Goal: Task Accomplishment & Management: Manage account settings

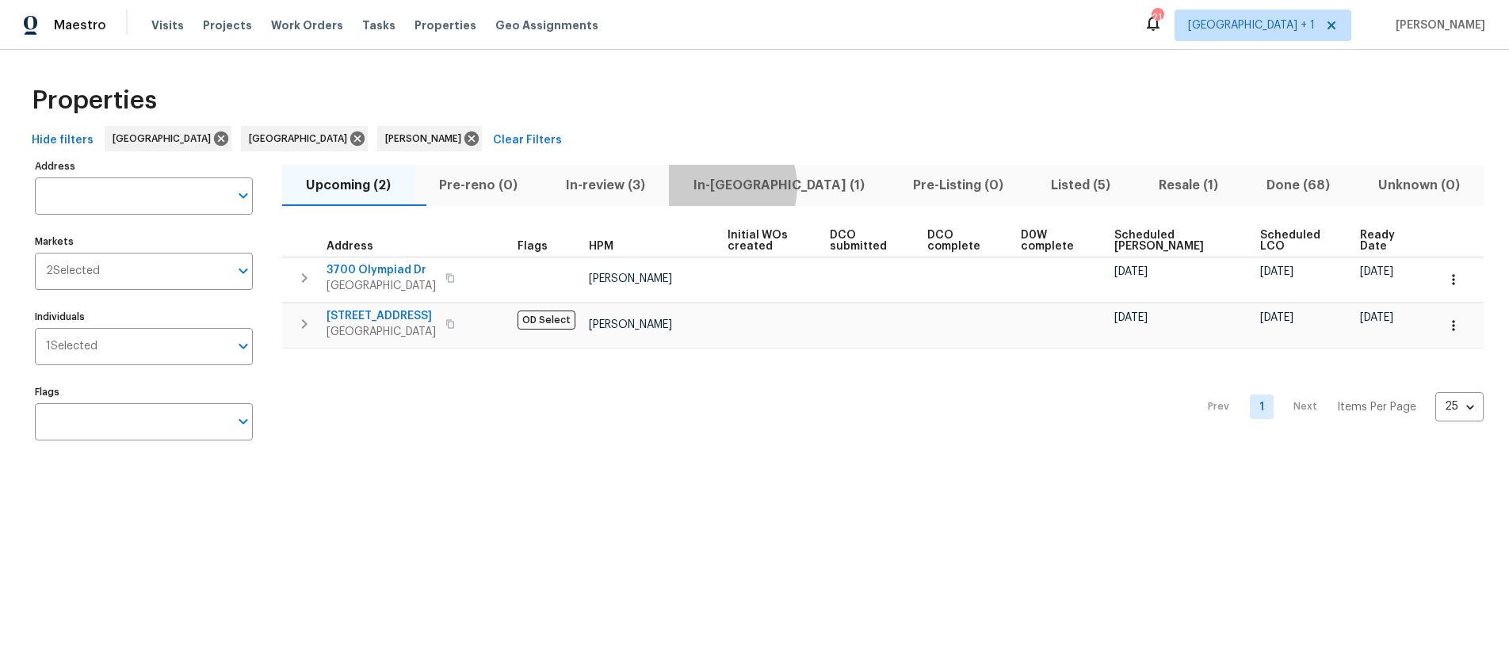
click at [750, 186] on span "In-[GEOGRAPHIC_DATA] (1)" at bounding box center [779, 185] width 201 height 22
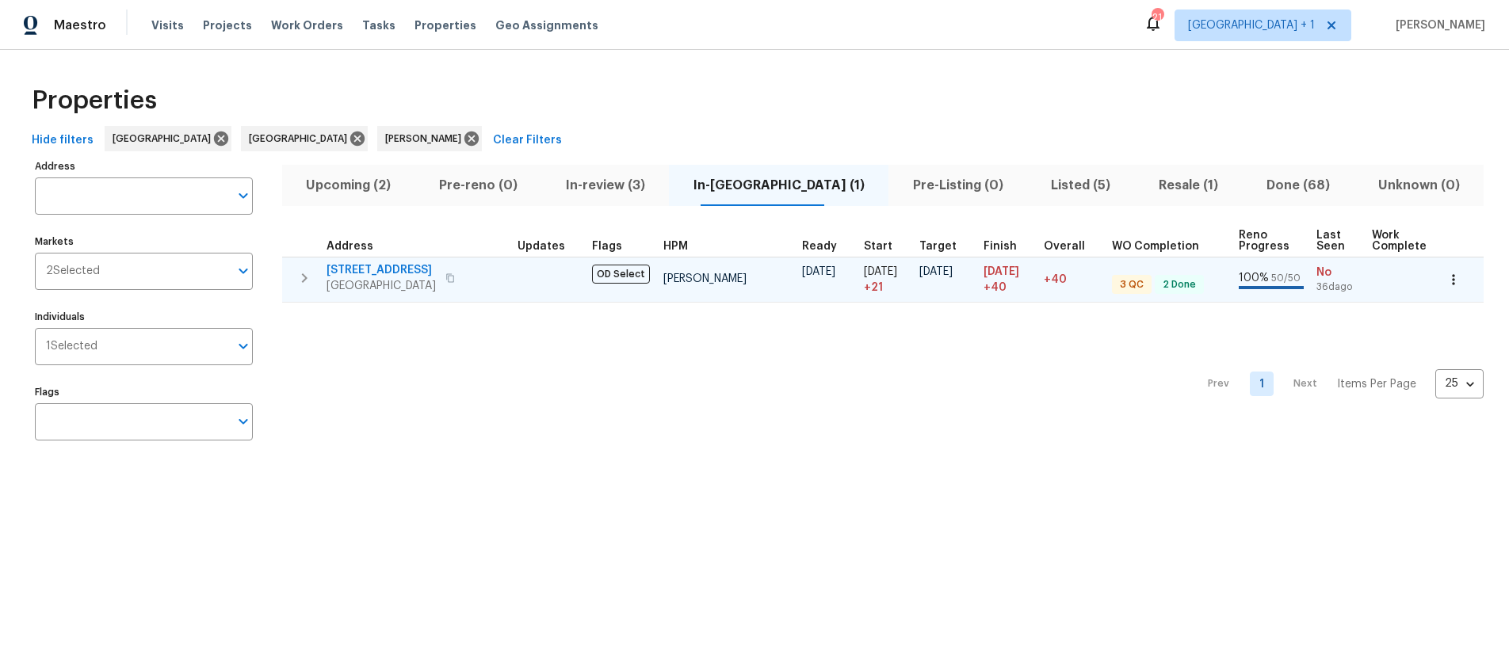
click at [395, 270] on span "2909 10th St Apt 4" at bounding box center [381, 270] width 109 height 16
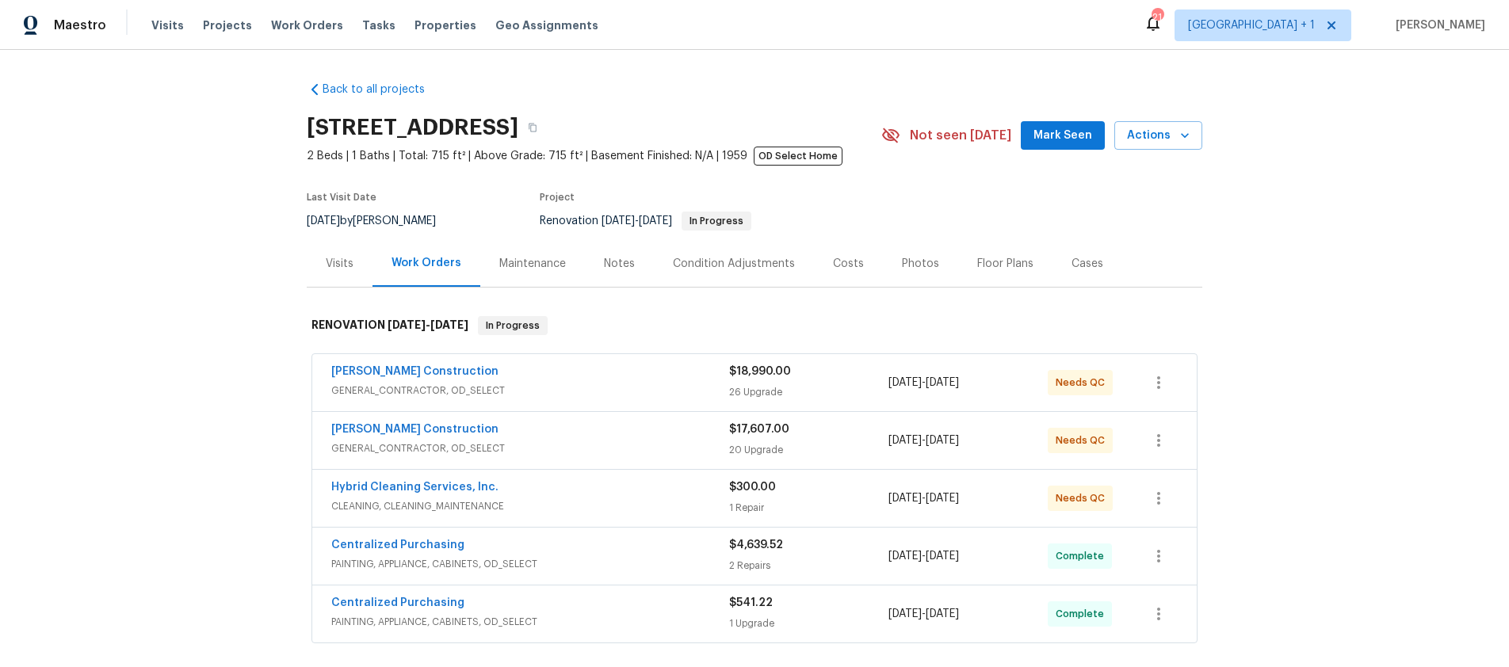
click at [591, 381] on div "Navarro Construction" at bounding box center [530, 373] width 398 height 19
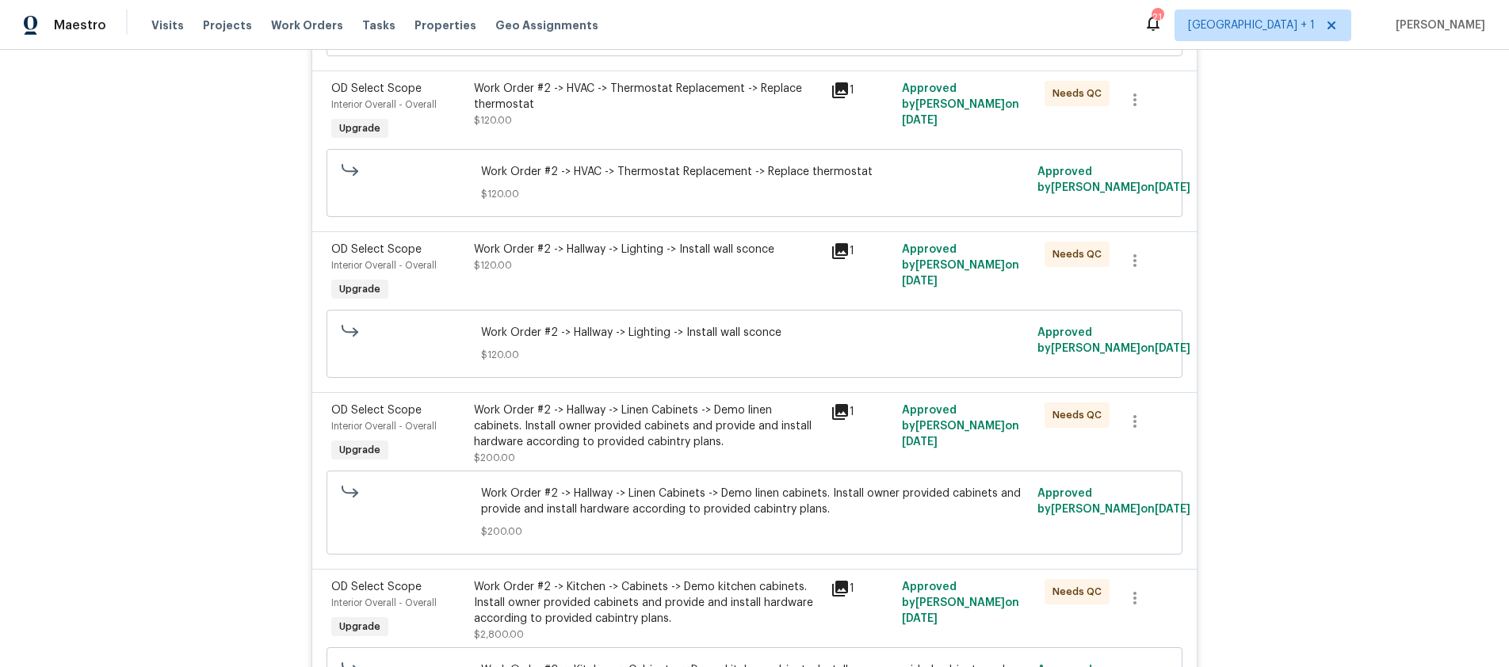
scroll to position [1206, 0]
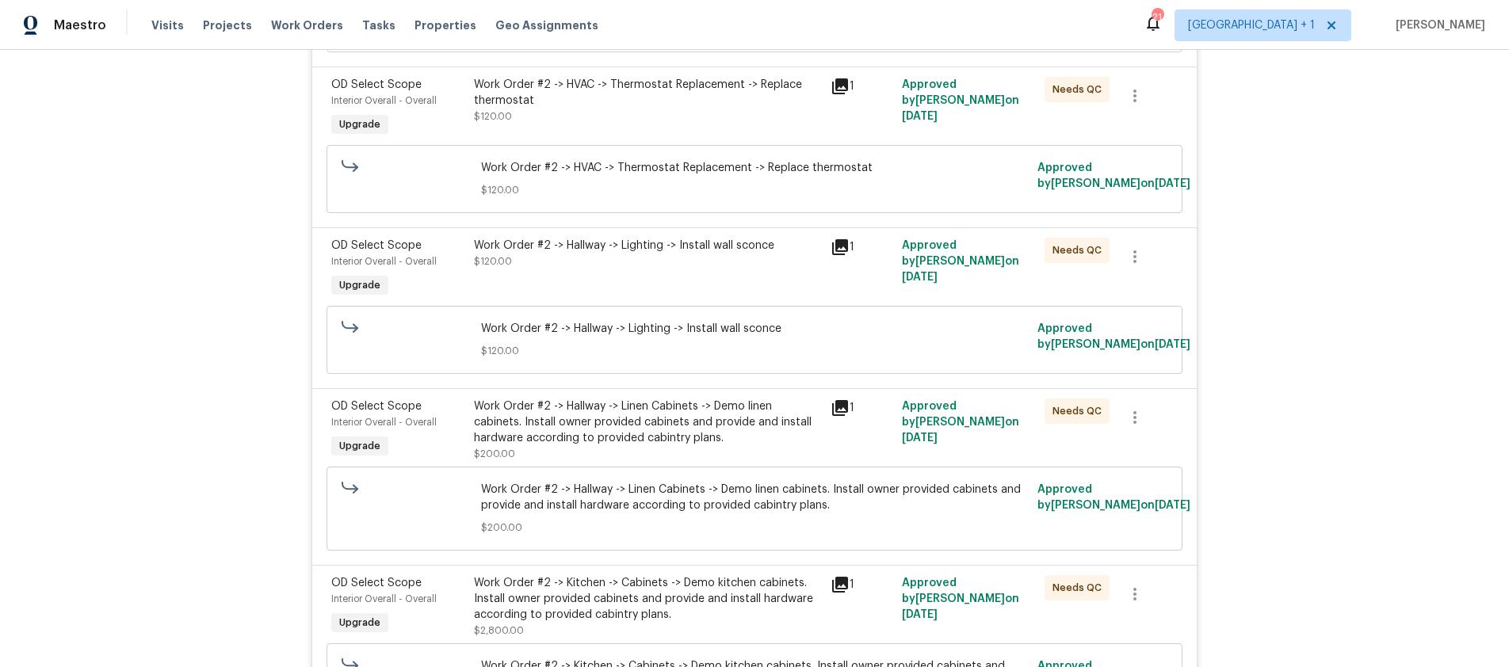
click at [1310, 448] on div "Back to all projects 2909 10th St Apt 4, Santa Monica, CA 90405 2 Beds | 1 Bath…" at bounding box center [754, 359] width 1509 height 618
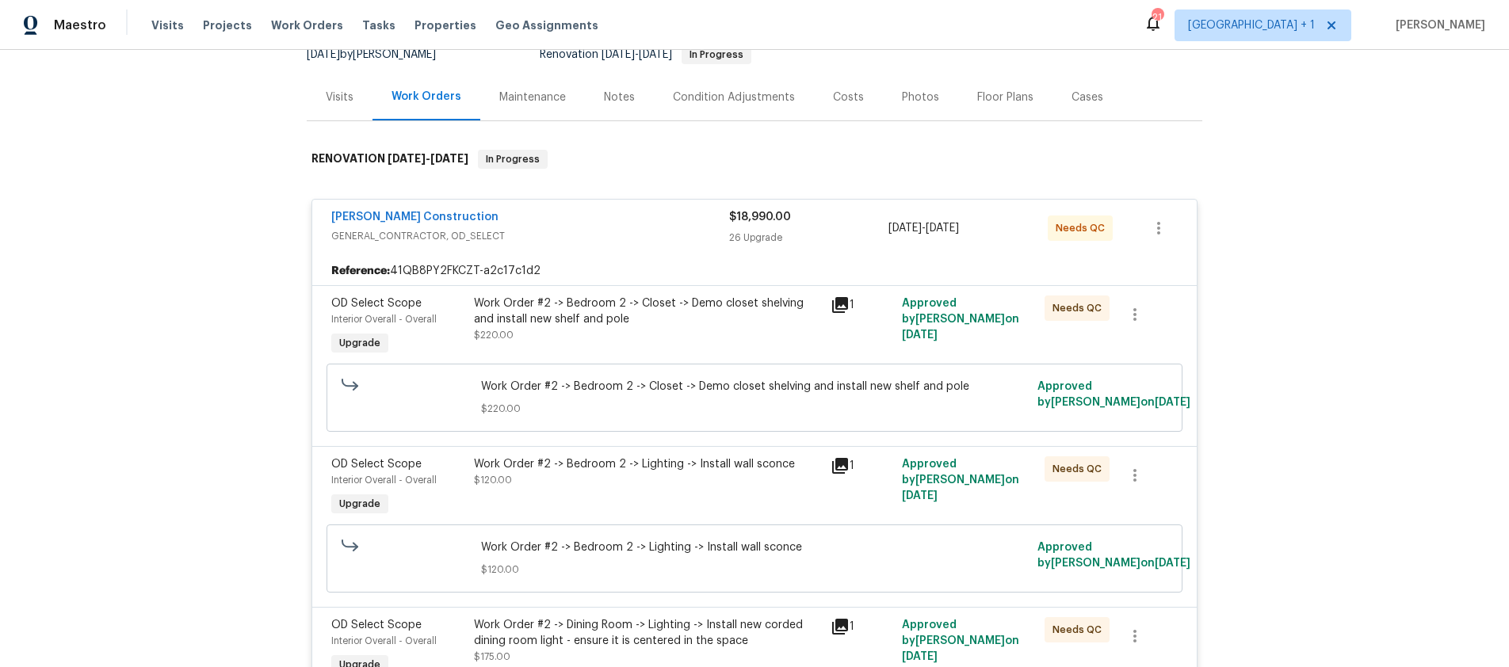
scroll to position [0, 0]
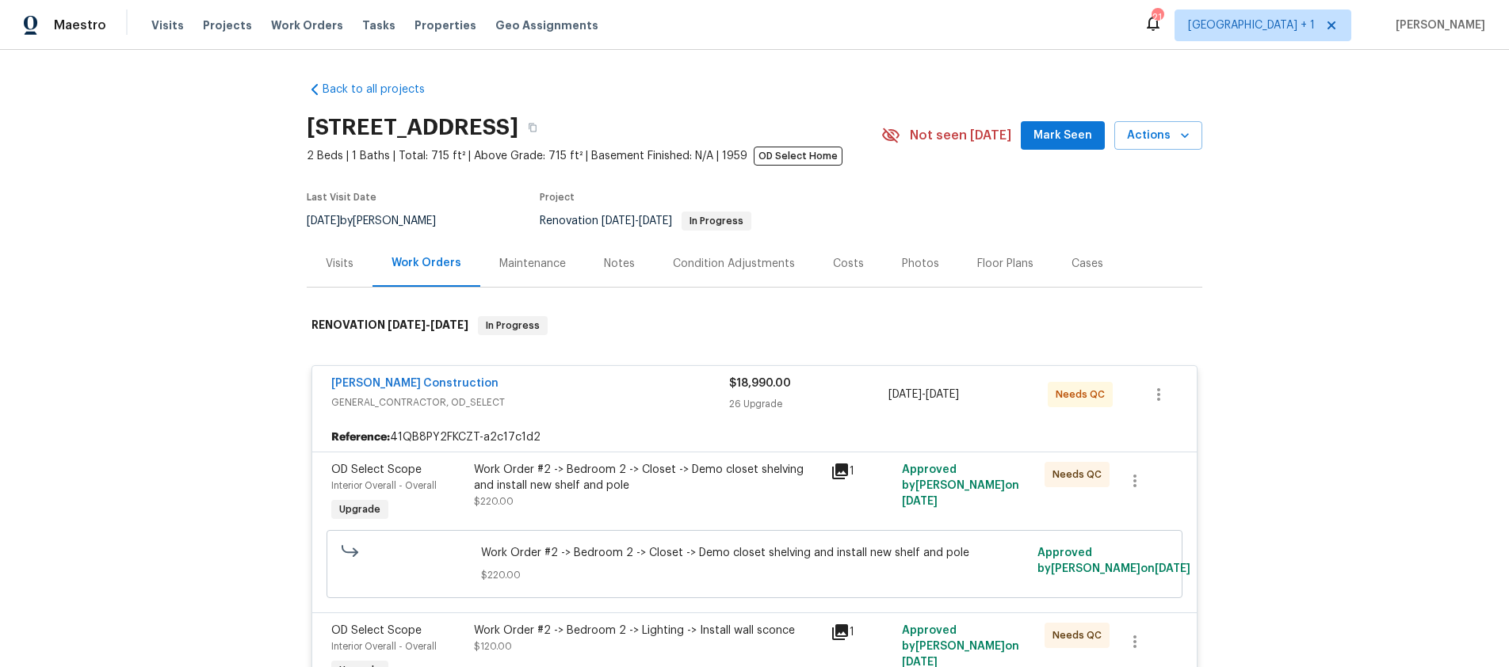
click at [171, 259] on div "Back to all projects 2909 10th St Apt 4, Santa Monica, CA 90405 2 Beds | 1 Bath…" at bounding box center [754, 359] width 1509 height 618
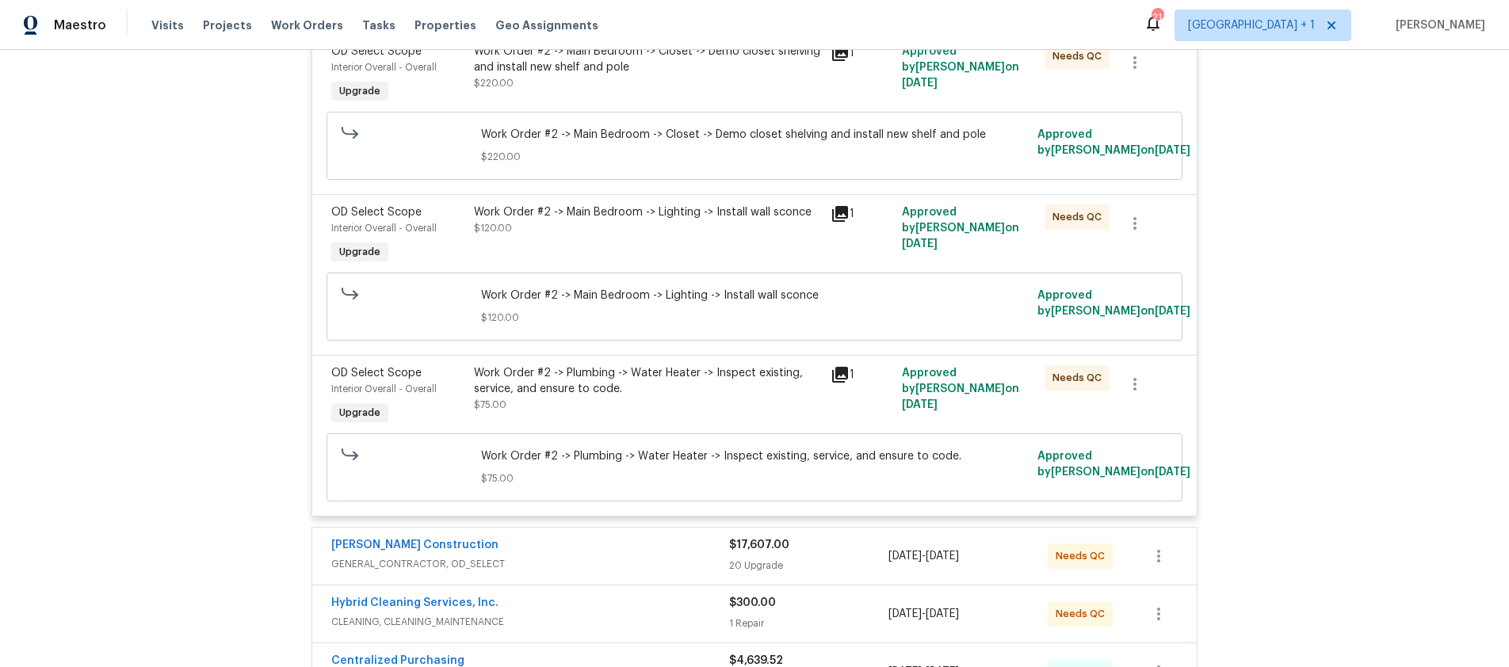
scroll to position [4332, 0]
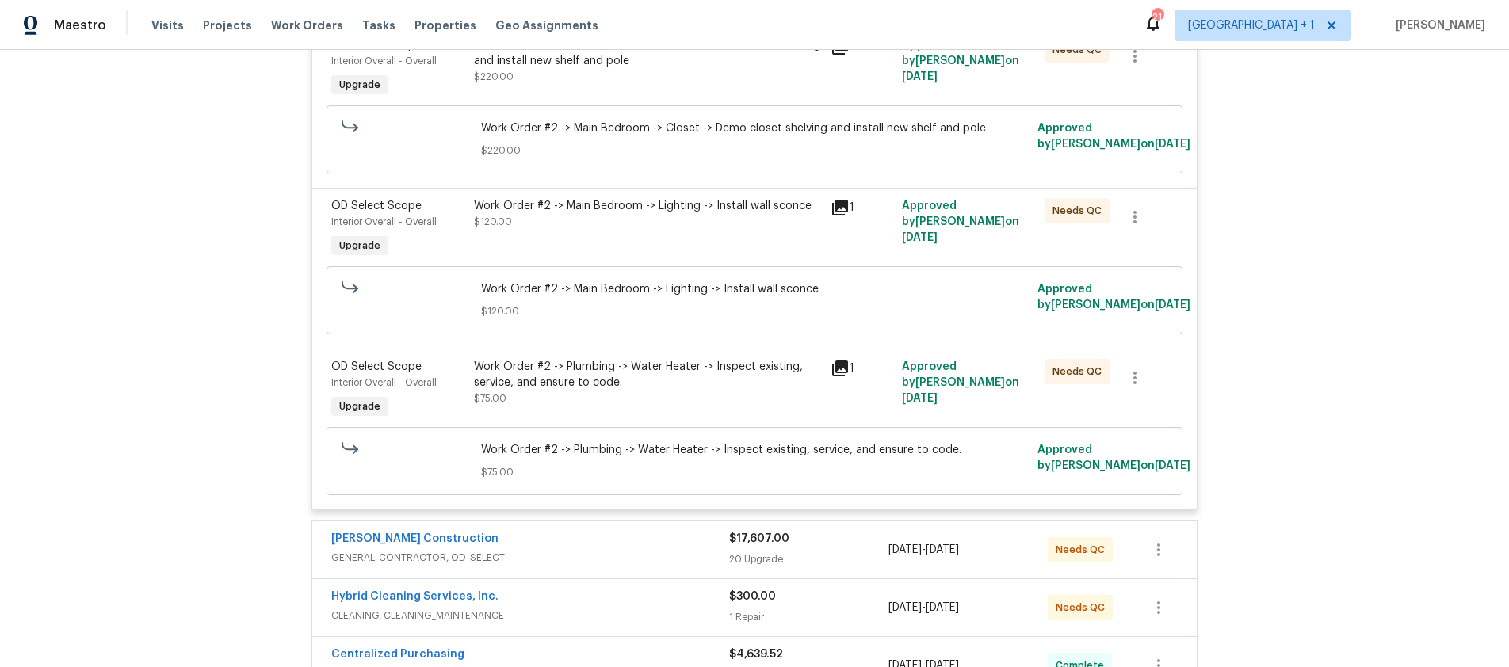
click at [686, 540] on div "[PERSON_NAME] Construction" at bounding box center [530, 540] width 398 height 19
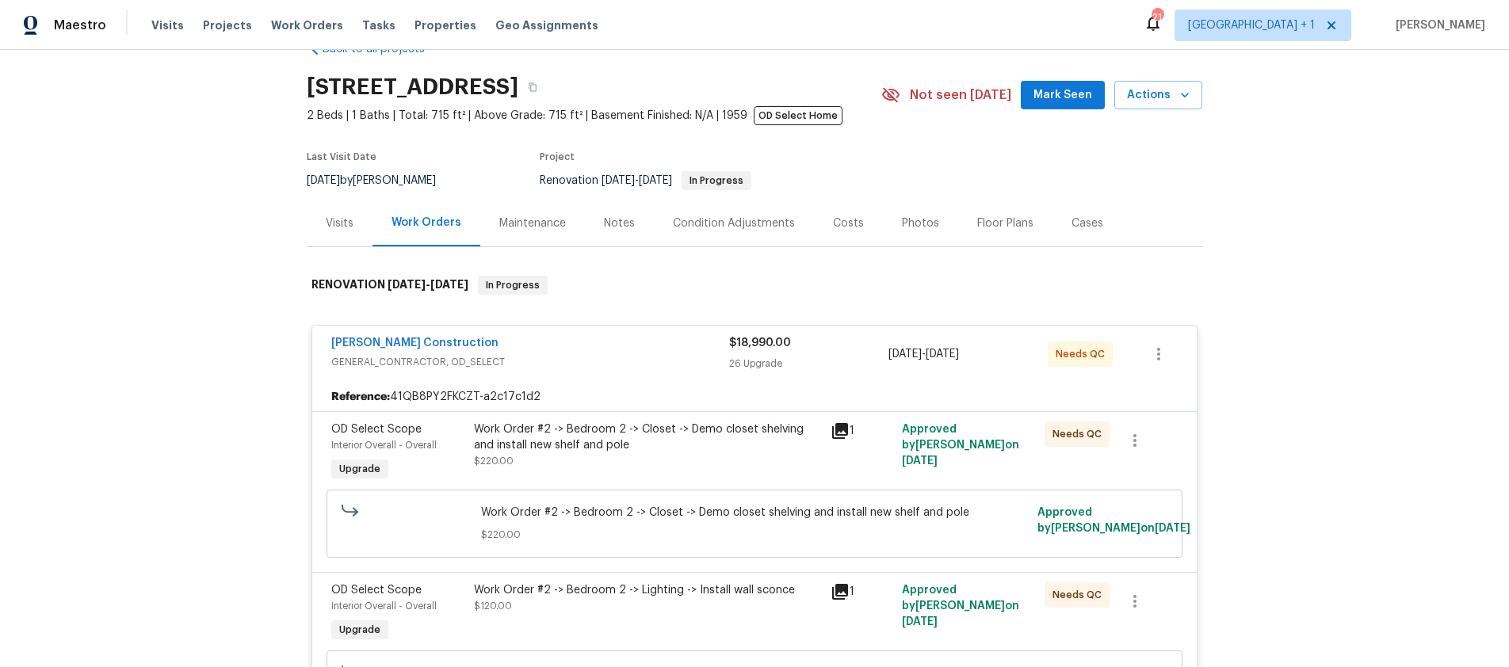
scroll to position [0, 0]
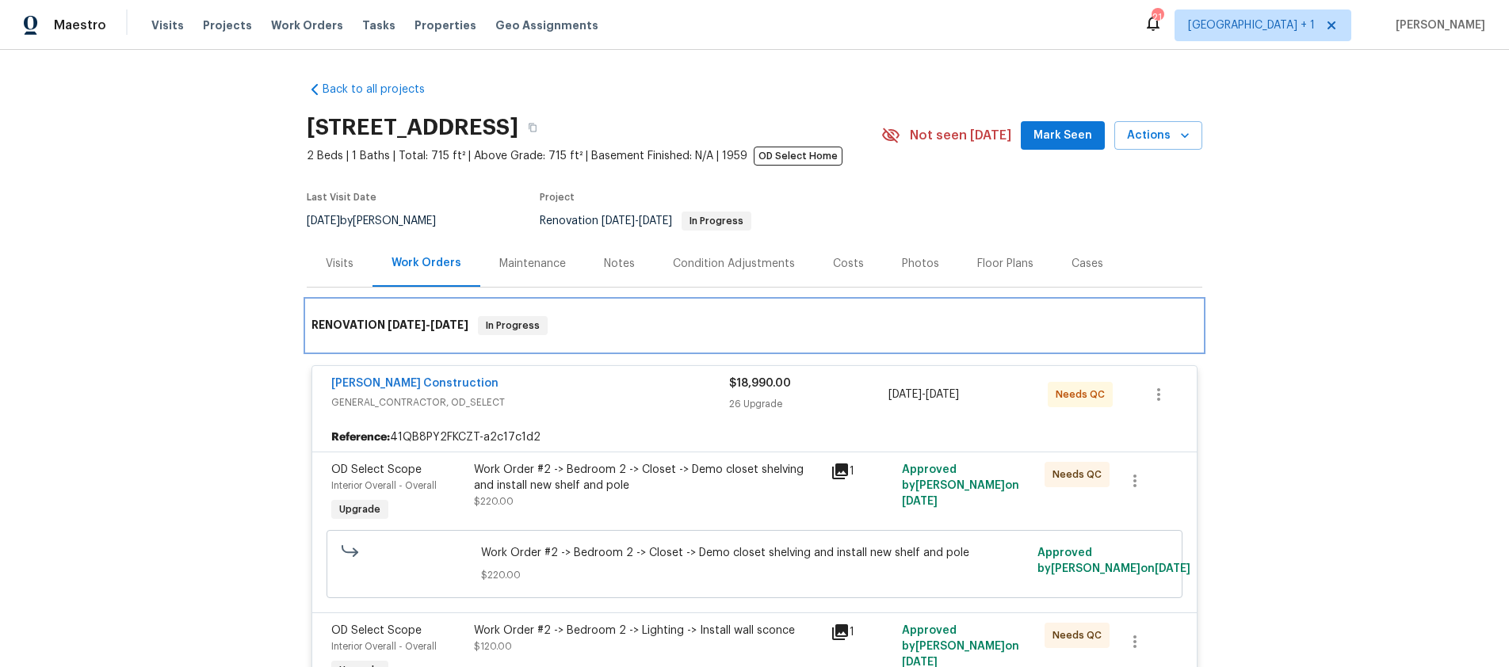
click at [703, 344] on div "RENOVATION 6/20/25 - 9/17/25 In Progress" at bounding box center [755, 325] width 896 height 51
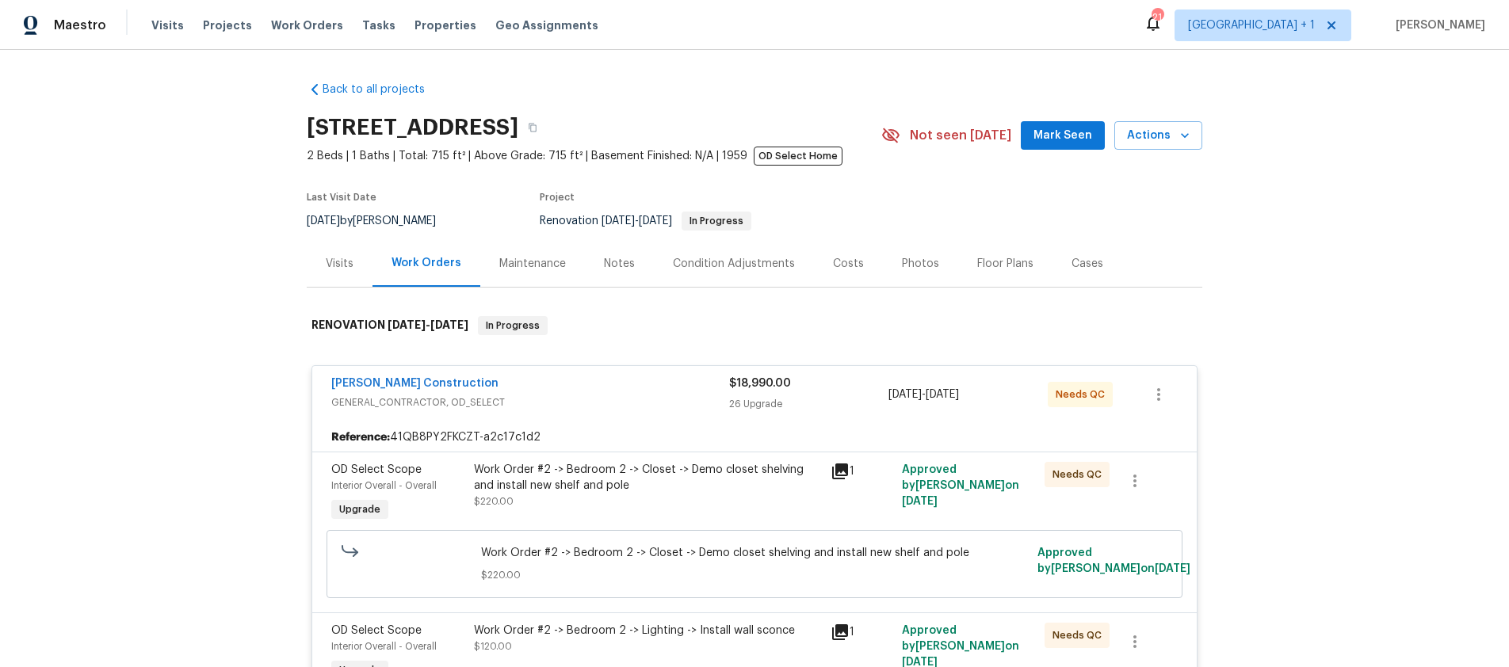
click at [1324, 253] on div "Back to all projects 2909 10th St Apt 4, Santa Monica, CA 90405 2 Beds | 1 Bath…" at bounding box center [754, 359] width 1509 height 618
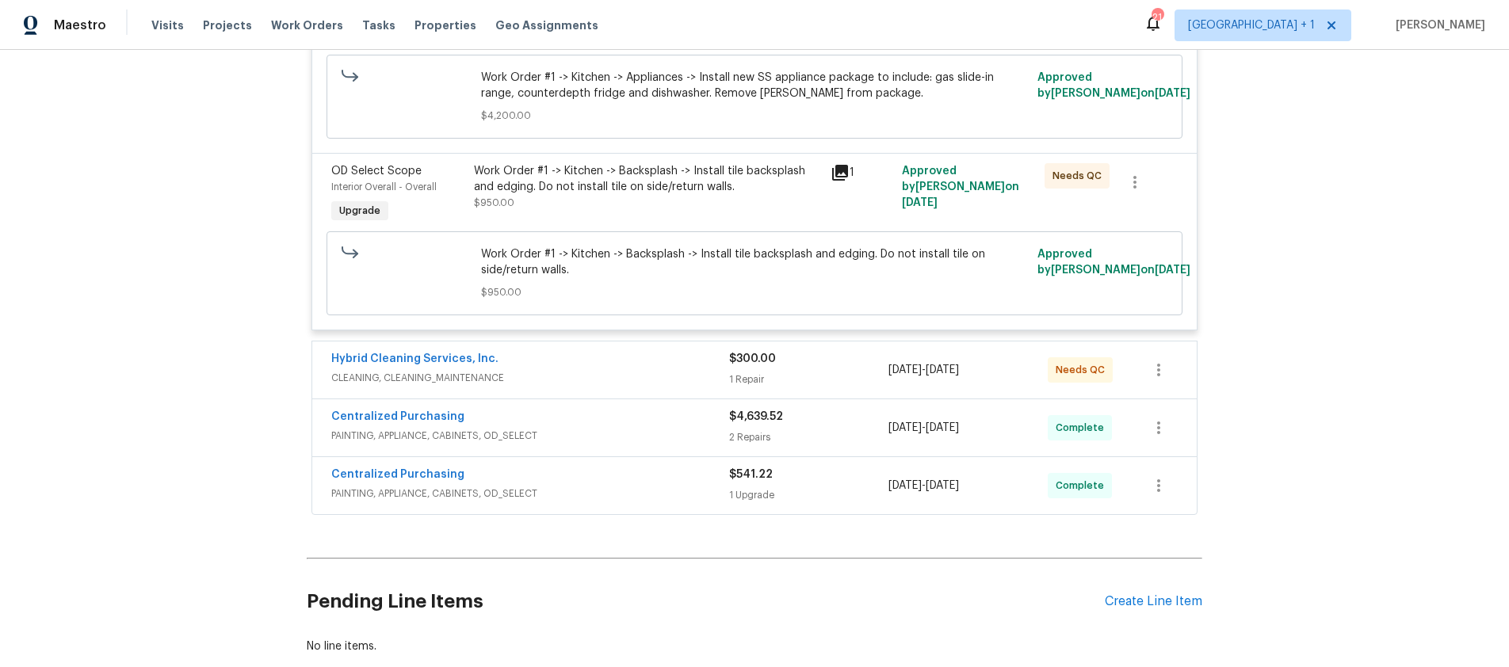
scroll to position [8292, 0]
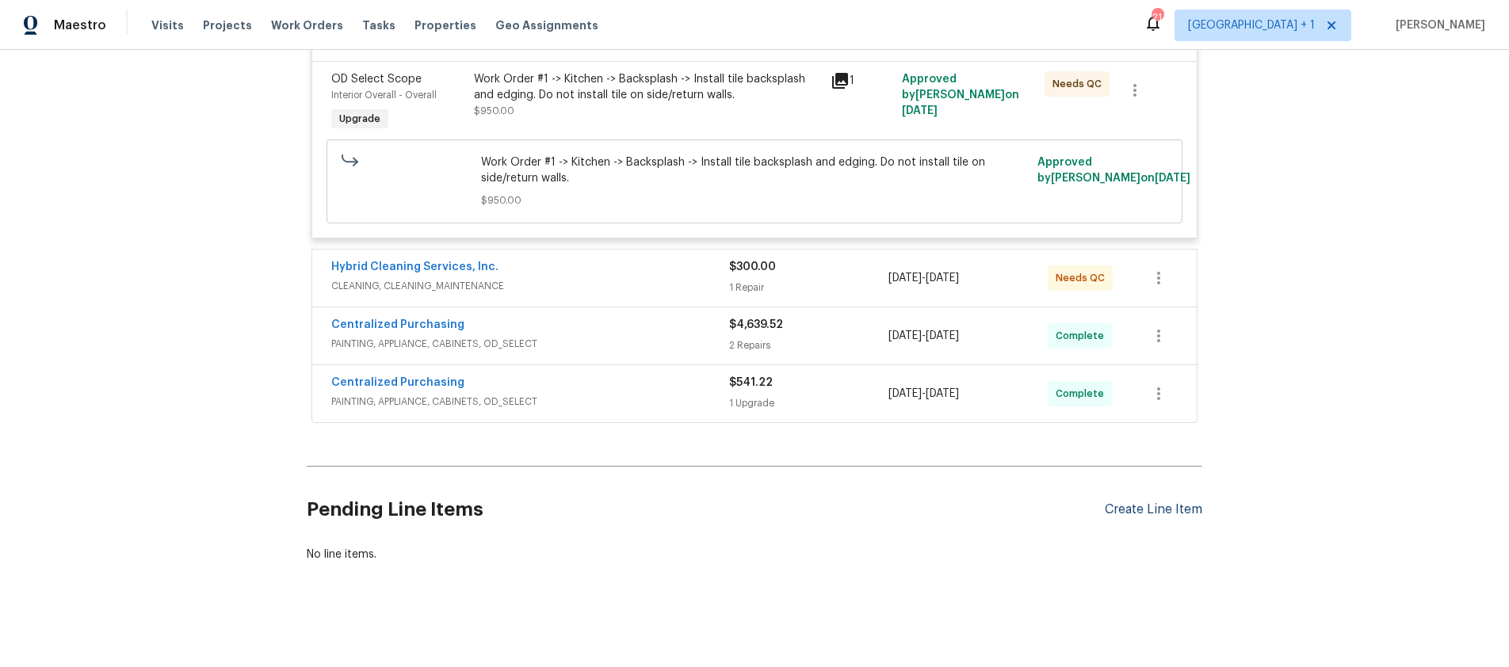
click at [1148, 503] on div "Create Line Item" at bounding box center [1154, 510] width 98 height 15
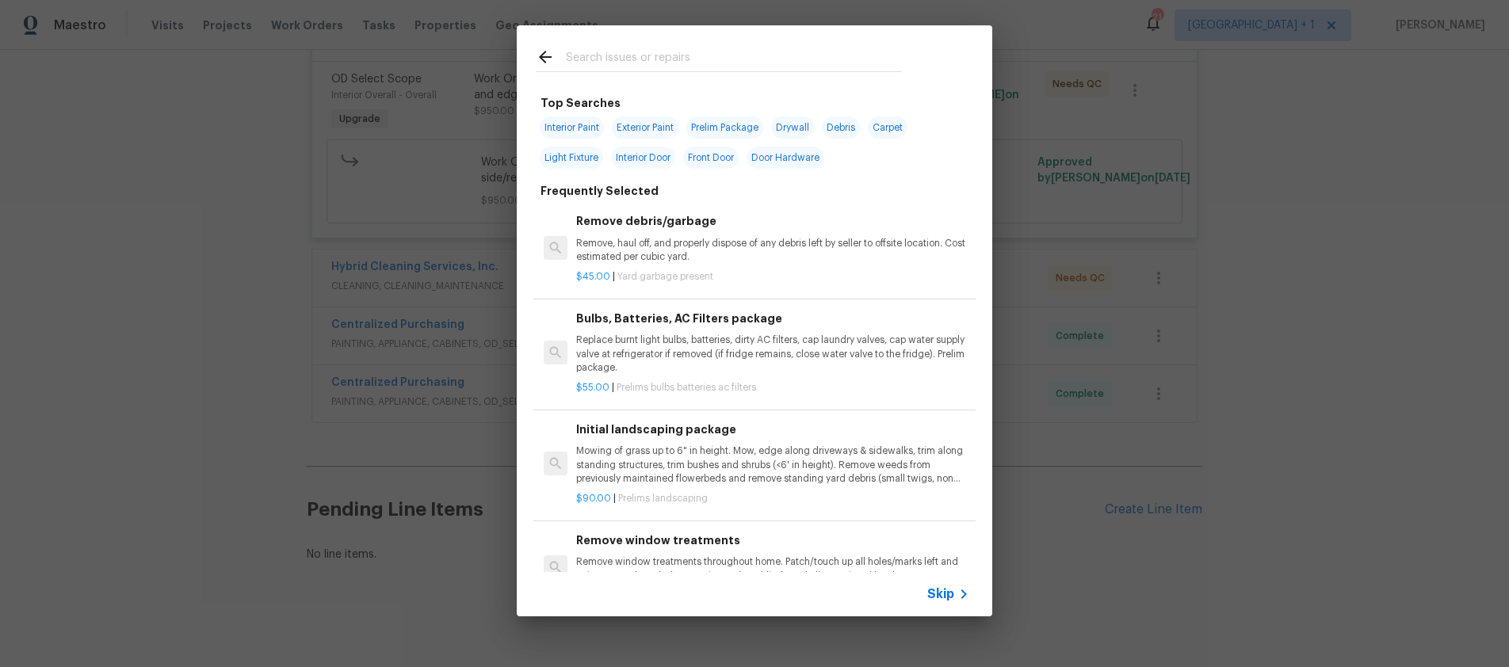
drag, startPoint x: 618, startPoint y: 48, endPoint x: 625, endPoint y: 54, distance: 9.5
click at [618, 48] on input "text" at bounding box center [734, 60] width 336 height 24
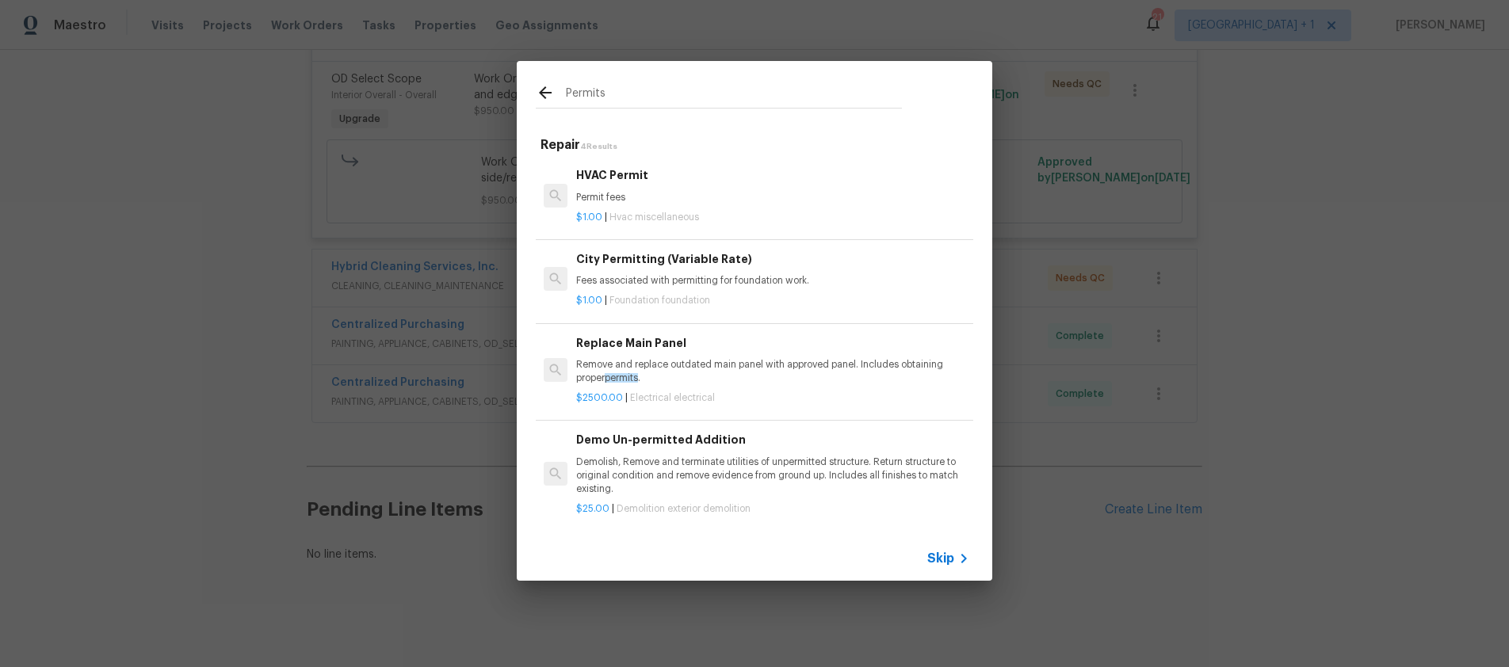
type input "Permits"
click at [637, 258] on h6 "City Permitting (Variable Rate)" at bounding box center [772, 259] width 393 height 17
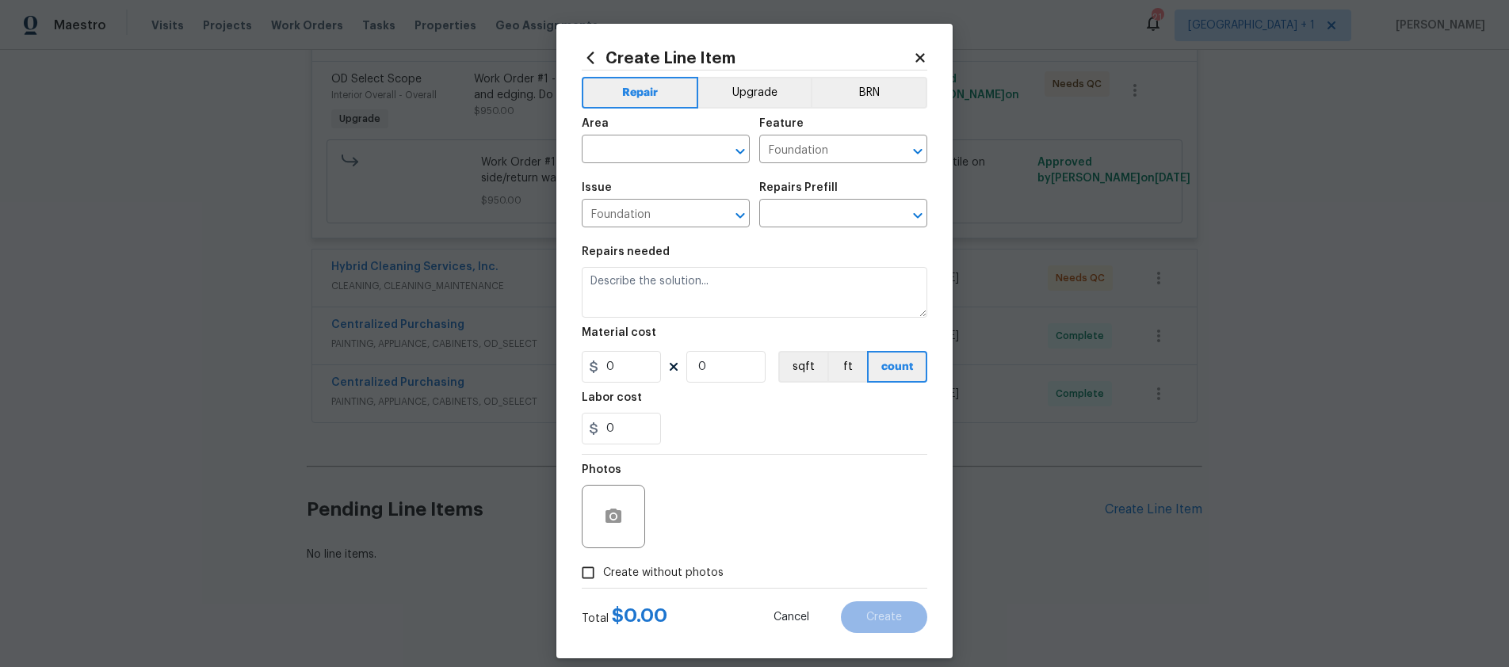
type input "City Permitting (Variable Rate) $1.00"
type textarea "Fees associated with permitting for foundation work."
type input "1"
click at [660, 158] on input "text" at bounding box center [644, 151] width 124 height 25
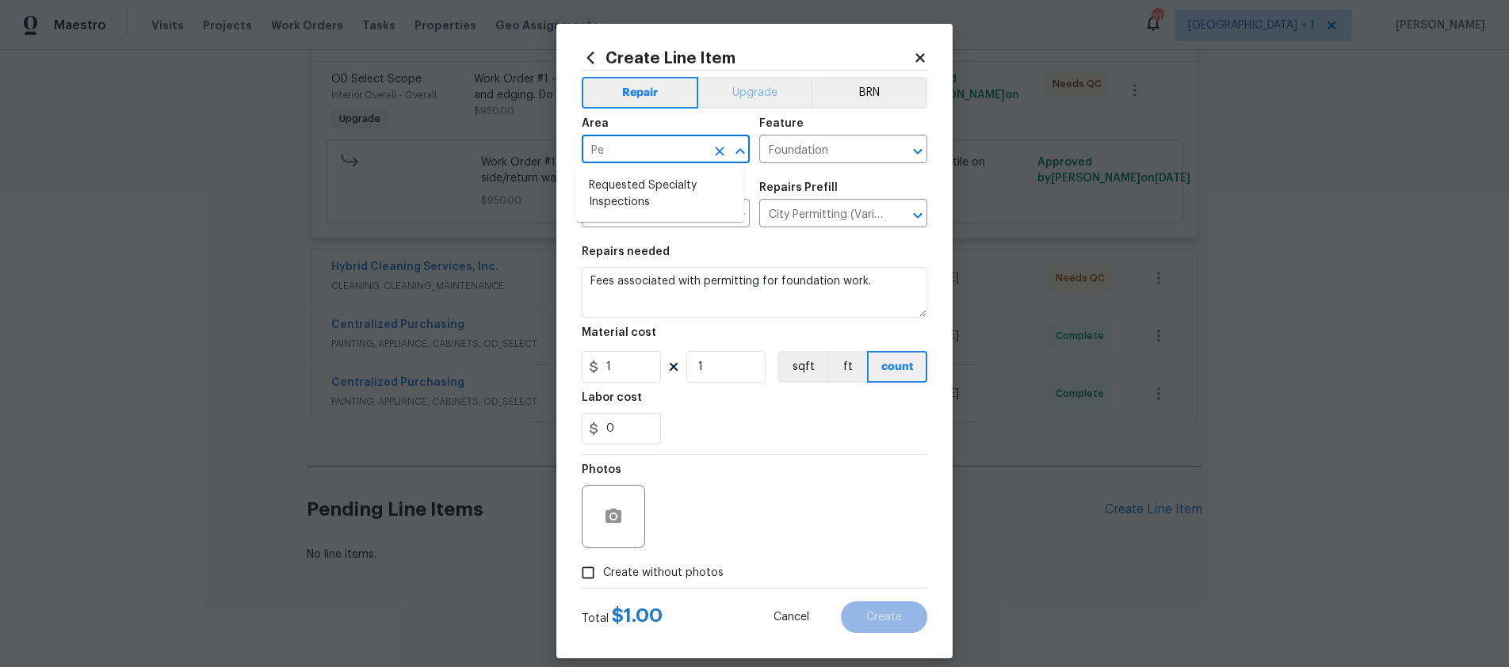
type input "P"
click at [609, 196] on li "Requested Specialty Inspections" at bounding box center [660, 194] width 168 height 43
type input "Requested Specialty Inspections"
click at [853, 158] on input "Foundation" at bounding box center [821, 151] width 124 height 25
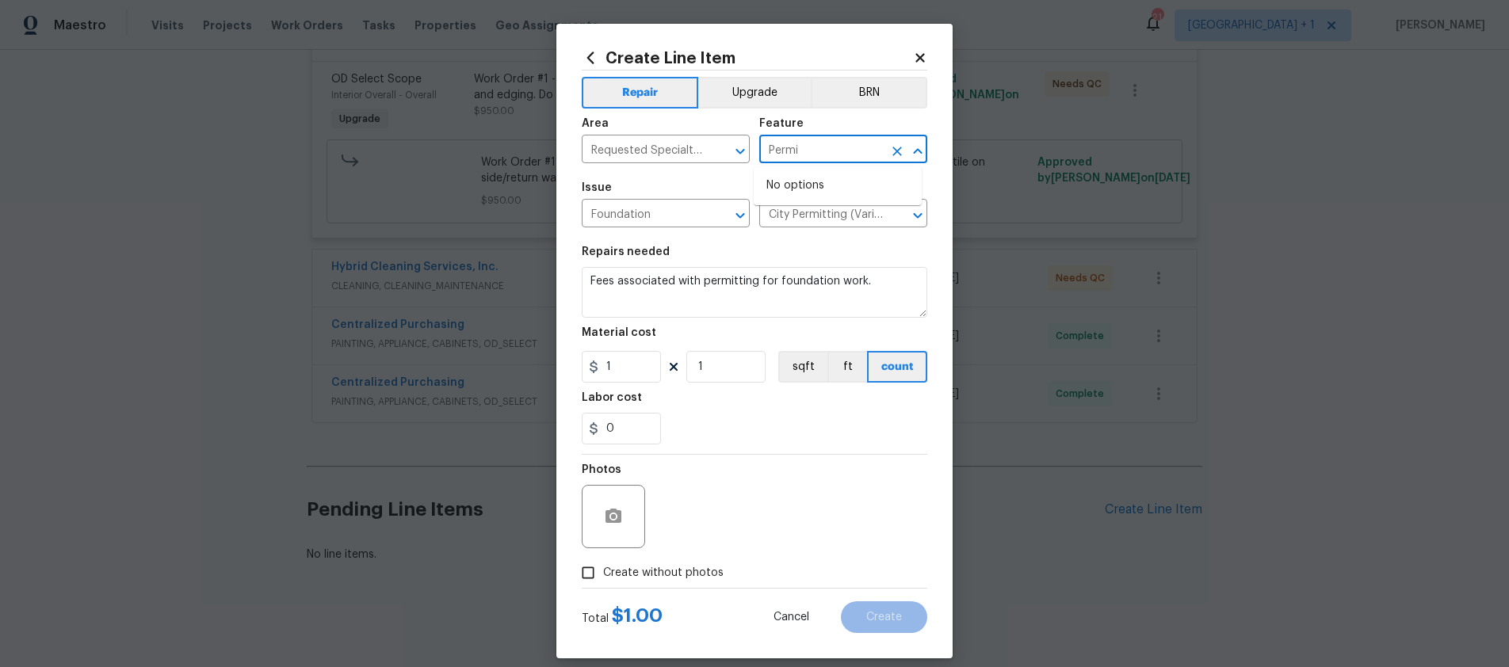
click at [854, 151] on input "Permi" at bounding box center [821, 151] width 124 height 25
click at [840, 151] on input "Permi" at bounding box center [821, 151] width 124 height 25
type input "Foundation"
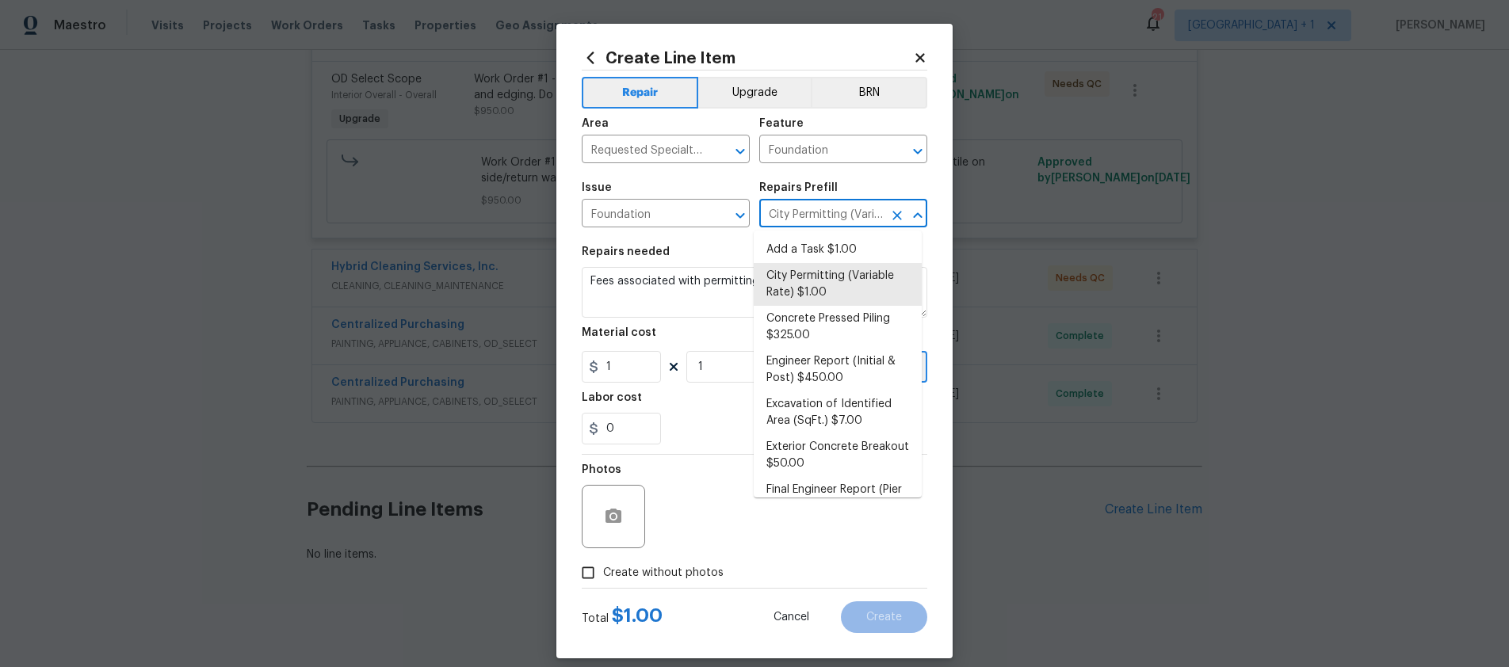
click at [846, 223] on input "City Permitting (Variable Rate) $1.00" at bounding box center [821, 215] width 124 height 25
click at [832, 277] on li "City Permitting (Variable Rate) $1.00" at bounding box center [838, 284] width 168 height 43
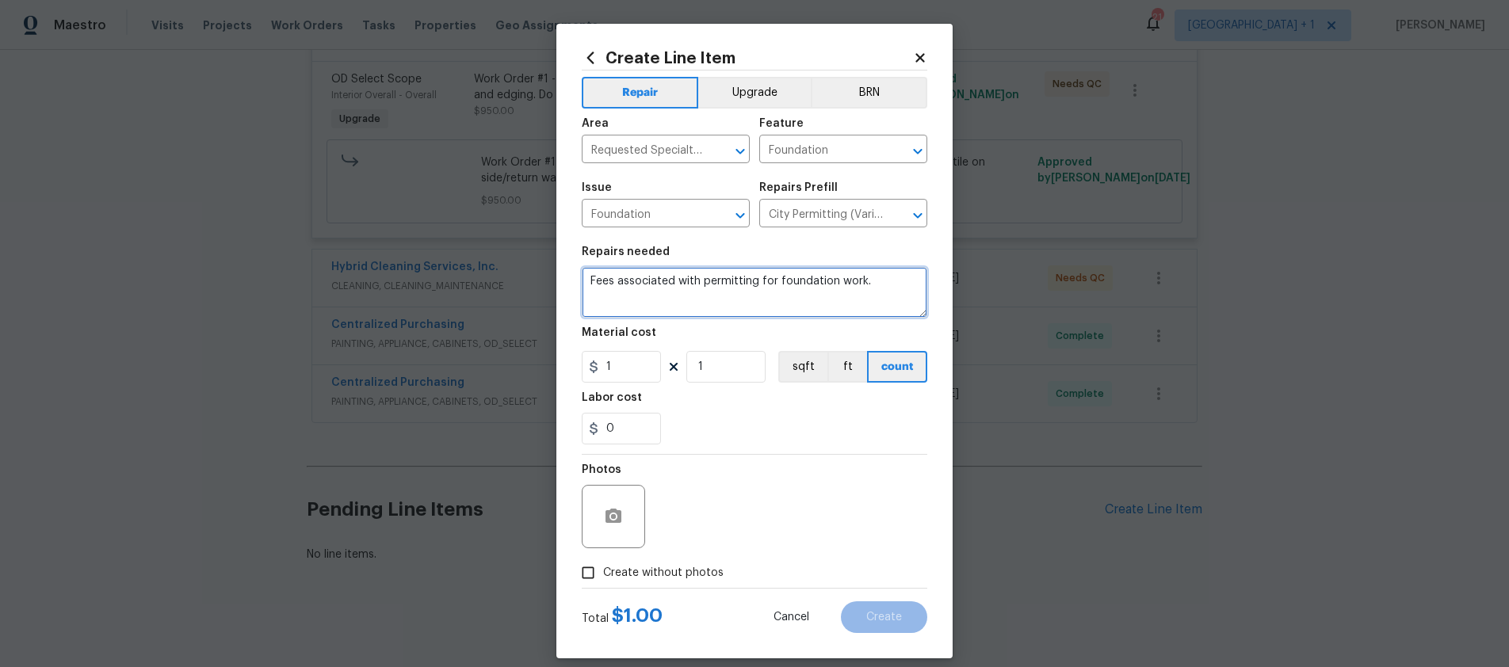
drag, startPoint x: 882, startPoint y: 283, endPoint x: 571, endPoint y: 286, distance: 311.6
click at [571, 286] on div "Create Line Item Repair Upgrade BRN Area Requested Specialty Inspections ​ Feat…" at bounding box center [754, 341] width 396 height 635
type textarea "Permit fees"
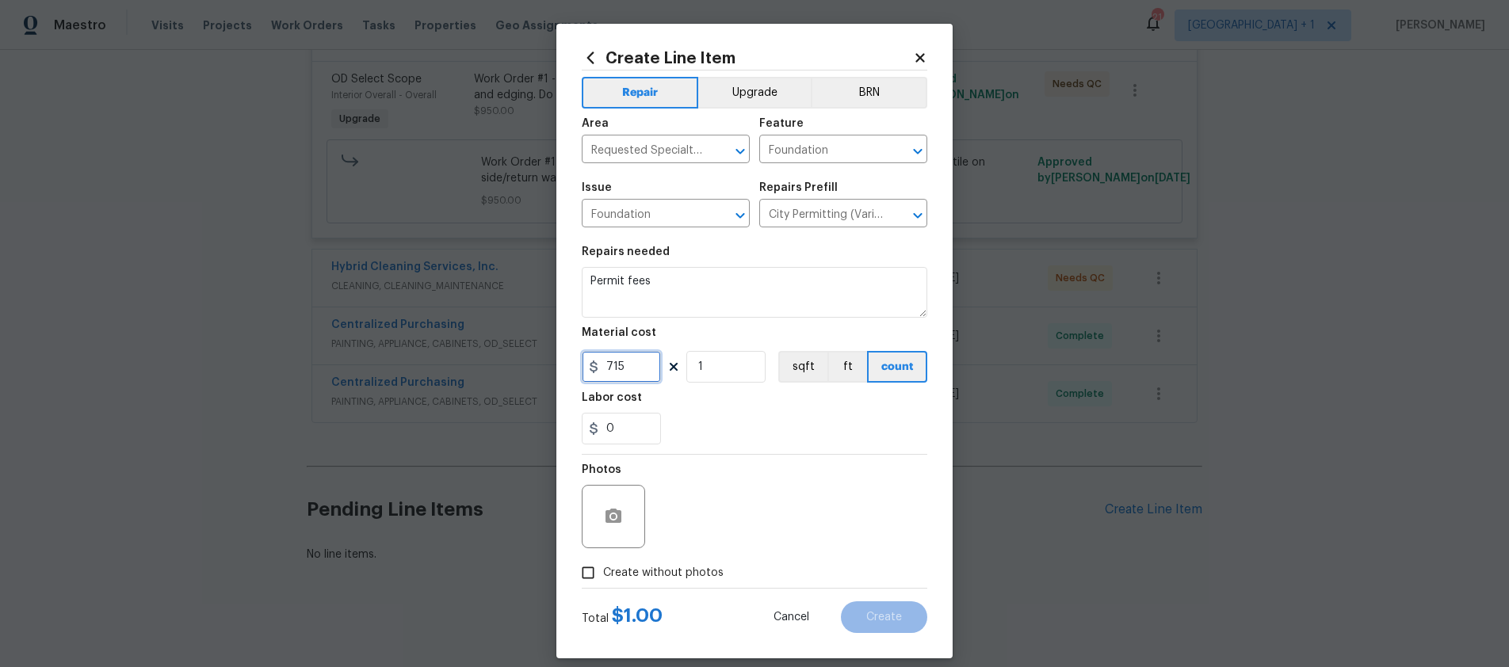
type input "715"
click at [587, 574] on input "Create without photos" at bounding box center [588, 573] width 30 height 30
checkbox input "true"
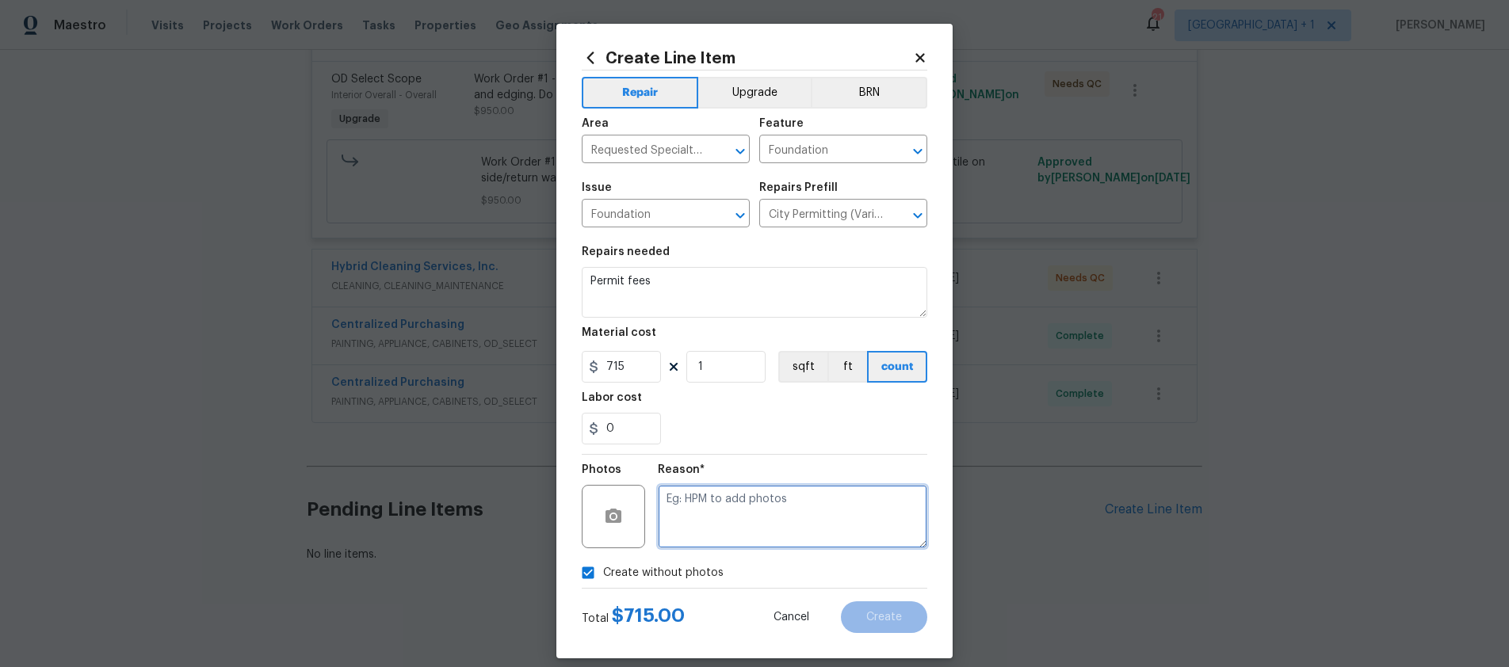
click at [736, 535] on textarea at bounding box center [793, 516] width 270 height 63
type textarea "."
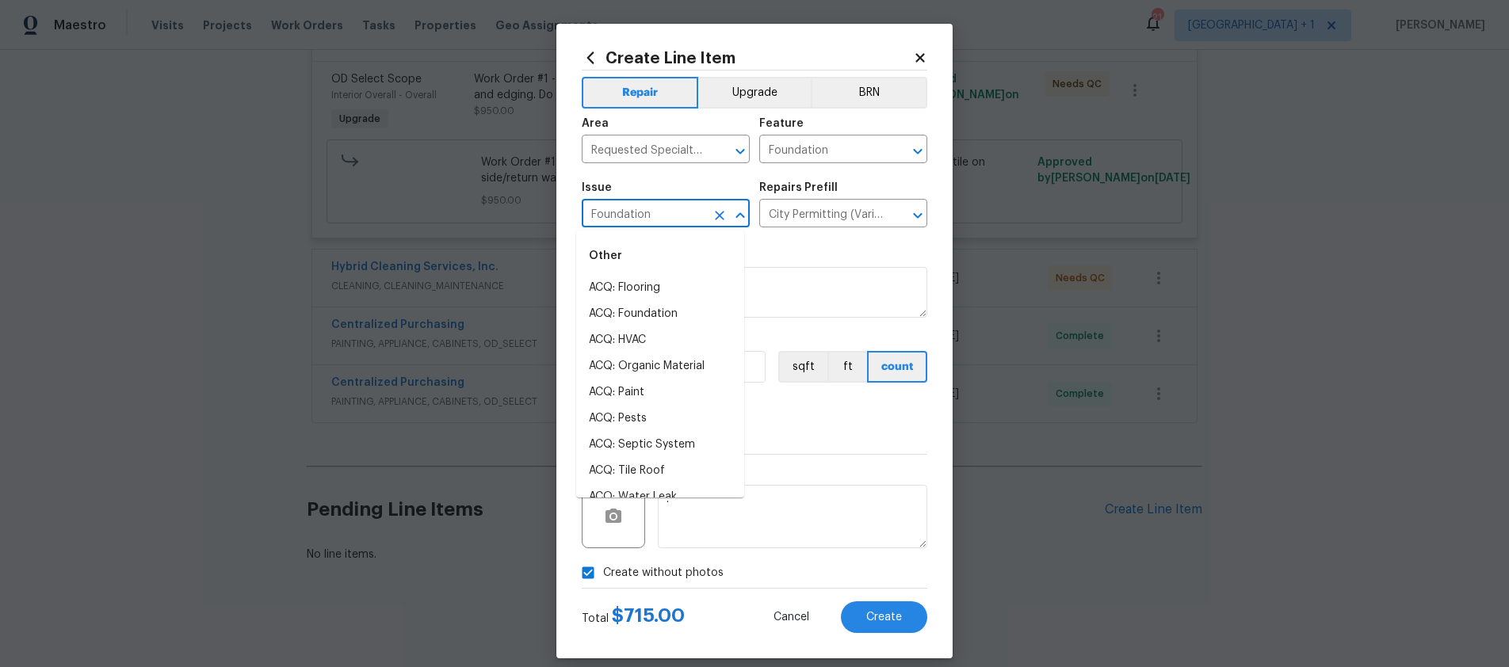
click at [649, 204] on input "Foundation" at bounding box center [644, 215] width 124 height 25
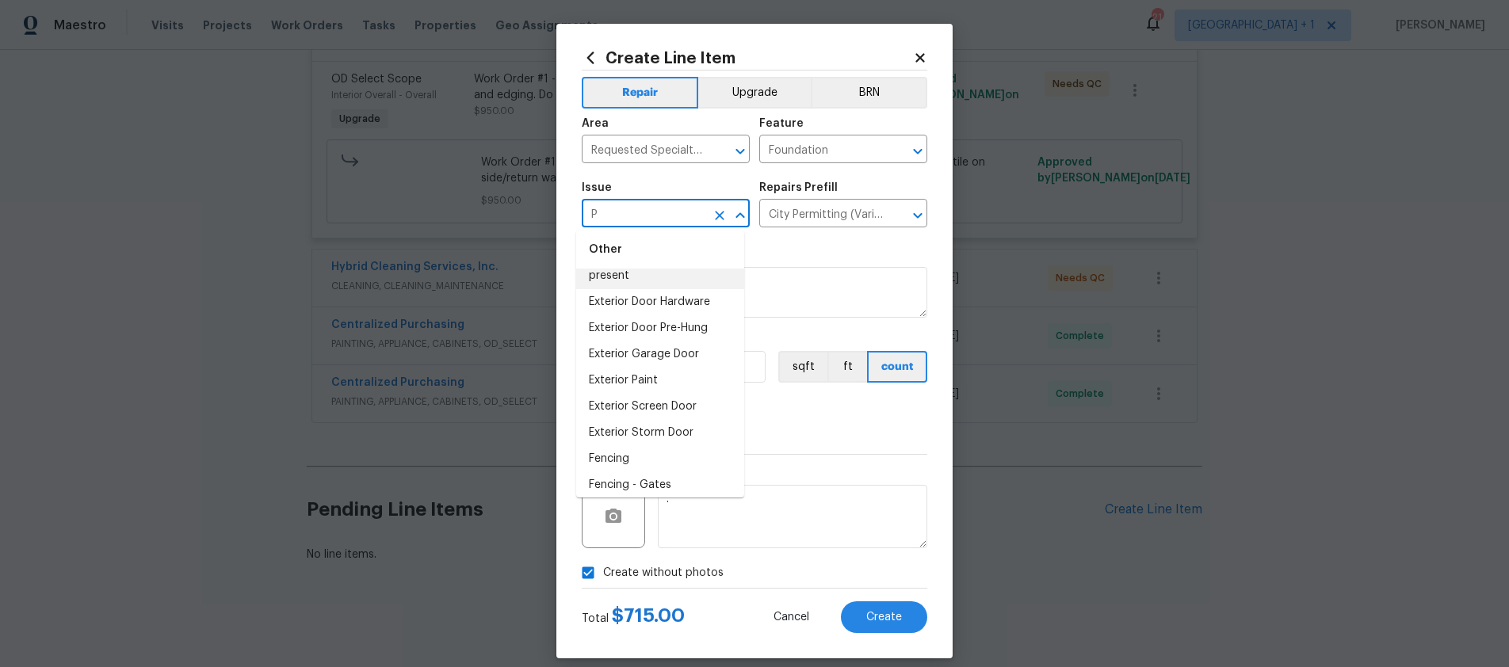
scroll to position [0, 0]
type input "P"
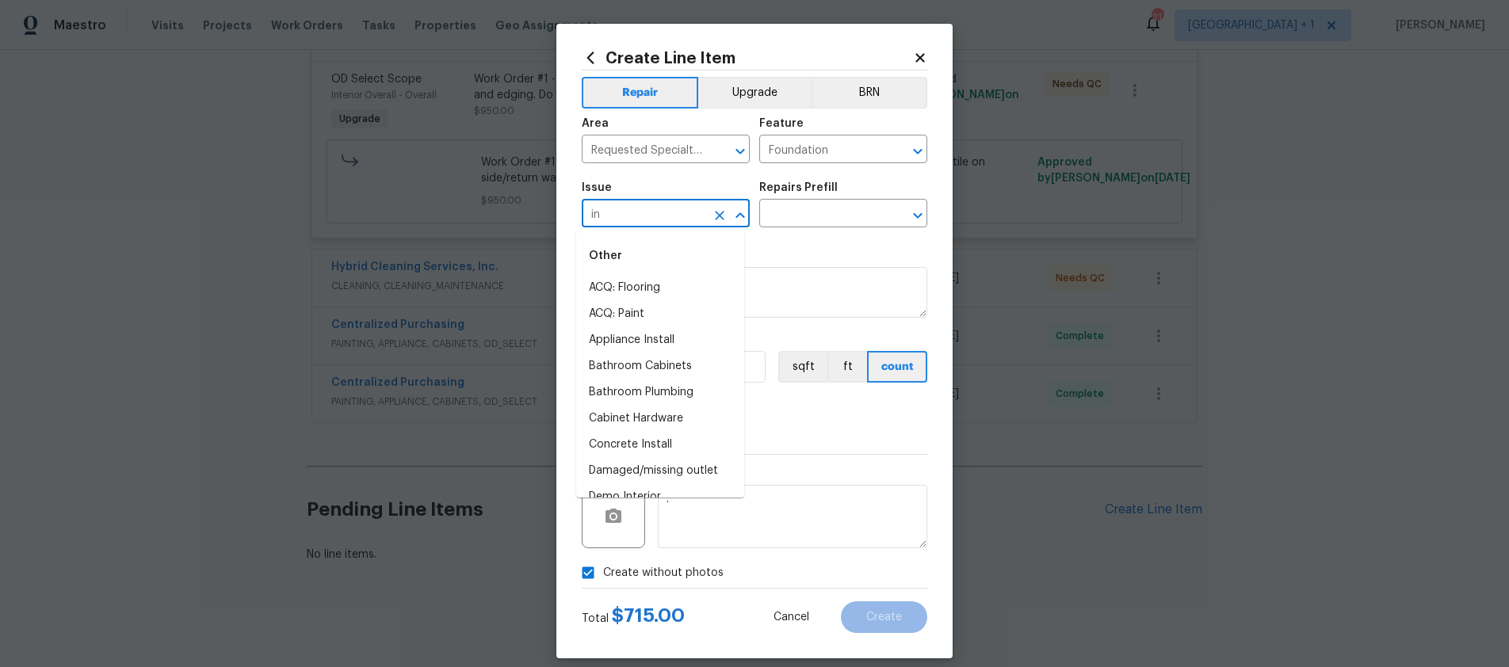
type input "i"
click at [637, 315] on li "General Plumbing" at bounding box center [660, 314] width 168 height 26
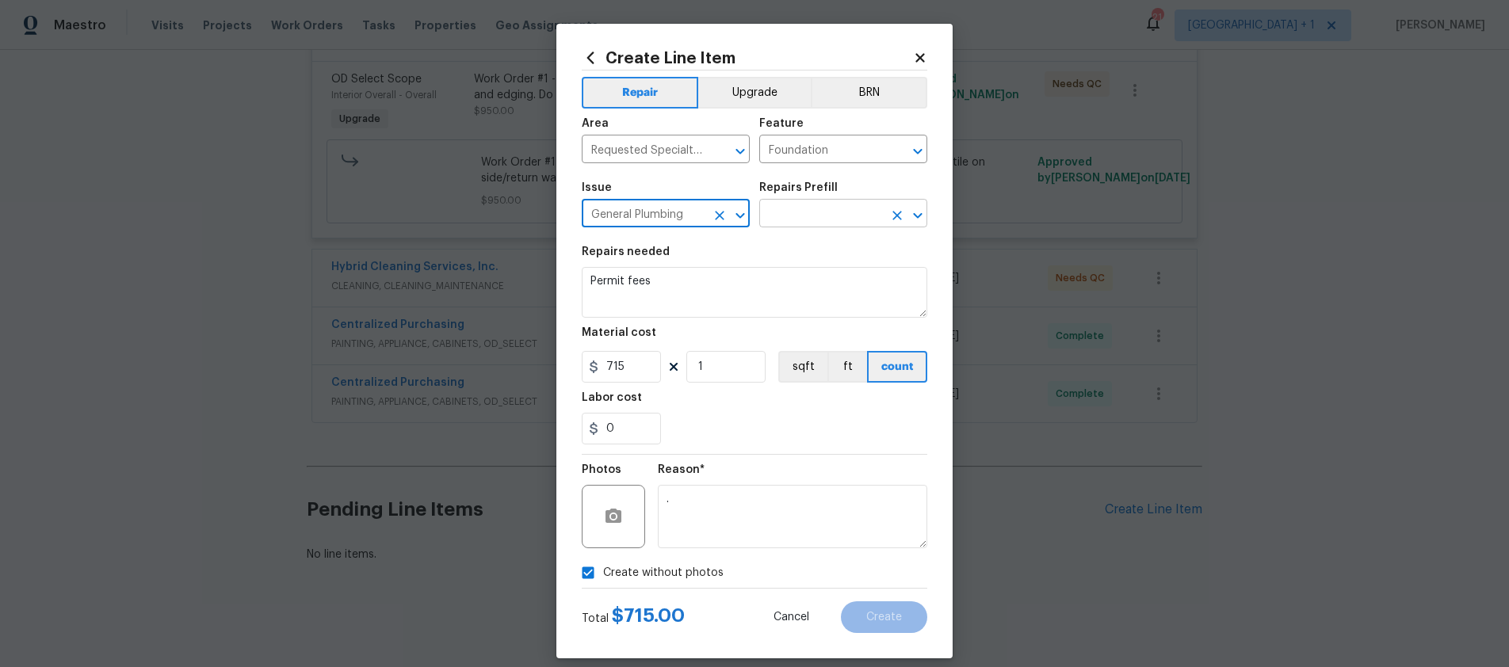
type input "General Plumbing"
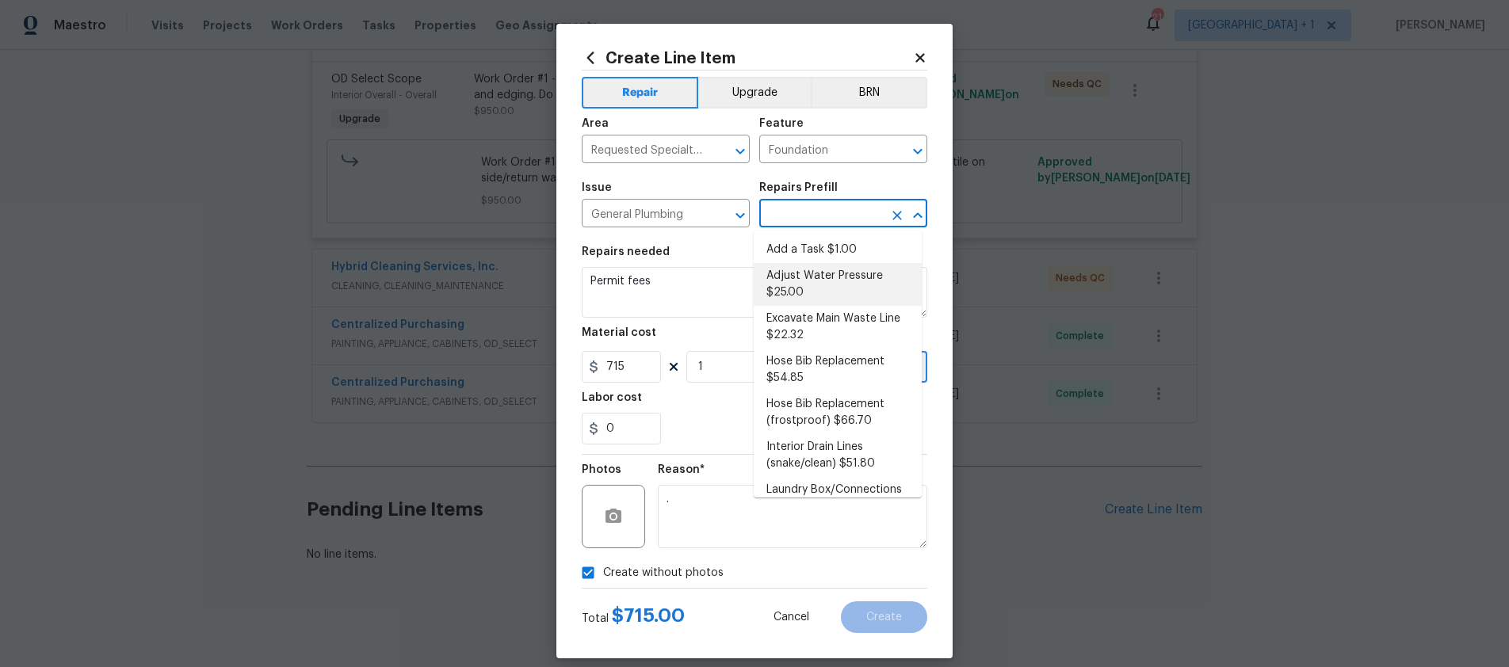
click at [801, 210] on input "text" at bounding box center [821, 215] width 124 height 25
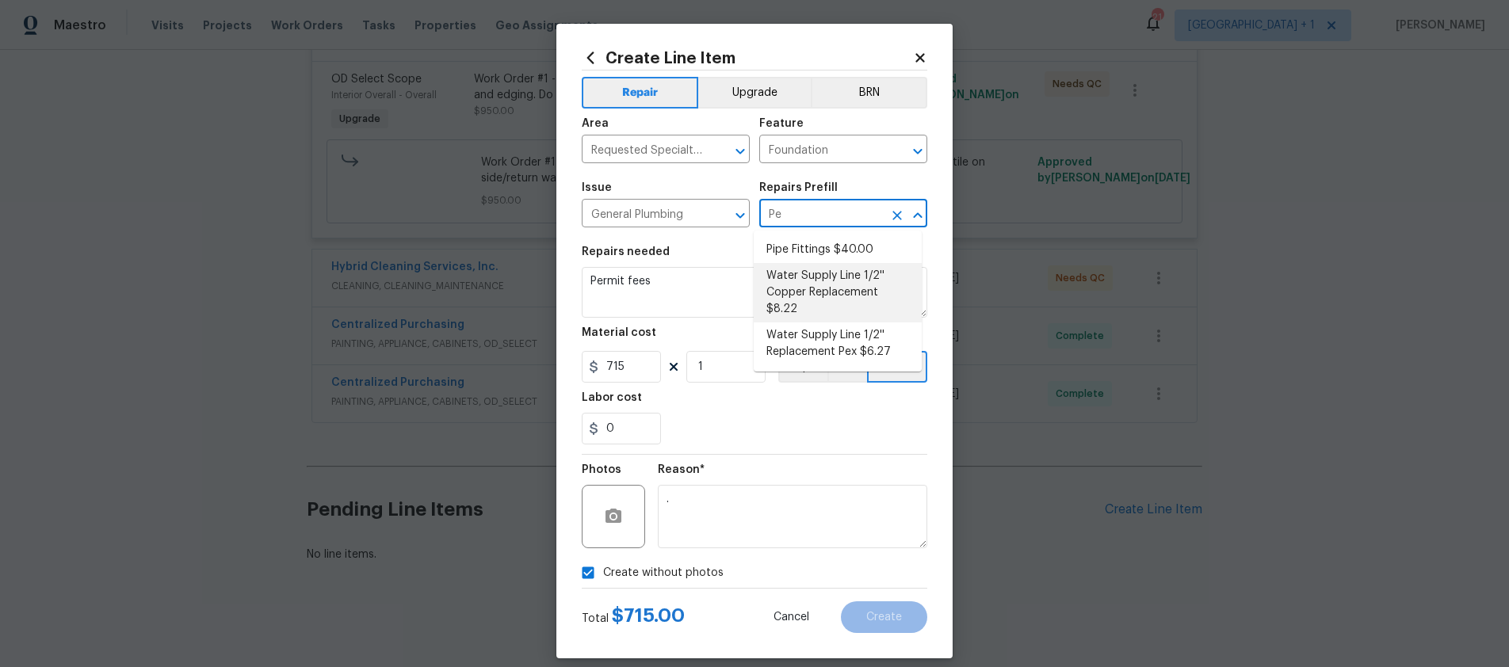
type input "P"
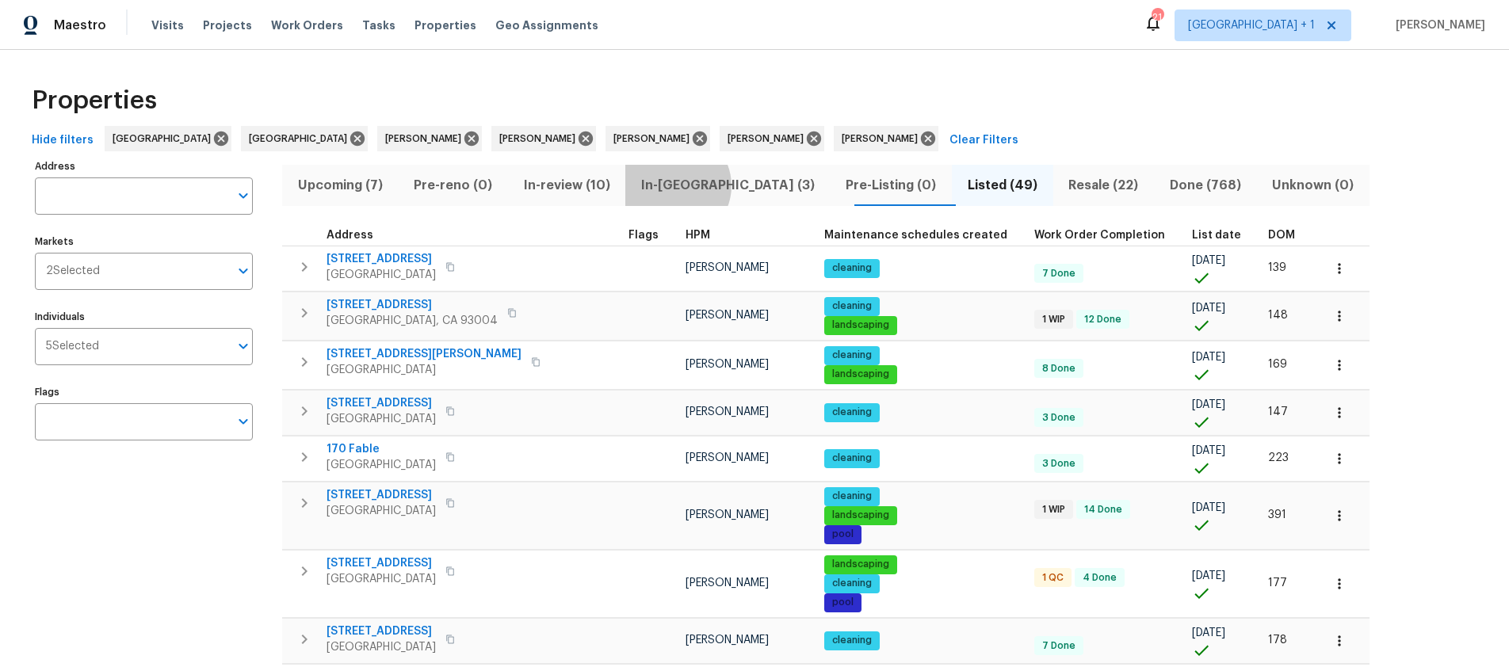
click at [679, 185] on span "In-reno (3)" at bounding box center [727, 185] width 185 height 22
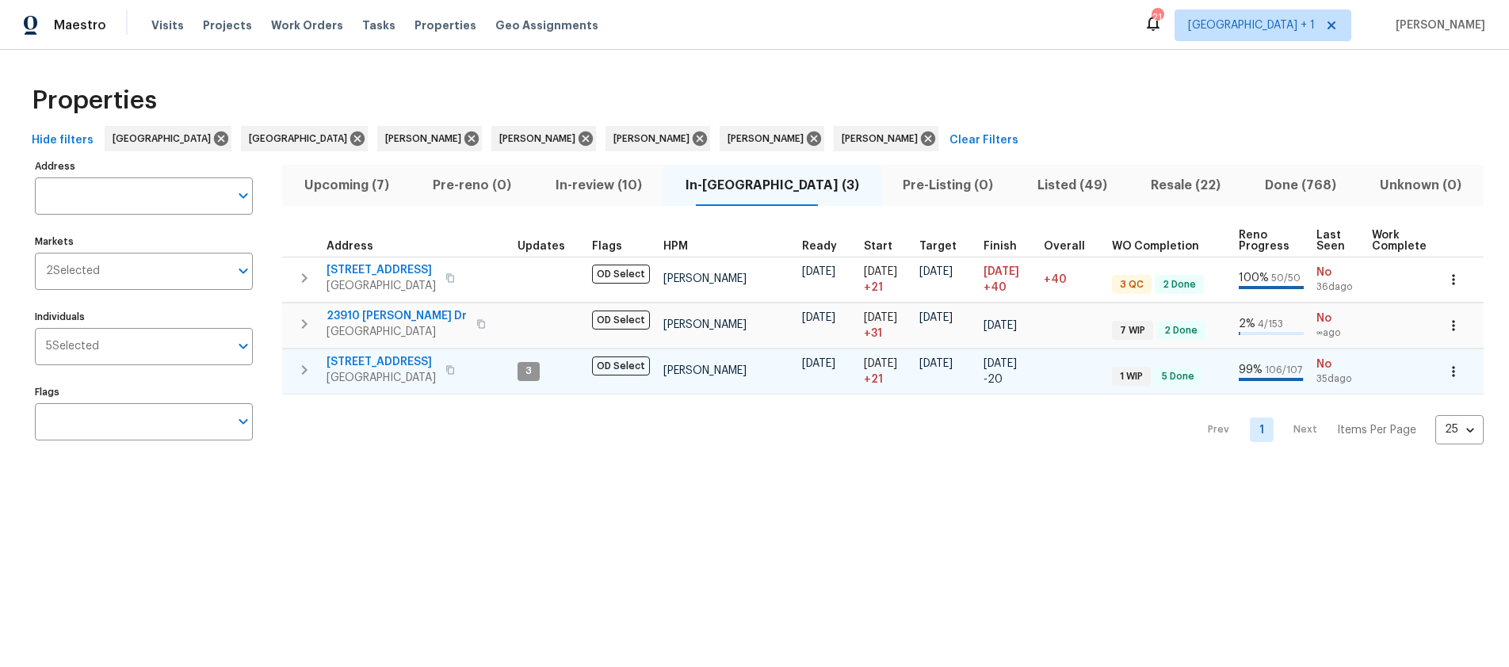
click at [405, 370] on span "Anaheim, CA 92807" at bounding box center [381, 378] width 109 height 16
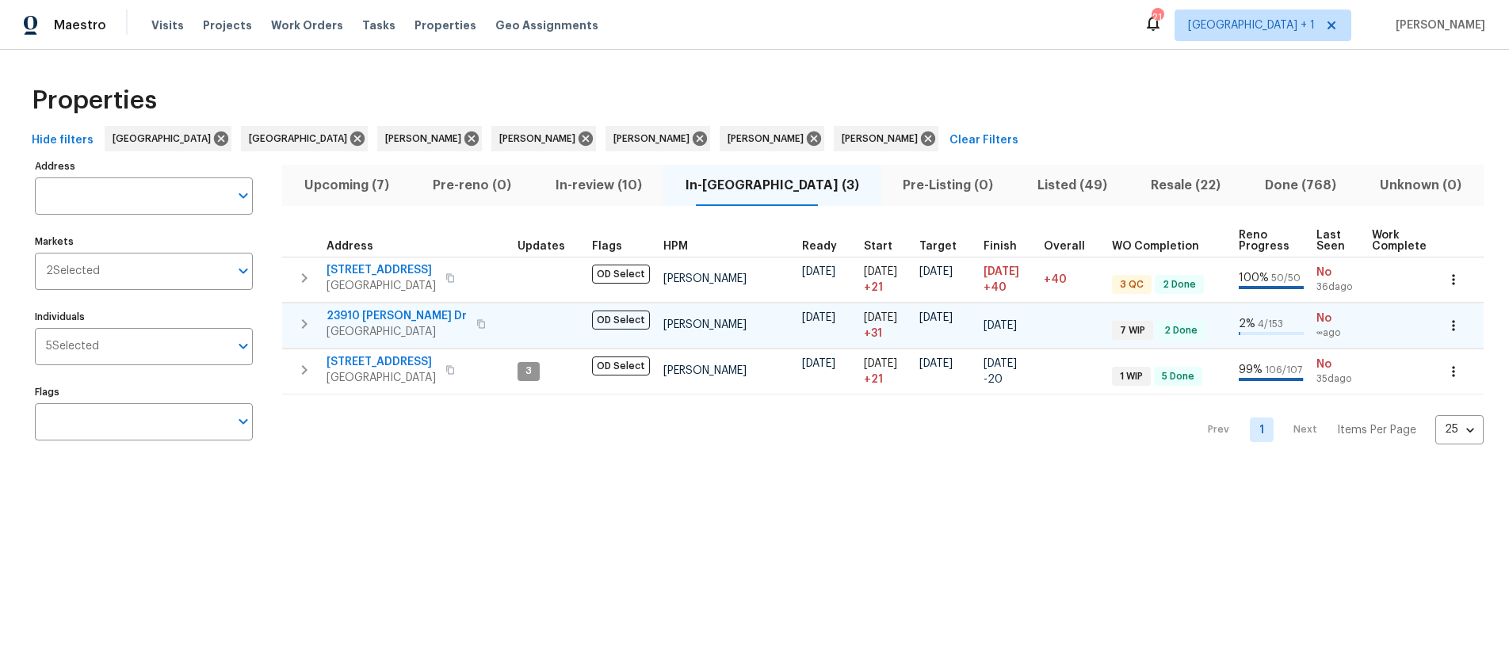
click at [420, 324] on span "Los Angeles, CA 91304" at bounding box center [397, 332] width 140 height 16
click at [160, 26] on span "Visits" at bounding box center [167, 25] width 33 height 16
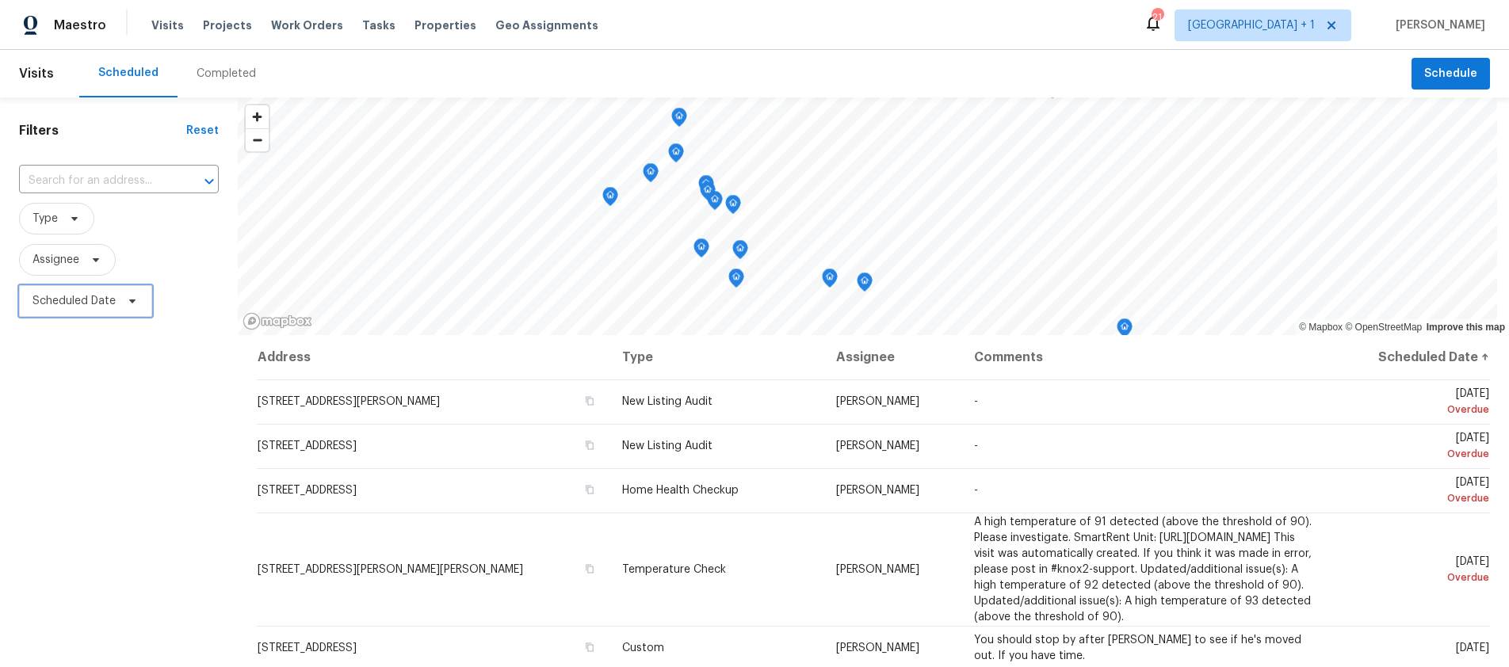
click at [86, 304] on span "Scheduled Date" at bounding box center [74, 301] width 83 height 16
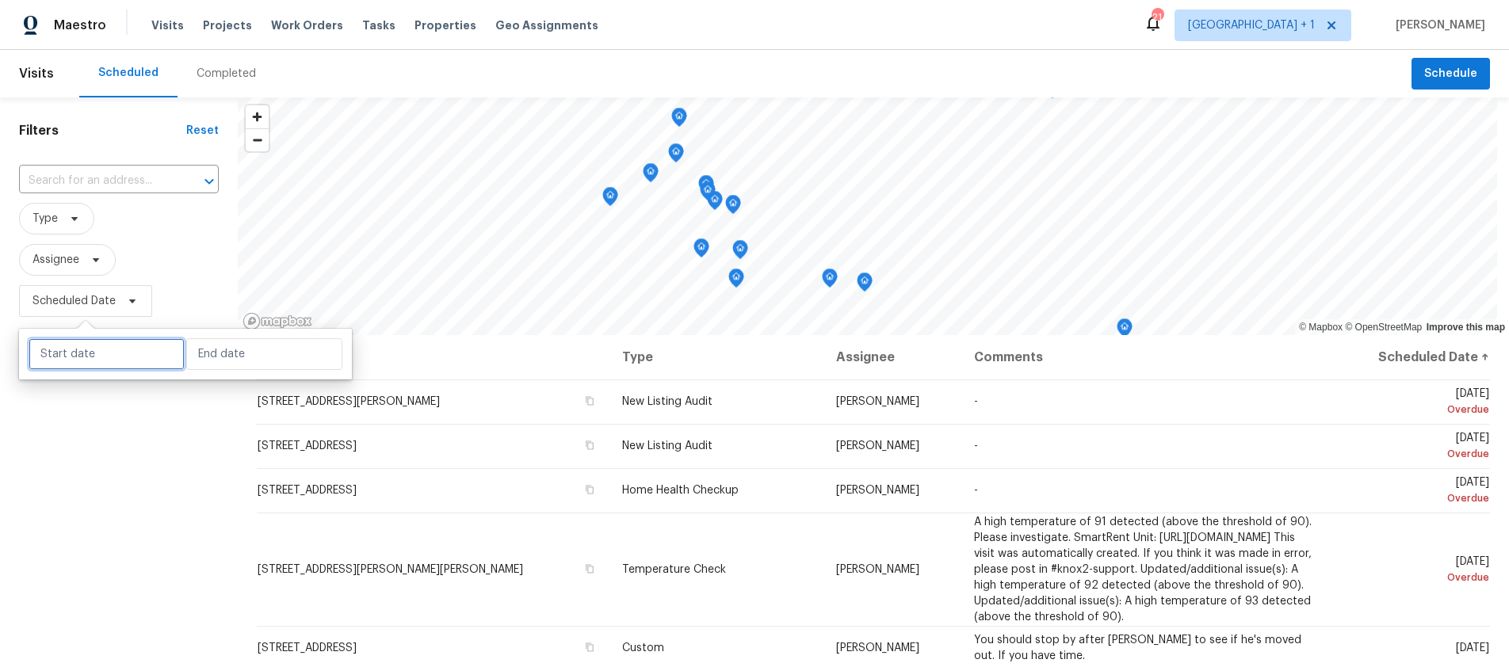
select select "8"
select select "2025"
select select "9"
select select "2025"
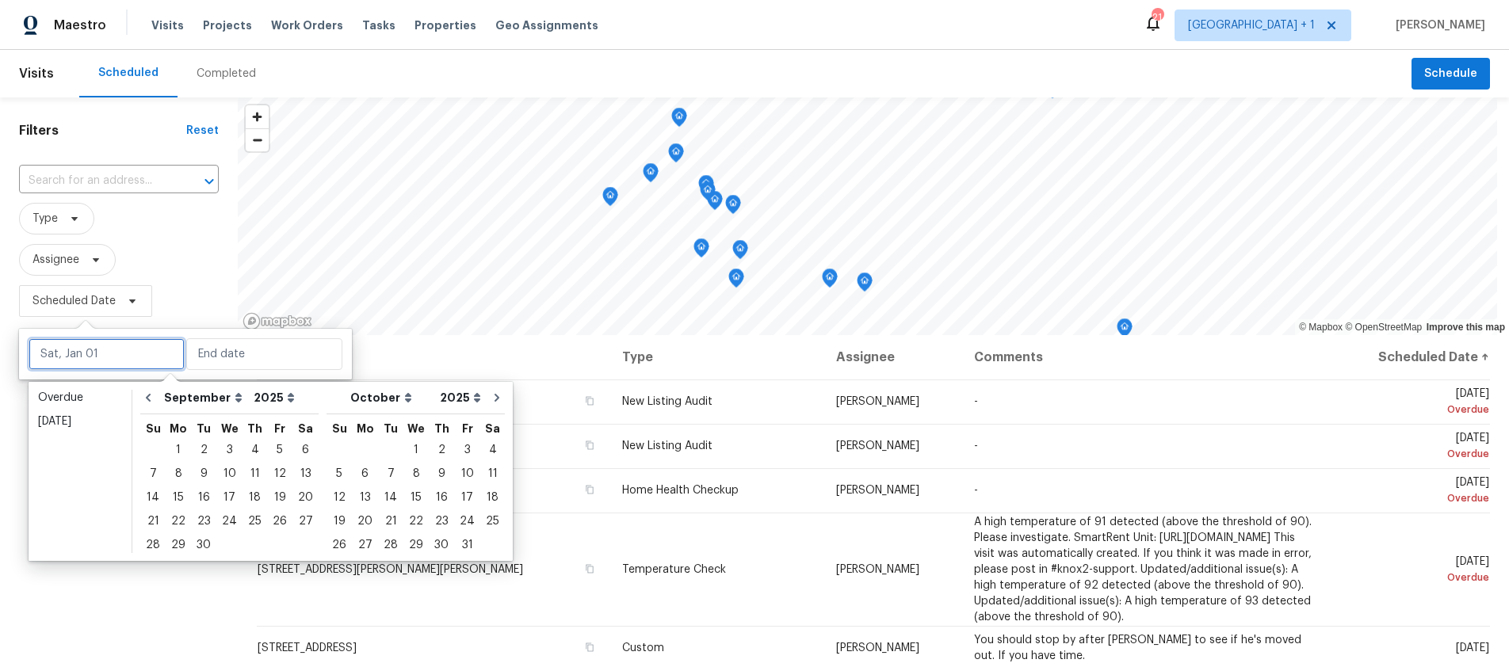
click at [122, 348] on input "text" at bounding box center [107, 354] width 156 height 32
click at [270, 499] on div "19" at bounding box center [279, 498] width 25 height 22
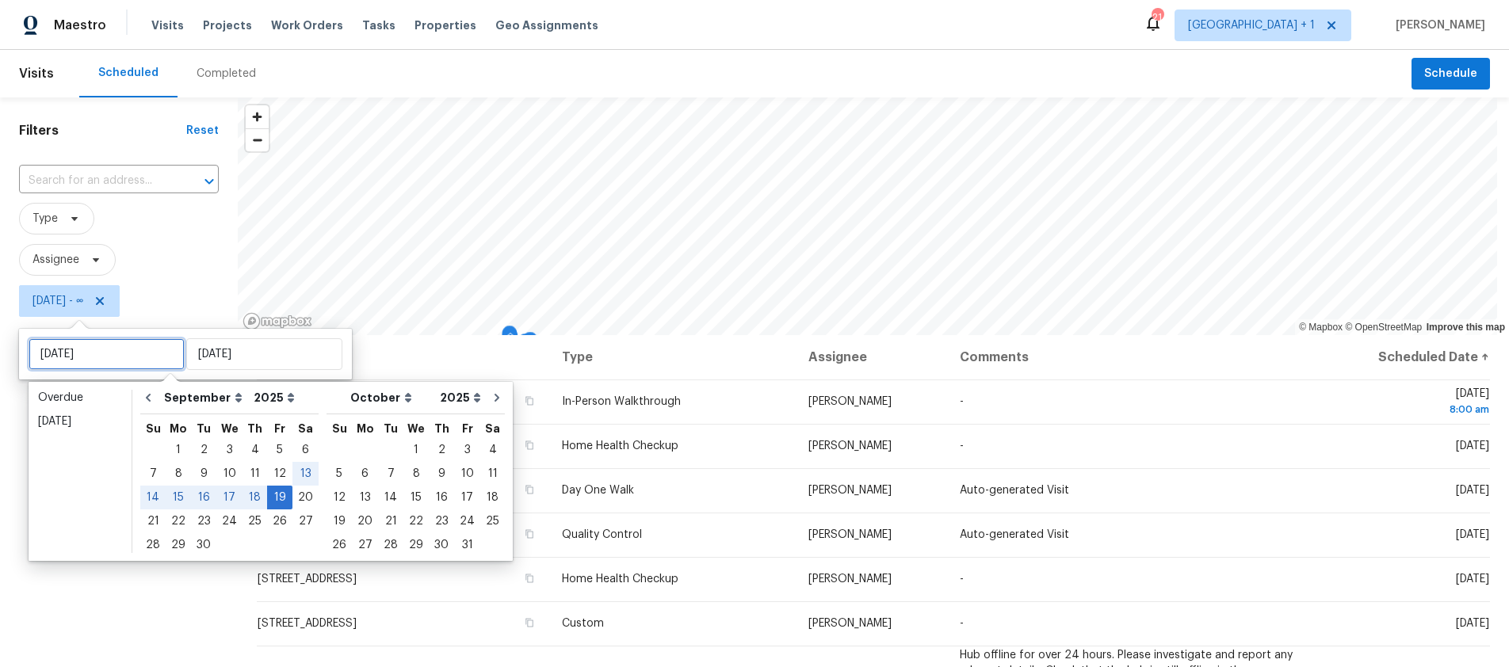
type input "Fri, Sep 12"
type input "Fri, Sep 19"
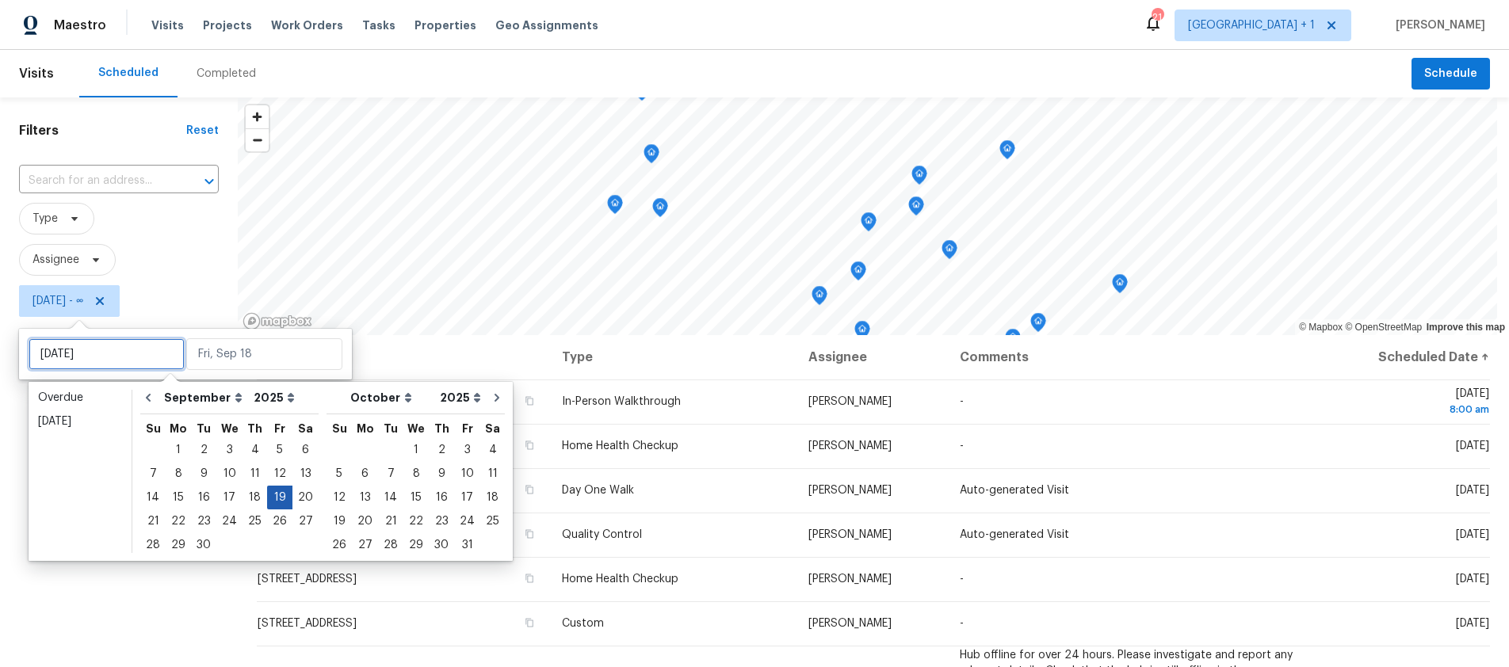
type input "Thu, Sep 04"
type input "Fri, Sep 19"
click at [273, 502] on div "19" at bounding box center [279, 498] width 25 height 22
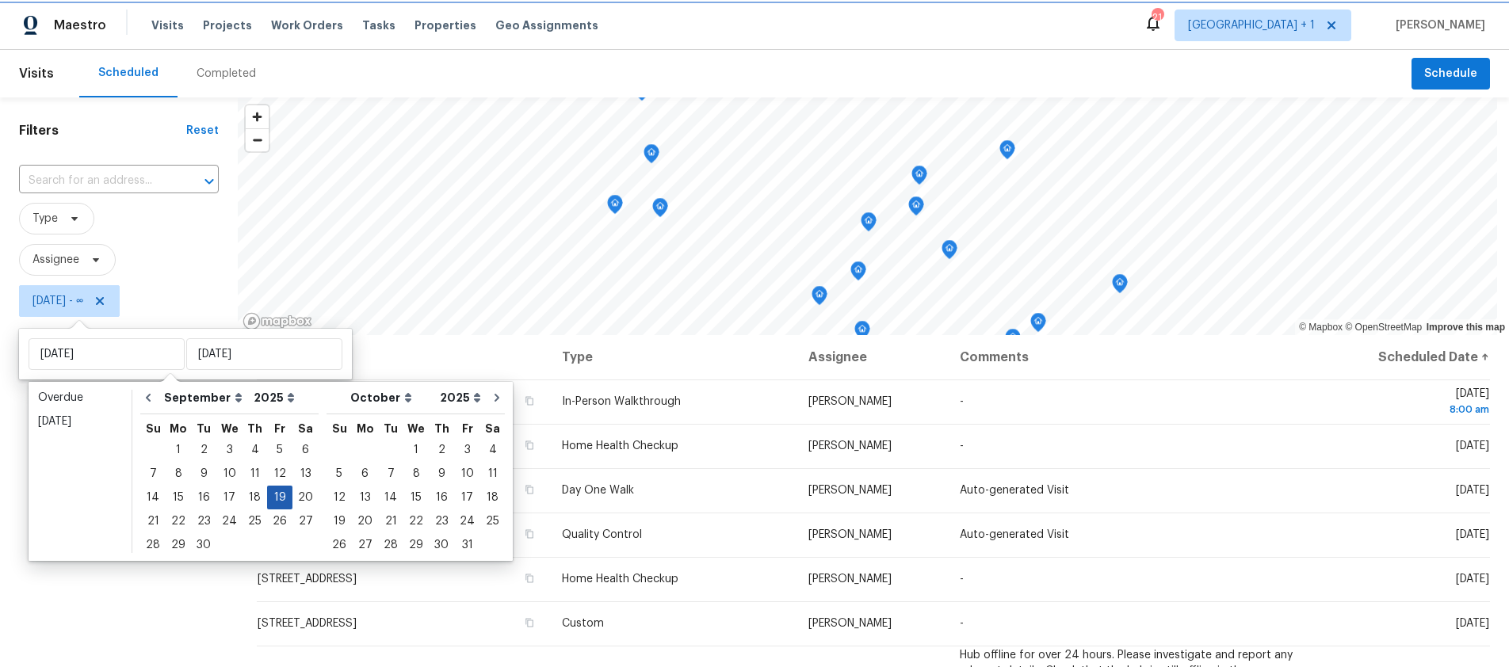
type input "Fri, Sep 19"
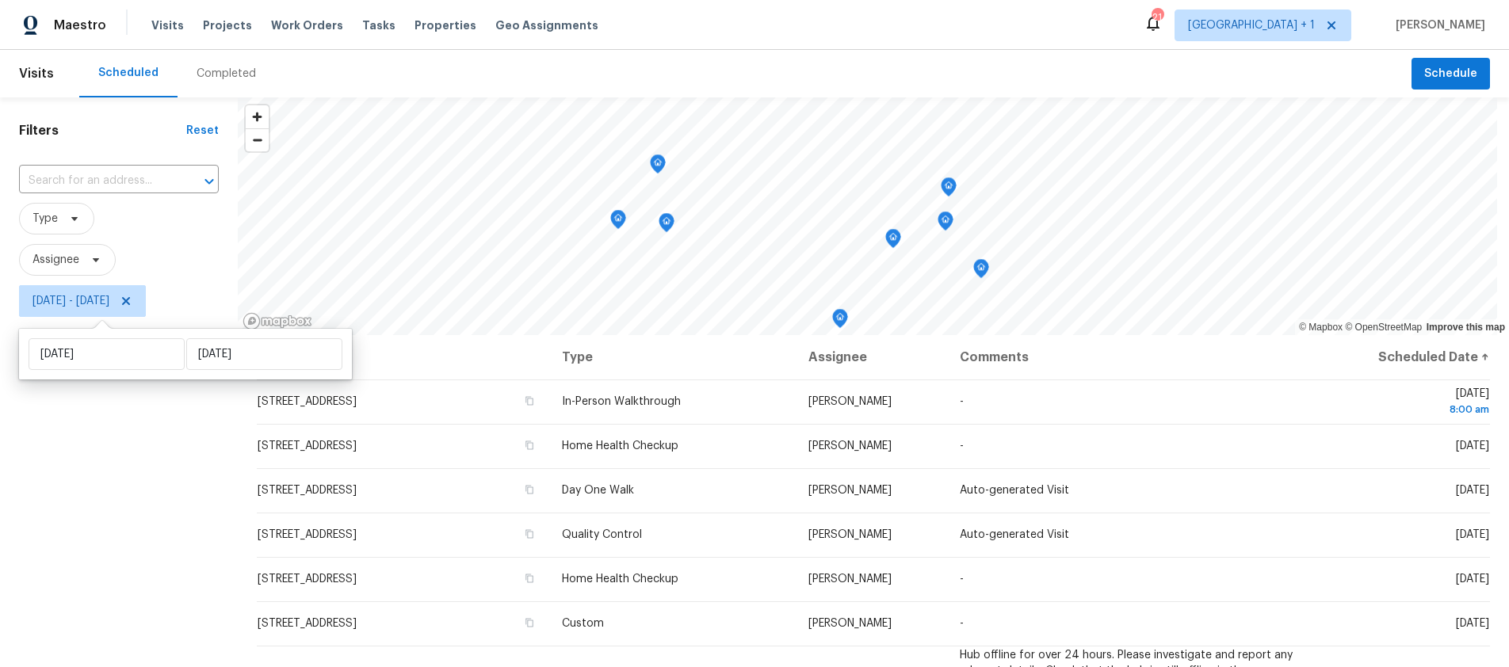
click at [115, 504] on div "Filters Reset ​ Type Assignee Fri, Sep 19 - Fri, Sep 19" at bounding box center [119, 484] width 238 height 772
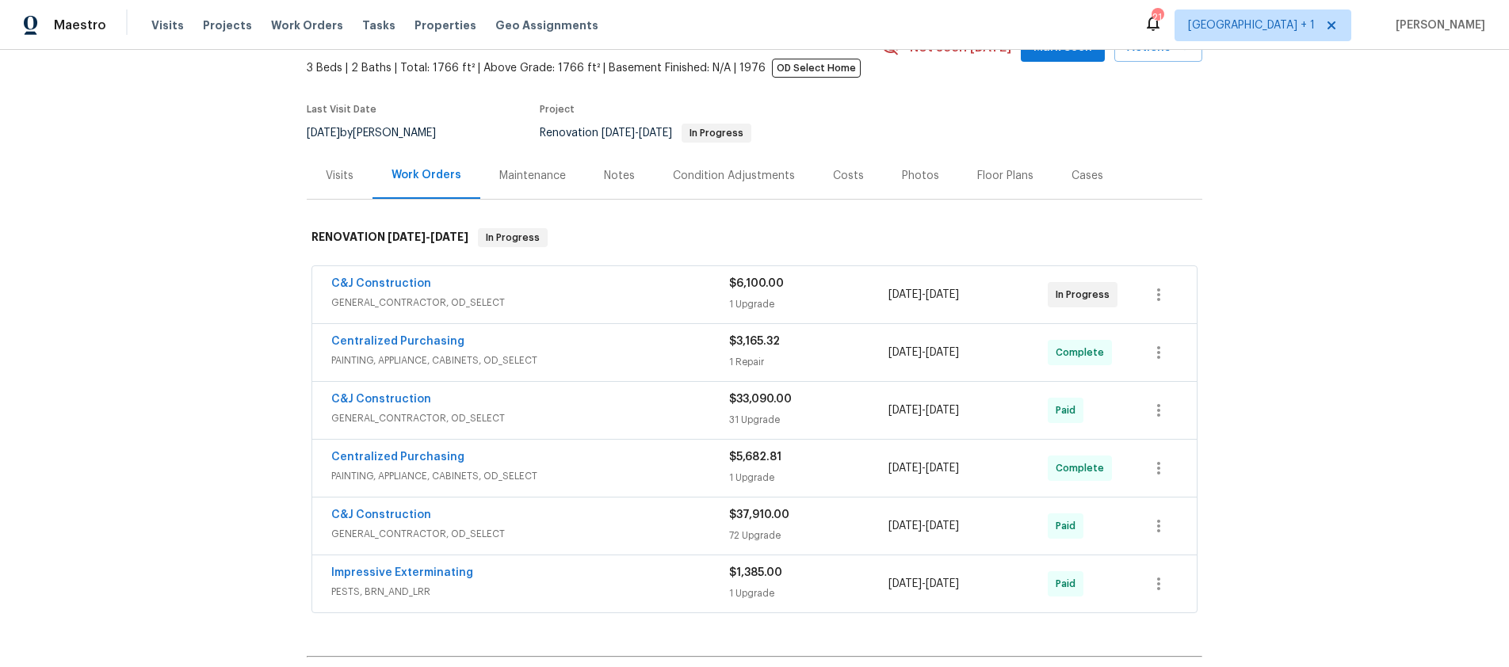
scroll to position [118, 0]
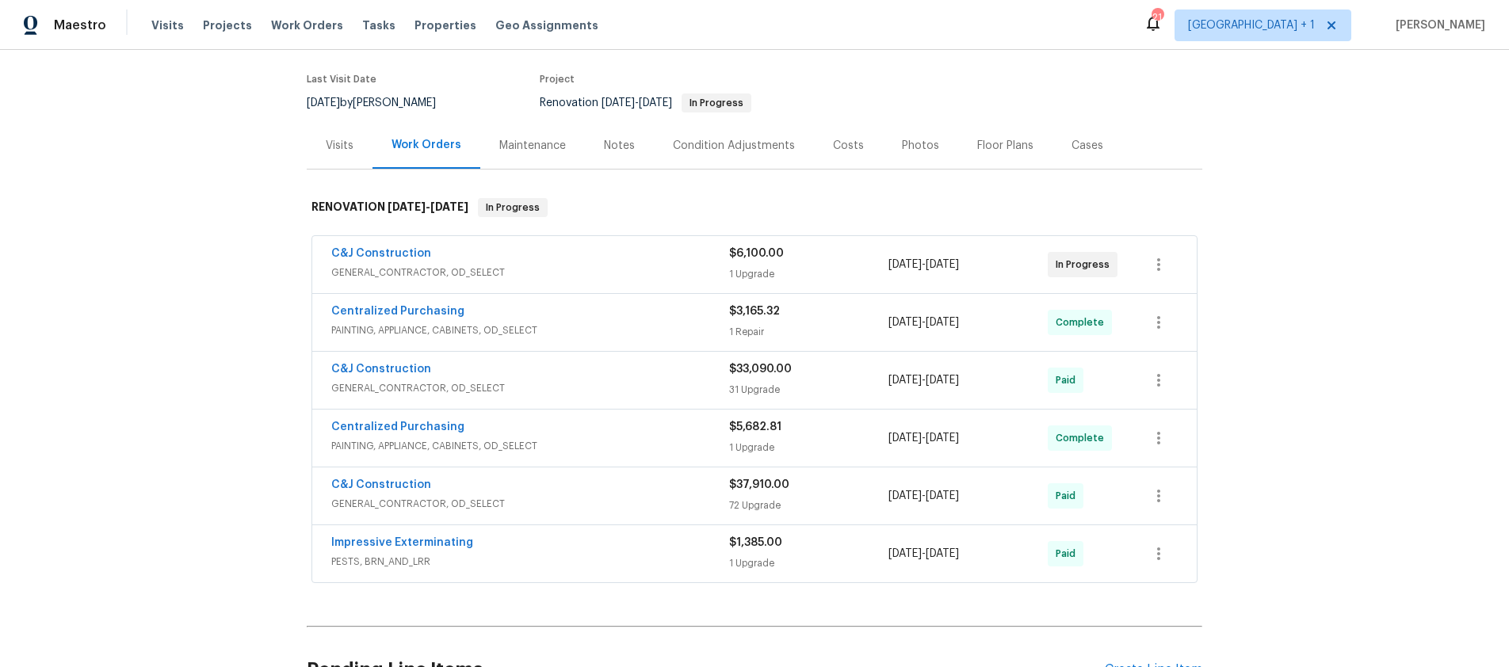
click at [585, 266] on span "GENERAL_CONTRACTOR, OD_SELECT" at bounding box center [530, 273] width 398 height 16
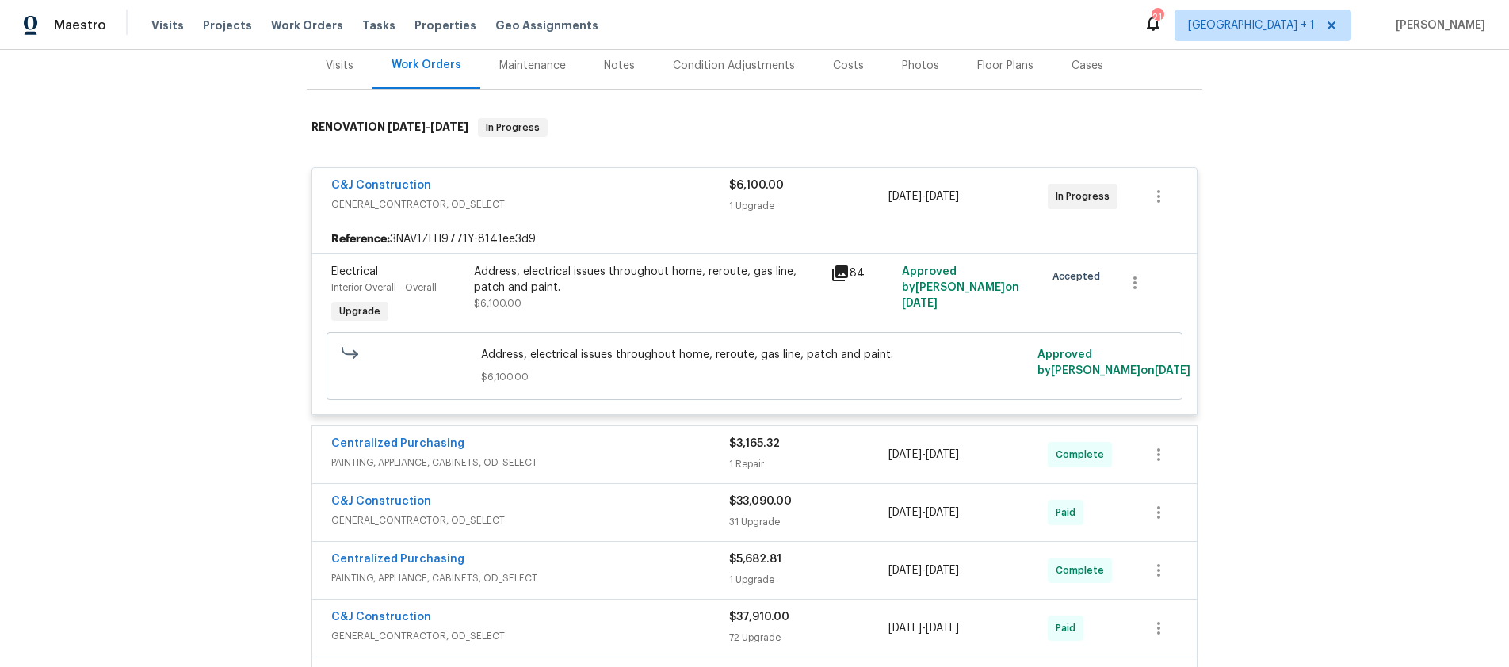
scroll to position [223, 0]
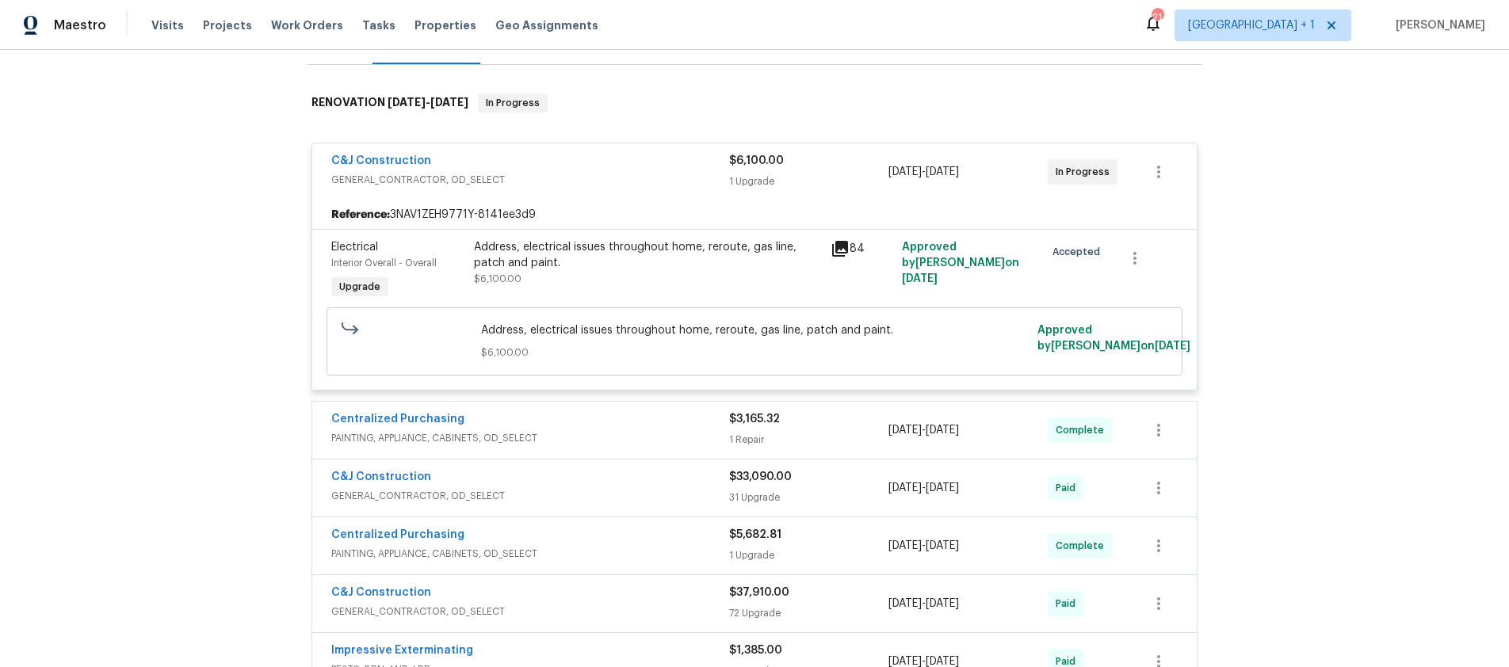
click at [592, 478] on div "C&J Construction" at bounding box center [530, 478] width 398 height 19
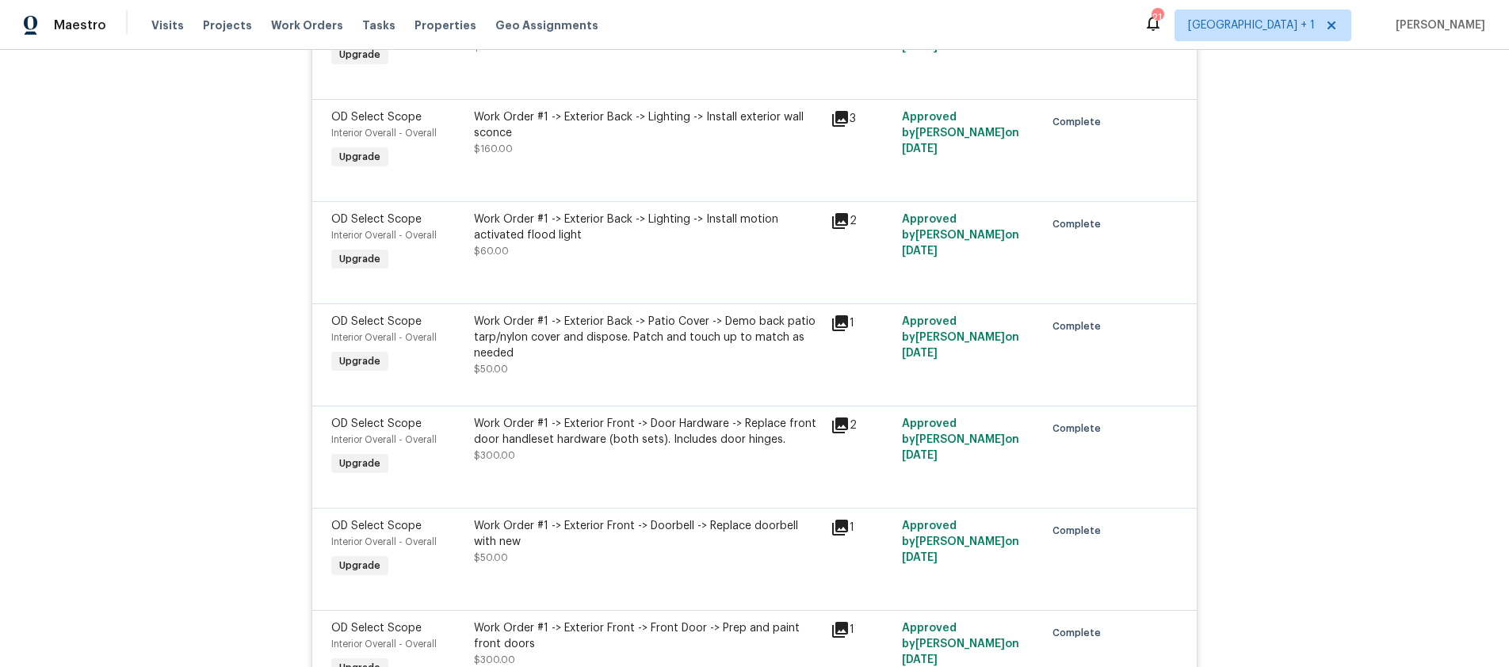
scroll to position [736, 0]
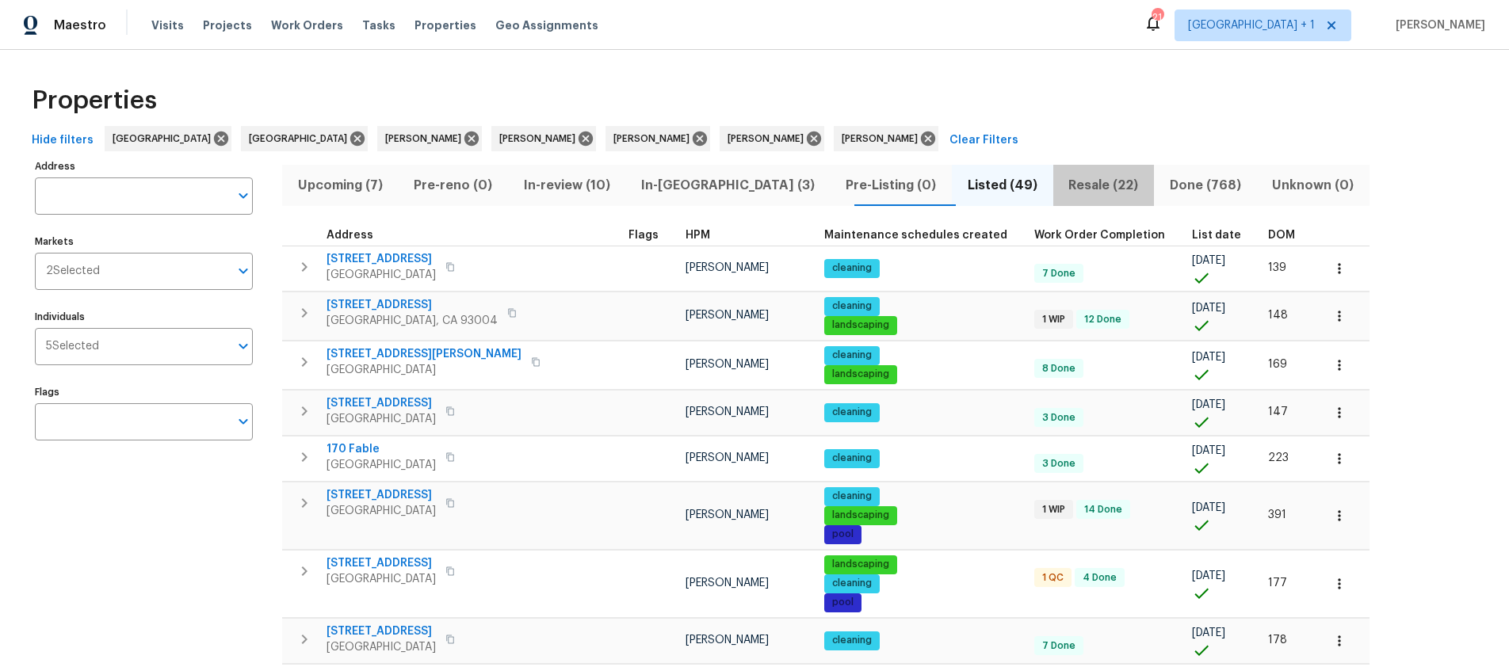
click at [1063, 187] on span "Resale (22)" at bounding box center [1104, 185] width 82 height 22
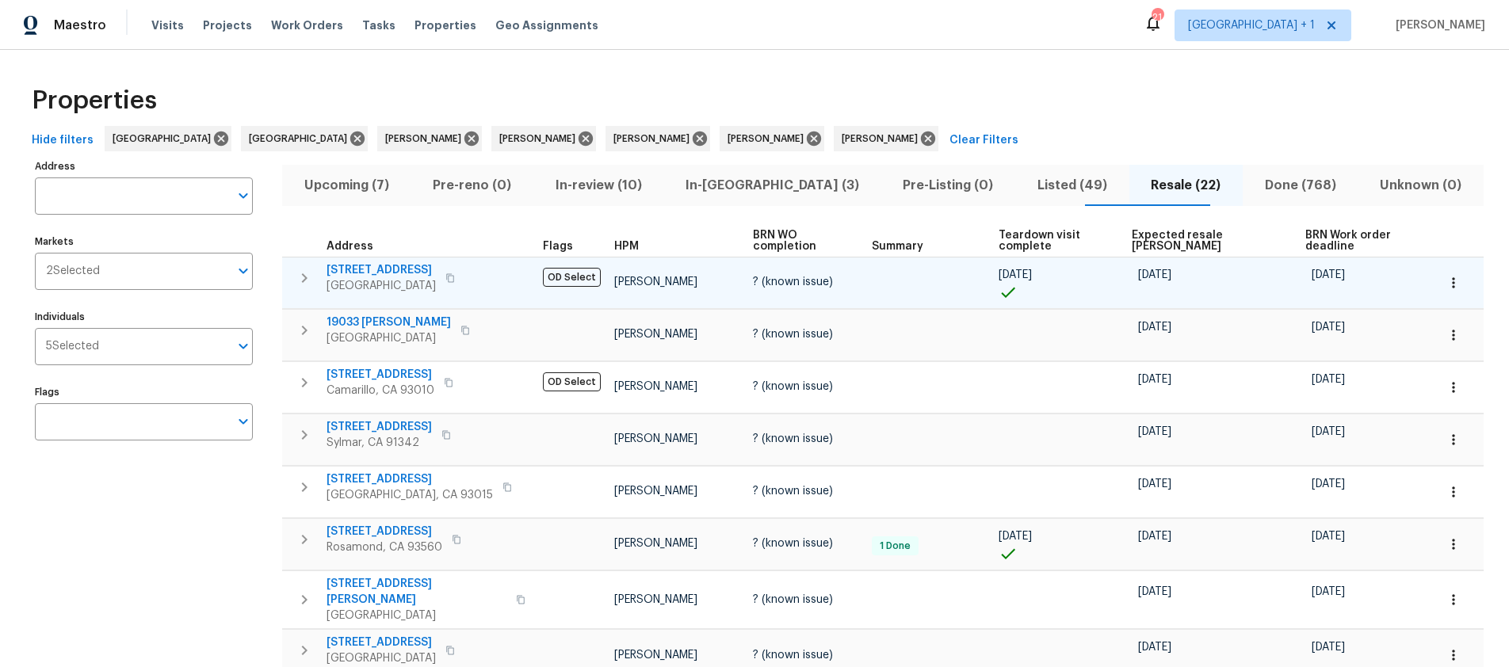
click at [461, 283] on div "[STREET_ADDRESS]" at bounding box center [416, 278] width 178 height 32
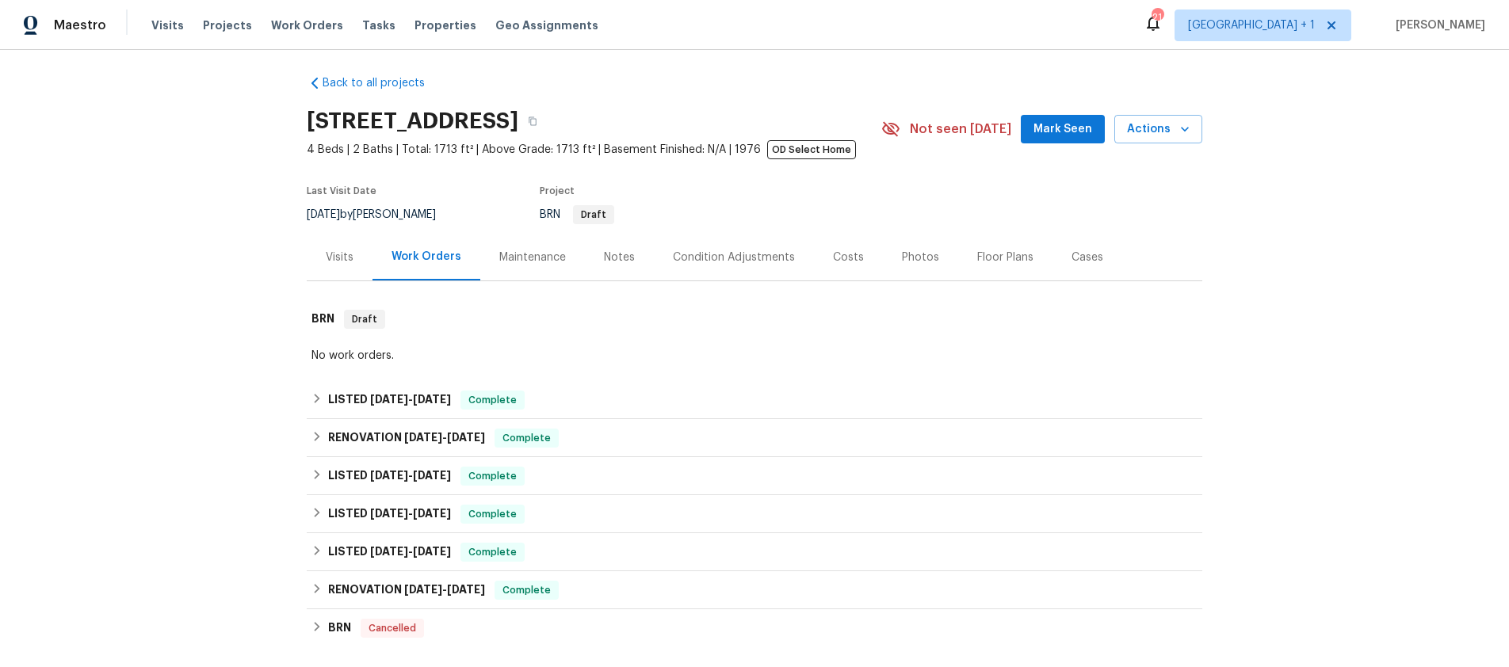
scroll to position [18, 0]
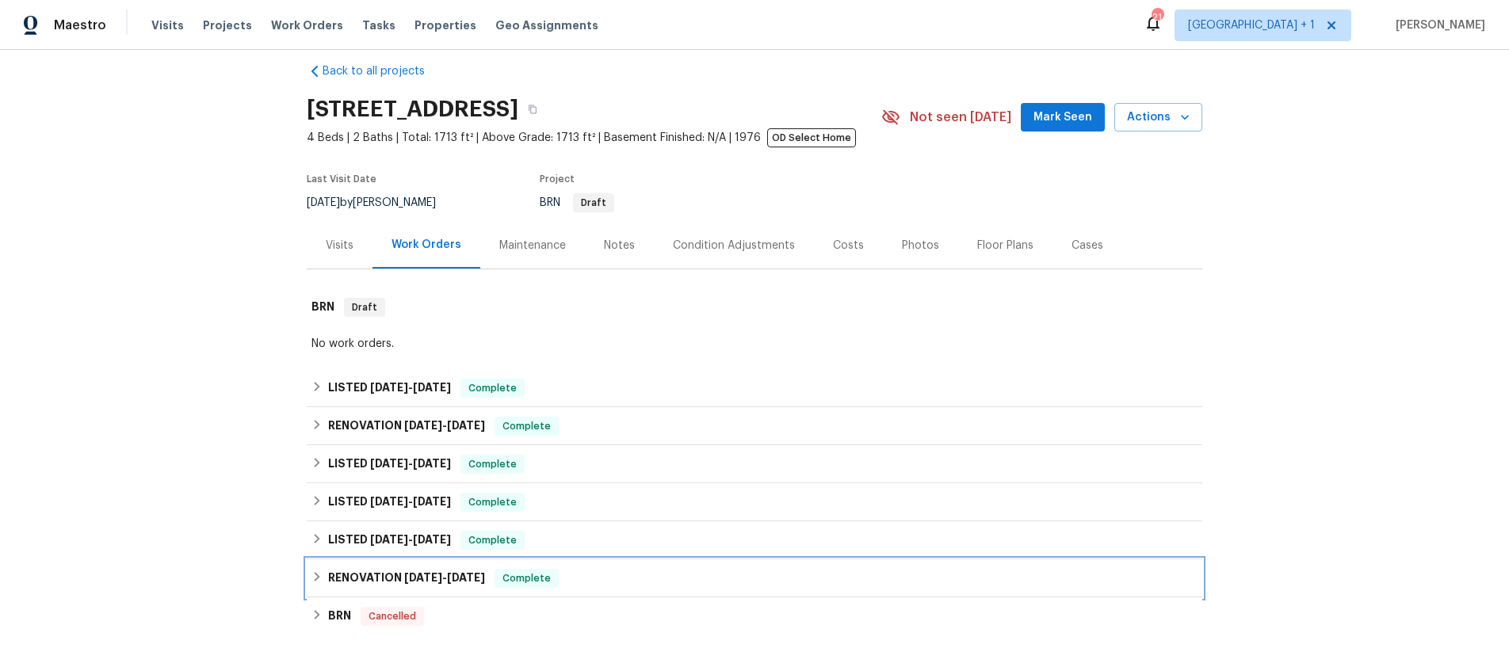
click at [412, 572] on span "1/10/25" at bounding box center [423, 577] width 38 height 11
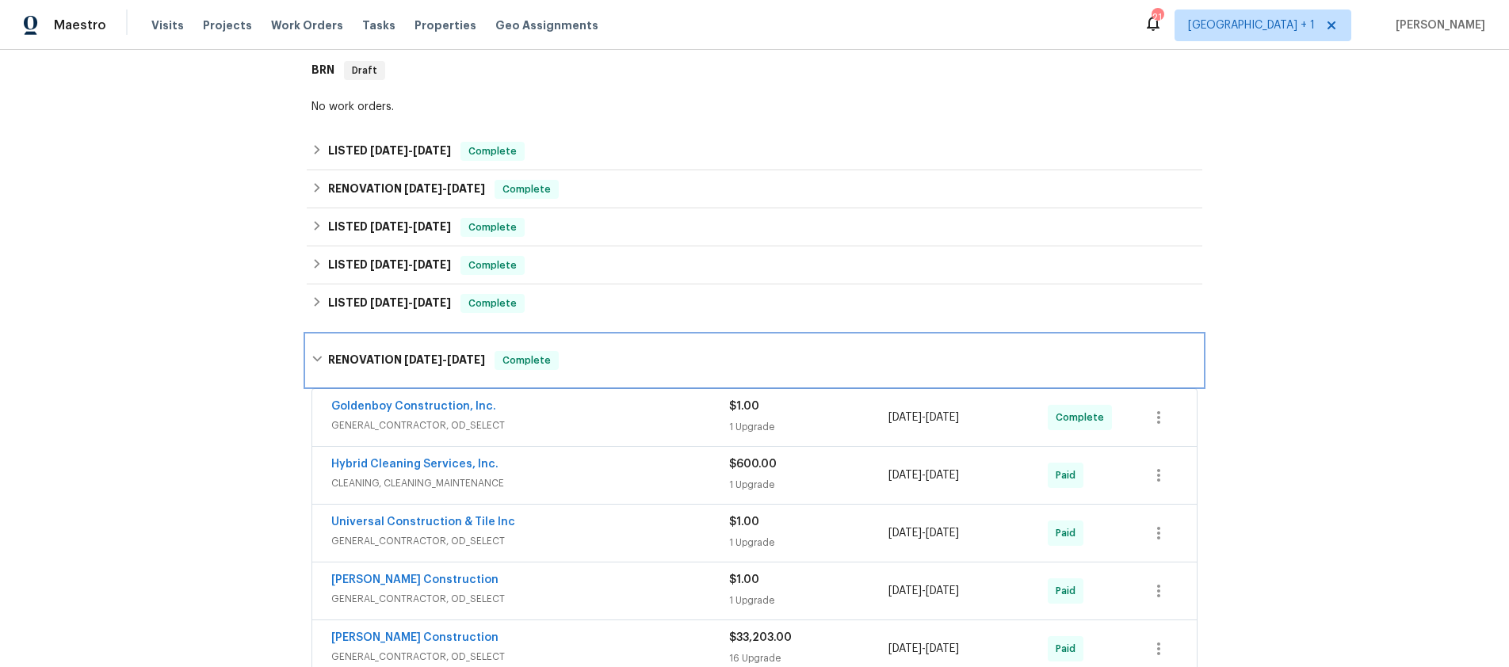
scroll to position [293, 0]
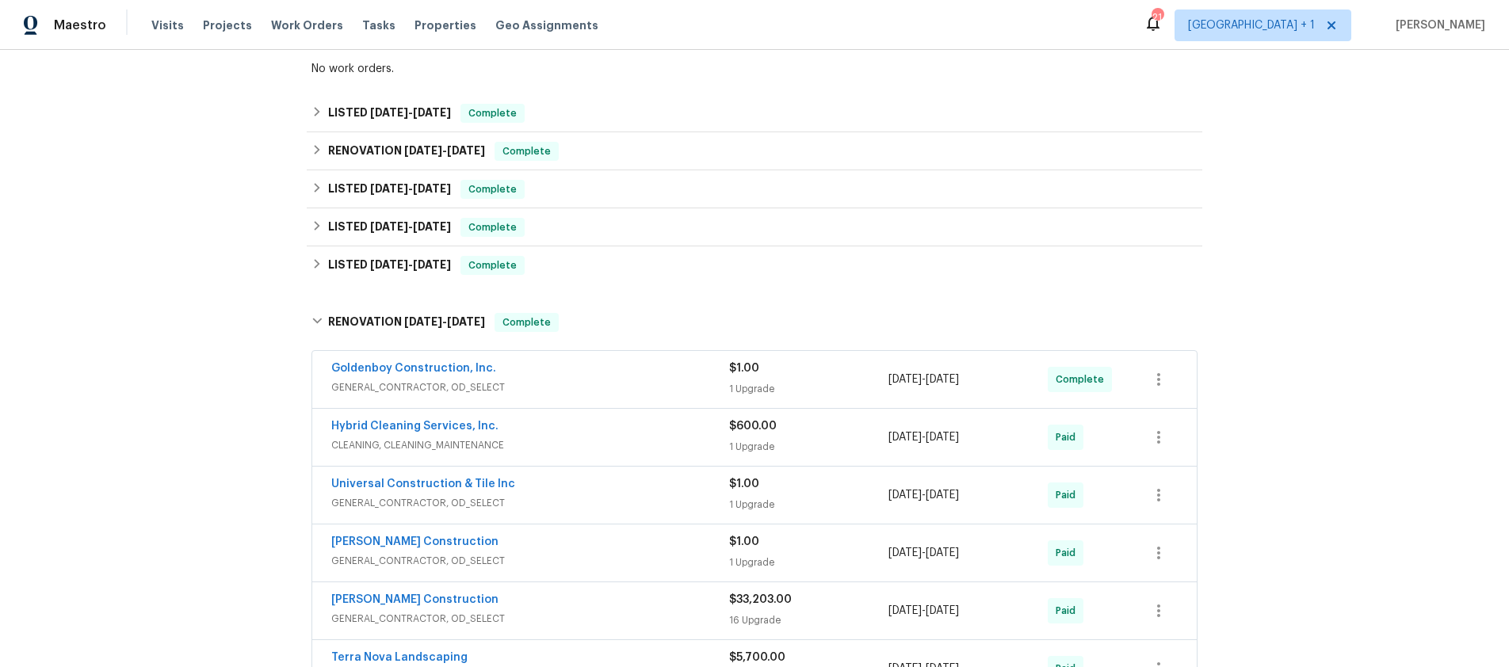
click at [646, 382] on span "GENERAL_CONTRACTOR, OD_SELECT" at bounding box center [530, 388] width 398 height 16
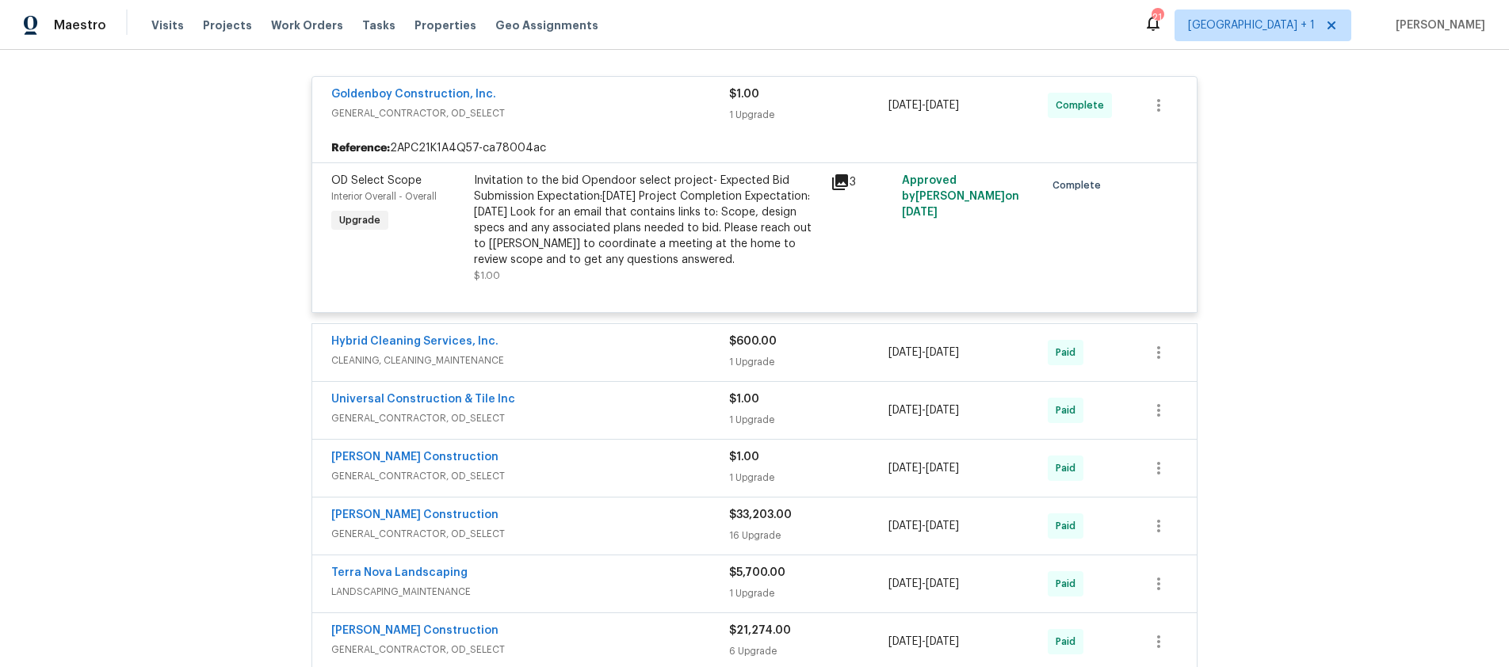
scroll to position [598, 0]
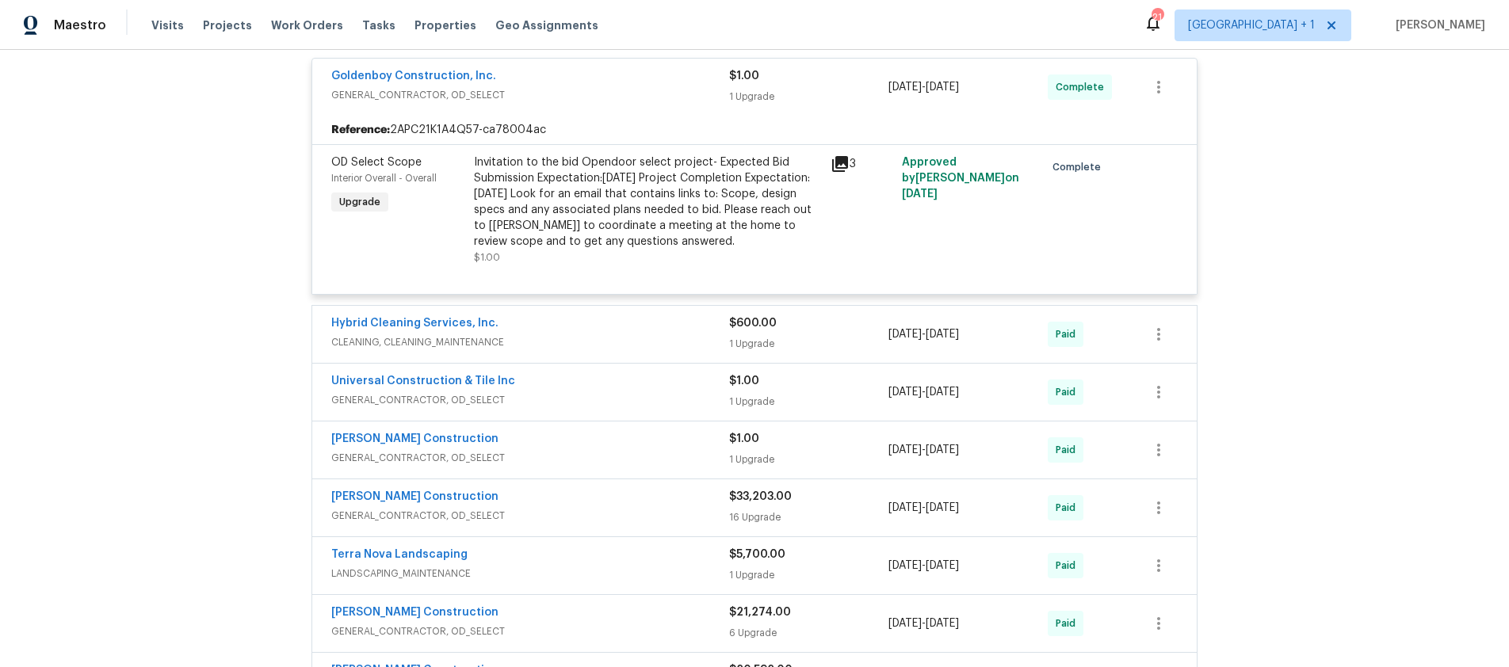
click at [616, 513] on span "GENERAL_CONTRACTOR, OD_SELECT" at bounding box center [530, 516] width 398 height 16
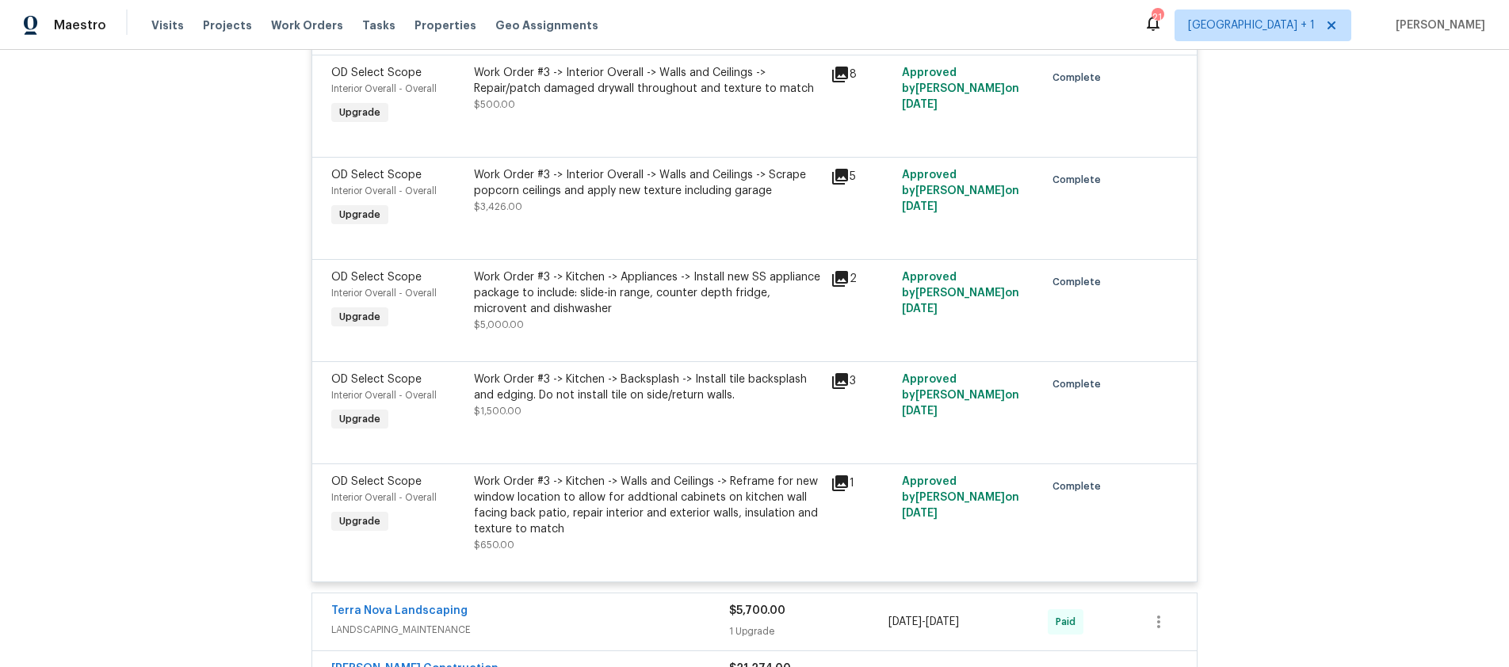
scroll to position [2424, 0]
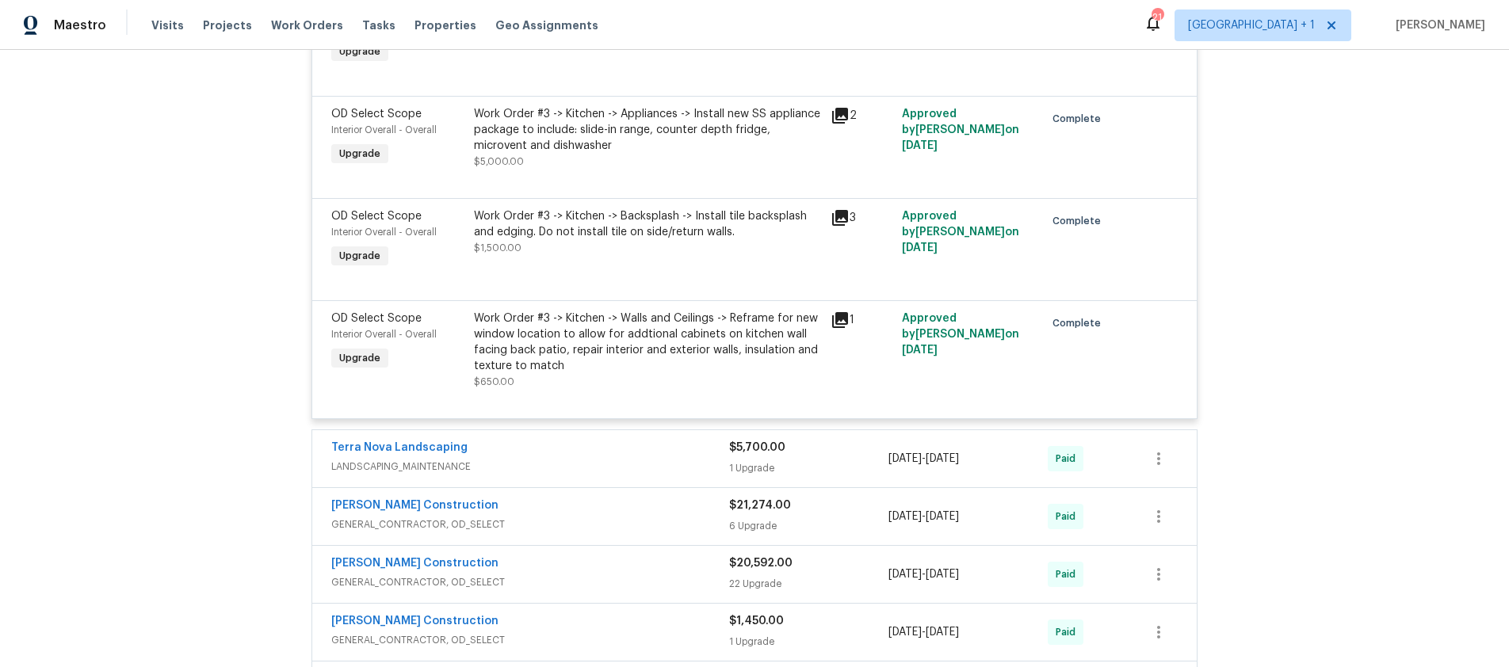
click at [663, 515] on div "Navarro Construction" at bounding box center [530, 507] width 398 height 19
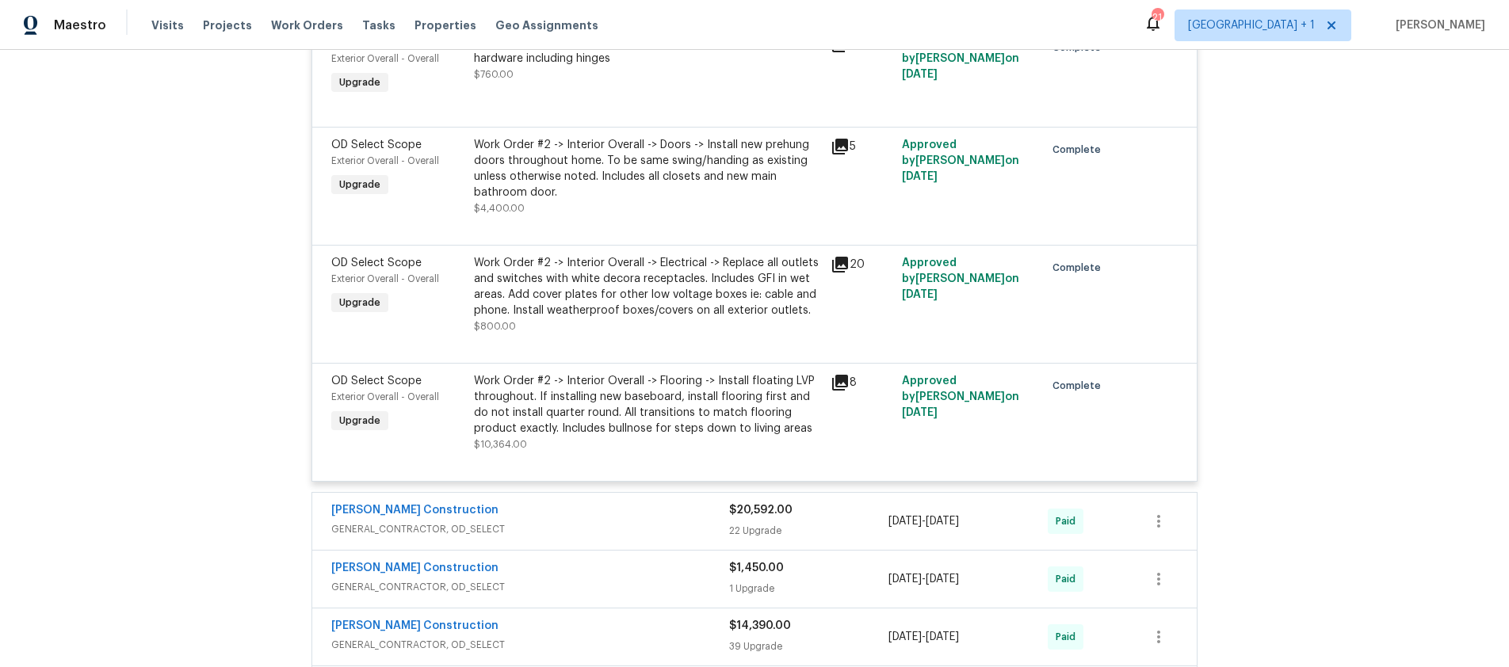
scroll to position [3191, 0]
click at [710, 513] on div "Navarro Construction" at bounding box center [530, 511] width 398 height 19
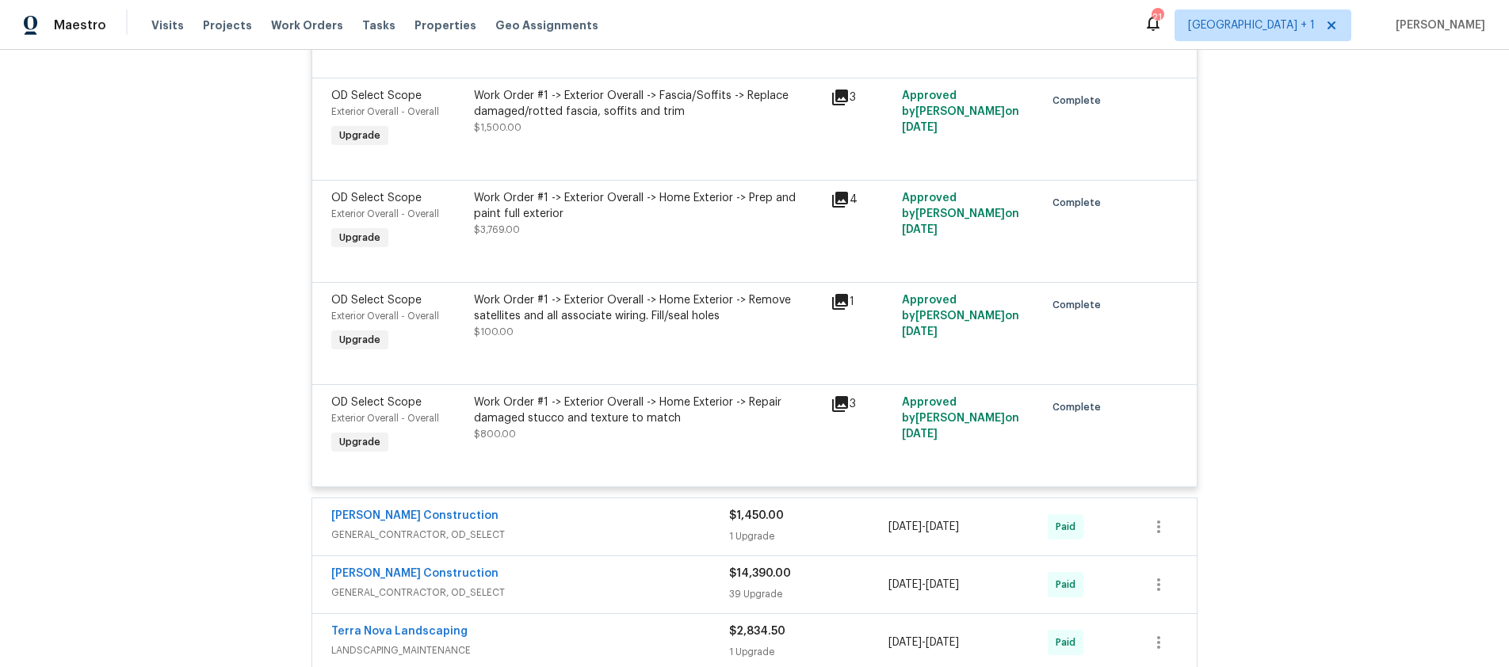
scroll to position [5604, 0]
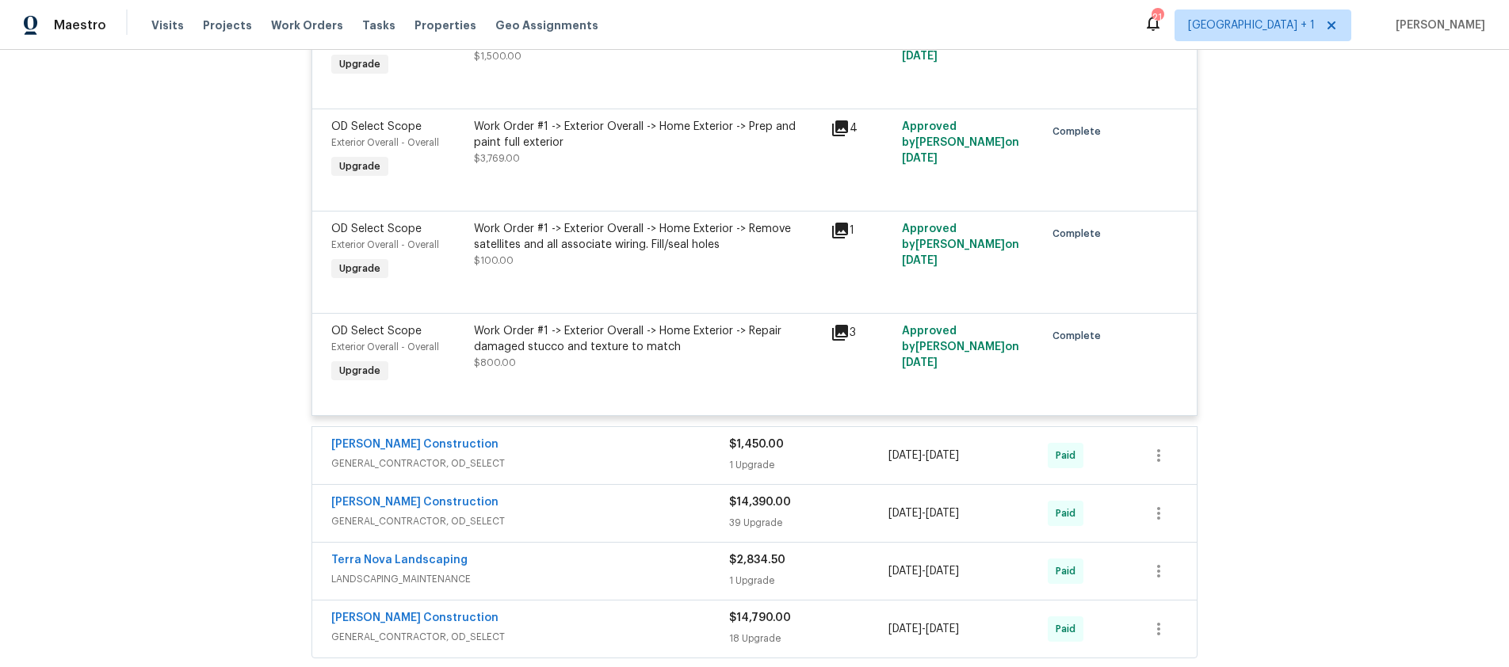
click at [696, 453] on div "Navarro Construction" at bounding box center [530, 446] width 398 height 19
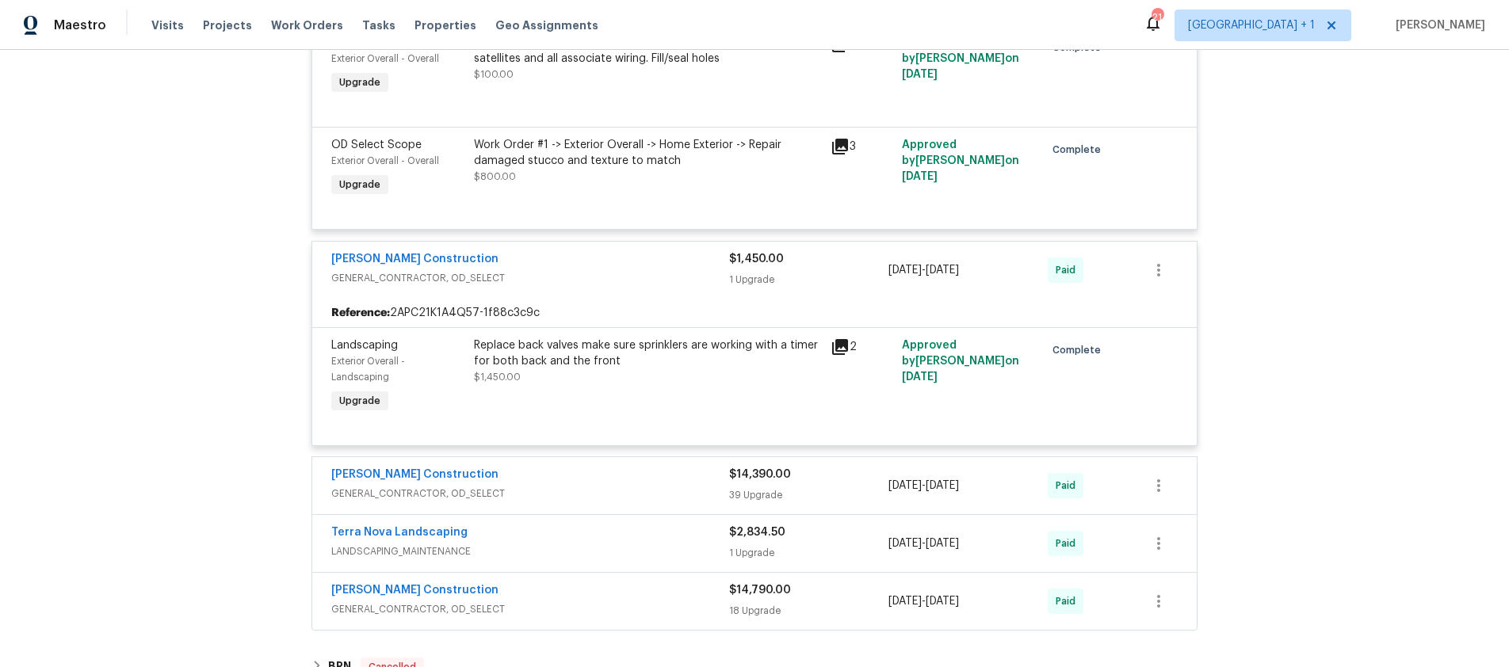
scroll to position [5848, 0]
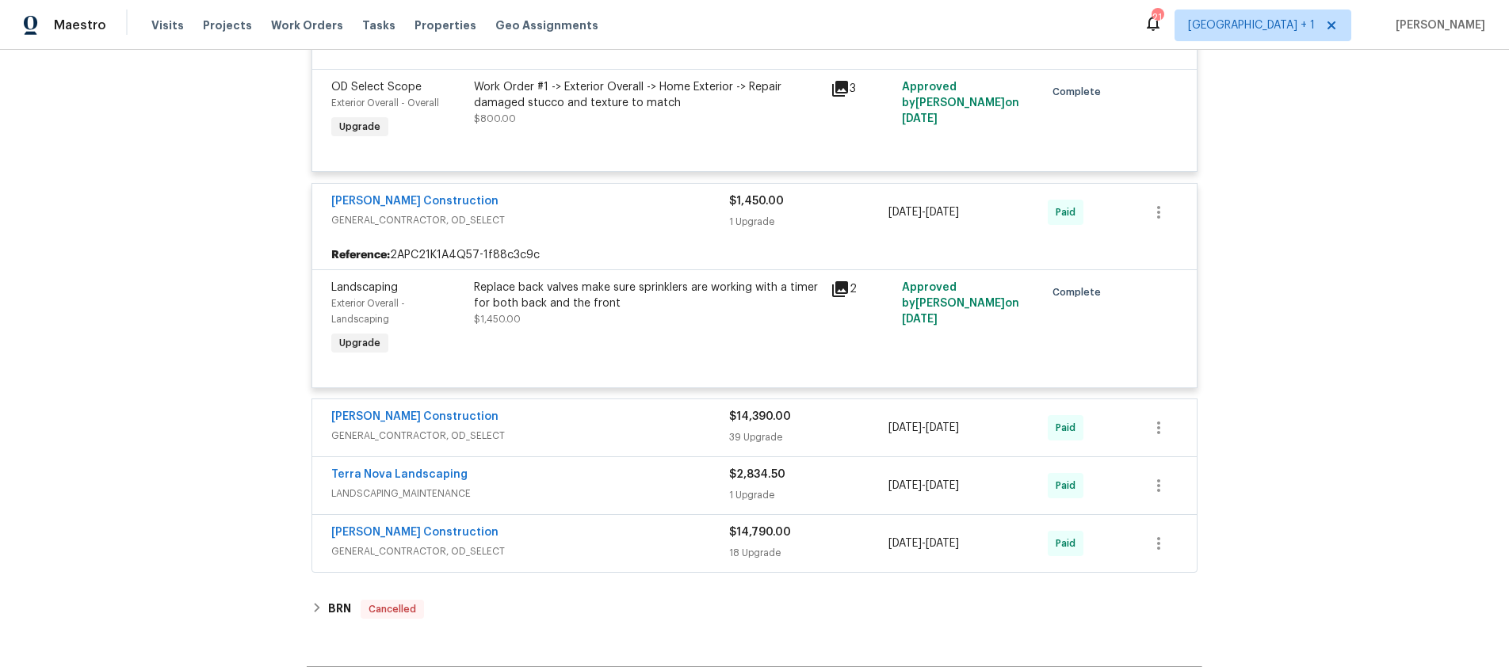
click at [686, 439] on span "GENERAL_CONTRACTOR, OD_SELECT" at bounding box center [530, 436] width 398 height 16
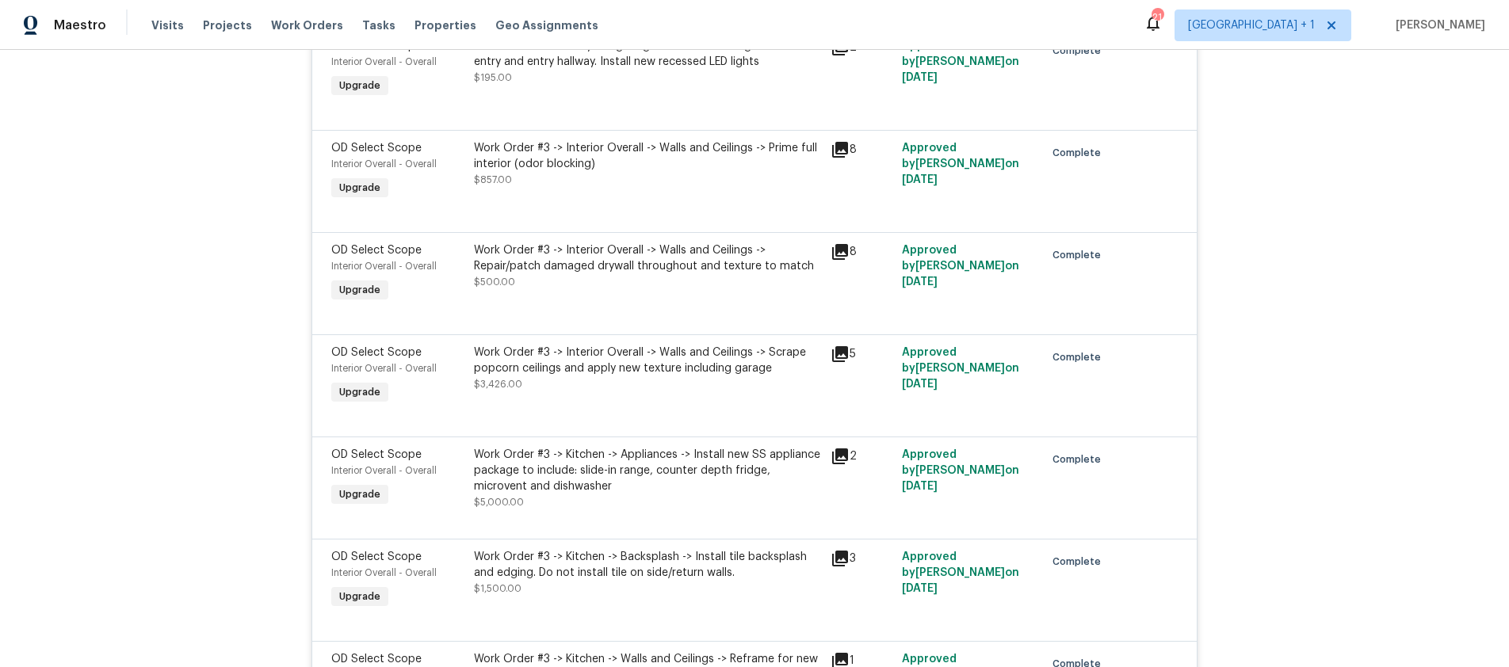
scroll to position [1432, 0]
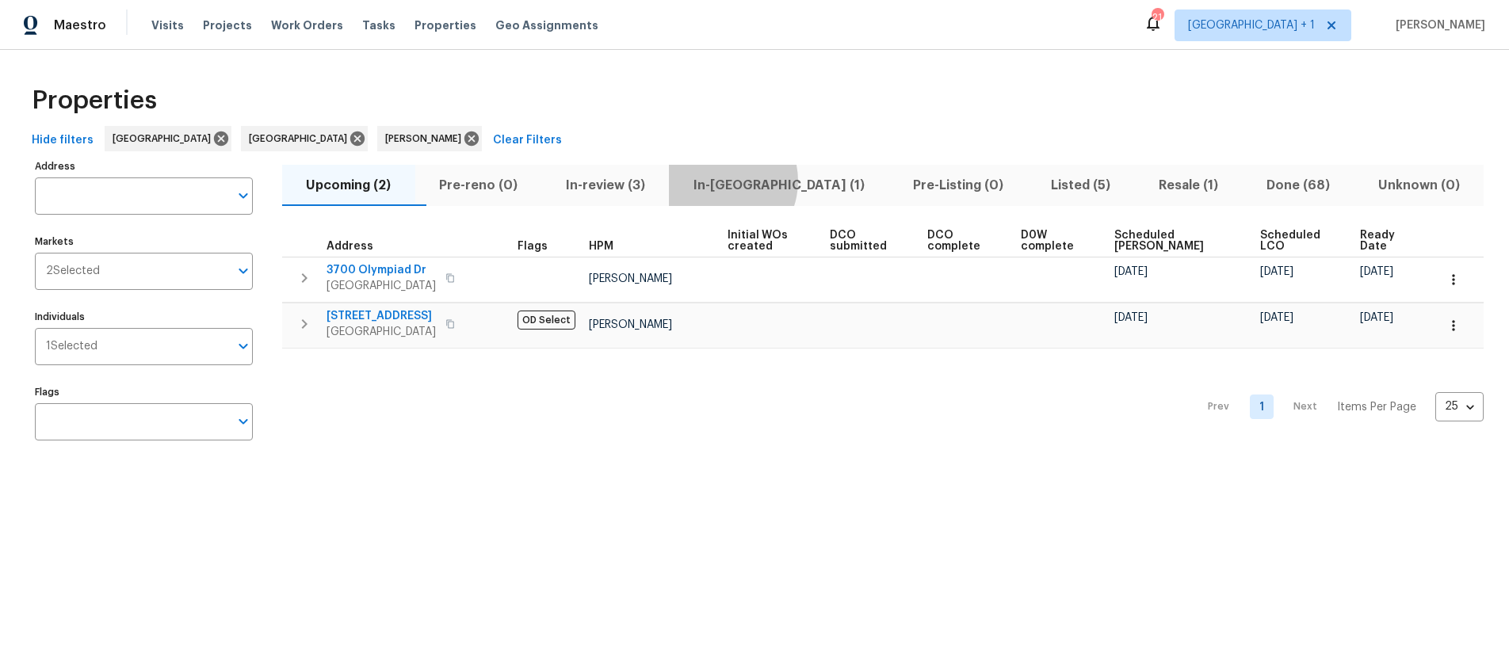
click at [750, 181] on span "In-[GEOGRAPHIC_DATA] (1)" at bounding box center [779, 185] width 201 height 22
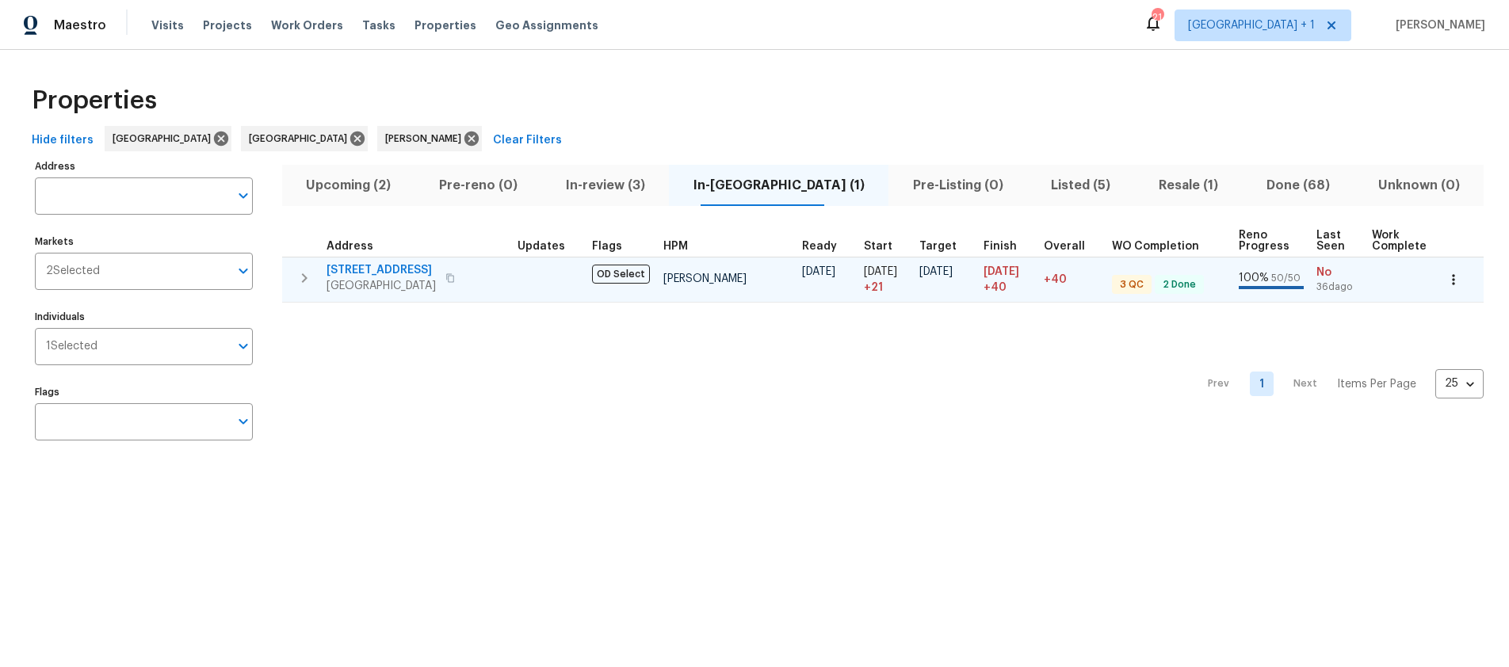
click at [398, 278] on span "[GEOGRAPHIC_DATA]" at bounding box center [381, 286] width 109 height 16
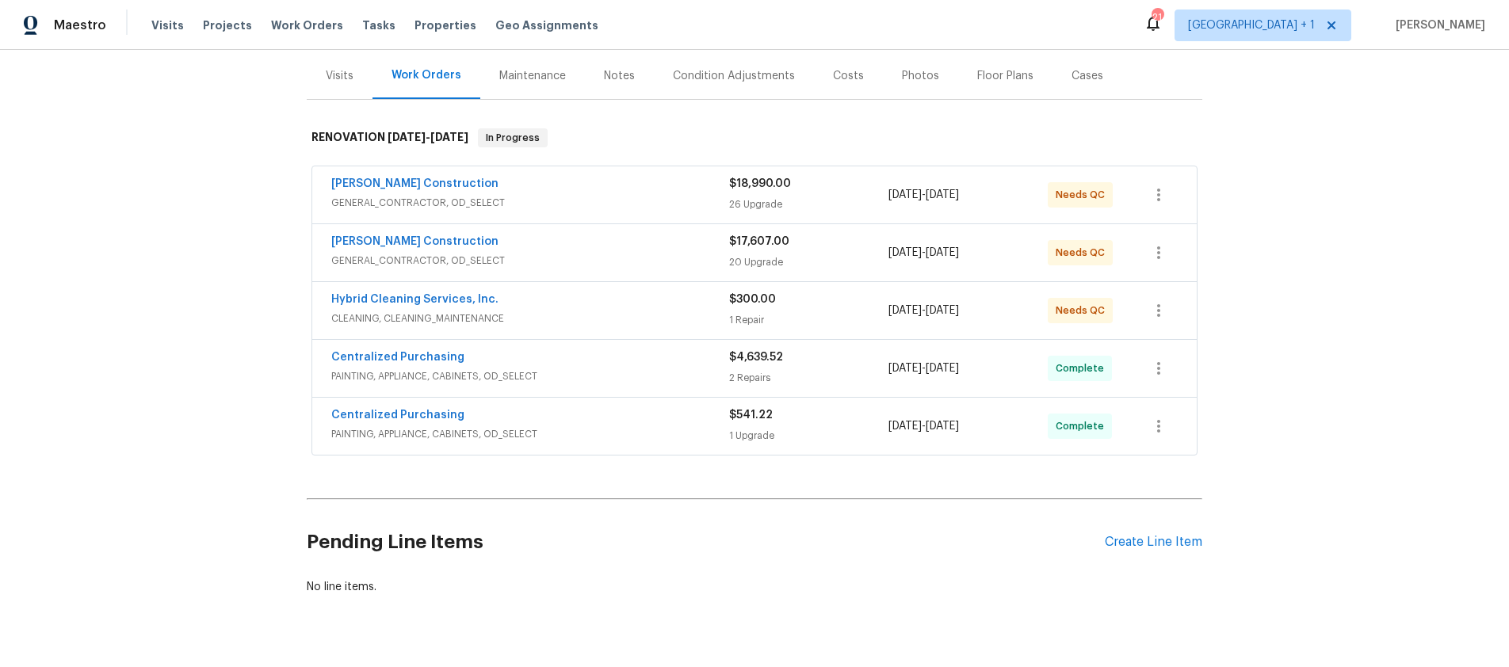
scroll to position [235, 0]
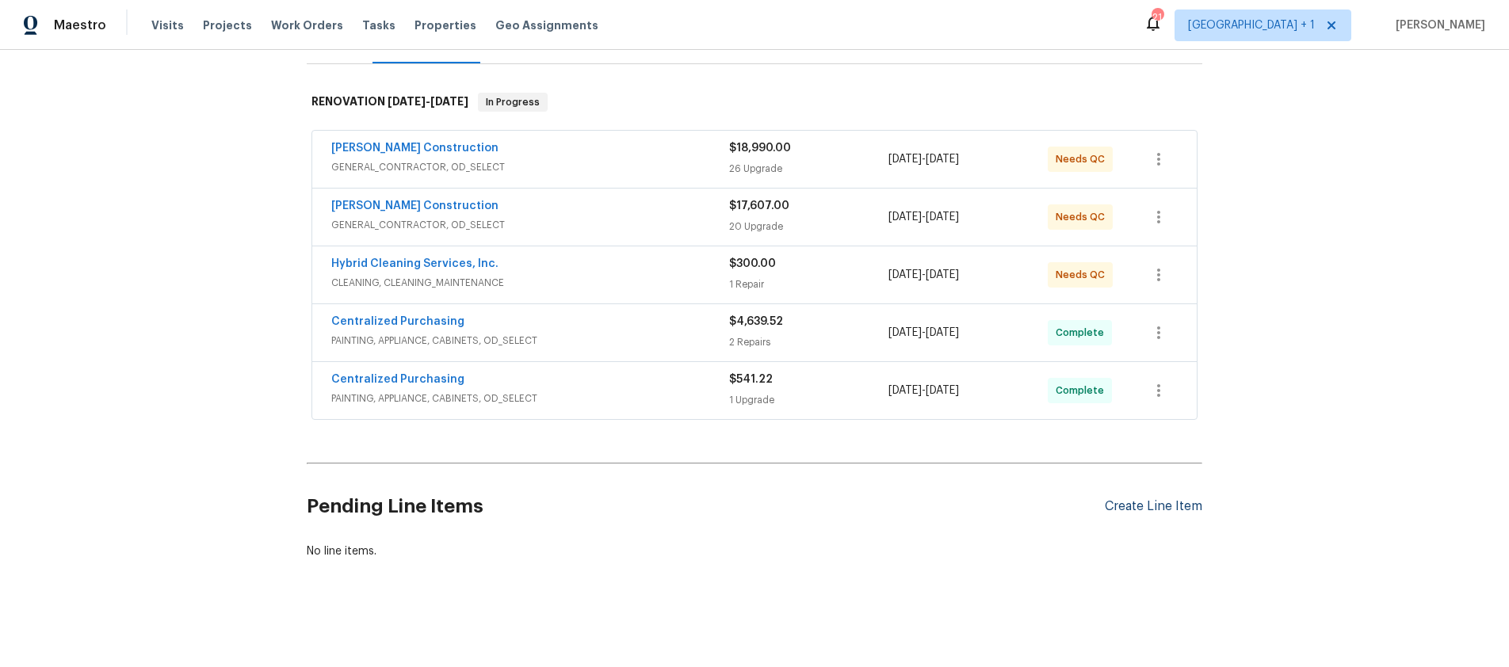
click at [1138, 499] on div "Create Line Item" at bounding box center [1154, 506] width 98 height 15
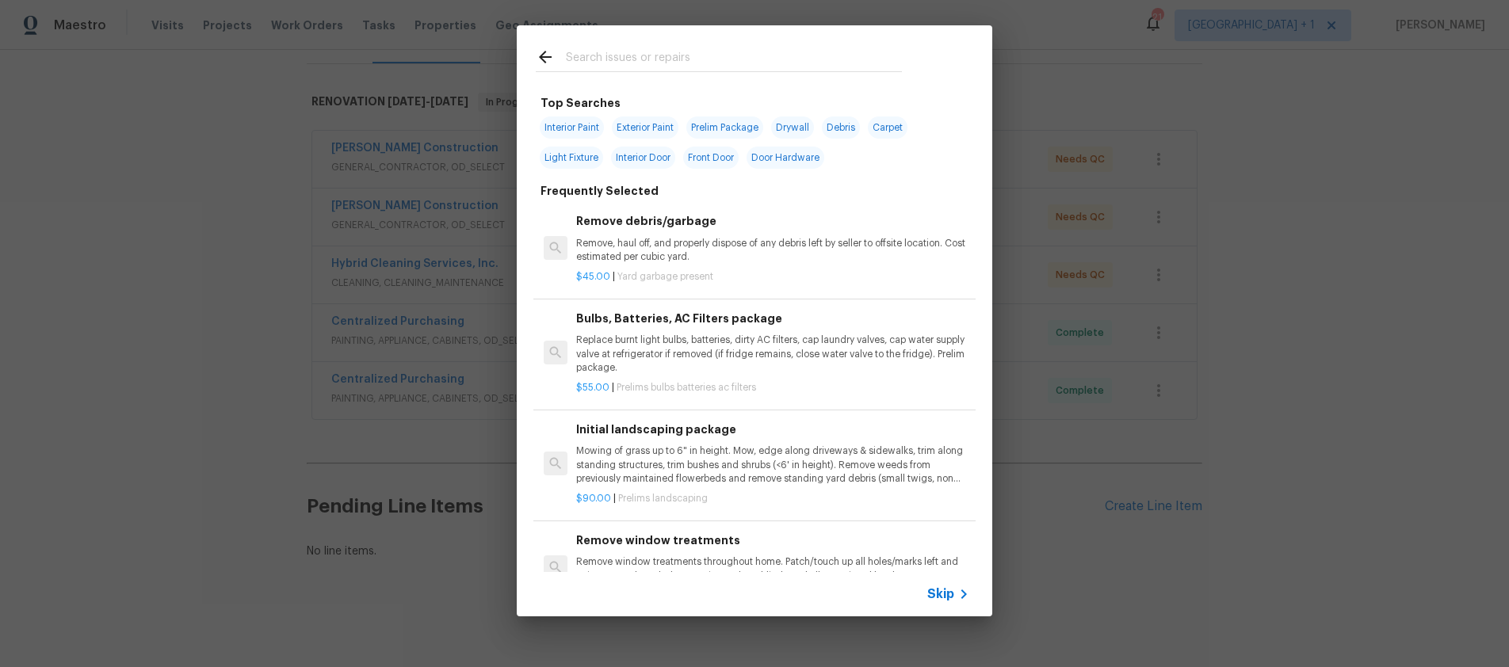
click at [641, 63] on input "text" at bounding box center [734, 60] width 336 height 24
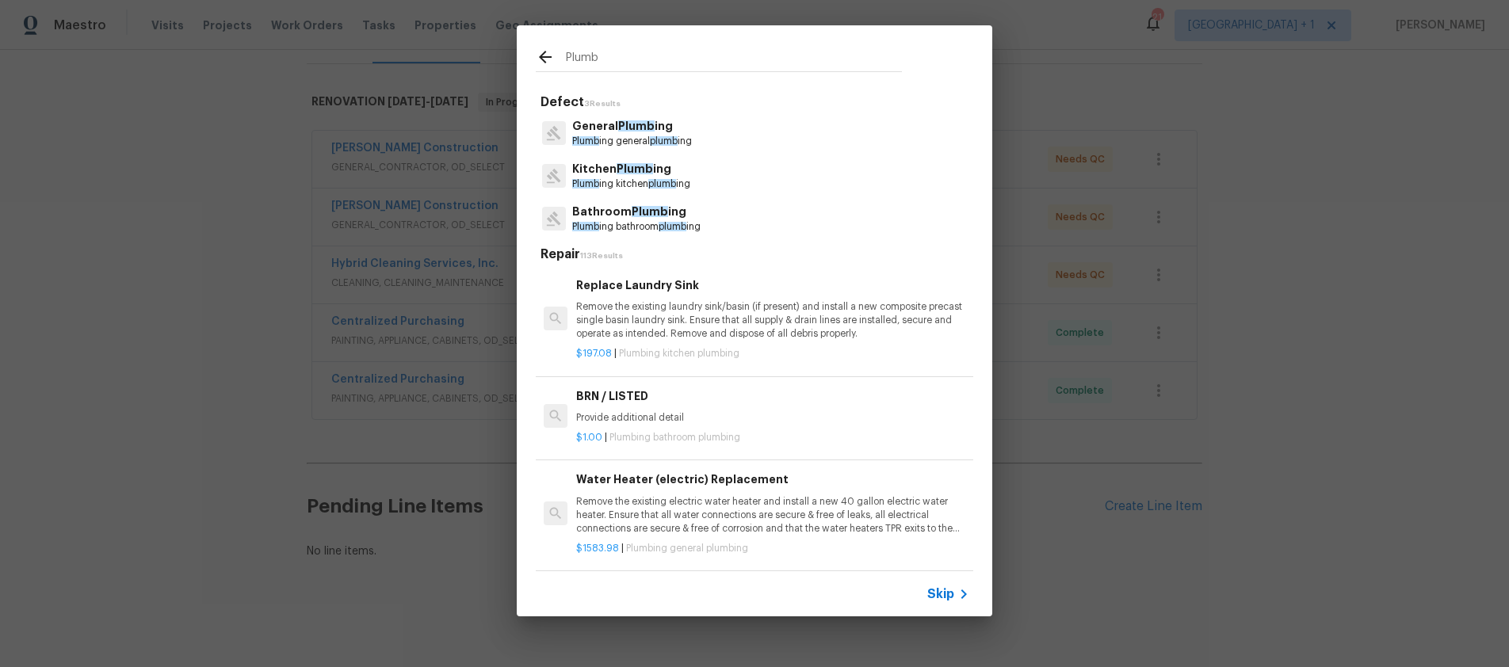
type input "Plumb"
click at [628, 133] on p "General Plumb ing" at bounding box center [632, 126] width 120 height 17
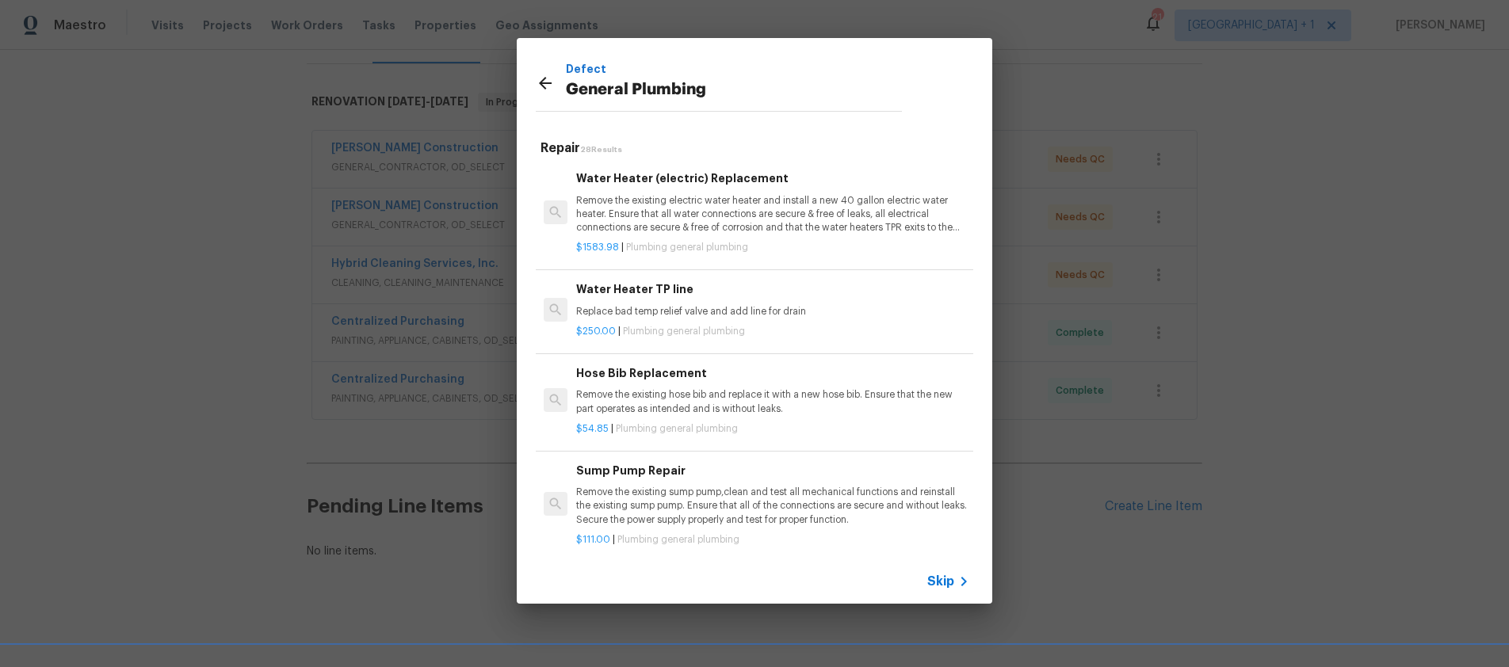
click at [538, 83] on icon at bounding box center [545, 83] width 19 height 19
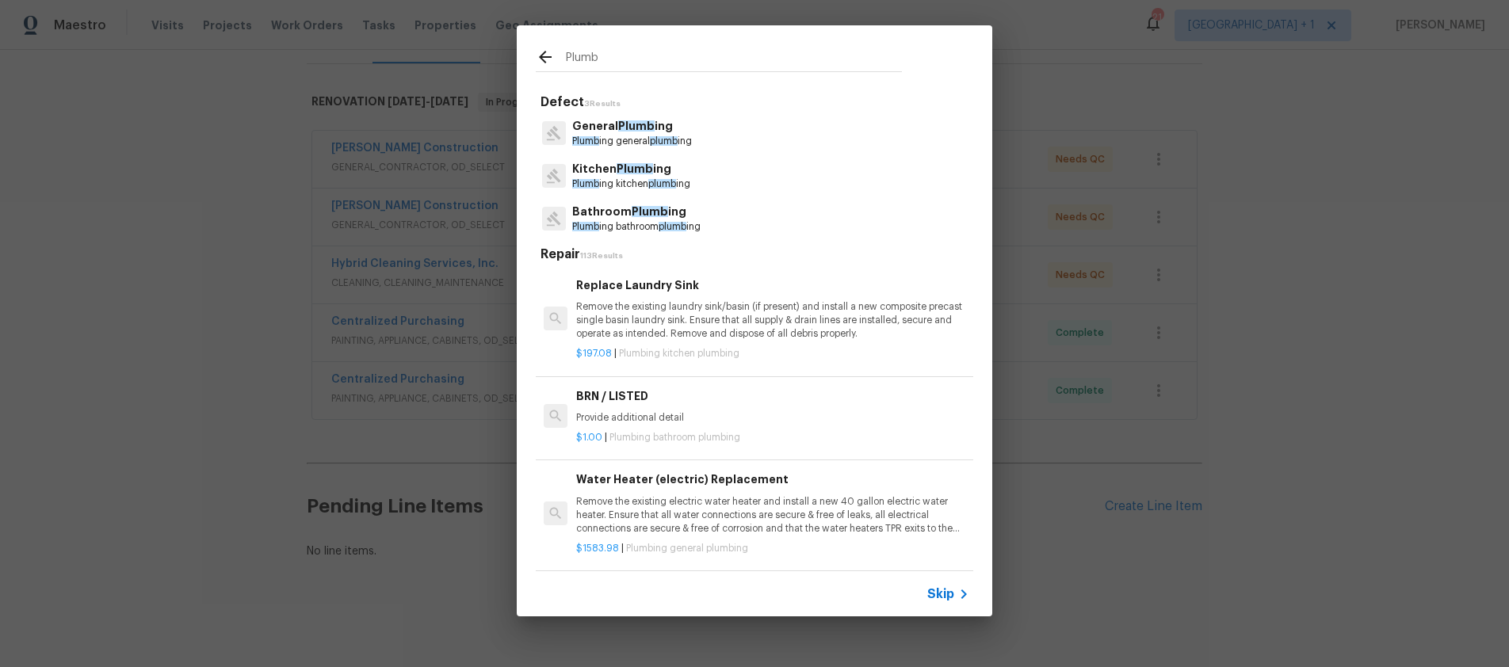
drag, startPoint x: 608, startPoint y: 59, endPoint x: 545, endPoint y: 54, distance: 63.7
click at [545, 54] on div "Plumb" at bounding box center [719, 60] width 366 height 24
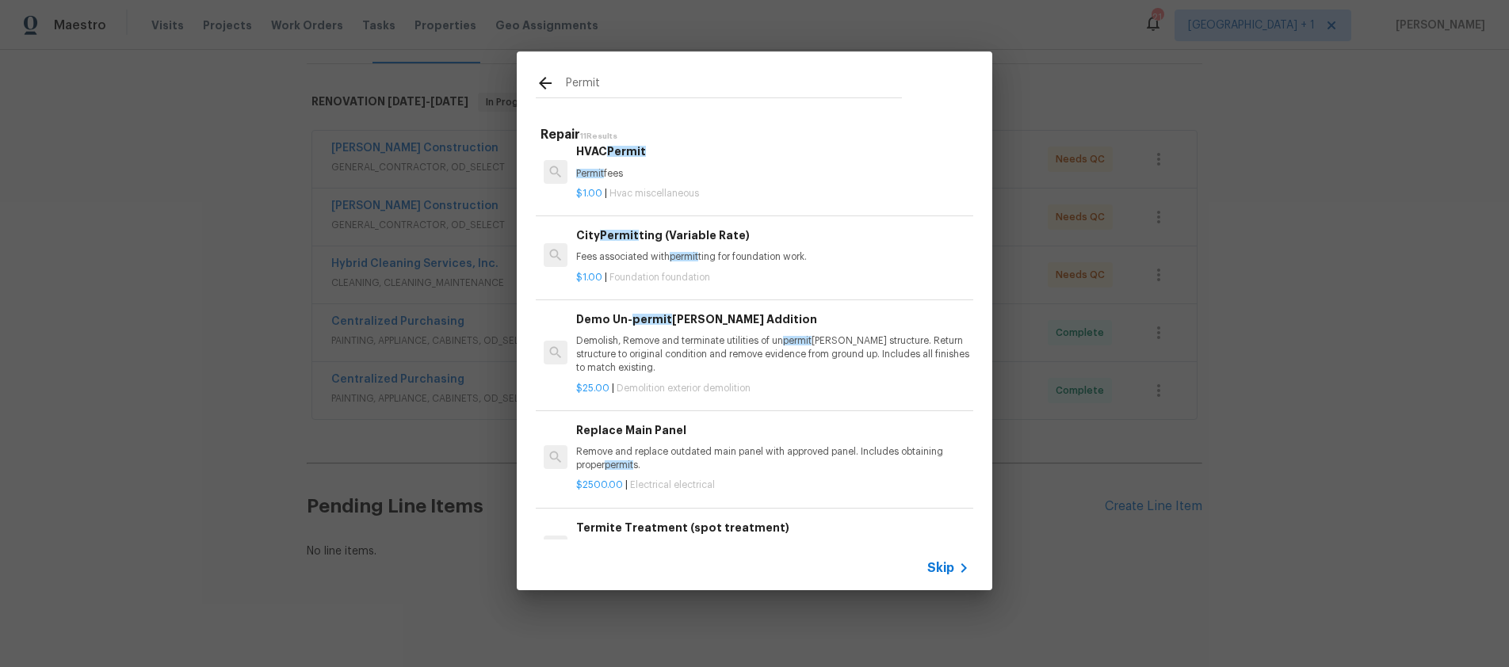
scroll to position [0, 0]
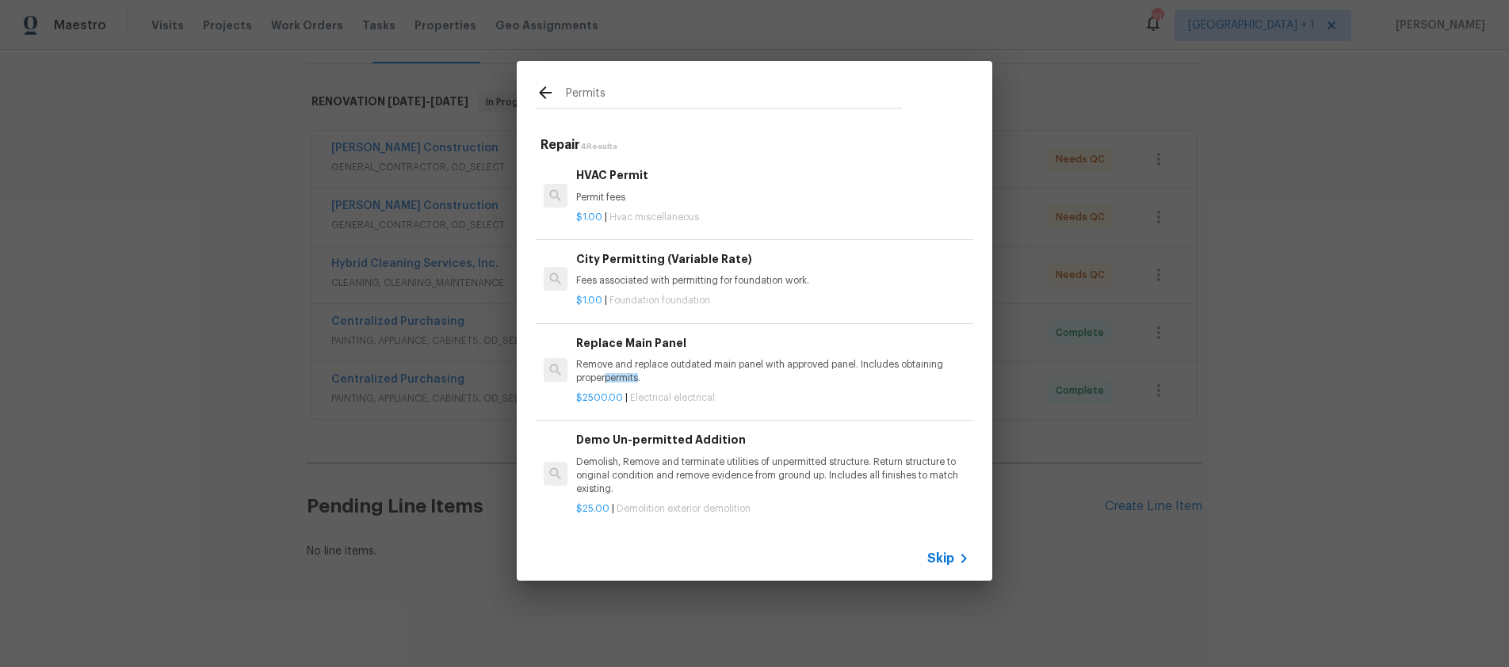
type input "Permits"
click at [948, 556] on span "Skip" at bounding box center [940, 559] width 27 height 16
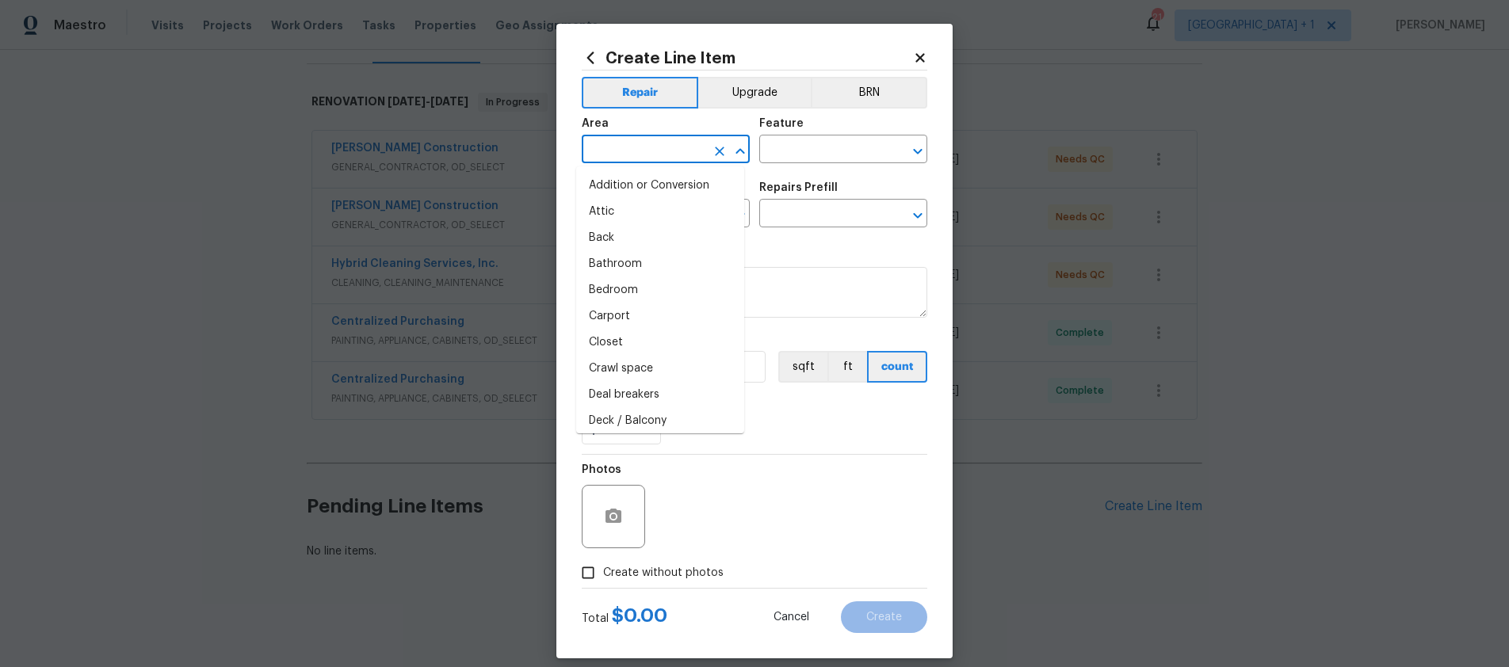
click at [654, 157] on input "text" at bounding box center [644, 151] width 124 height 25
click at [613, 189] on li "Plumbing" at bounding box center [660, 186] width 168 height 26
type input "Plumbing"
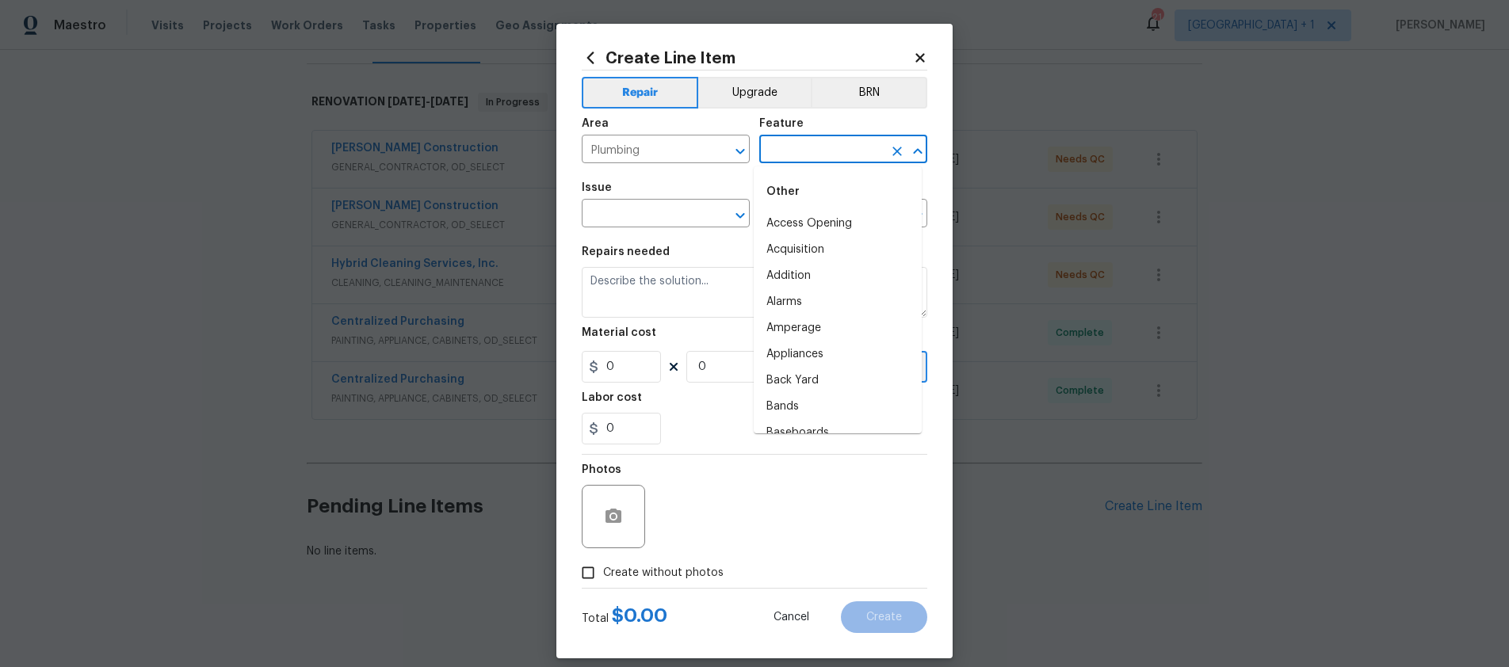
click at [830, 155] on input "text" at bounding box center [821, 151] width 124 height 25
click at [814, 251] on li "Plumbing" at bounding box center [838, 250] width 168 height 26
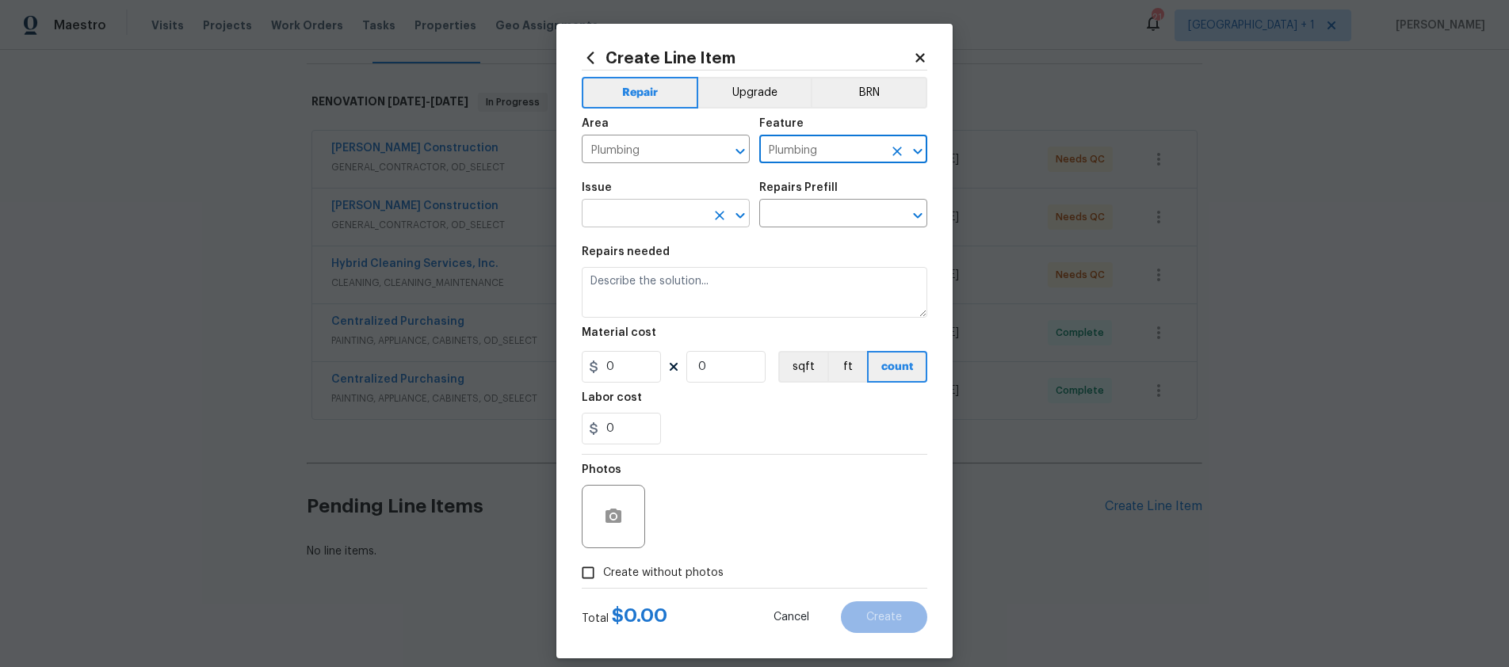
type input "Plumbing"
click at [616, 215] on input "text" at bounding box center [644, 215] width 124 height 25
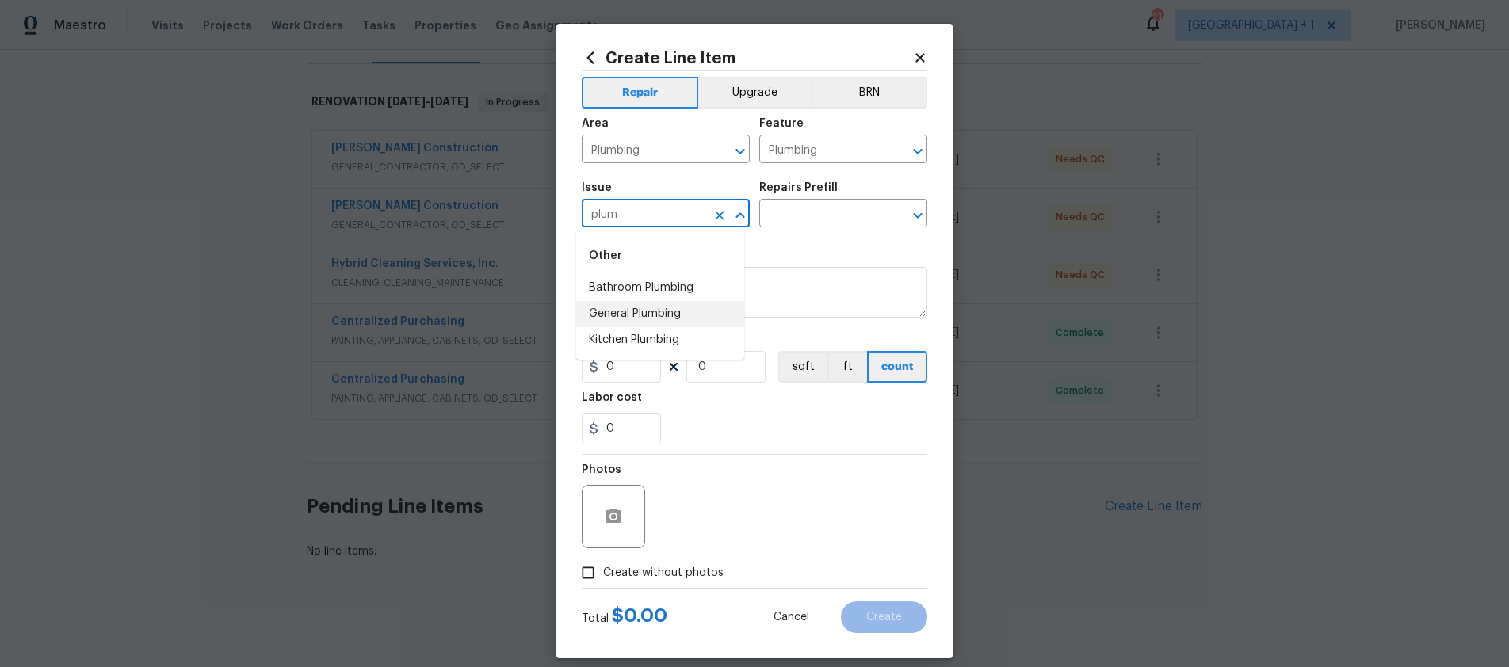
click at [647, 304] on li "General Plumbing" at bounding box center [660, 314] width 168 height 26
type input "General Plumbing"
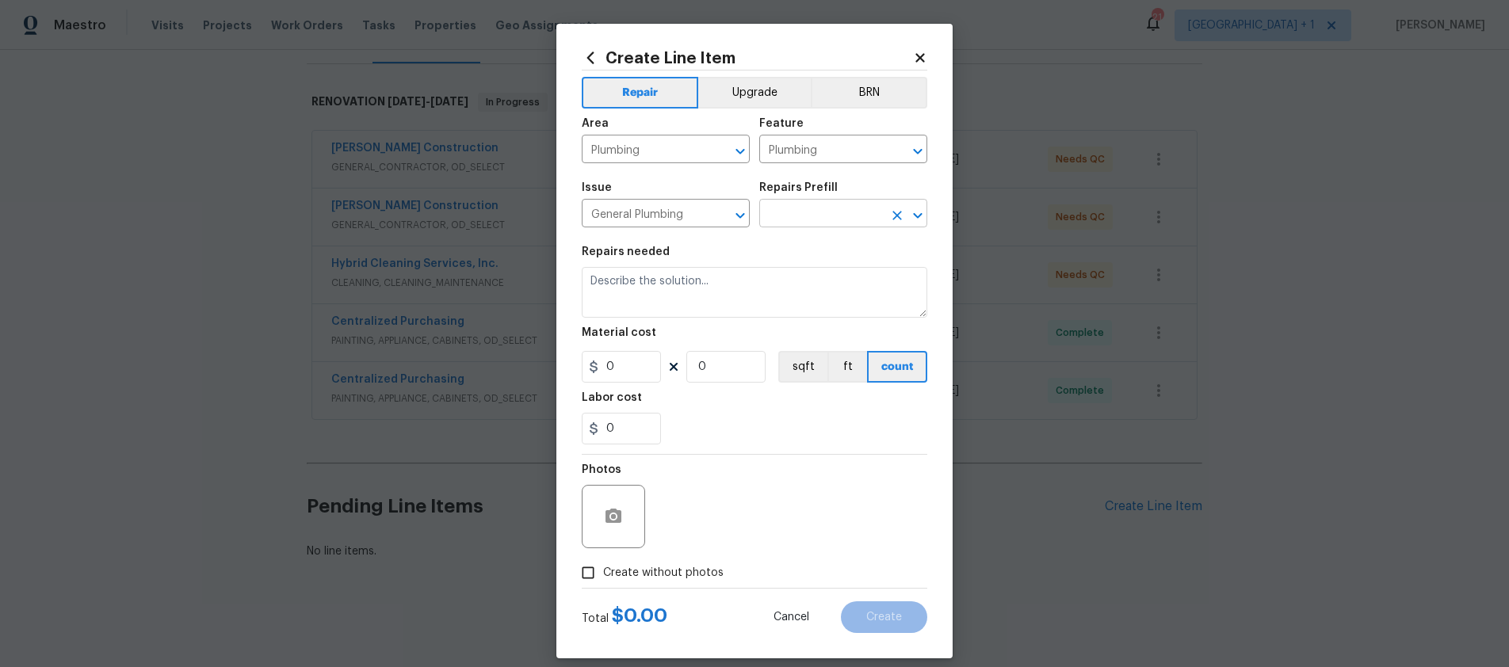
click at [790, 223] on div "Issue General Plumbing ​ Repairs Prefill ​" at bounding box center [755, 205] width 346 height 64
click at [790, 221] on input "text" at bounding box center [821, 215] width 124 height 25
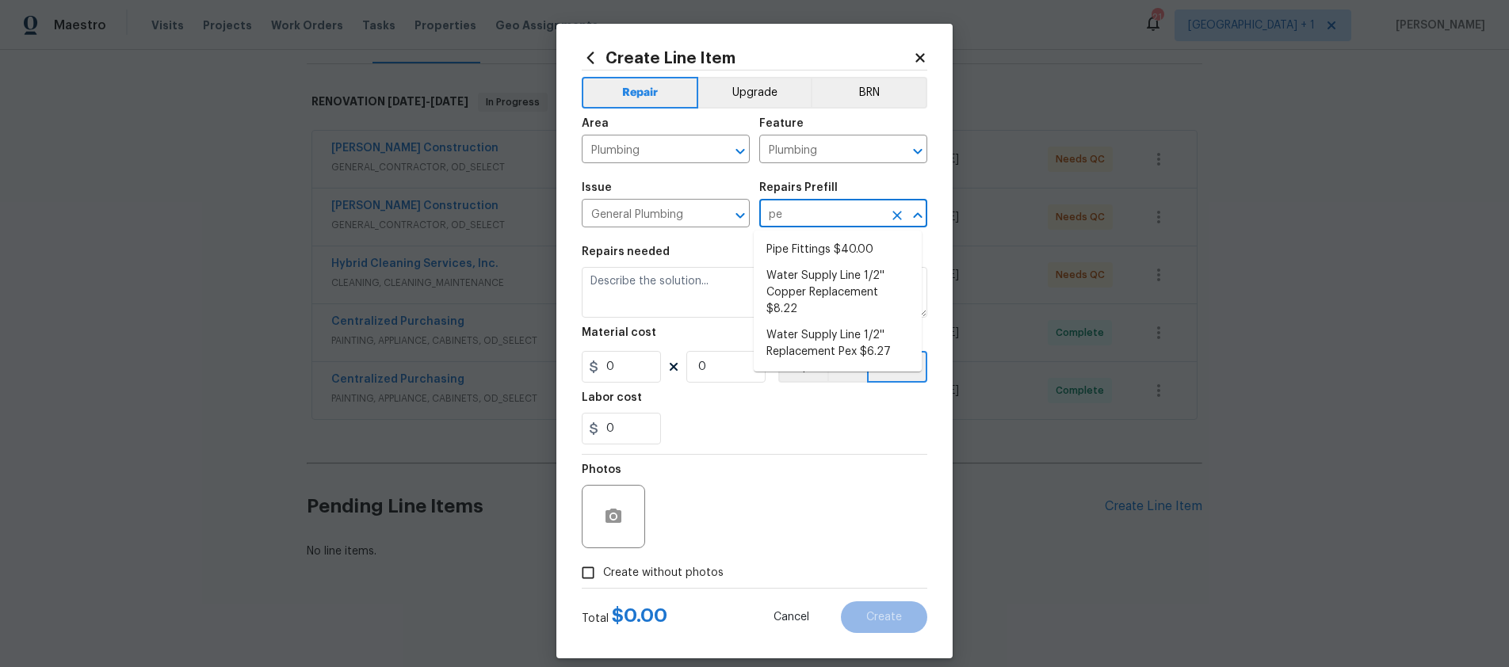
type input "p"
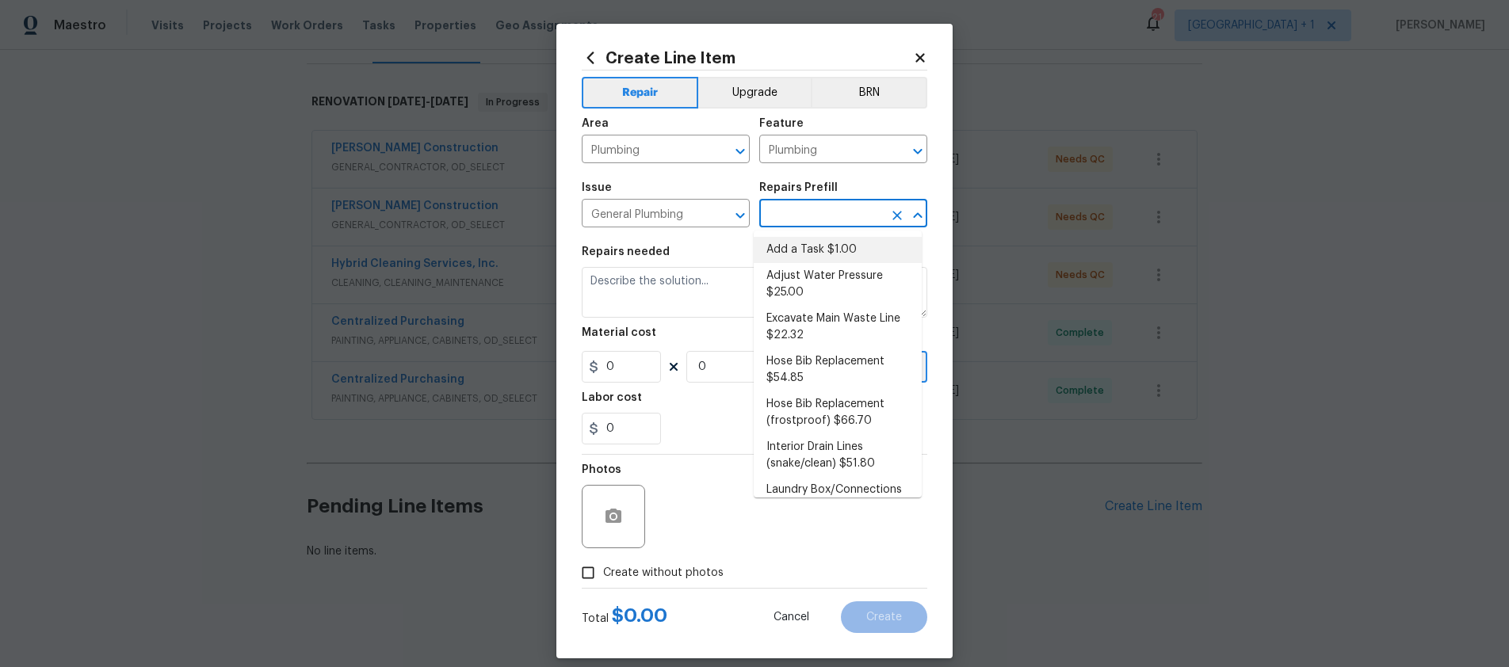
click at [802, 256] on li "Add a Task $1.00" at bounding box center [838, 250] width 168 height 26
type input "Add a Task $1.00"
type textarea "HPM to detail"
type input "1"
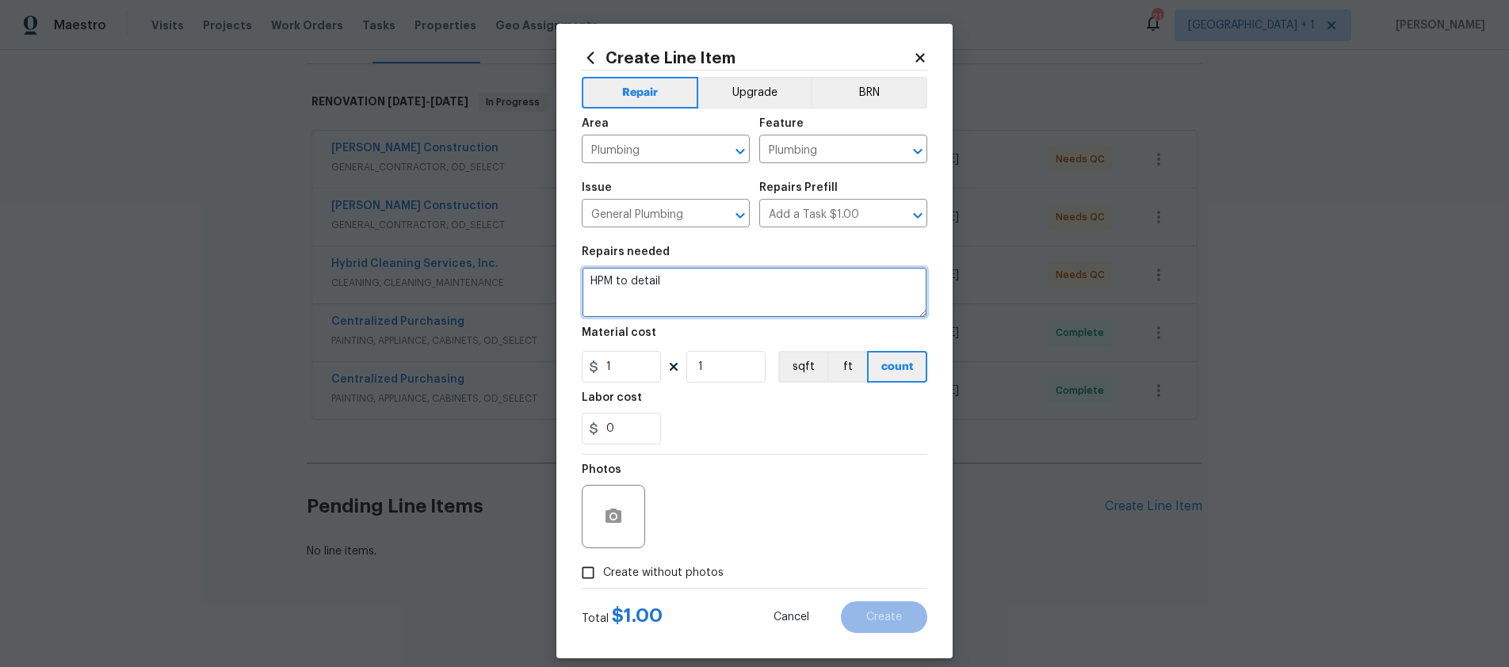
drag, startPoint x: 759, startPoint y: 285, endPoint x: 567, endPoint y: 281, distance: 191.9
click at [567, 281] on div "Create Line Item Repair Upgrade BRN Area Plumbing ​ Feature Plumbing ​ Issue Ge…" at bounding box center [754, 341] width 396 height 635
type textarea "Permit fees"
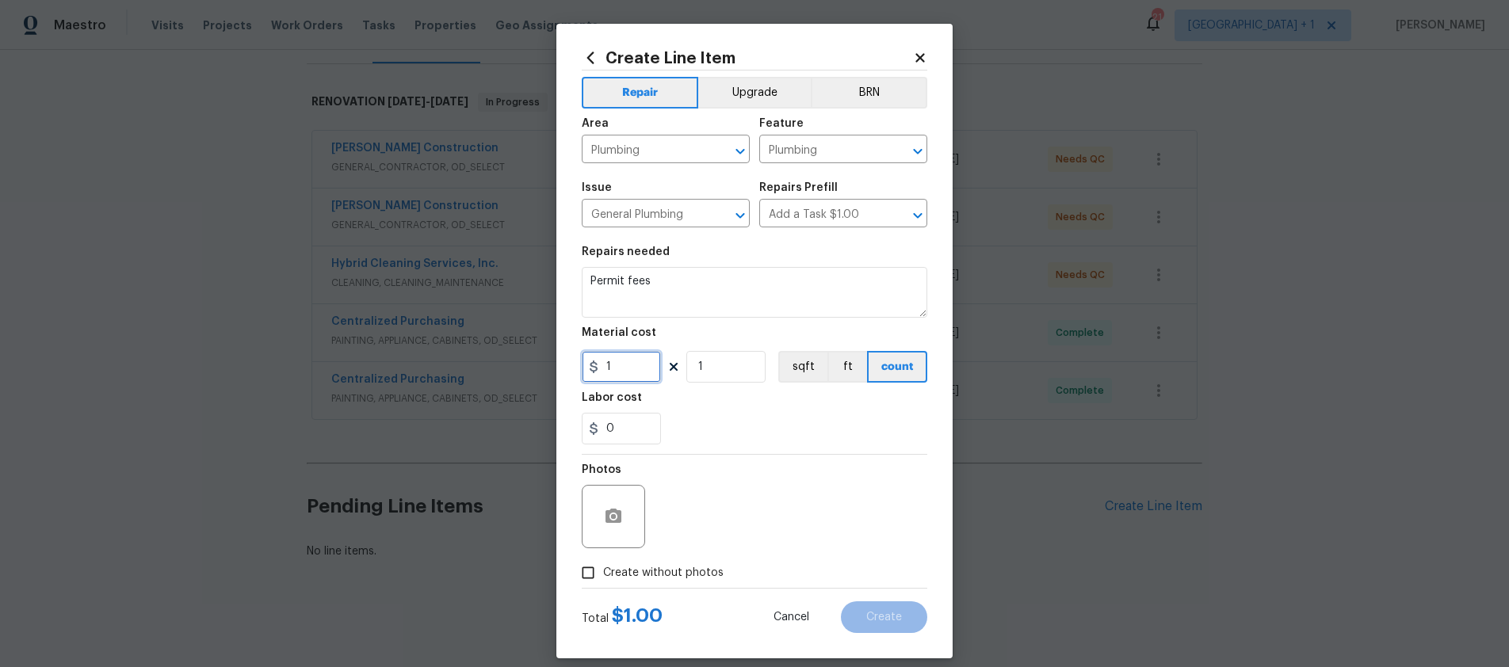
drag, startPoint x: 620, startPoint y: 367, endPoint x: 588, endPoint y: 370, distance: 31.9
click at [588, 370] on div "1" at bounding box center [621, 367] width 79 height 32
type input "715"
click at [625, 525] on div at bounding box center [613, 516] width 63 height 63
click at [629, 526] on div at bounding box center [613, 516] width 63 height 63
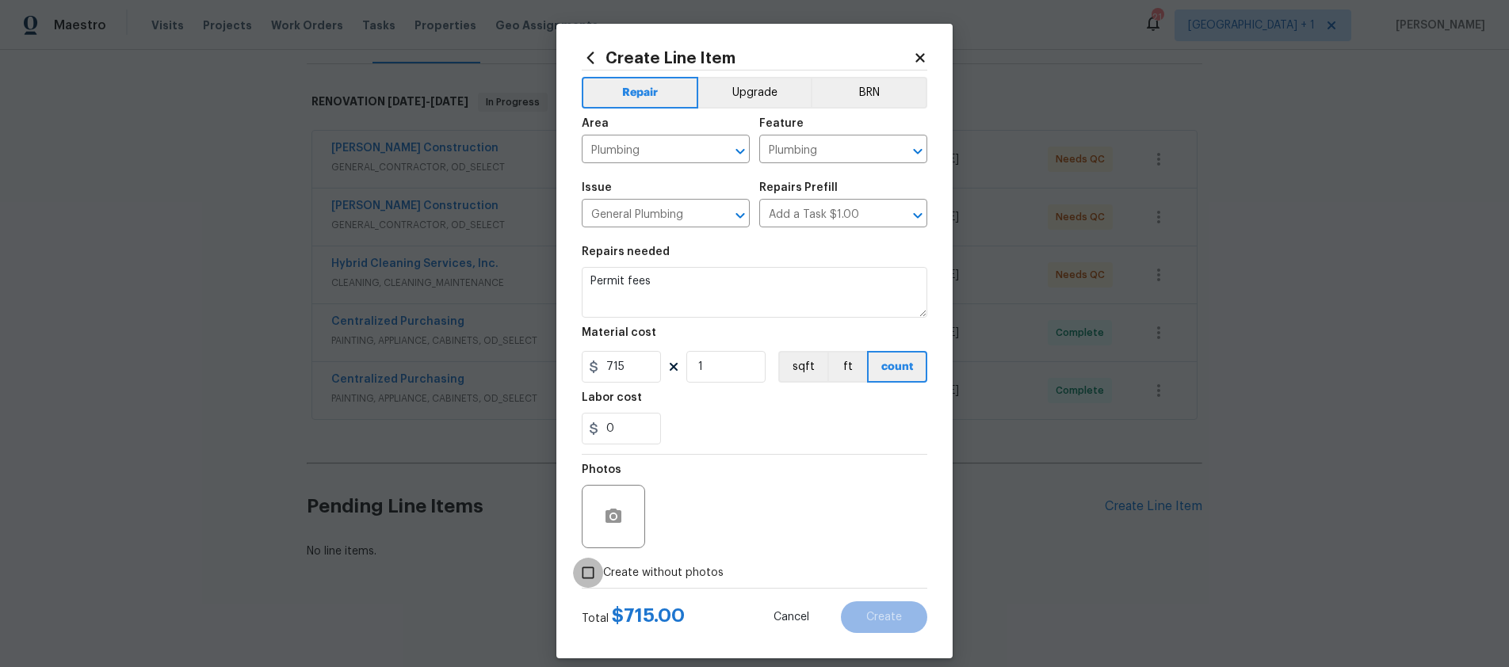
click at [588, 576] on input "Create without photos" at bounding box center [588, 573] width 30 height 30
checkbox input "true"
click at [715, 505] on textarea at bounding box center [793, 516] width 270 height 63
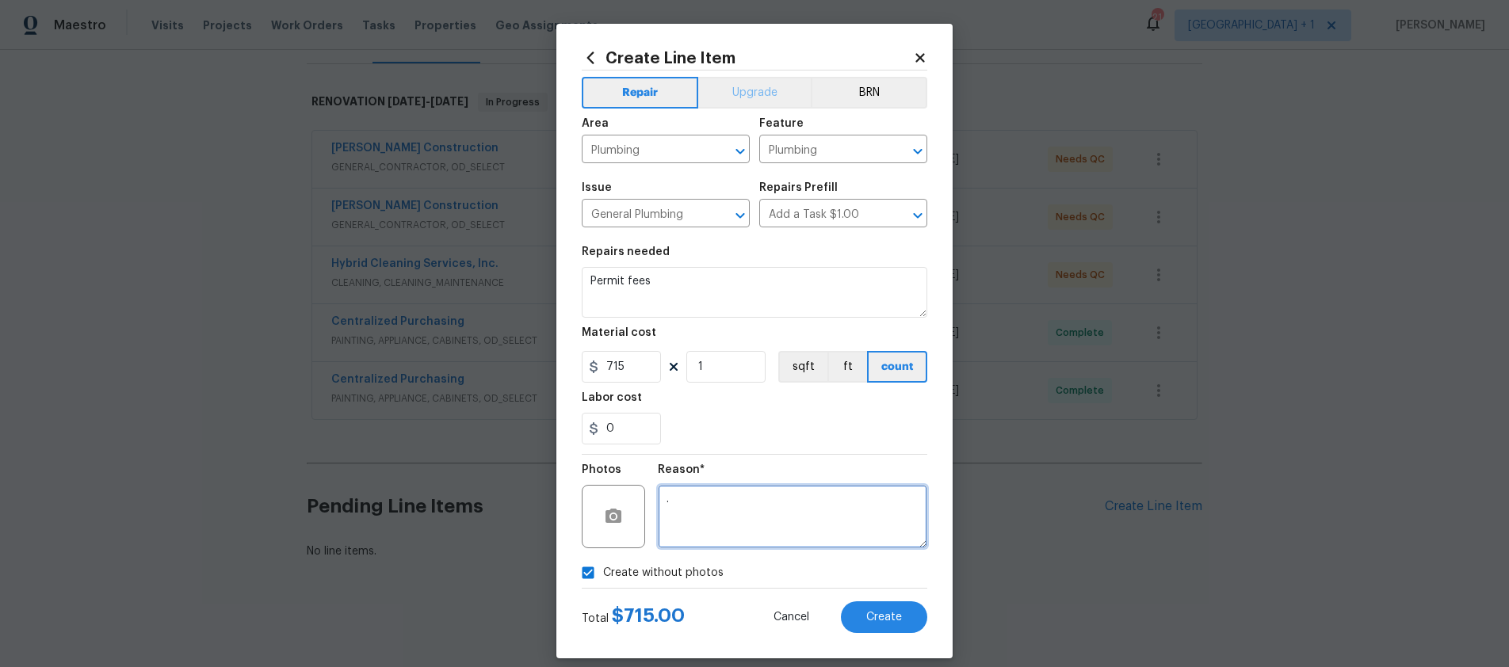
type textarea "."
click at [759, 90] on button "Upgrade" at bounding box center [754, 93] width 113 height 32
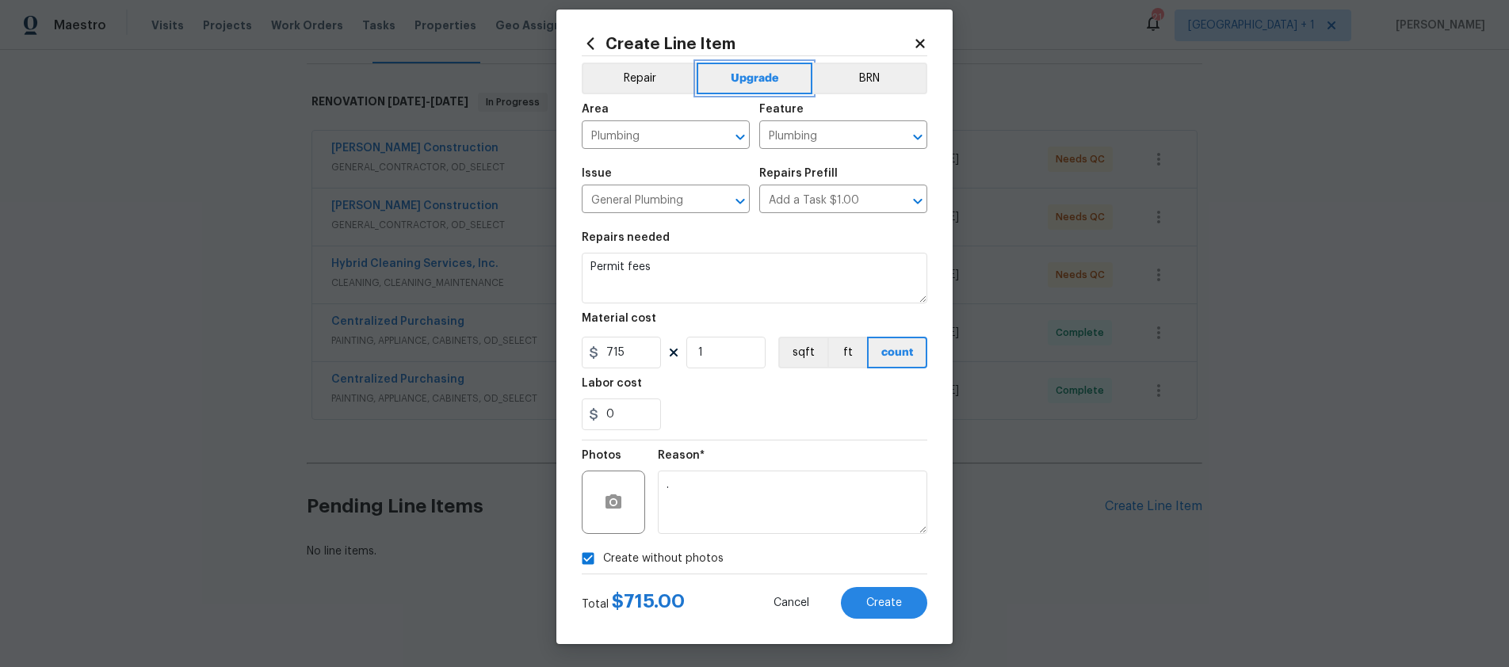
scroll to position [15, 0]
click at [885, 608] on button "Create" at bounding box center [884, 603] width 86 height 32
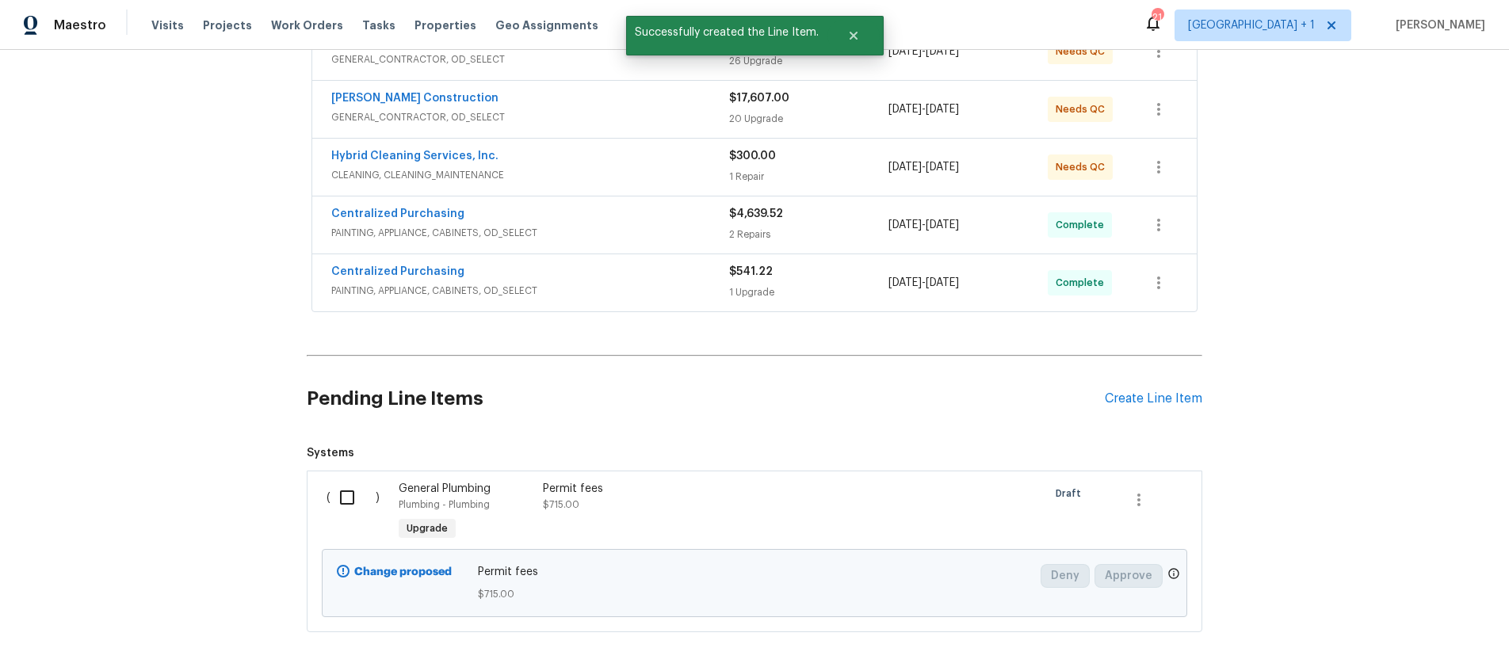
scroll to position [372, 0]
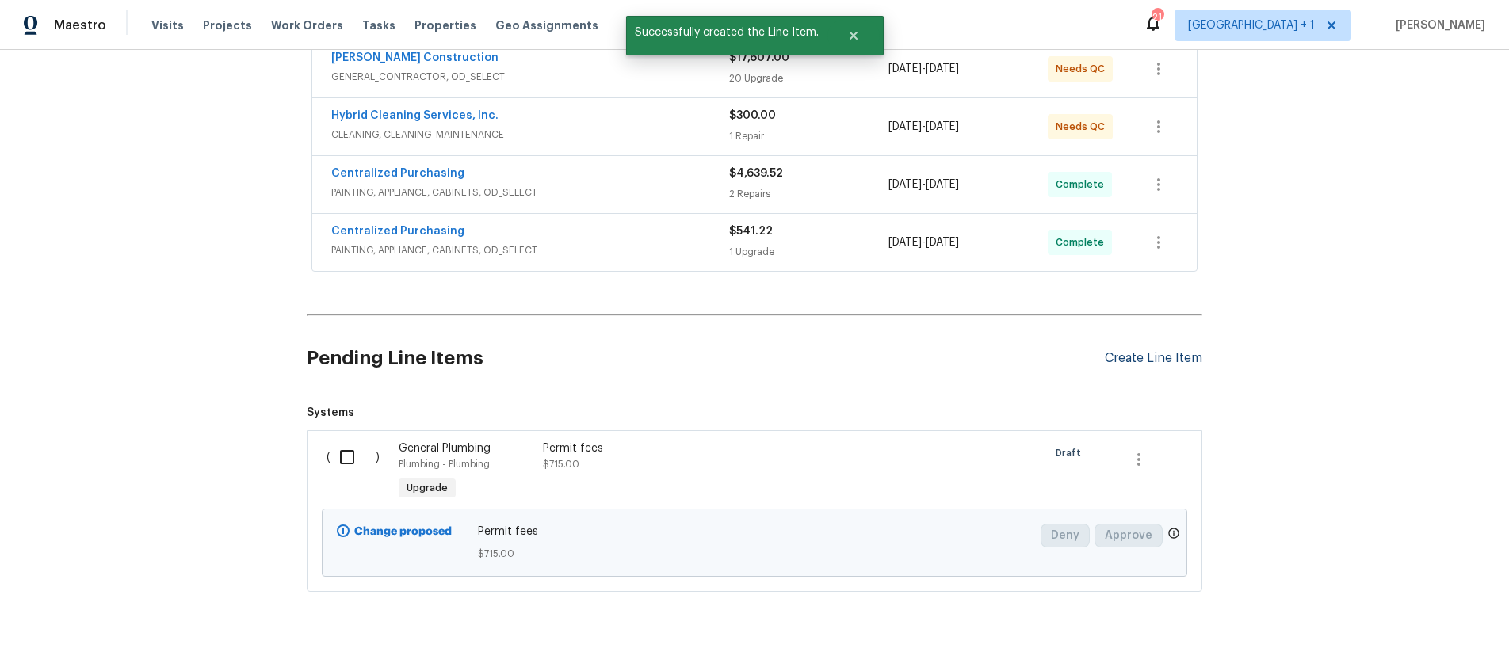
click at [1161, 358] on div "Create Line Item" at bounding box center [1154, 358] width 98 height 15
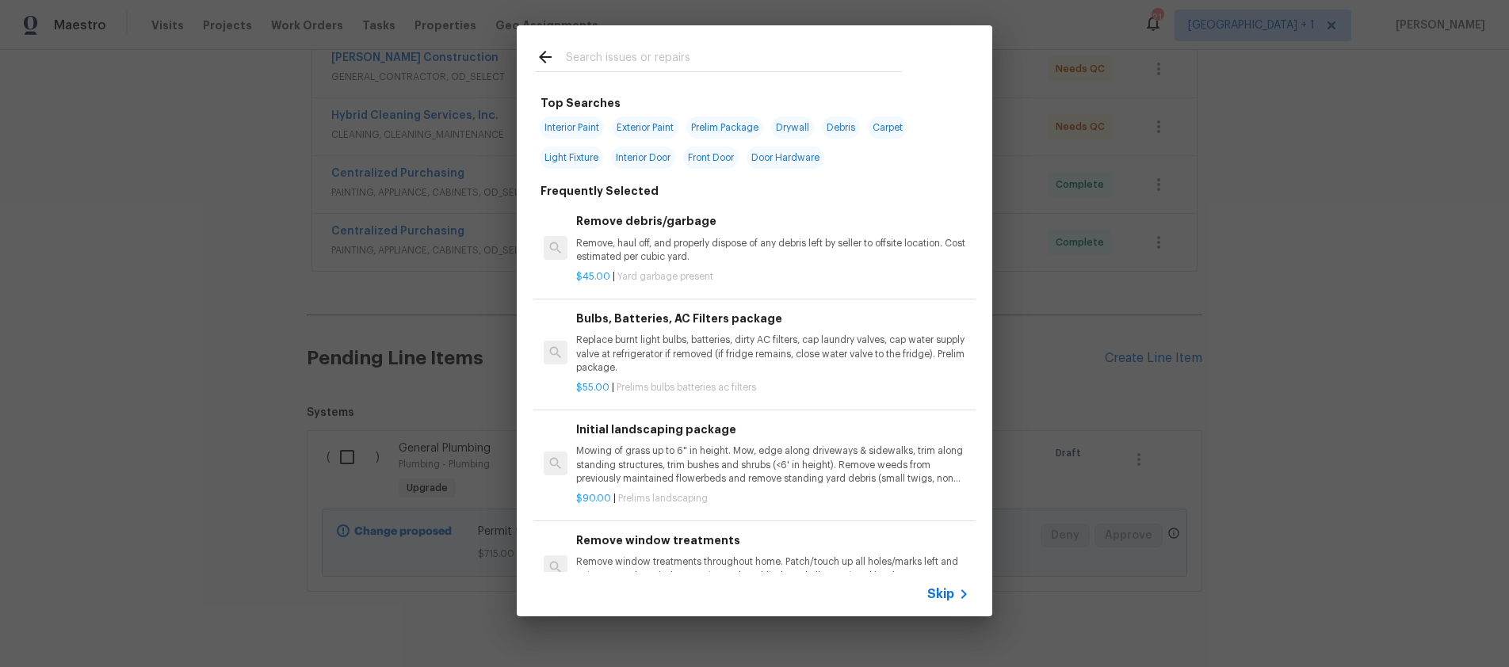
click at [584, 63] on input "text" at bounding box center [734, 60] width 336 height 24
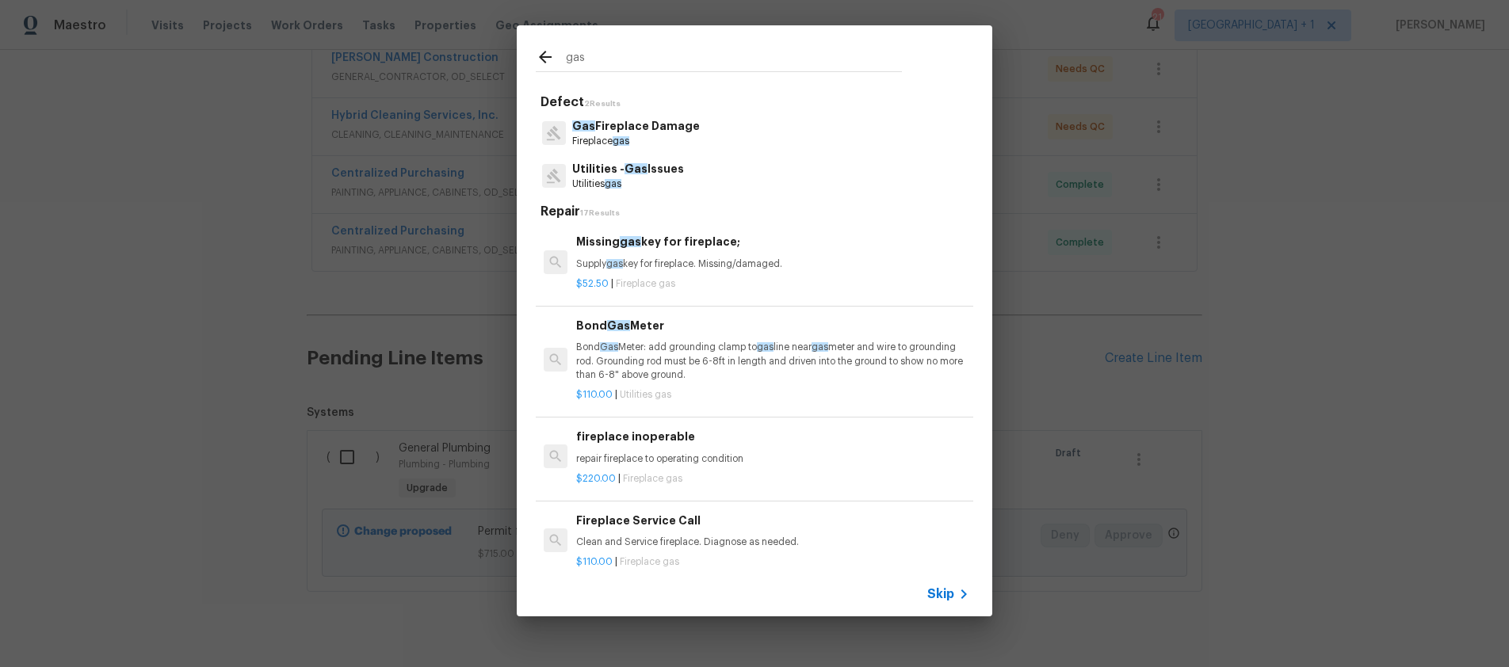
type input "gas"
click at [618, 168] on p "Utilities - Gas Issues" at bounding box center [628, 169] width 112 height 17
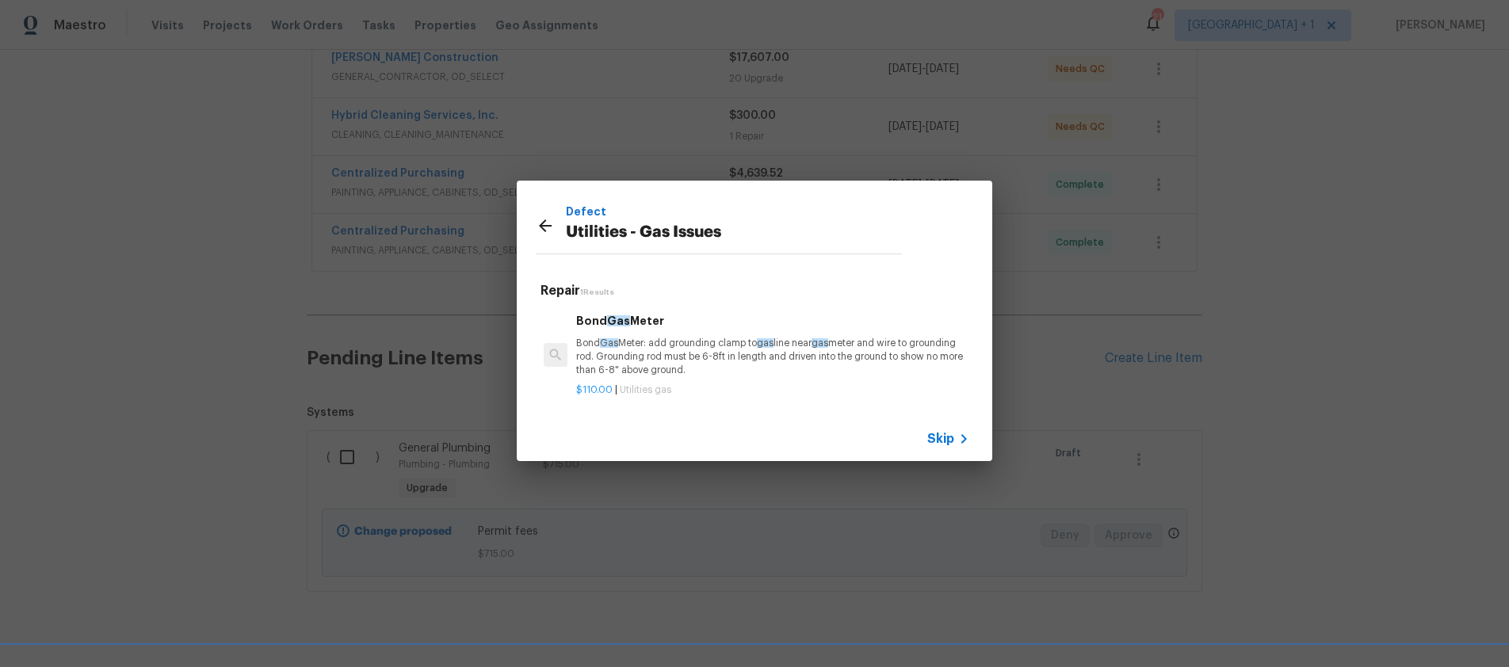
click at [946, 444] on span "Skip" at bounding box center [940, 439] width 27 height 16
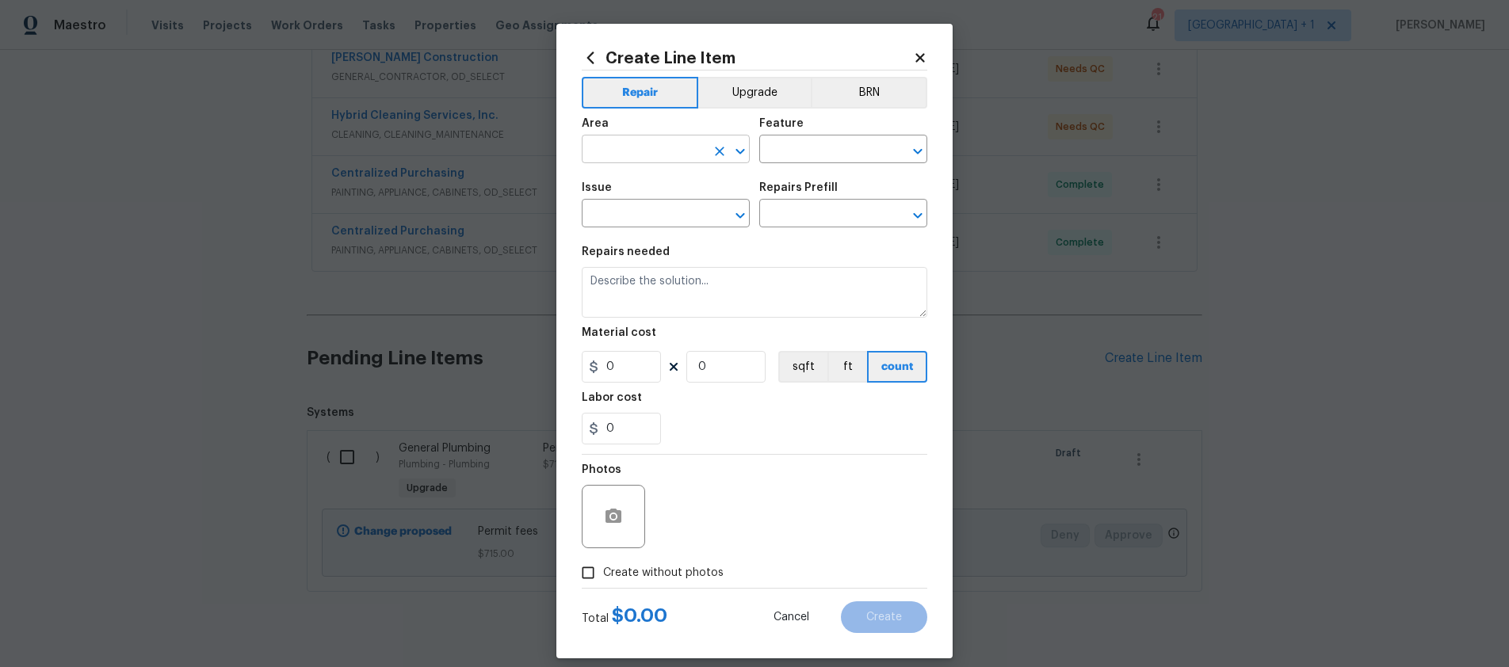
click at [637, 147] on input "text" at bounding box center [644, 151] width 124 height 25
type input "G"
click at [649, 207] on li "Exterior Overall" at bounding box center [660, 212] width 168 height 26
drag, startPoint x: 679, startPoint y: 154, endPoint x: 541, endPoint y: 146, distance: 137.4
click at [542, 147] on div "Create Line Item Repair Upgrade BRN Area Exterior Overall ​ Feature ​ Issue ​ R…" at bounding box center [754, 333] width 1509 height 667
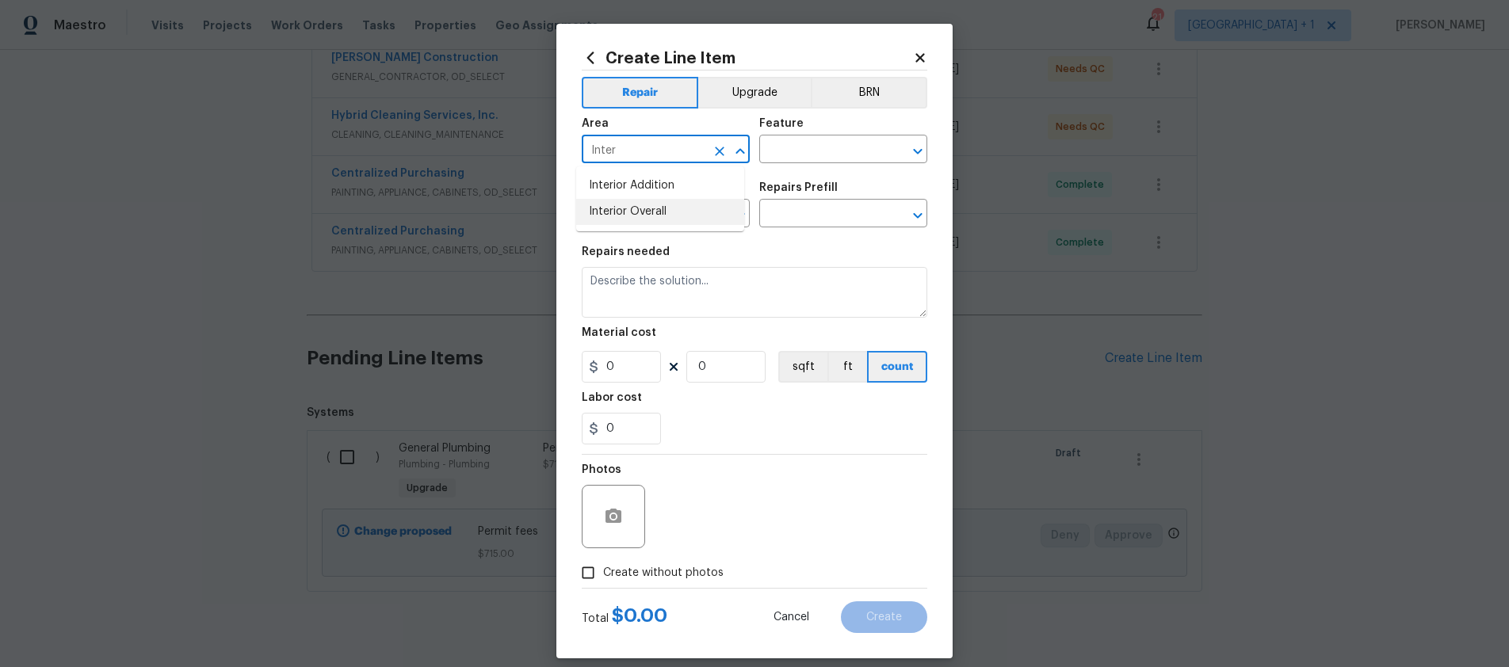
click at [641, 216] on li "Interior Overall" at bounding box center [660, 212] width 168 height 26
type input "Interior Overall"
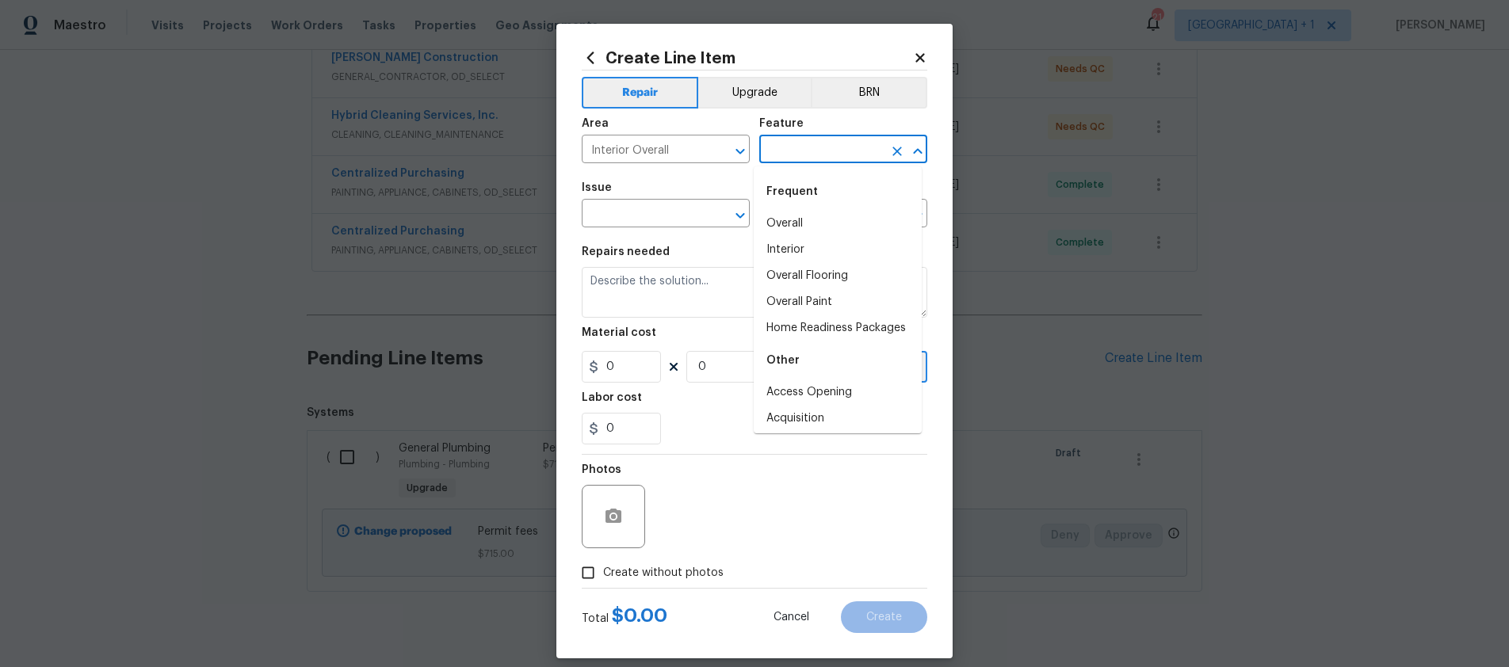
click at [795, 150] on input "text" at bounding box center [821, 151] width 124 height 25
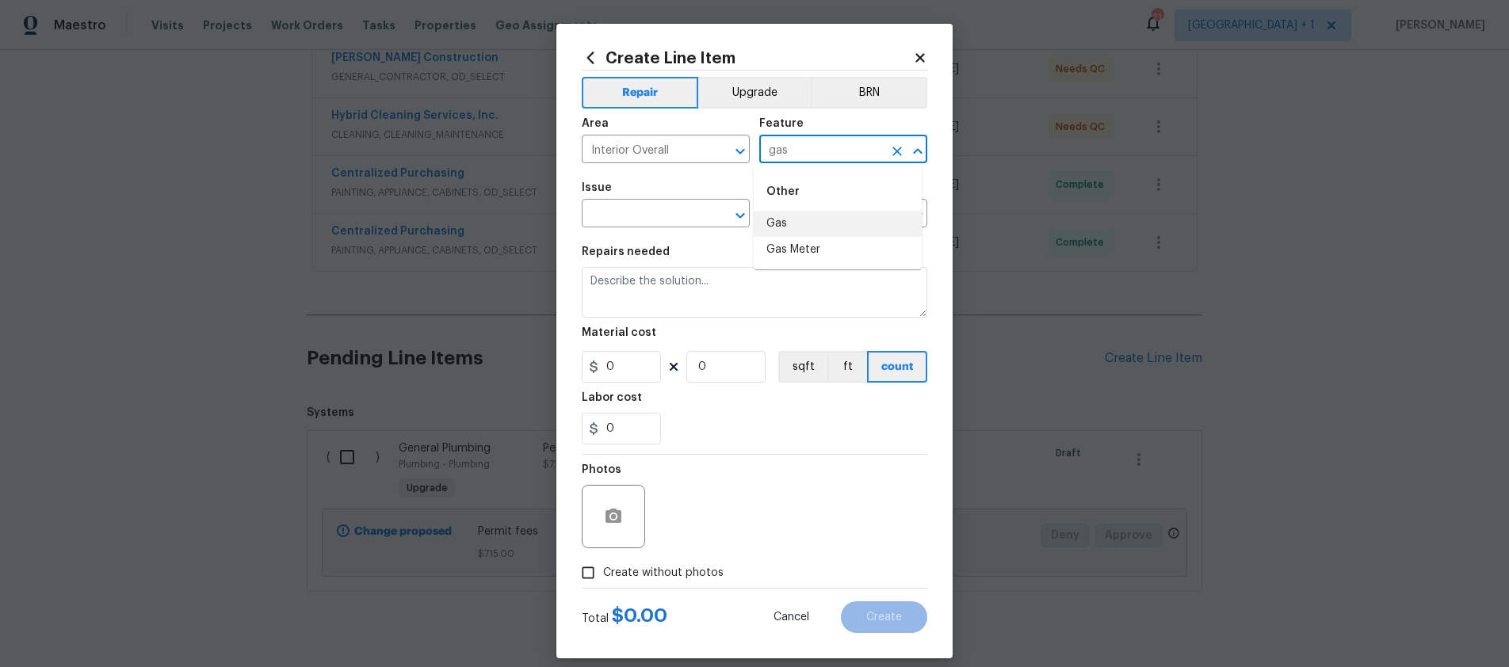
click at [782, 216] on li "Gas" at bounding box center [838, 224] width 168 height 26
click at [715, 212] on icon "Clear" at bounding box center [720, 216] width 10 height 10
type input "Gas"
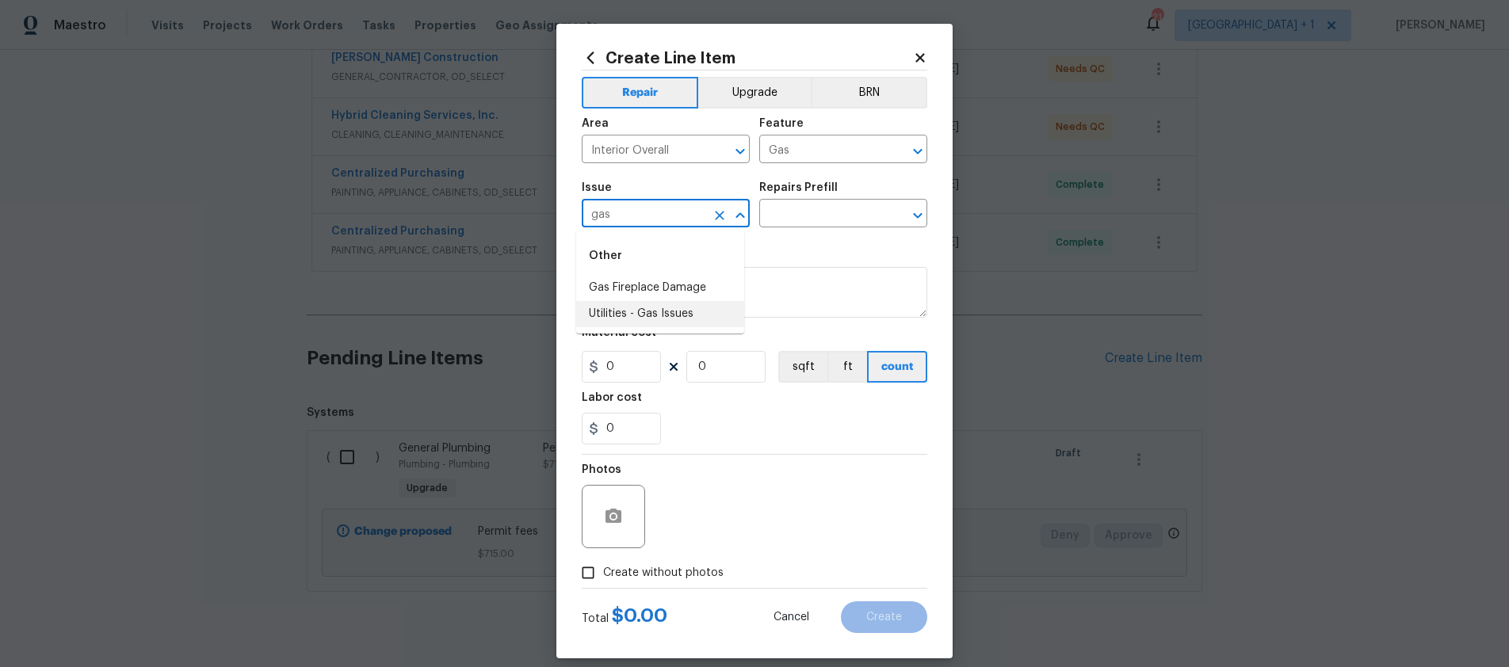
click at [639, 308] on li "Utilities - Gas Issues" at bounding box center [660, 314] width 168 height 26
click at [810, 213] on input "text" at bounding box center [821, 215] width 124 height 25
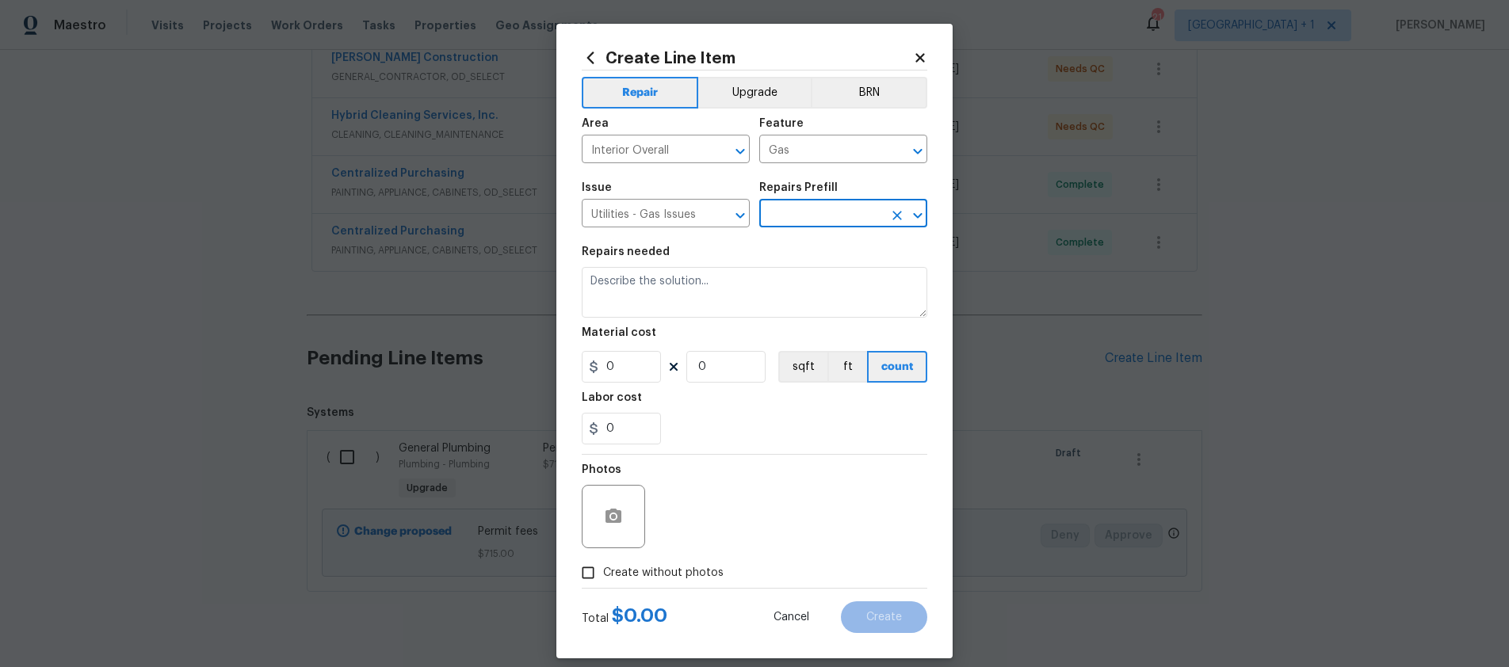
click at [809, 213] on input "text" at bounding box center [821, 215] width 124 height 25
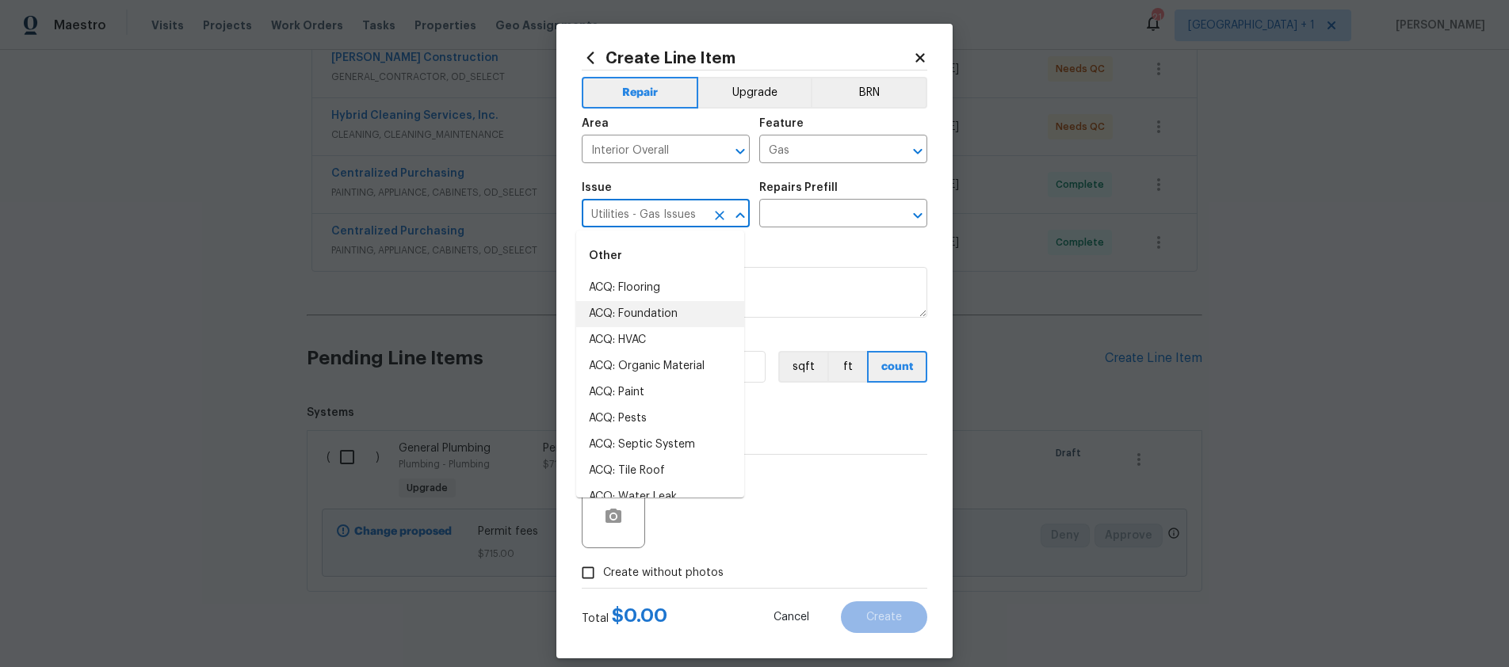
click at [684, 216] on input "Utilities - Gas Issues" at bounding box center [644, 215] width 124 height 25
type input "Utilities - Gas Issues"
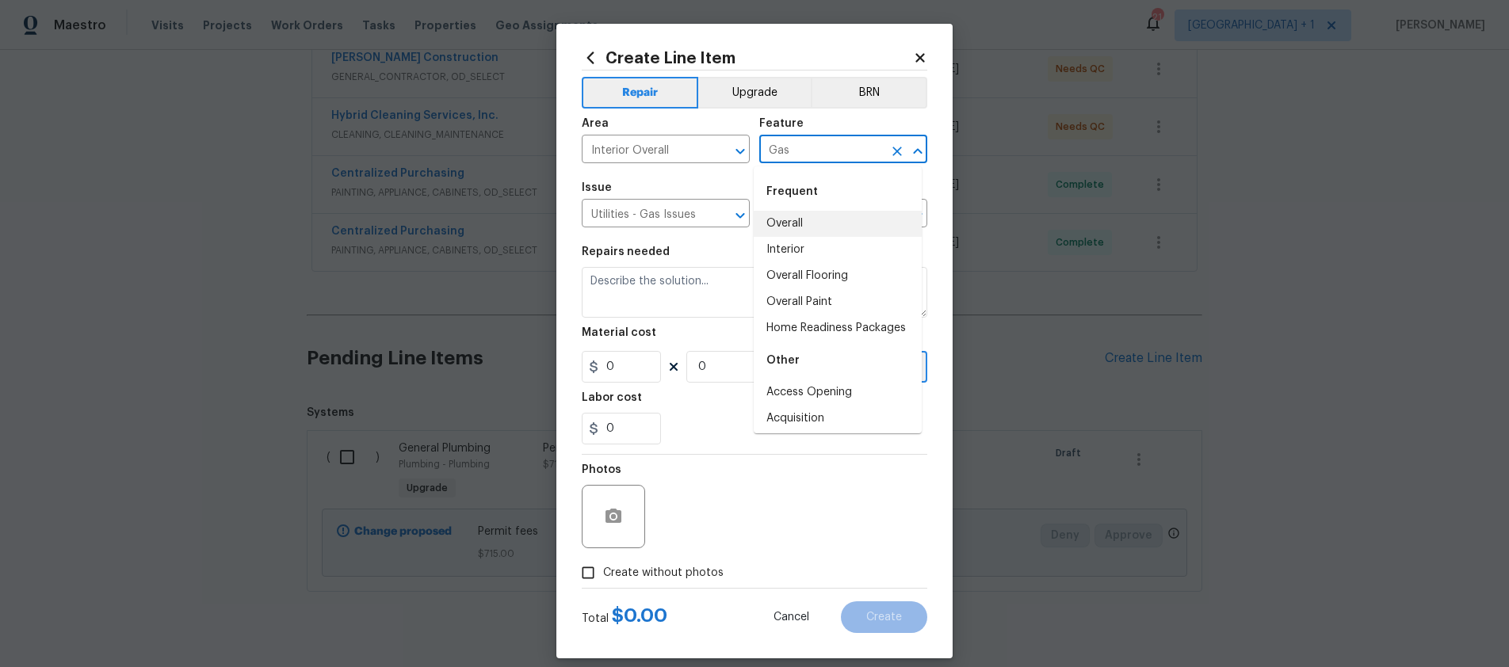
click at [817, 151] on input "Gas" at bounding box center [821, 151] width 124 height 25
click at [797, 250] on li "Interior" at bounding box center [838, 250] width 168 height 26
type input "Interior"
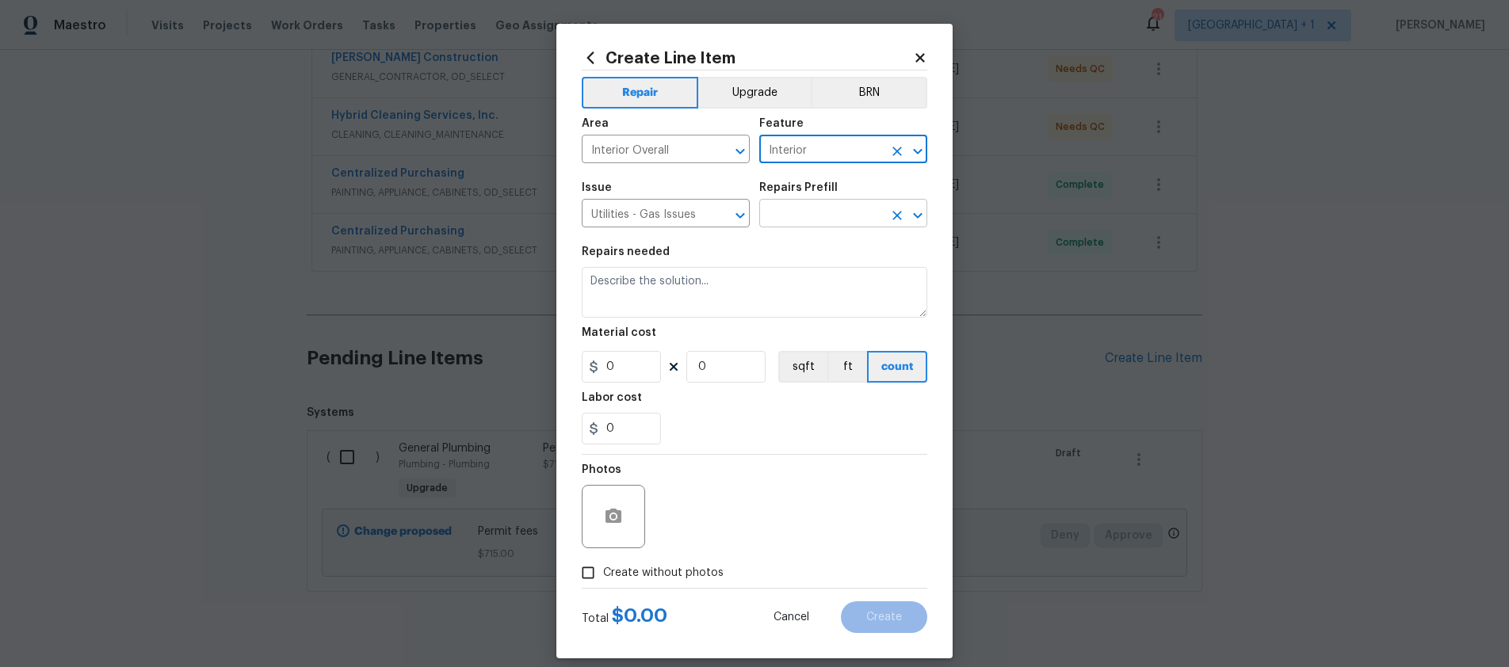
click at [814, 220] on input "text" at bounding box center [821, 215] width 124 height 25
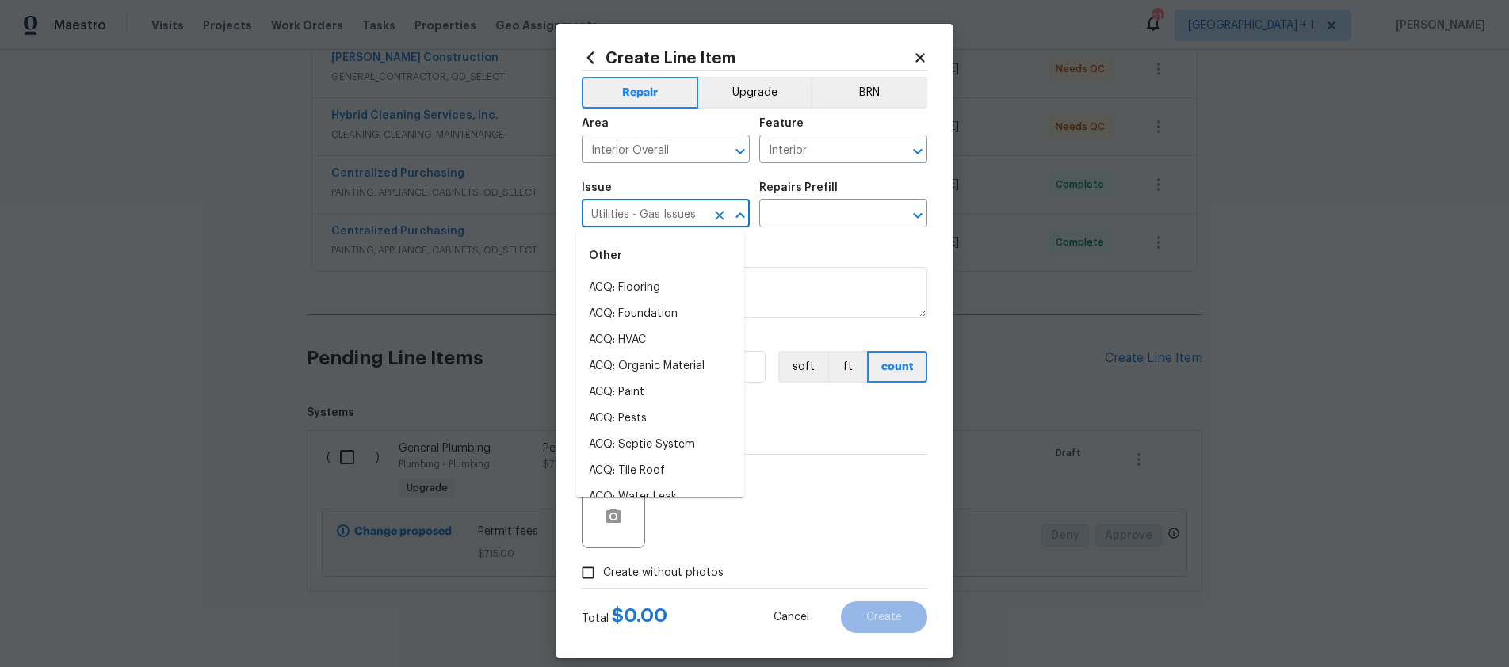
click at [685, 210] on input "Utilities - Gas Issues" at bounding box center [644, 215] width 124 height 25
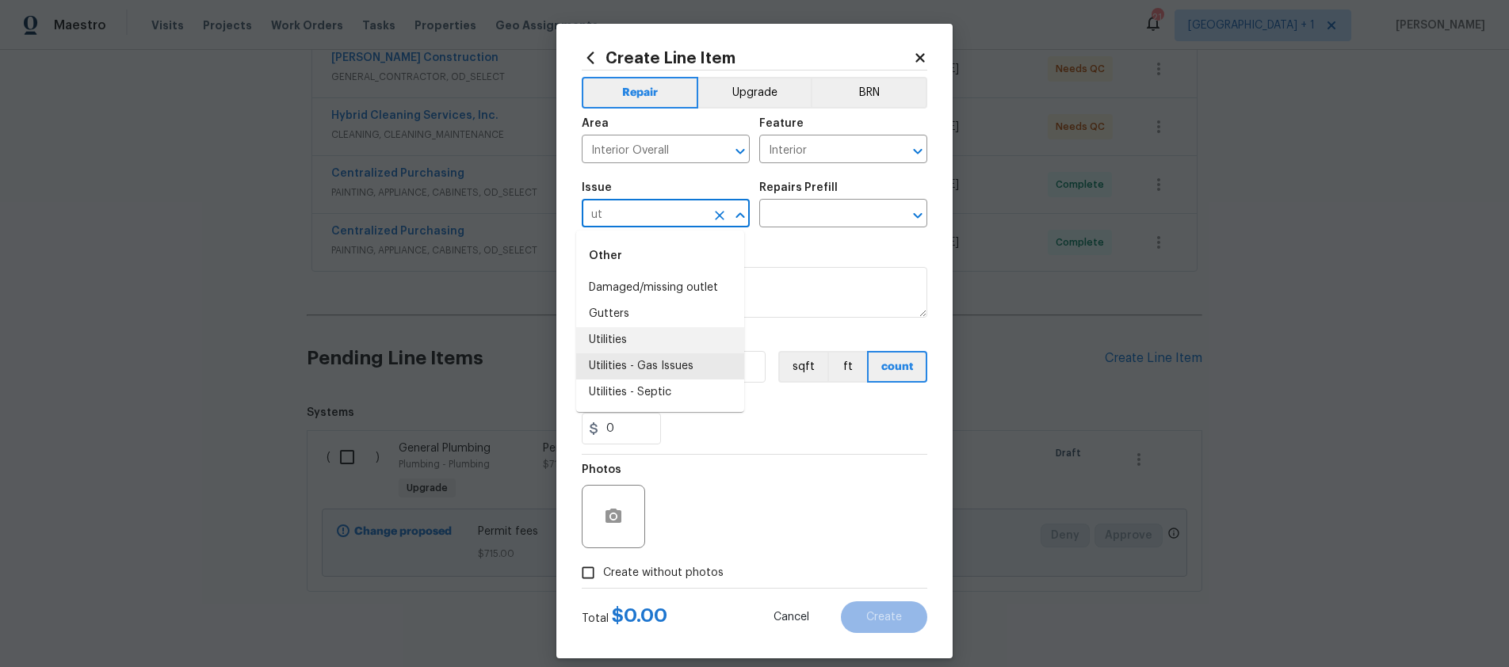
click at [653, 338] on li "Utilities" at bounding box center [660, 340] width 168 height 26
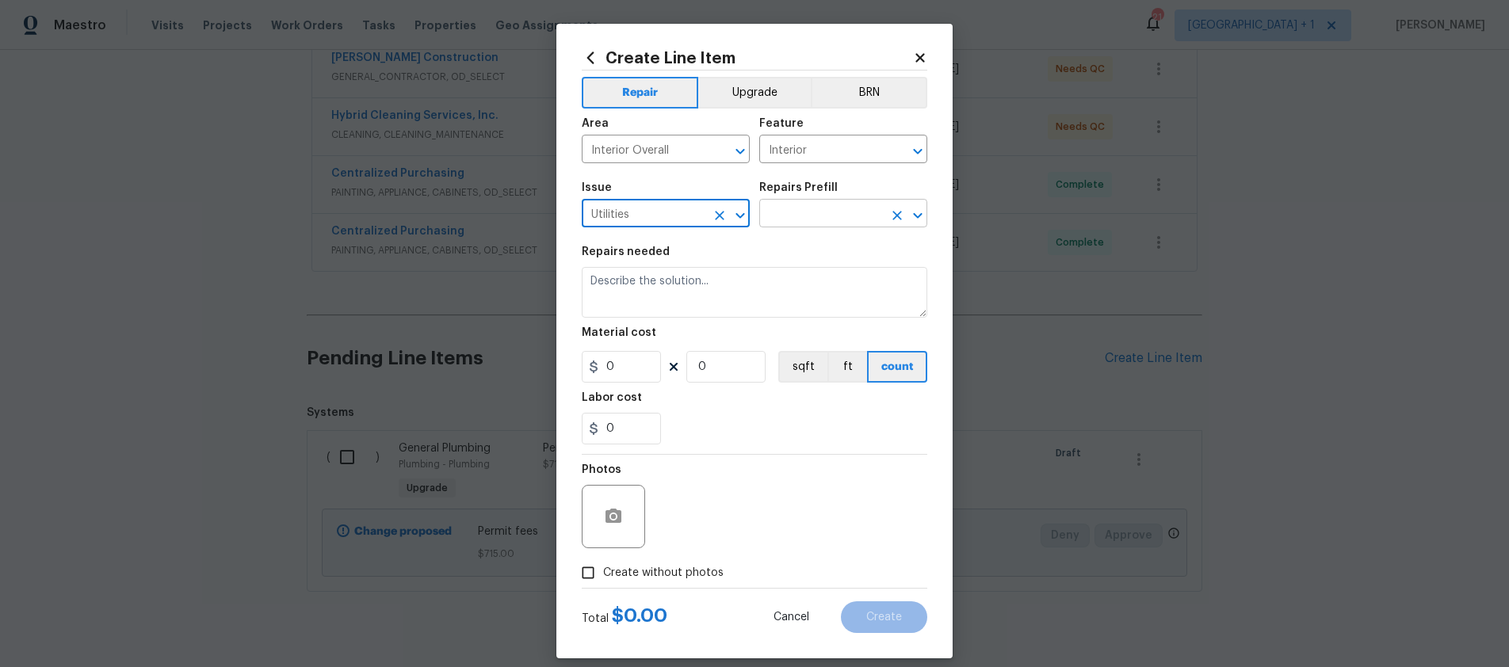
type input "Utilities"
click at [851, 216] on input "text" at bounding box center [821, 215] width 124 height 25
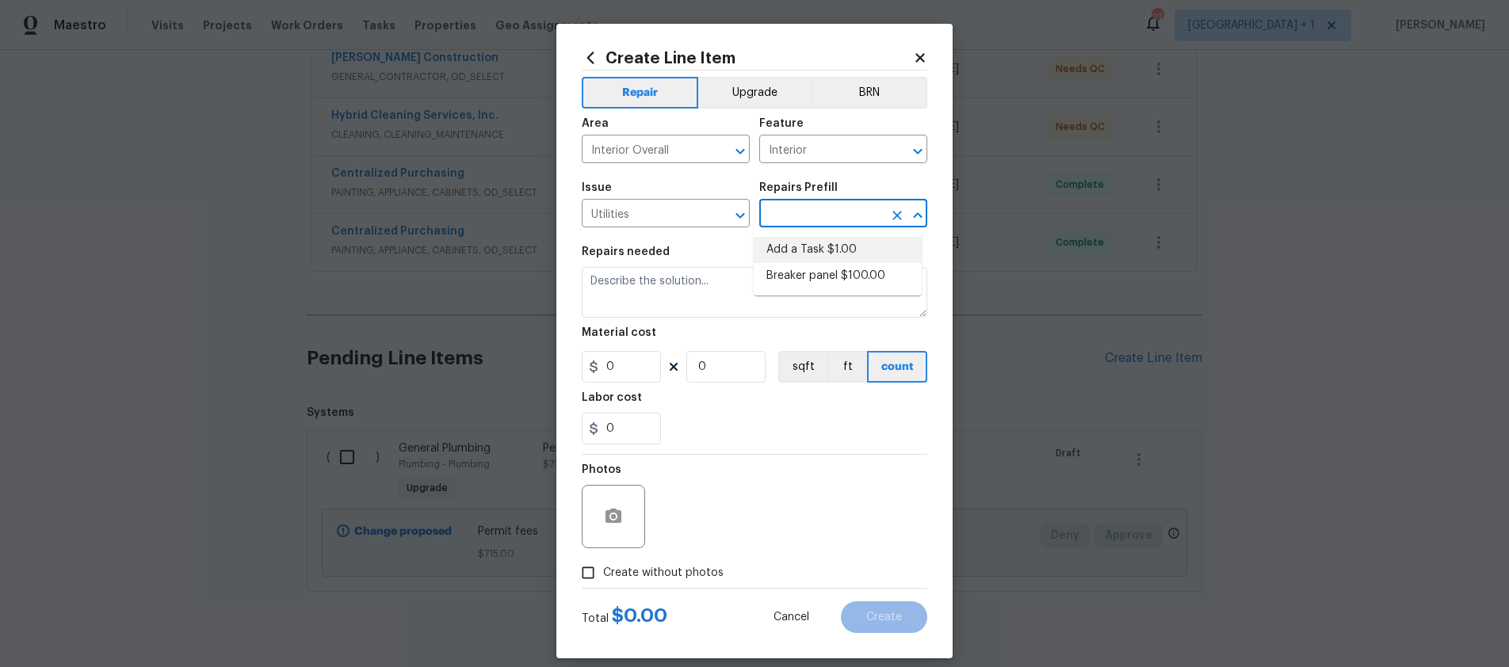
click at [835, 244] on li "Add a Task $1.00" at bounding box center [838, 250] width 168 height 26
type input "Add a Task $1.00"
type textarea "HPM to detail"
type input "1"
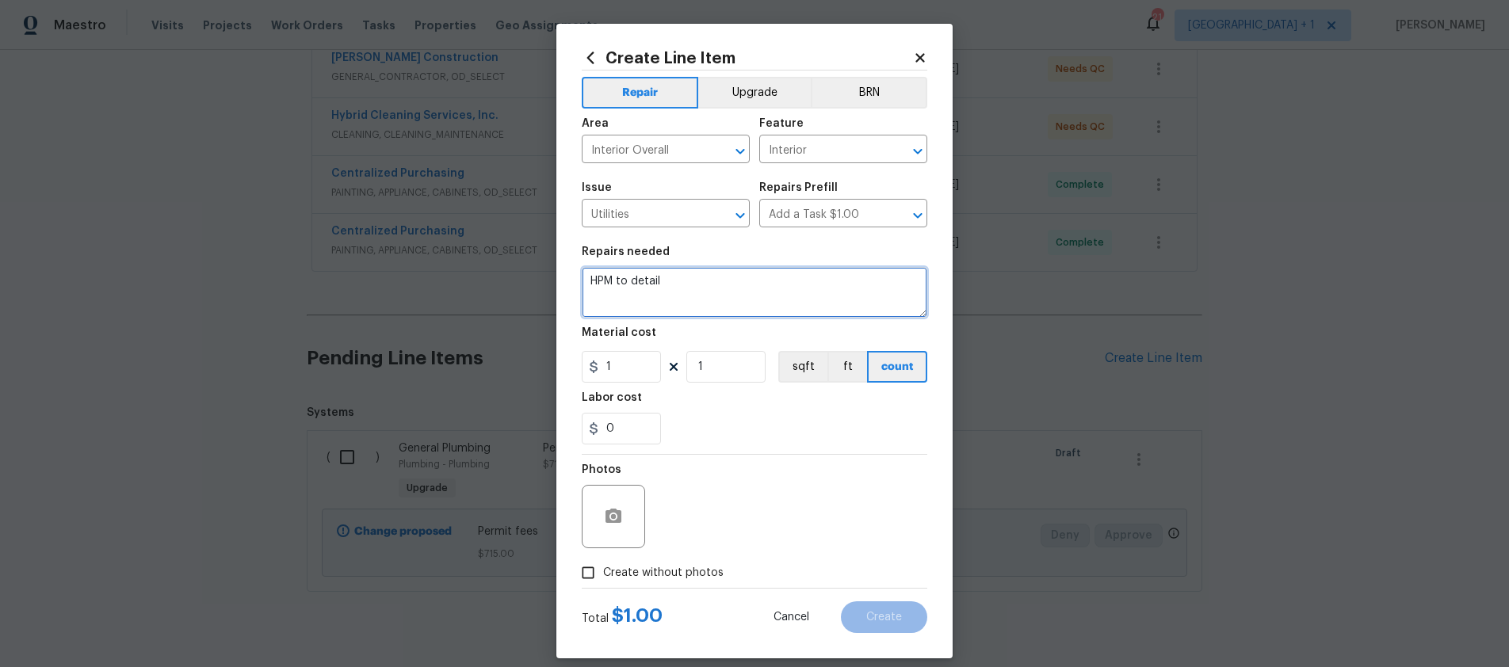
drag, startPoint x: 743, startPoint y: 277, endPoint x: 545, endPoint y: 276, distance: 198.2
click at [545, 276] on div "Create Line Item Repair Upgrade BRN Area Interior Overall ​ Feature Interior ​ …" at bounding box center [754, 333] width 1509 height 667
type textarea "Gas Earthquake Valve"
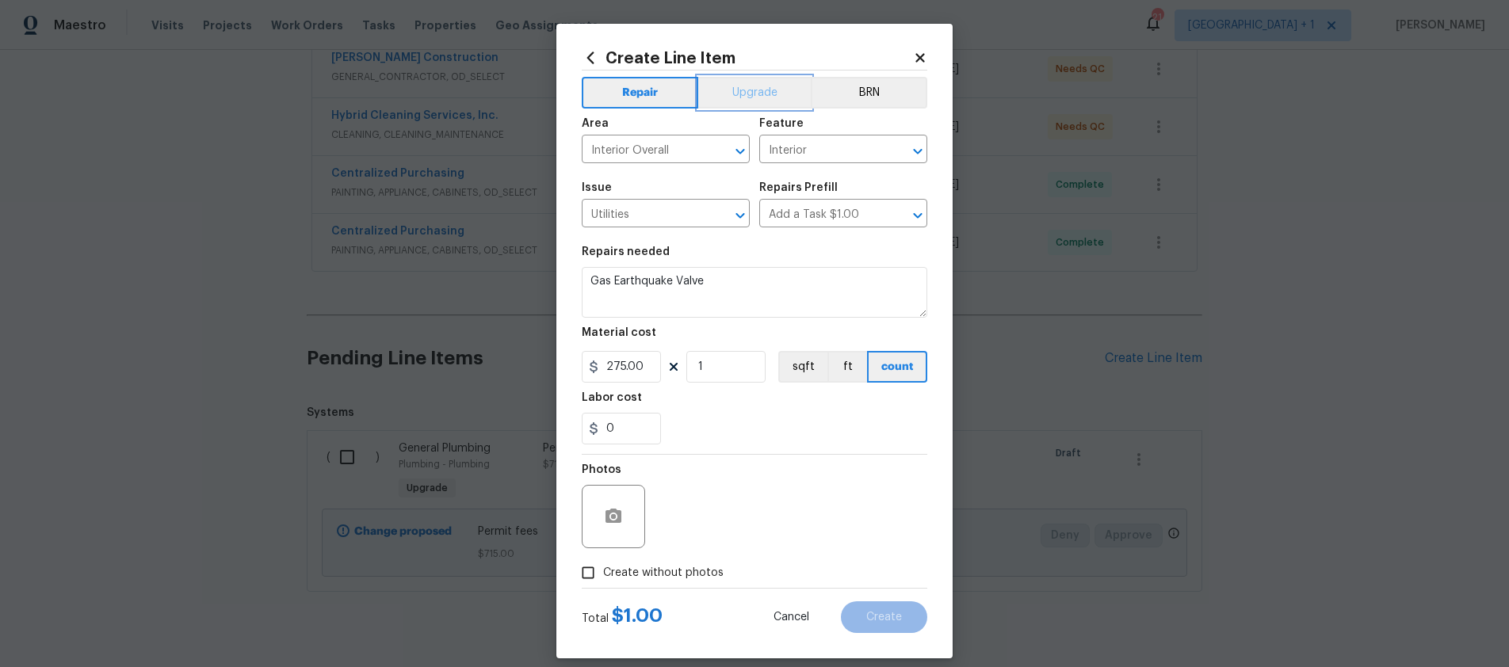
type input "275"
click at [744, 101] on button "Upgrade" at bounding box center [754, 93] width 113 height 32
click at [601, 549] on div "Photos" at bounding box center [615, 506] width 67 height 103
click at [606, 526] on icon "button" at bounding box center [613, 516] width 19 height 19
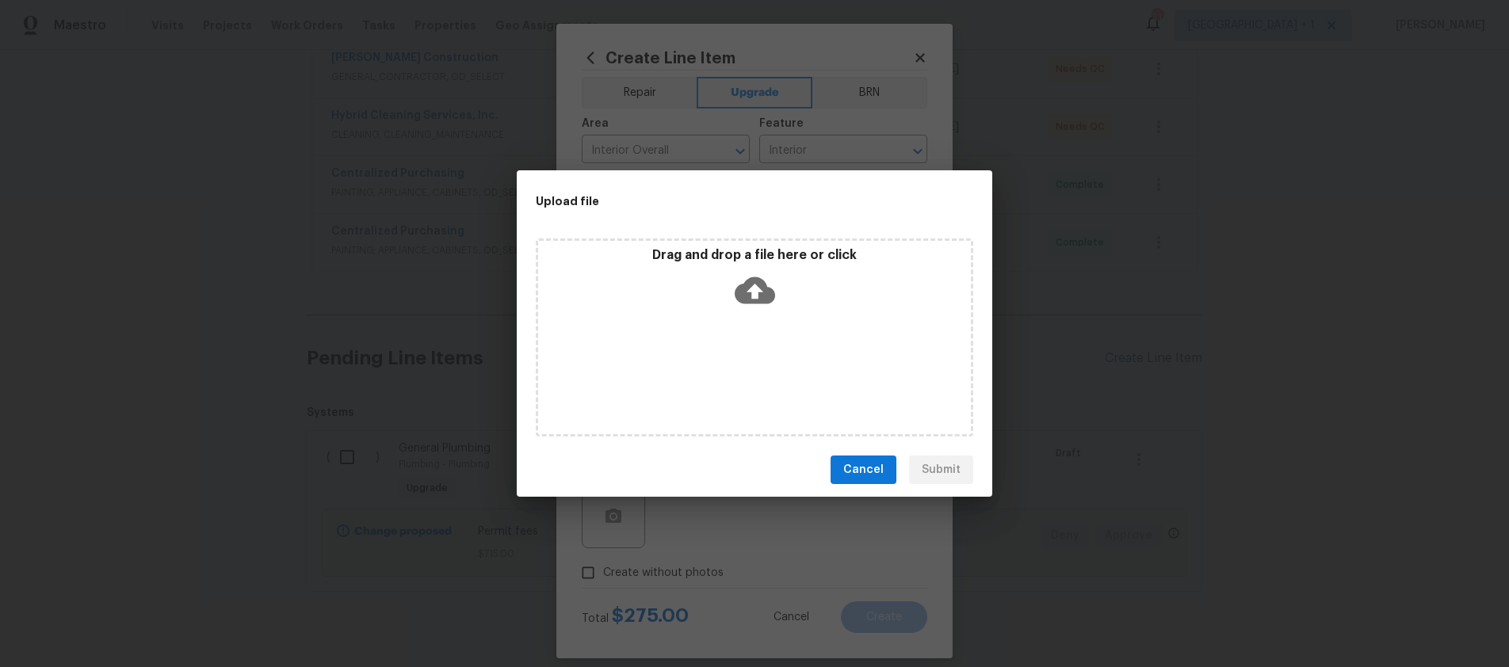
drag, startPoint x: 866, startPoint y: 473, endPoint x: 790, endPoint y: 476, distance: 76.9
click at [866, 473] on span "Cancel" at bounding box center [863, 471] width 40 height 20
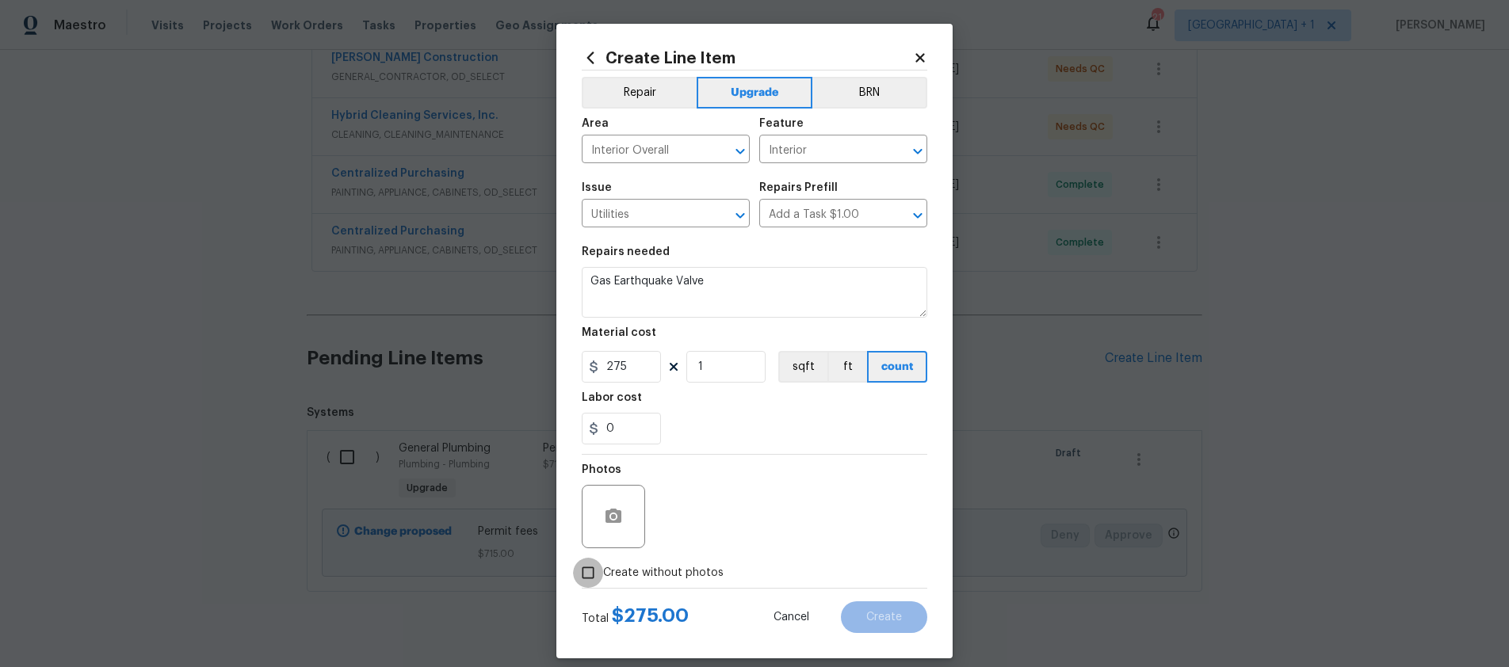
click at [590, 572] on input "Create without photos" at bounding box center [588, 573] width 30 height 30
checkbox input "true"
click at [712, 516] on textarea at bounding box center [793, 516] width 270 height 63
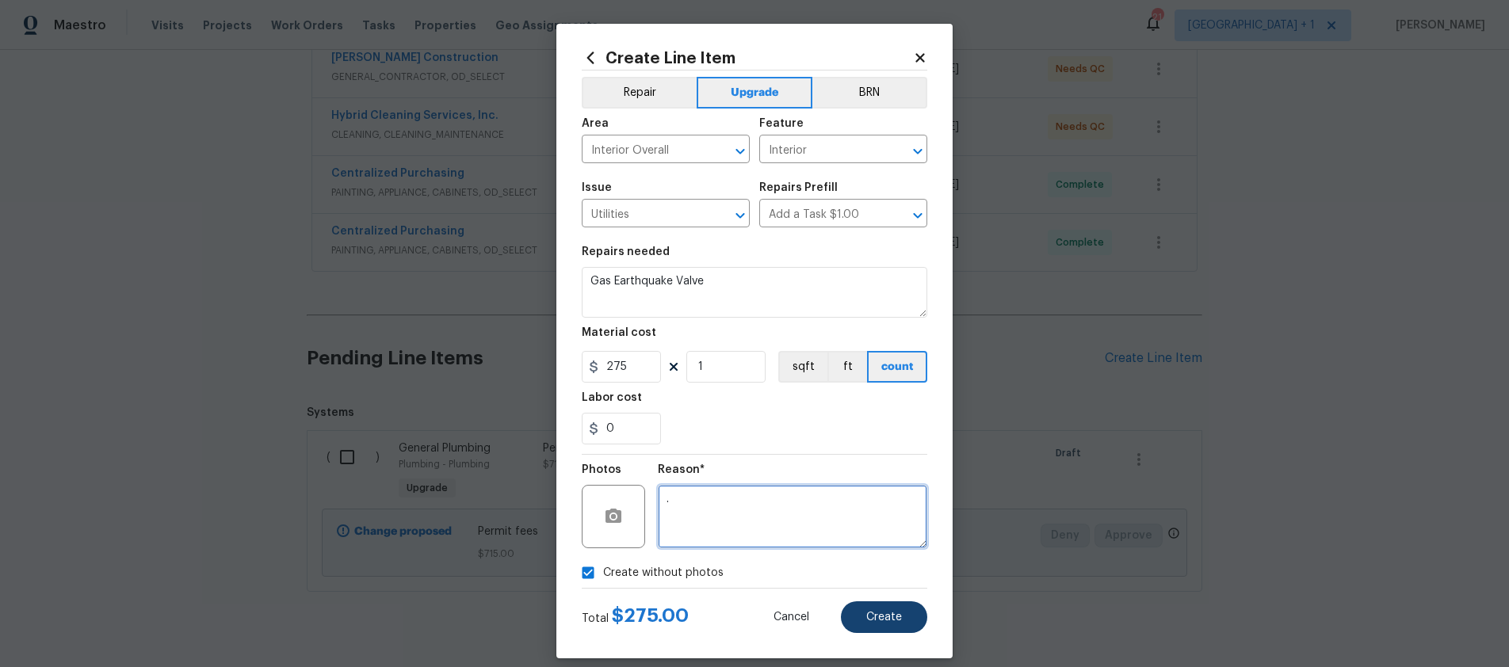
type textarea "."
click at [874, 628] on button "Create" at bounding box center [884, 618] width 86 height 32
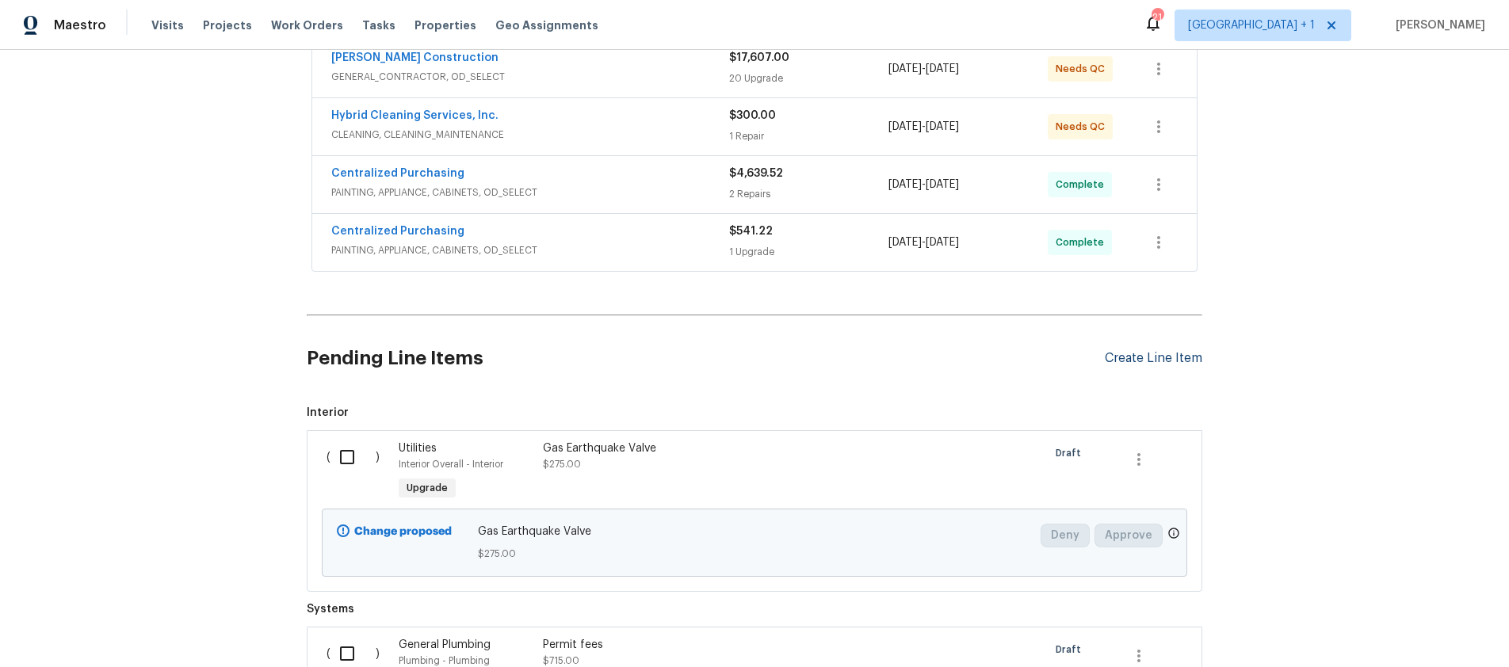
click at [1130, 358] on div "Create Line Item" at bounding box center [1154, 358] width 98 height 15
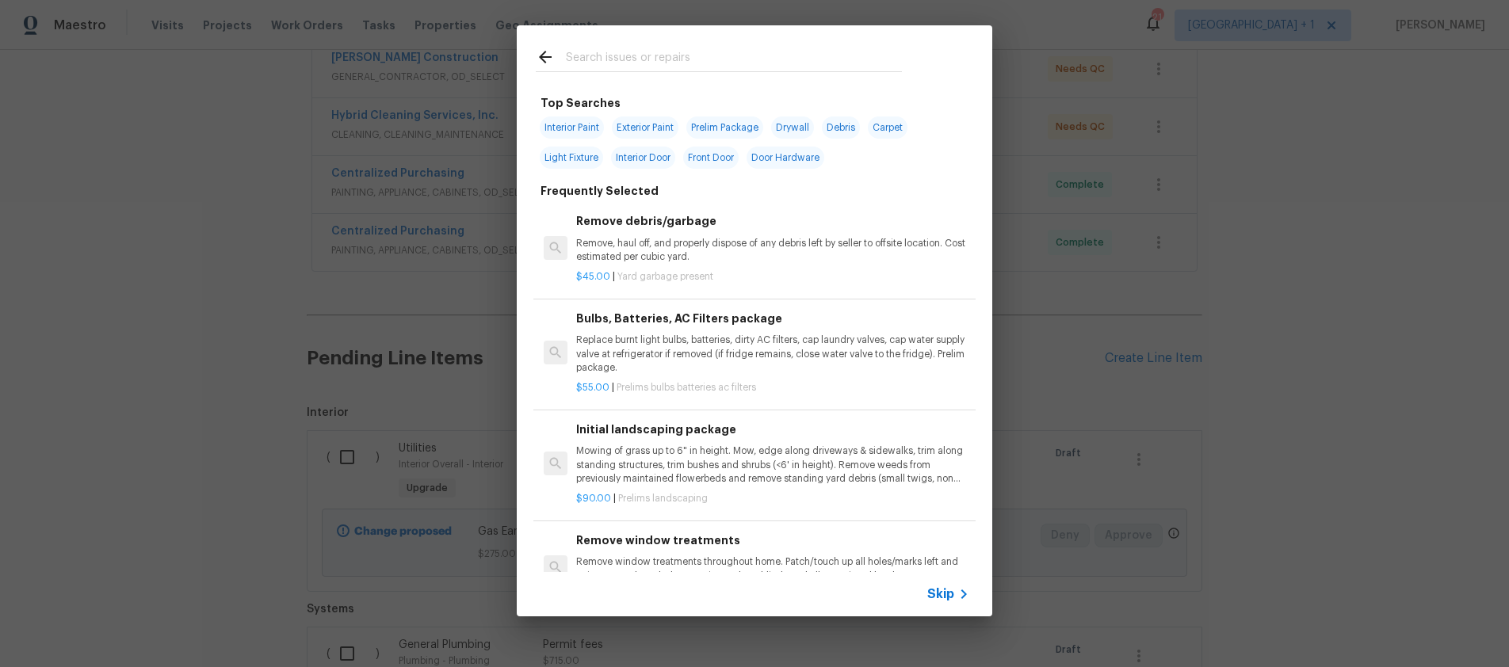
click at [603, 46] on div at bounding box center [719, 56] width 404 height 63
click at [601, 51] on input "text" at bounding box center [734, 60] width 336 height 24
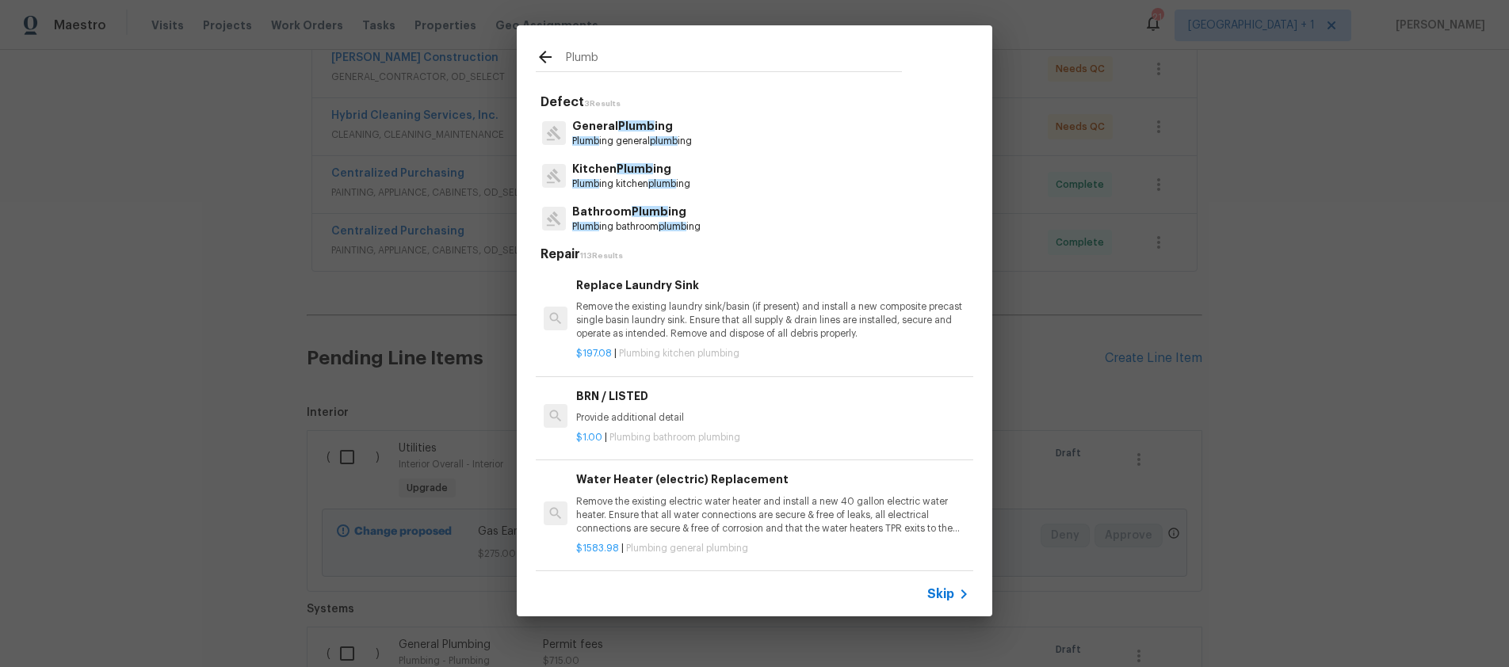
type input "Plumb"
click at [618, 129] on span "Plumb" at bounding box center [636, 125] width 36 height 11
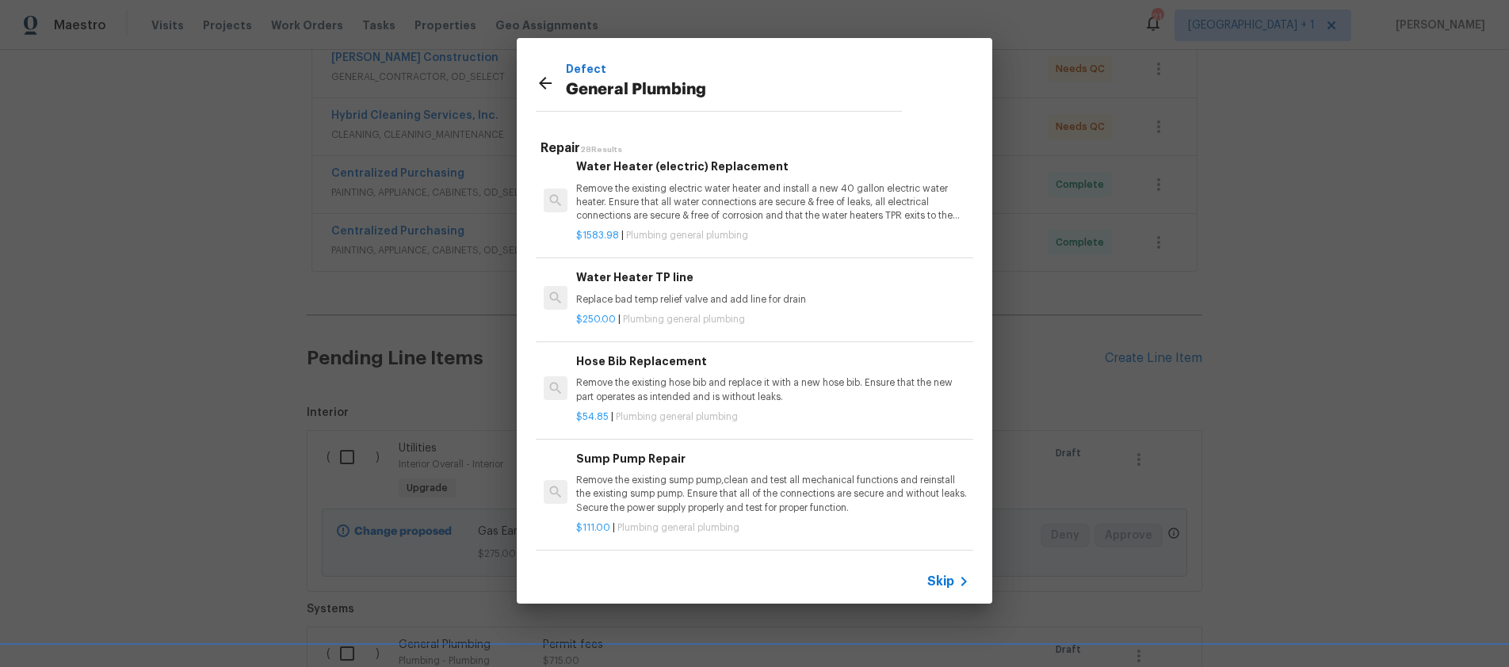
scroll to position [13, 0]
click at [944, 580] on span "Skip" at bounding box center [940, 582] width 27 height 16
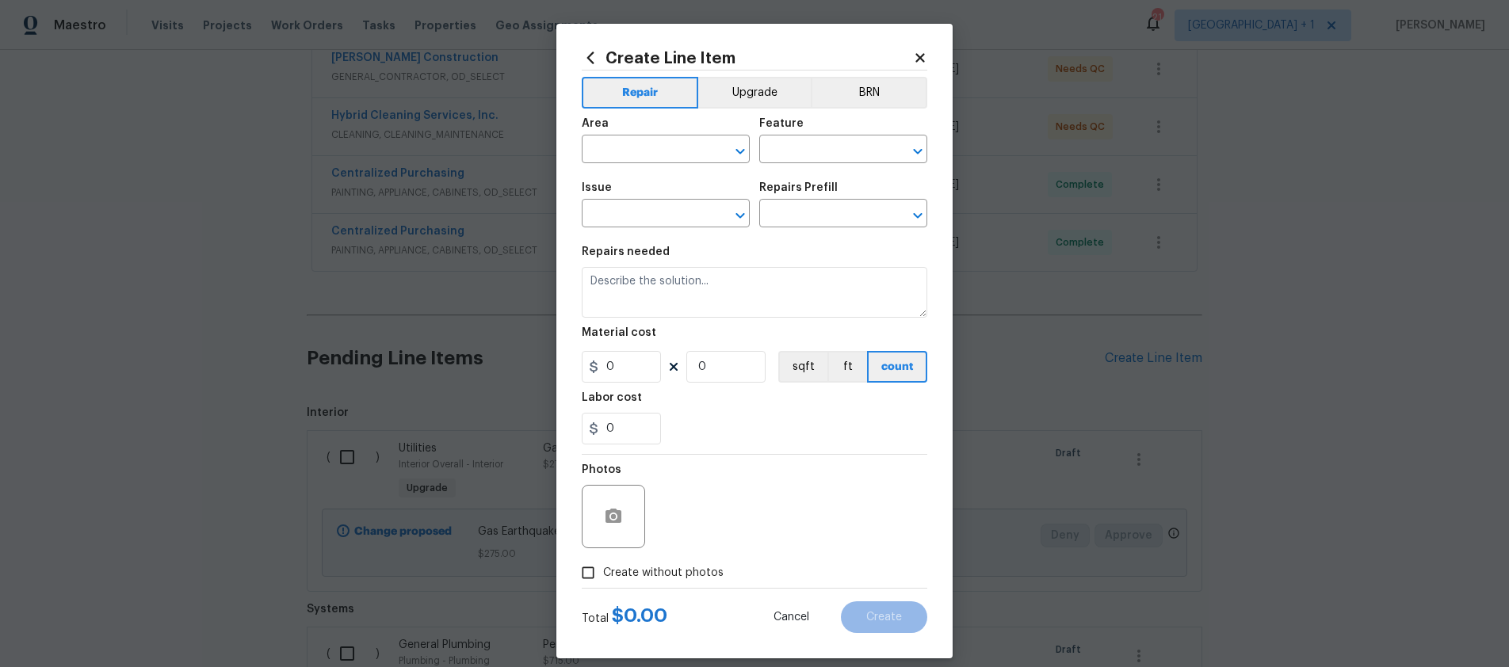
click at [617, 133] on div "Area" at bounding box center [666, 128] width 168 height 21
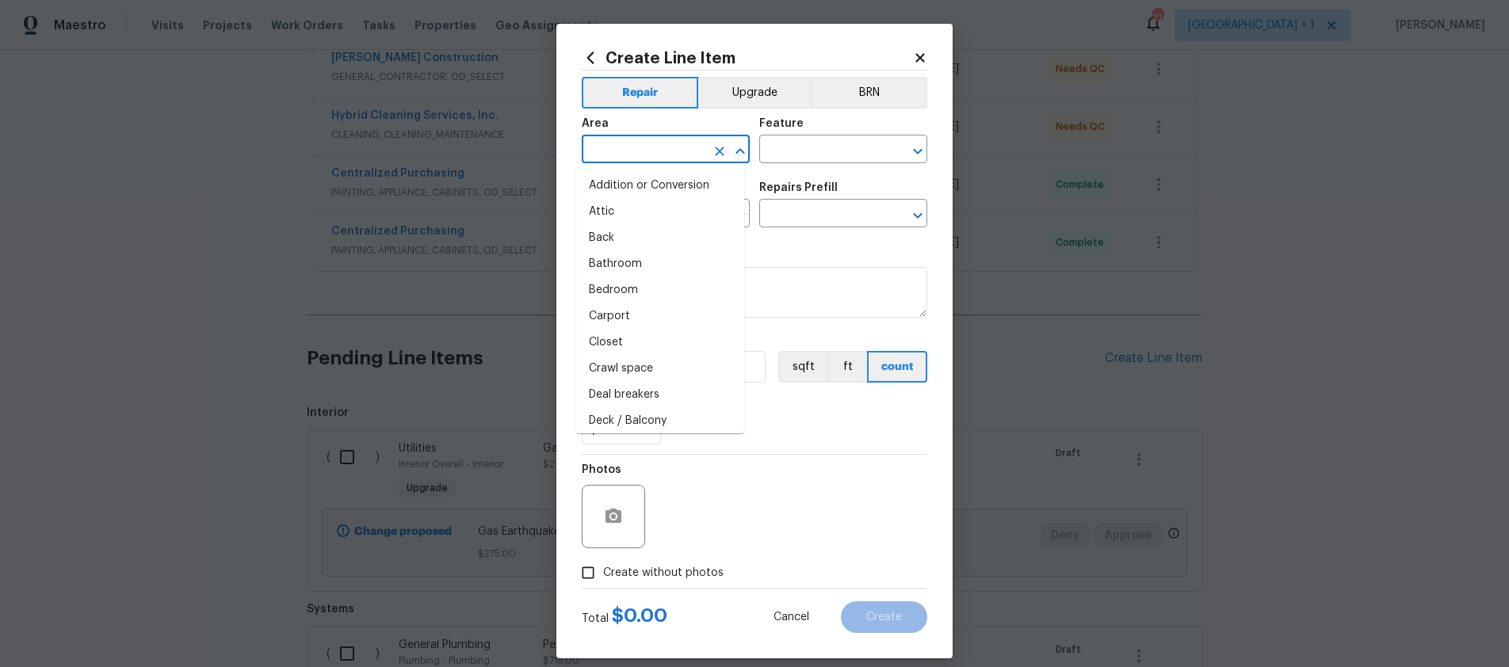
click at [617, 144] on input "text" at bounding box center [644, 151] width 124 height 25
type input "p"
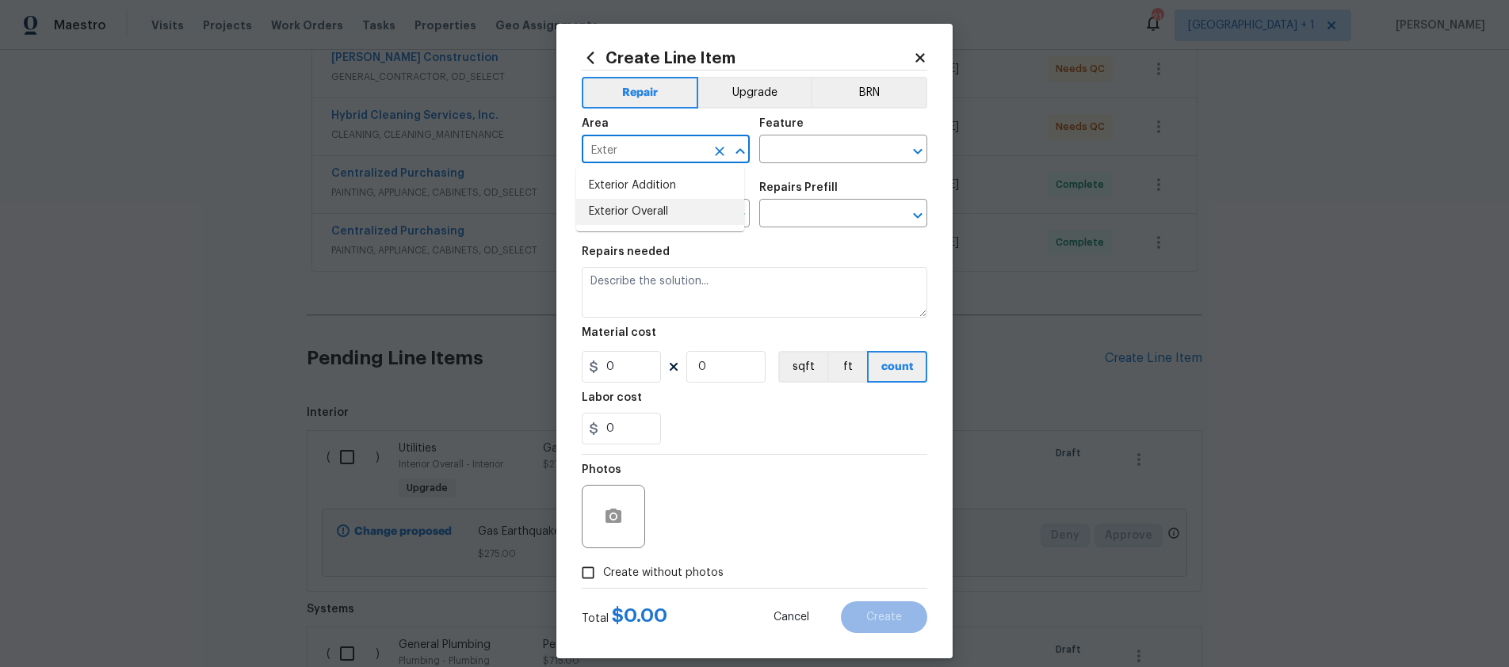
click at [637, 210] on li "Exterior Overall" at bounding box center [660, 212] width 168 height 26
type input "Exterior Overall"
click at [809, 147] on input "text" at bounding box center [821, 151] width 124 height 25
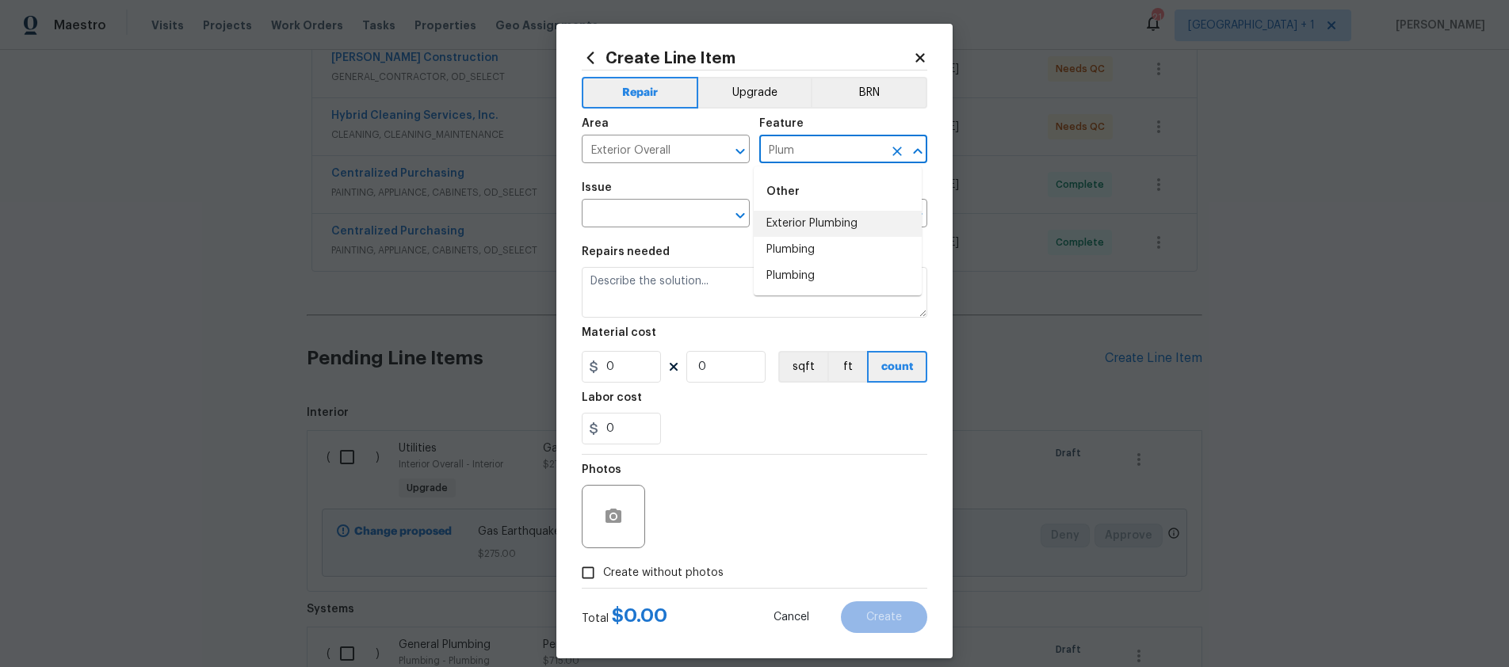
click at [794, 231] on li "Exterior Plumbing" at bounding box center [838, 224] width 168 height 26
type input "Exterior Plumbing"
click at [627, 223] on input "text" at bounding box center [644, 215] width 124 height 25
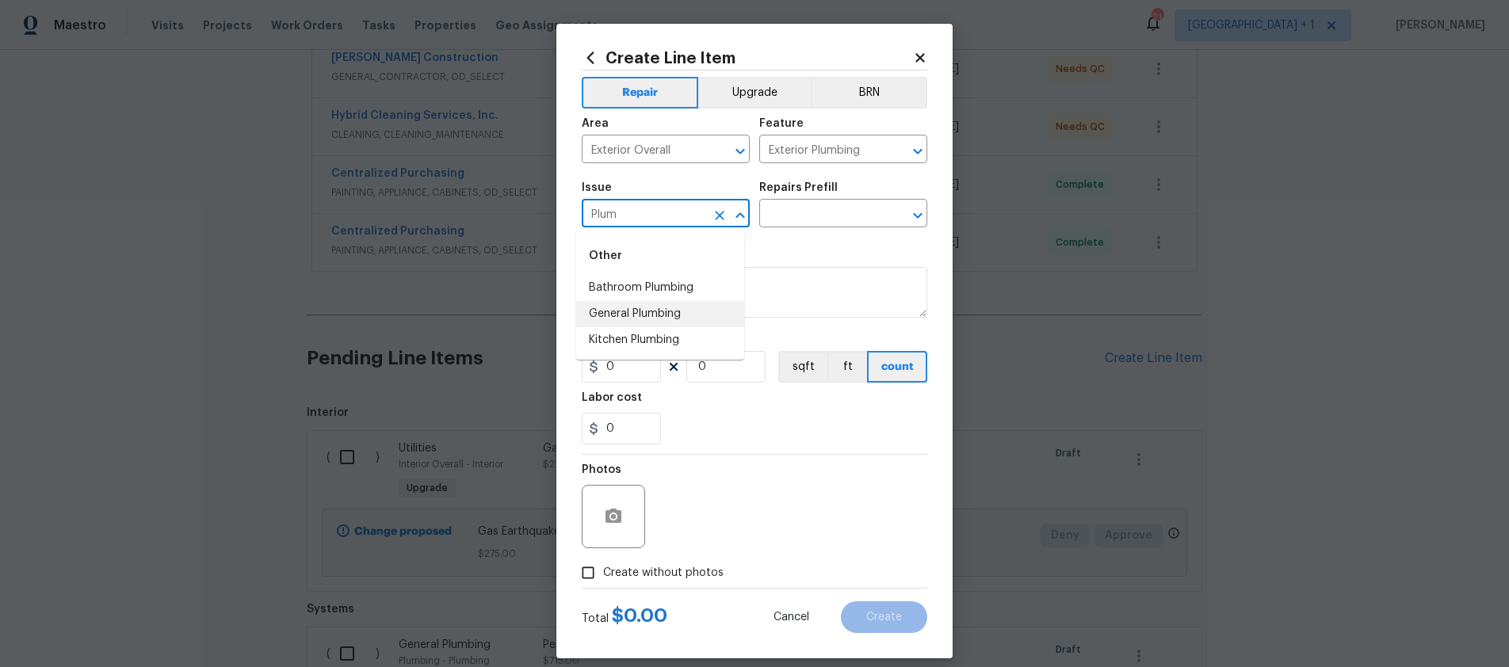
click at [614, 309] on li "General Plumbing" at bounding box center [660, 314] width 168 height 26
type input "General Plumbing"
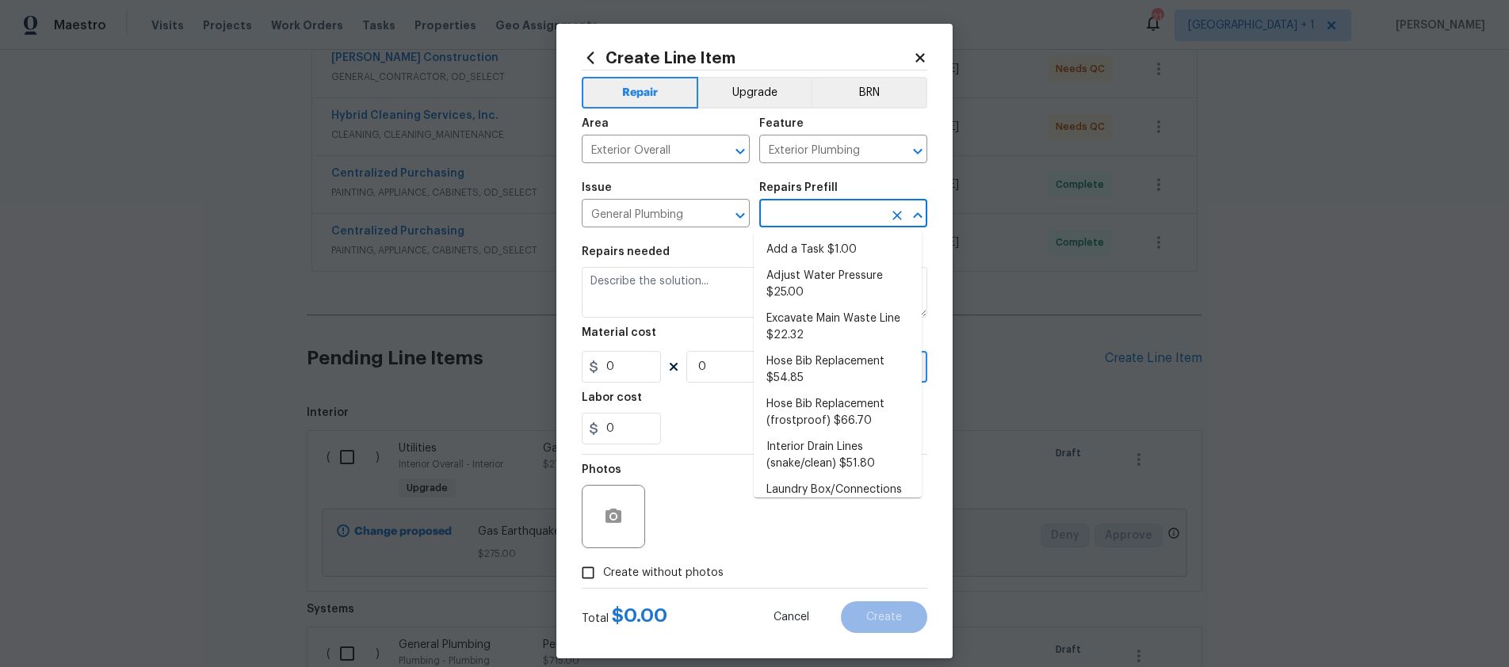
click at [809, 222] on input "text" at bounding box center [821, 215] width 124 height 25
click at [808, 248] on li "Add a Task $1.00" at bounding box center [838, 250] width 168 height 26
type input "Plumbing"
type input "Add a Task $1.00"
type textarea "HPM to detail"
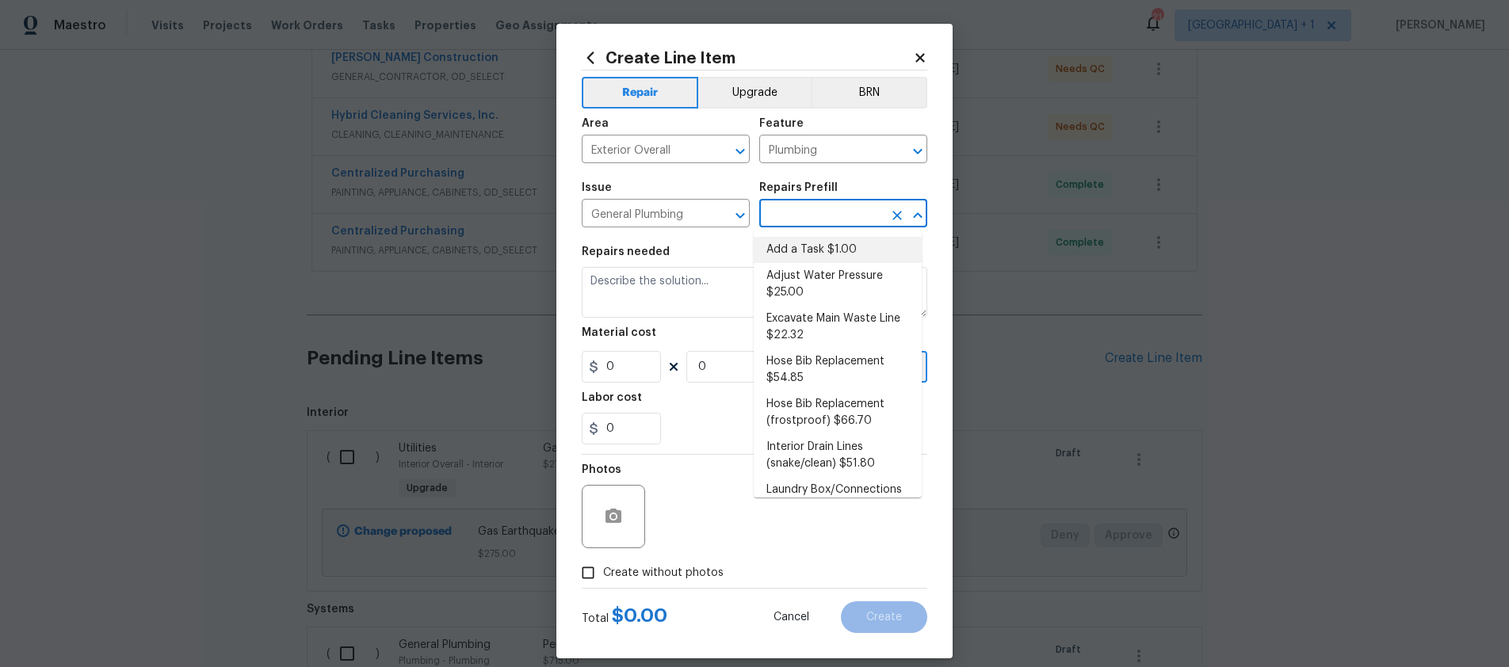
type input "1"
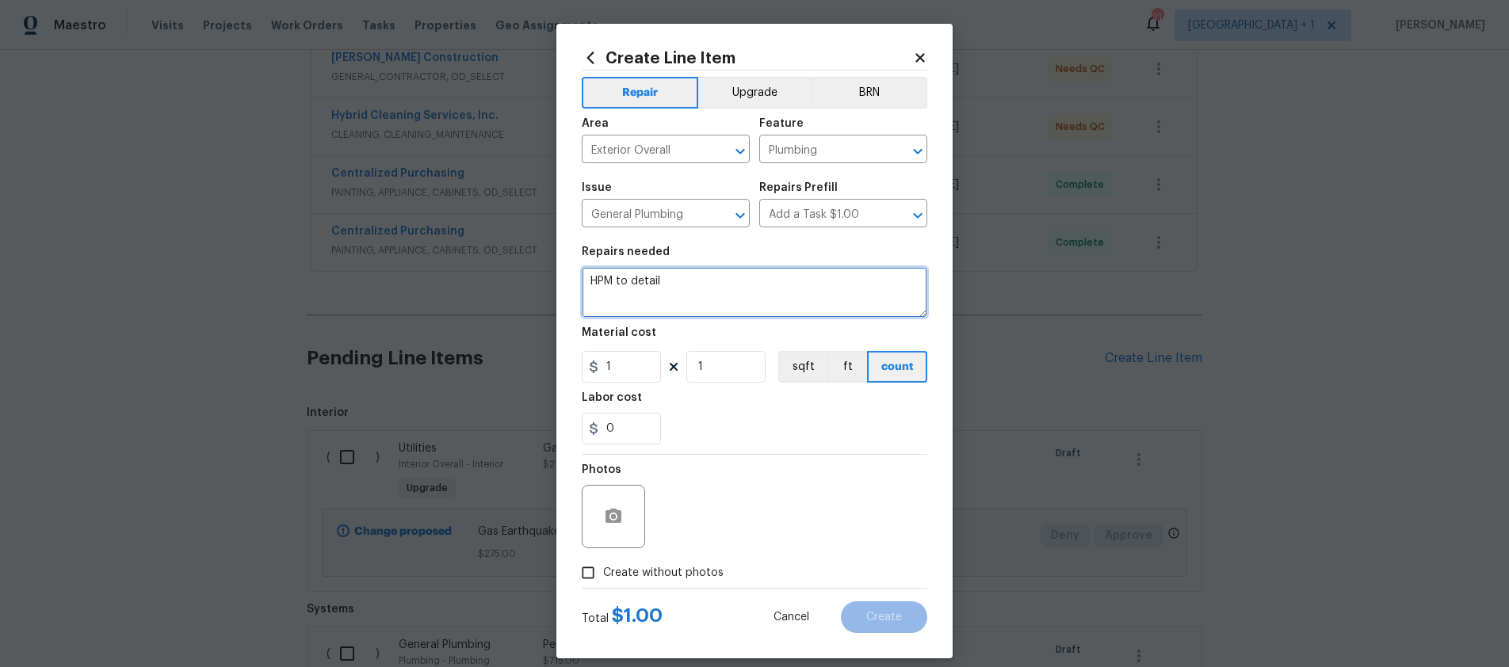
drag, startPoint x: 741, startPoint y: 281, endPoint x: 535, endPoint y: 282, distance: 206.1
click at [543, 281] on div "Create Line Item Repair Upgrade BRN Area Exterior Overall ​ Feature Plumbing ​ …" at bounding box center [754, 333] width 1509 height 667
type textarea "Vacuum breakers at complex"
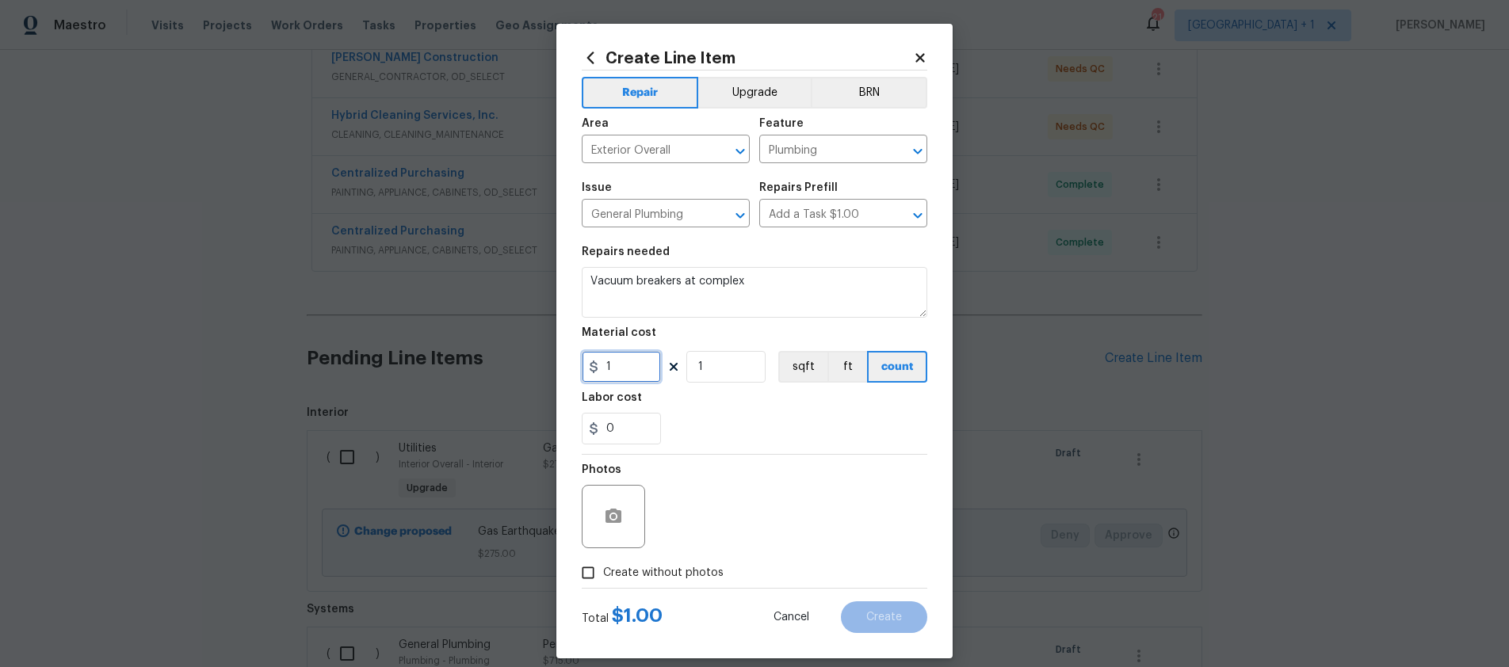
drag, startPoint x: 613, startPoint y: 370, endPoint x: 573, endPoint y: 370, distance: 39.6
click at [582, 370] on input "1" at bounding box center [621, 367] width 79 height 32
type input "40"
click at [579, 574] on input "Create without photos" at bounding box center [588, 573] width 30 height 30
checkbox input "true"
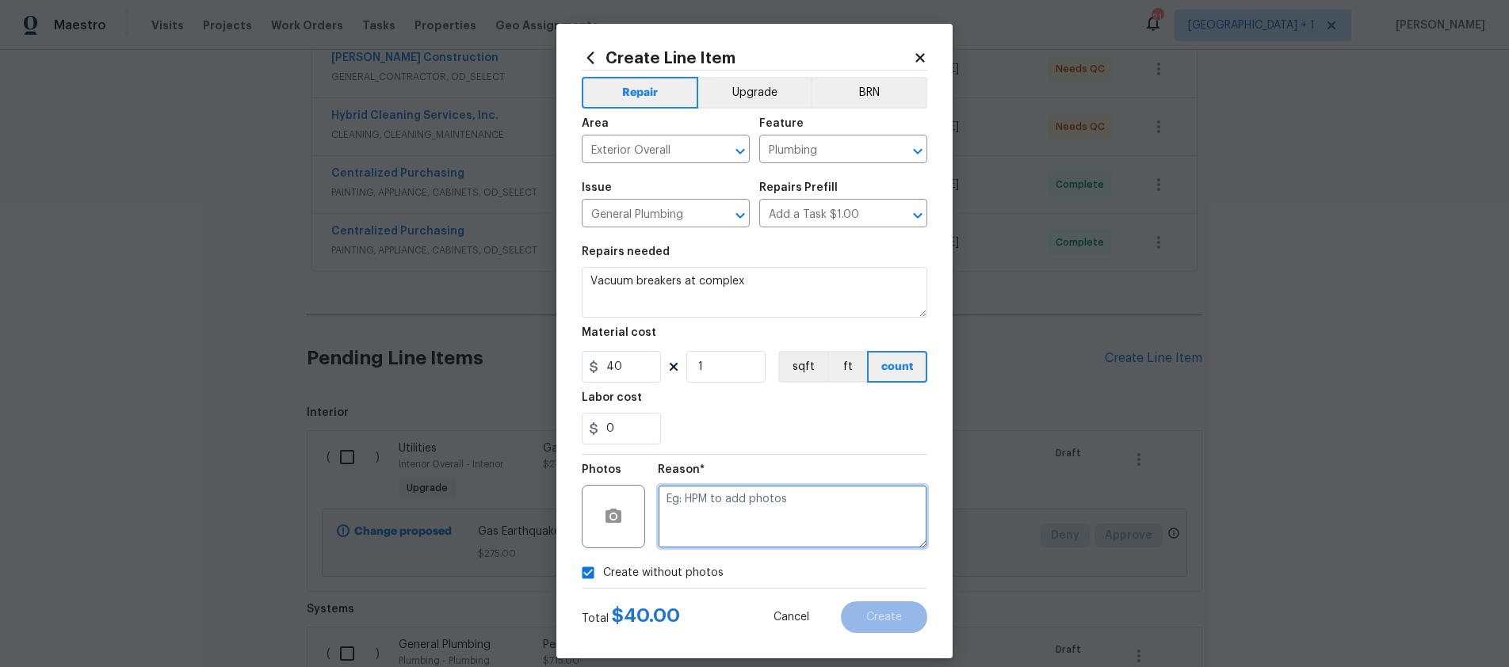
click at [675, 514] on textarea at bounding box center [793, 516] width 270 height 63
type textarea "."
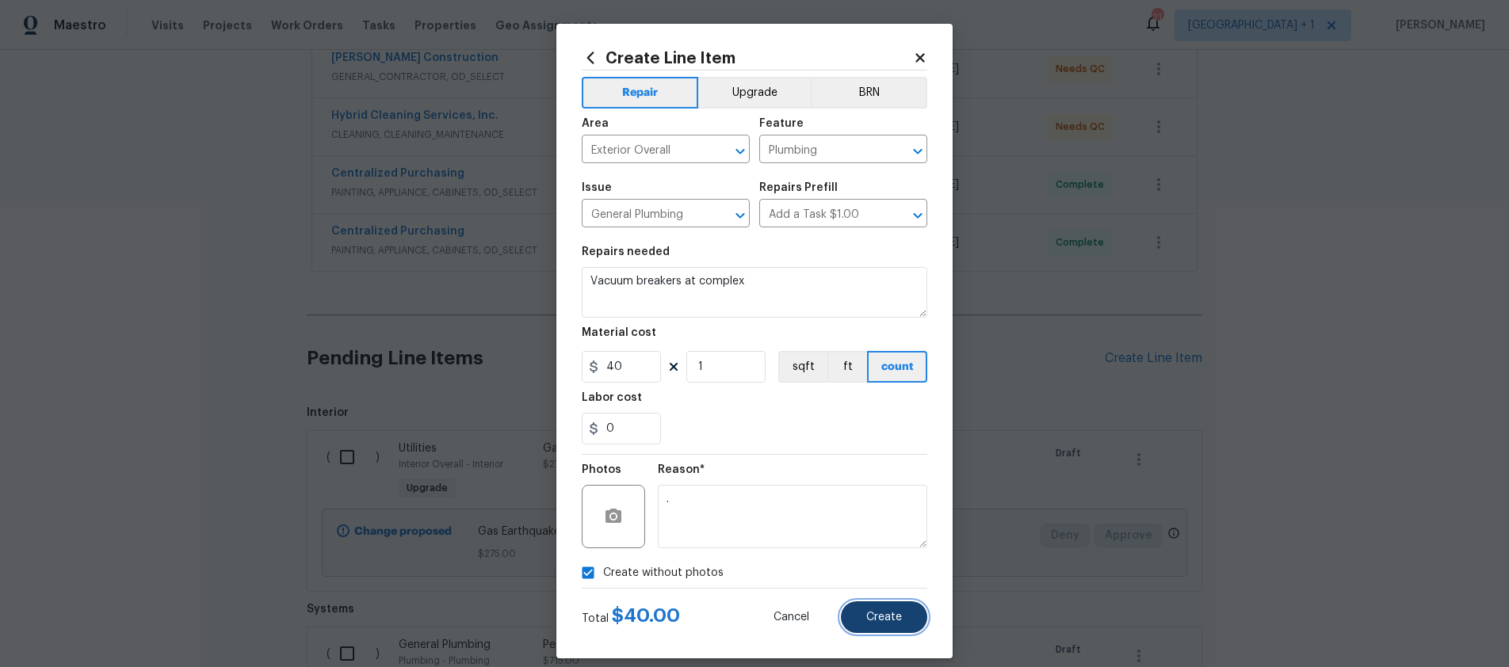
click at [875, 614] on span "Create" at bounding box center [884, 618] width 36 height 12
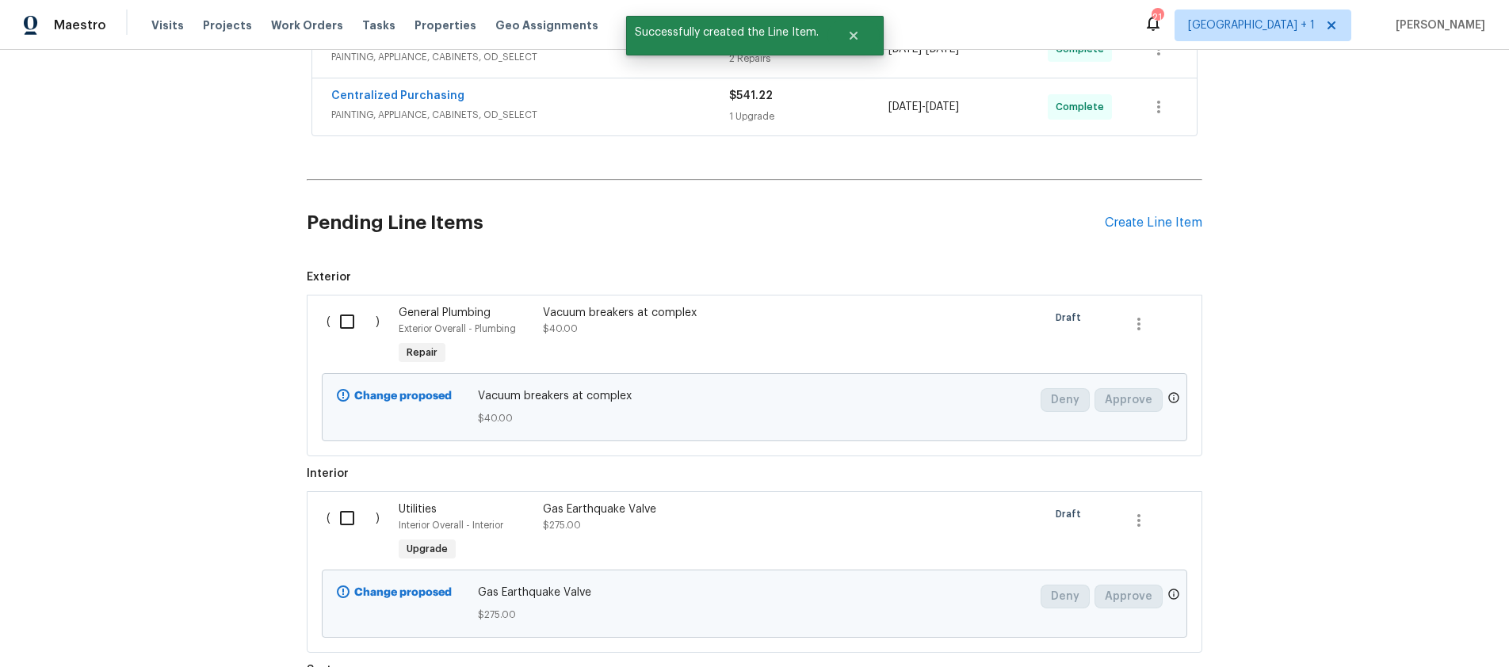
scroll to position [547, 0]
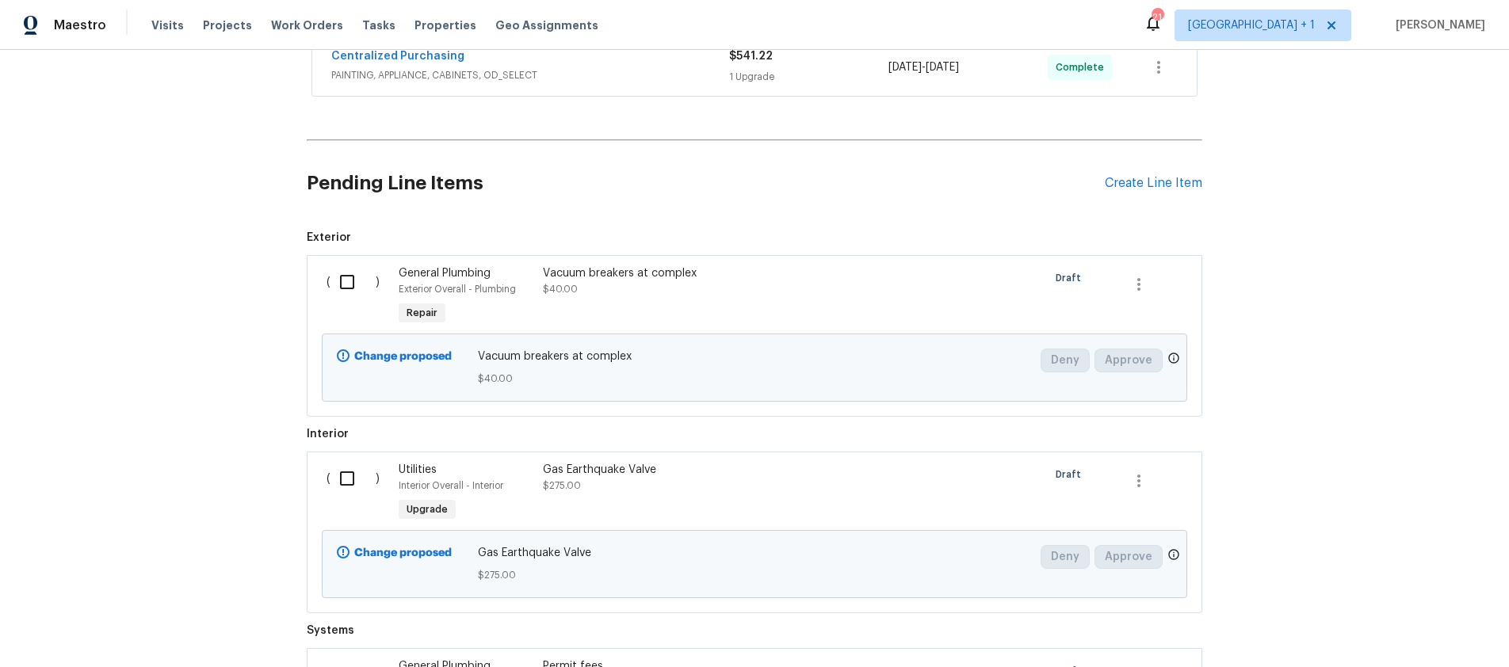
click at [423, 309] on span "Repair" at bounding box center [422, 313] width 44 height 16
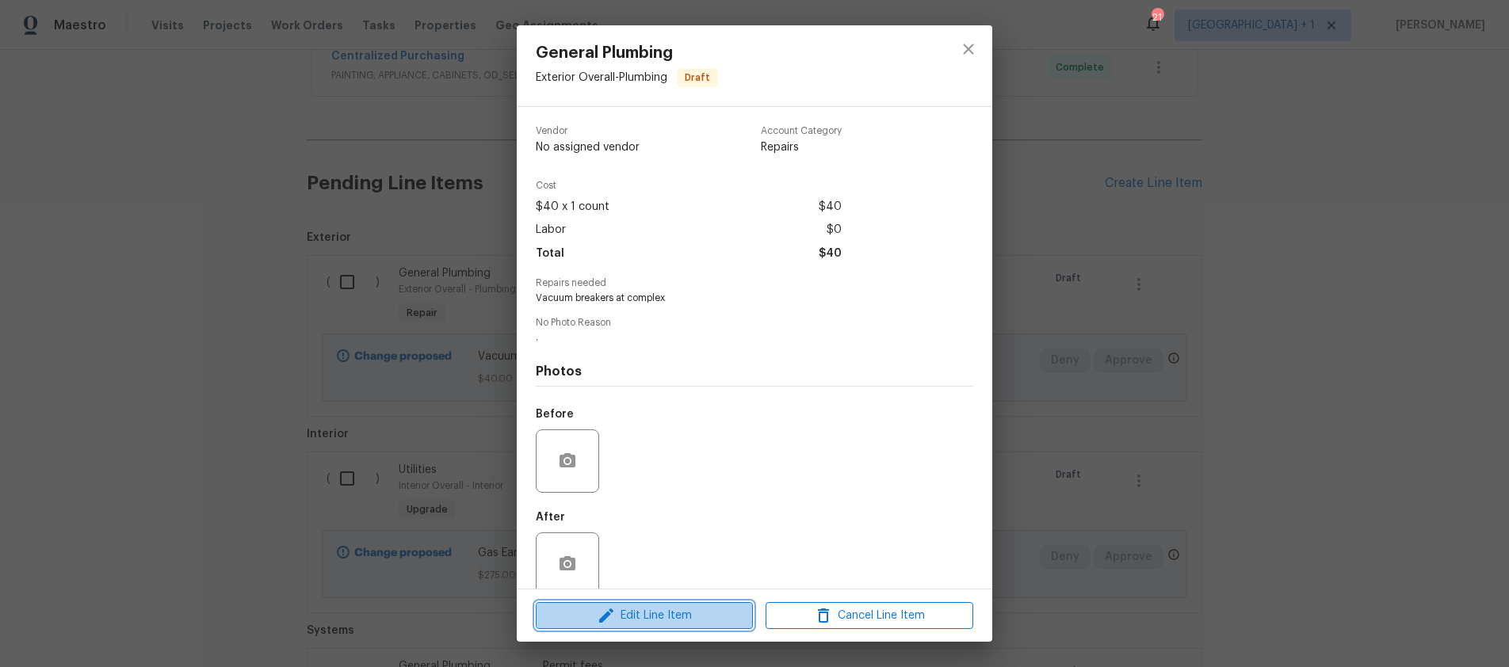
click at [726, 618] on span "Edit Line Item" at bounding box center [645, 616] width 208 height 20
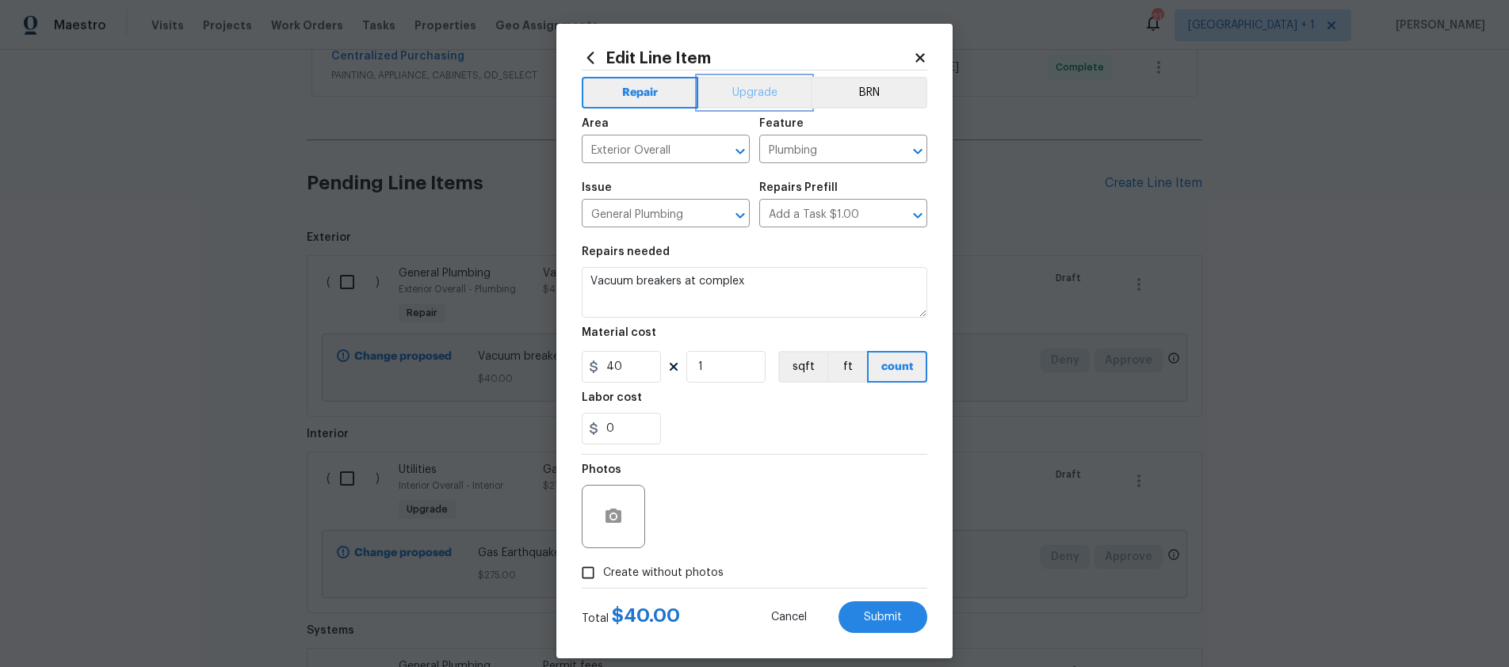
click at [739, 95] on button "Upgrade" at bounding box center [754, 93] width 113 height 32
click at [885, 618] on span "Submit" at bounding box center [883, 618] width 38 height 12
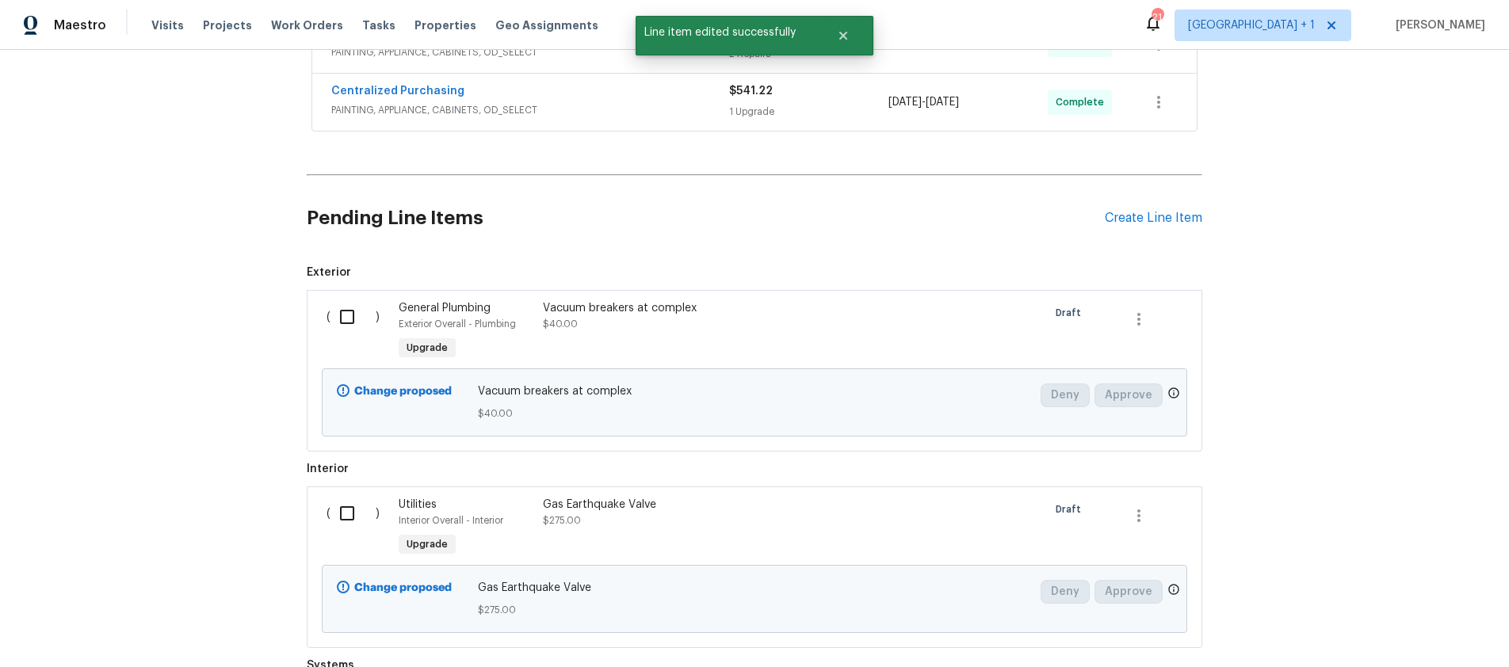
scroll to position [509, 0]
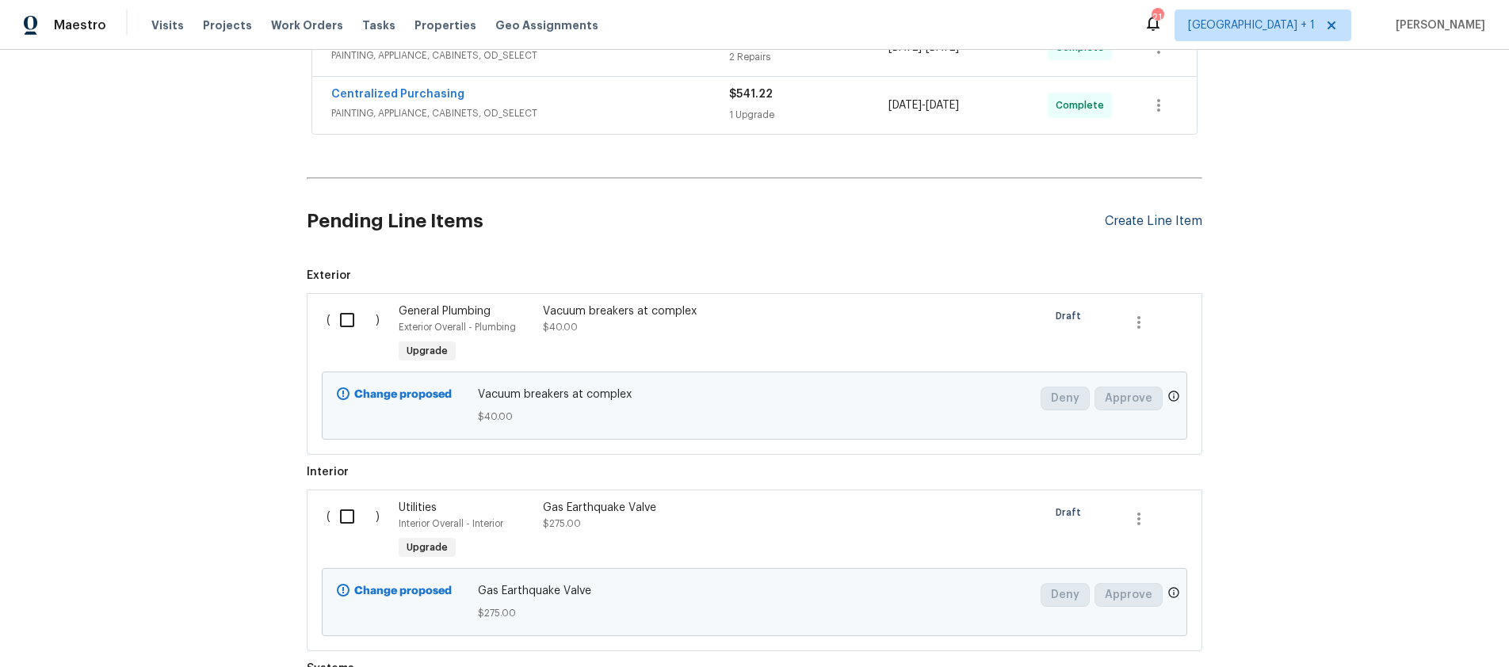
click at [1142, 222] on div "Create Line Item" at bounding box center [1154, 221] width 98 height 15
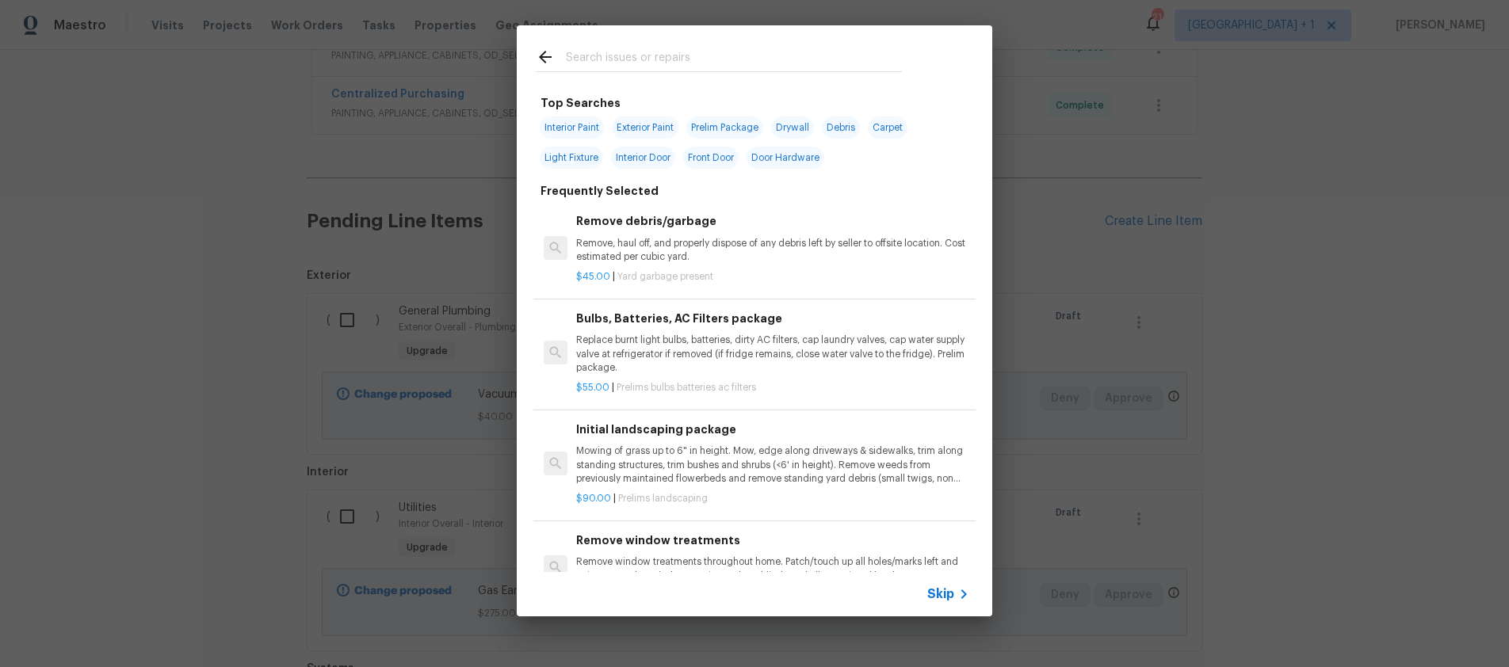
click at [600, 62] on input "text" at bounding box center [734, 60] width 336 height 24
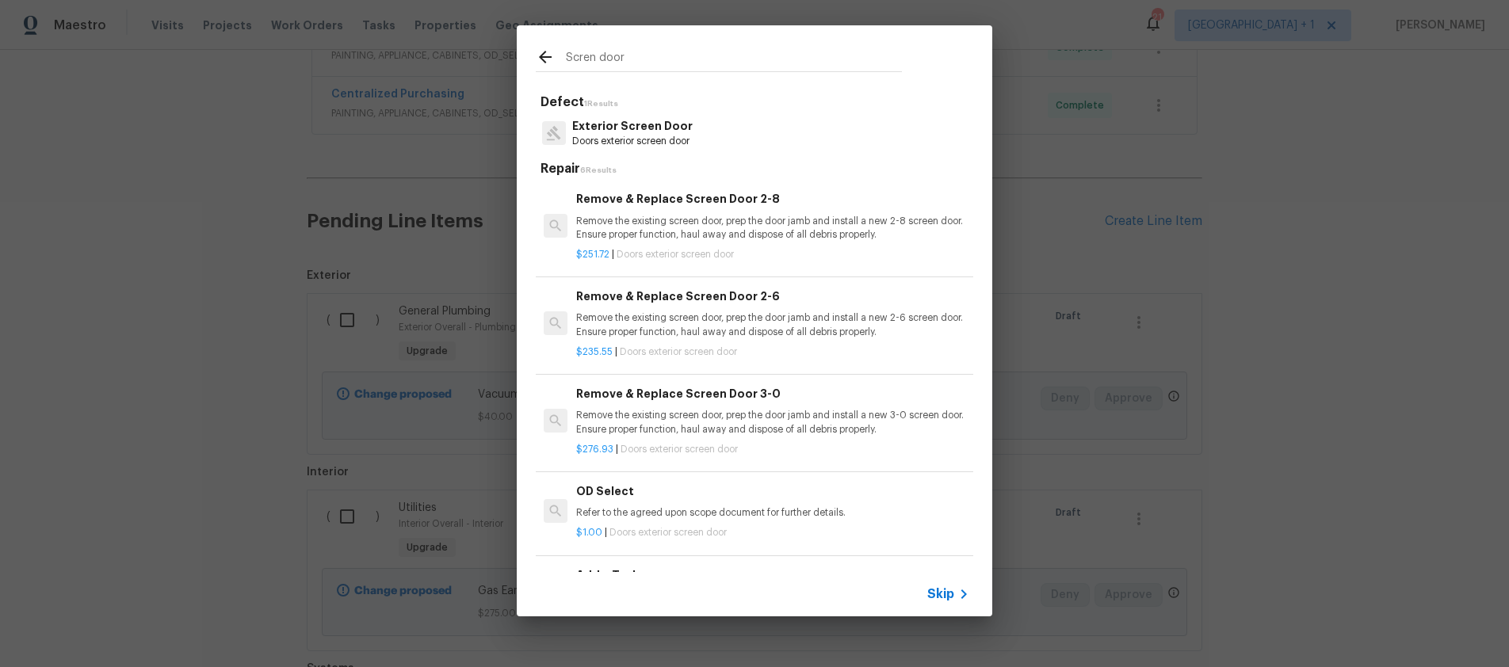
type input "Scren door"
click at [618, 136] on p "Doors exterior screen door" at bounding box center [632, 141] width 120 height 13
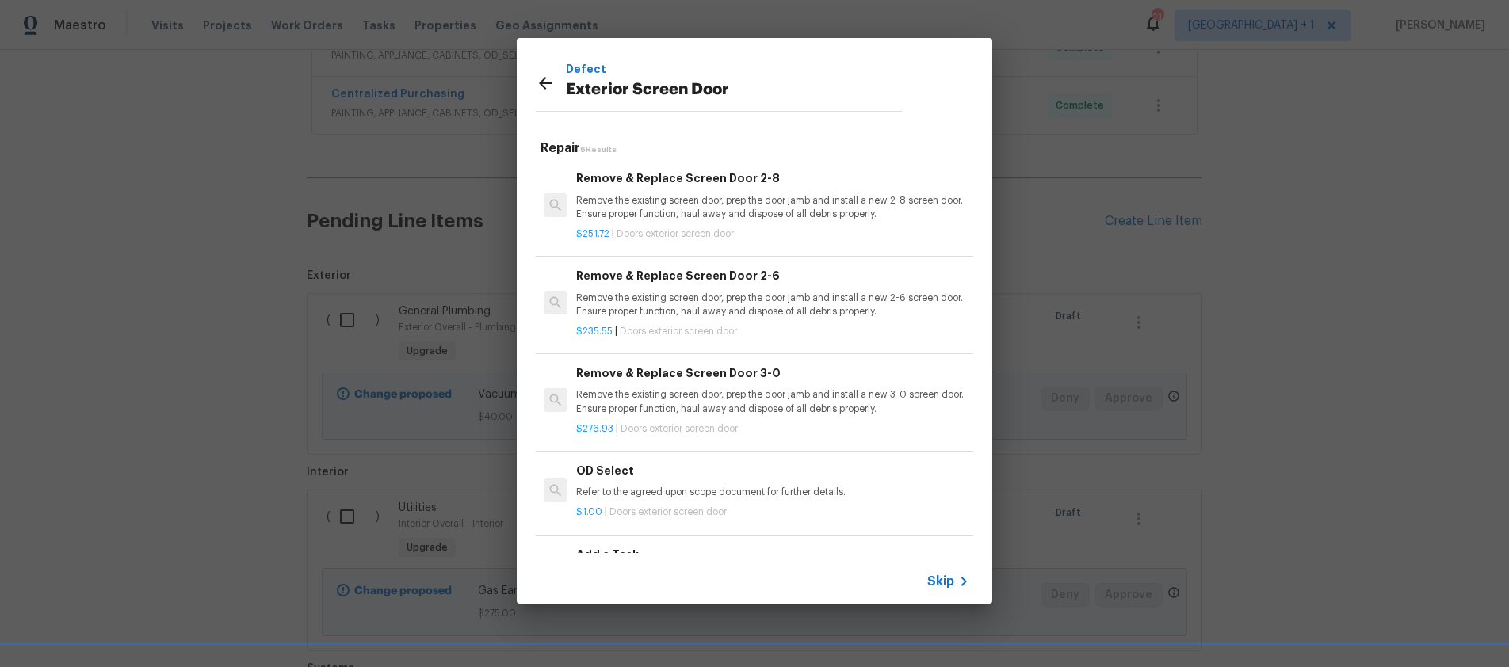
click at [654, 189] on div "Remove & Replace Screen Door 2-8 Remove the existing screen door, prep the door…" at bounding box center [772, 196] width 393 height 52
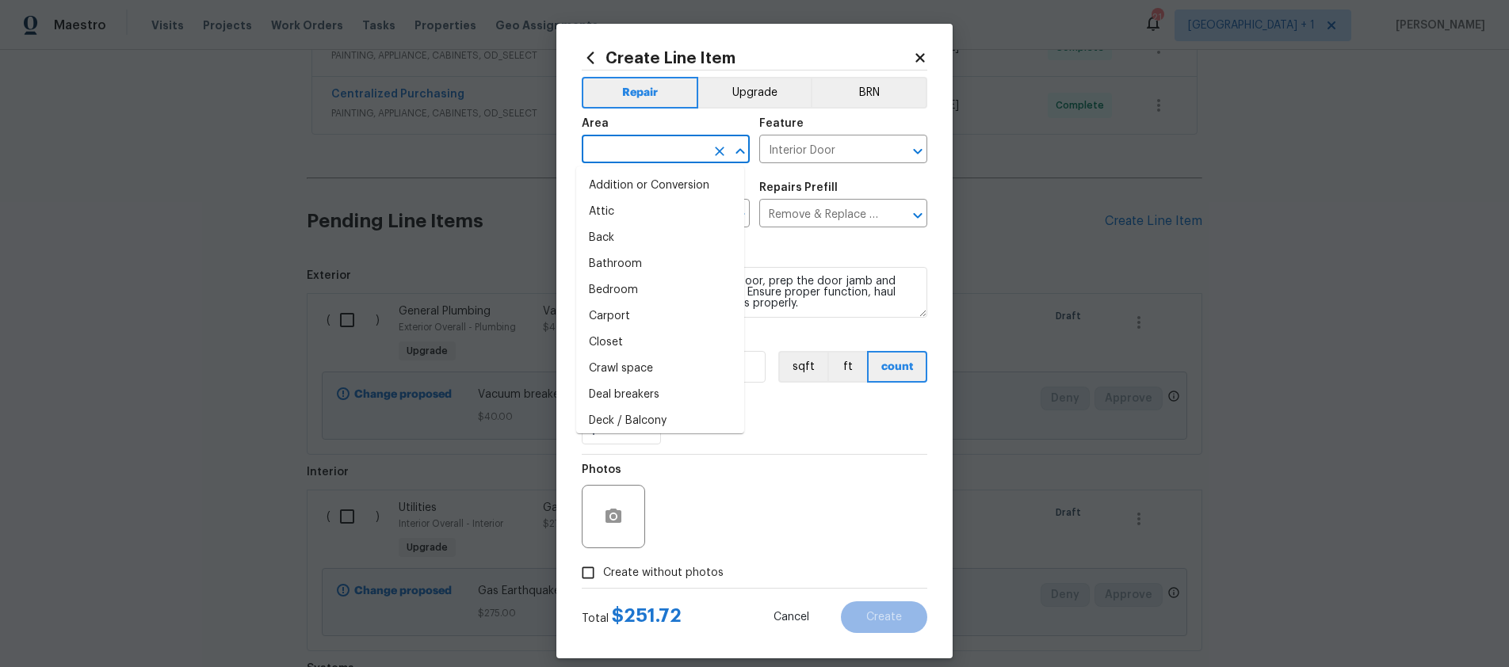
click at [629, 143] on input "text" at bounding box center [644, 151] width 124 height 25
type input "I"
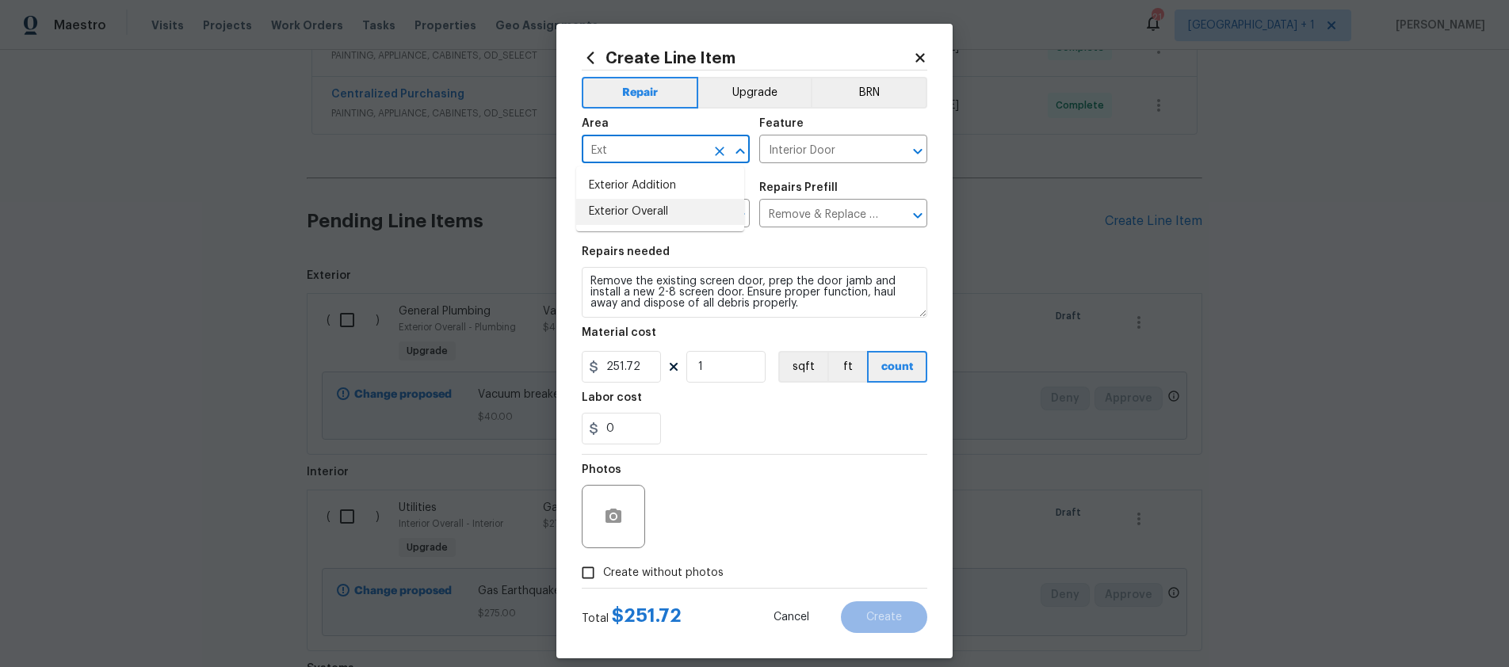
click at [633, 203] on li "Exterior Overall" at bounding box center [660, 212] width 168 height 26
type input "Exterior Overall"
click at [744, 100] on button "Upgrade" at bounding box center [754, 93] width 113 height 32
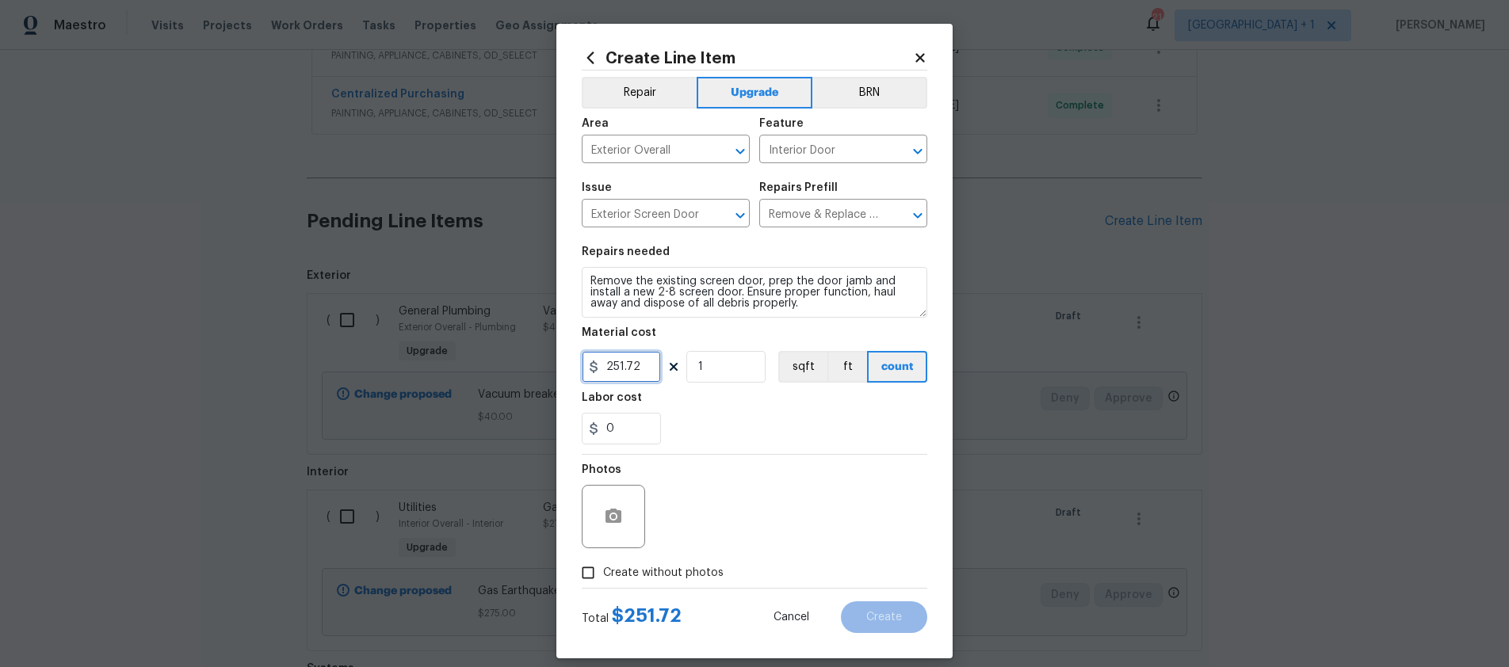
drag, startPoint x: 644, startPoint y: 369, endPoint x: 558, endPoint y: 372, distance: 86.4
click at [558, 372] on div "Create Line Item Repair Upgrade BRN Area Exterior Overall ​ Feature Interior Do…" at bounding box center [754, 341] width 396 height 635
type input "240"
click at [579, 573] on input "Create without photos" at bounding box center [588, 573] width 30 height 30
checkbox input "true"
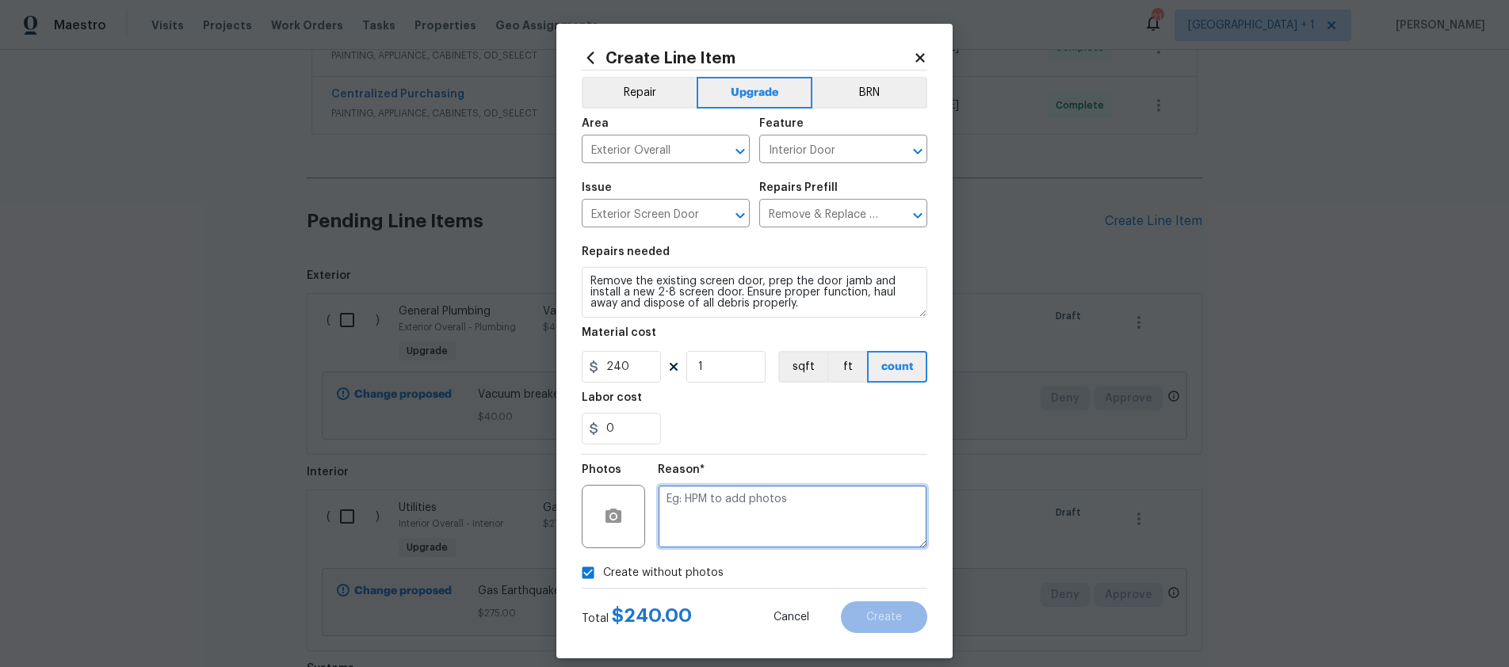
click at [683, 513] on textarea at bounding box center [793, 516] width 270 height 63
type textarea "."
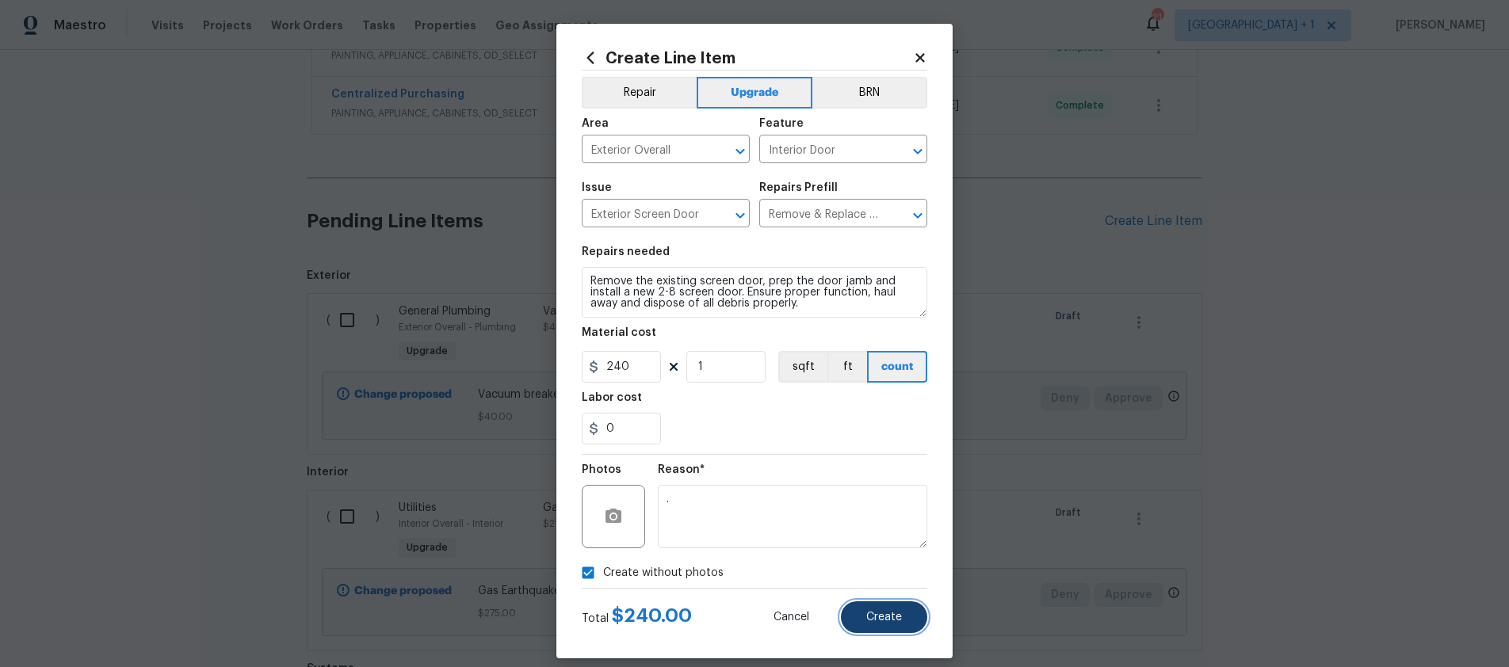
click at [903, 621] on button "Create" at bounding box center [884, 618] width 86 height 32
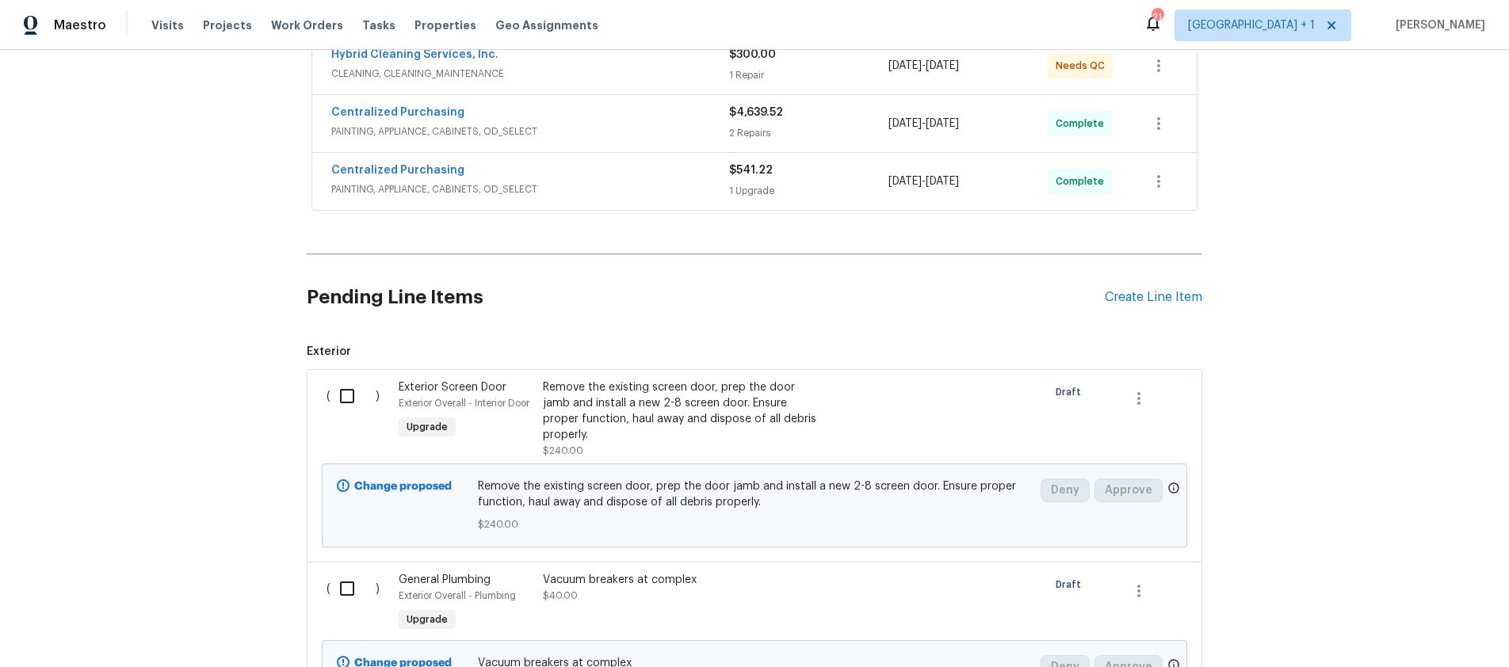
scroll to position [441, 0]
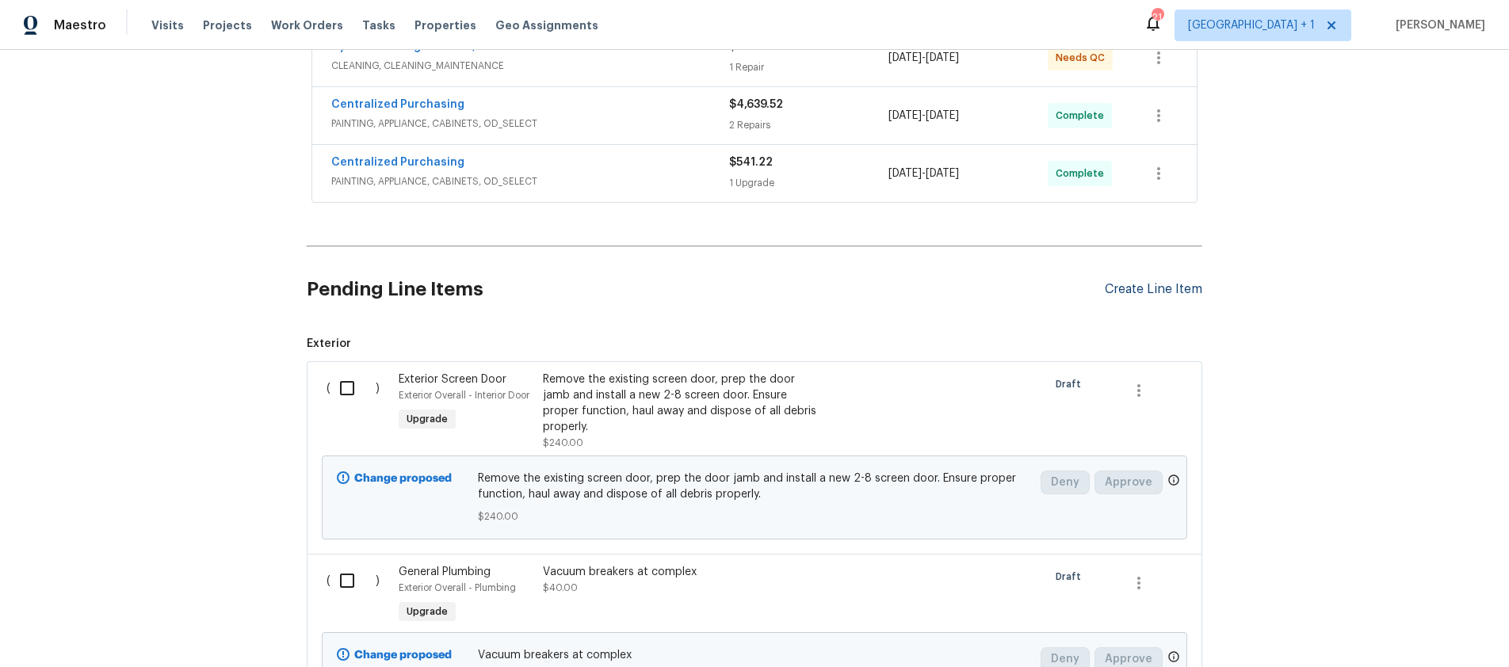
click at [1142, 288] on div "Create Line Item" at bounding box center [1154, 289] width 98 height 15
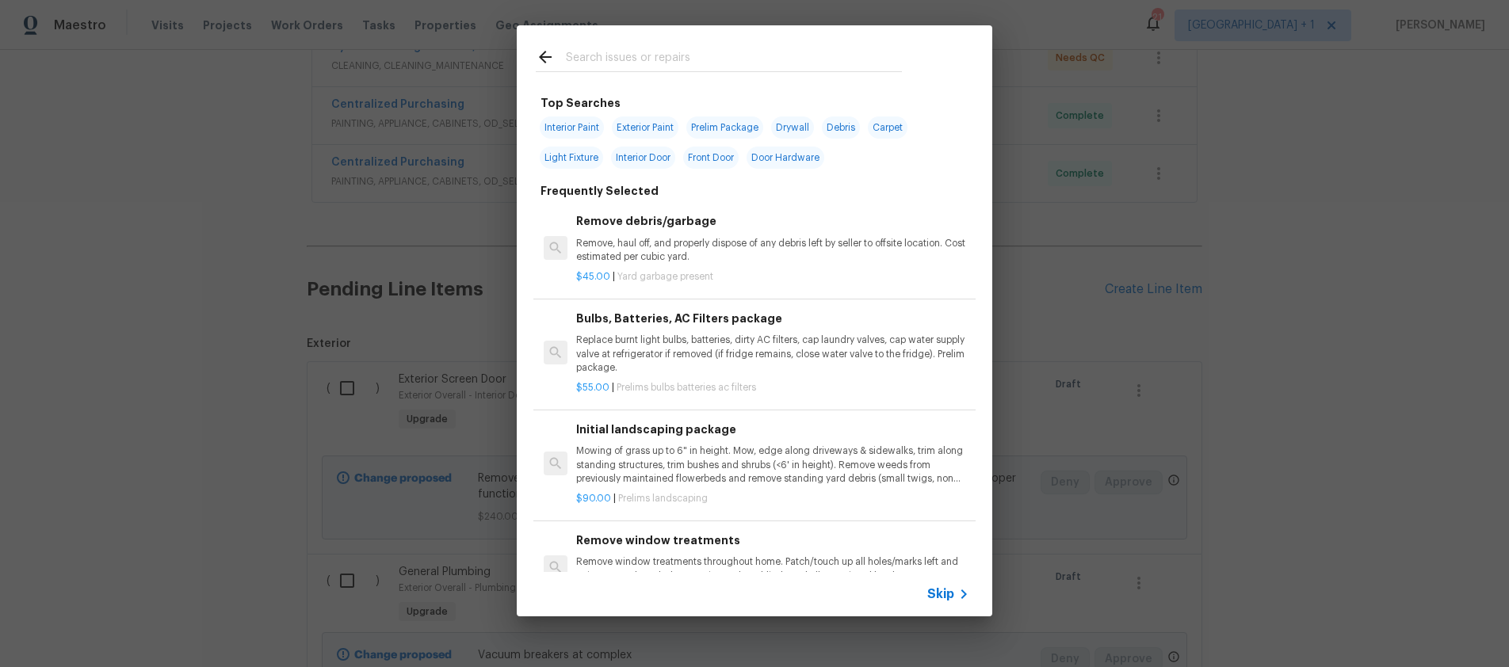
click at [597, 62] on input "text" at bounding box center [734, 60] width 336 height 24
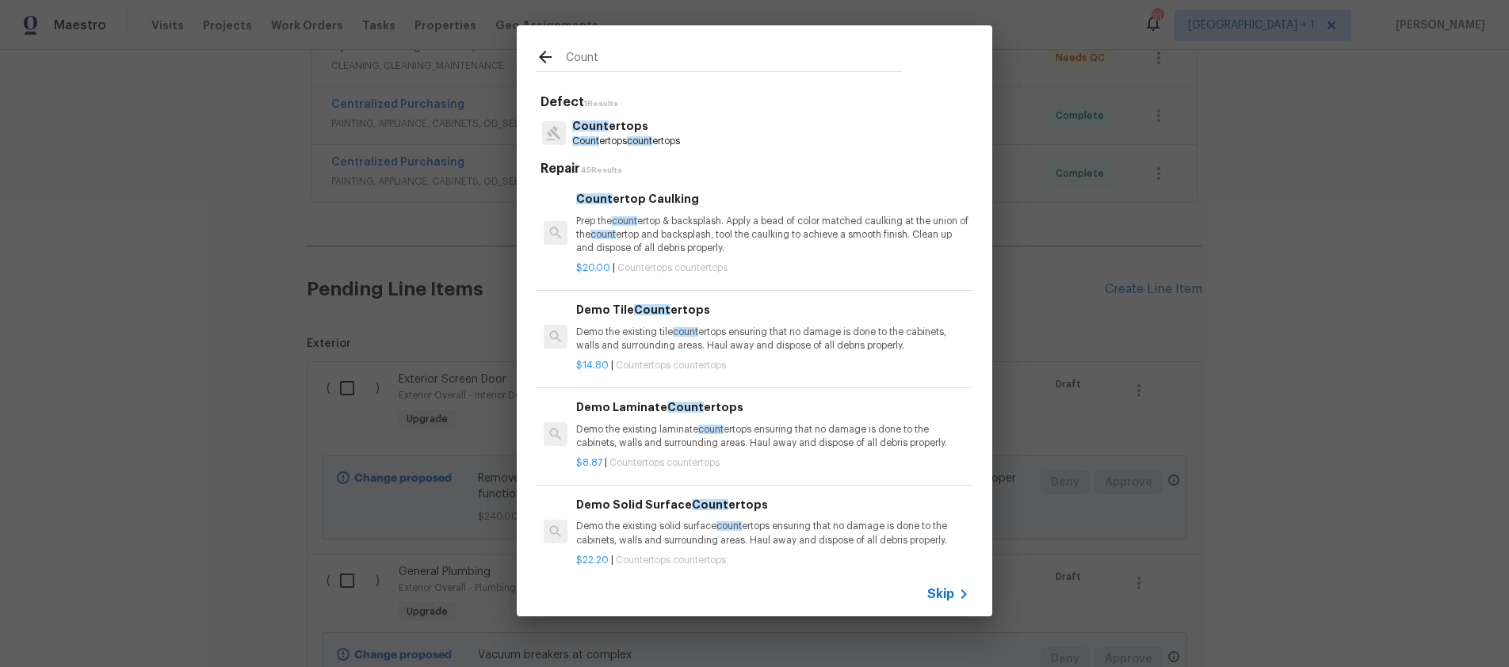
type input "Count"
click at [610, 139] on p "Count ertops count ertops" at bounding box center [626, 141] width 108 height 13
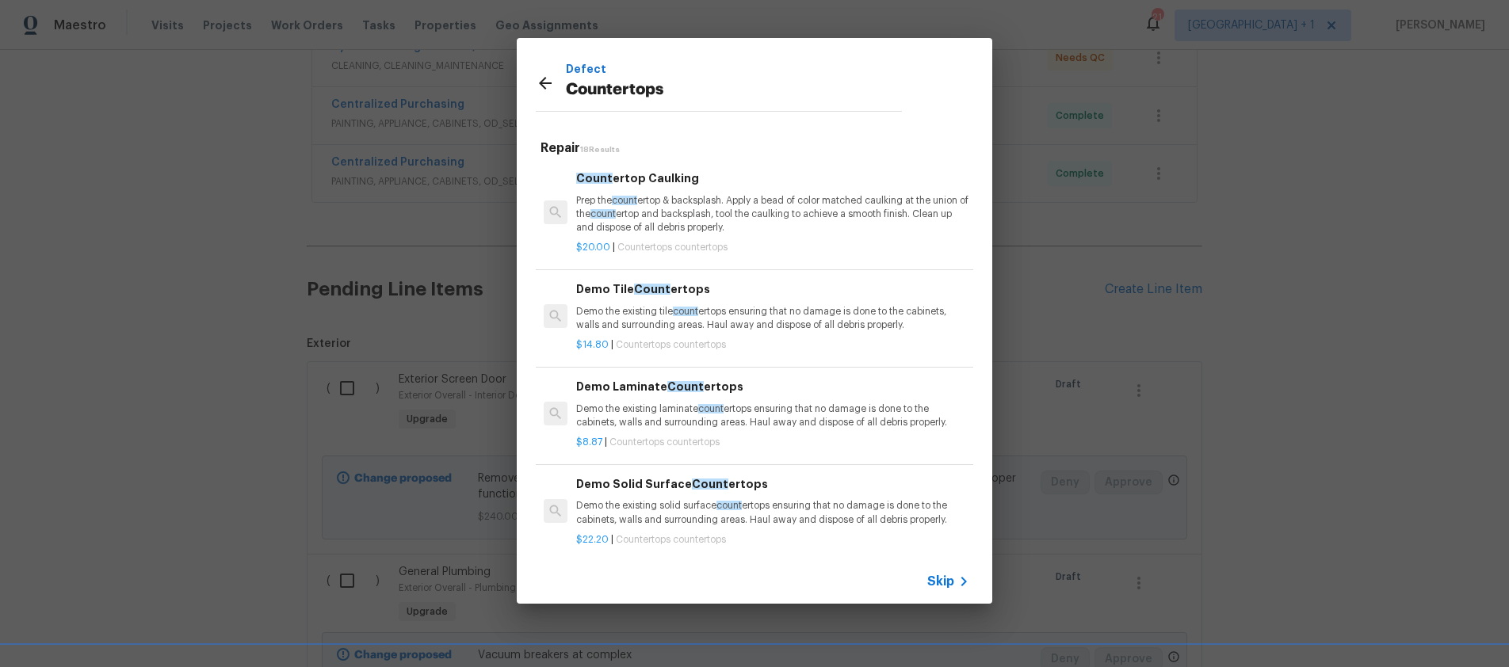
click at [939, 588] on span "Skip" at bounding box center [940, 582] width 27 height 16
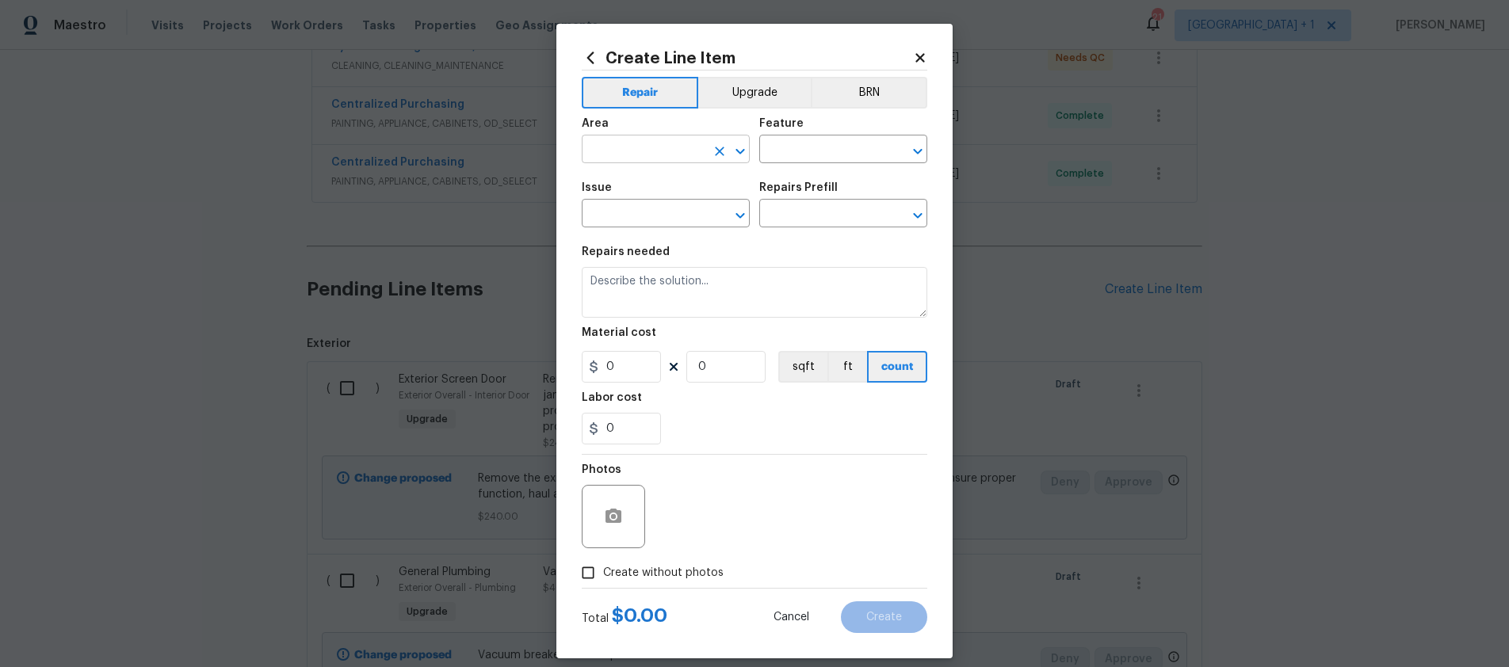
click at [632, 151] on input "text" at bounding box center [644, 151] width 124 height 25
click at [639, 206] on li "Interior Overall" at bounding box center [660, 212] width 168 height 26
type input "Interior Overall"
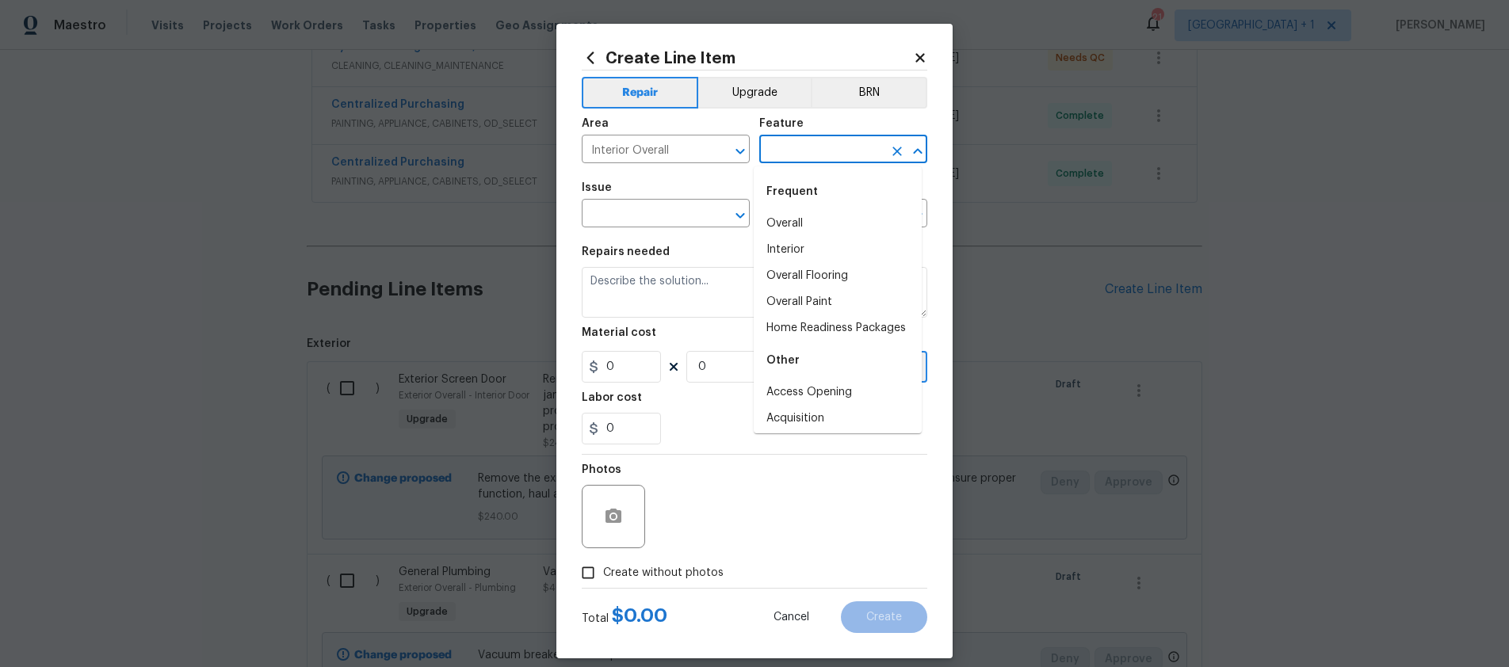
click at [797, 151] on input "text" at bounding box center [821, 151] width 124 height 25
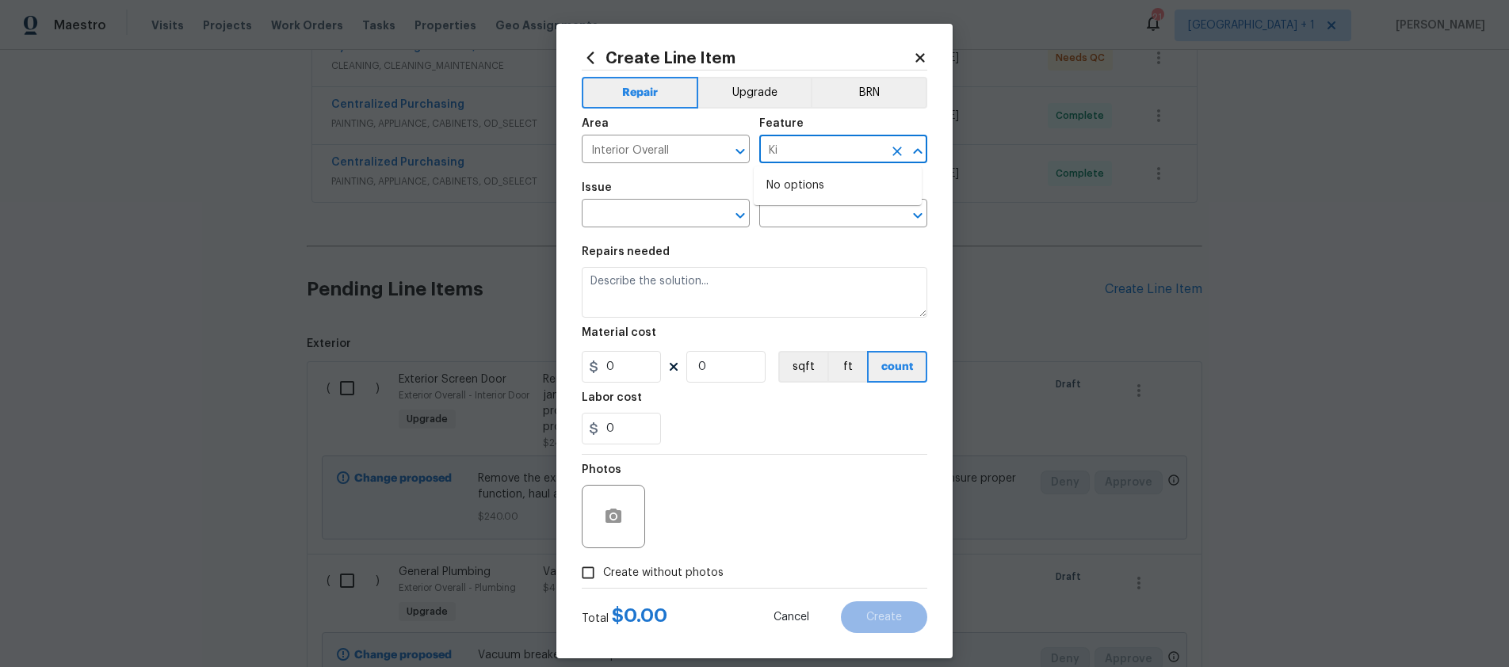
type input "K"
click at [802, 215] on li "Countertops" at bounding box center [838, 224] width 168 height 26
type input "Countertops"
click at [632, 224] on input "text" at bounding box center [644, 215] width 124 height 25
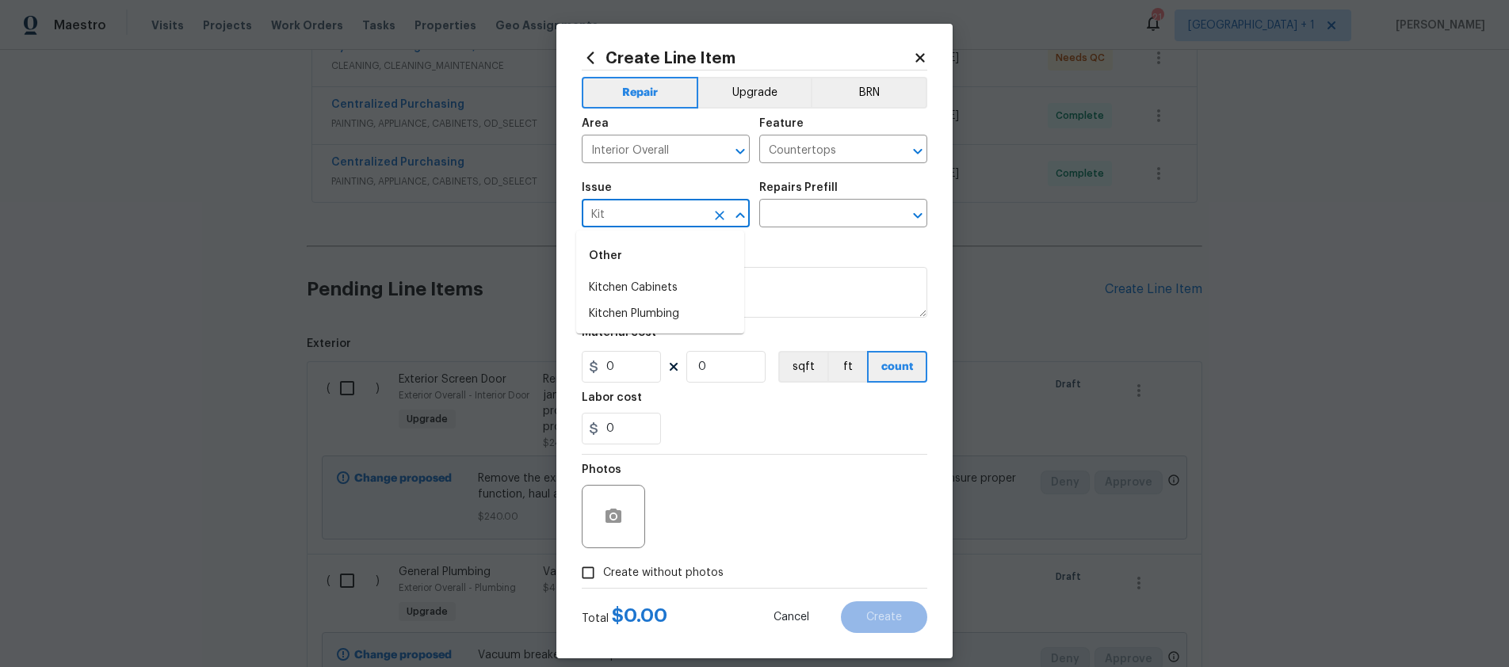
click at [634, 220] on input "Kit" at bounding box center [644, 215] width 124 height 25
drag, startPoint x: 618, startPoint y: 216, endPoint x: 569, endPoint y: 216, distance: 48.4
click at [569, 216] on div "Create Line Item Repair Upgrade BRN Area Interior Overall ​ Feature Countertops…" at bounding box center [754, 341] width 396 height 635
drag, startPoint x: 591, startPoint y: 287, endPoint x: 614, endPoint y: 286, distance: 23.0
click at [591, 287] on li "Countertops" at bounding box center [660, 288] width 168 height 26
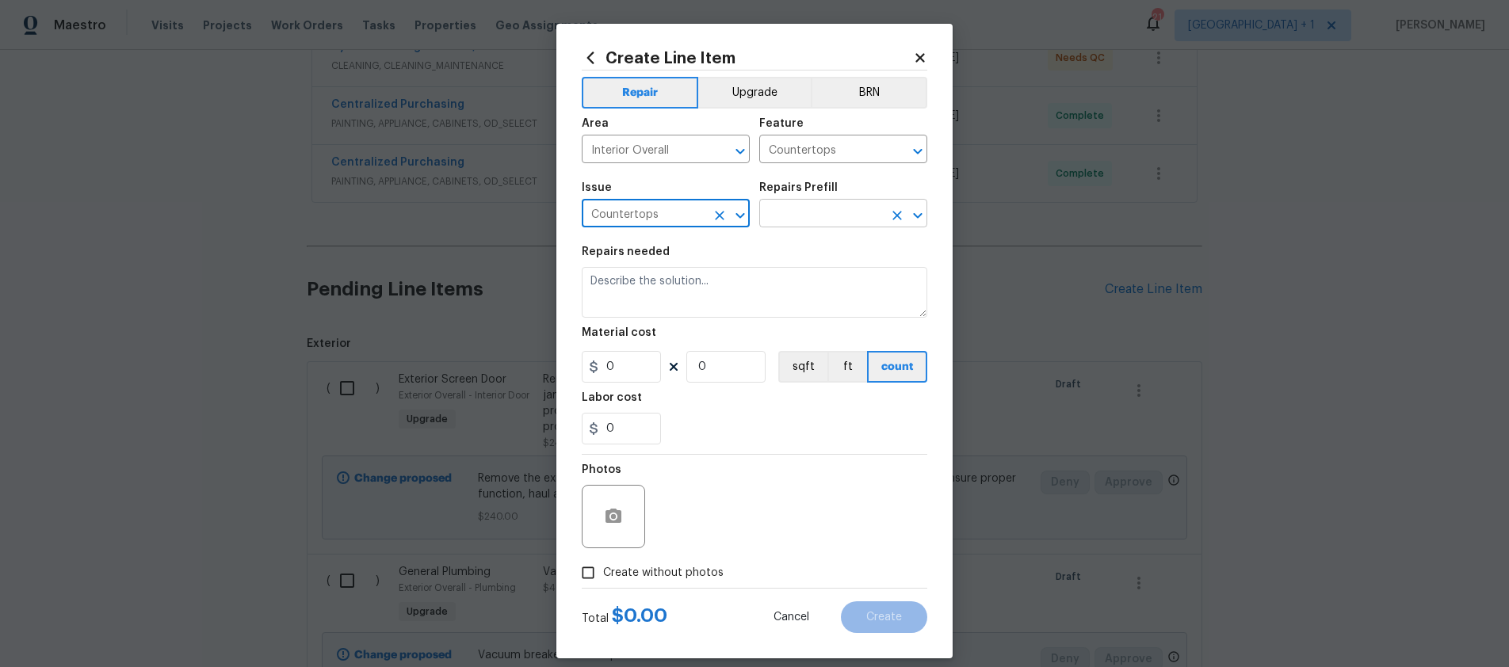
type input "Countertops"
click at [813, 205] on input "text" at bounding box center [821, 215] width 124 height 25
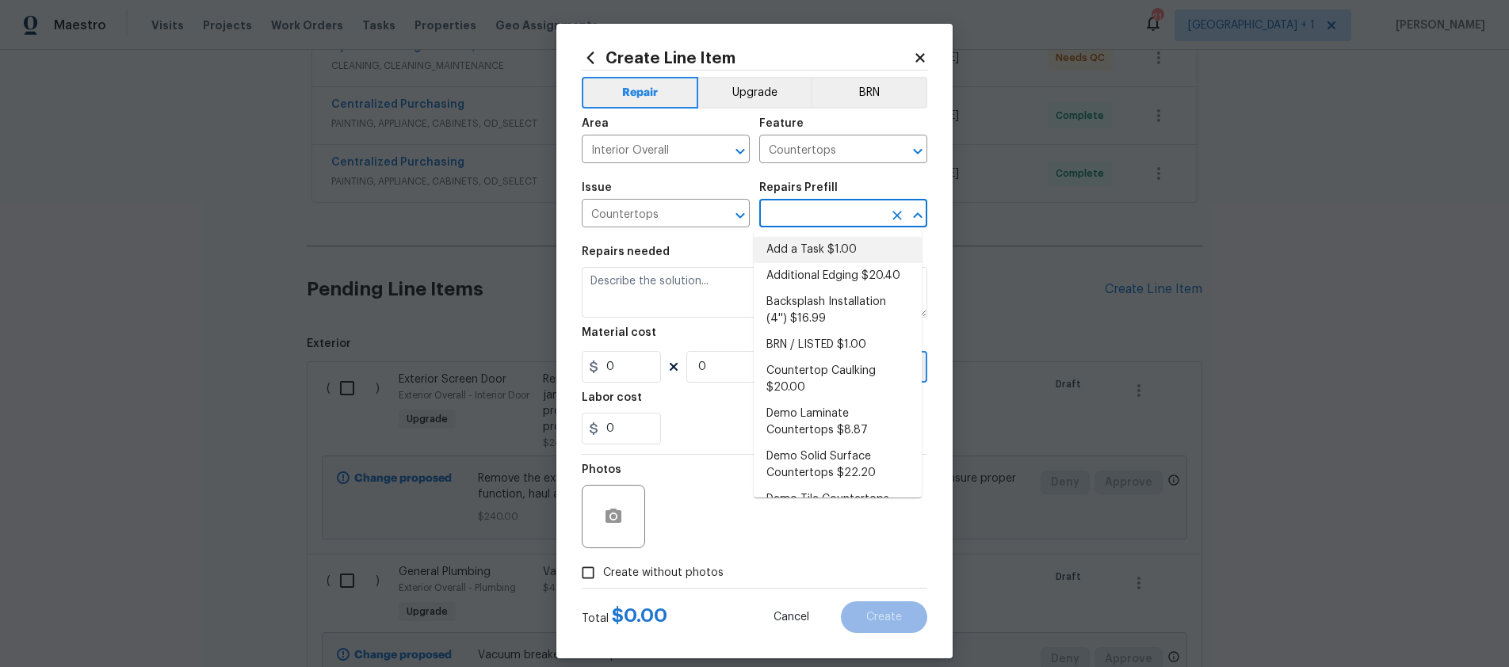
click at [815, 254] on li "Add a Task $1.00" at bounding box center [838, 250] width 168 height 26
type input "Add a Task $1.00"
type textarea "HPM to detail"
type input "1"
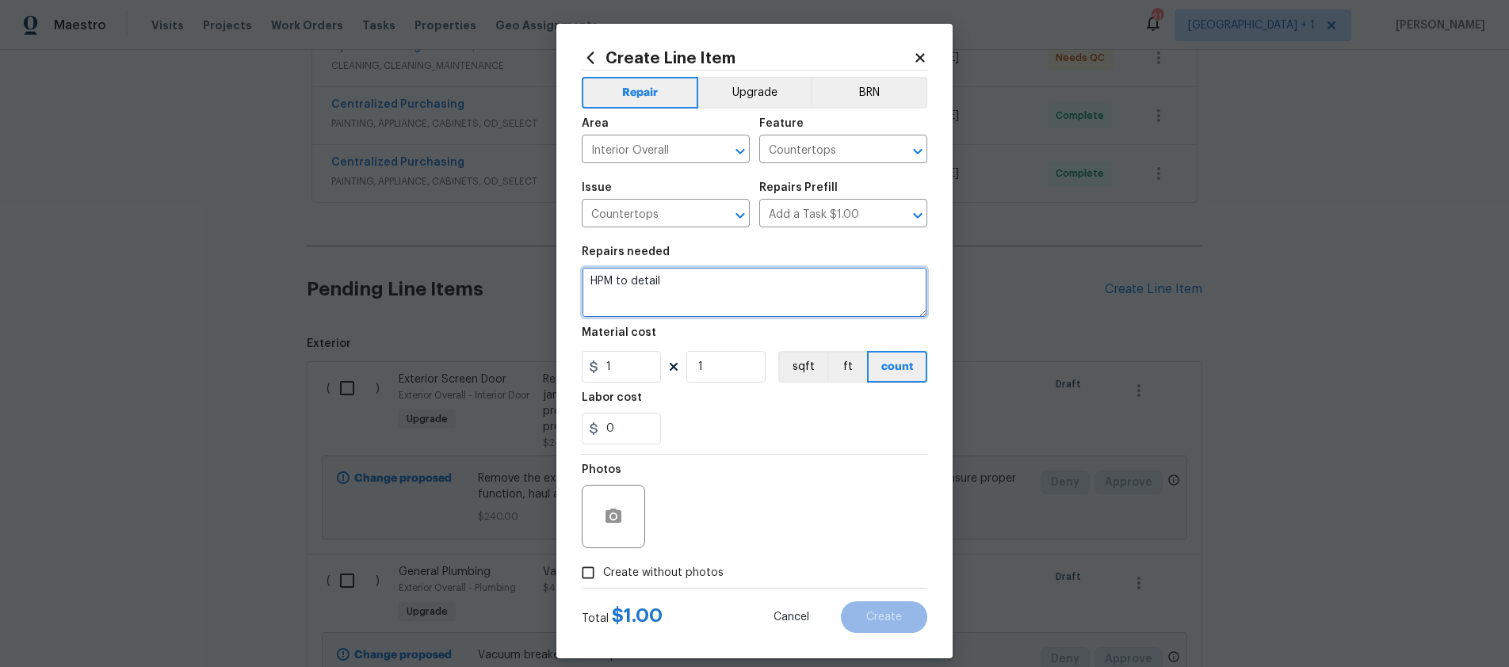
drag, startPoint x: 763, startPoint y: 278, endPoint x: 560, endPoint y: 279, distance: 202.9
click at [560, 279] on div "Create Line Item Repair Upgrade BRN Area Interior Overall ​ Feature Countertops…" at bounding box center [754, 341] width 396 height 635
type textarea "Quartz for window at kitchen"
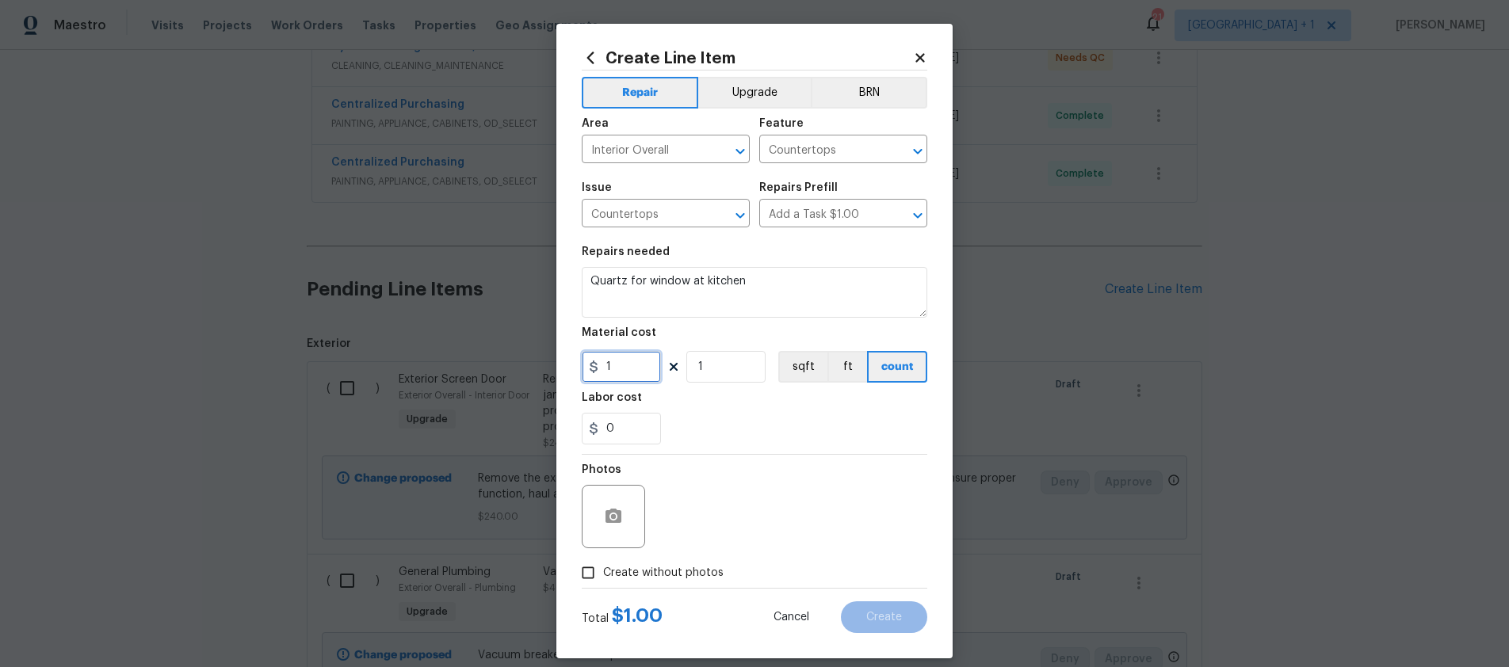
drag, startPoint x: 612, startPoint y: 374, endPoint x: 591, endPoint y: 374, distance: 20.6
click at [598, 374] on input "1" at bounding box center [621, 367] width 79 height 32
type input "550"
click at [587, 579] on input "Create without photos" at bounding box center [588, 573] width 30 height 30
checkbox input "true"
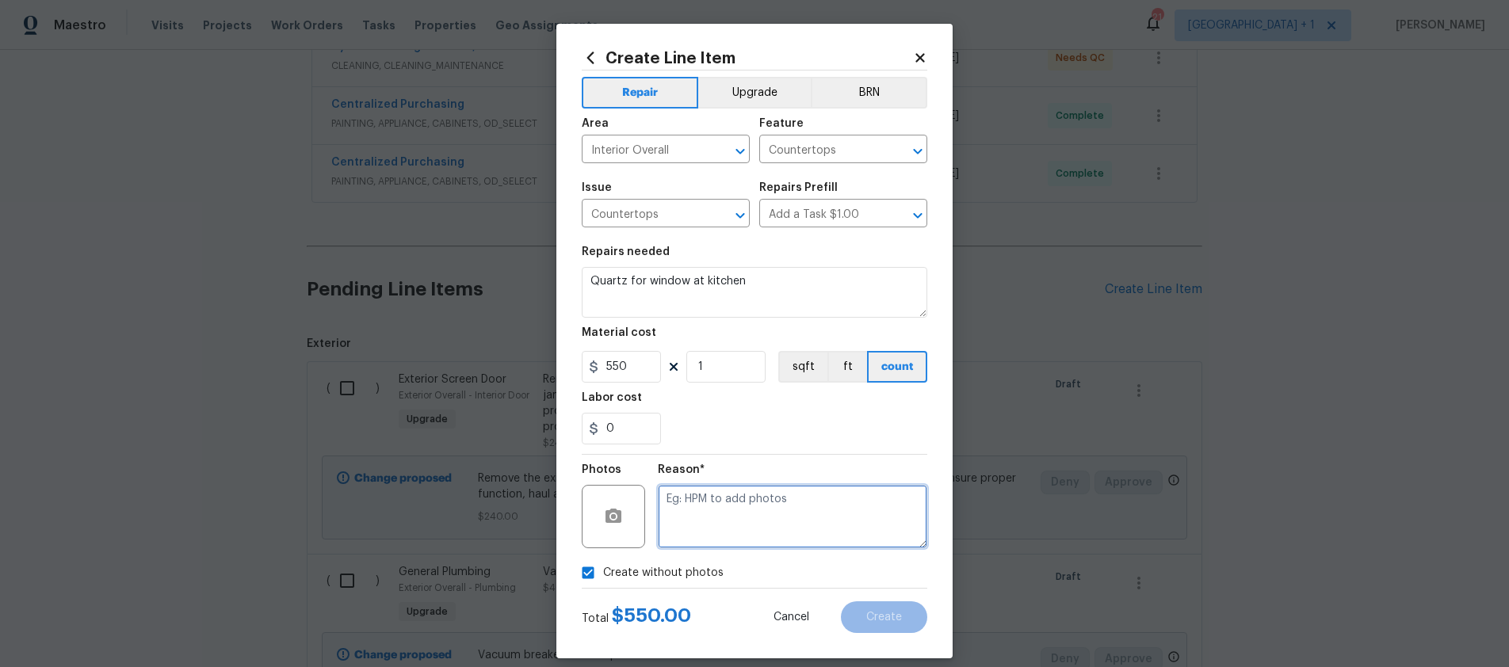
click at [687, 536] on textarea at bounding box center [793, 516] width 270 height 63
type textarea "."
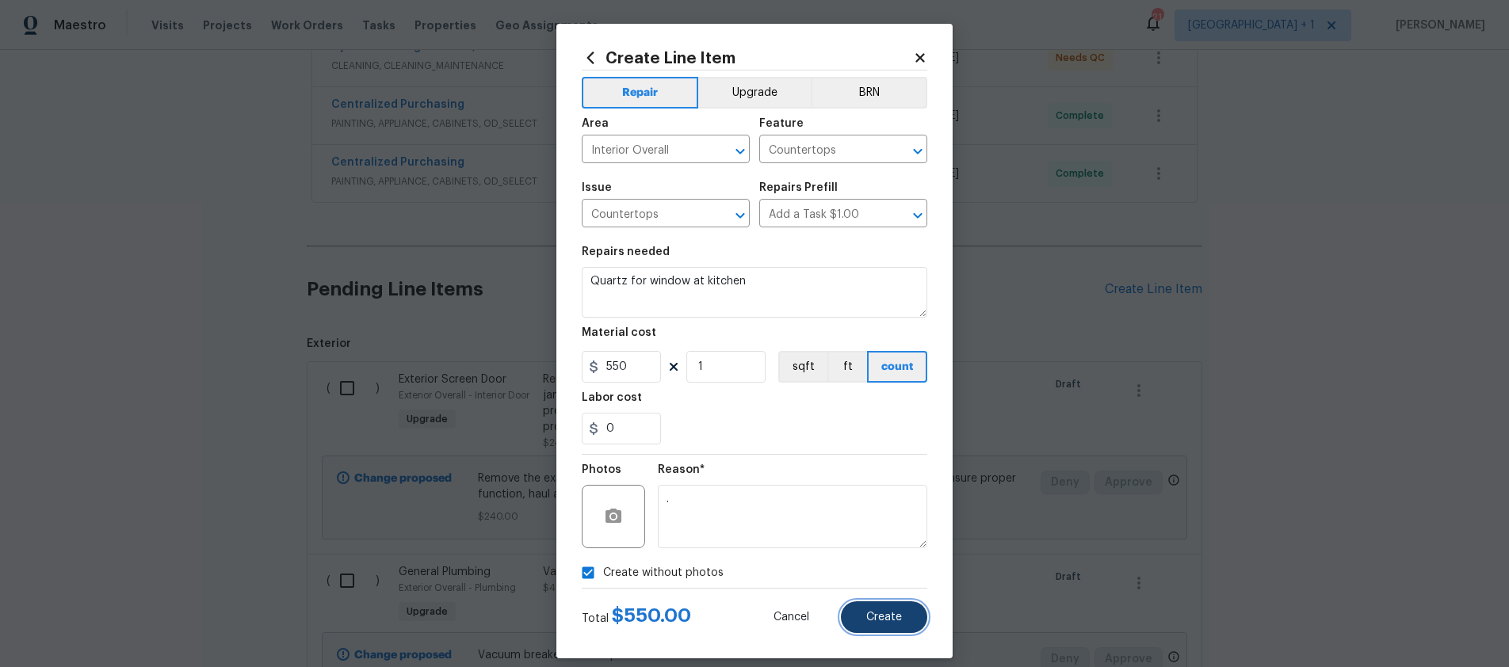
click at [889, 612] on span "Create" at bounding box center [884, 618] width 36 height 12
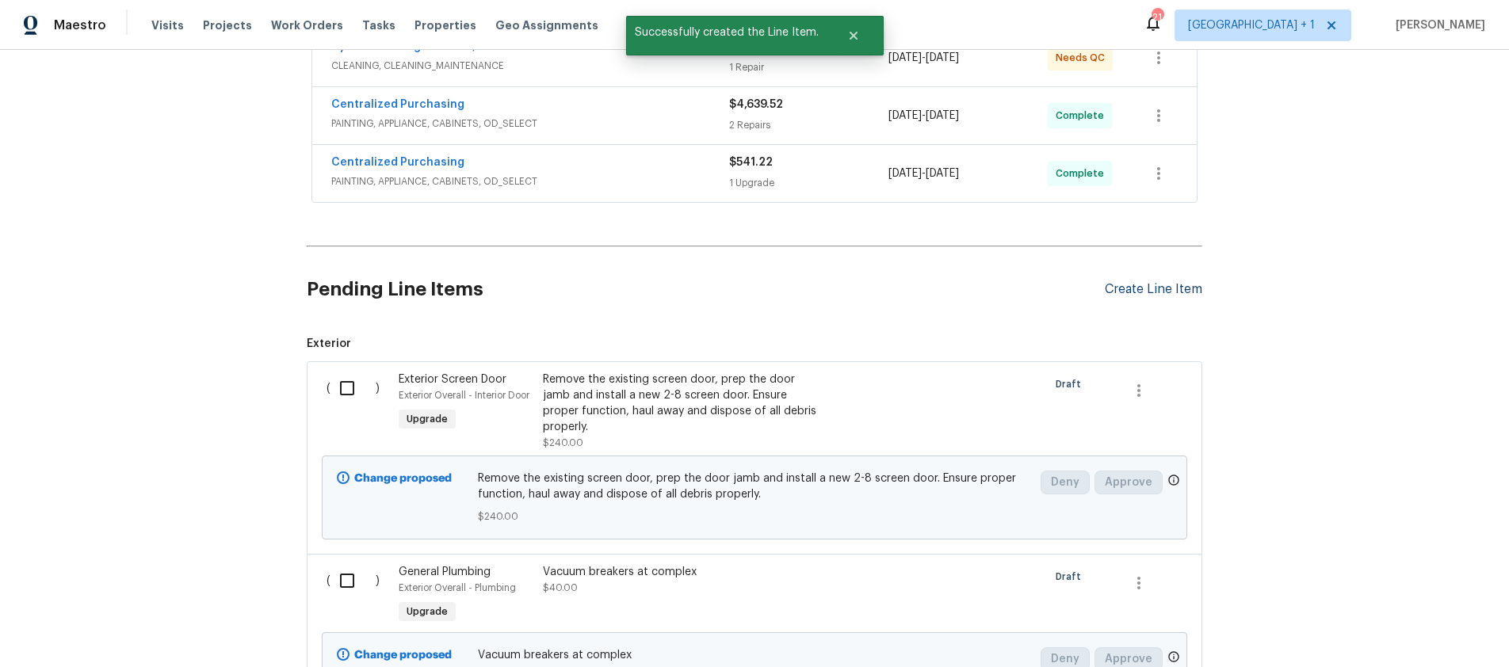
click at [1167, 292] on div "Create Line Item" at bounding box center [1154, 289] width 98 height 15
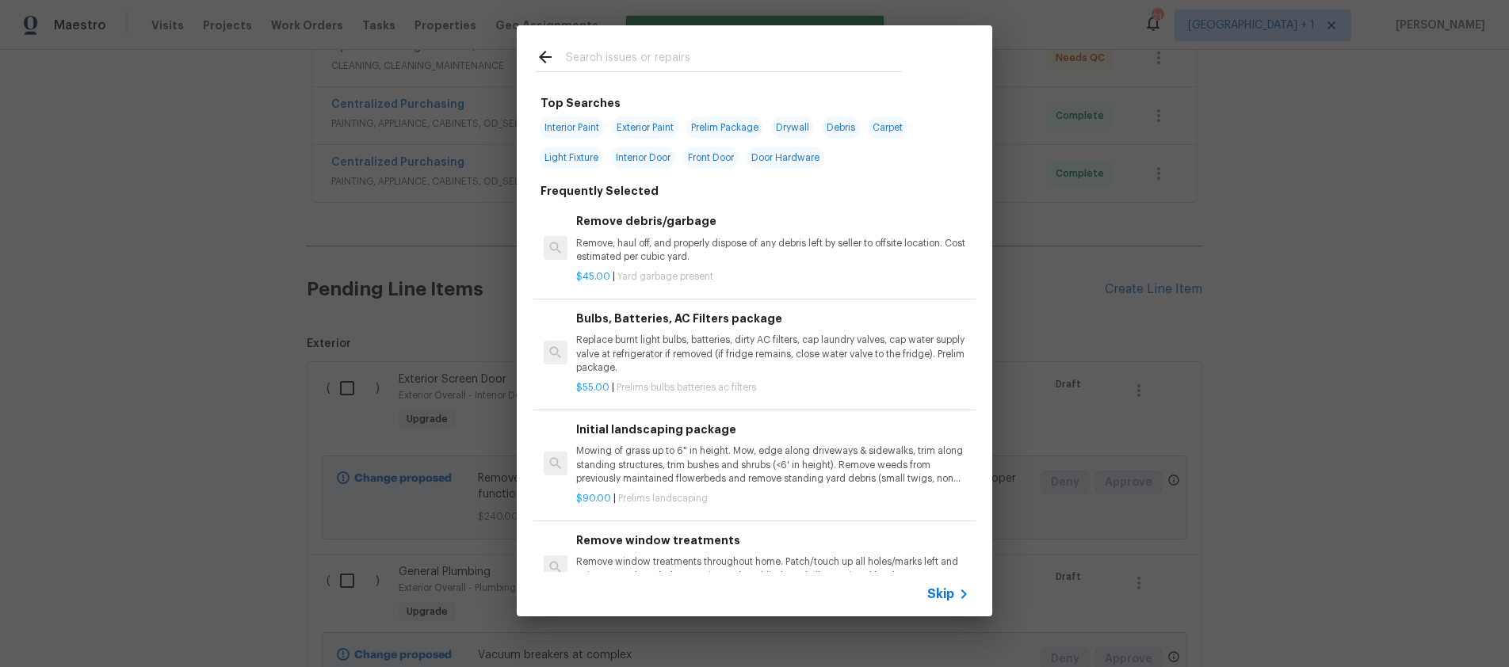
click at [618, 57] on input "text" at bounding box center [734, 60] width 336 height 24
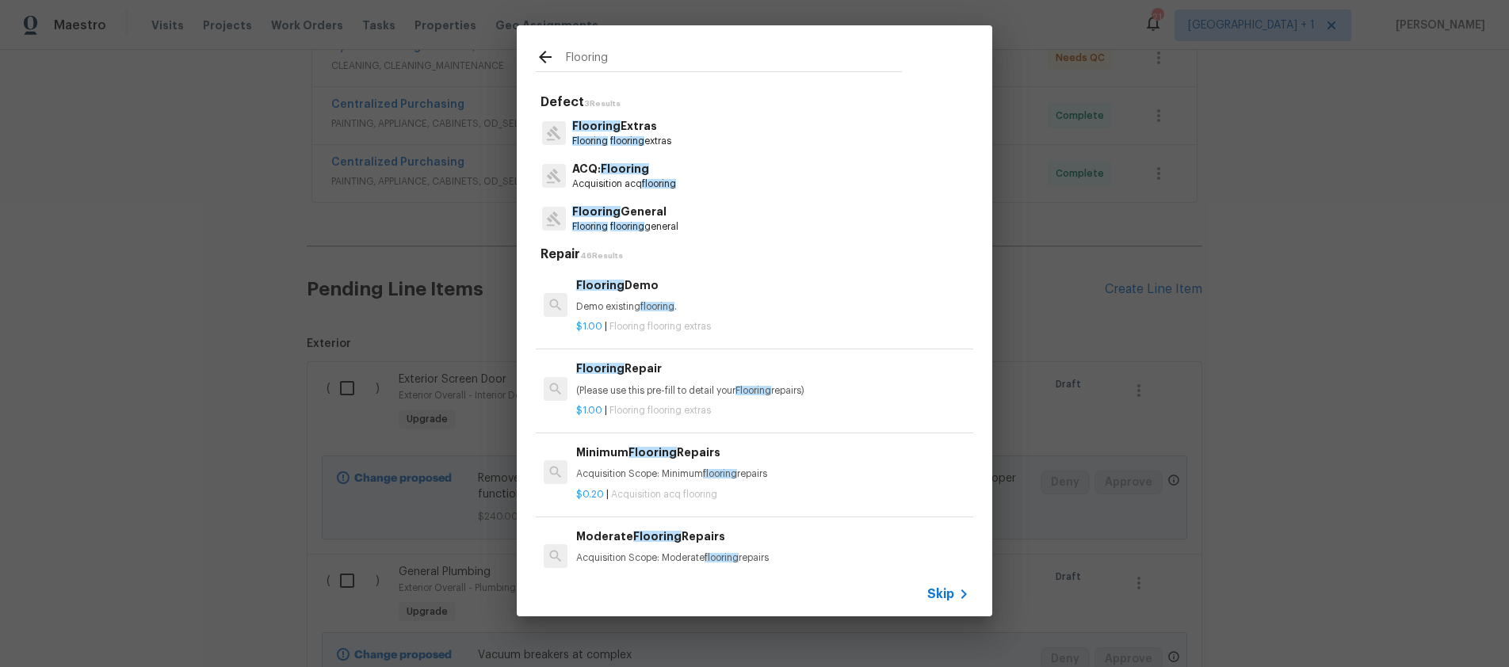
type input "Flooring"
click at [951, 591] on span "Skip" at bounding box center [940, 595] width 27 height 16
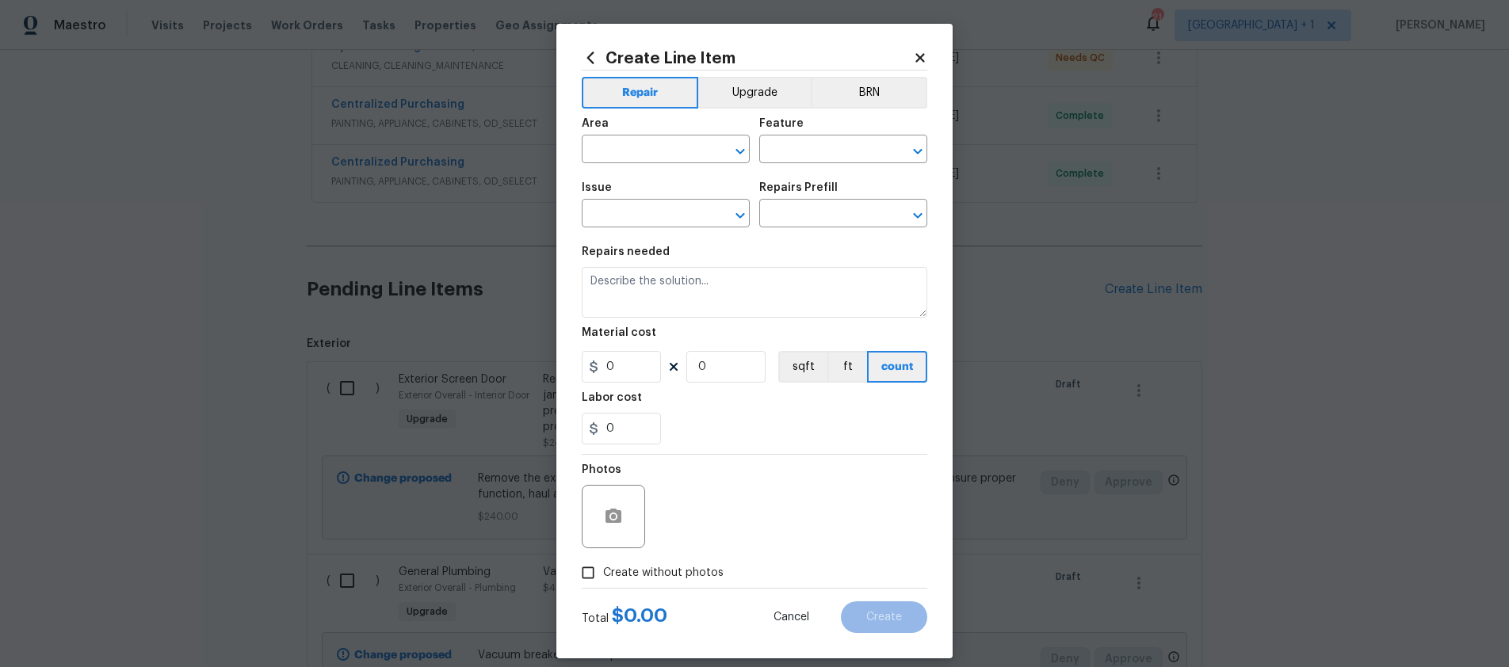
click at [626, 132] on div "Area" at bounding box center [666, 128] width 168 height 21
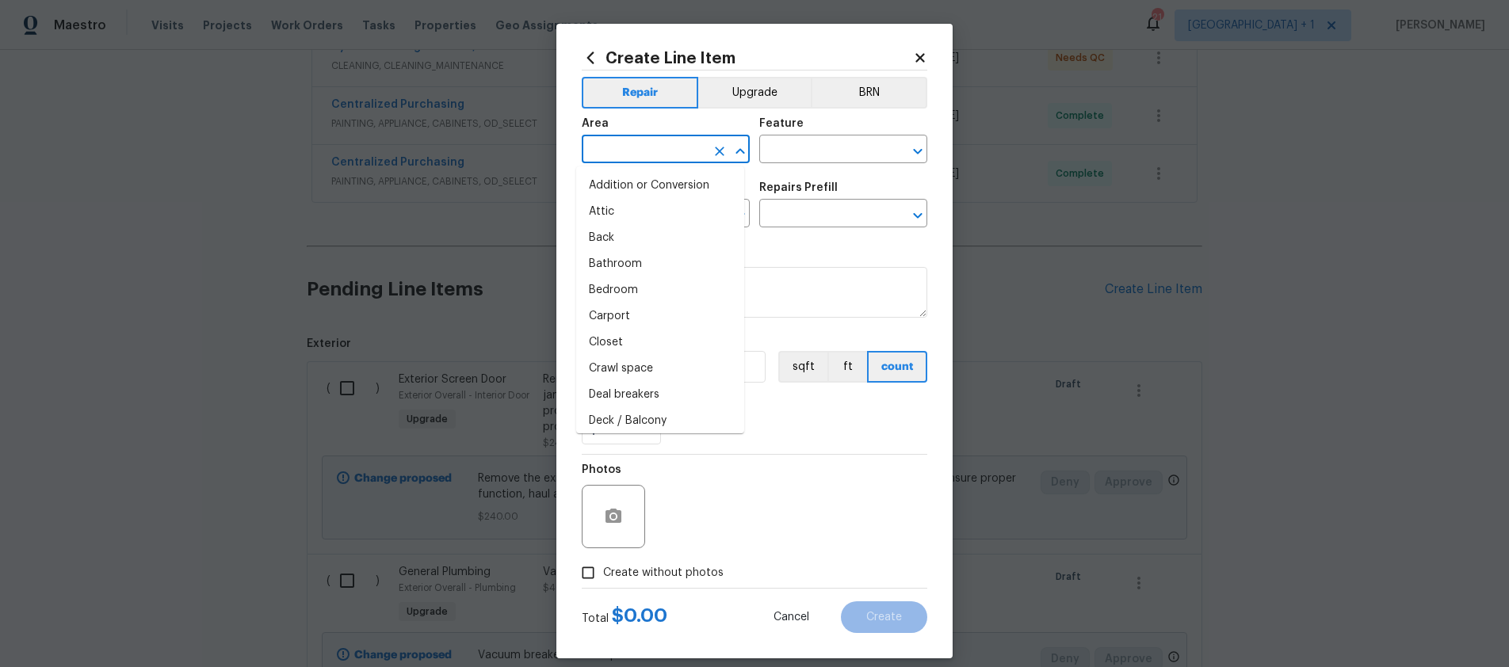
click at [620, 140] on input "text" at bounding box center [644, 151] width 124 height 25
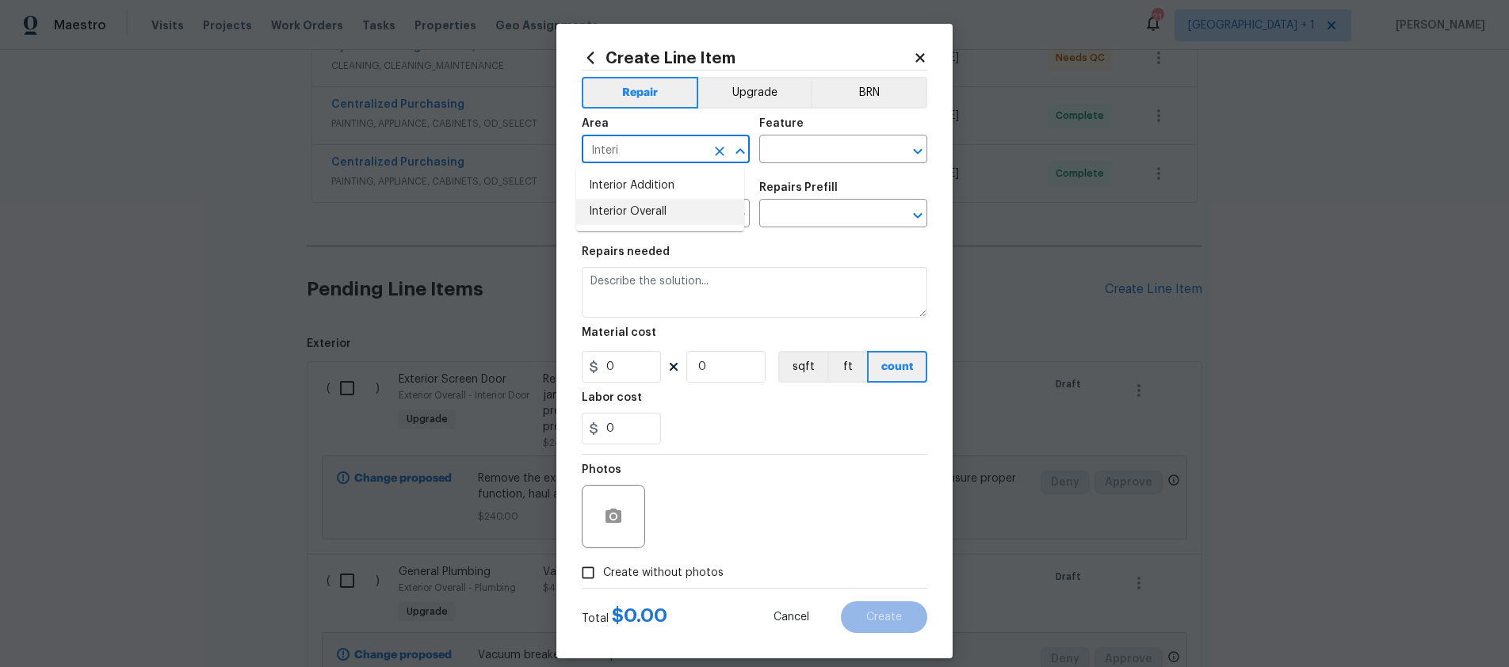
click at [618, 217] on li "Interior Overall" at bounding box center [660, 212] width 168 height 26
type input "Interior Overall"
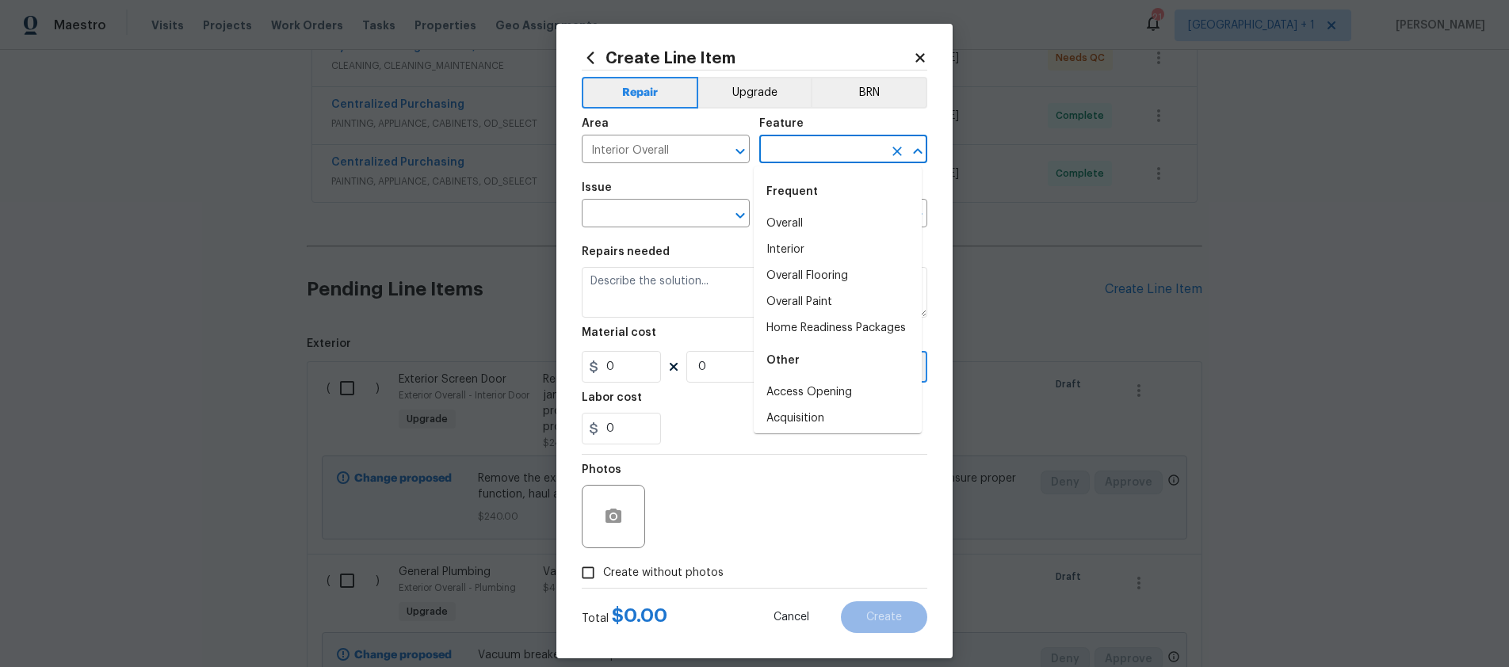
click at [798, 142] on input "text" at bounding box center [821, 151] width 124 height 25
type input "F"
click at [805, 247] on li "Interior" at bounding box center [838, 250] width 168 height 26
type input "Interior"
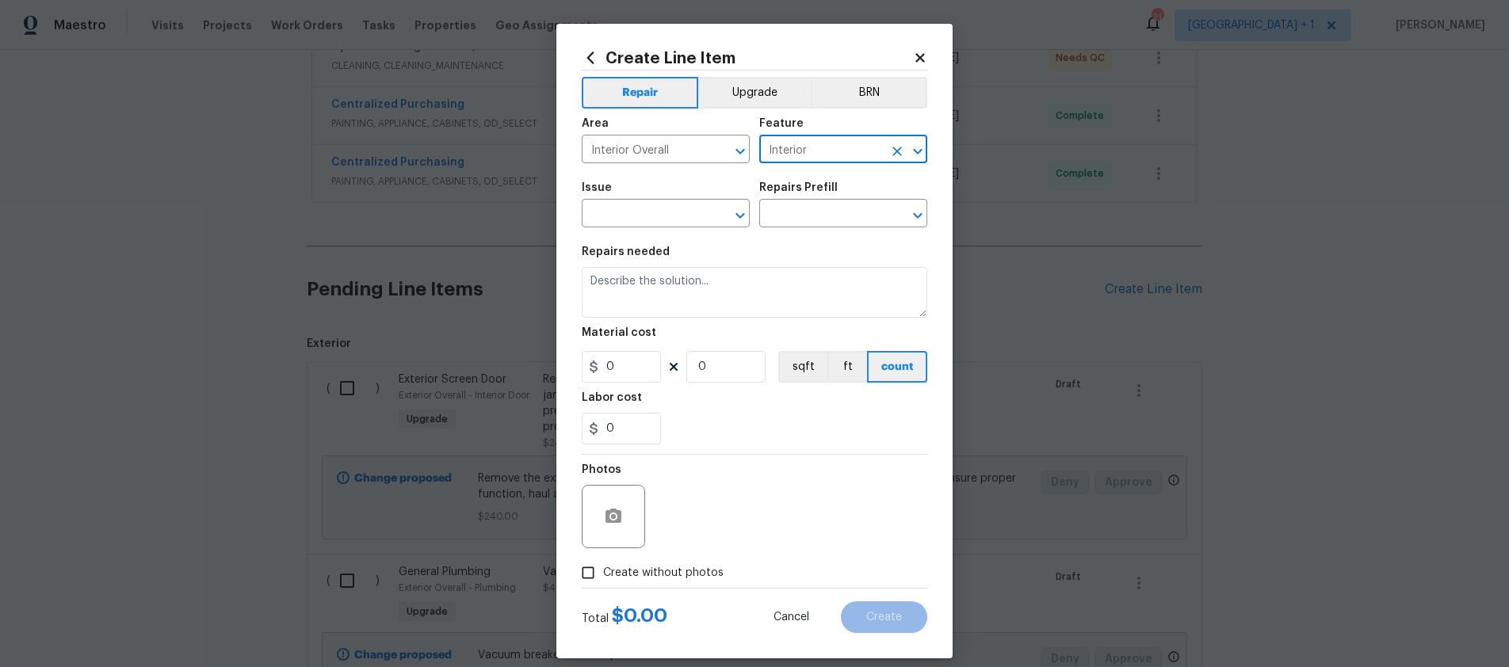
click at [823, 155] on input "Interior" at bounding box center [821, 151] width 124 height 25
click at [890, 153] on icon "Clear" at bounding box center [897, 151] width 16 height 16
click at [797, 151] on input "text" at bounding box center [821, 151] width 124 height 25
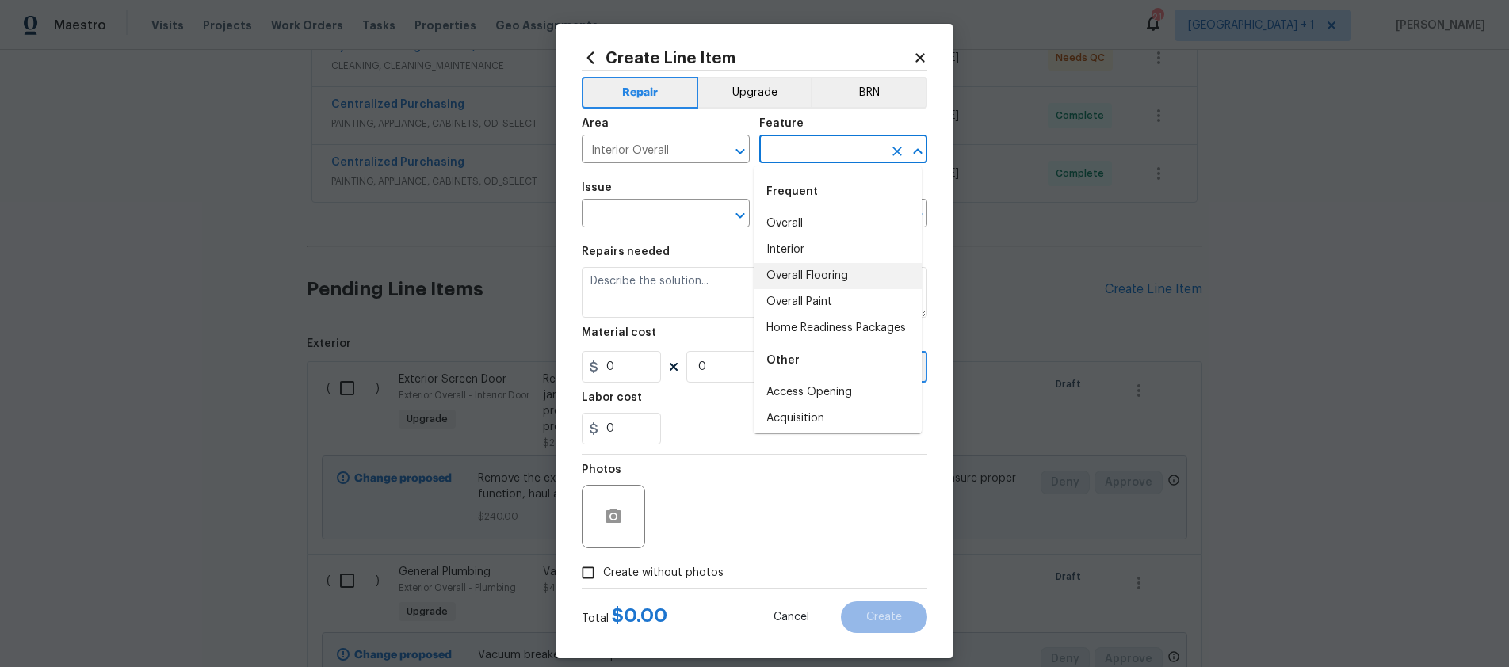
click at [799, 278] on li "Overall Flooring" at bounding box center [838, 276] width 168 height 26
type input "Overall Flooring"
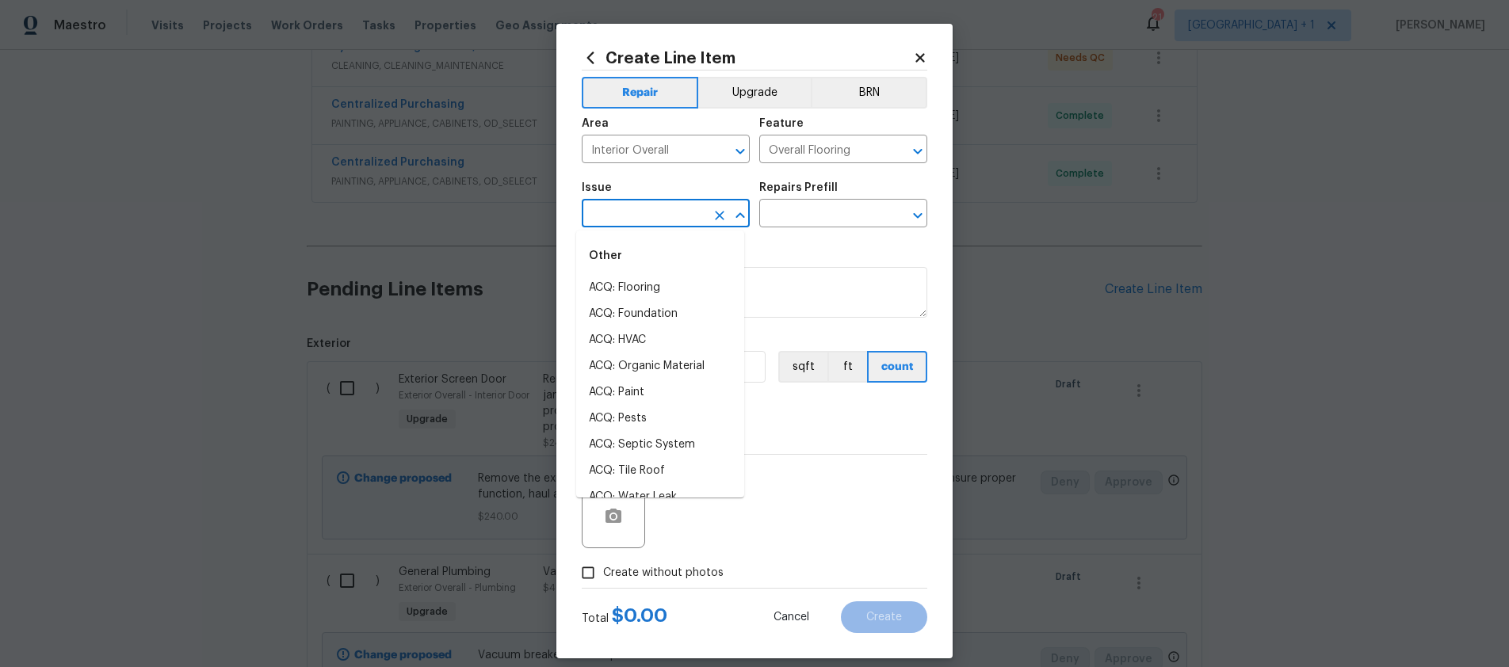
click at [658, 222] on input "text" at bounding box center [644, 215] width 124 height 25
click at [637, 334] on li "Flooring General" at bounding box center [660, 340] width 168 height 26
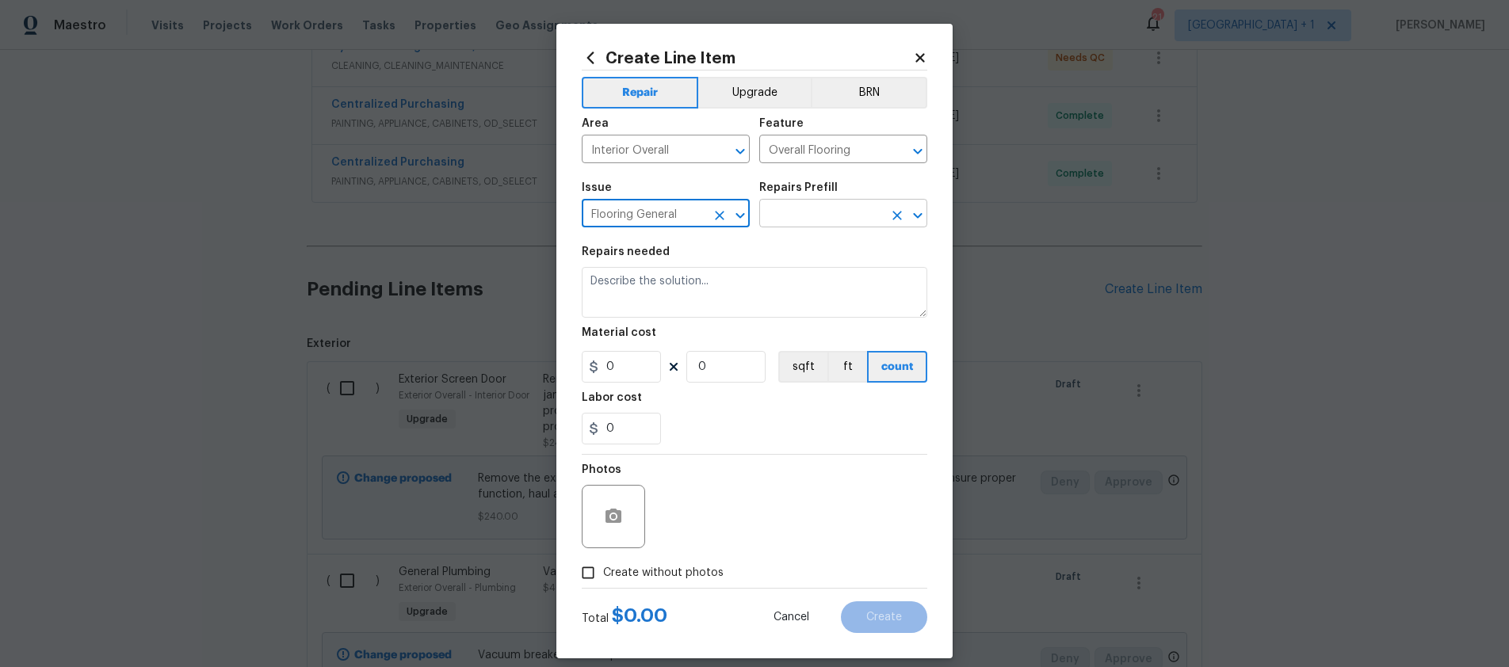
type input "Flooring General"
click at [826, 215] on input "text" at bounding box center [821, 215] width 124 height 25
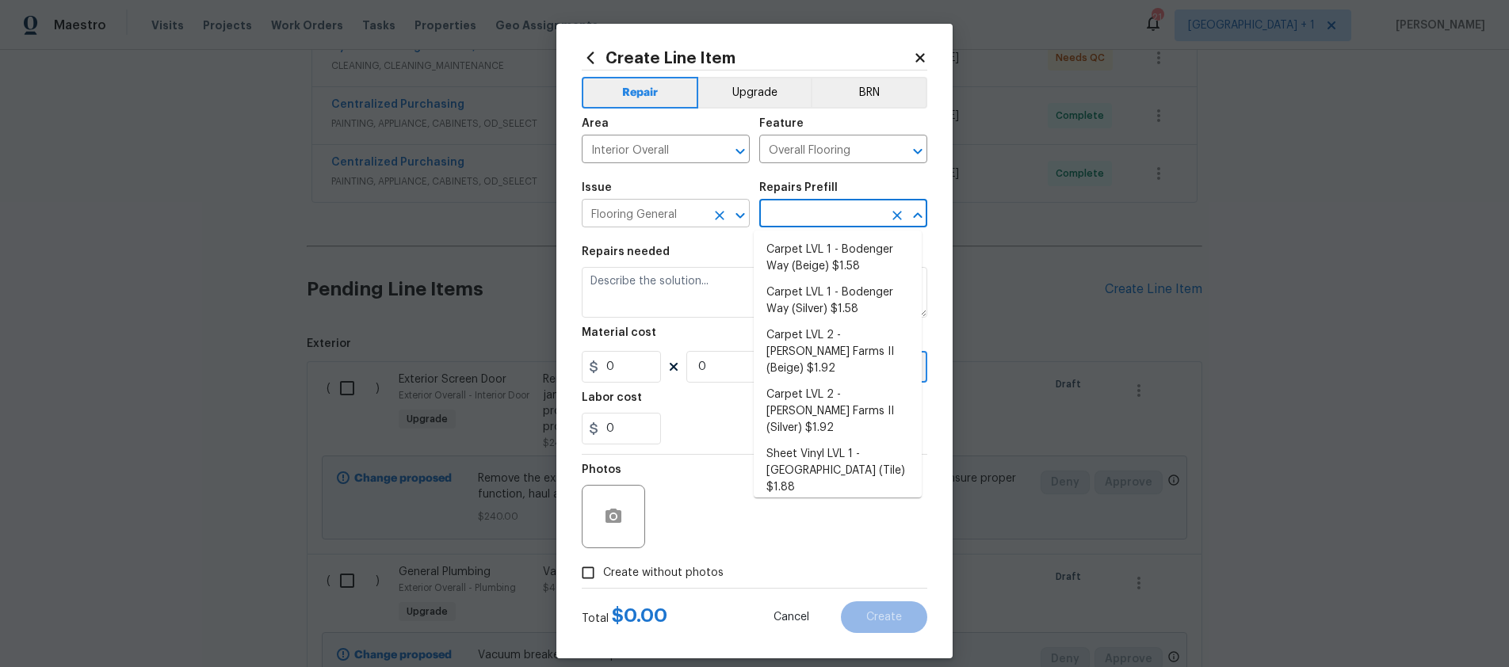
click at [683, 215] on input "Flooring General" at bounding box center [644, 215] width 124 height 25
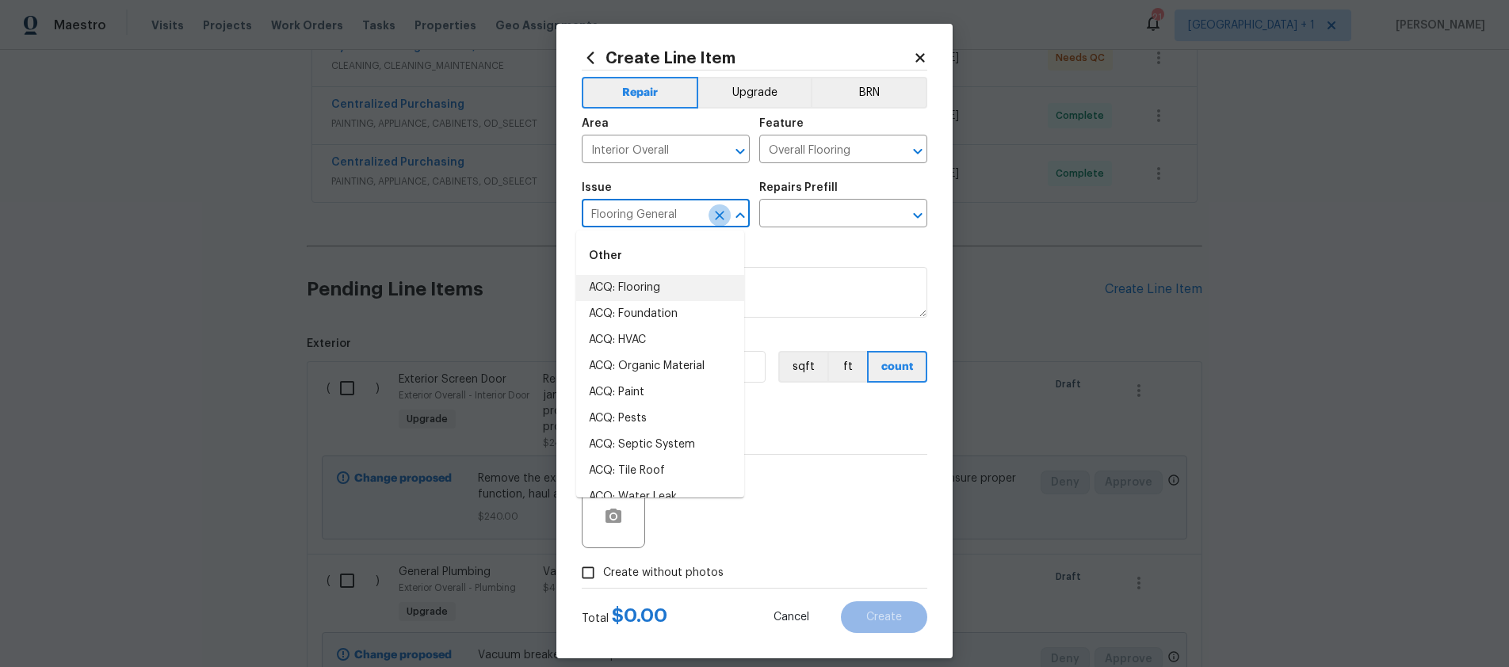
click at [712, 217] on icon "Clear" at bounding box center [720, 216] width 16 height 16
click at [666, 215] on input "text" at bounding box center [644, 215] width 124 height 25
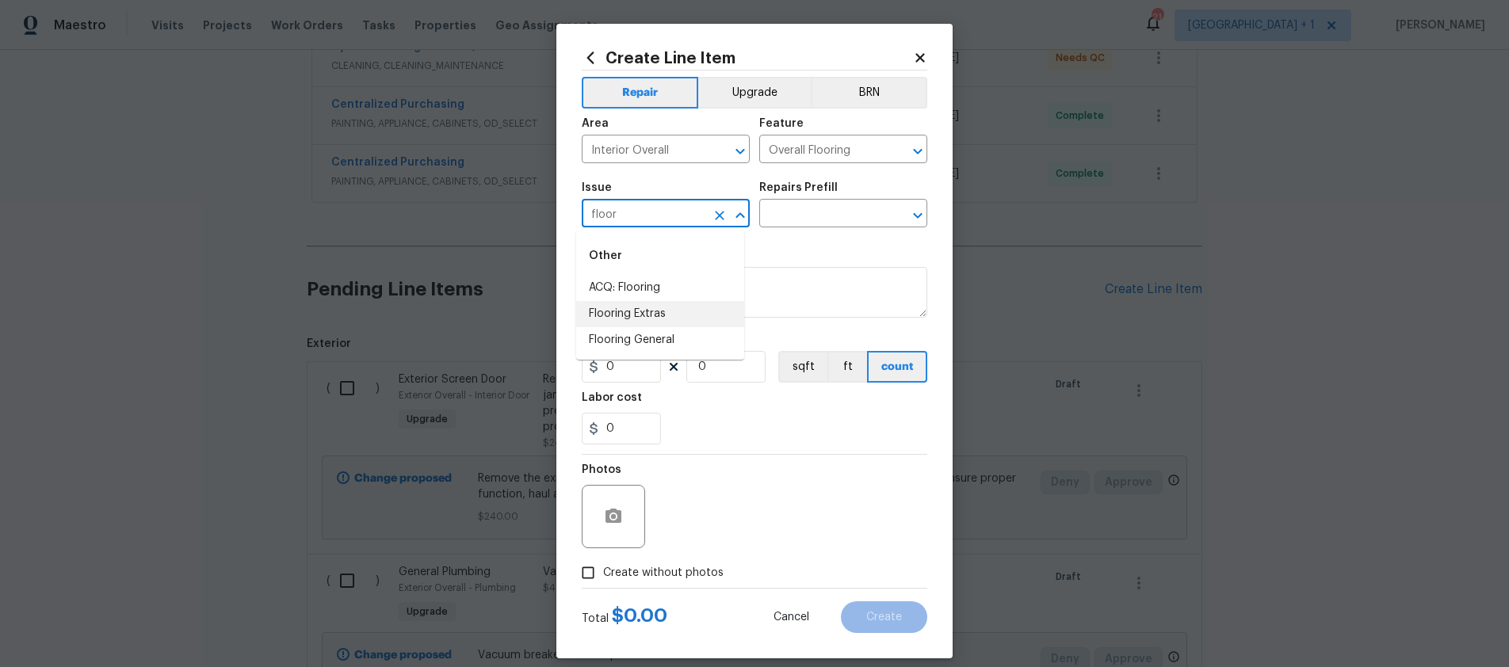
click at [637, 304] on li "Flooring Extras" at bounding box center [660, 314] width 168 height 26
type input "Flooring Extras"
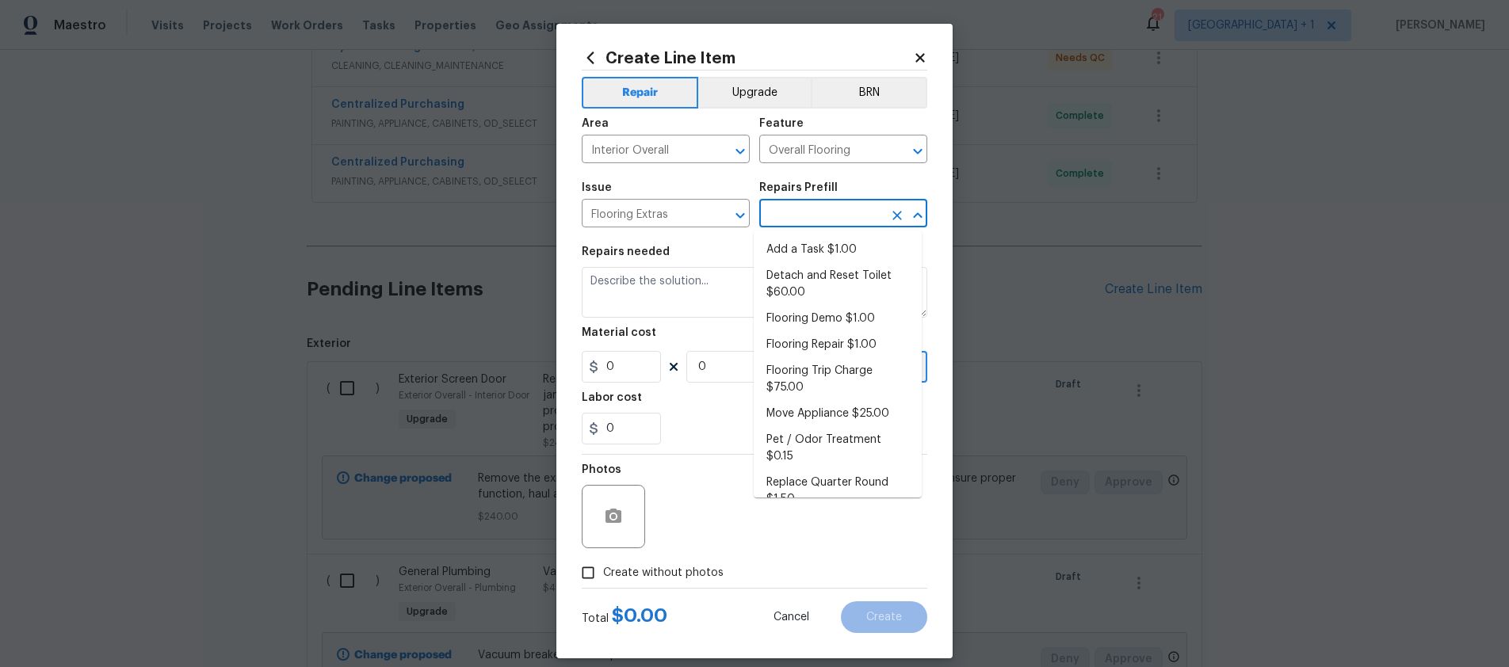
click at [845, 206] on input "text" at bounding box center [821, 215] width 124 height 25
click at [825, 241] on li "Add a Task $1.00" at bounding box center [838, 250] width 168 height 26
type input "Add a Task $1.00"
type textarea "HPM to detail"
type input "1"
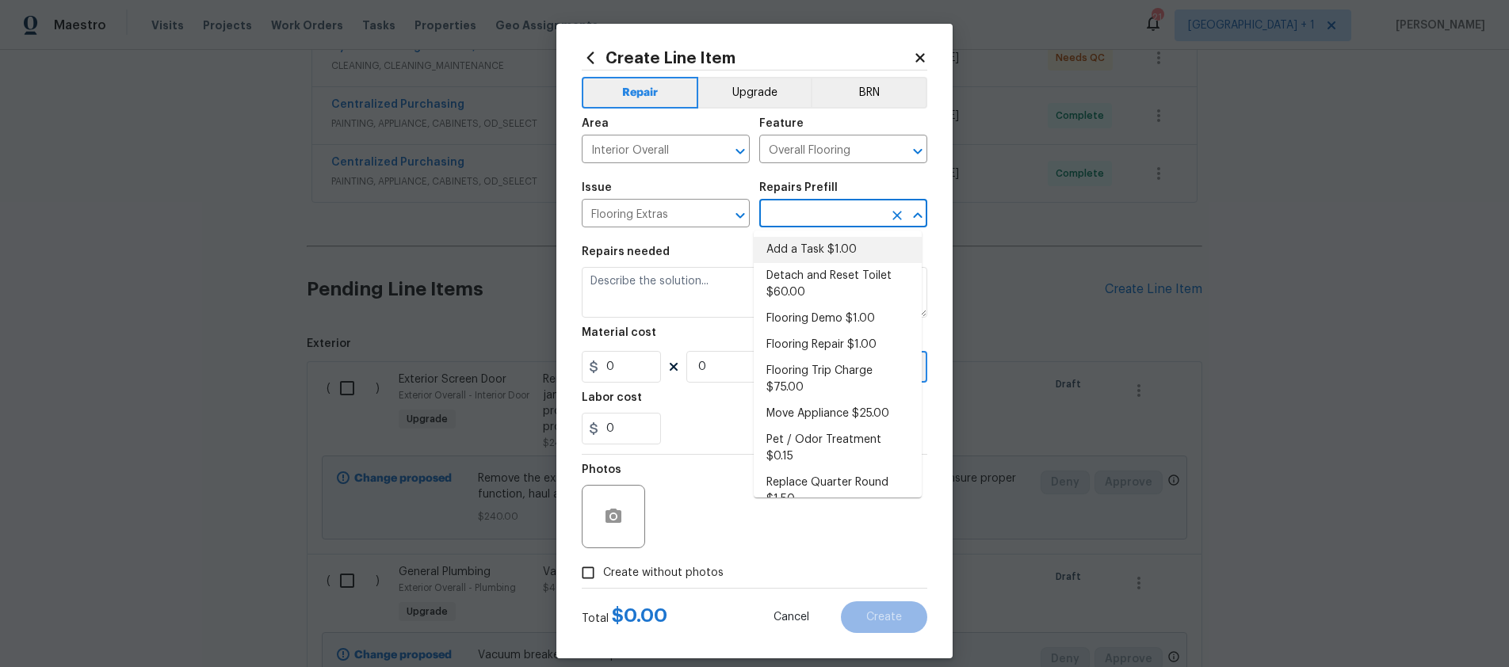
type input "1"
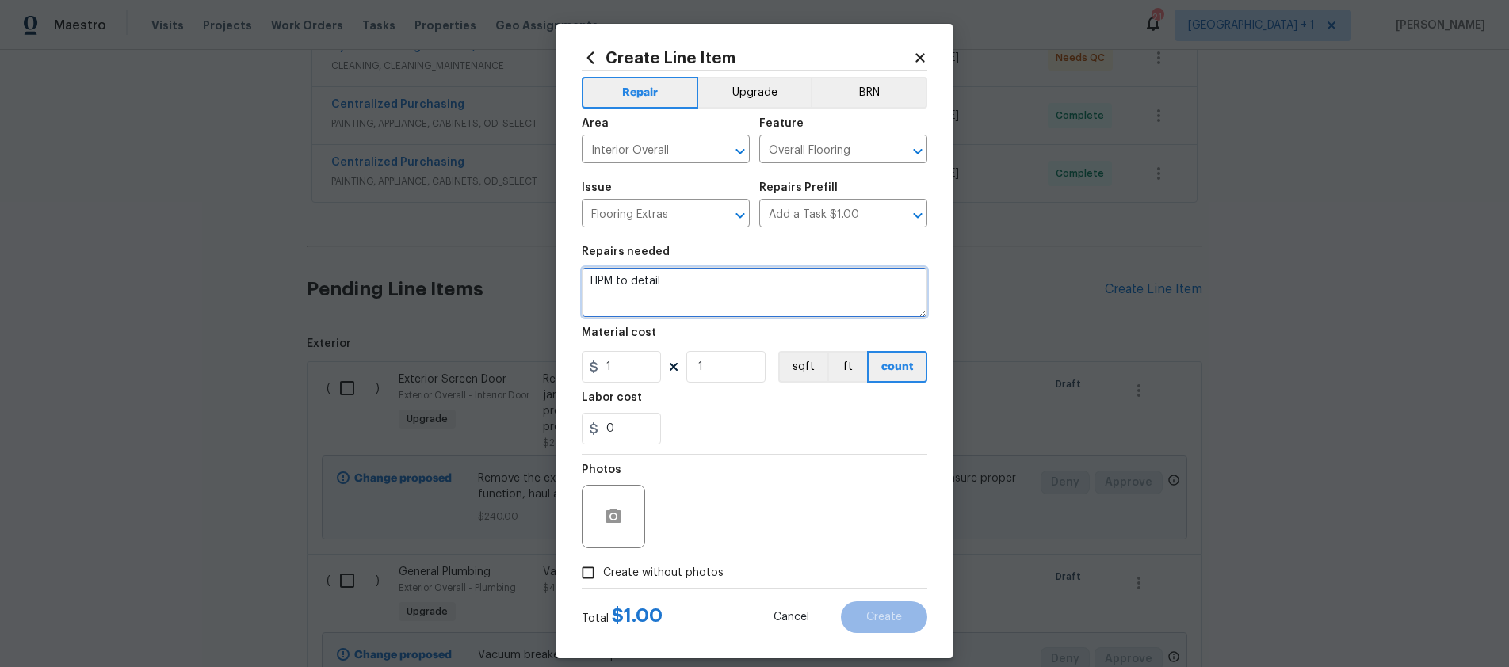
drag, startPoint x: 681, startPoint y: 280, endPoint x: 555, endPoint y: 280, distance: 126.0
click at [556, 280] on div "Create Line Item Repair Upgrade BRN Area Interior Overall ​ Feature Overall Flo…" at bounding box center [754, 341] width 396 height 635
type textarea "Picking up flooring."
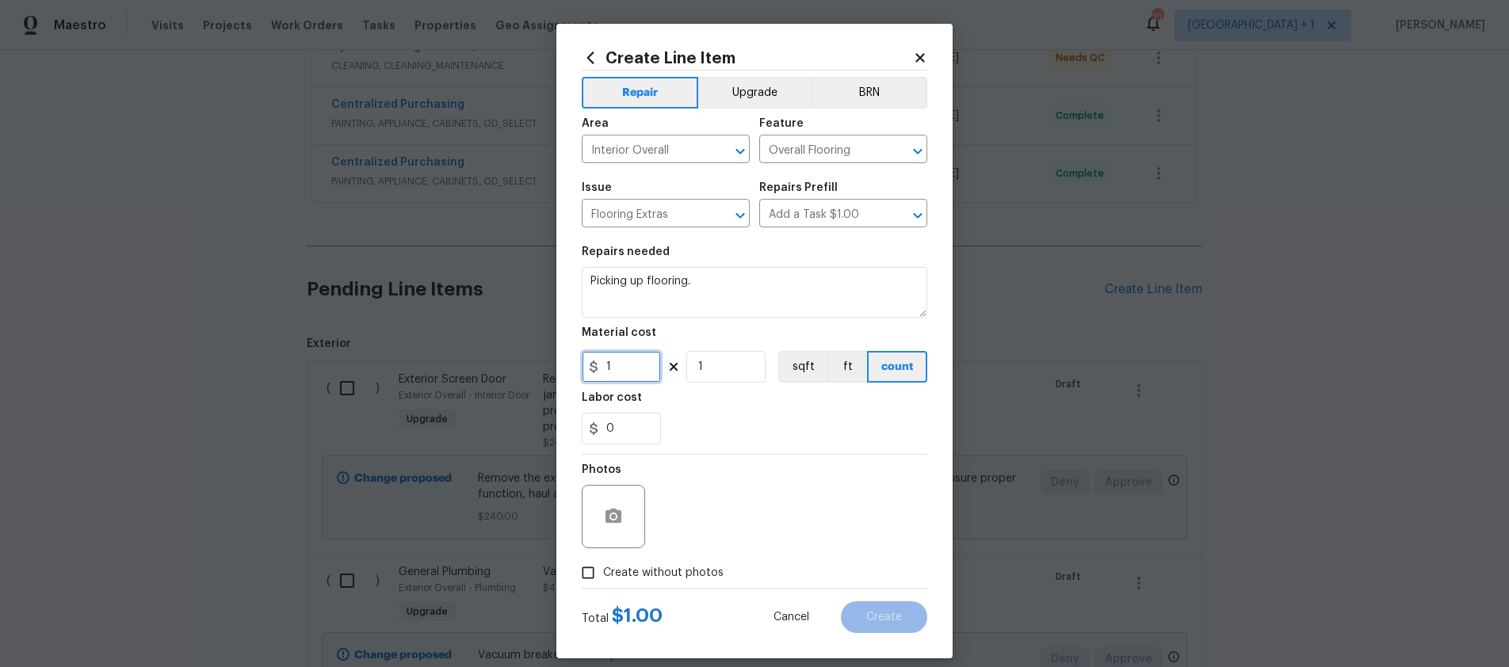
drag, startPoint x: 631, startPoint y: 371, endPoint x: 549, endPoint y: 371, distance: 81.7
click at [582, 370] on input "1" at bounding box center [621, 367] width 79 height 32
type input "200"
click at [584, 576] on input "Create without photos" at bounding box center [588, 573] width 30 height 30
checkbox input "true"
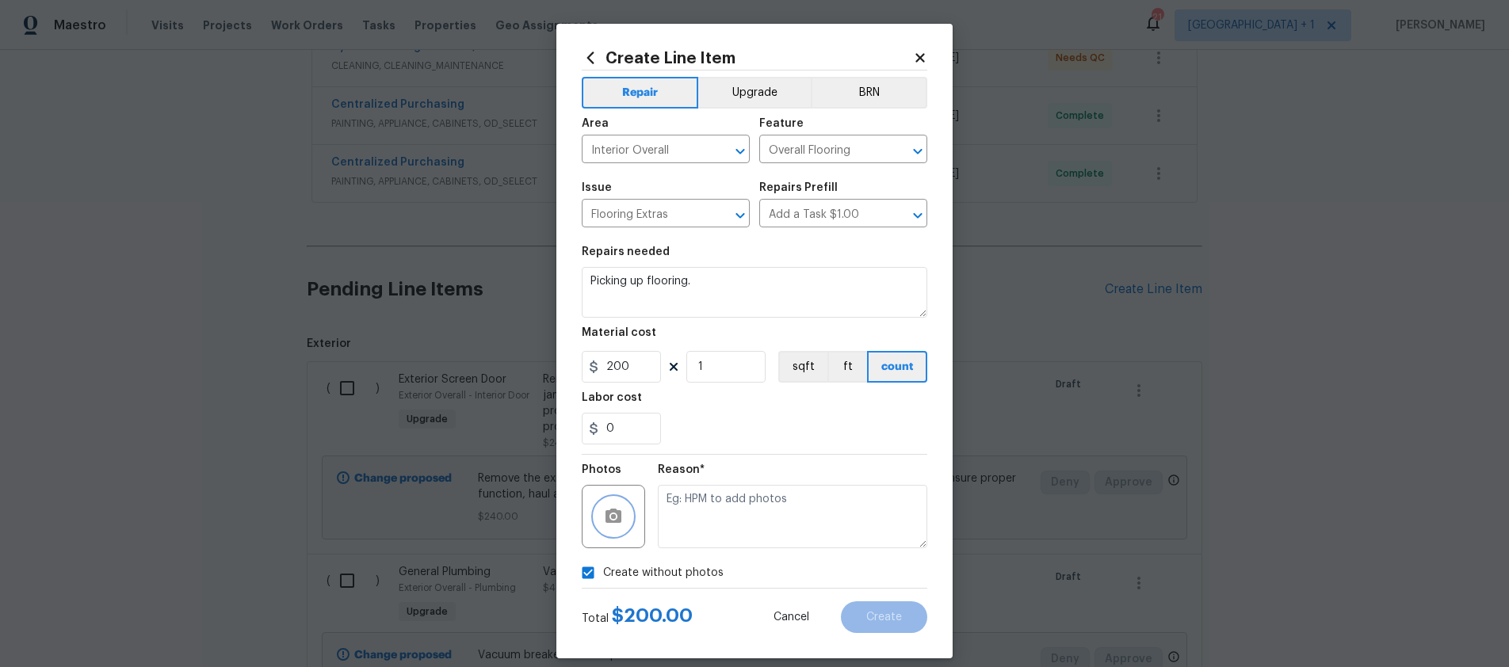
click at [618, 516] on button "button" at bounding box center [614, 517] width 38 height 38
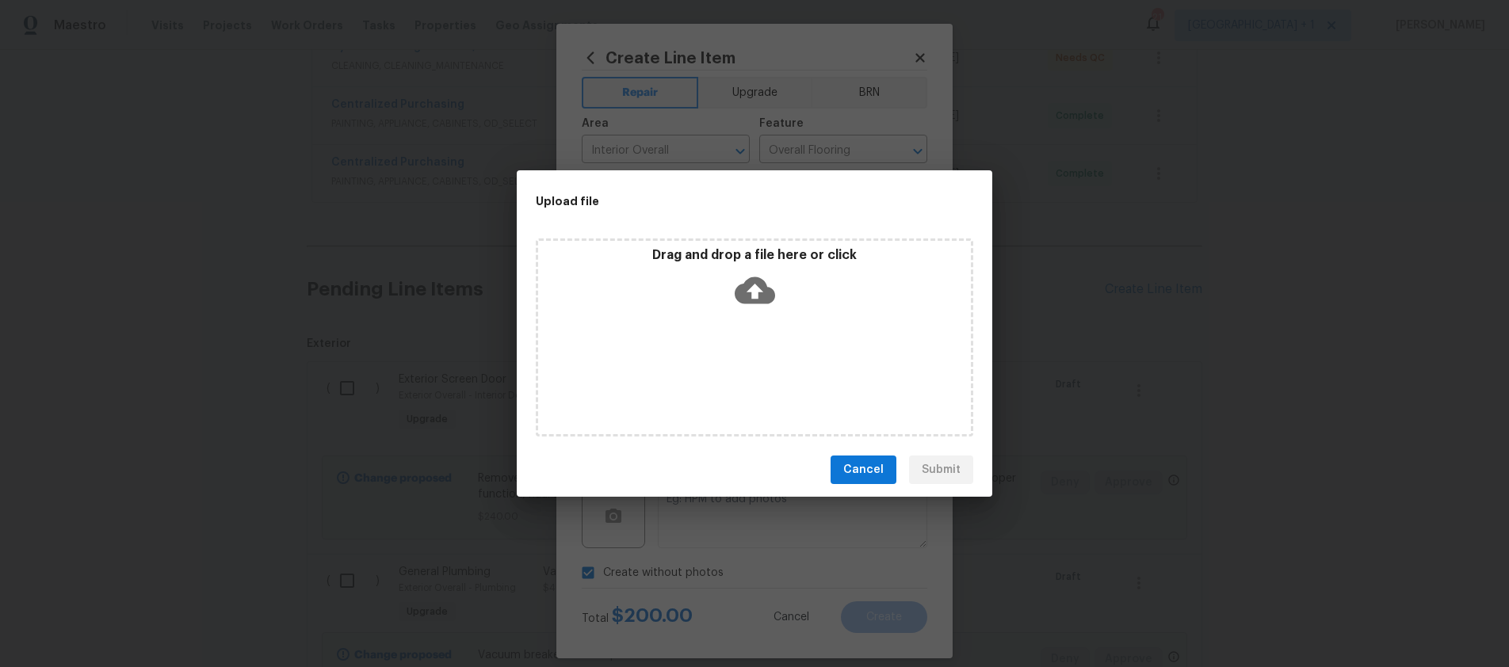
click at [863, 474] on span "Cancel" at bounding box center [863, 471] width 40 height 20
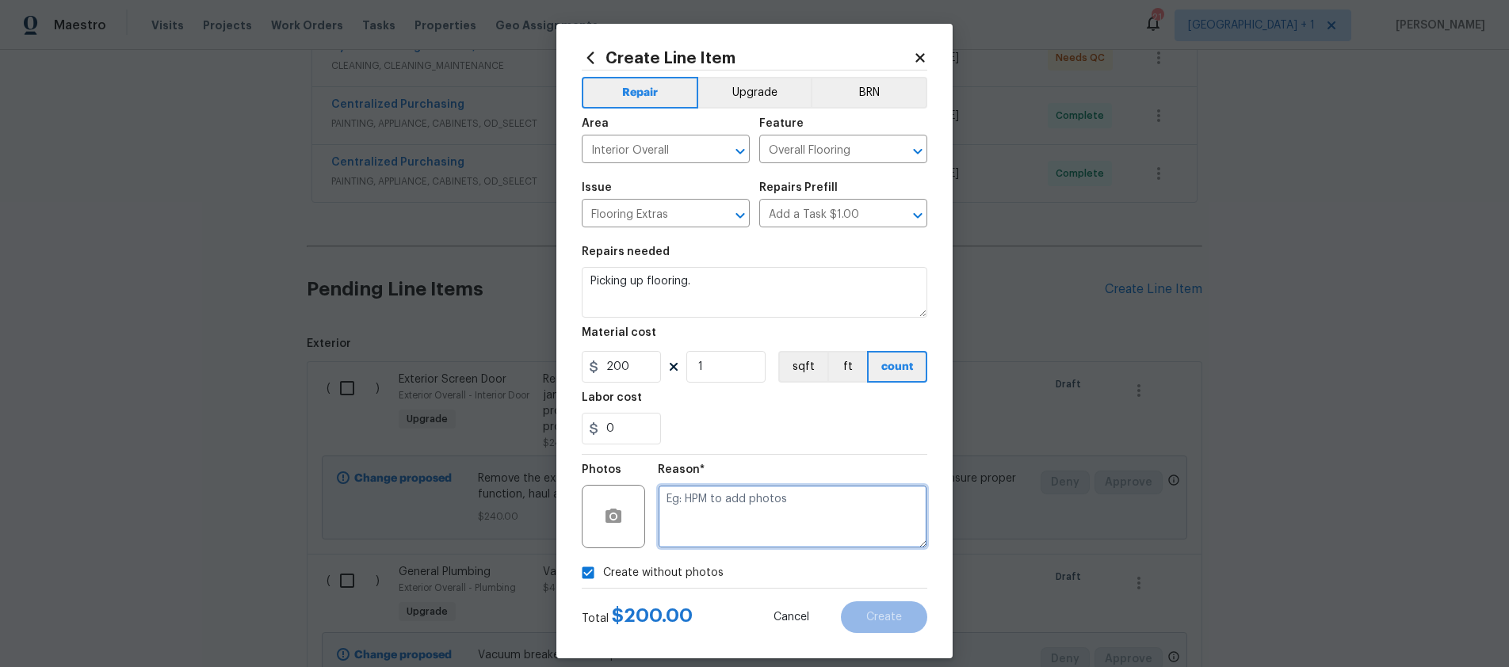
click at [757, 488] on textarea at bounding box center [793, 516] width 270 height 63
type textarea "."
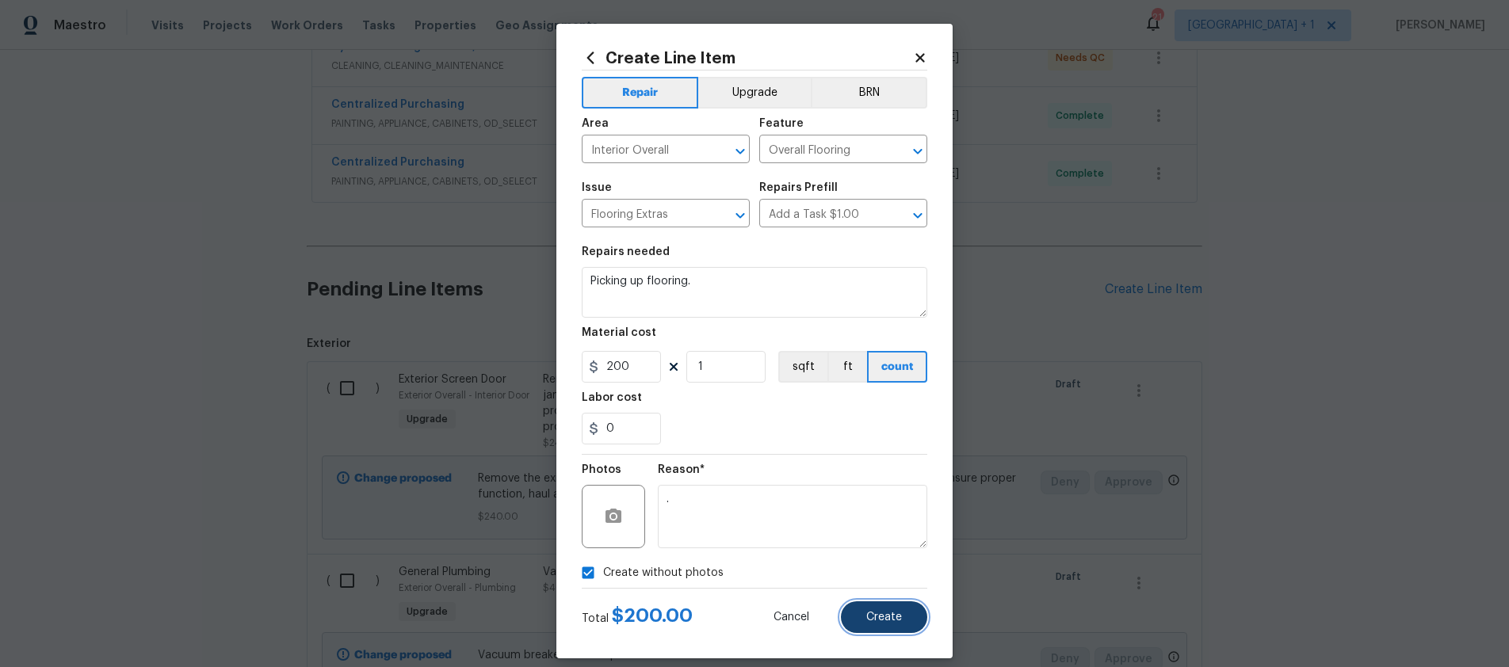
click at [881, 615] on span "Create" at bounding box center [884, 618] width 36 height 12
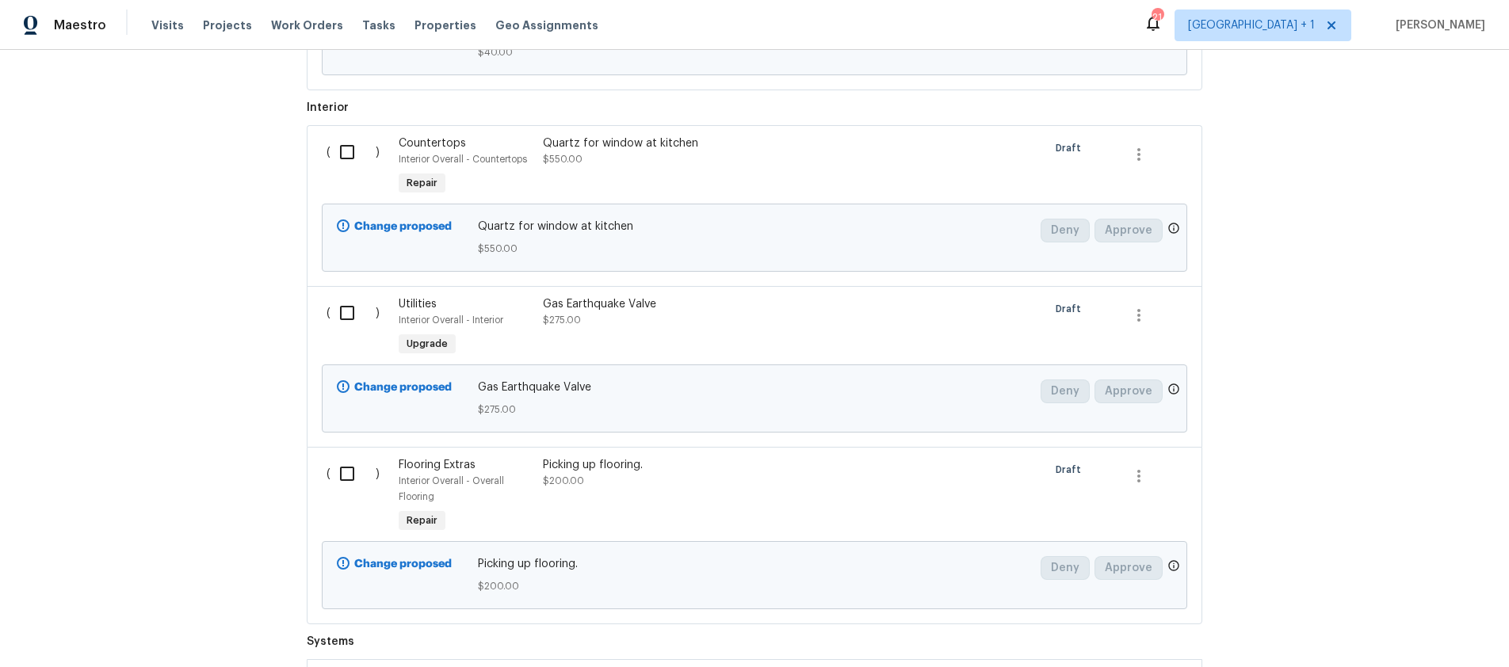
scroll to position [1077, 0]
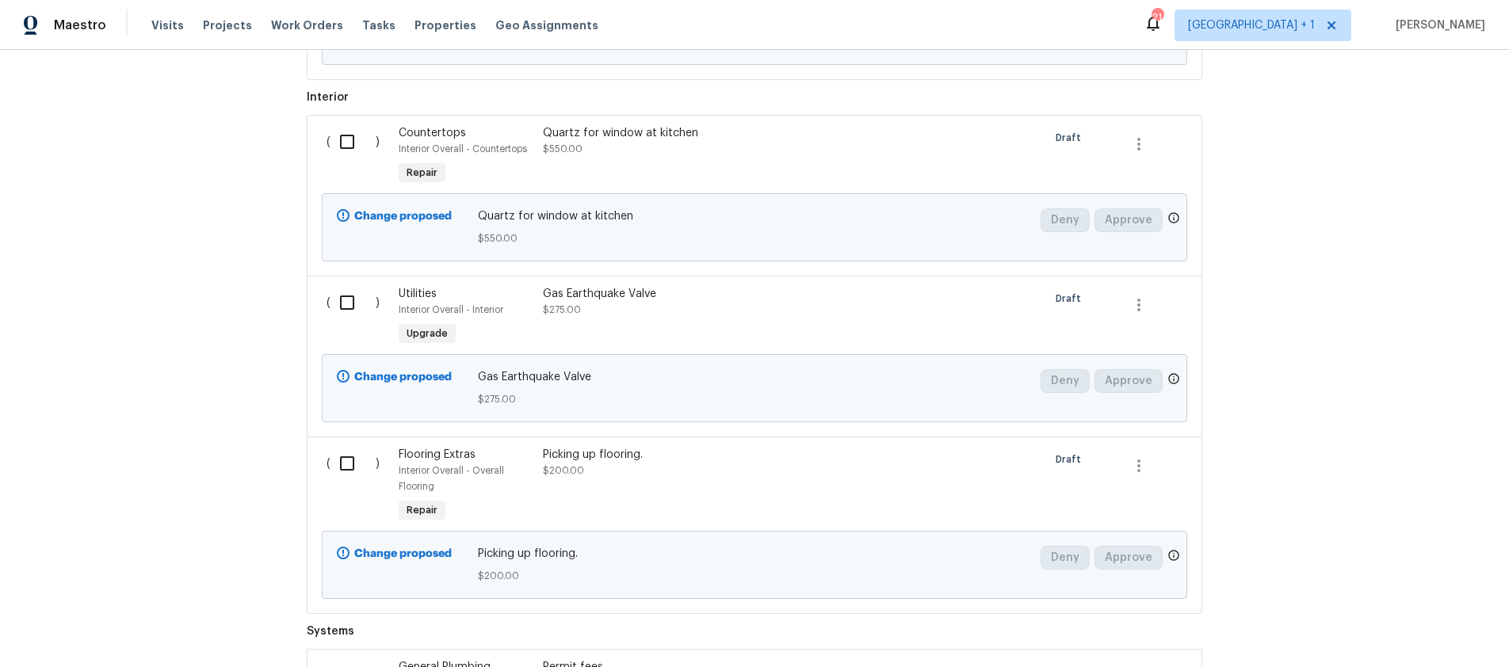
click at [415, 509] on span "Repair" at bounding box center [422, 511] width 44 height 16
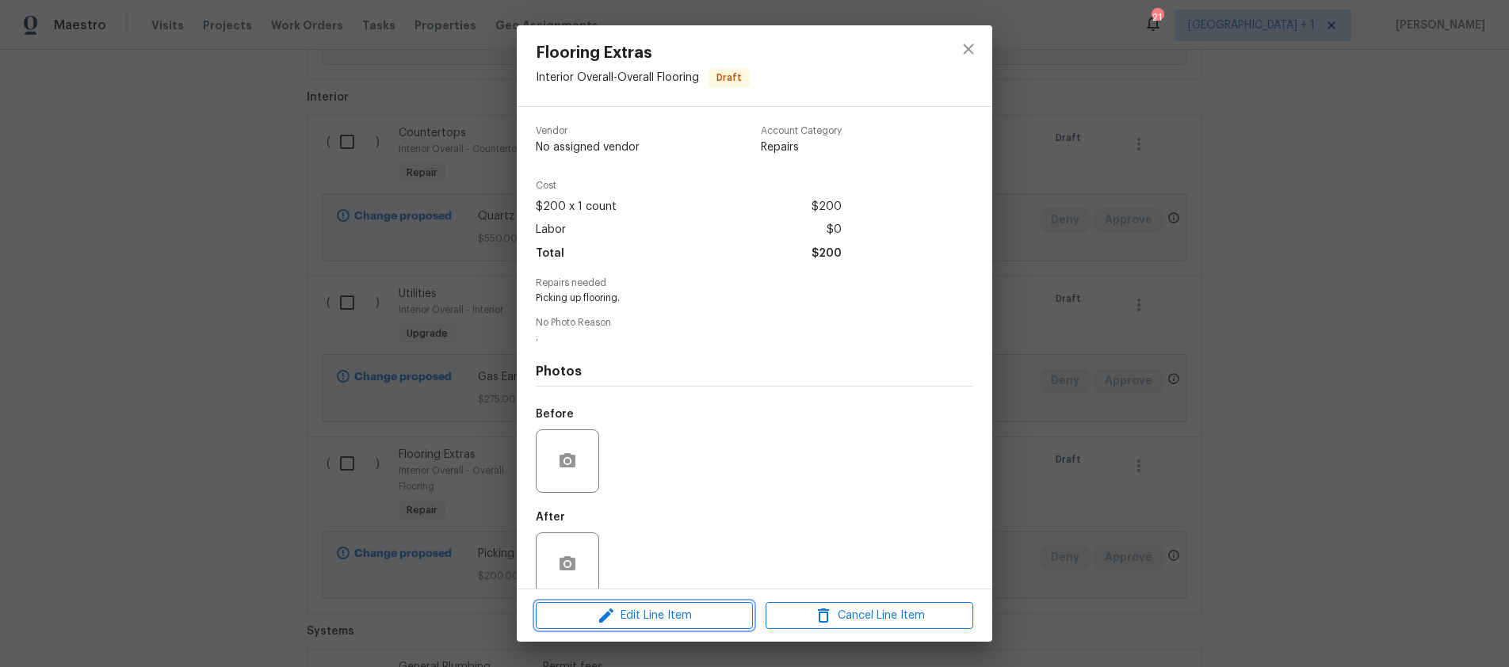
click at [640, 607] on span "Edit Line Item" at bounding box center [645, 616] width 208 height 20
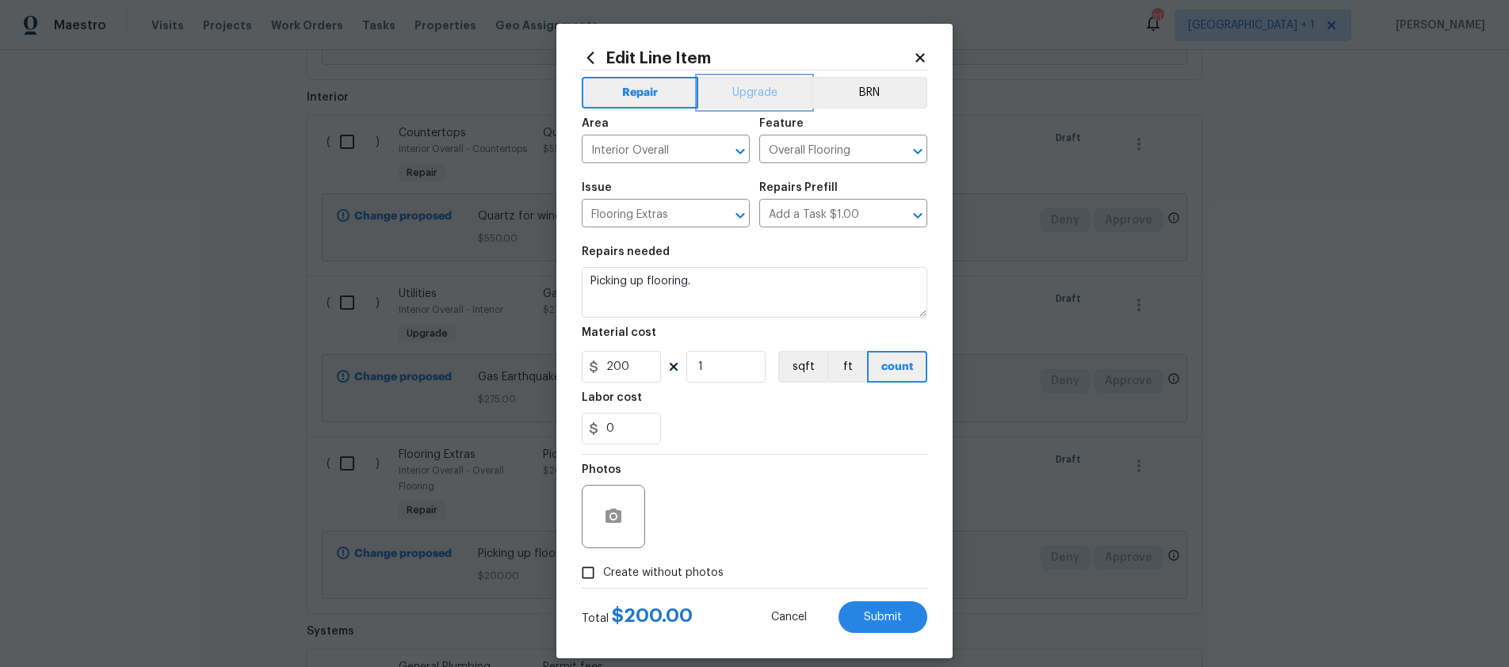
click at [756, 98] on button "Upgrade" at bounding box center [754, 93] width 113 height 32
click at [878, 628] on button "Submit" at bounding box center [883, 618] width 89 height 32
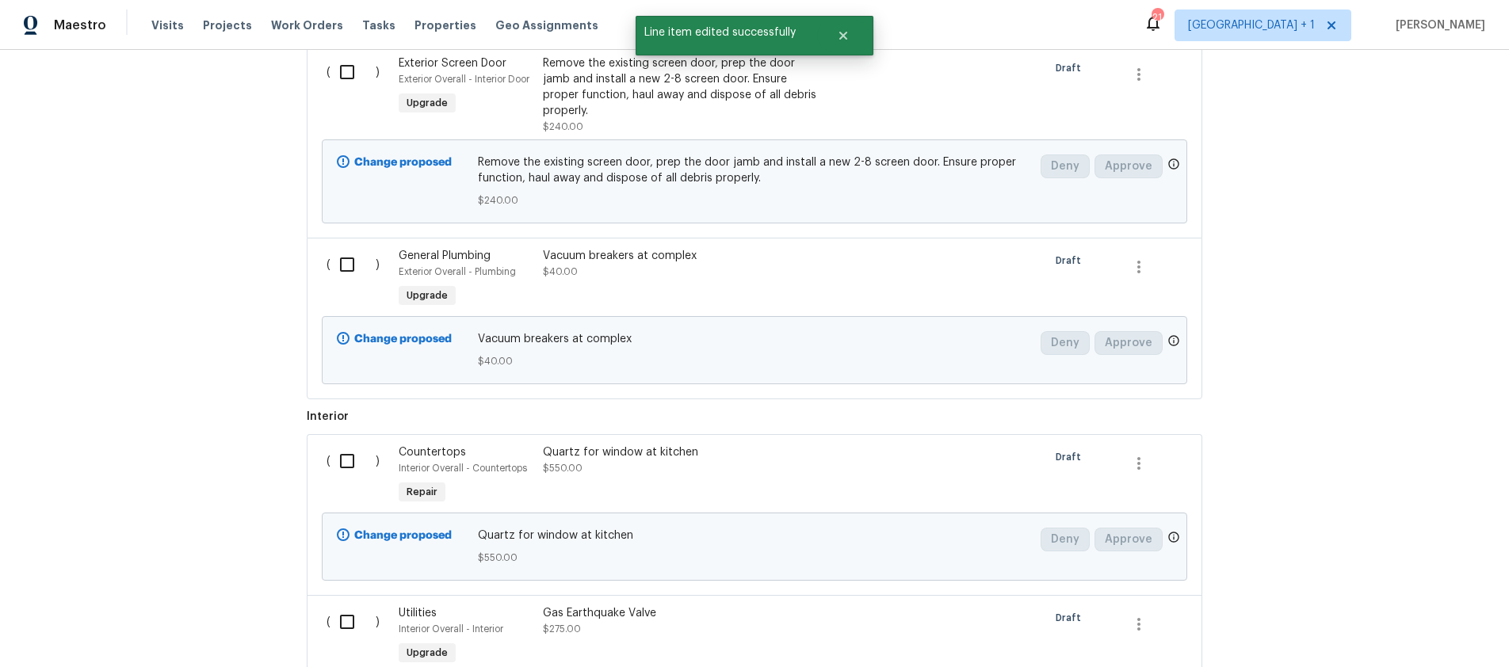
scroll to position [760, 0]
click at [419, 486] on span "Repair" at bounding box center [422, 489] width 44 height 16
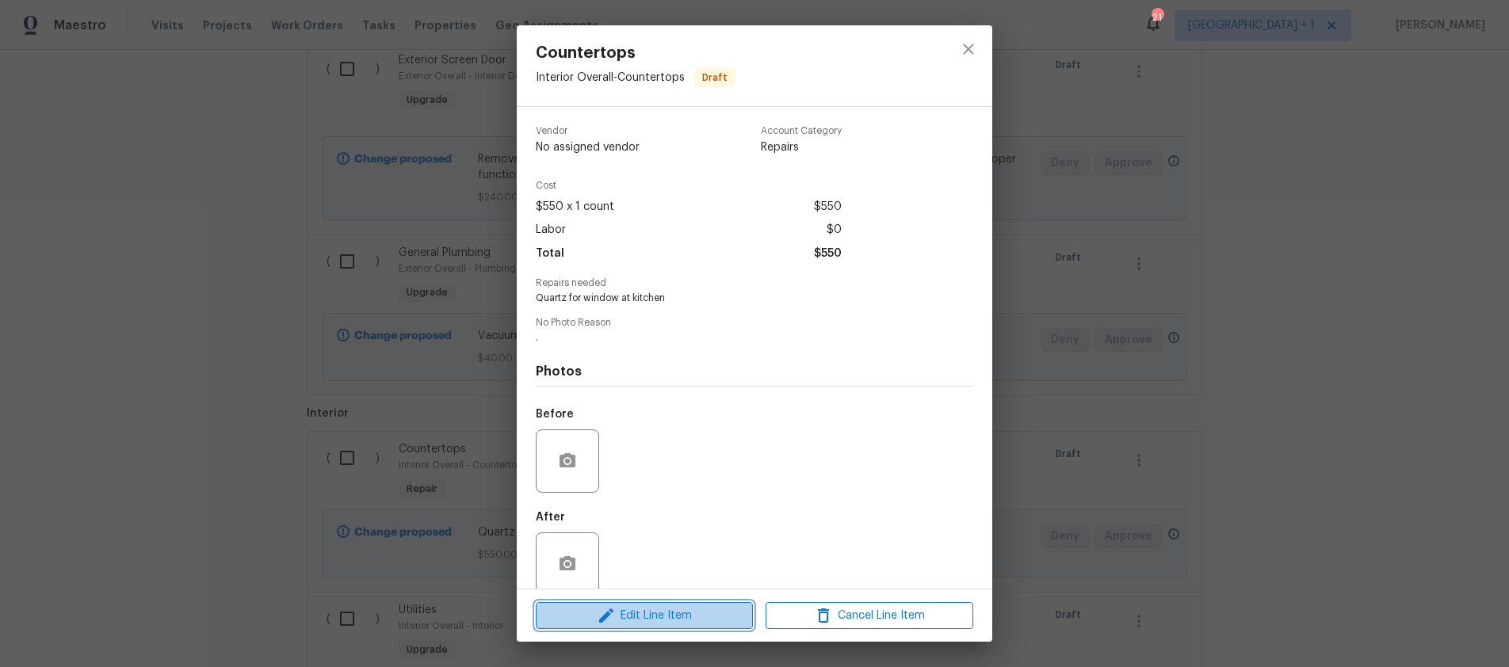
click at [645, 614] on span "Edit Line Item" at bounding box center [645, 616] width 208 height 20
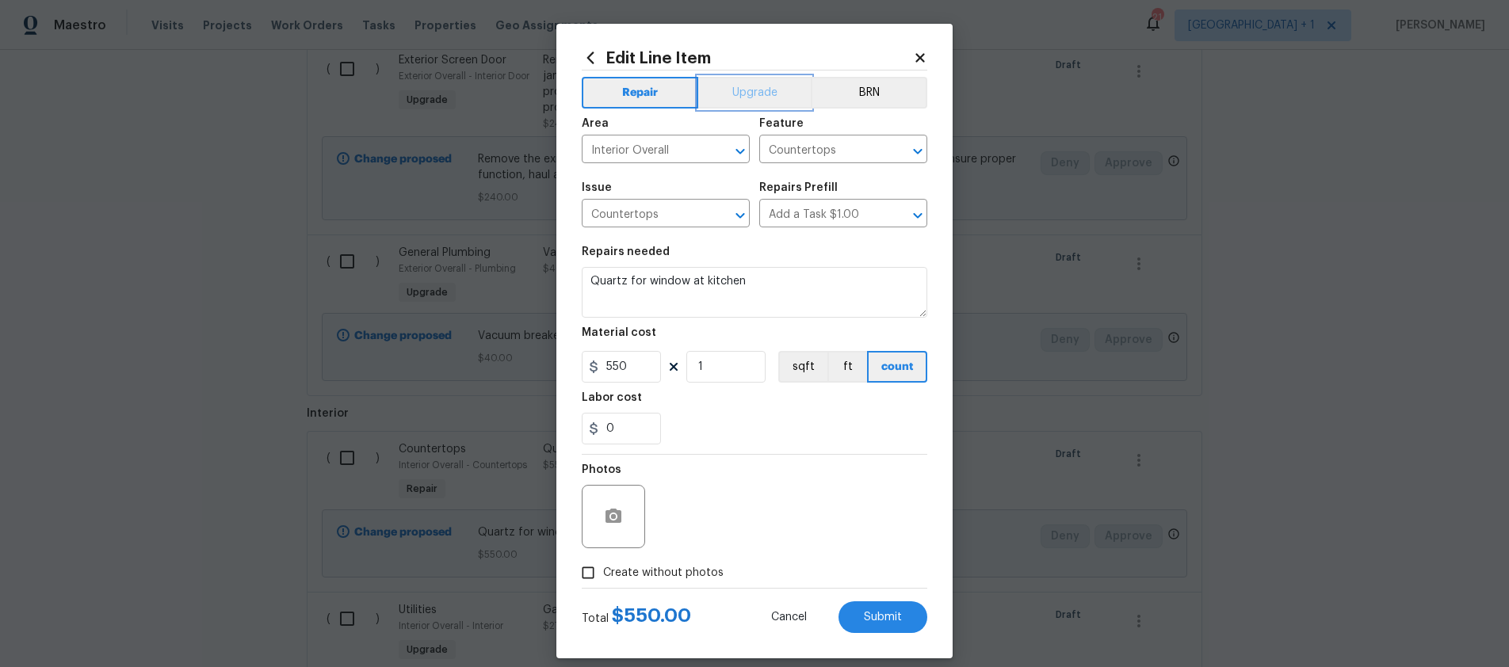
click at [755, 96] on button "Upgrade" at bounding box center [754, 93] width 113 height 32
click at [871, 622] on span "Submit" at bounding box center [883, 618] width 38 height 12
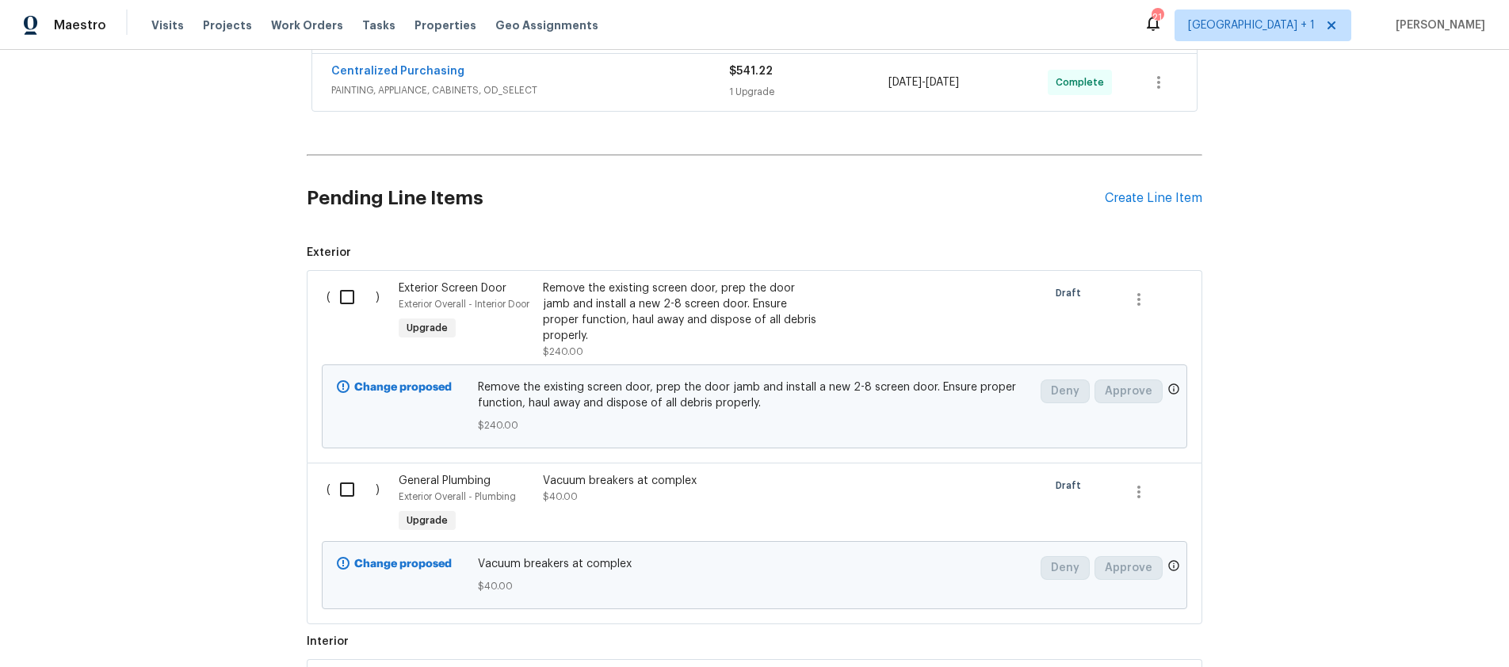
scroll to position [503, 0]
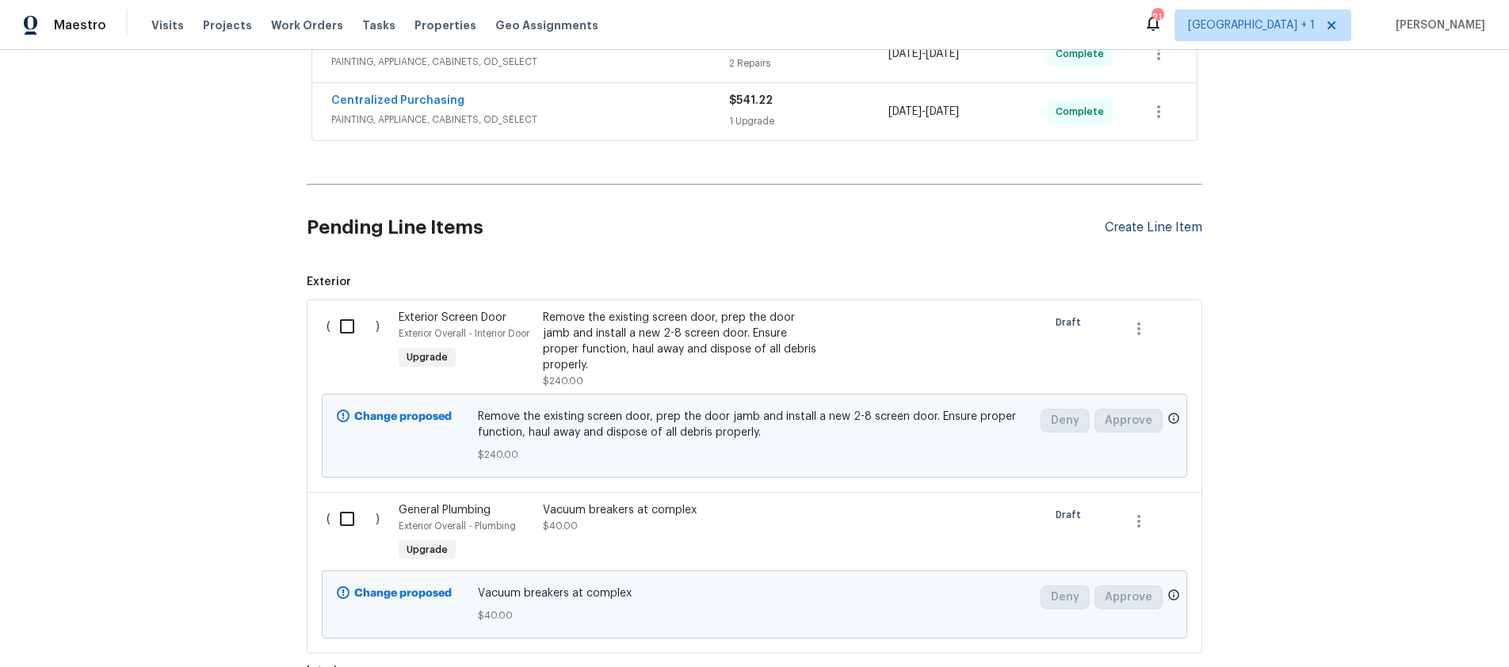
click at [1139, 230] on div "Create Line Item" at bounding box center [1154, 227] width 98 height 15
click at [1130, 223] on div "Create Line Item" at bounding box center [1154, 227] width 98 height 15
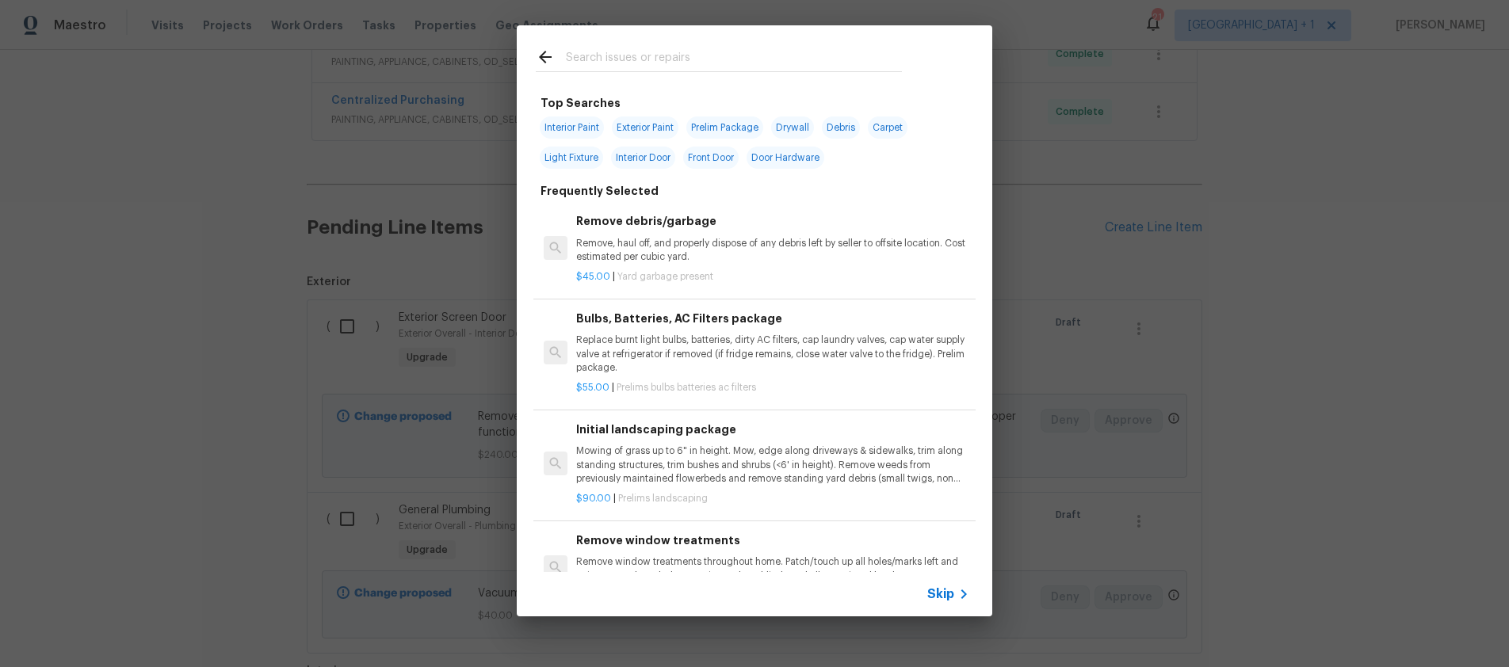
click at [612, 65] on input "text" at bounding box center [734, 60] width 336 height 24
type input "E"
type input "P"
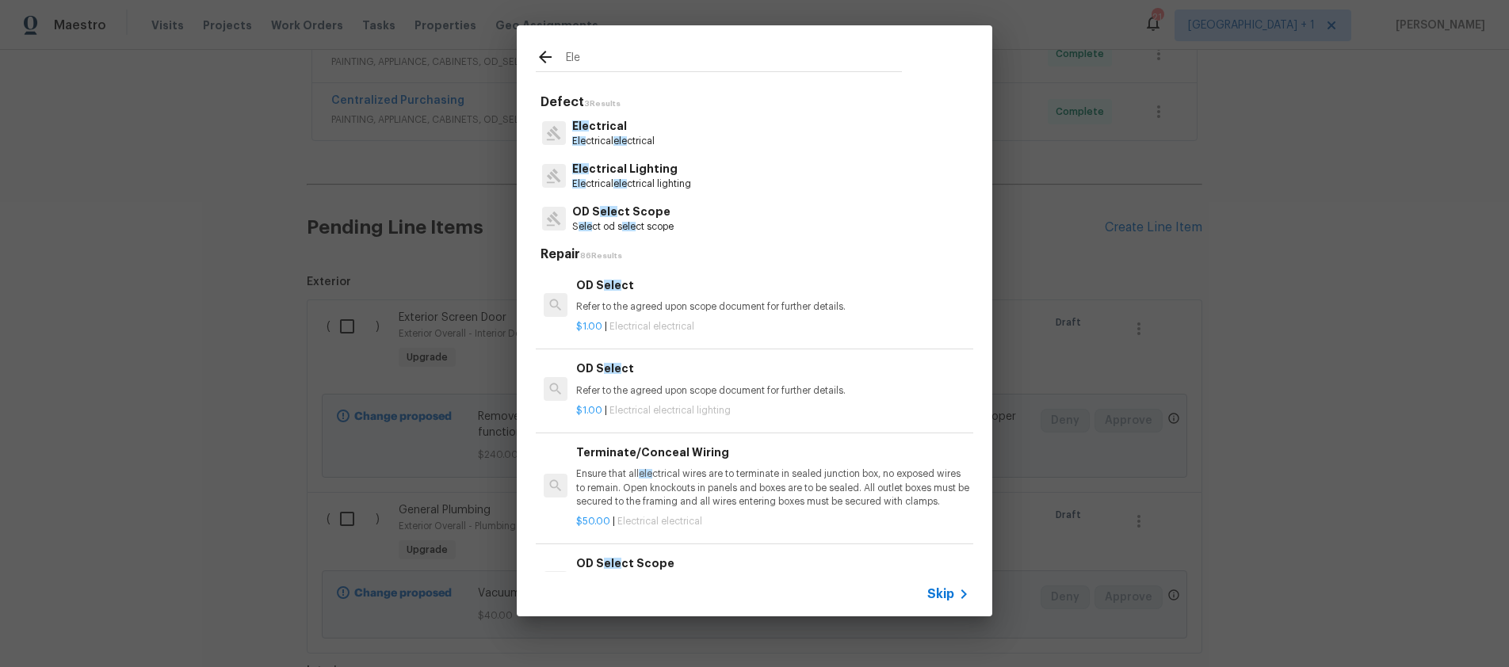
type input "Ele"
click at [595, 129] on p "Ele ctrical" at bounding box center [613, 126] width 82 height 17
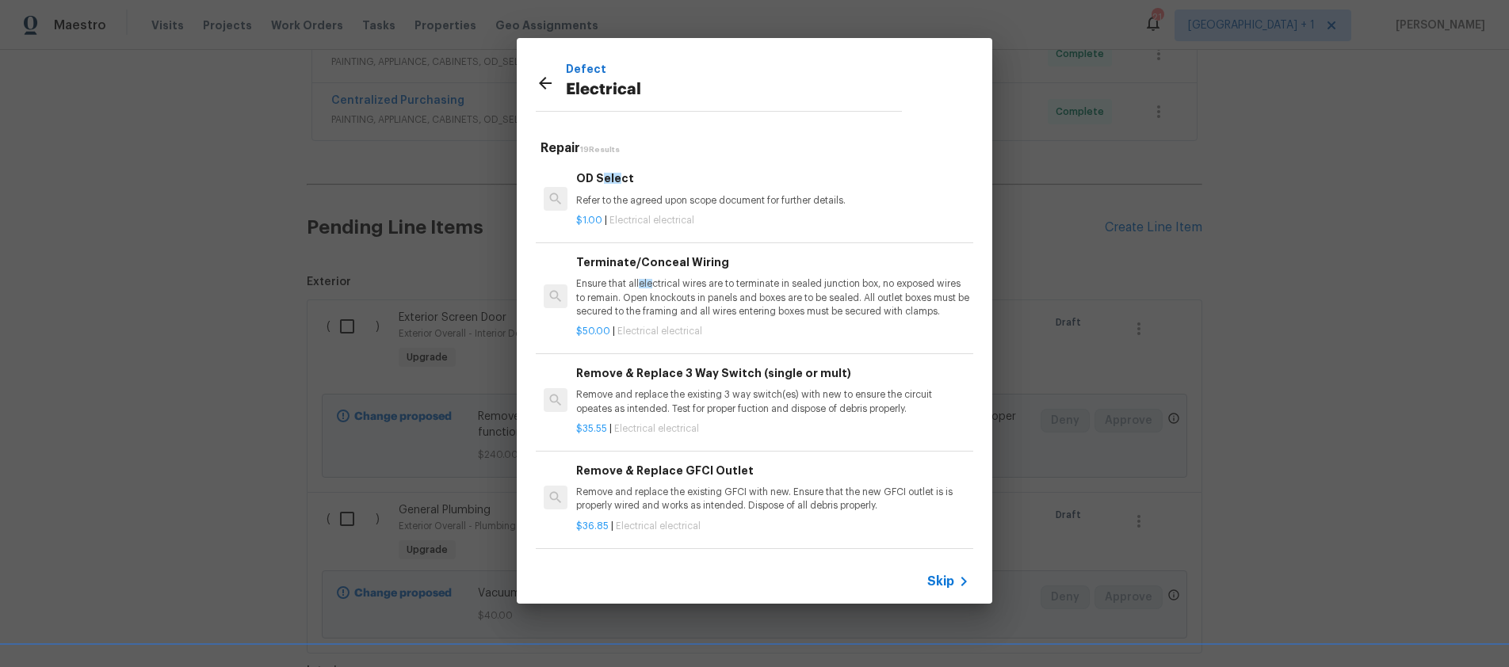
click at [944, 586] on span "Skip" at bounding box center [940, 582] width 27 height 16
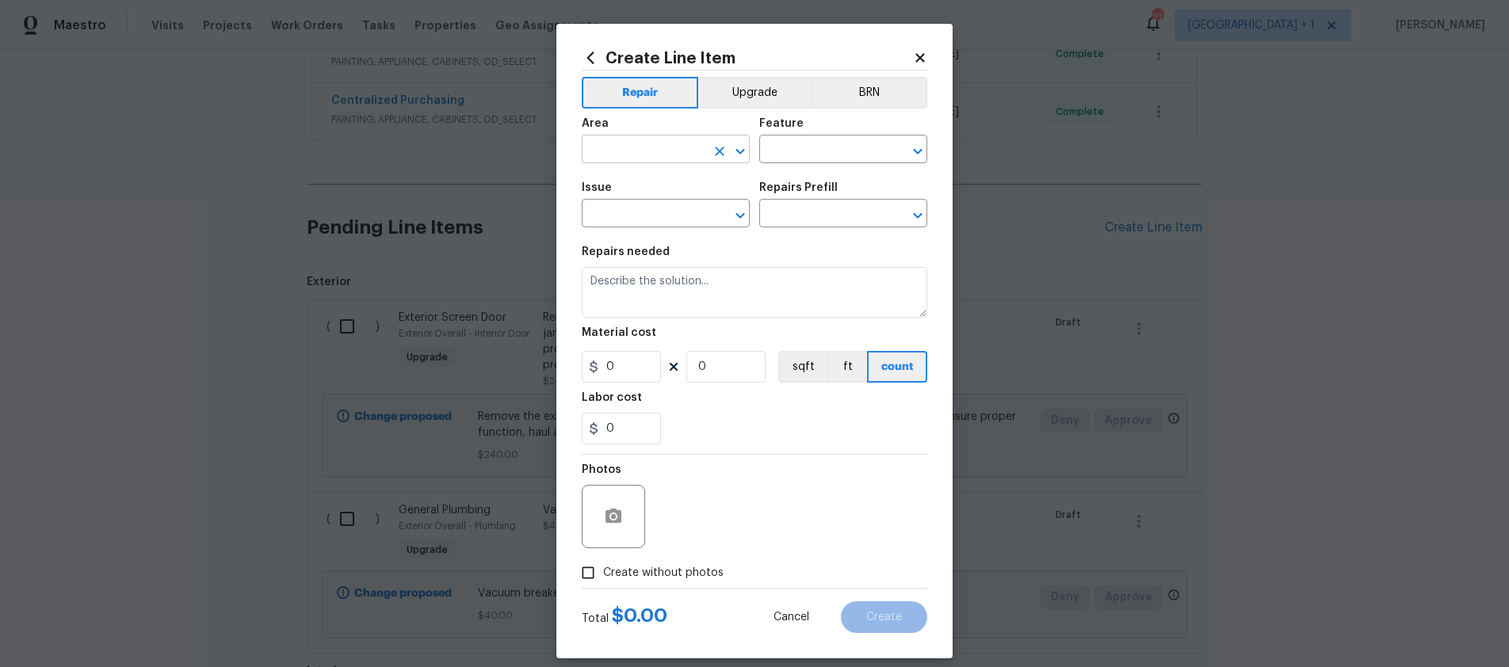
click at [625, 139] on input "text" at bounding box center [644, 151] width 124 height 25
click at [633, 217] on li "Interior Overall" at bounding box center [660, 212] width 168 height 26
type input "Interior Overall"
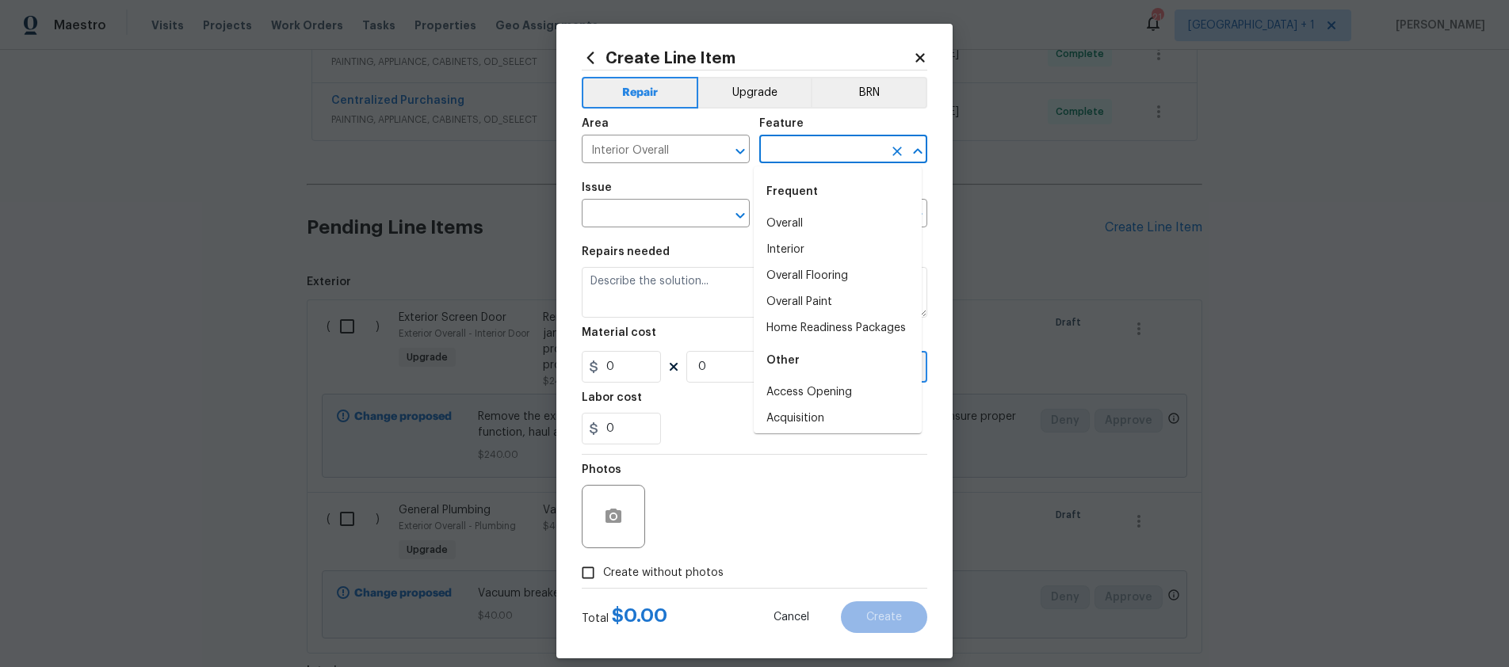
click at [790, 141] on input "text" at bounding box center [821, 151] width 124 height 25
type input "I"
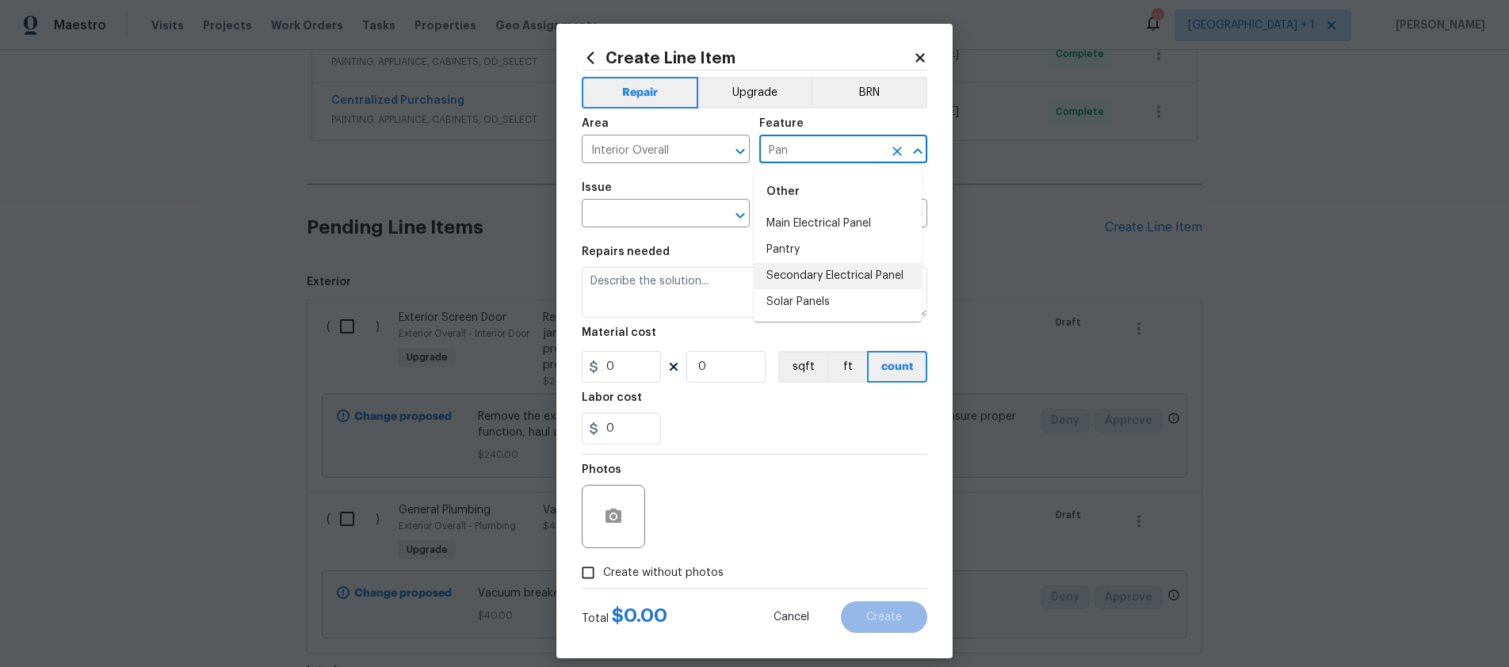
click at [799, 277] on li "Secondary Electrical Panel" at bounding box center [838, 276] width 168 height 26
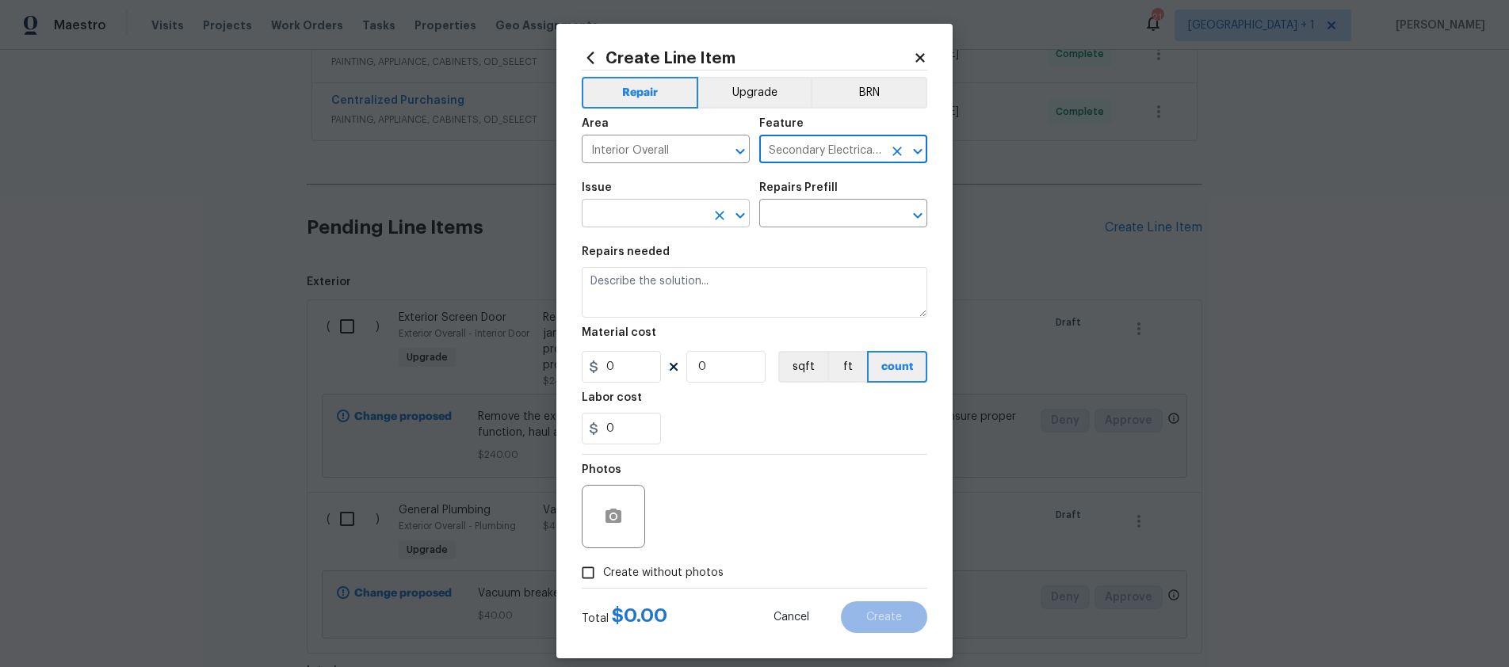
type input "Secondary Electrical Panel"
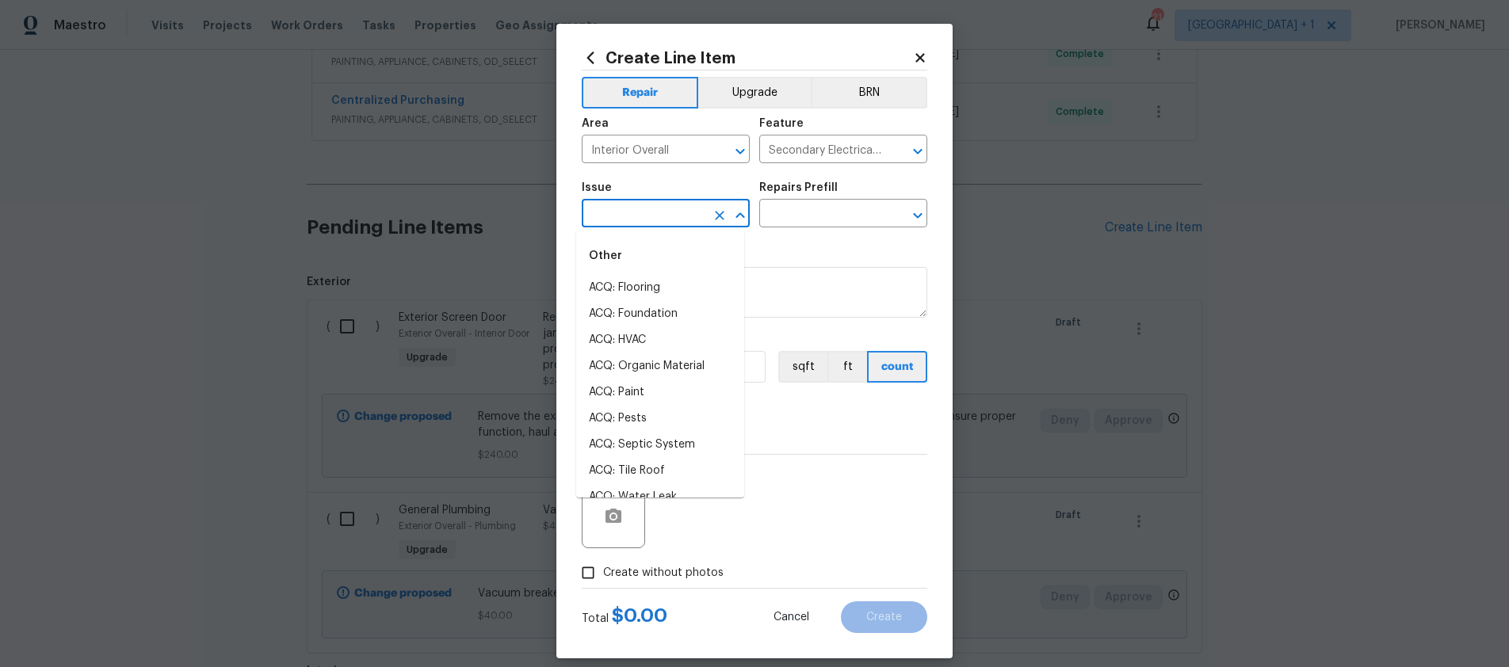
click at [617, 209] on input "text" at bounding box center [644, 215] width 124 height 25
type input "P"
click at [620, 281] on li "Electrical" at bounding box center [660, 288] width 168 height 26
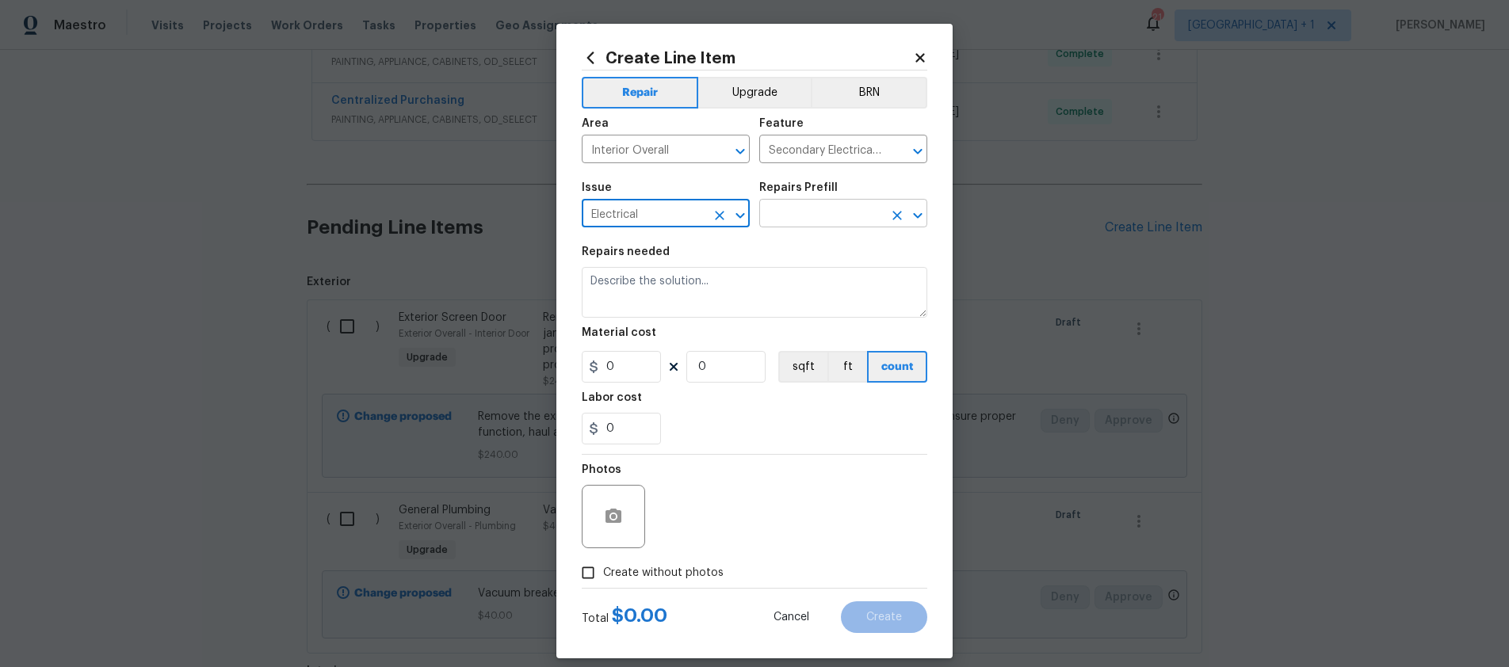
type input "Electrical"
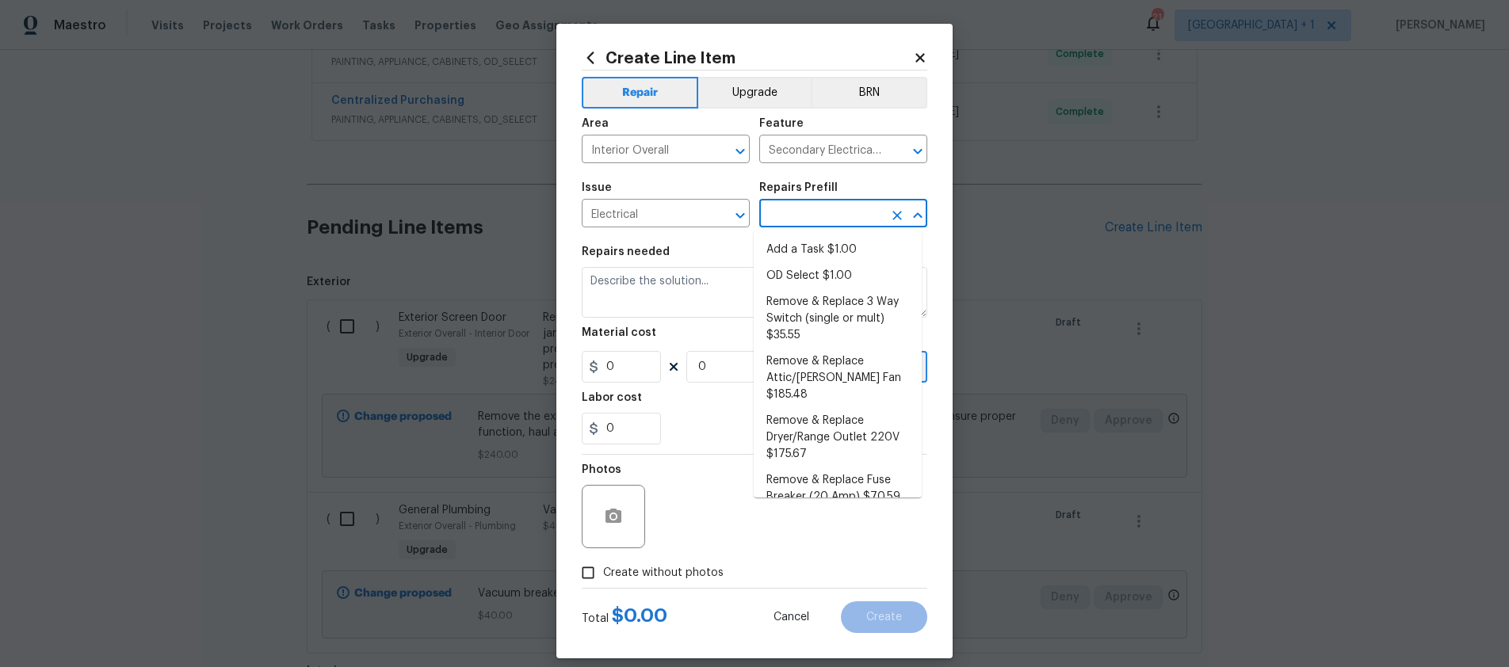
click at [810, 213] on input "text" at bounding box center [821, 215] width 124 height 25
click at [806, 243] on li "Add a Task $1.00" at bounding box center [838, 250] width 168 height 26
type input "Add a Task $1.00"
type textarea "HPM to detail"
type input "1"
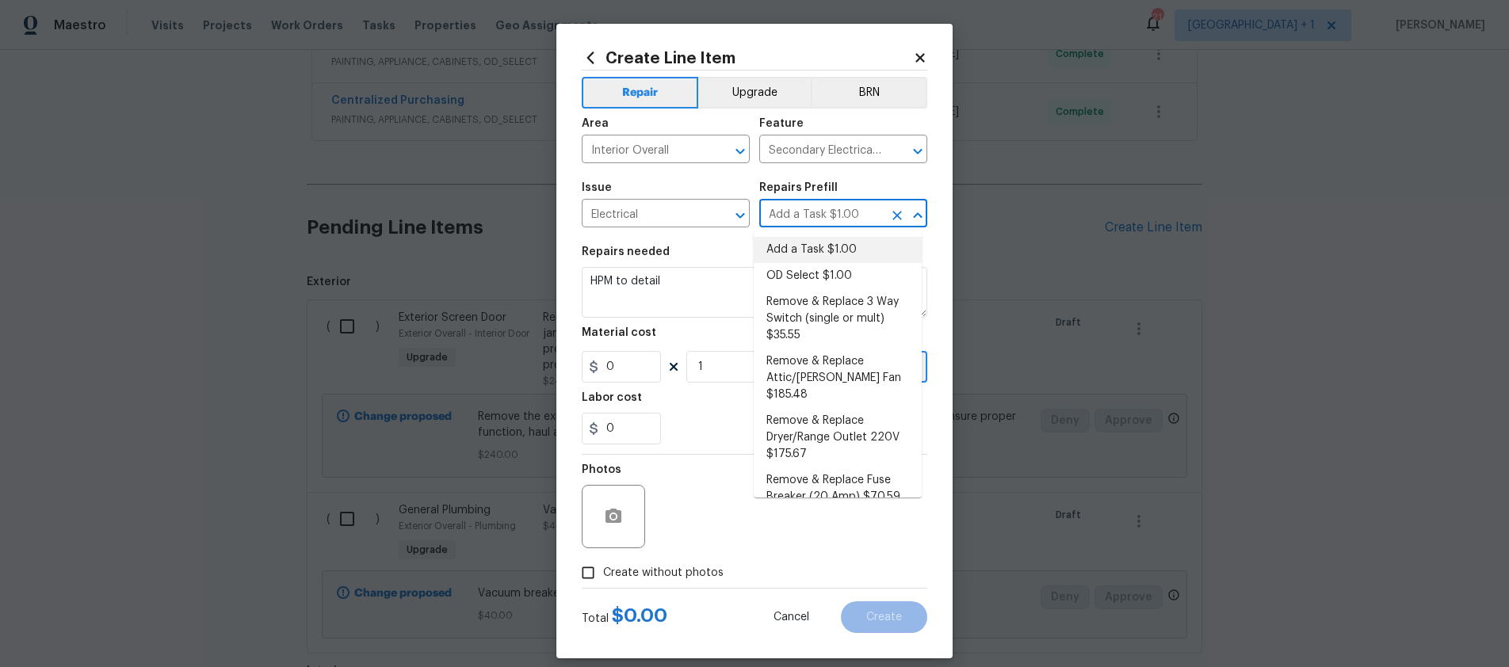
type input "1"
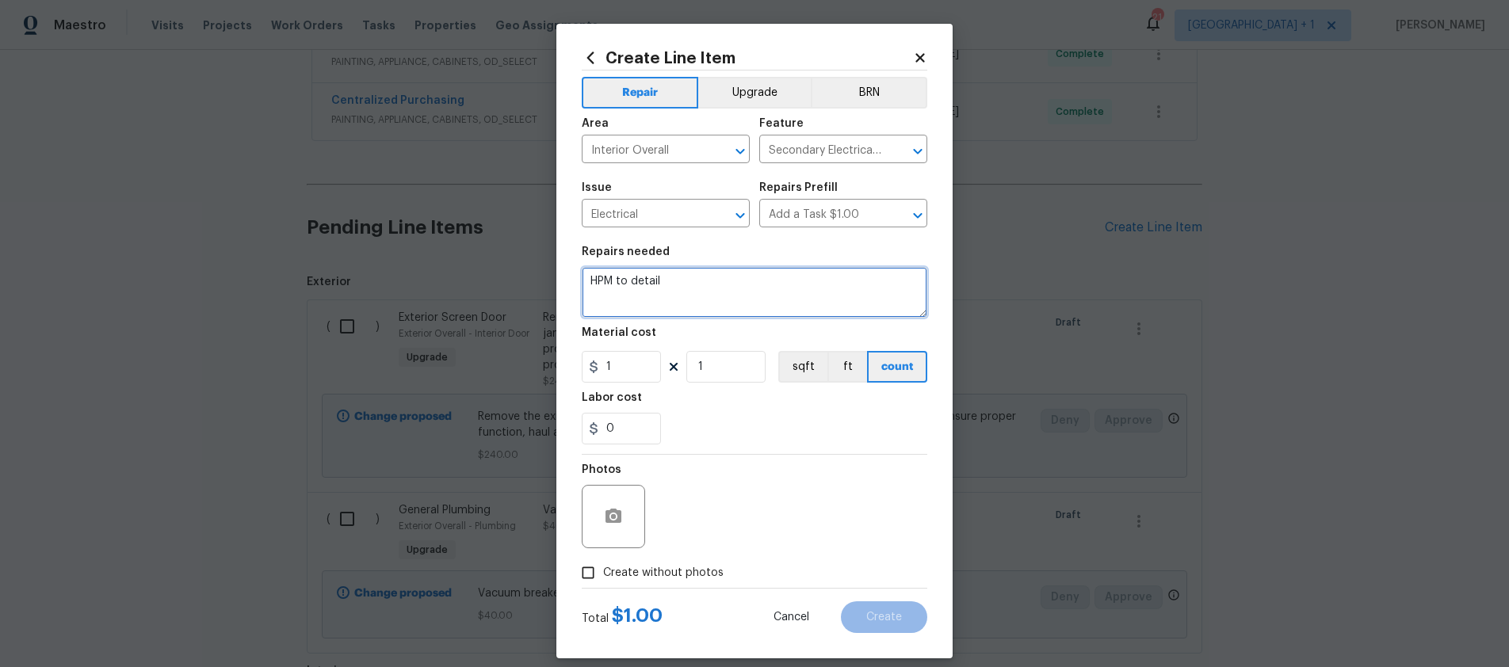
drag, startPoint x: 750, startPoint y: 277, endPoint x: 550, endPoint y: 270, distance: 199.9
click at [556, 270] on div "Create Line Item Repair Upgrade BRN Area Interior Overall ​ Feature Secondary E…" at bounding box center [754, 341] width 396 height 635
type textarea "Label Panel"
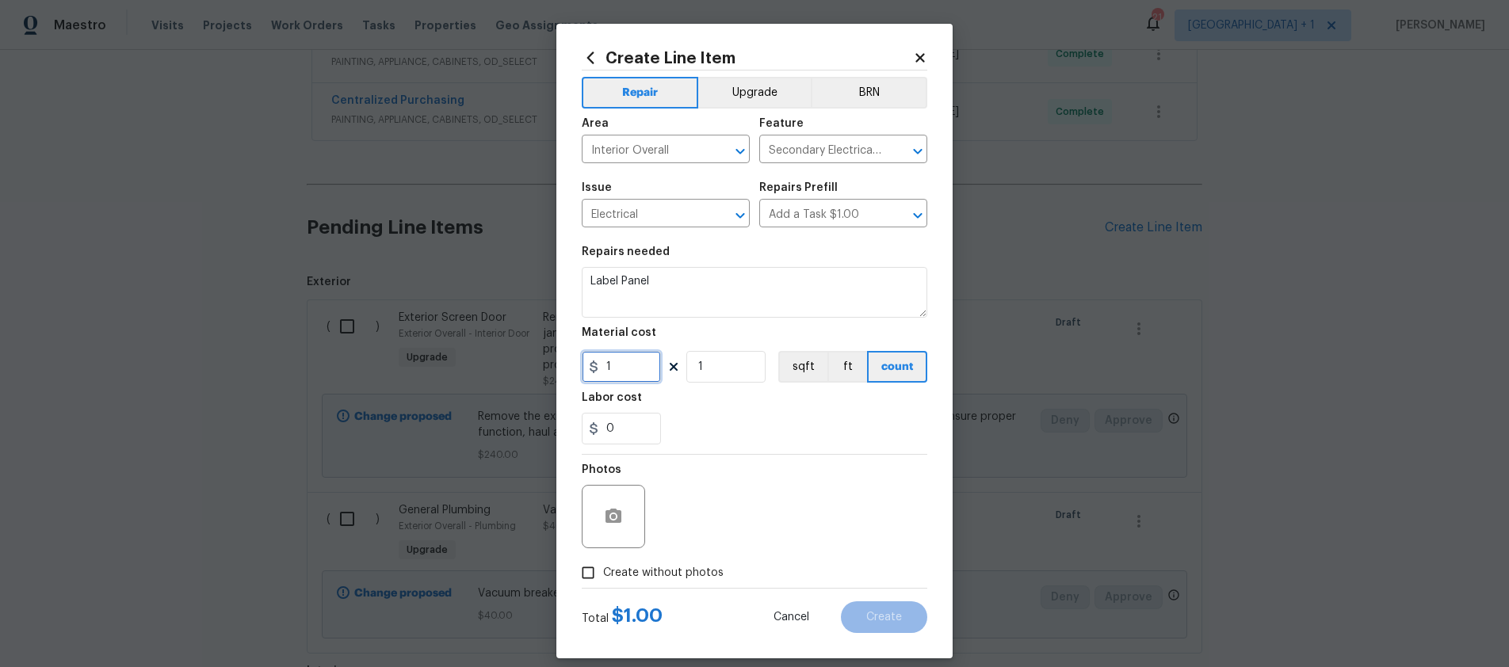
drag, startPoint x: 612, startPoint y: 366, endPoint x: 588, endPoint y: 365, distance: 23.8
click at [589, 365] on div "1" at bounding box center [621, 367] width 79 height 32
type input "40"
click at [589, 573] on input "Create without photos" at bounding box center [588, 573] width 30 height 30
checkbox input "true"
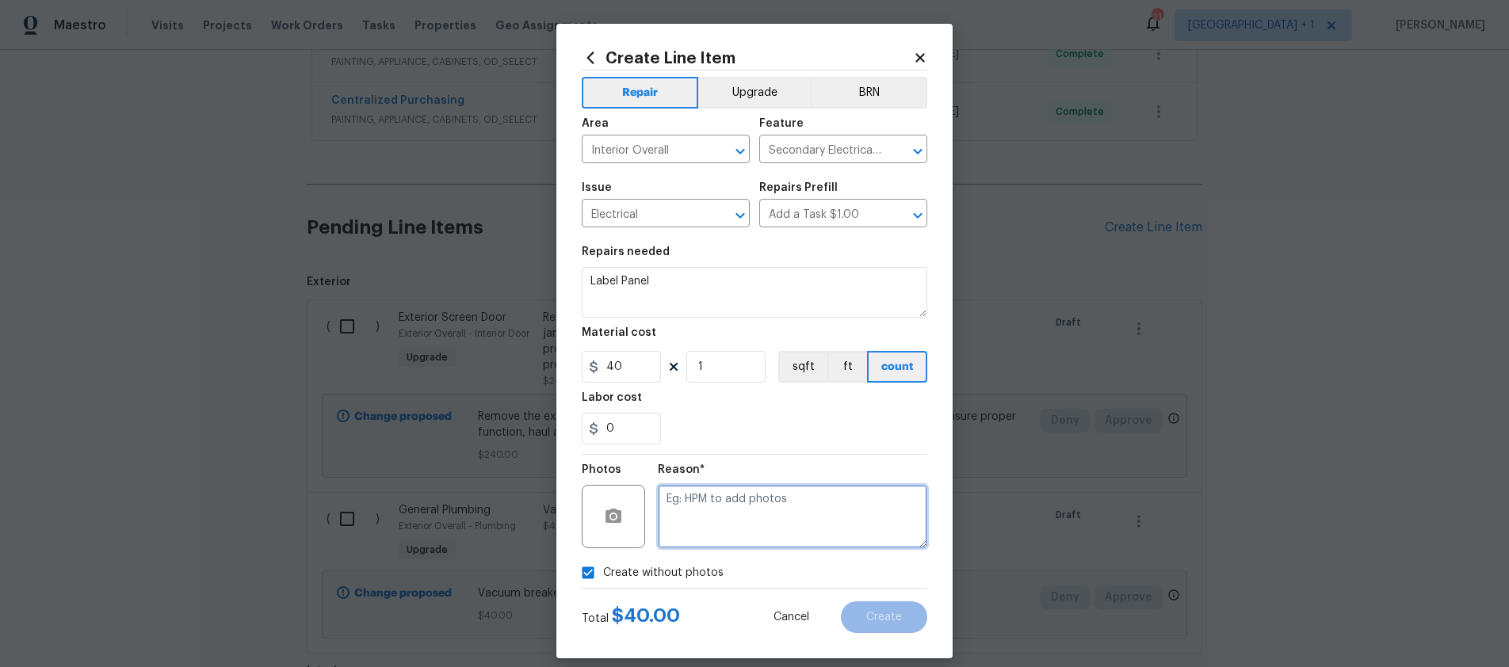
click at [699, 530] on textarea at bounding box center [793, 516] width 270 height 63
type textarea "."
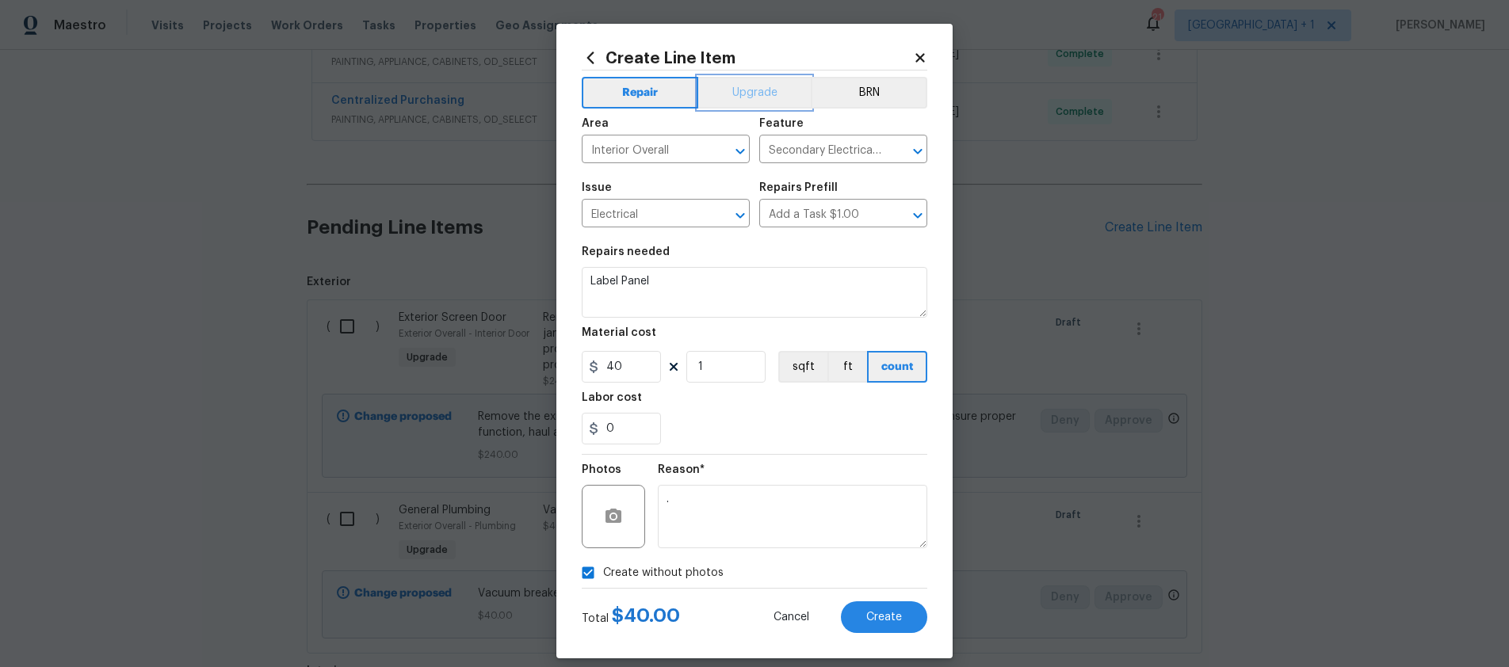
click at [733, 98] on button "Upgrade" at bounding box center [754, 93] width 113 height 32
click at [883, 615] on span "Create" at bounding box center [884, 618] width 36 height 12
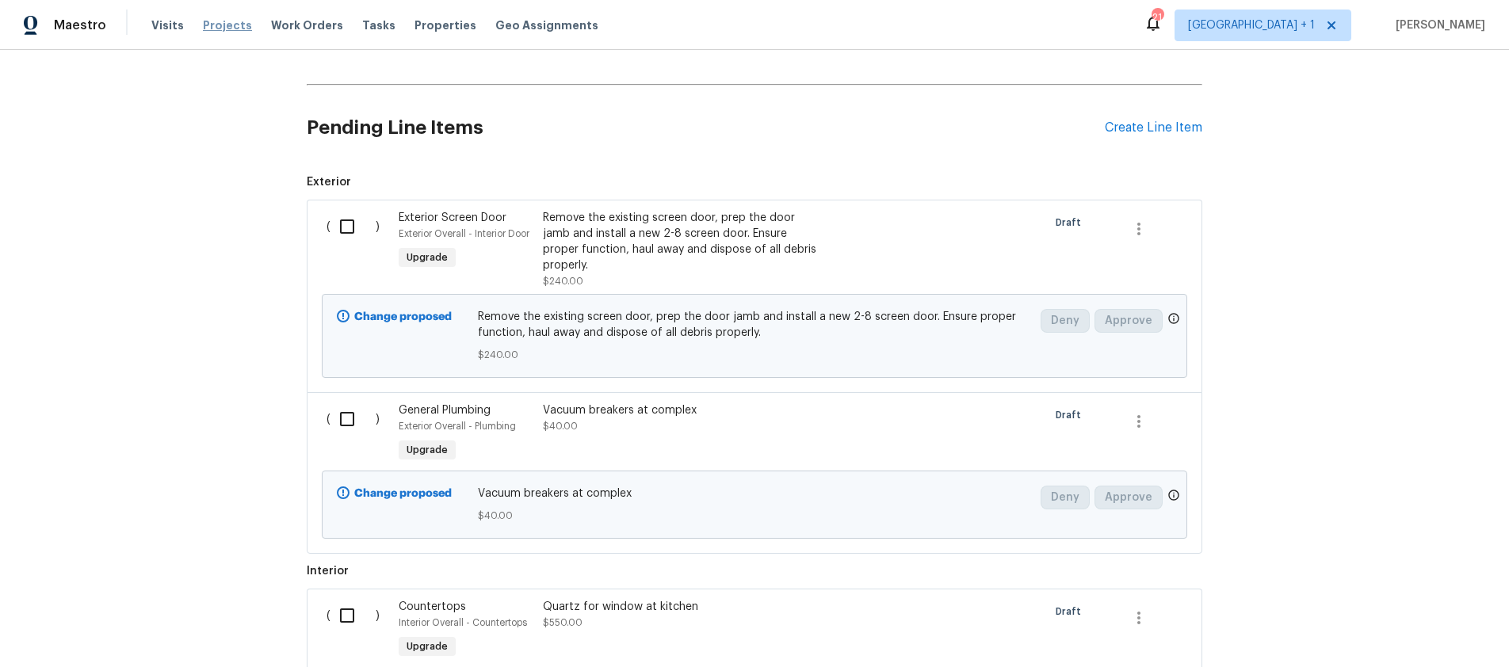
scroll to position [602, 0]
click at [350, 223] on input "checkbox" at bounding box center [353, 227] width 45 height 33
checkbox input "true"
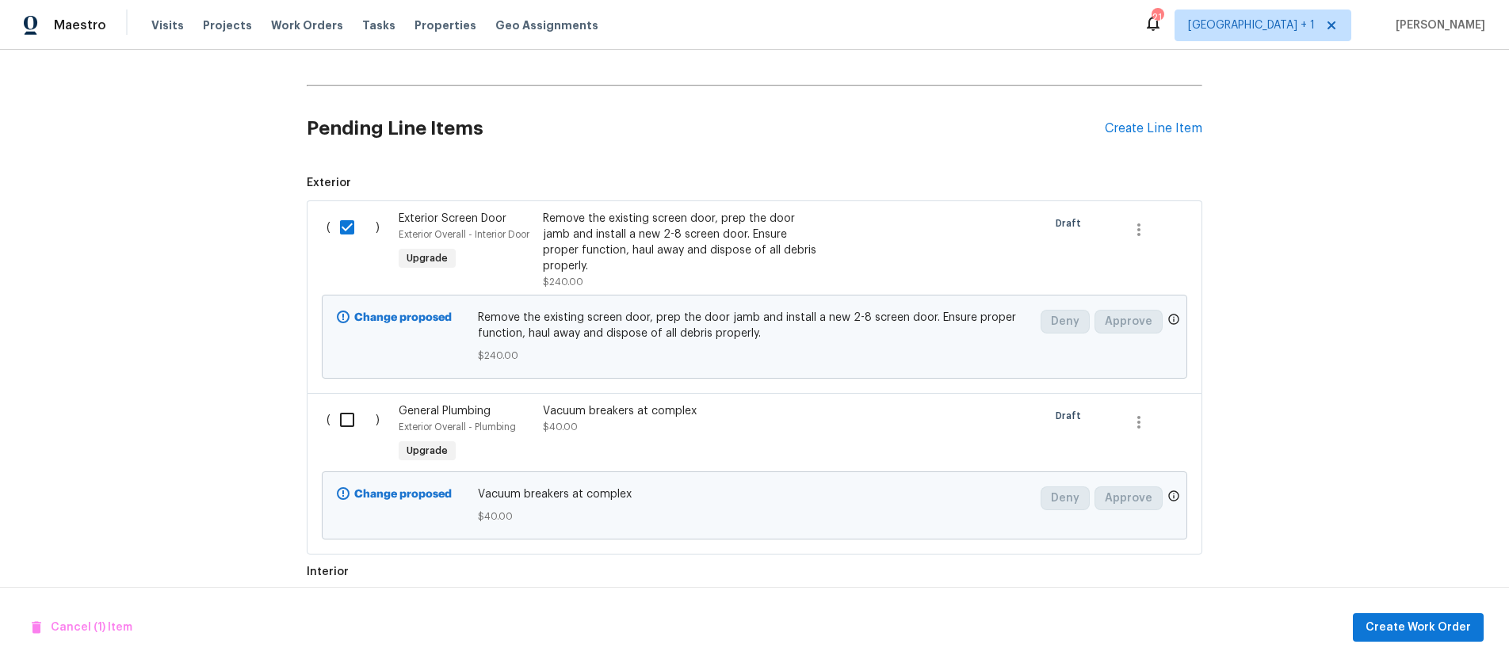
click at [346, 415] on input "checkbox" at bounding box center [353, 419] width 45 height 33
checkbox input "true"
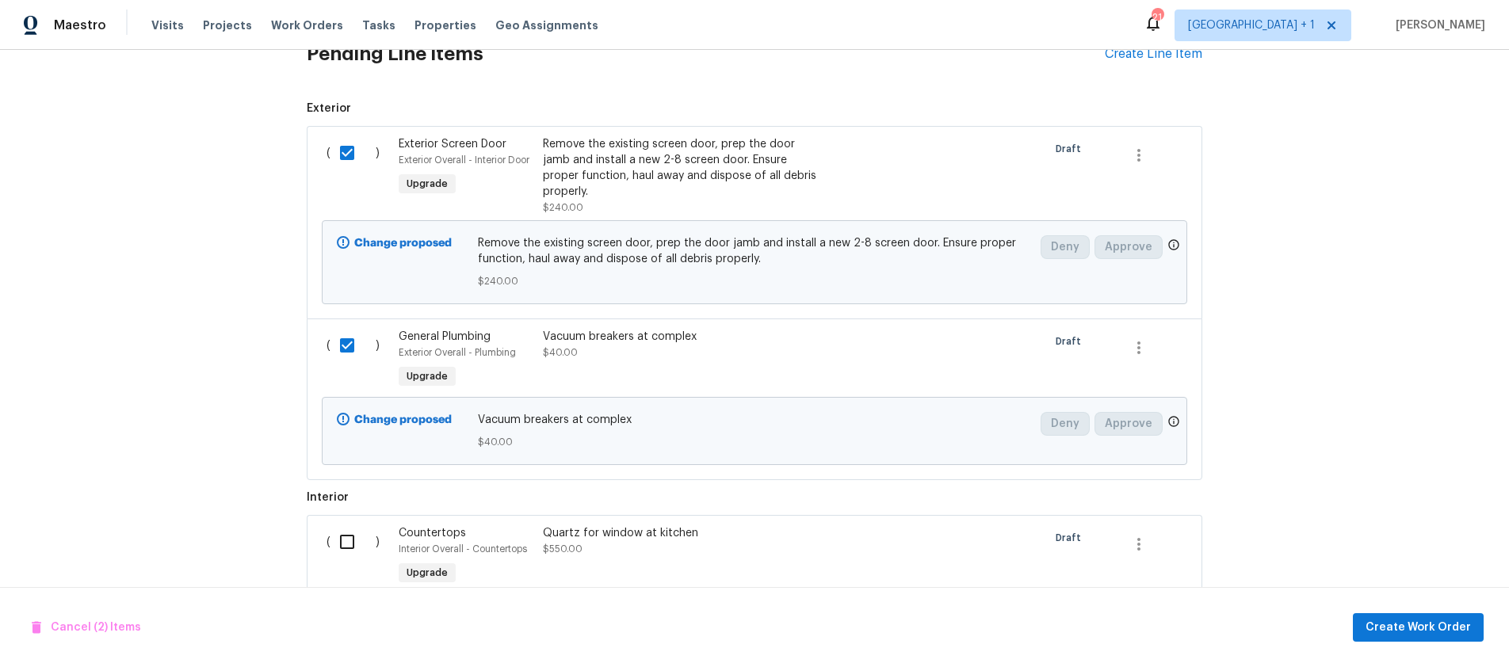
scroll to position [691, 0]
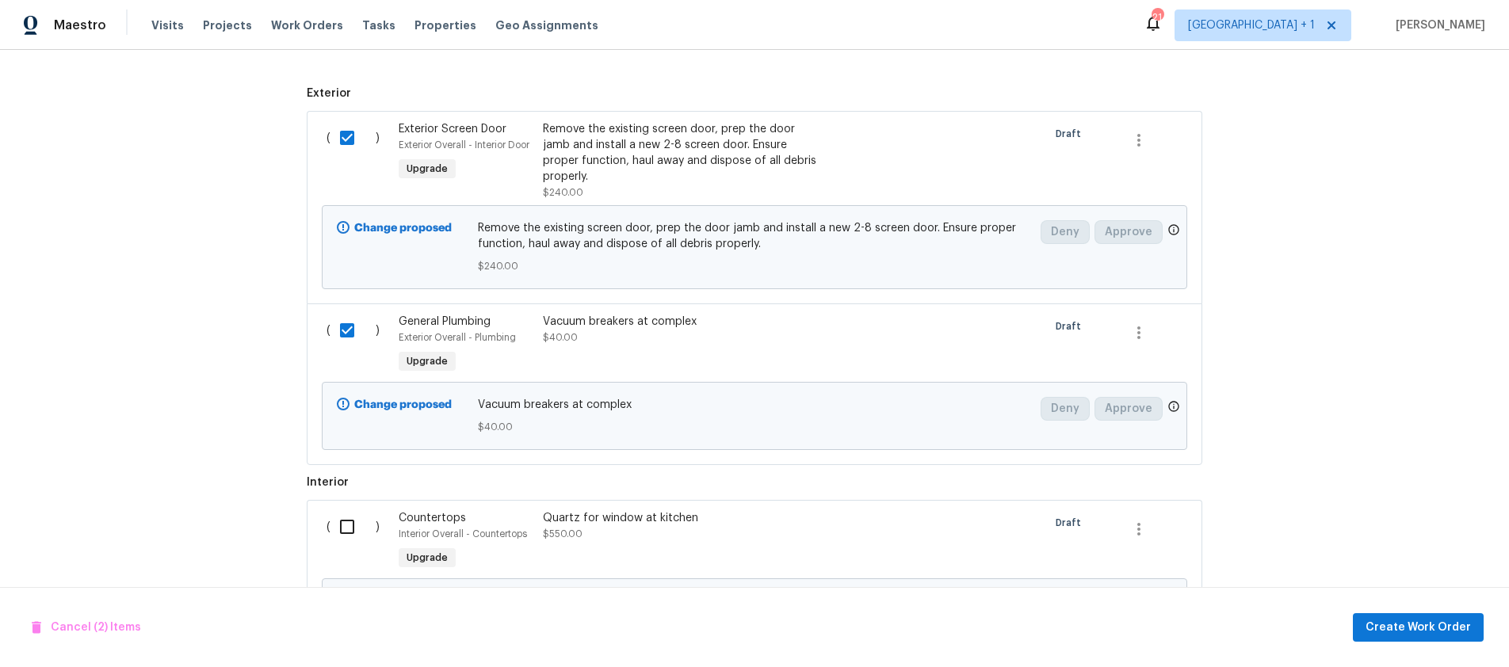
click at [344, 531] on input "checkbox" at bounding box center [353, 527] width 45 height 33
checkbox input "true"
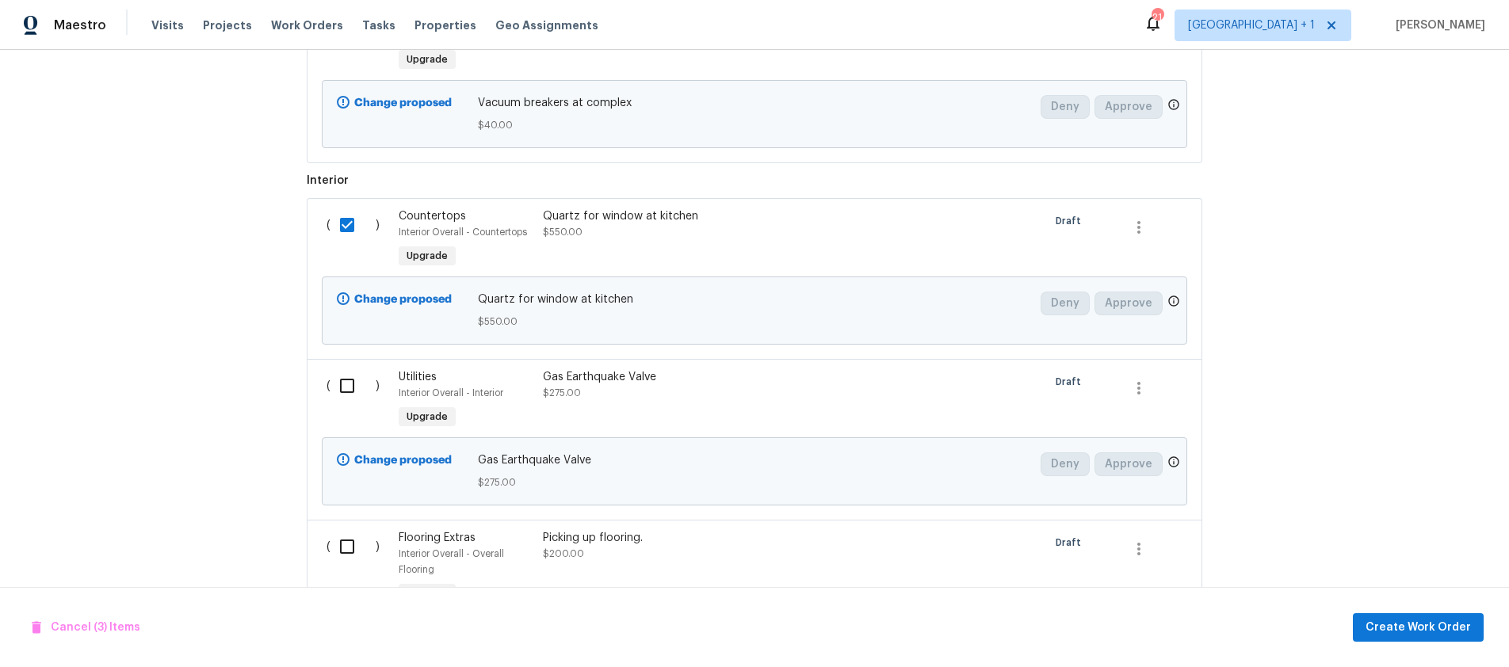
scroll to position [994, 0]
click at [348, 384] on input "checkbox" at bounding box center [353, 385] width 45 height 33
checkbox input "true"
click at [350, 538] on input "checkbox" at bounding box center [353, 542] width 45 height 33
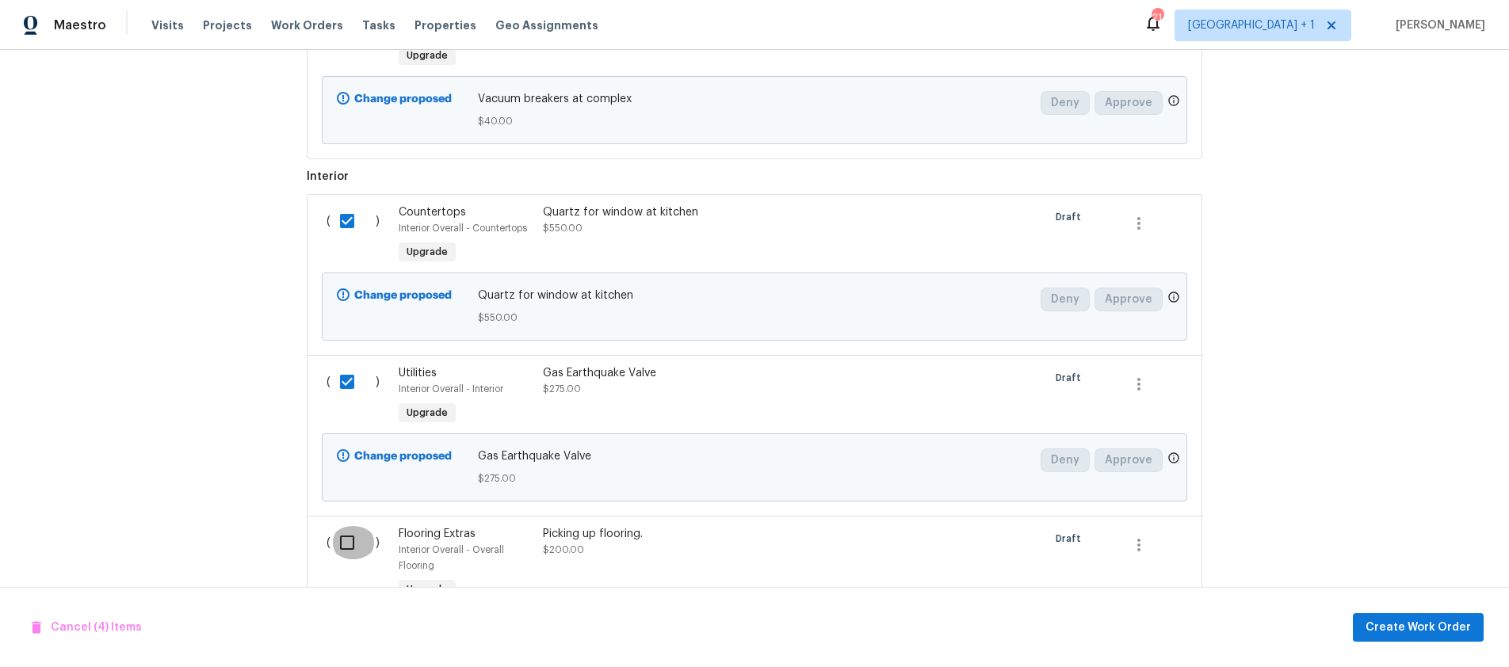
checkbox input "true"
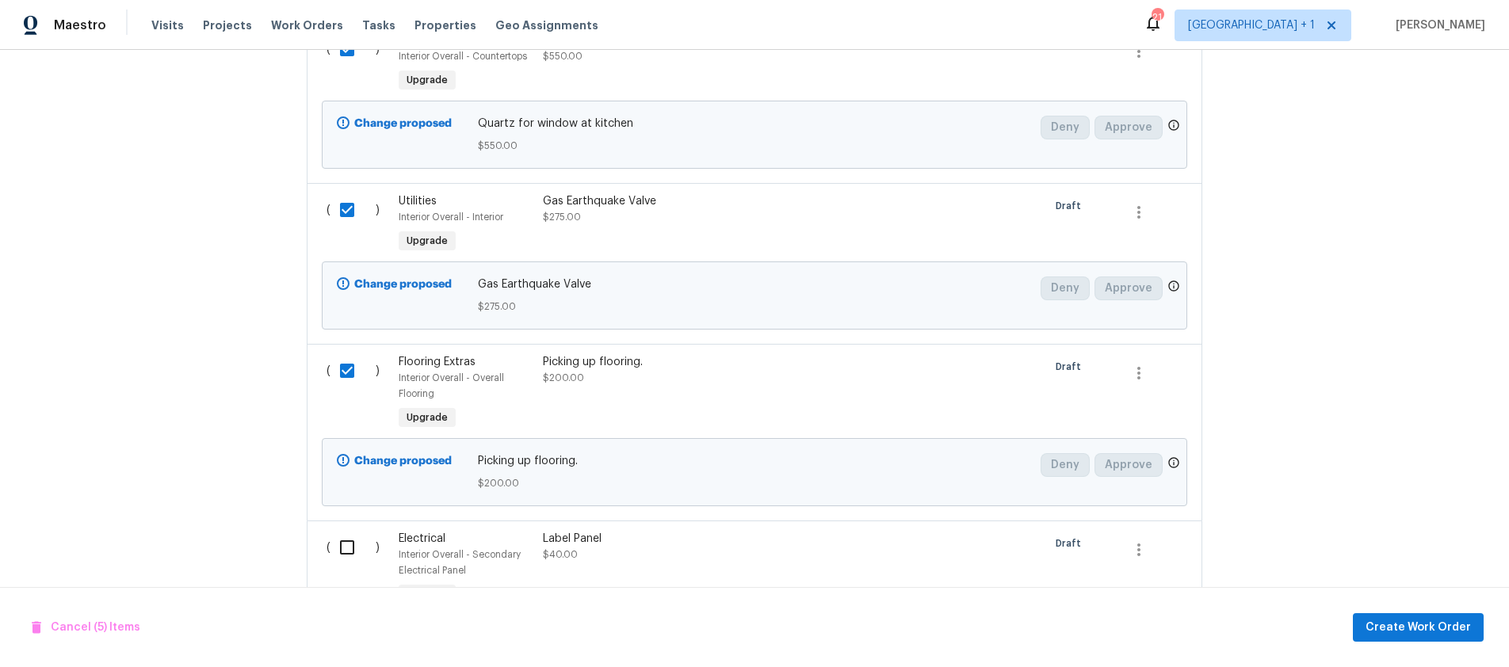
scroll to position [1170, 0]
click at [350, 548] on input "checkbox" at bounding box center [353, 546] width 45 height 33
checkbox input "true"
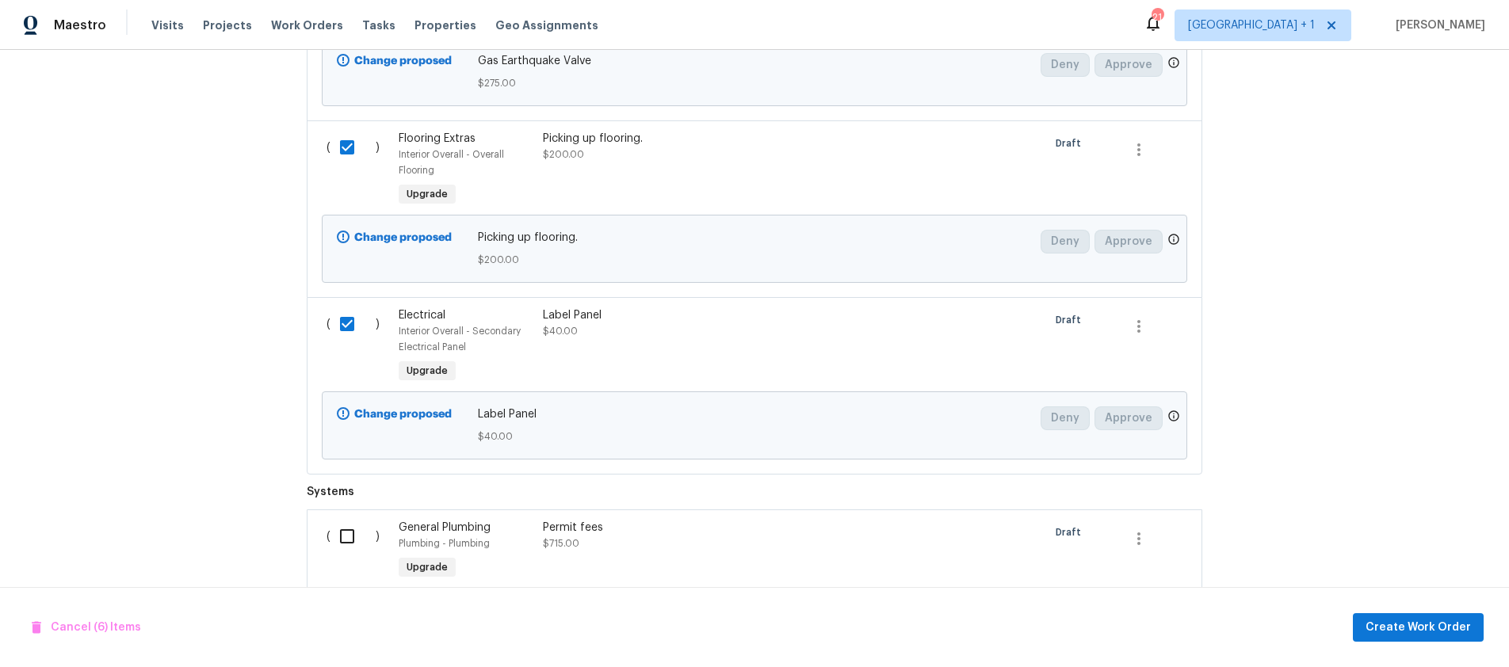
scroll to position [1396, 0]
click at [346, 537] on input "checkbox" at bounding box center [353, 533] width 45 height 33
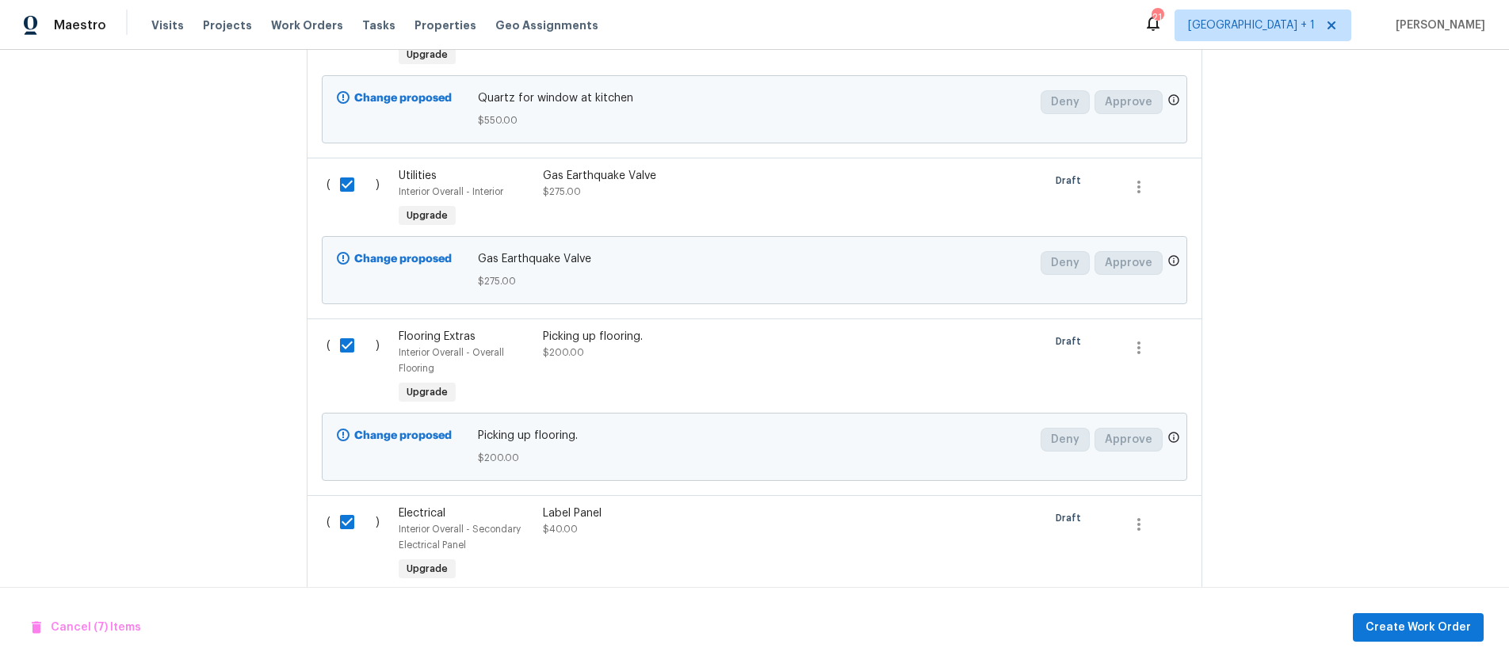
scroll to position [1204, 0]
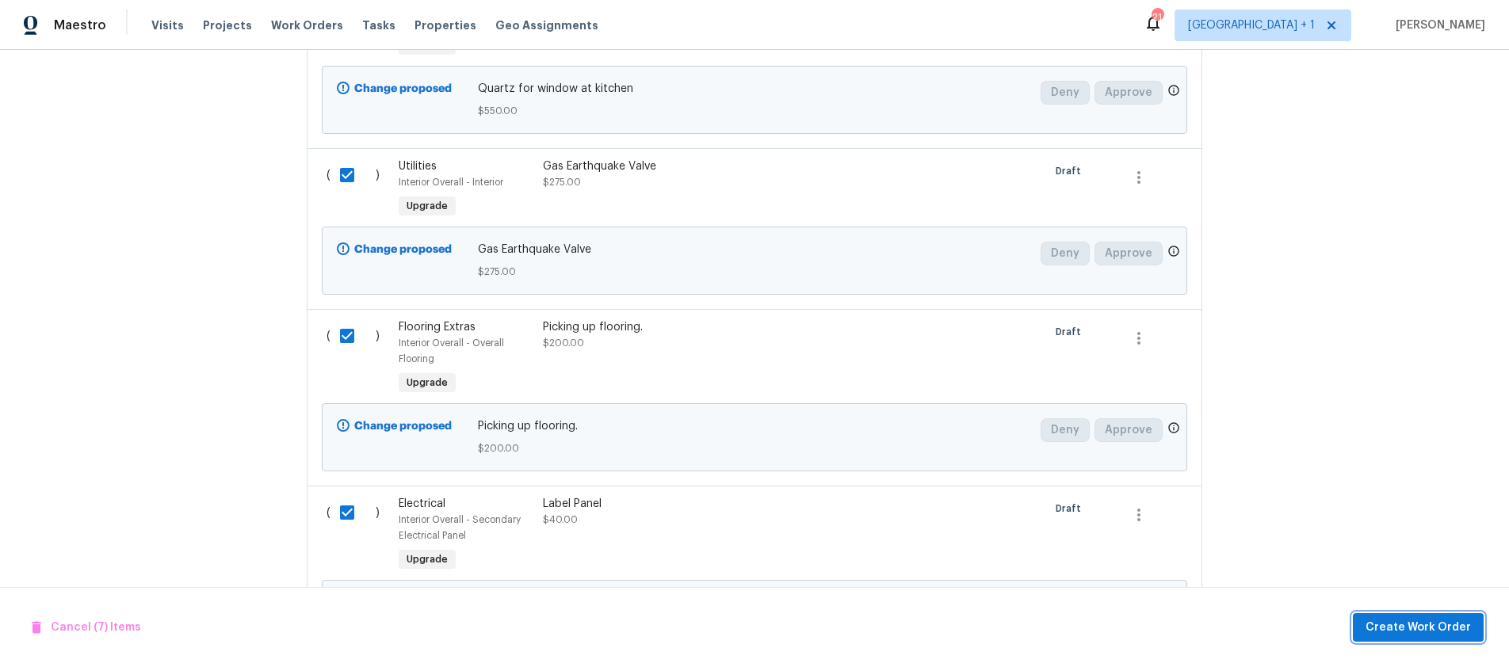
click at [1395, 624] on span "Create Work Order" at bounding box center [1418, 628] width 105 height 20
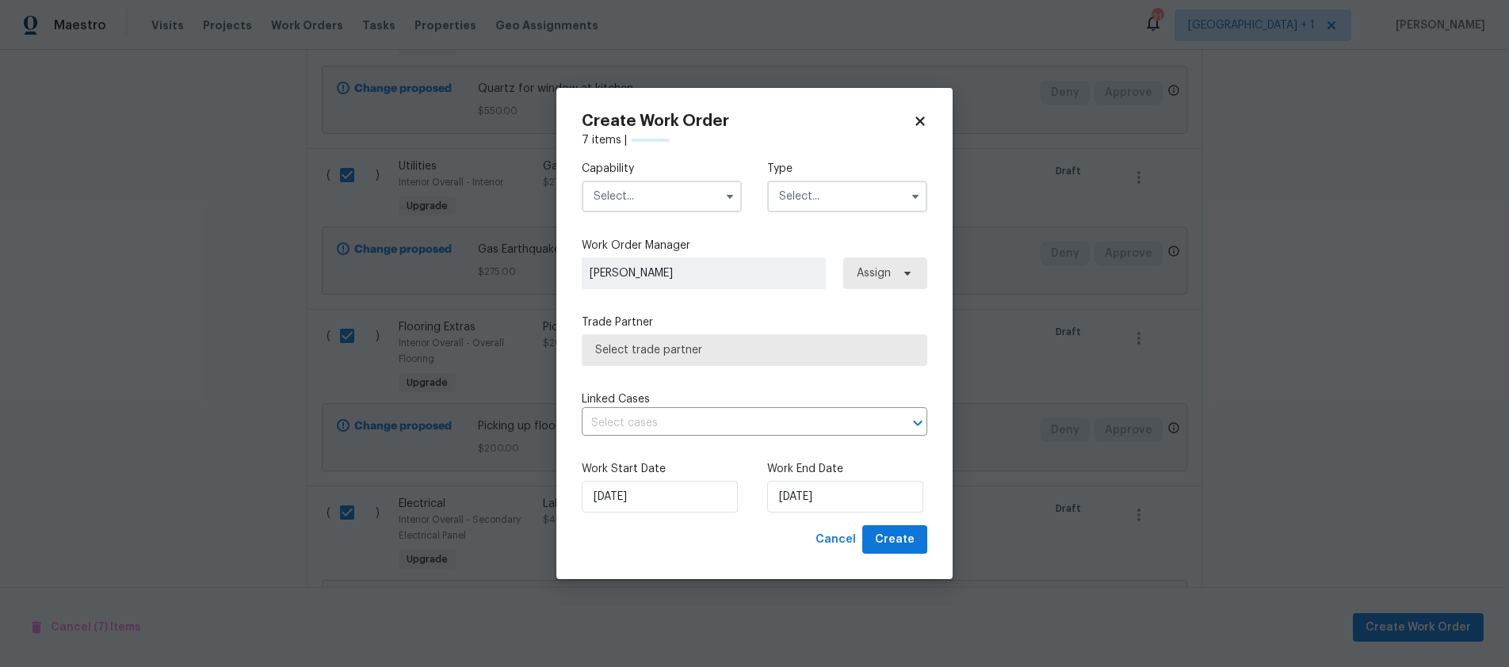
checkbox input "false"
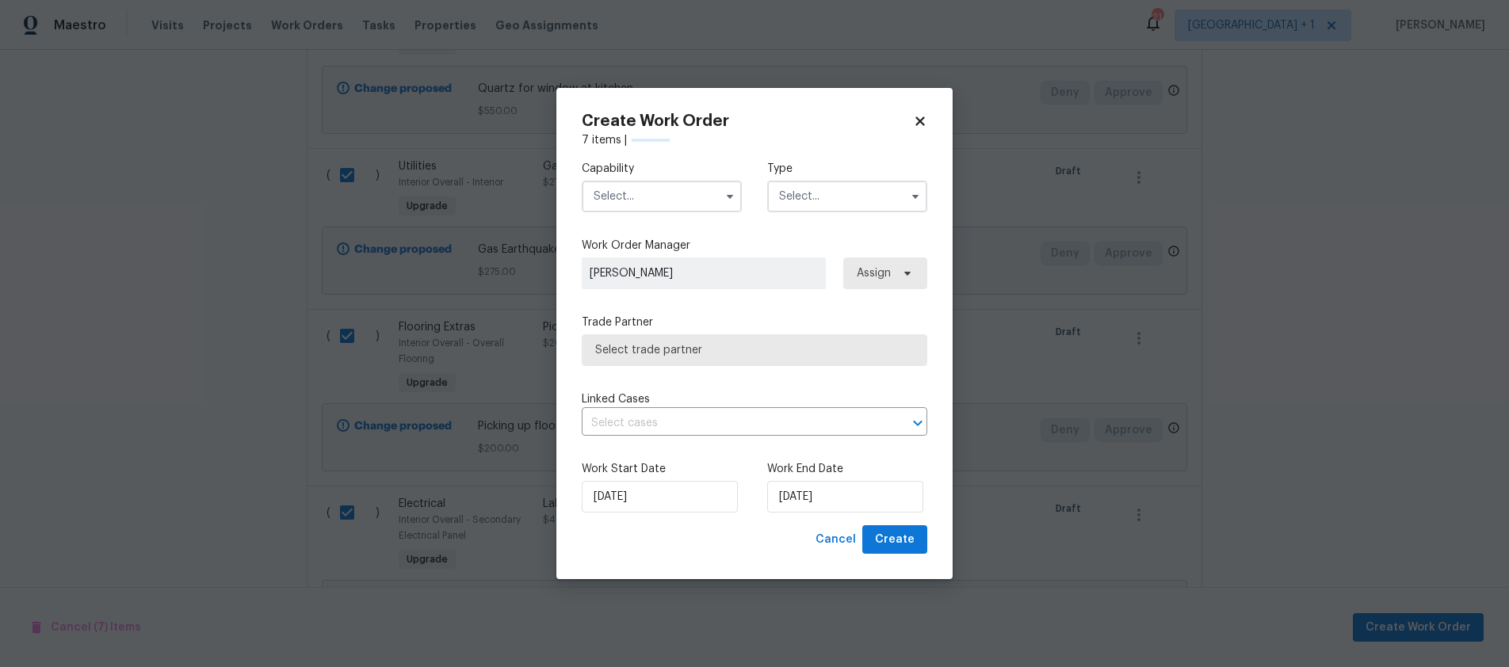
checkbox input "false"
click at [658, 202] on input "text" at bounding box center [662, 197] width 160 height 32
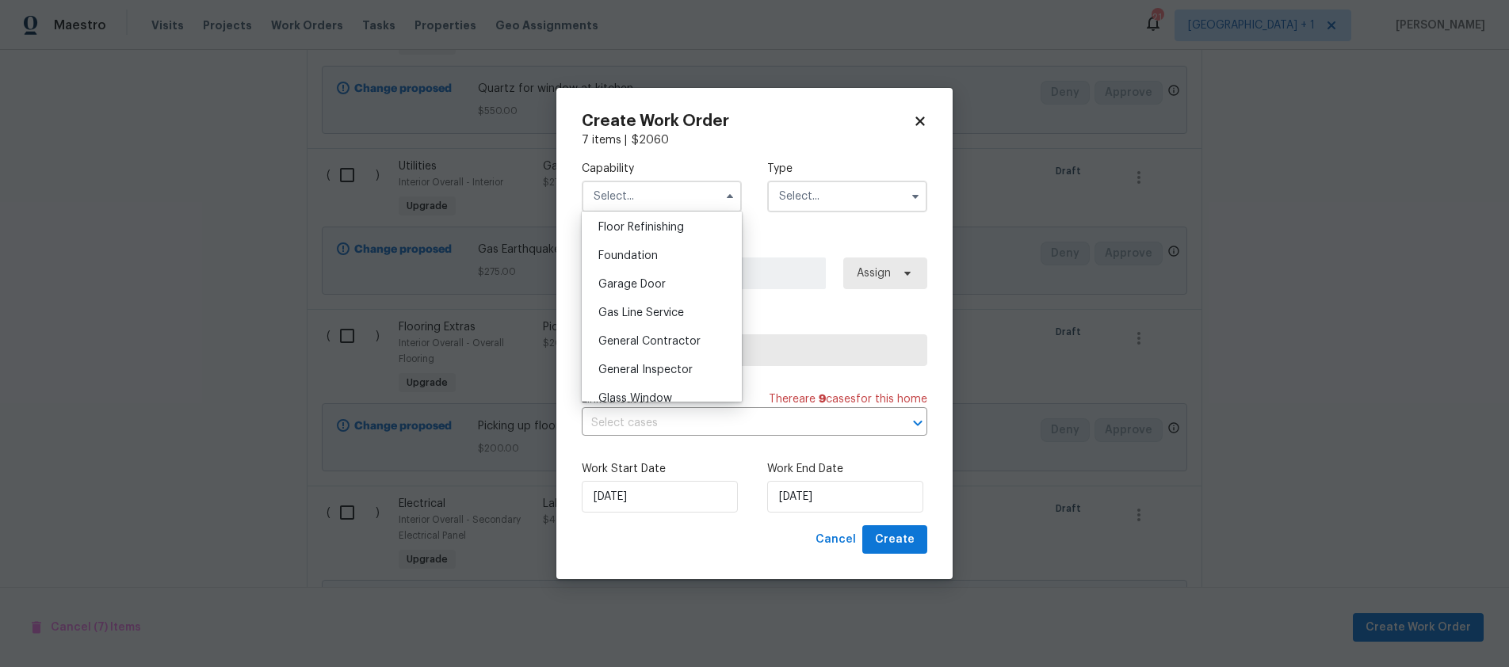
scroll to position [602, 0]
click at [665, 385] on span "General Contractor" at bounding box center [650, 386] width 102 height 11
type input "General Contractor"
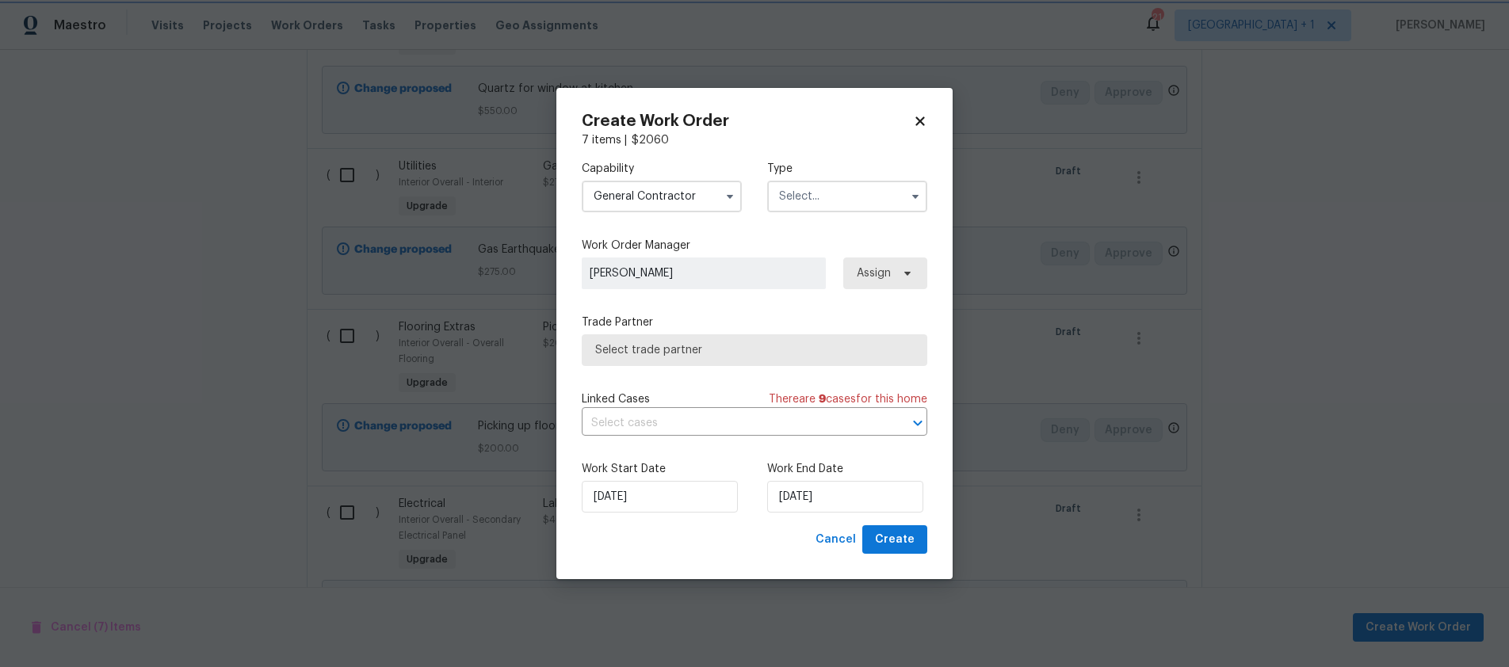
scroll to position [633, 0]
click at [819, 189] on input "text" at bounding box center [847, 197] width 160 height 32
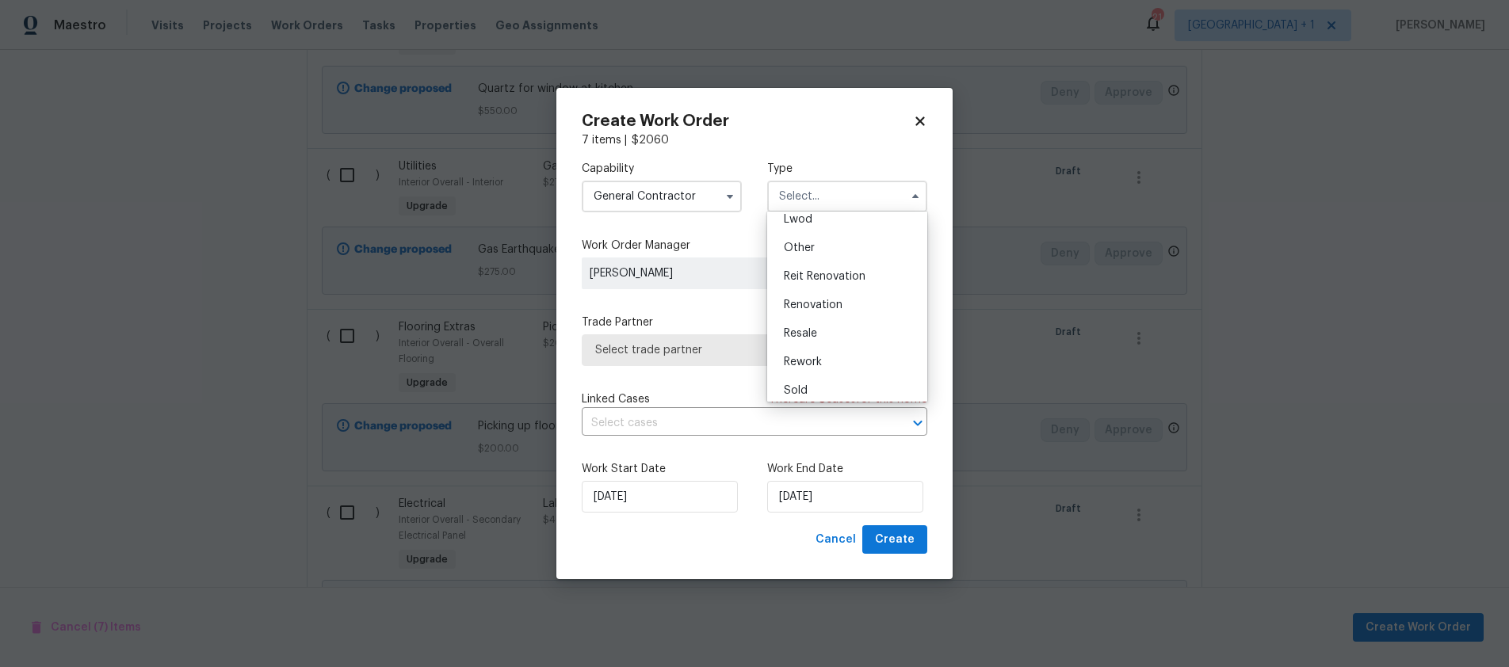
scroll to position [189, 0]
click at [819, 294] on span "Renovation" at bounding box center [813, 298] width 59 height 11
type input "Renovation"
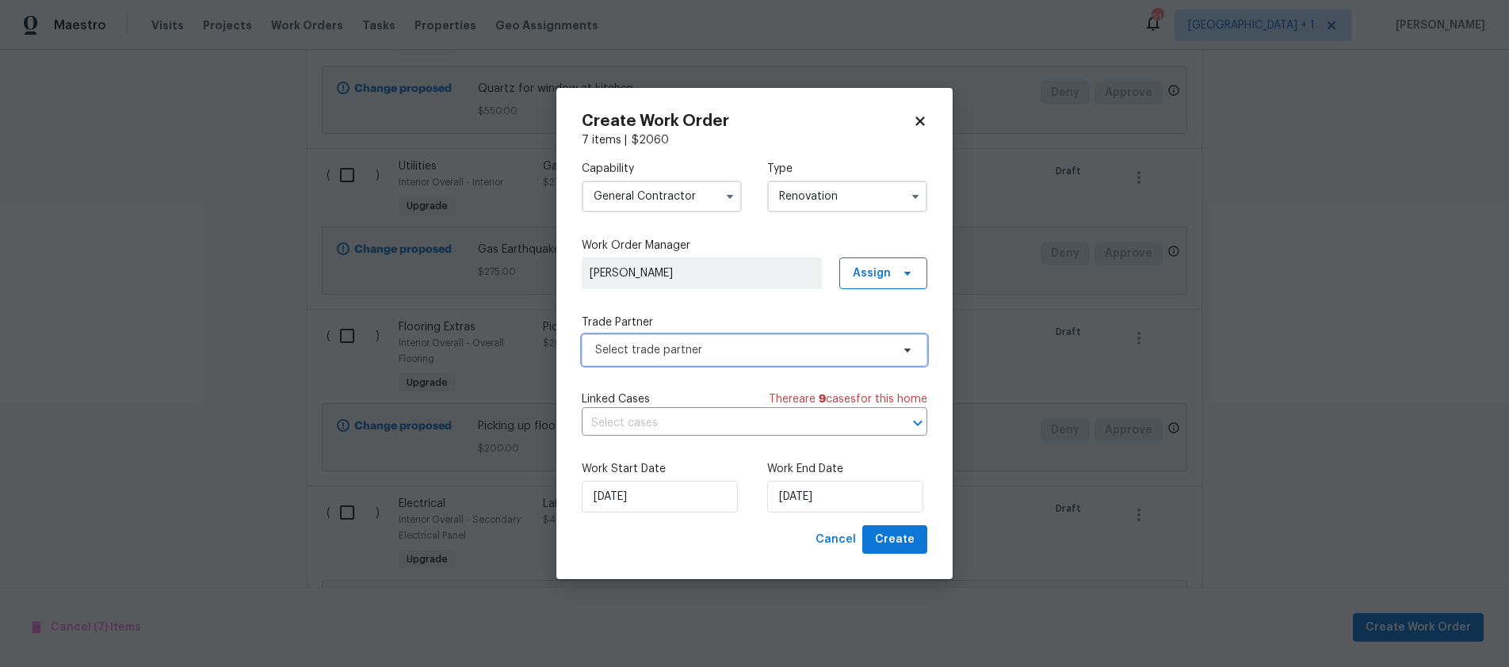
click at [746, 350] on span "Select trade partner" at bounding box center [743, 350] width 296 height 16
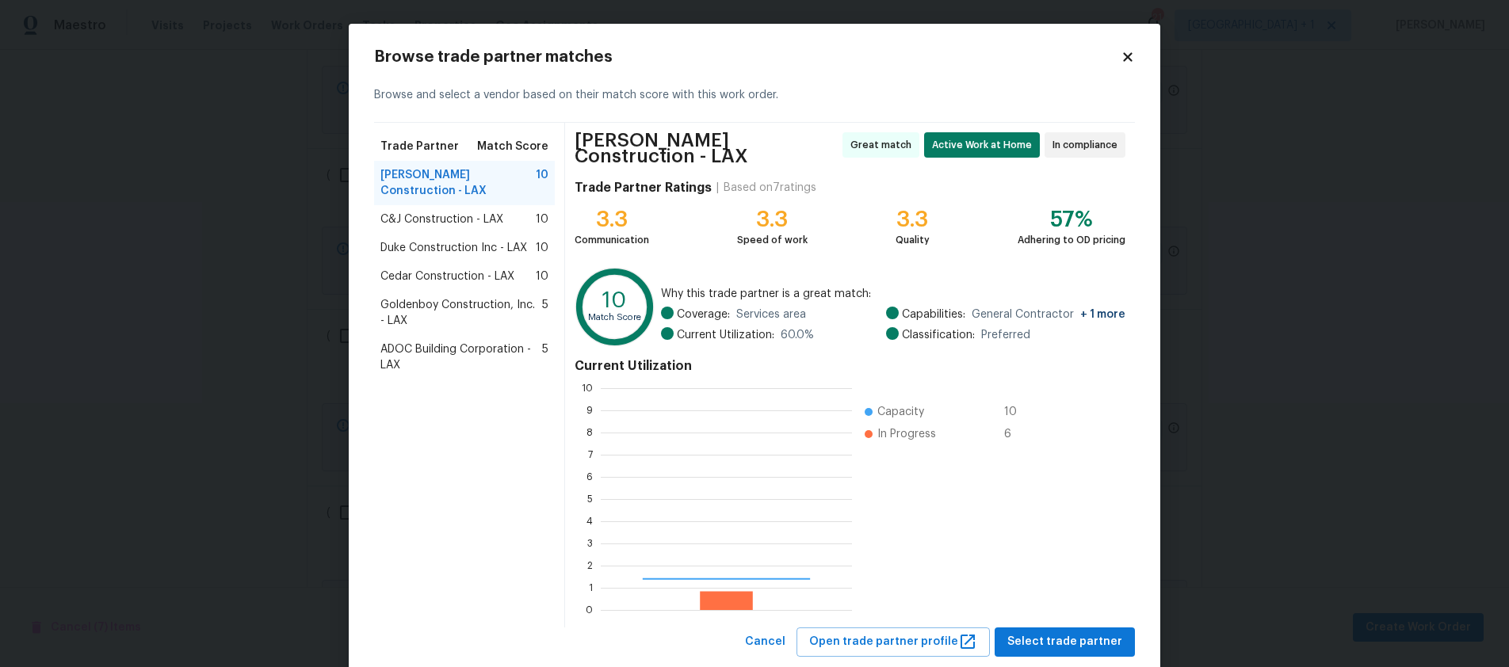
scroll to position [222, 251]
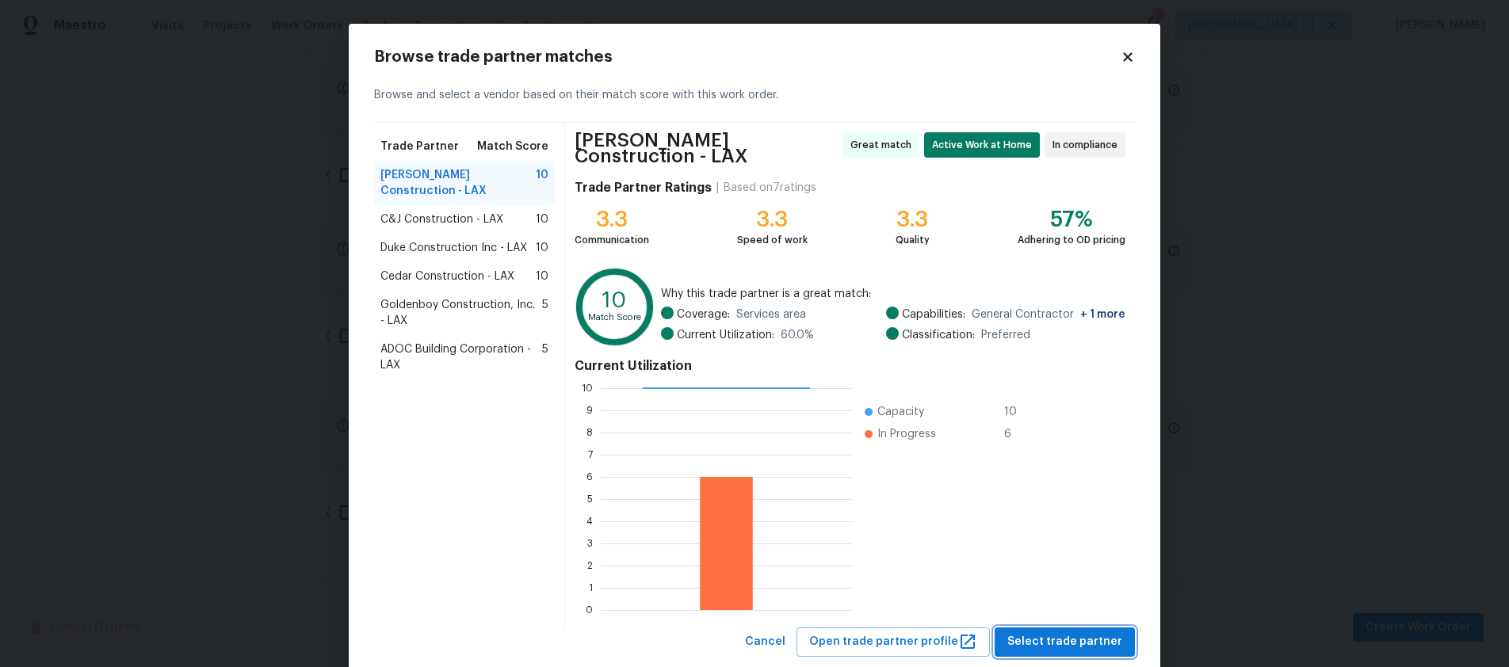
click at [1062, 637] on span "Select trade partner" at bounding box center [1065, 643] width 115 height 20
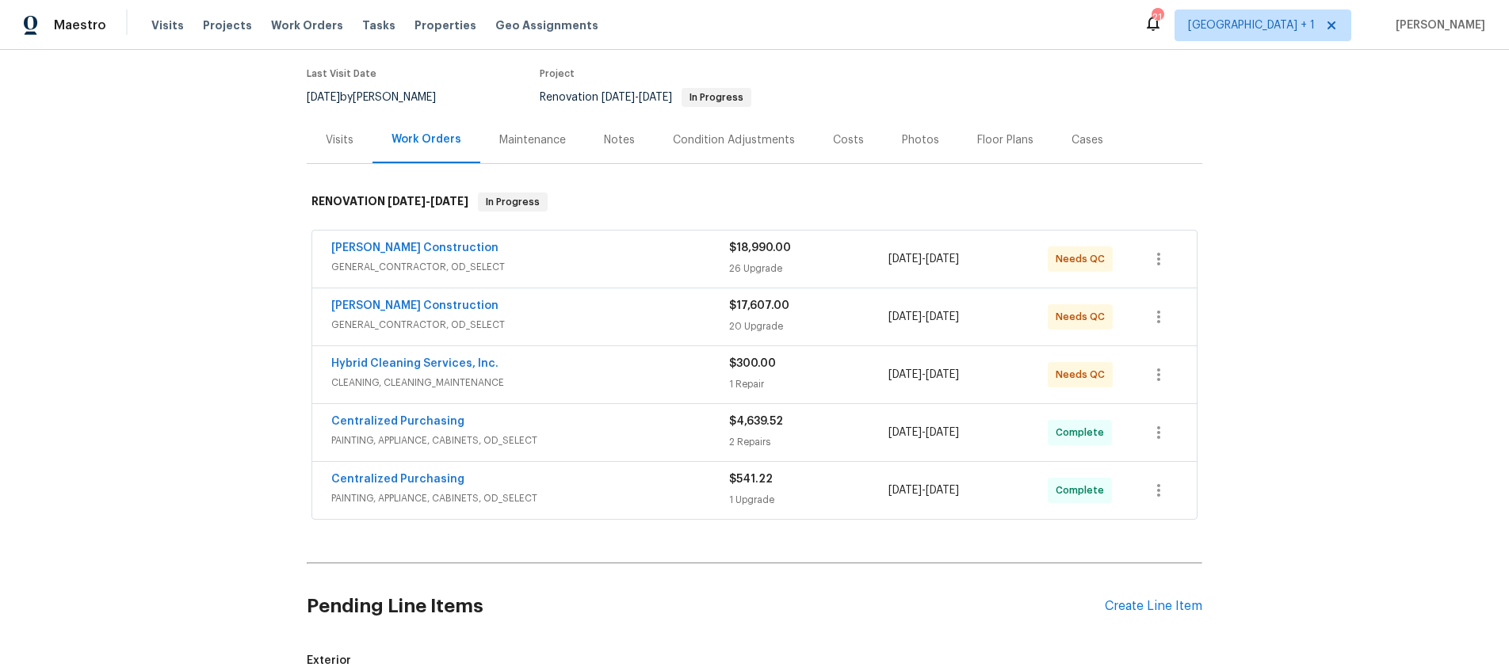
scroll to position [141, 0]
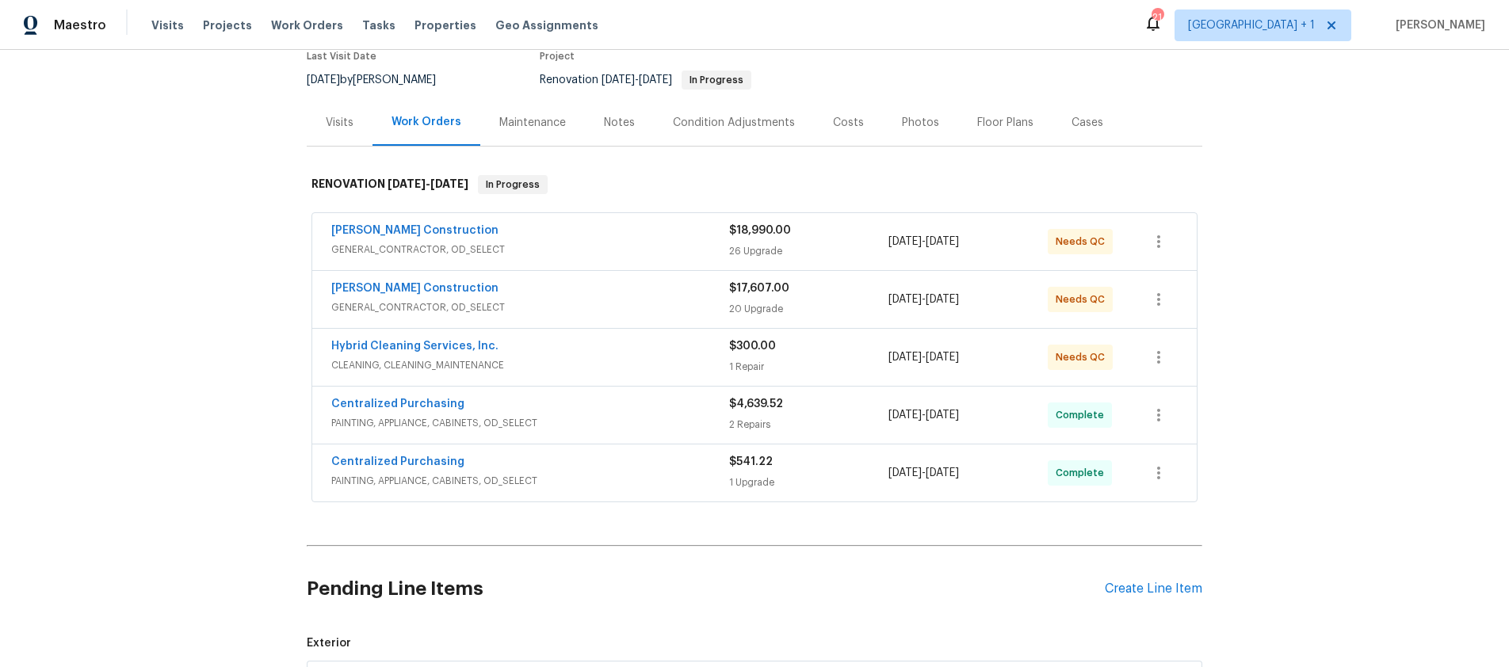
click at [609, 355] on div "Hybrid Cleaning Services, Inc." at bounding box center [530, 347] width 398 height 19
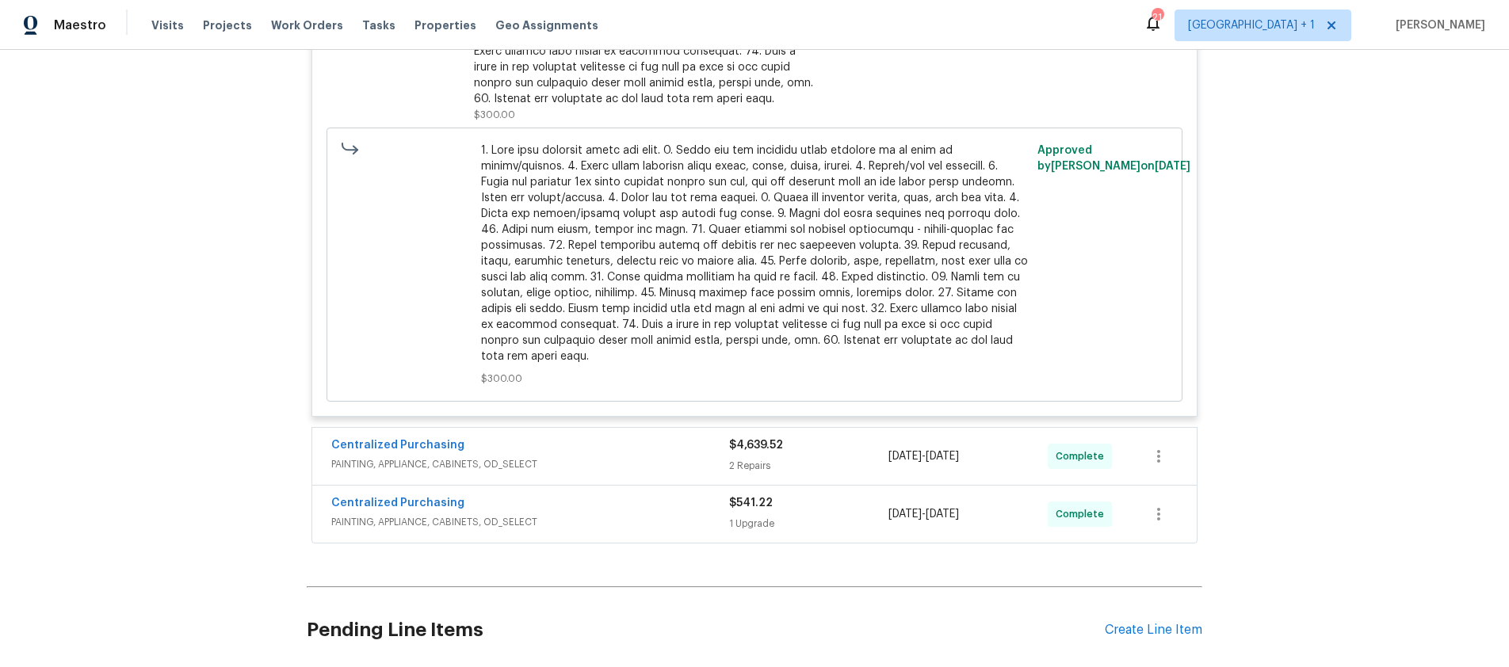
scroll to position [388, 0]
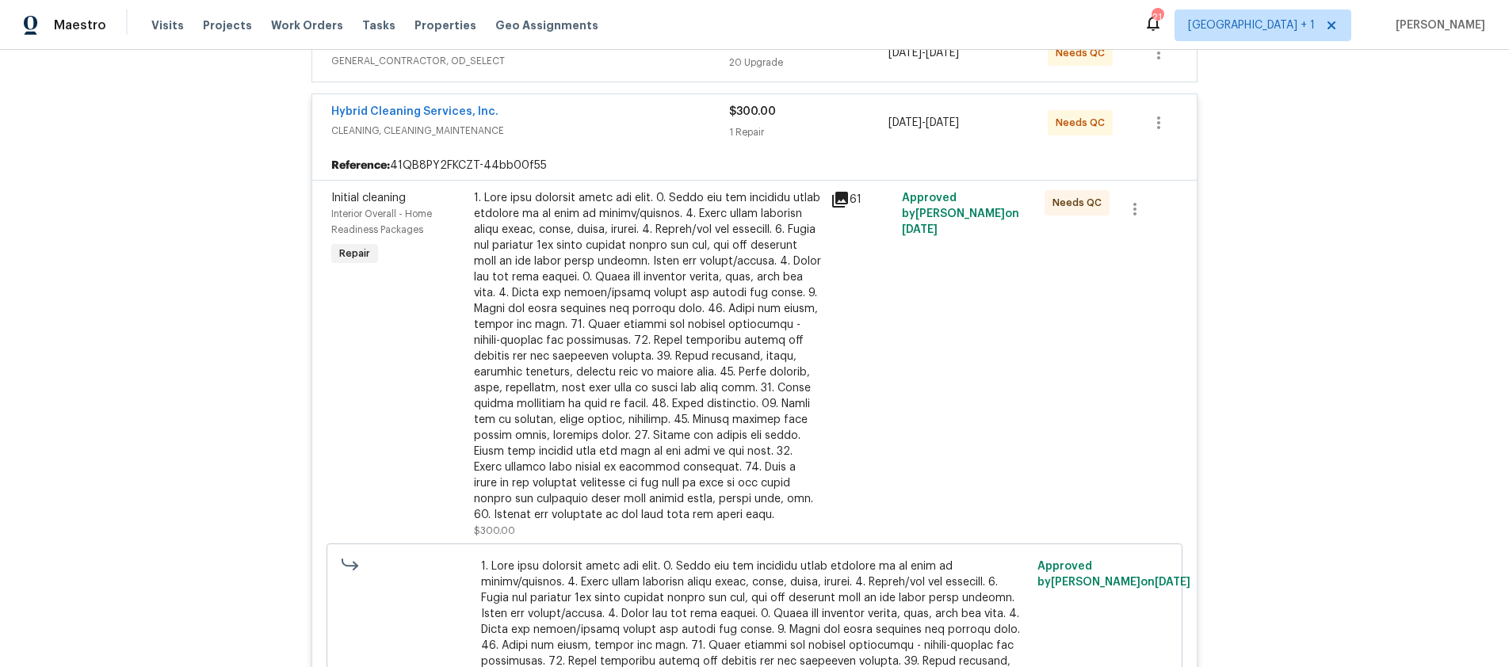
click at [763, 353] on div at bounding box center [647, 356] width 347 height 333
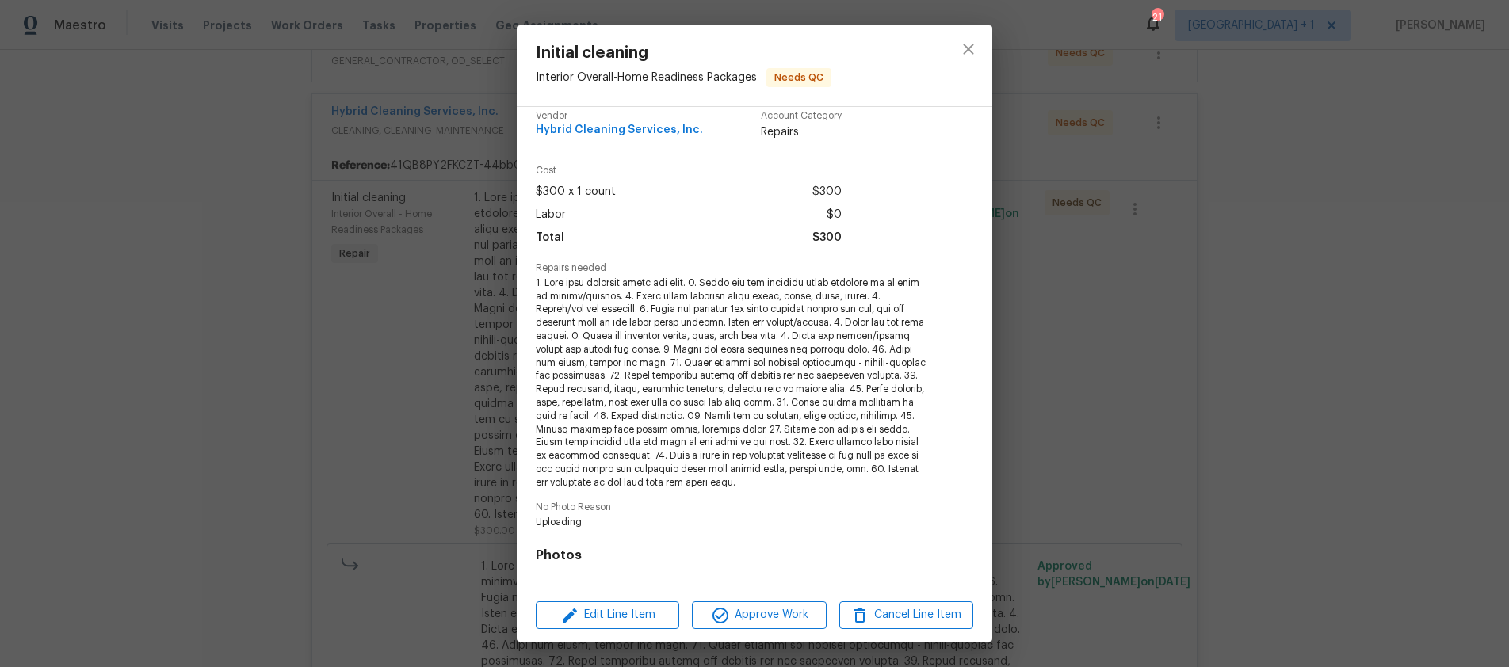
scroll to position [16, 0]
click at [652, 610] on span "Edit Line Item" at bounding box center [608, 616] width 134 height 20
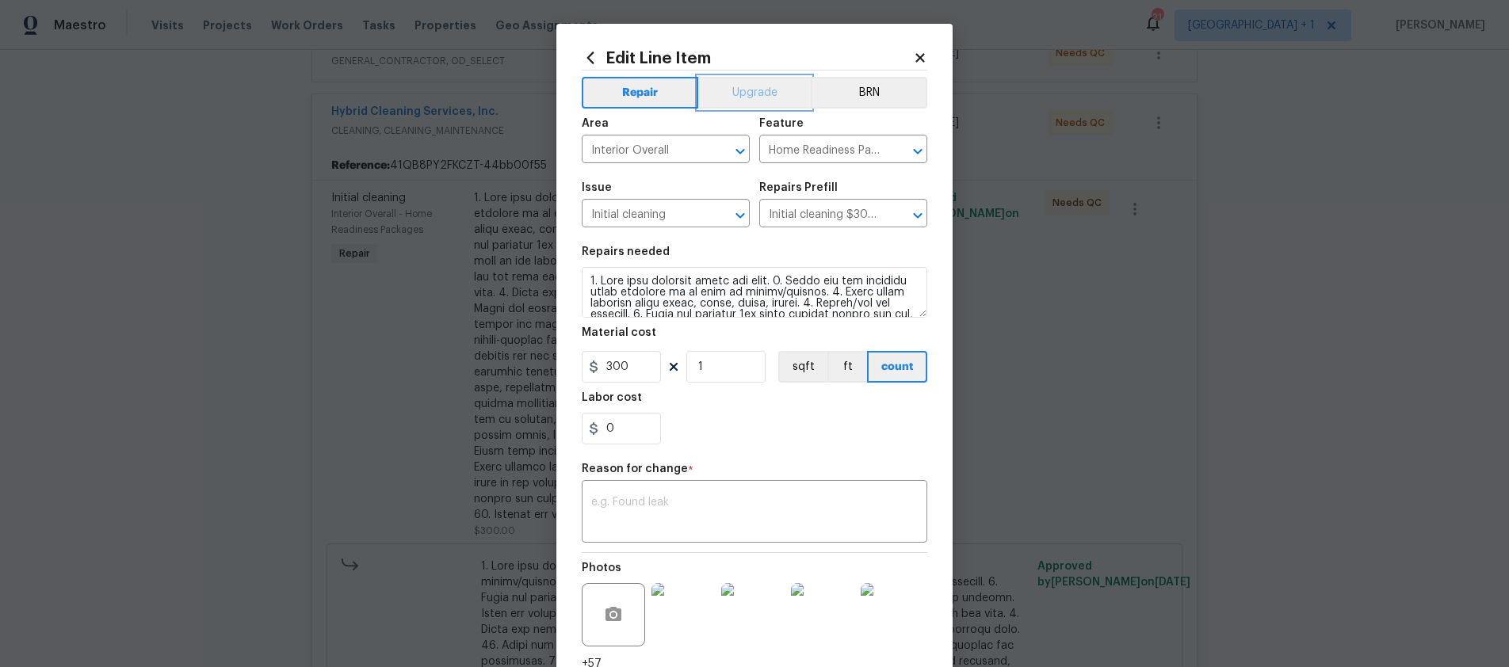
click at [756, 98] on button "Upgrade" at bounding box center [754, 93] width 113 height 32
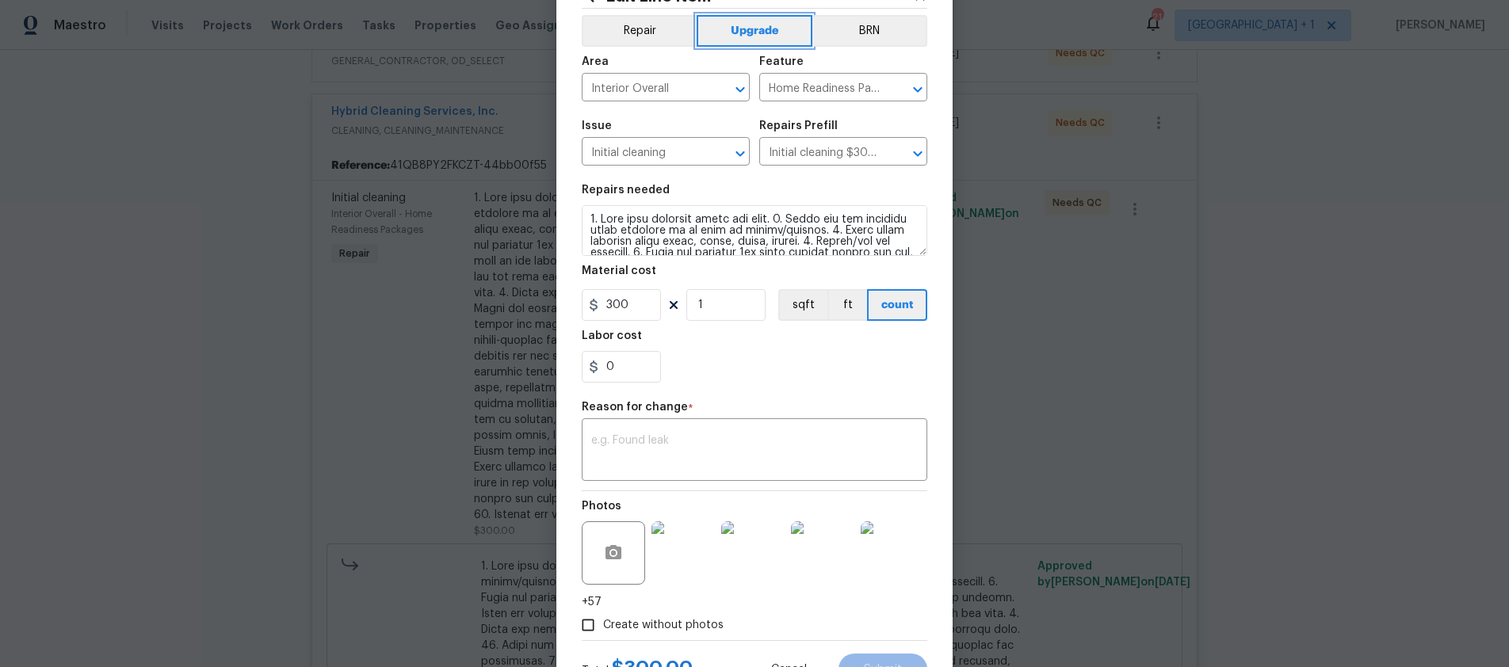
scroll to position [129, 0]
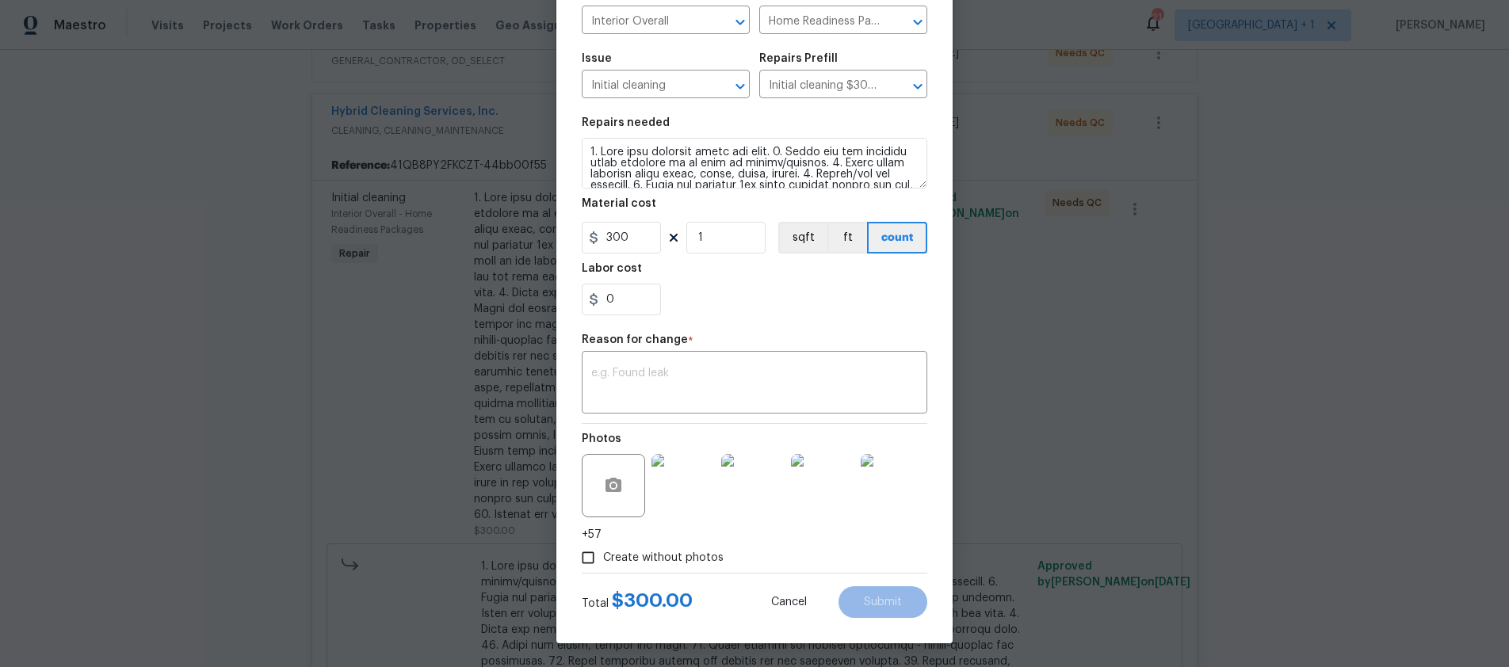
click at [792, 557] on div "Create without photos" at bounding box center [755, 558] width 346 height 30
click at [588, 559] on input "Create without photos" at bounding box center [588, 558] width 30 height 30
checkbox input "false"
click at [665, 371] on textarea at bounding box center [754, 384] width 327 height 33
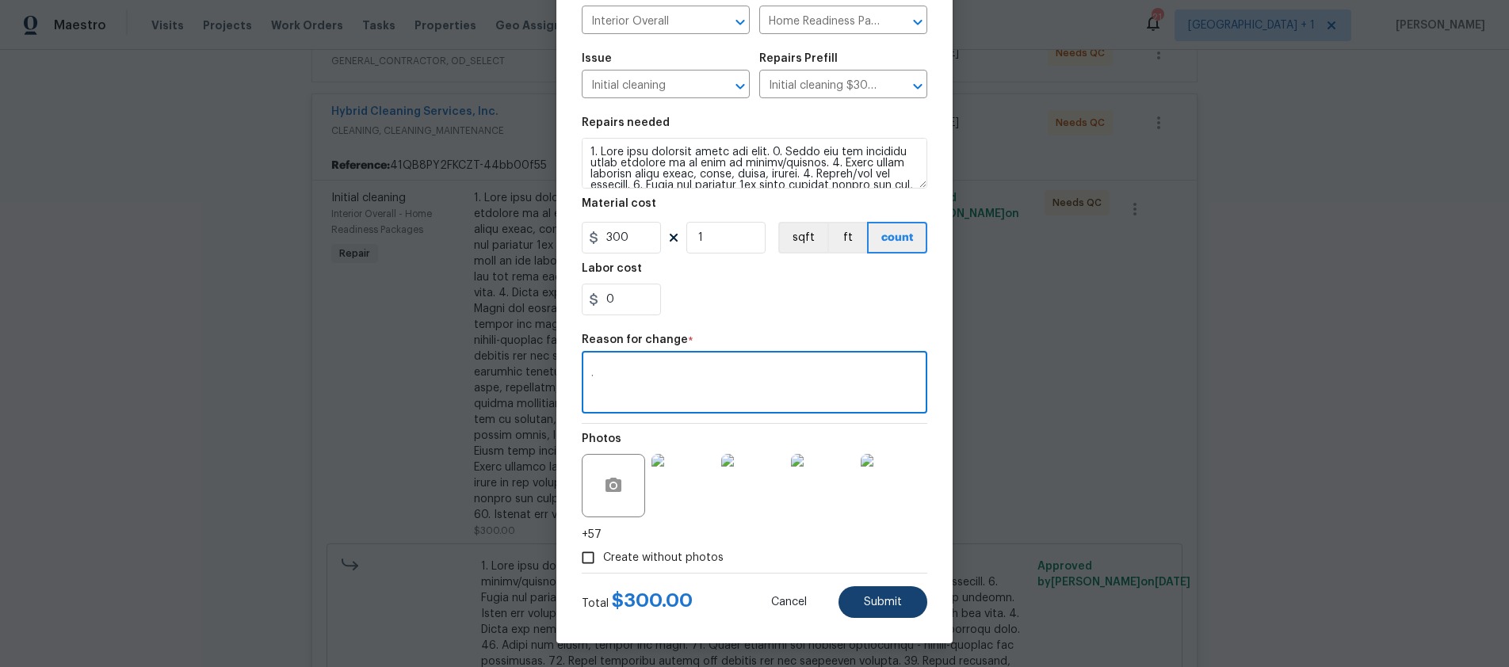
type textarea "."
click at [893, 604] on span "Submit" at bounding box center [883, 603] width 38 height 12
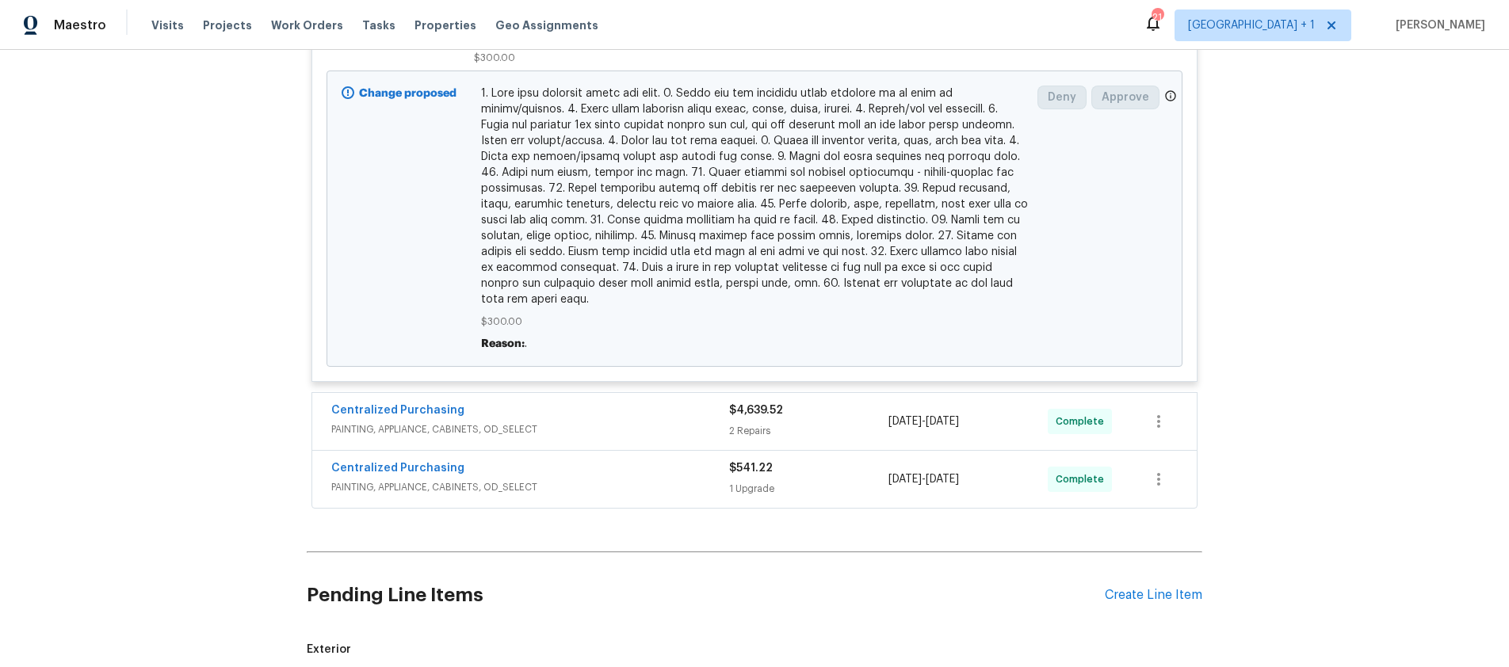
scroll to position [1035, 0]
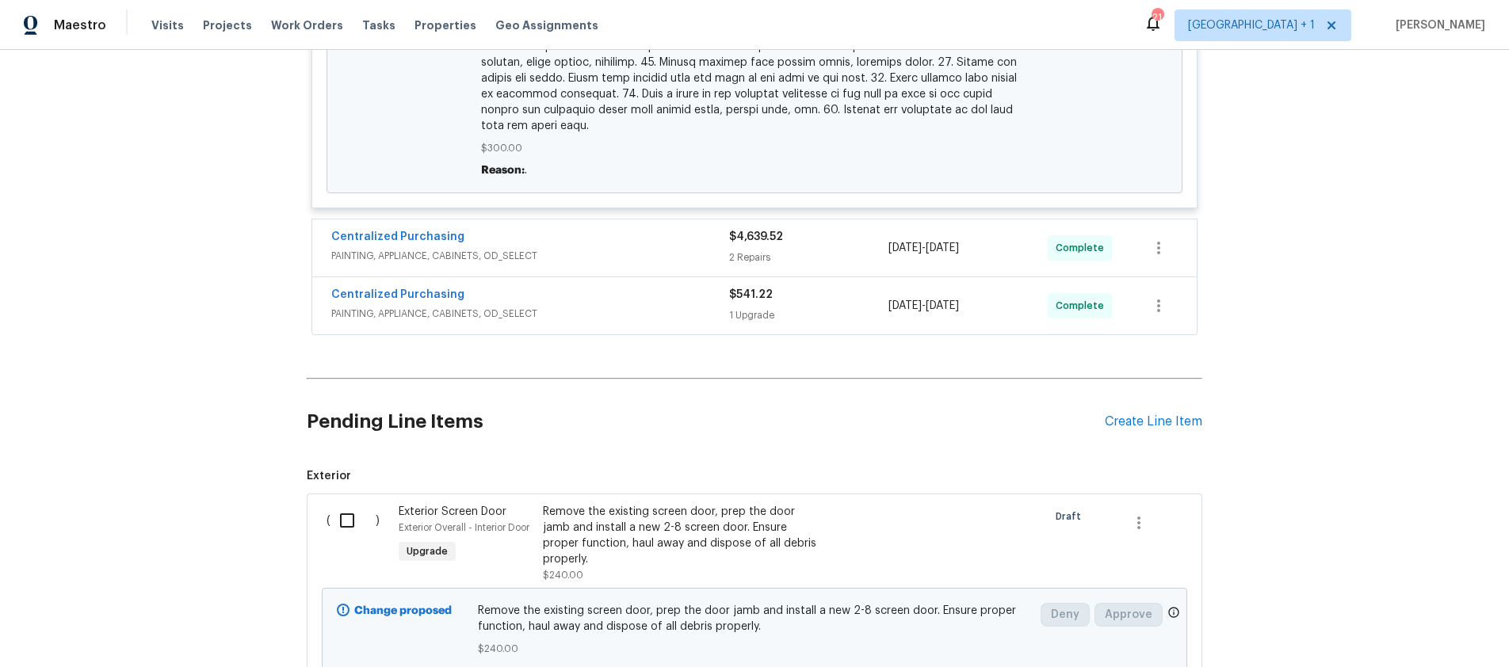
click at [1263, 239] on div "Back to all projects 2909 10th St Apt 4, Santa Monica, CA 90405 2 Beds | 1 Bath…" at bounding box center [754, 359] width 1509 height 618
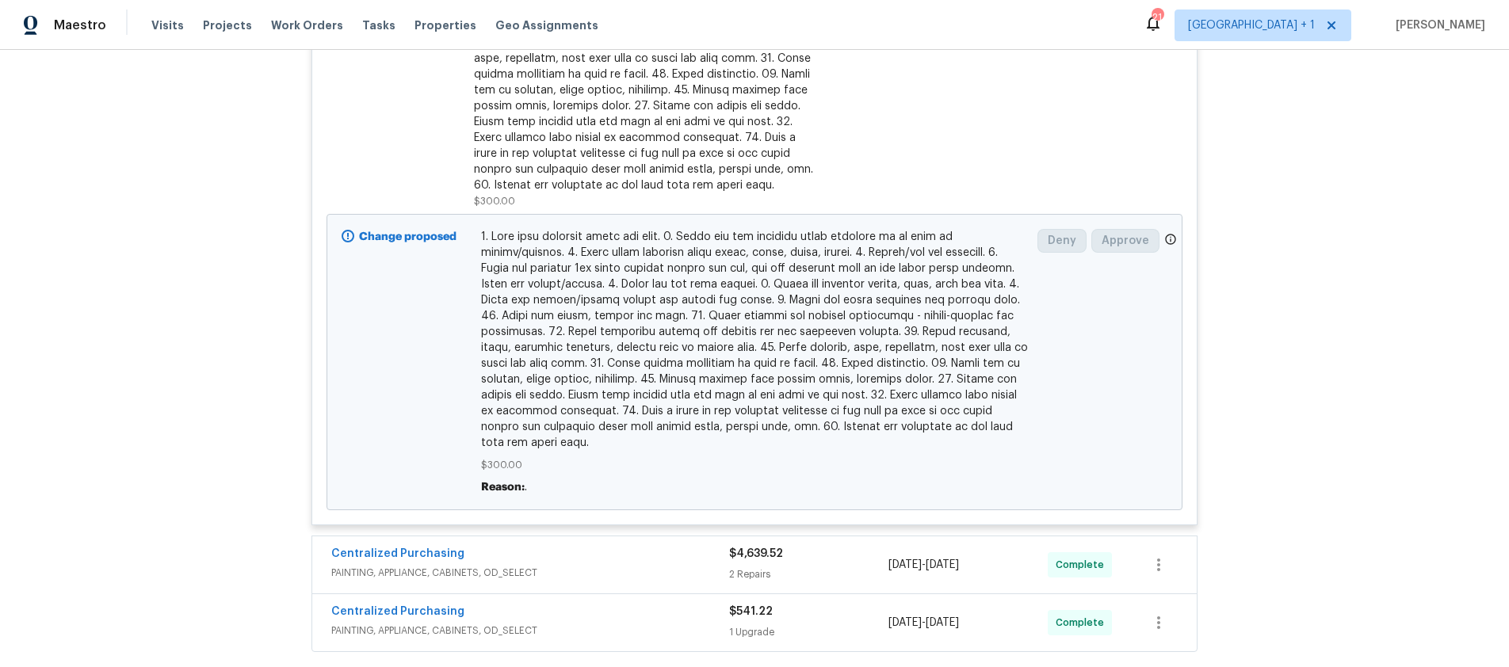
scroll to position [703, 0]
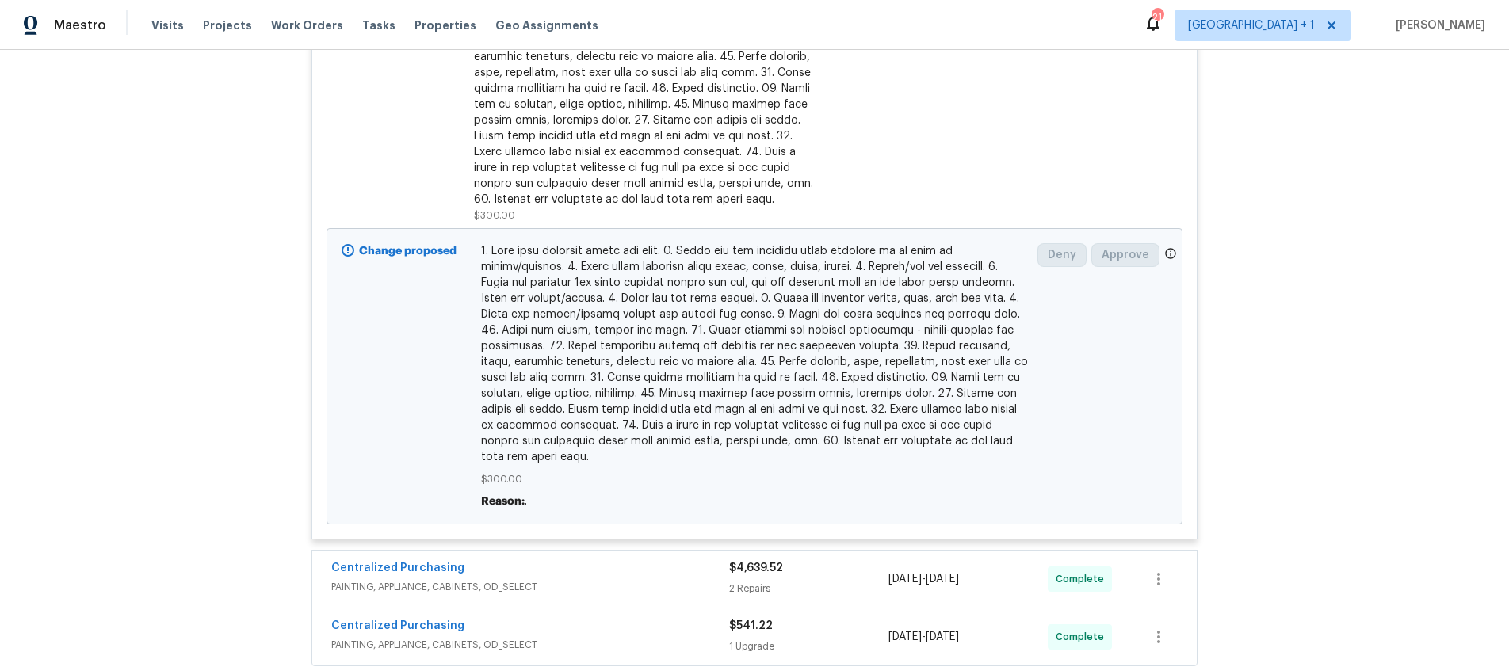
click at [577, 570] on div "Centralized Purchasing" at bounding box center [530, 569] width 398 height 19
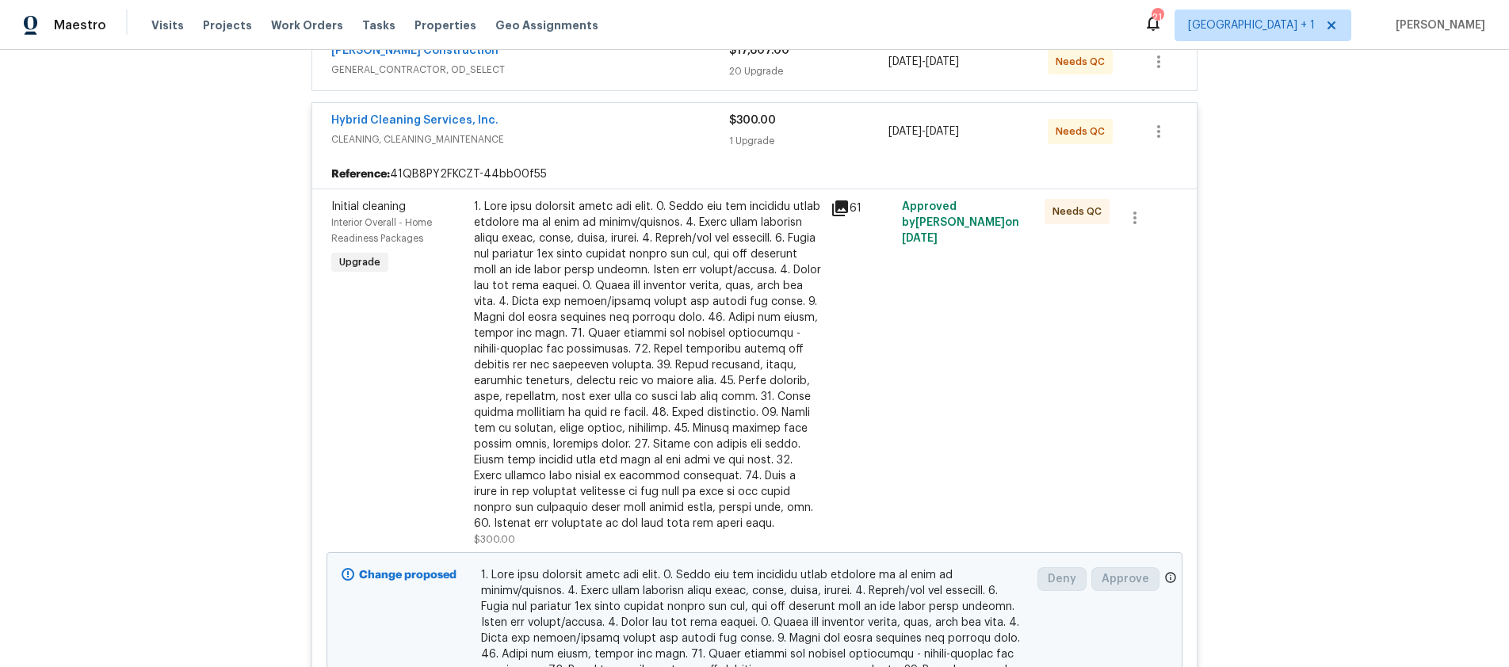
scroll to position [377, 0]
click at [1350, 371] on div "Back to all projects 2909 10th St Apt 4, Santa Monica, CA 90405 2 Beds | 1 Bath…" at bounding box center [754, 359] width 1509 height 618
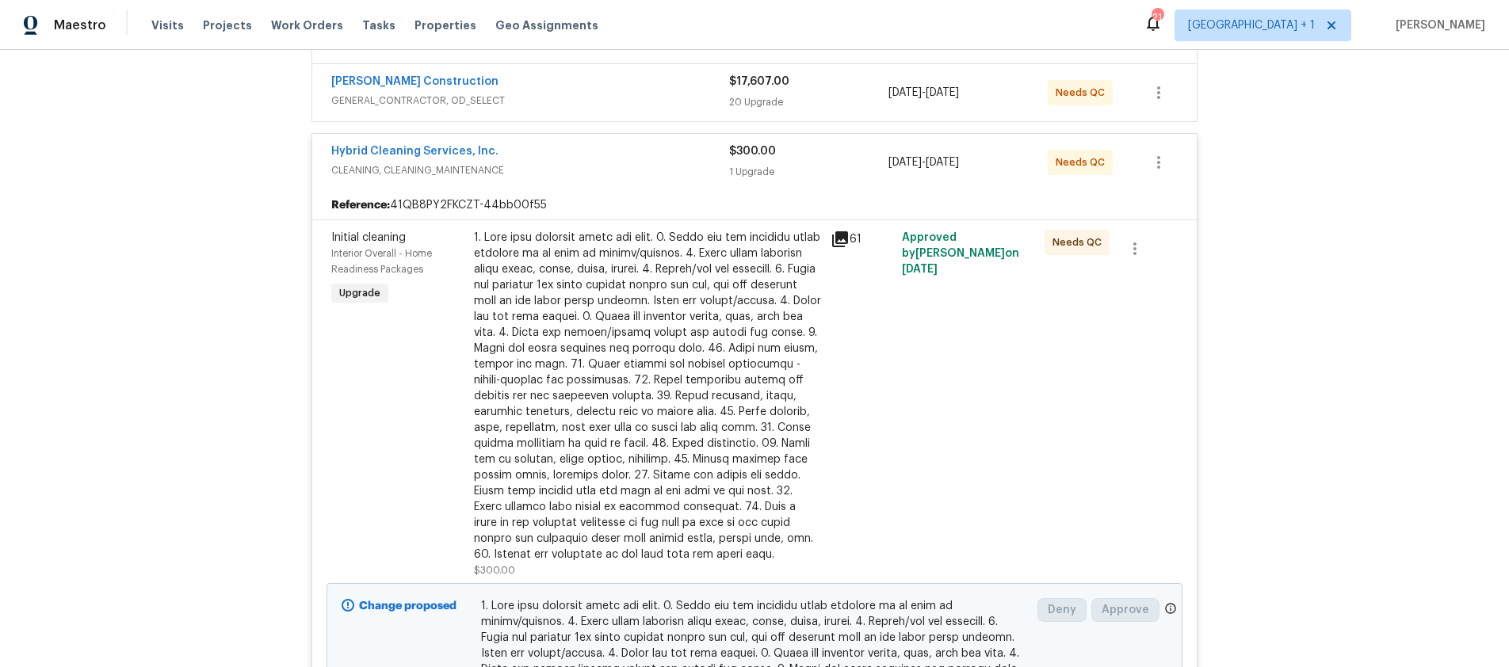
scroll to position [346, 0]
click at [163, 367] on div "Back to all projects 2909 10th St Apt 4, Santa Monica, CA 90405 2 Beds | 1 Bath…" at bounding box center [754, 359] width 1509 height 618
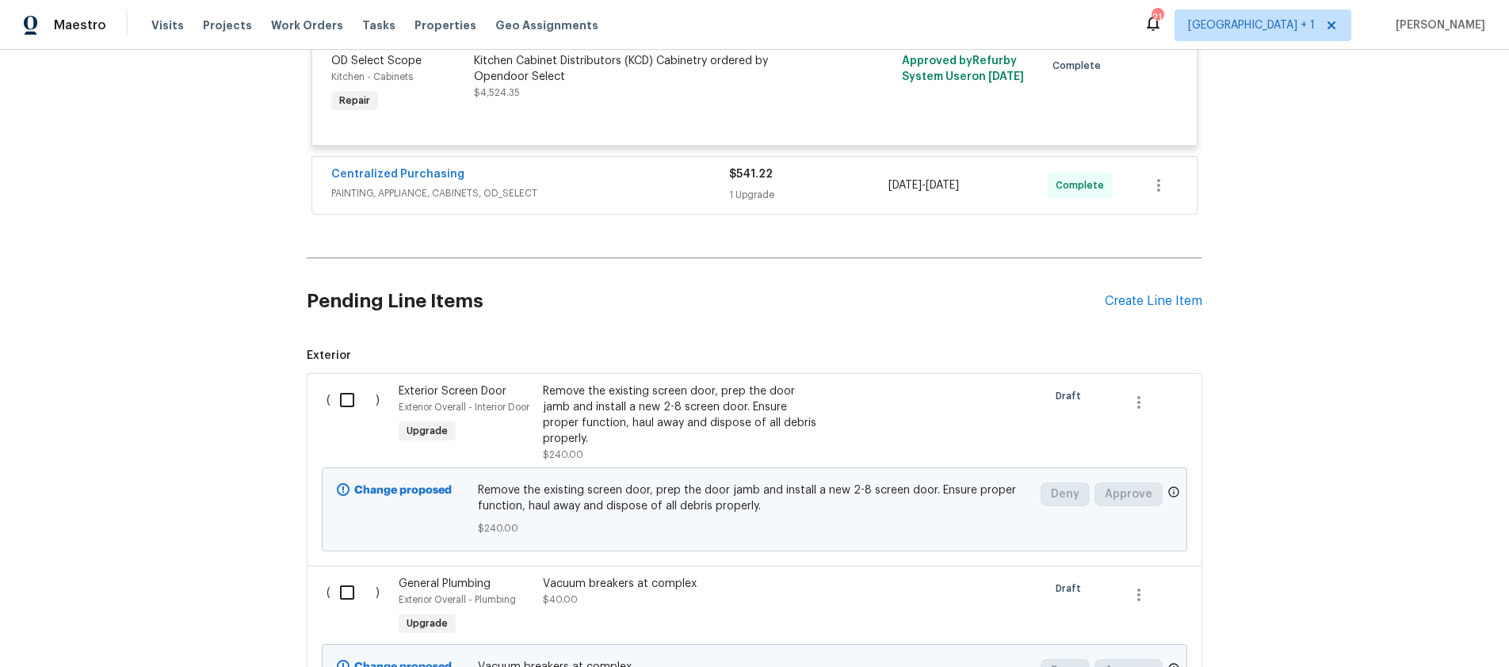
scroll to position [1422, 0]
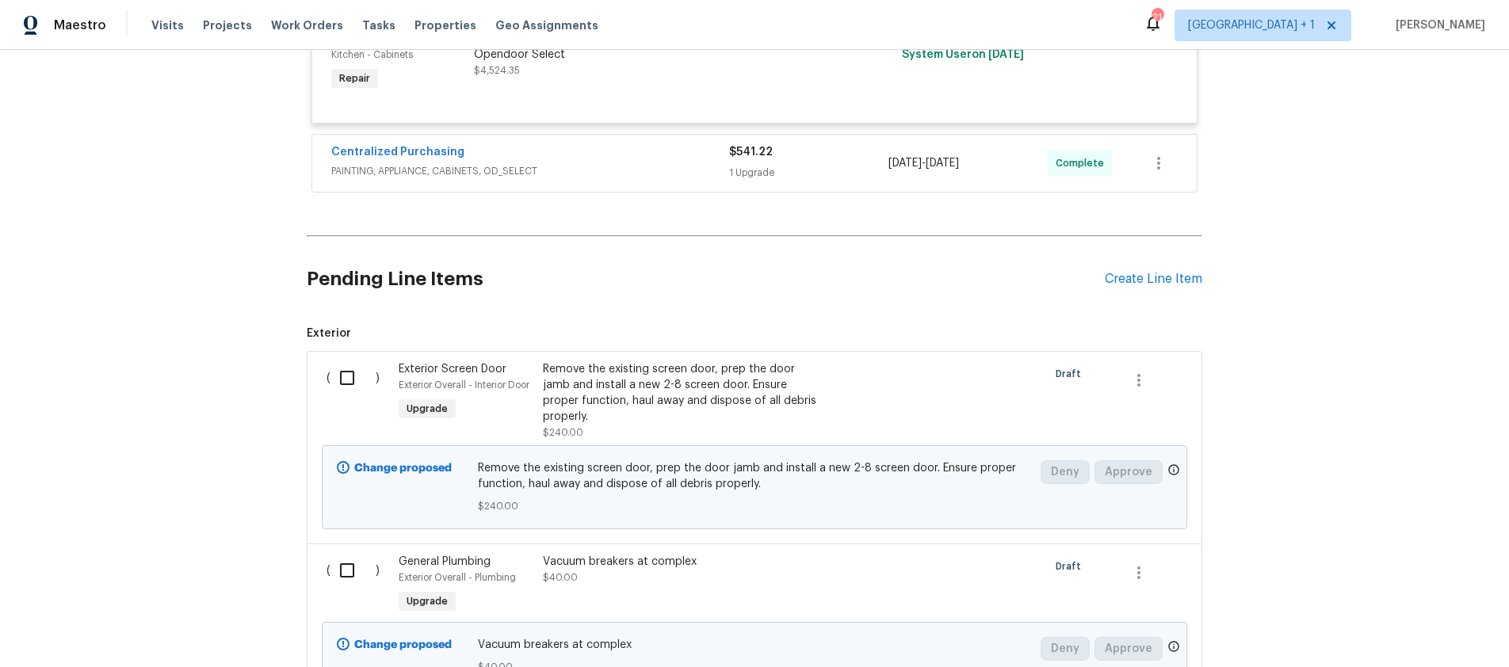
click at [343, 386] on input "checkbox" at bounding box center [353, 377] width 45 height 33
checkbox input "true"
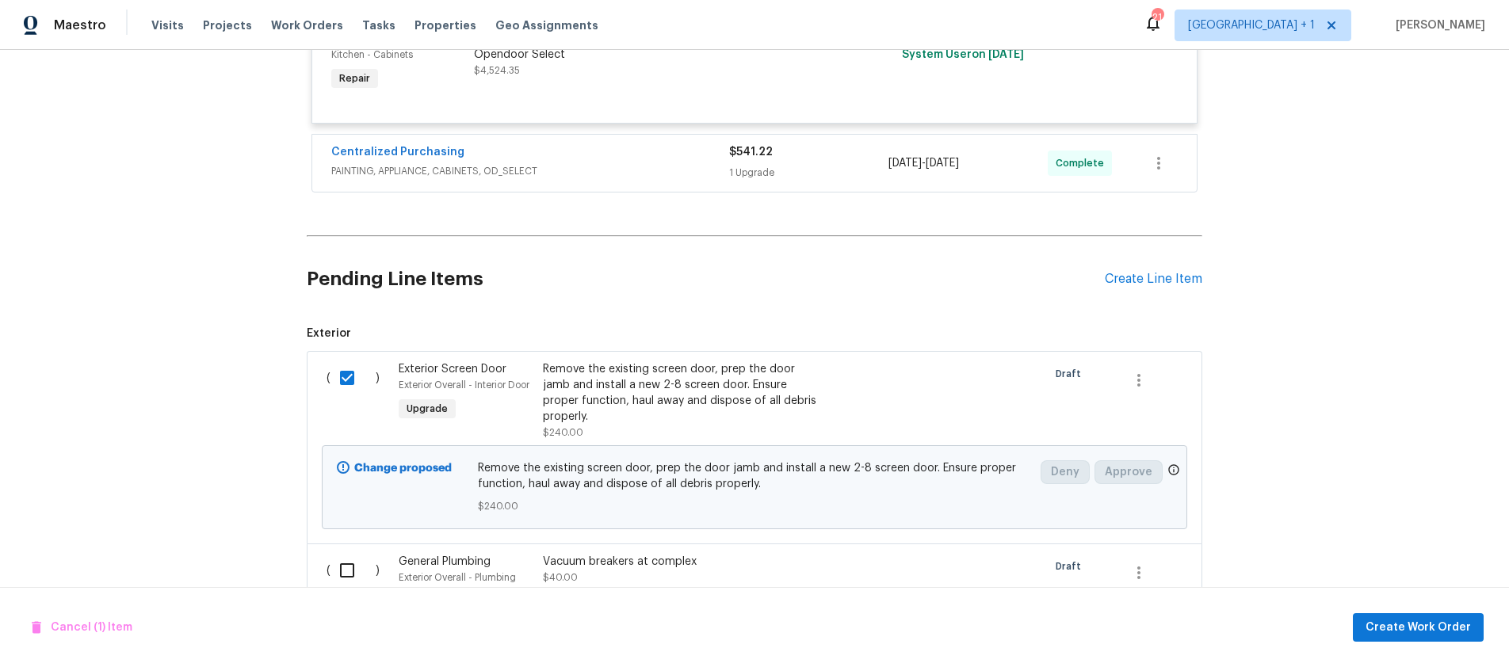
click at [341, 578] on input "checkbox" at bounding box center [353, 570] width 45 height 33
checkbox input "true"
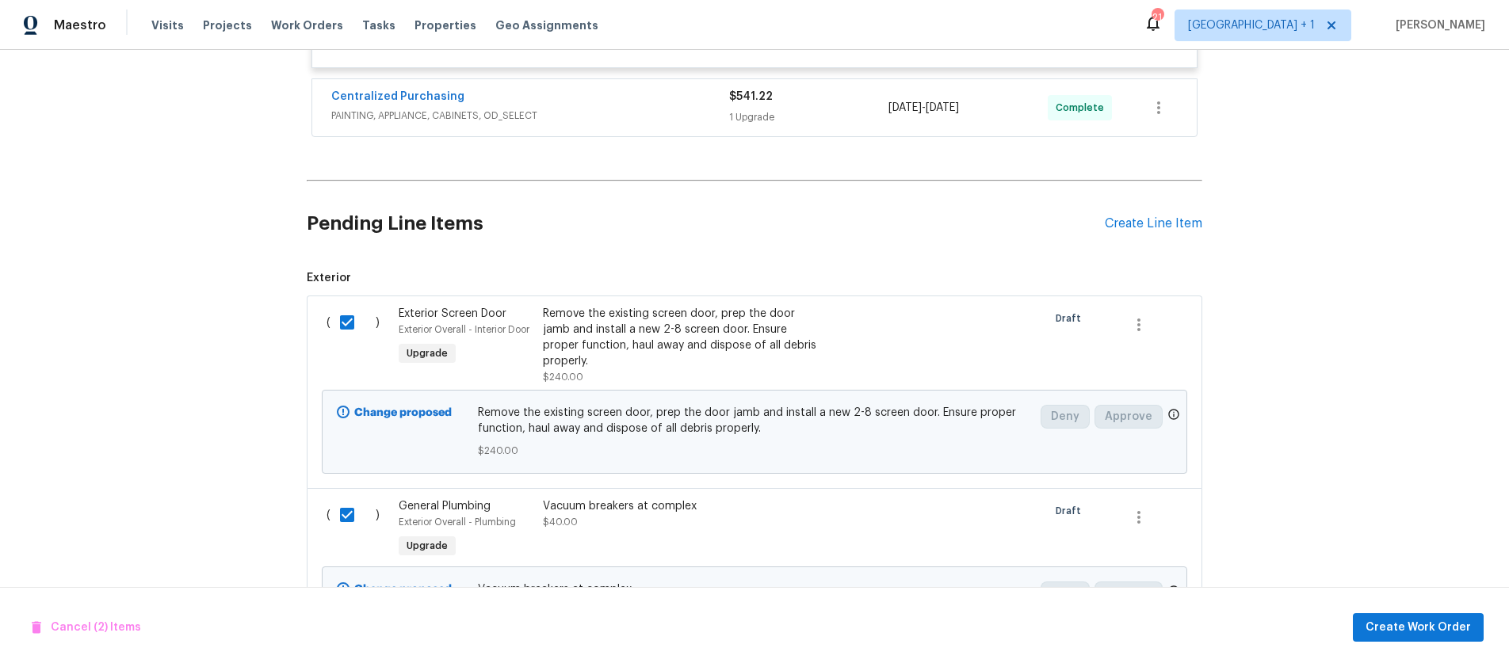
scroll to position [1780, 0]
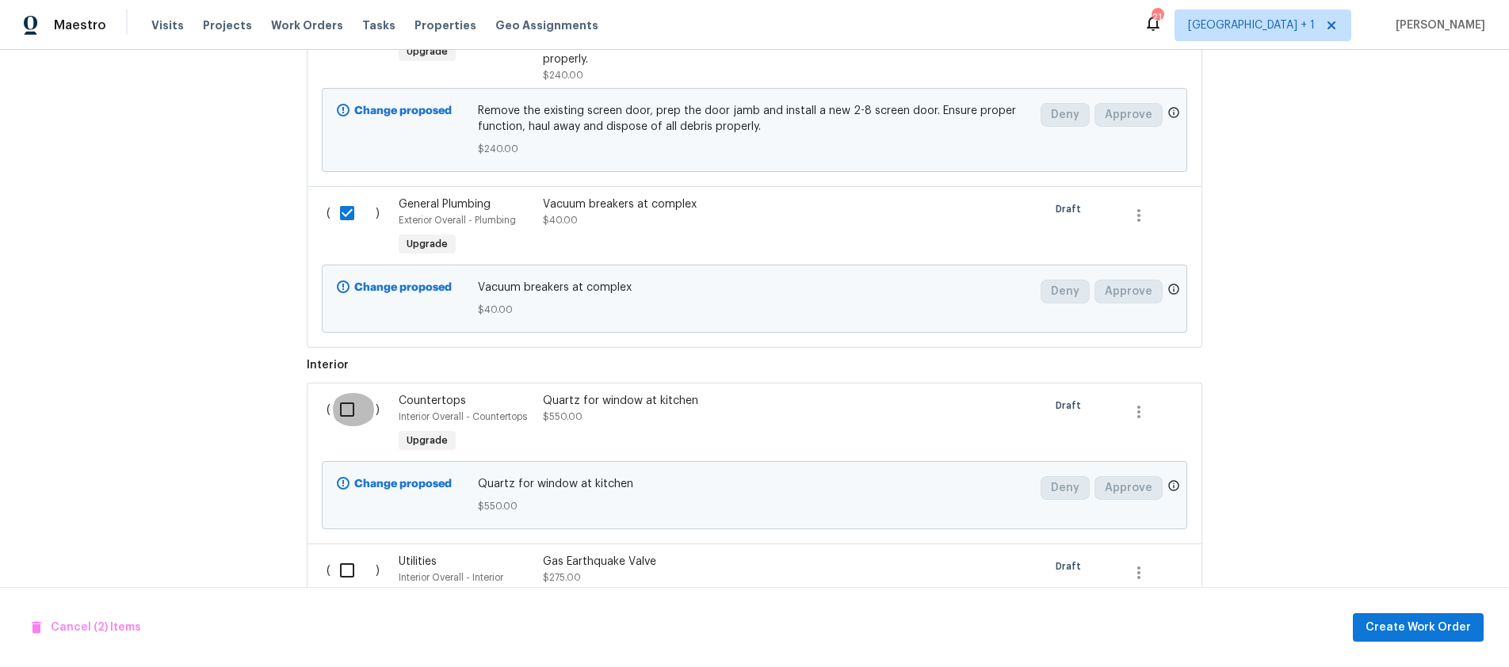
click at [342, 416] on input "checkbox" at bounding box center [353, 409] width 45 height 33
checkbox input "true"
click at [342, 570] on input "checkbox" at bounding box center [353, 570] width 45 height 33
checkbox input "true"
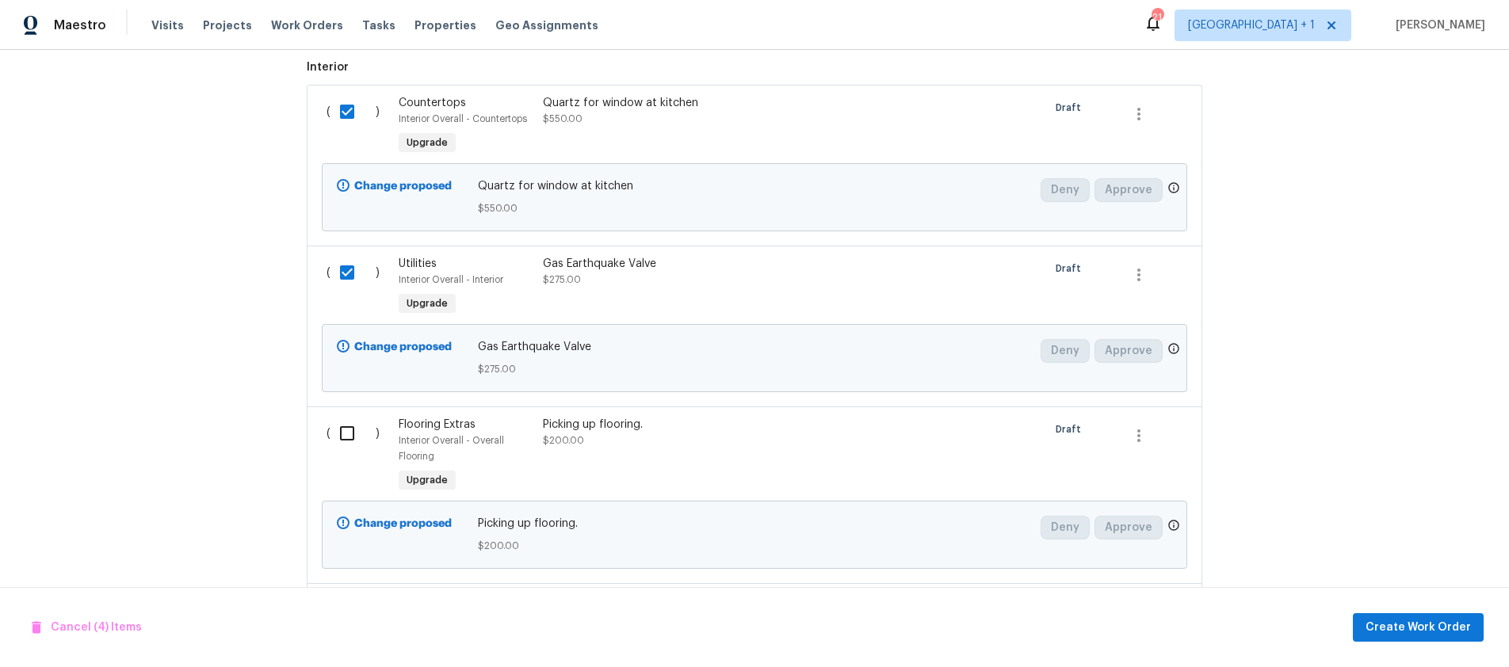
scroll to position [2085, 0]
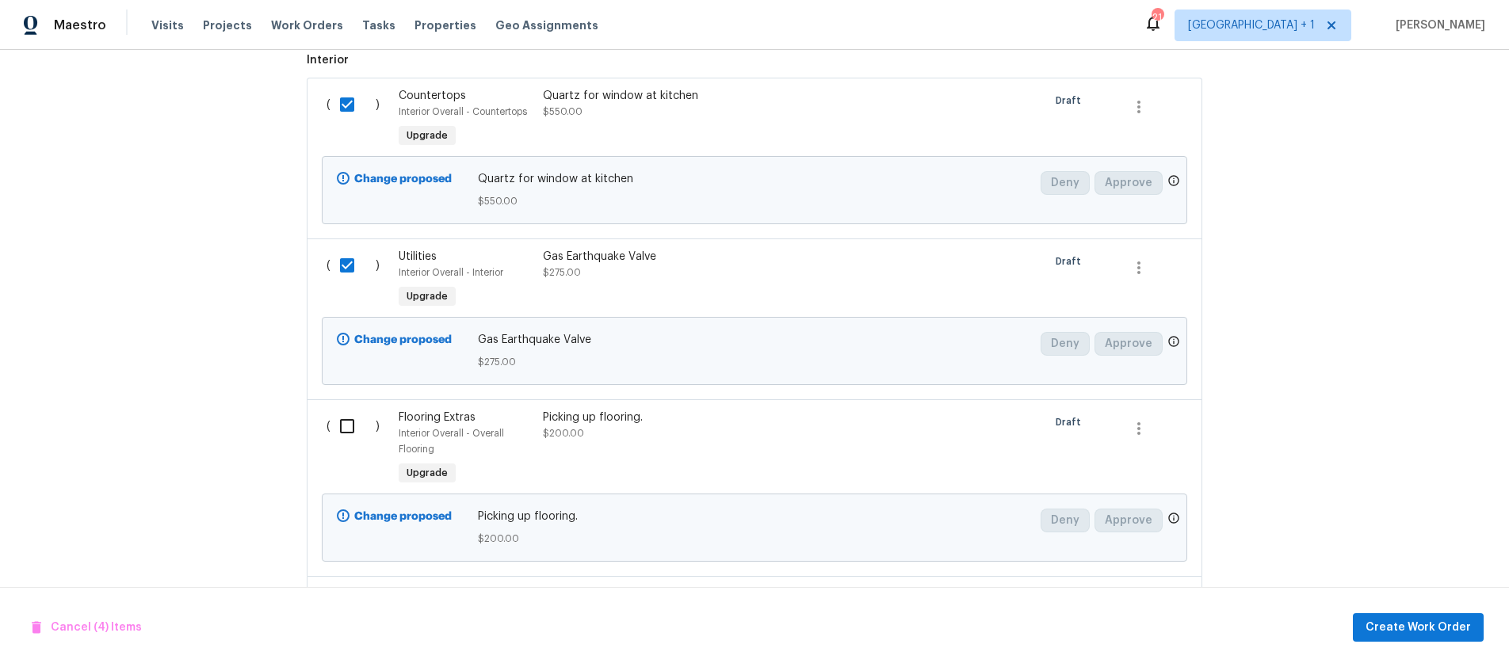
click at [338, 426] on input "checkbox" at bounding box center [353, 426] width 45 height 33
checkbox input "true"
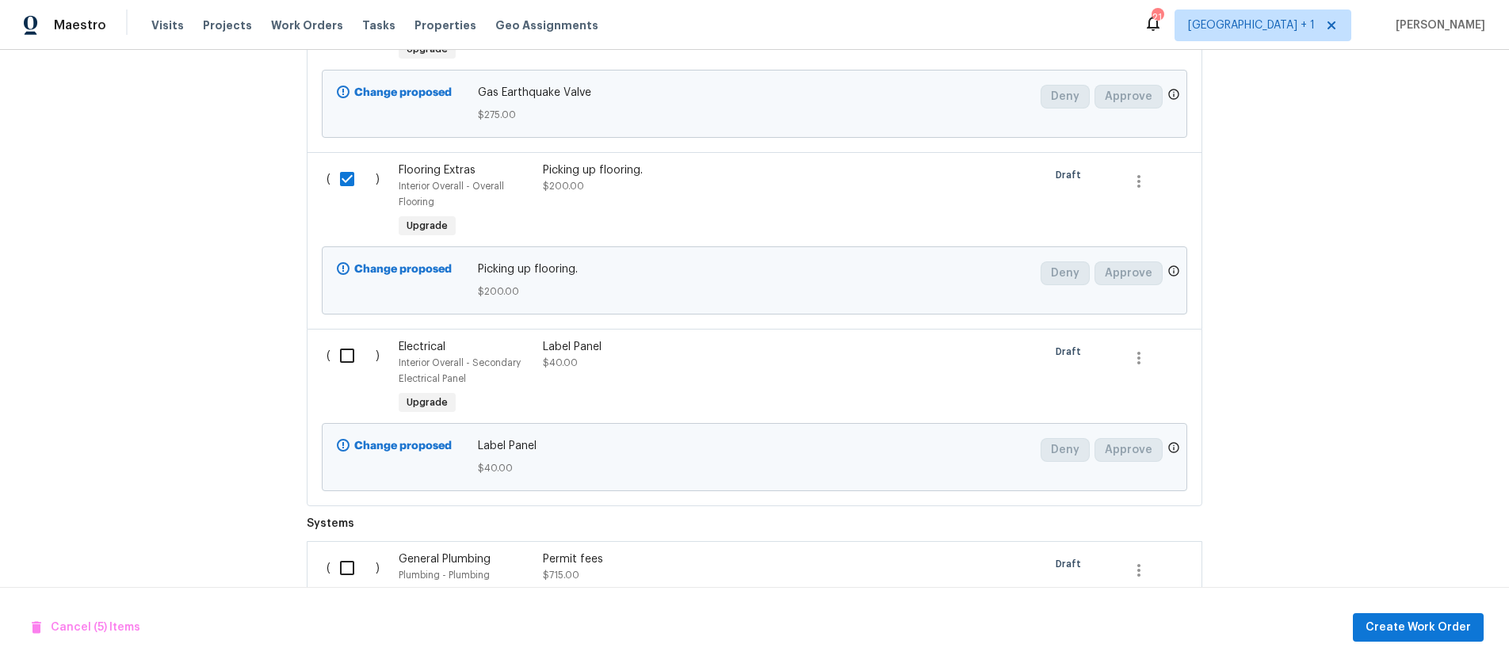
scroll to position [2371, 0]
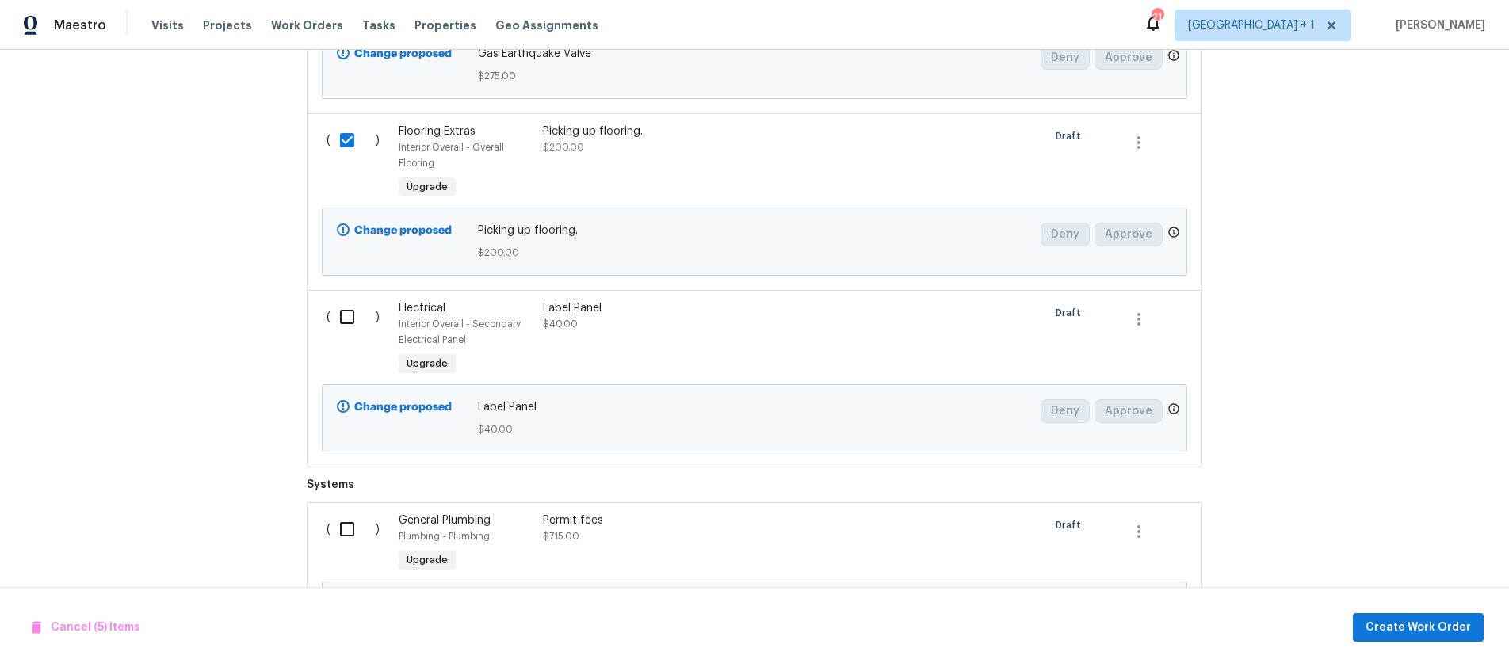
click at [340, 320] on input "checkbox" at bounding box center [353, 316] width 45 height 33
checkbox input "true"
click at [346, 532] on input "checkbox" at bounding box center [353, 529] width 45 height 33
checkbox input "true"
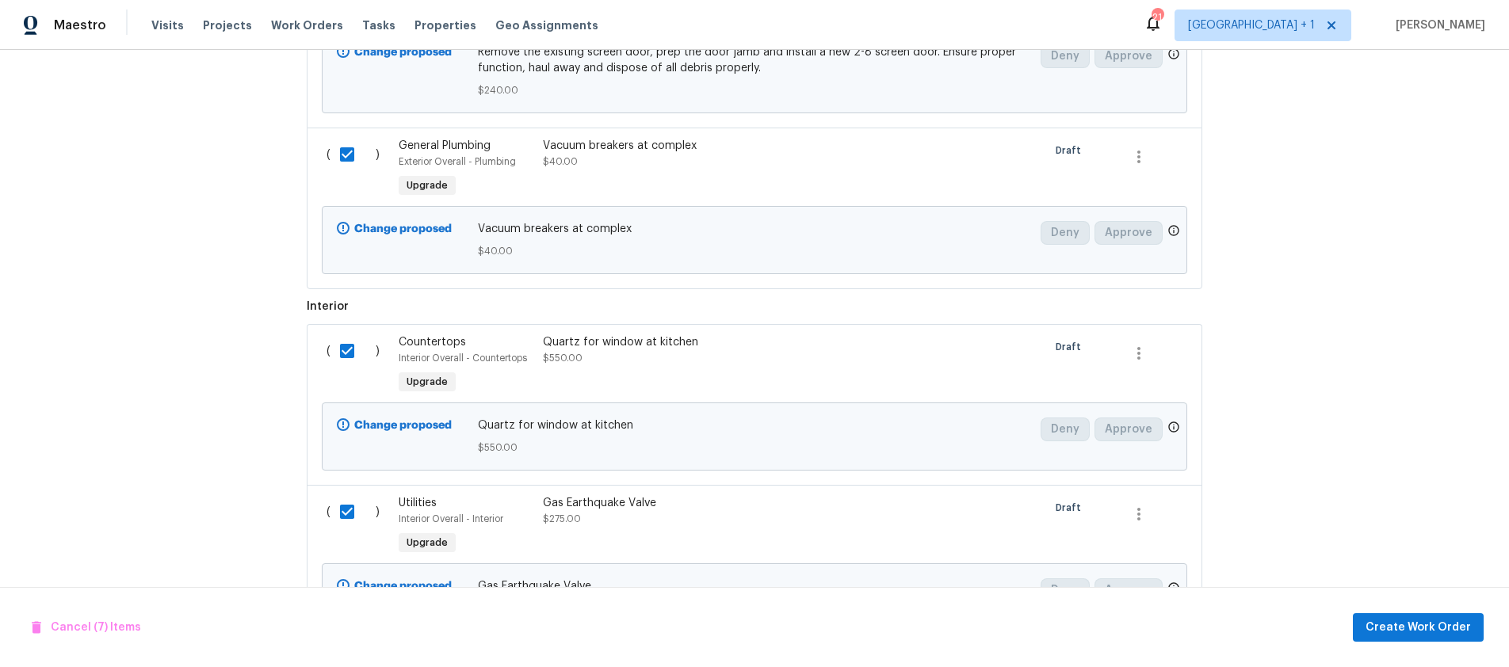
scroll to position [1835, 0]
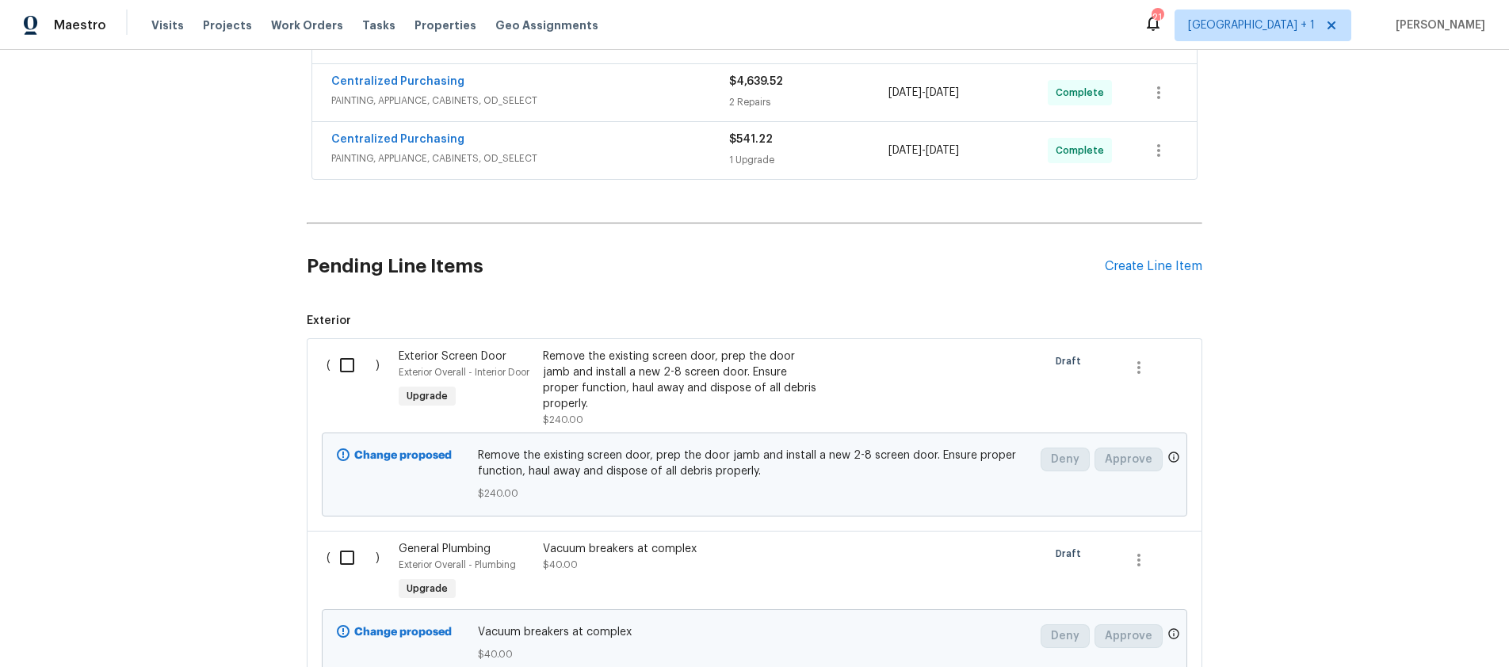
scroll to position [530, 0]
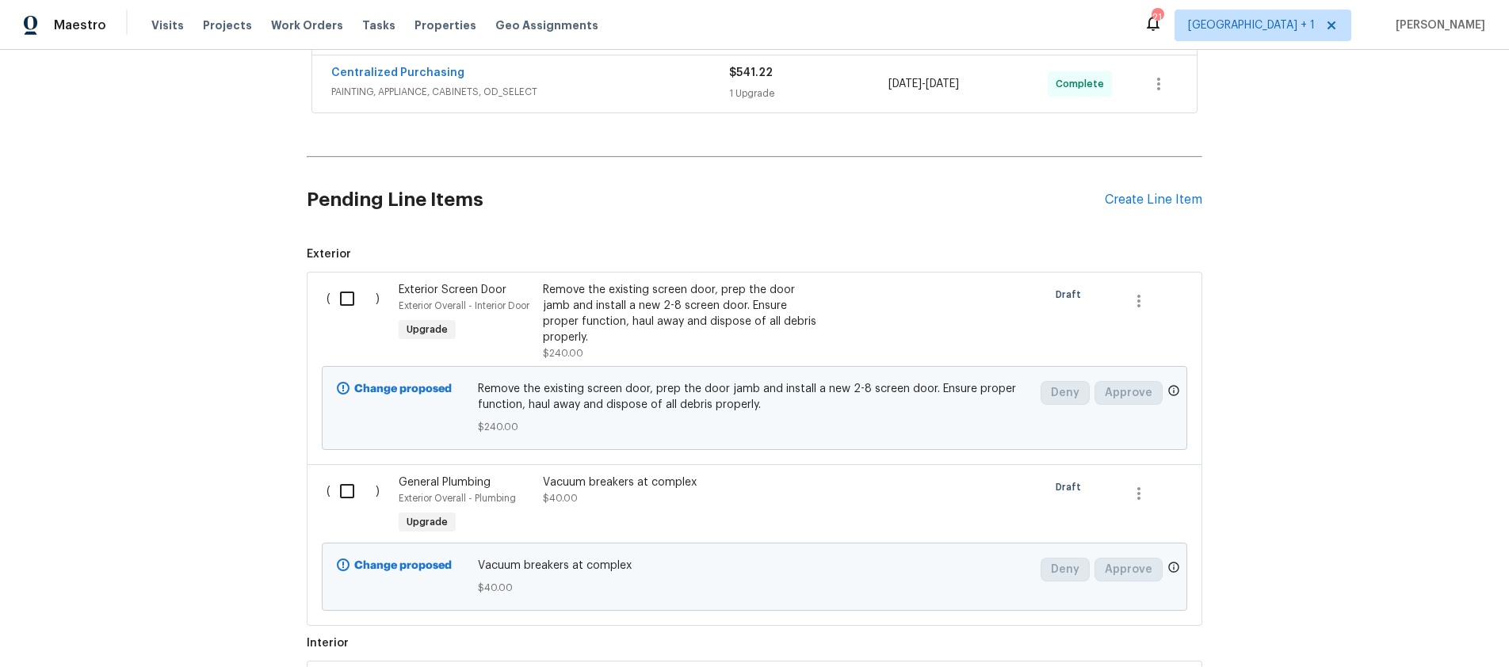
click at [337, 300] on input "checkbox" at bounding box center [353, 298] width 45 height 33
checkbox input "true"
click at [343, 483] on input "checkbox" at bounding box center [353, 491] width 45 height 33
checkbox input "true"
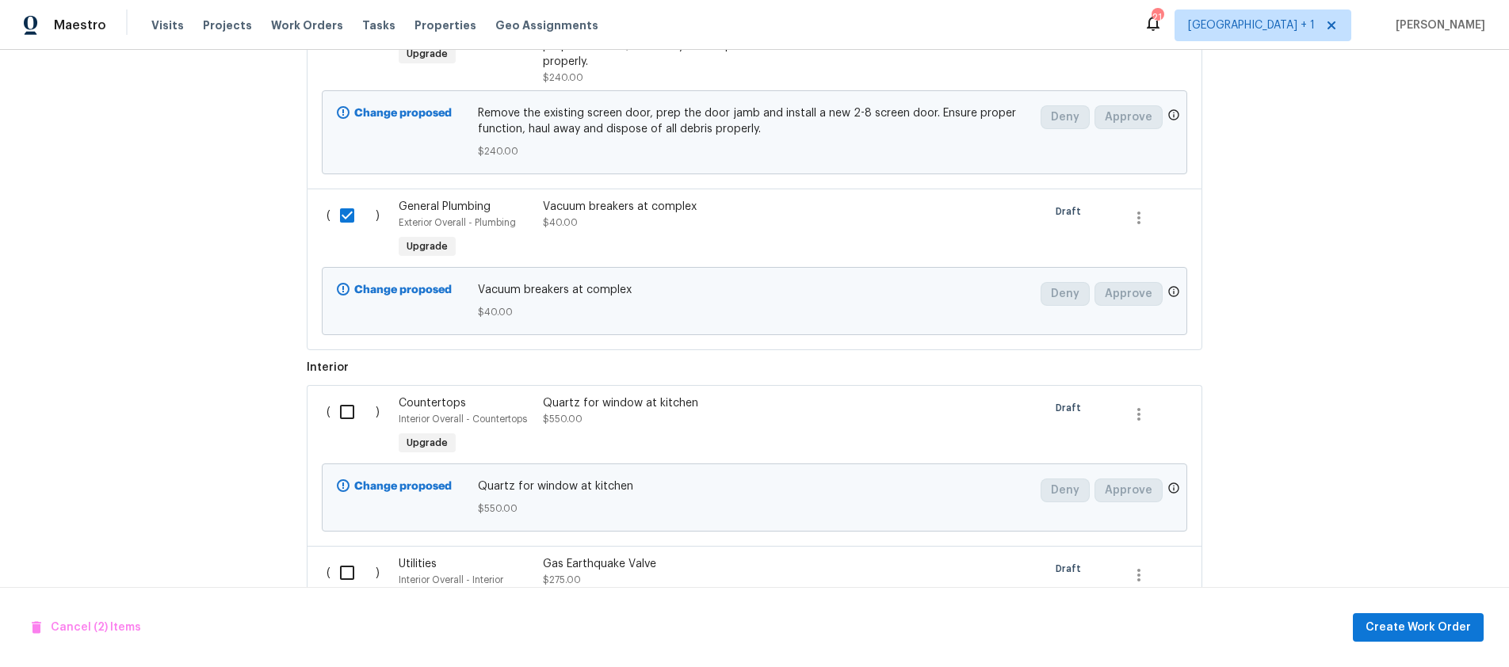
scroll to position [819, 0]
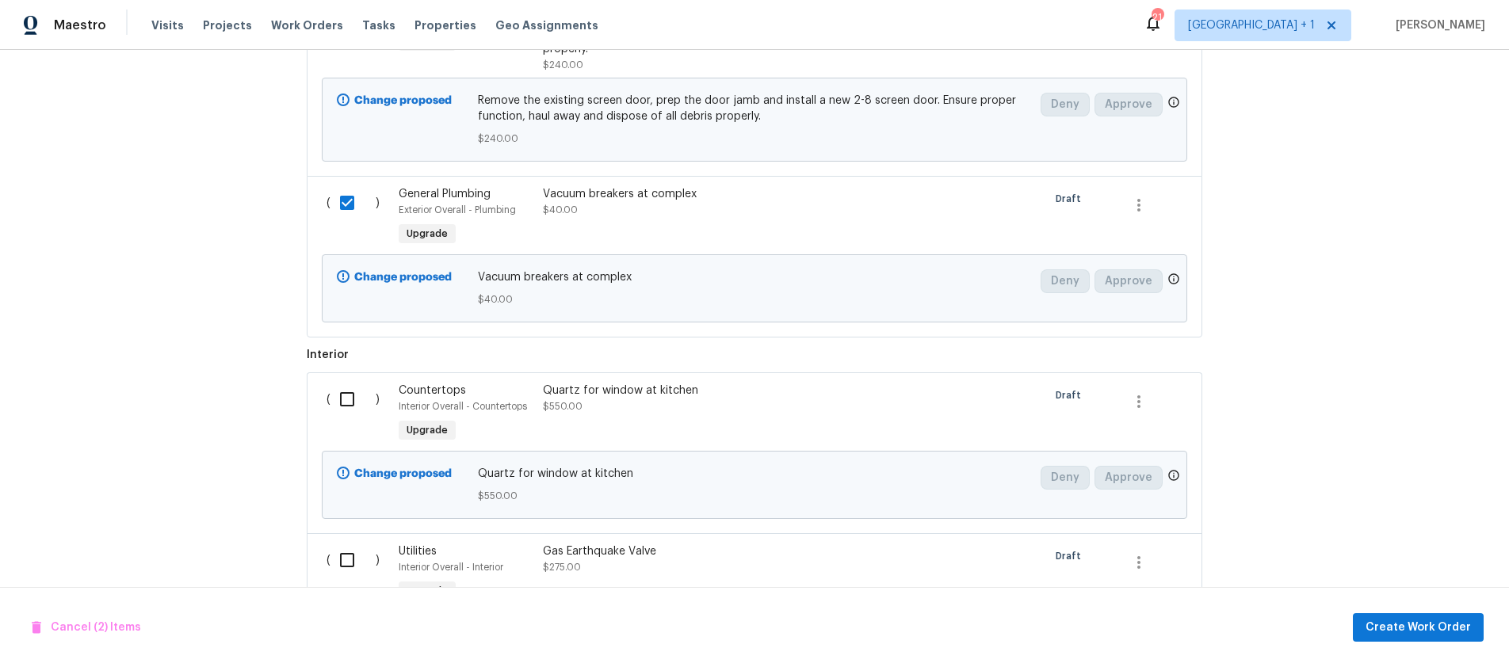
click at [343, 393] on input "checkbox" at bounding box center [353, 399] width 45 height 33
checkbox input "true"
click at [335, 560] on input "checkbox" at bounding box center [353, 560] width 45 height 33
checkbox input "true"
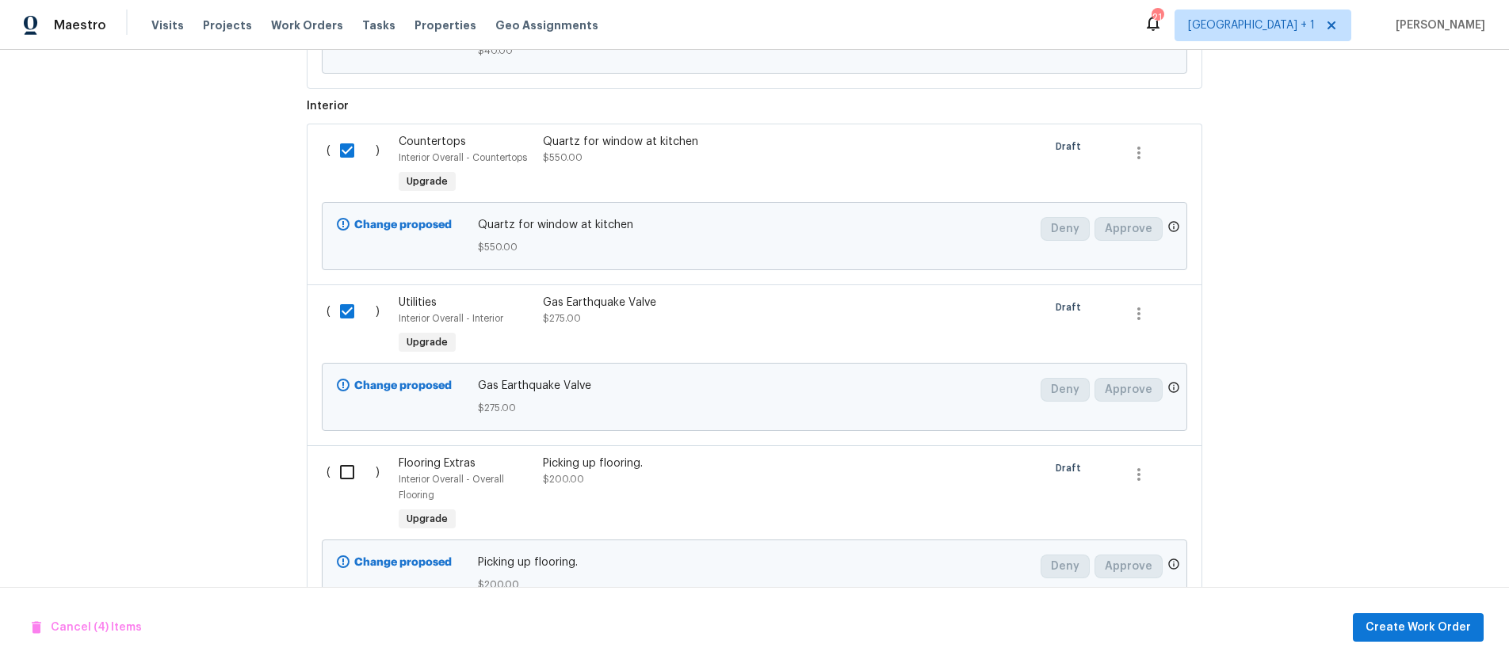
scroll to position [1134, 0]
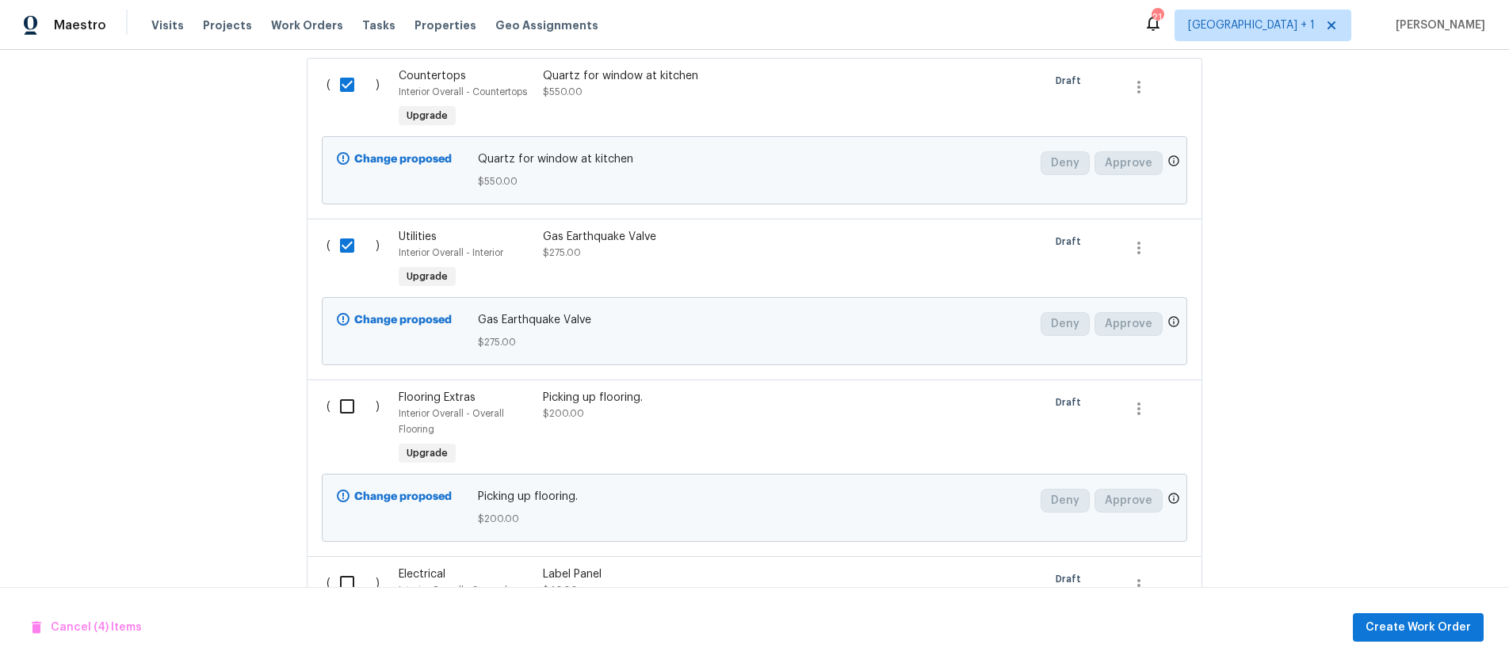
click at [340, 405] on input "checkbox" at bounding box center [353, 406] width 45 height 33
checkbox input "true"
click at [338, 579] on input "checkbox" at bounding box center [353, 583] width 45 height 33
checkbox input "true"
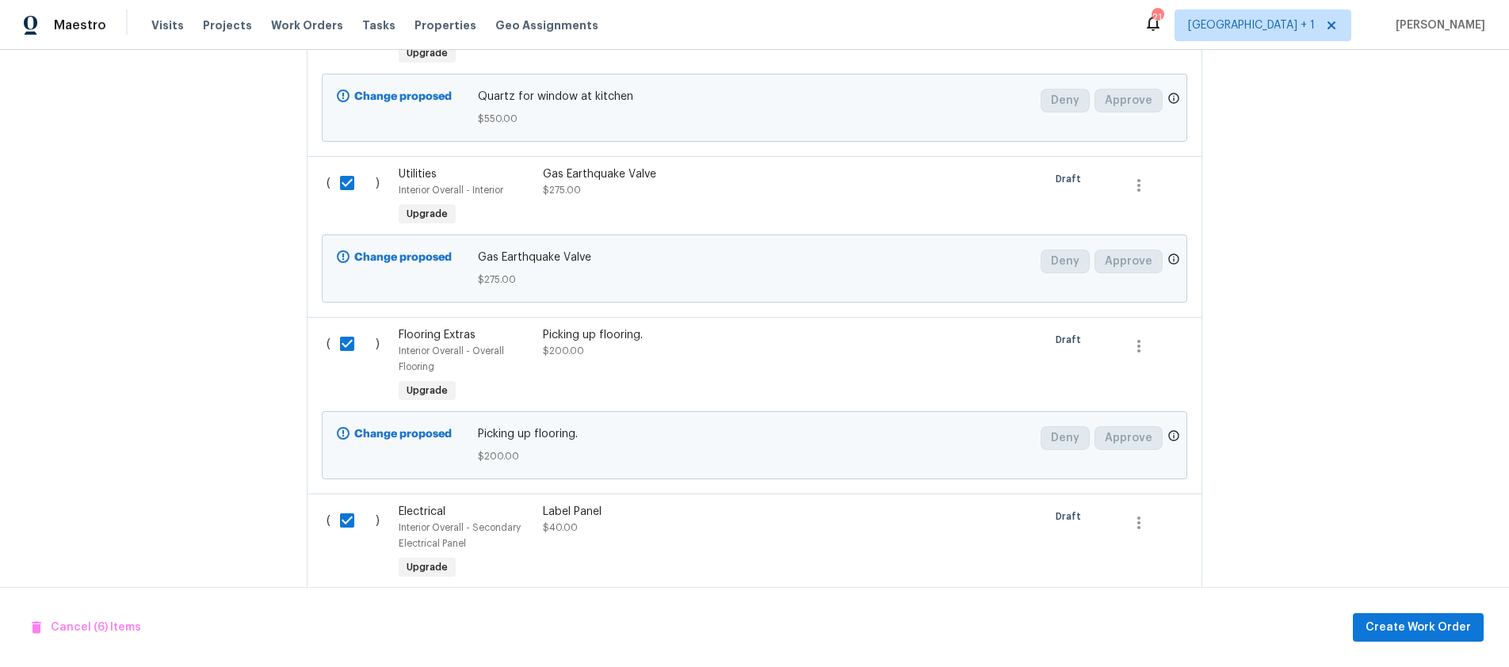
scroll to position [1406, 0]
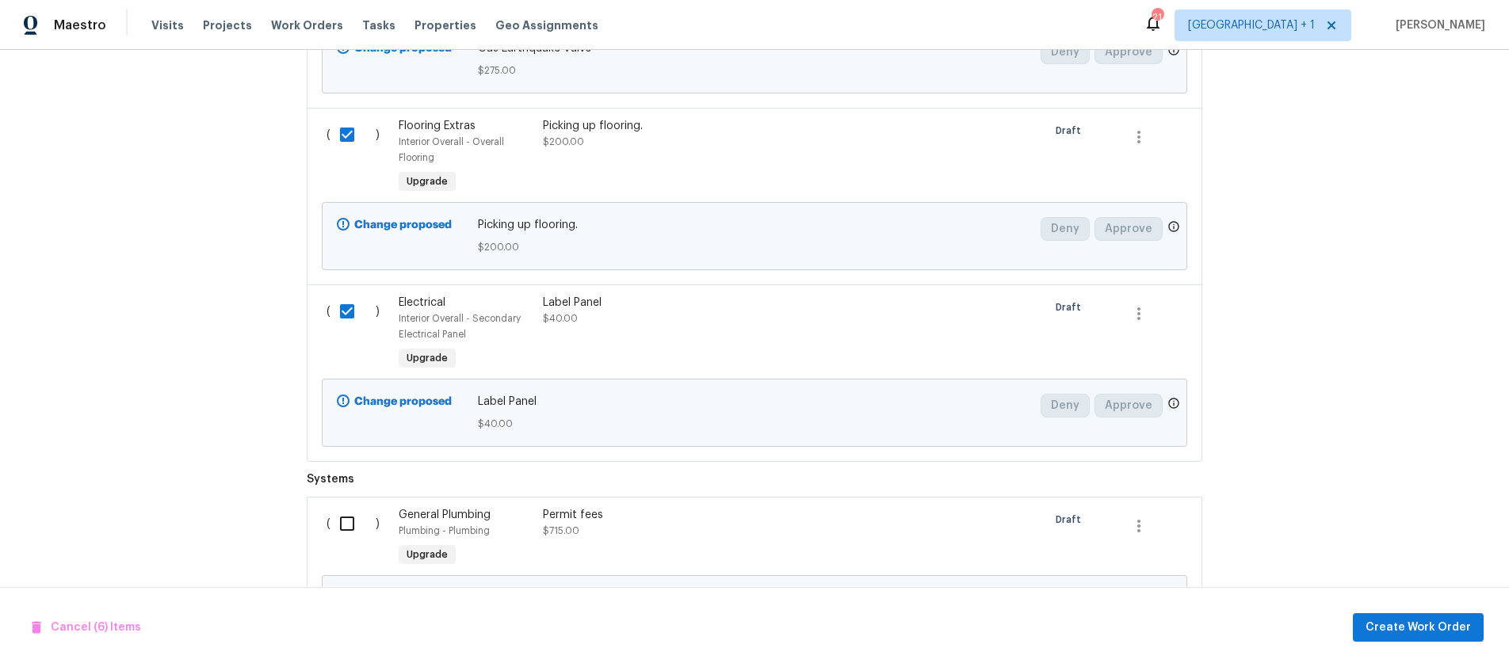
click at [341, 525] on input "checkbox" at bounding box center [353, 523] width 45 height 33
checkbox input "true"
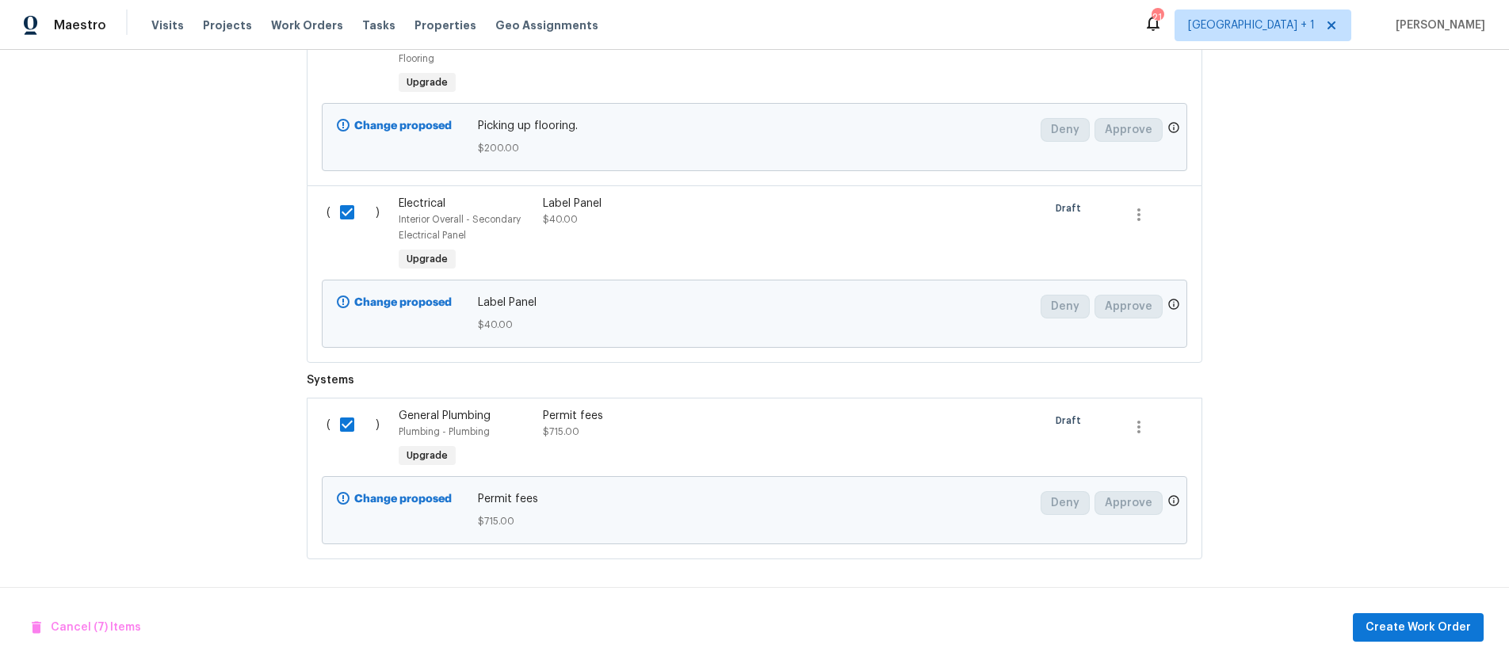
scroll to position [1516, 0]
click at [1440, 634] on span "Create Work Order" at bounding box center [1418, 628] width 105 height 20
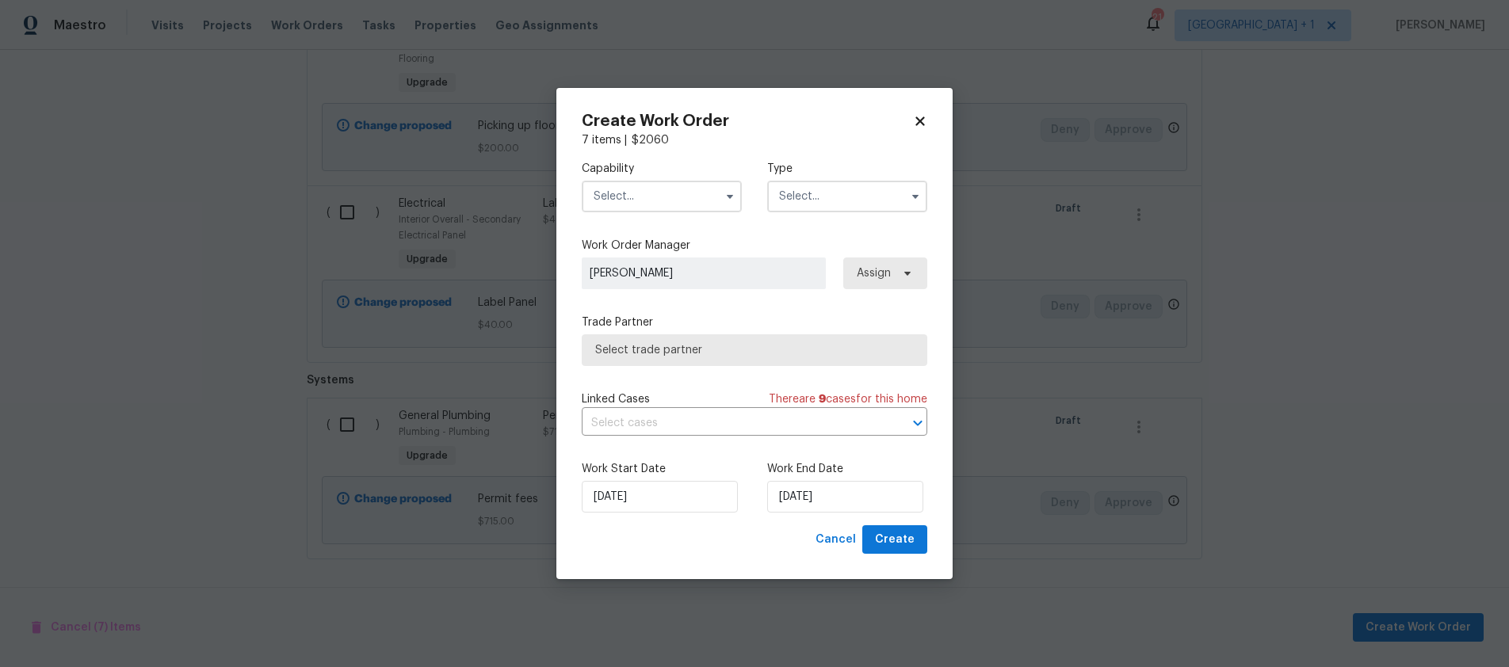
checkbox input "false"
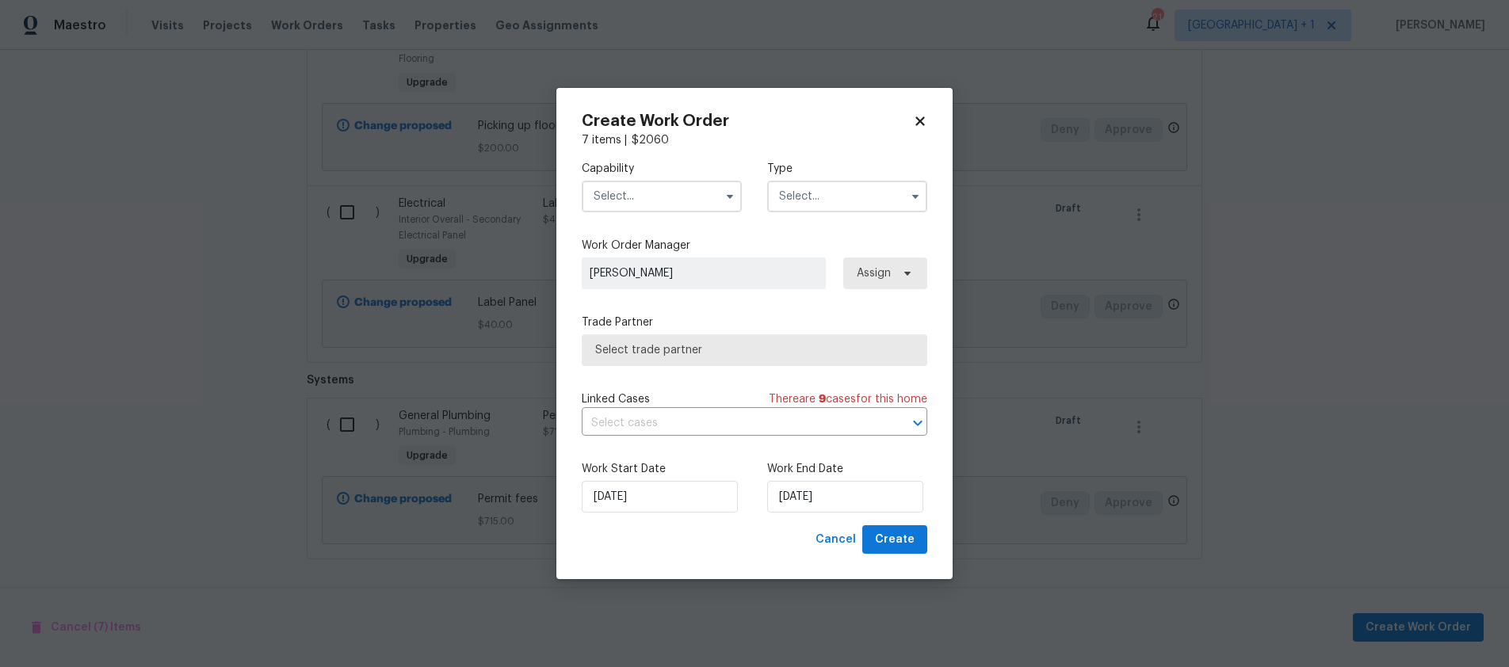
checkbox input "false"
click at [632, 193] on input "text" at bounding box center [662, 197] width 160 height 32
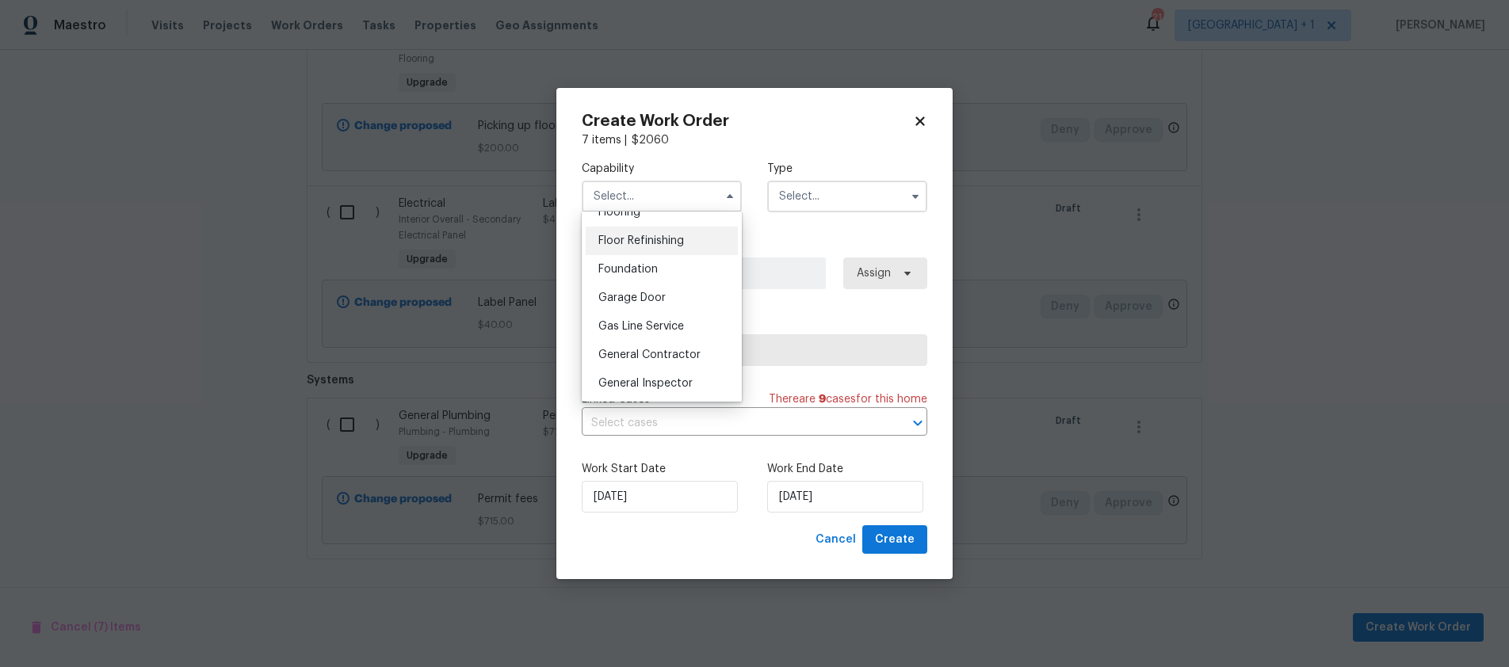
scroll to position [660, 0]
click at [651, 333] on span "General Contractor" at bounding box center [650, 327] width 102 height 11
type input "General Contractor"
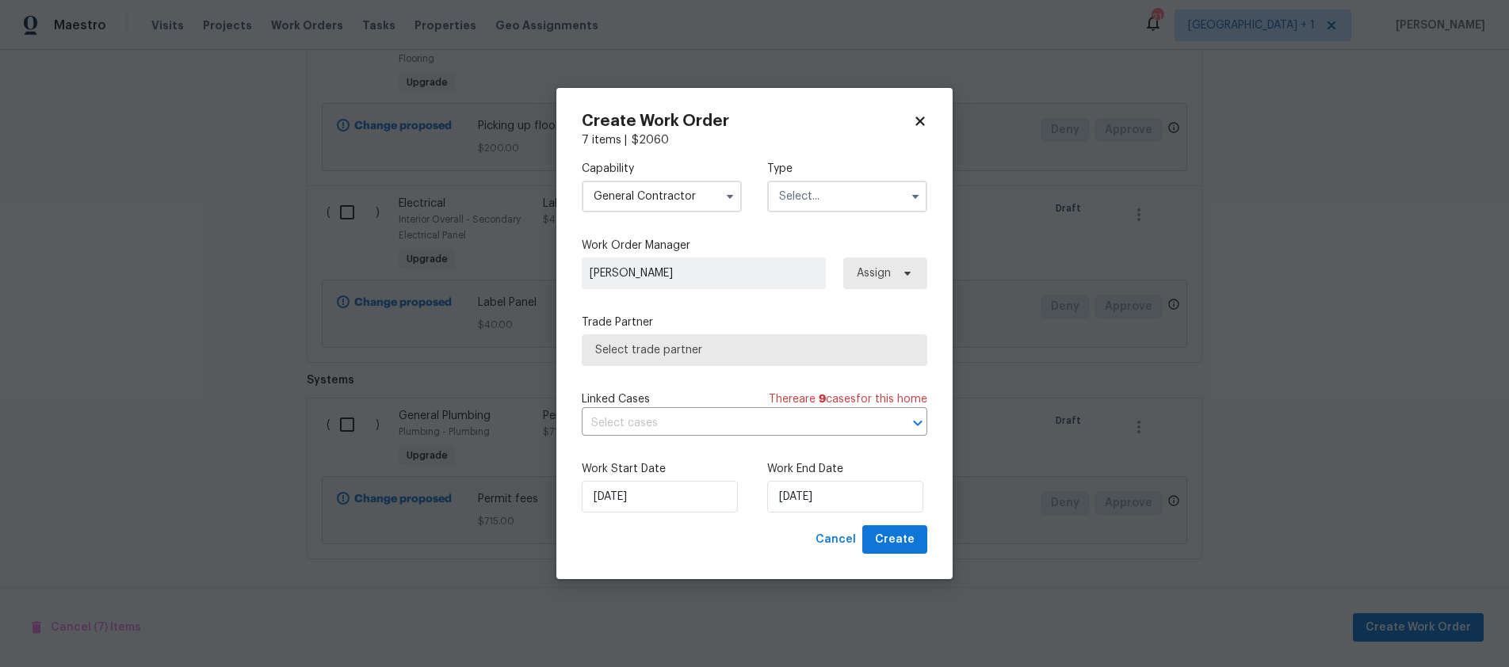
click at [866, 201] on input "text" at bounding box center [847, 197] width 160 height 32
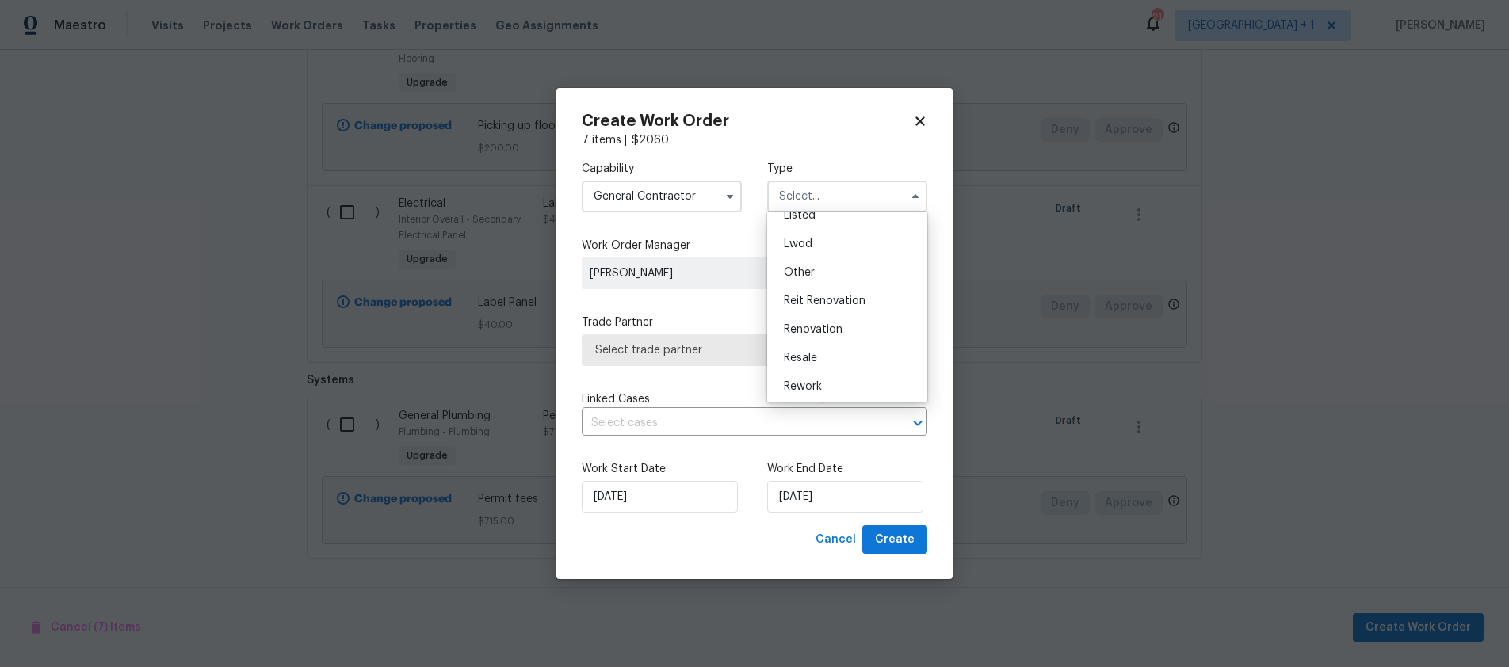
scroll to position [182, 0]
click at [834, 300] on span "Renovation" at bounding box center [813, 304] width 59 height 11
type input "Renovation"
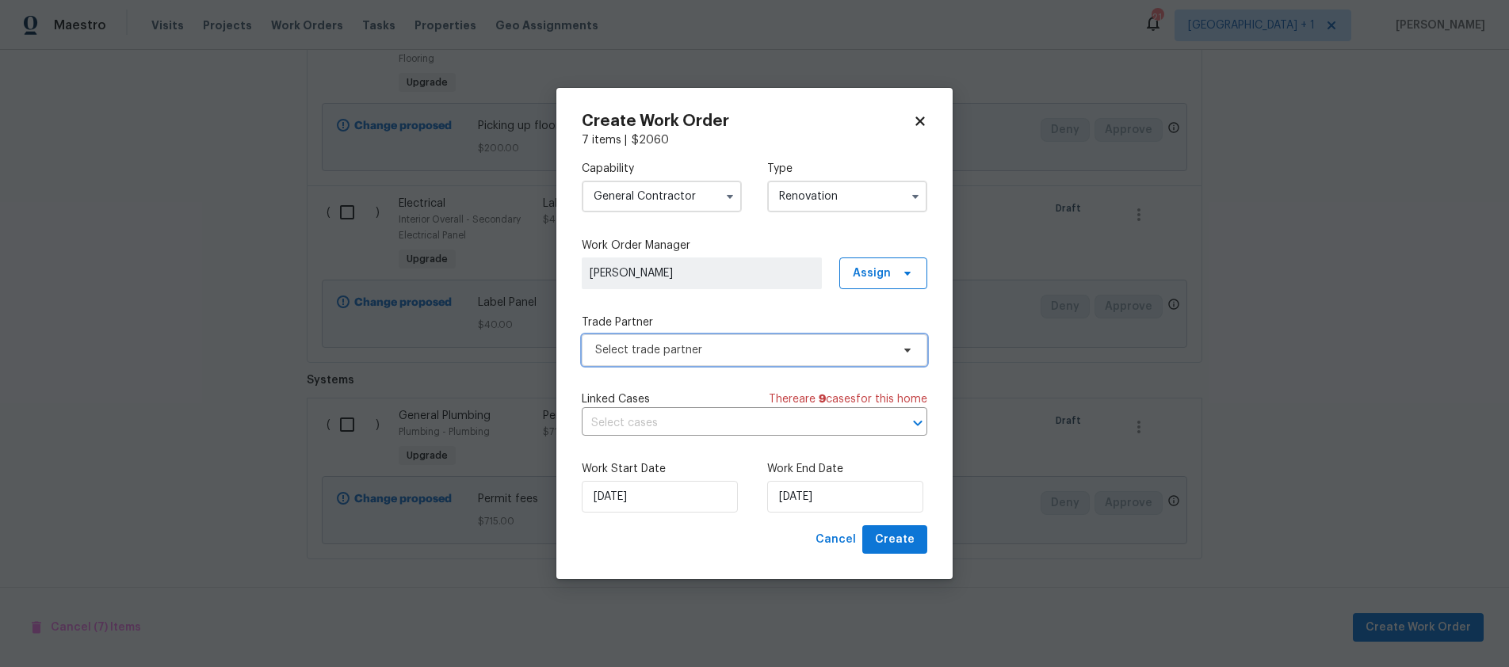
click at [718, 348] on span "Select trade partner" at bounding box center [743, 350] width 296 height 16
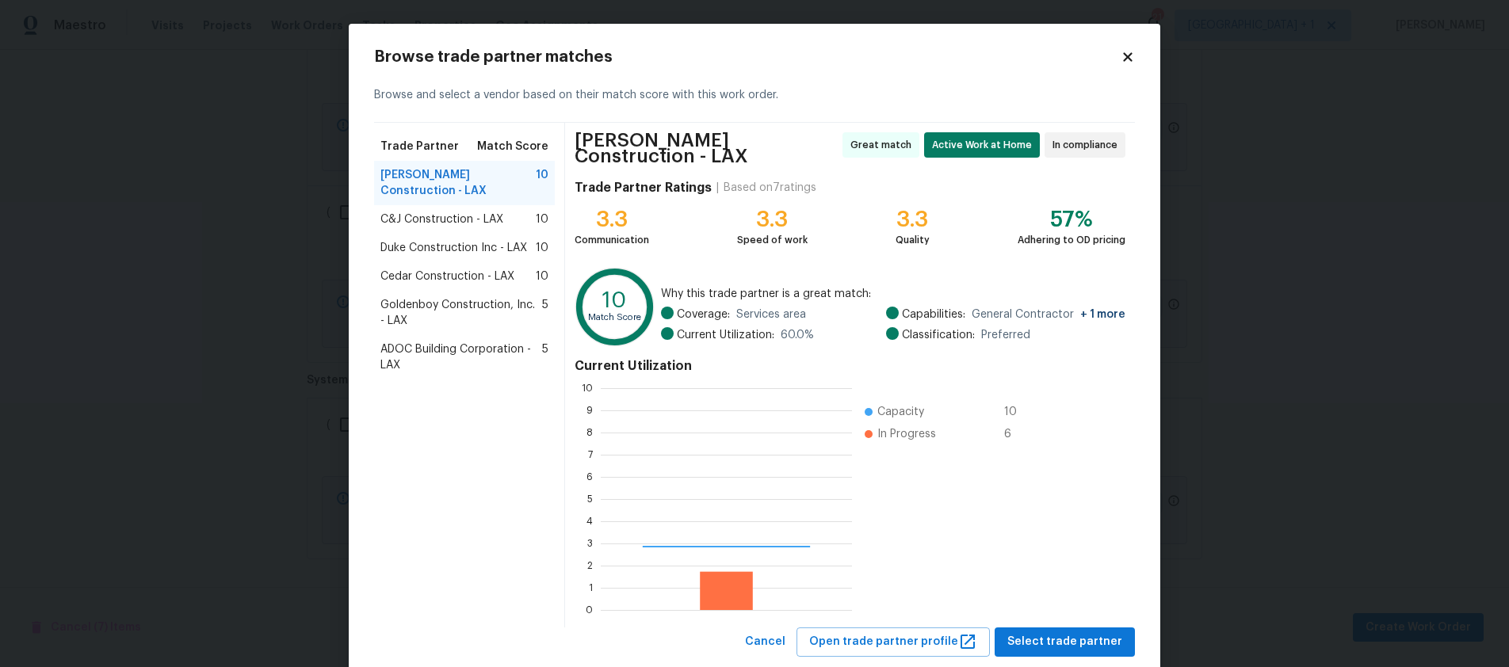
scroll to position [210, 239]
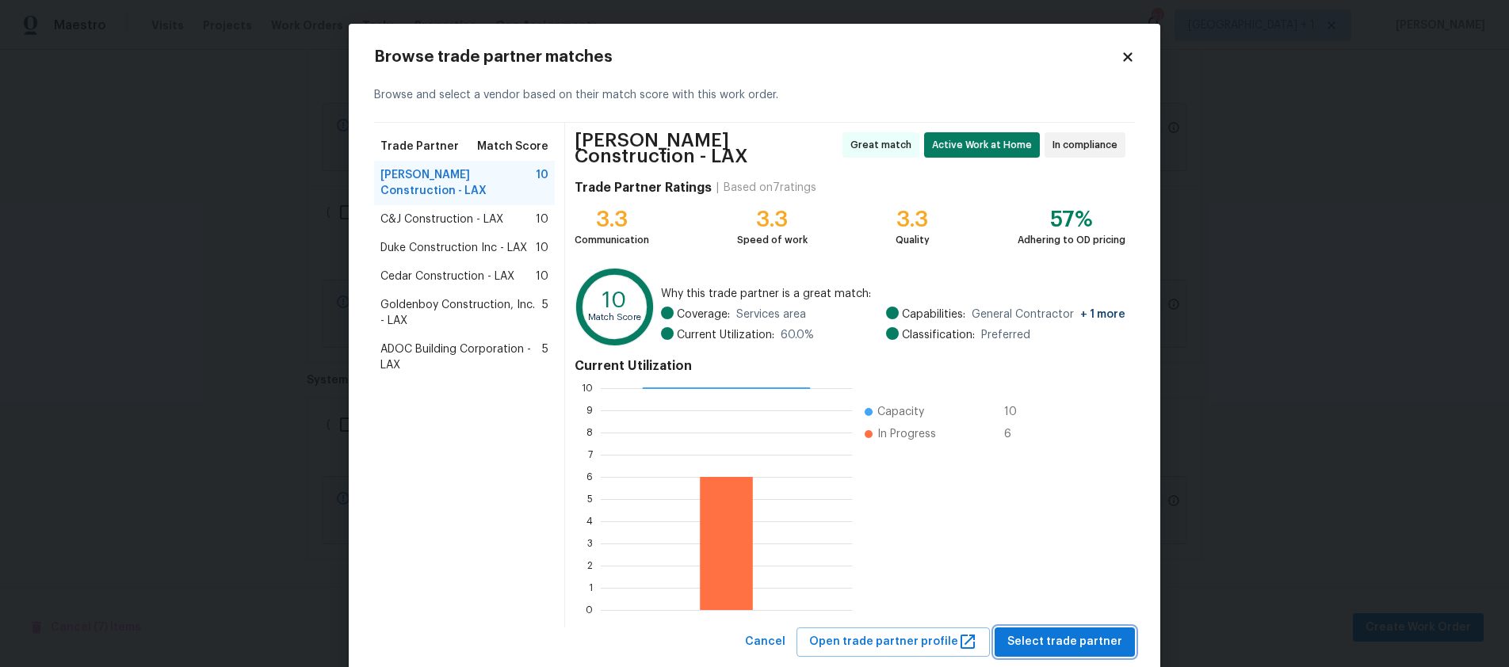
click at [1061, 644] on span "Select trade partner" at bounding box center [1065, 643] width 115 height 20
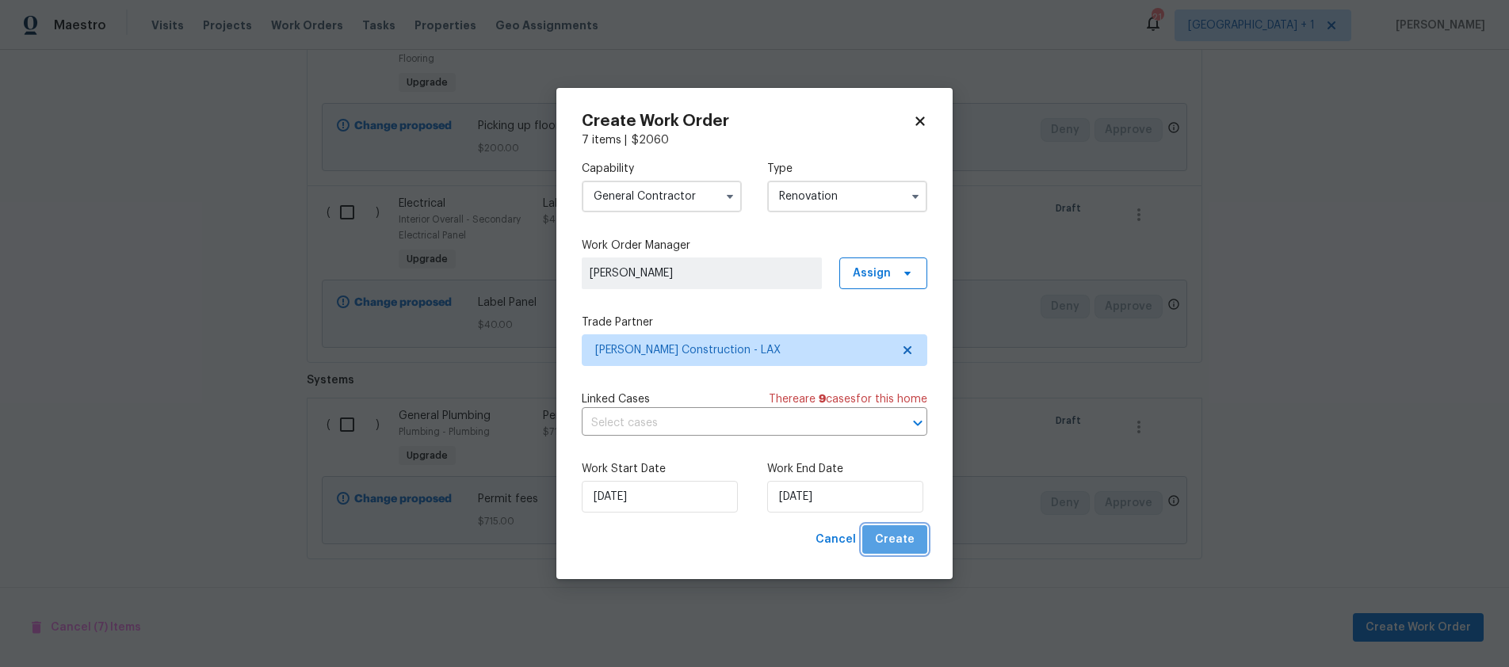
click at [905, 543] on span "Create" at bounding box center [895, 540] width 40 height 20
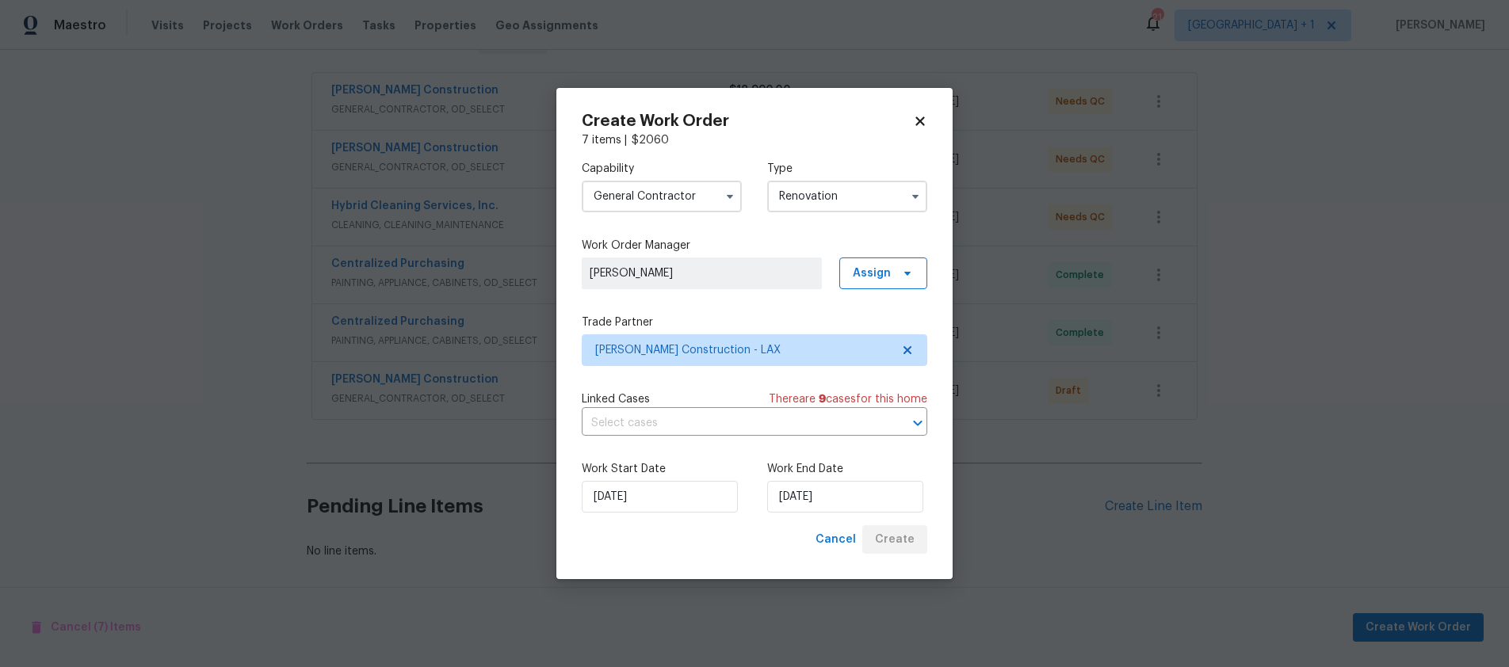
scroll to position [293, 0]
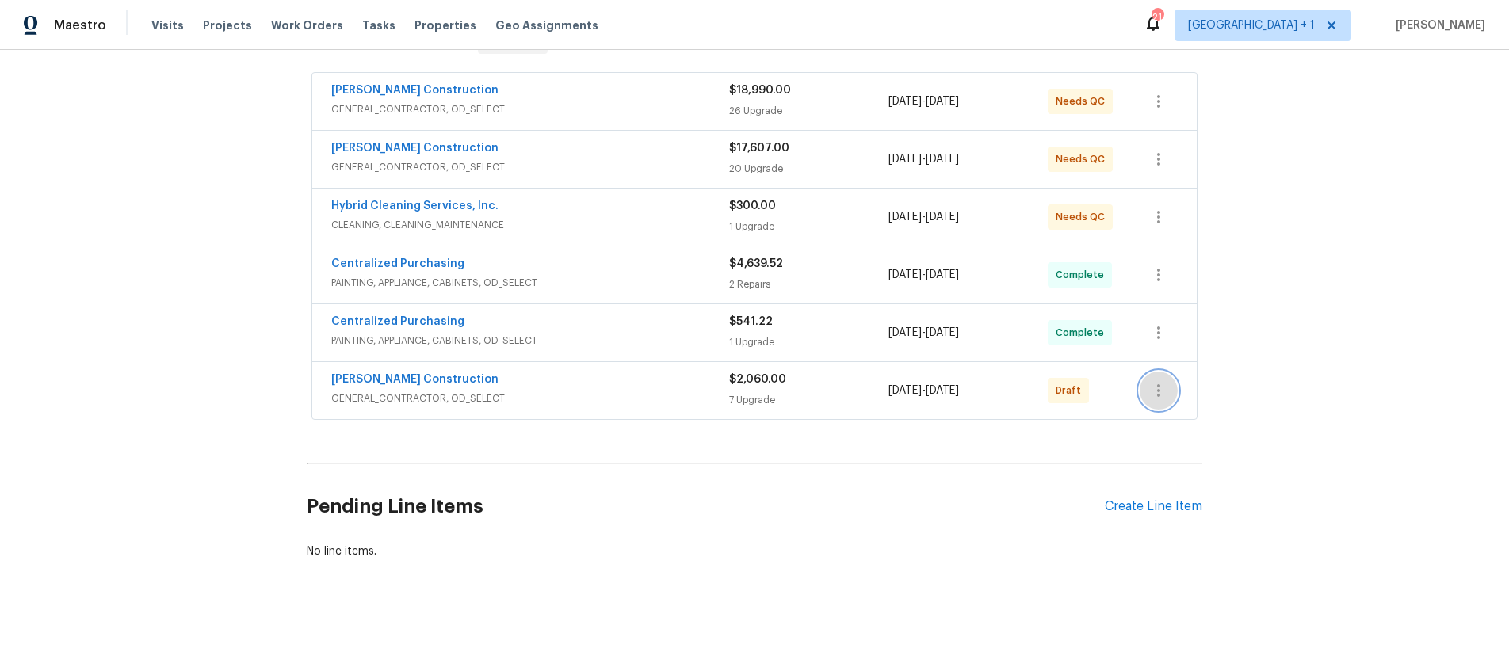
click at [1151, 381] on icon "button" at bounding box center [1158, 390] width 19 height 19
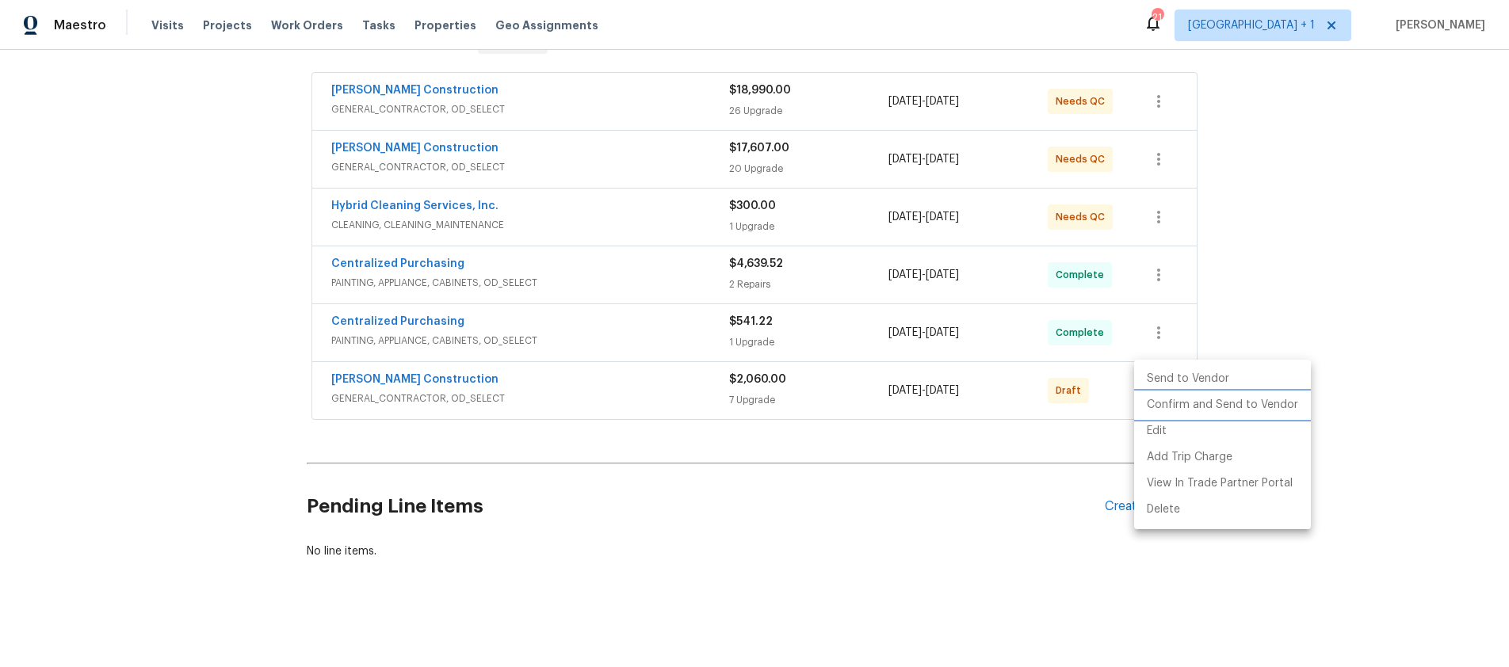
click at [1214, 404] on li "Confirm and Send to Vendor" at bounding box center [1222, 405] width 177 height 26
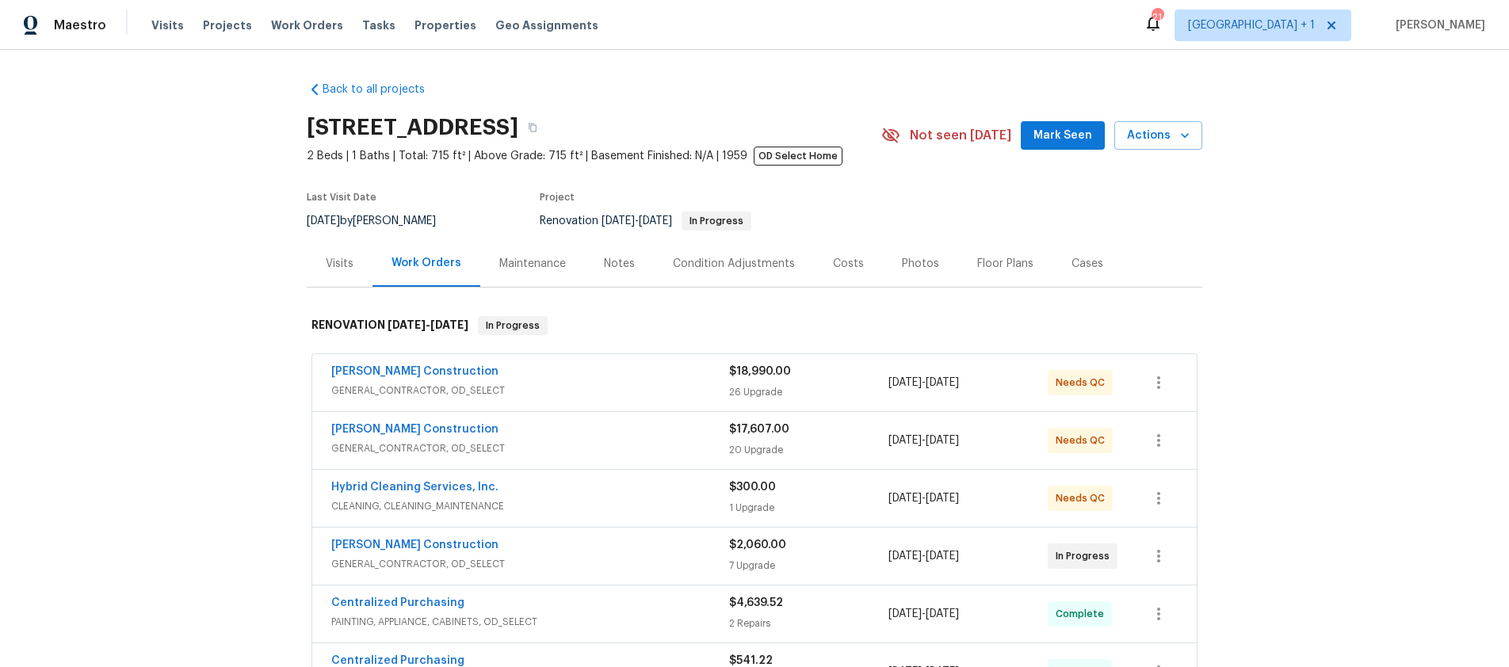
click at [1348, 400] on div "Back to all projects [STREET_ADDRESS] 2 Beds | 1 Baths | Total: 715 ft² | Above…" at bounding box center [754, 359] width 1509 height 618
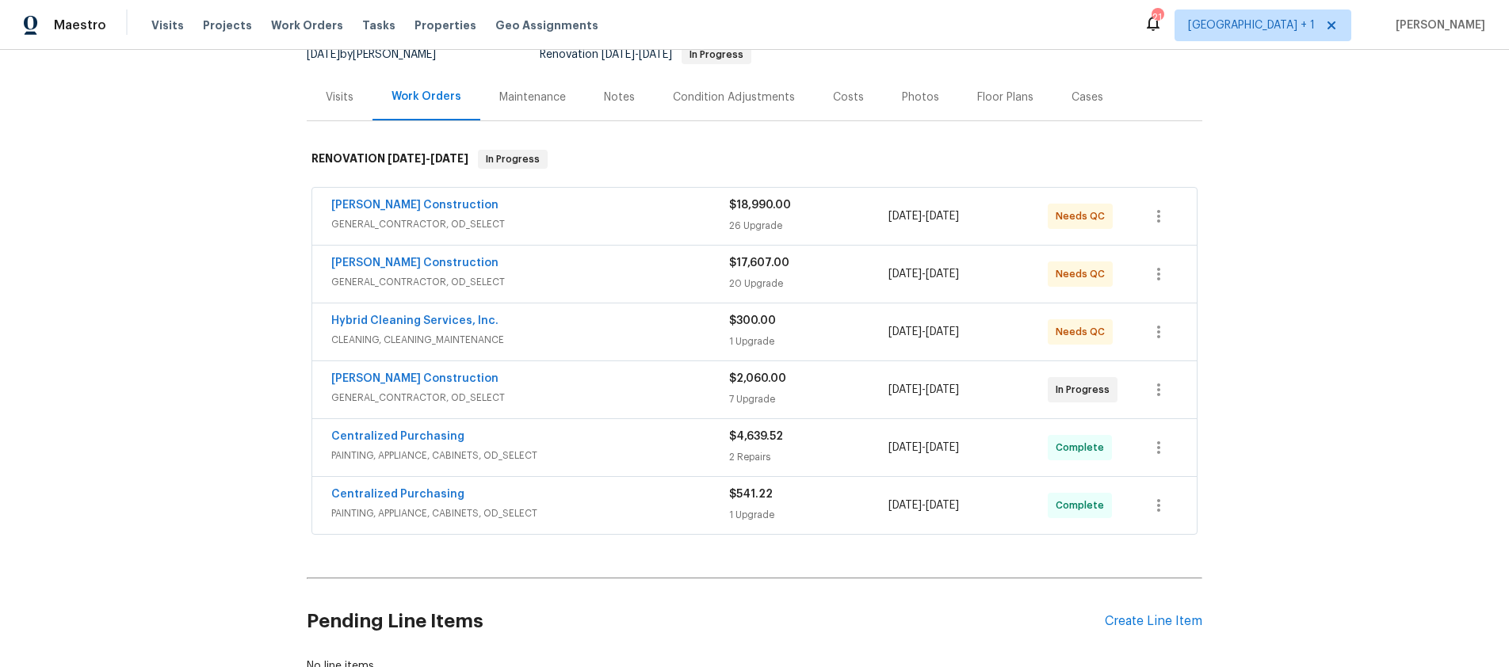
scroll to position [159, 0]
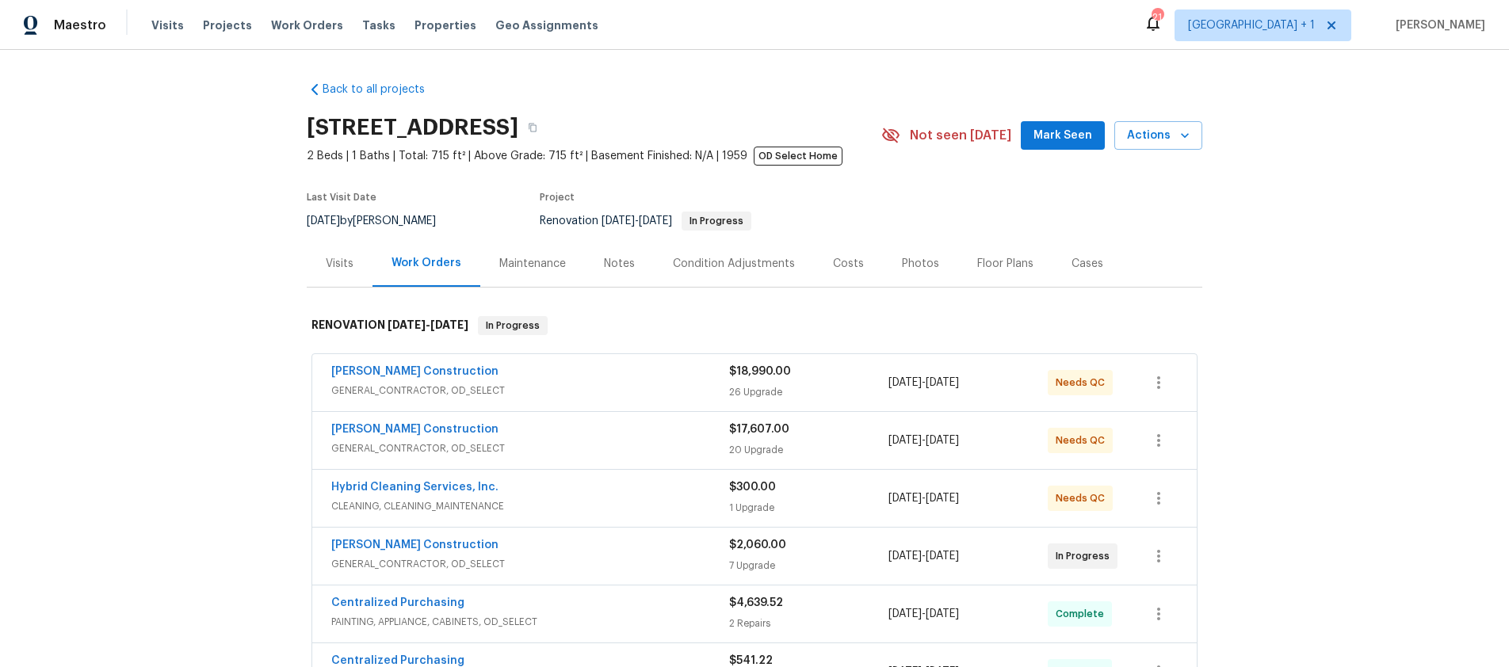
click at [1327, 367] on div "Back to all projects [STREET_ADDRESS] 2 Beds | 1 Baths | Total: 715 ft² | Above…" at bounding box center [754, 359] width 1509 height 618
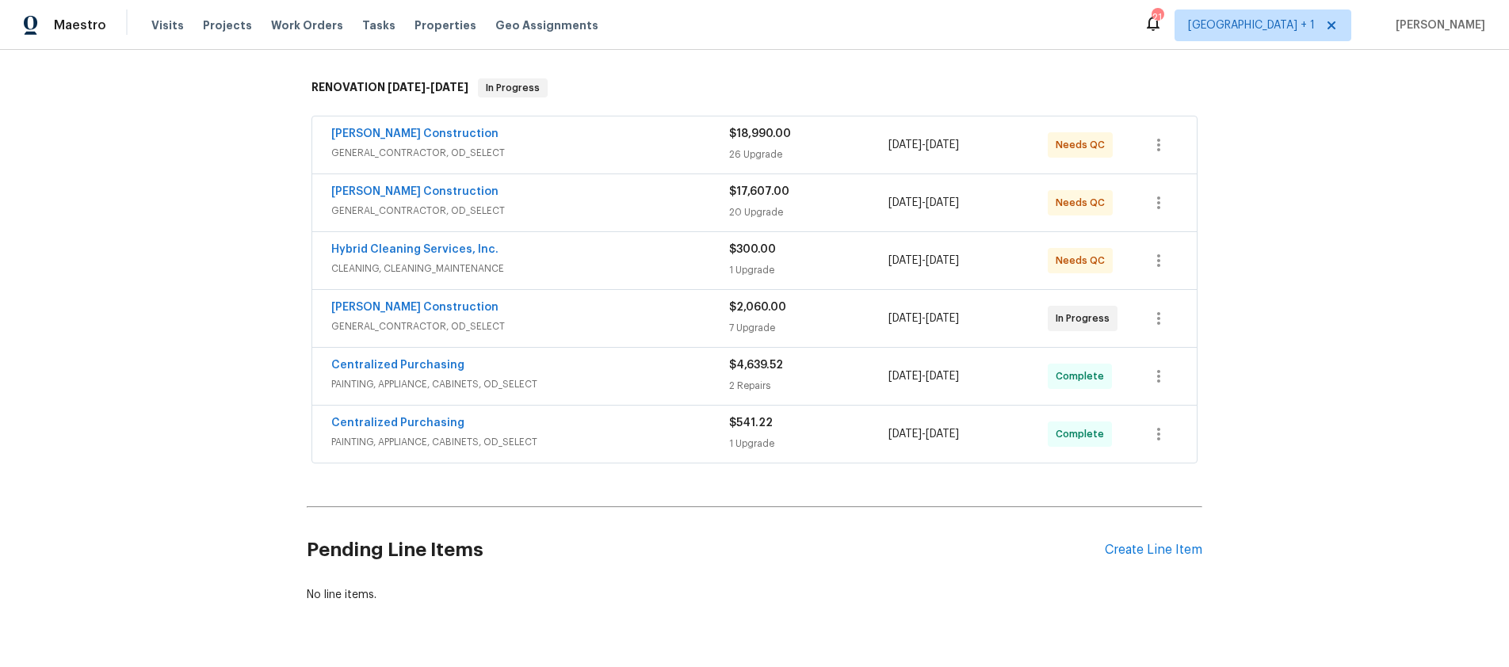
scroll to position [220, 0]
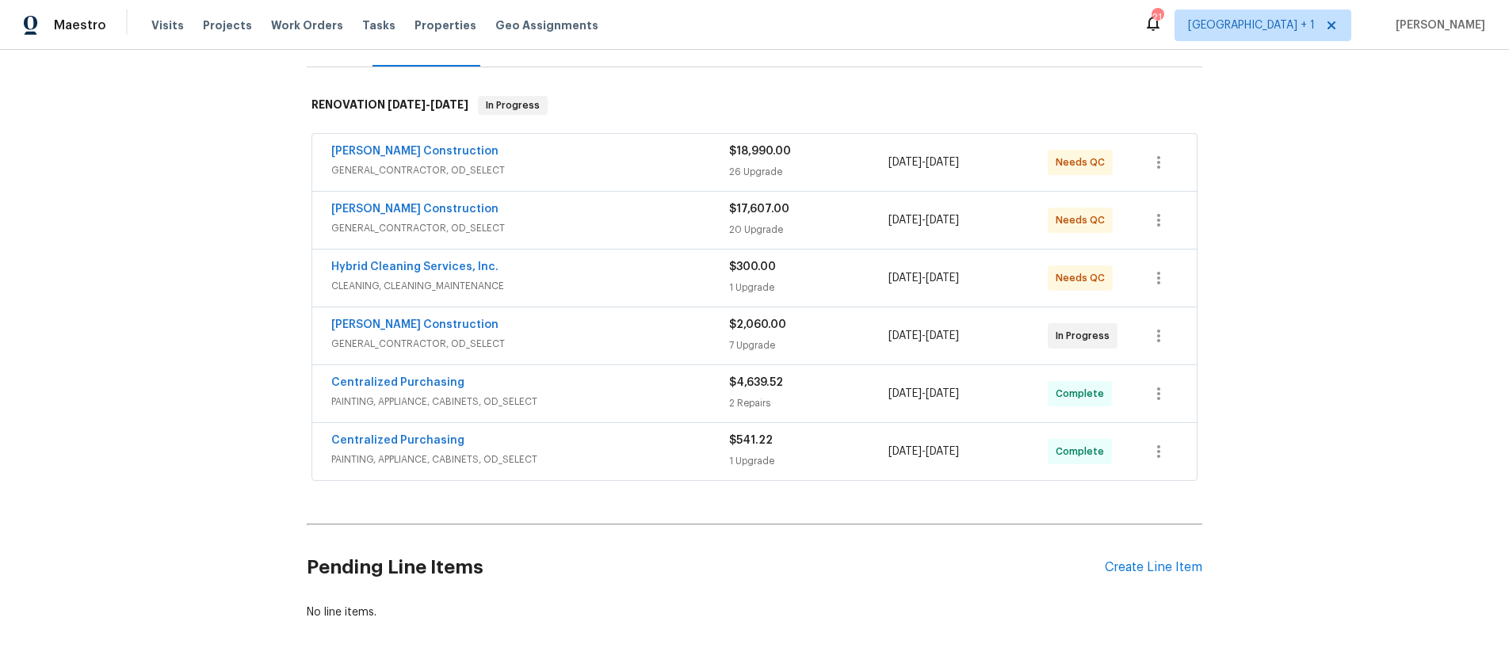
click at [686, 389] on div "Centralized Purchasing" at bounding box center [530, 384] width 398 height 19
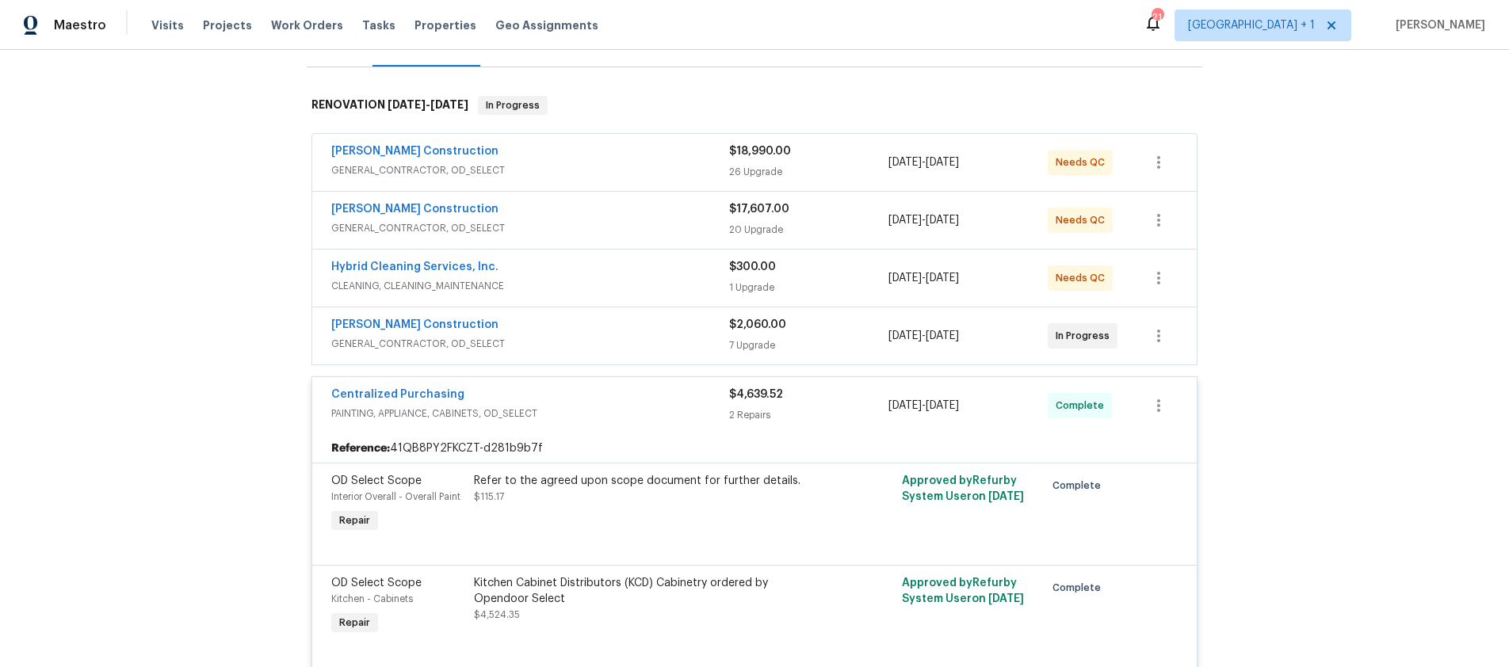
click at [618, 523] on div "Refer to the agreed upon scope document for further details. $115.17" at bounding box center [647, 505] width 357 height 73
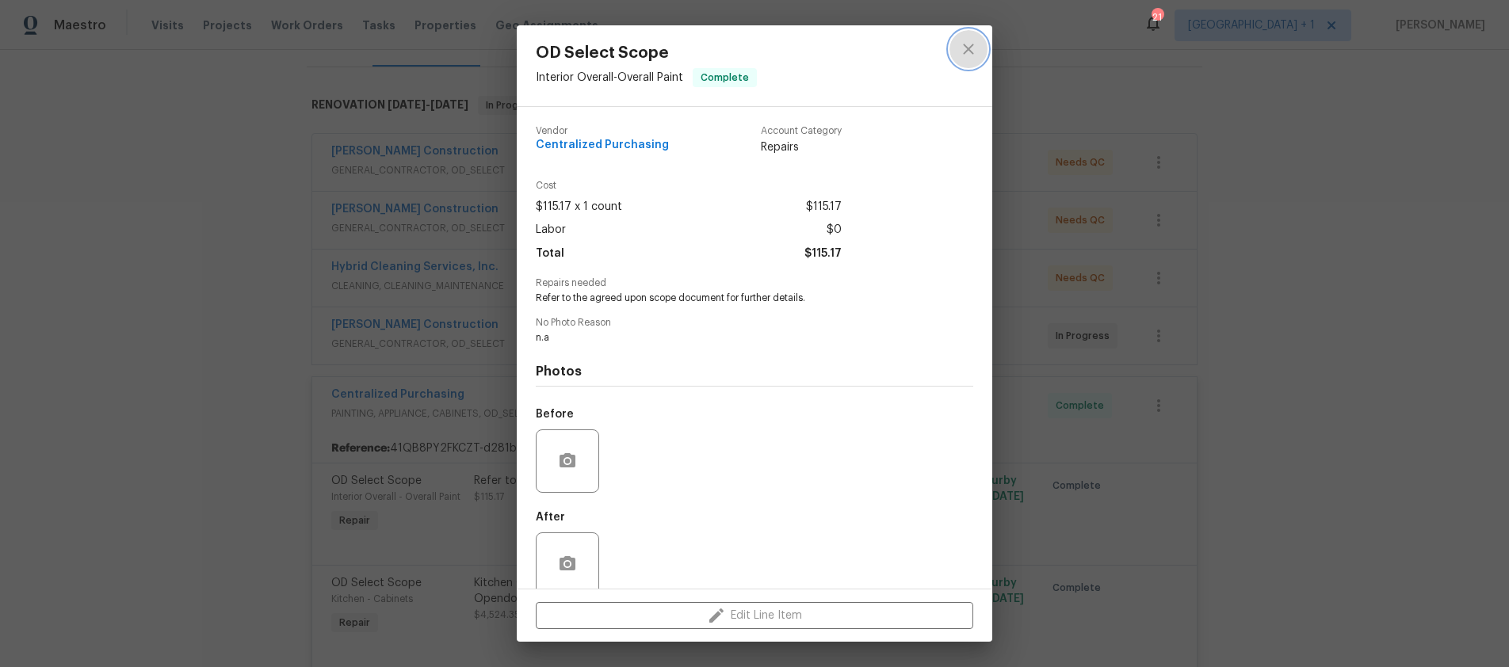
click at [965, 47] on icon "close" at bounding box center [968, 49] width 19 height 19
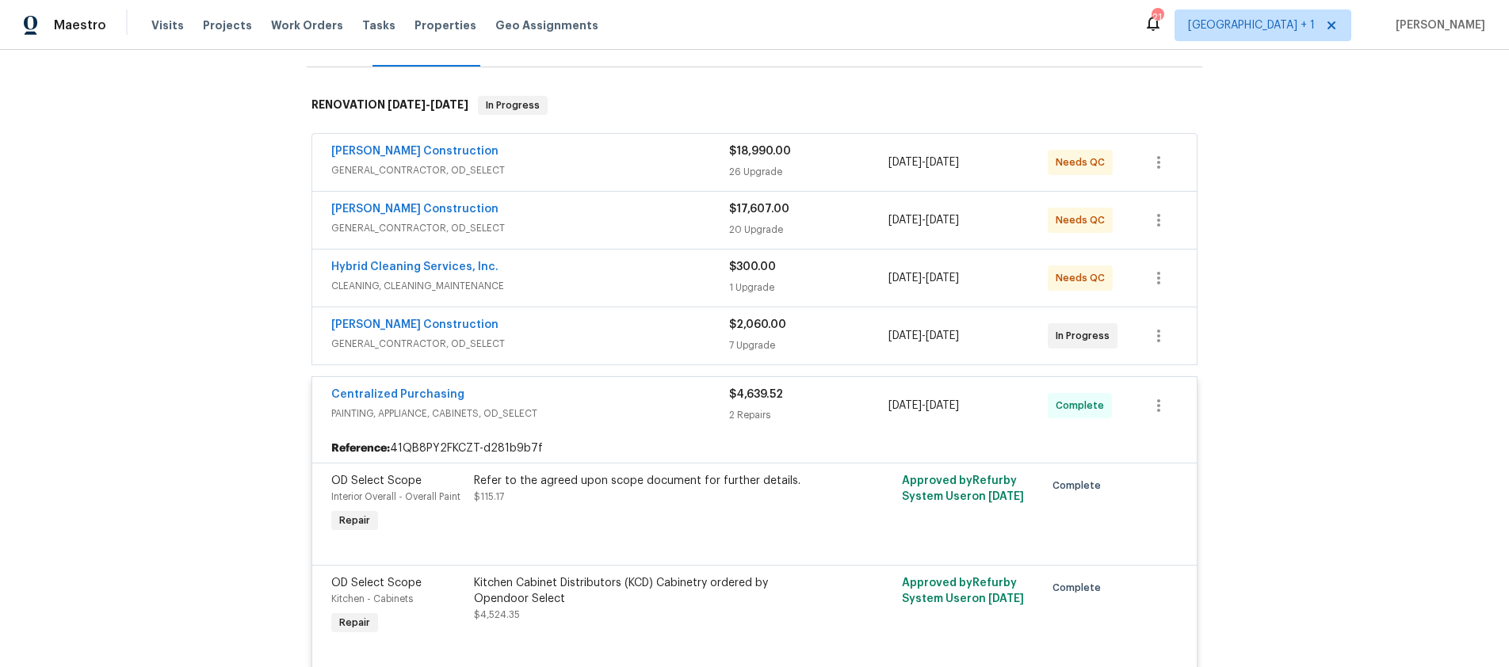
click at [1352, 231] on div "Back to all projects [STREET_ADDRESS] 2 Beds | 1 Baths | Total: 715 ft² | Above…" at bounding box center [754, 359] width 1509 height 618
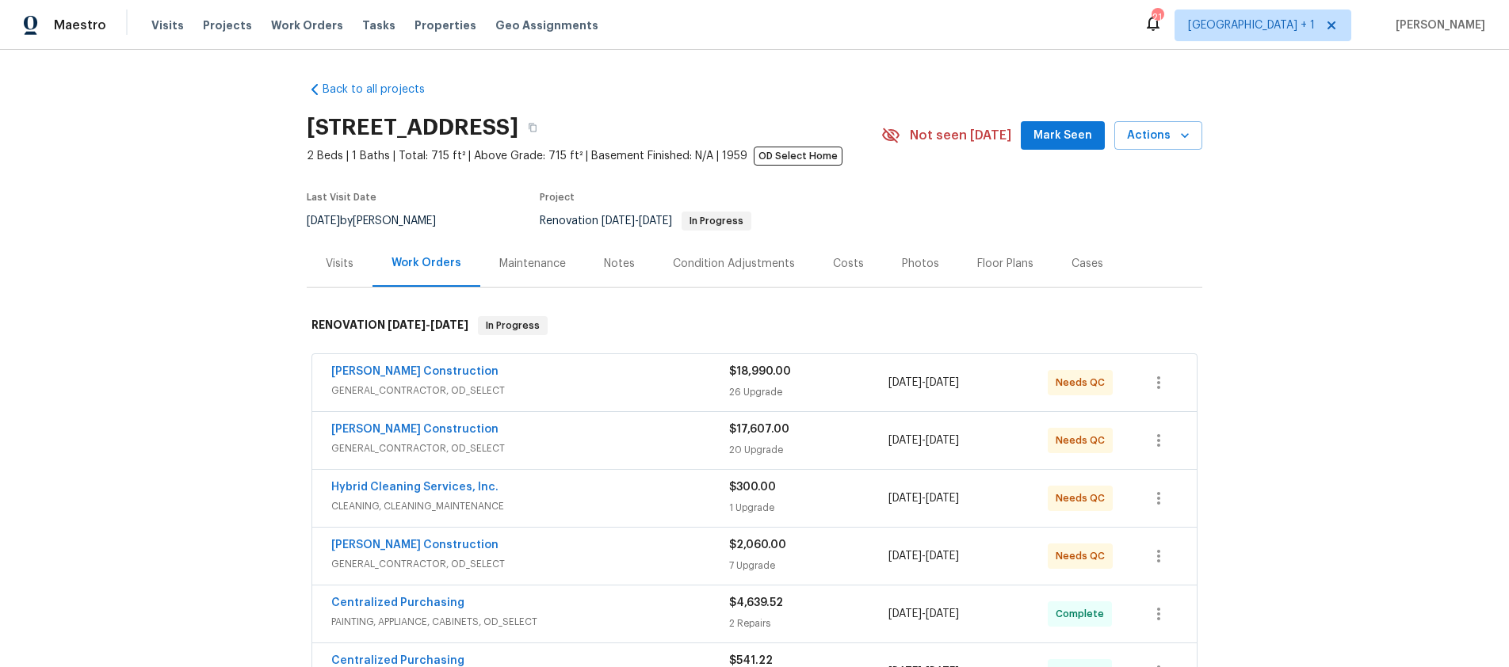
click at [592, 565] on span "GENERAL_CONTRACTOR, OD_SELECT" at bounding box center [530, 564] width 398 height 16
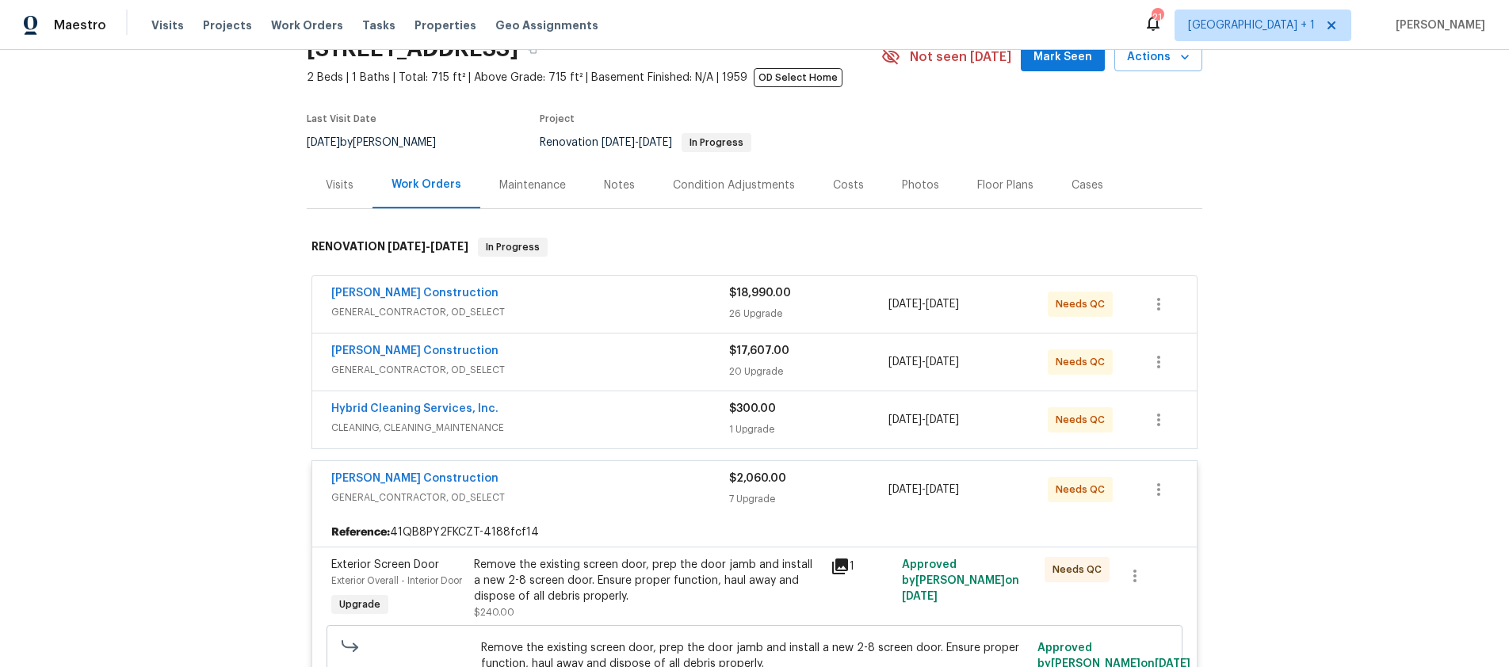
scroll to position [160, 0]
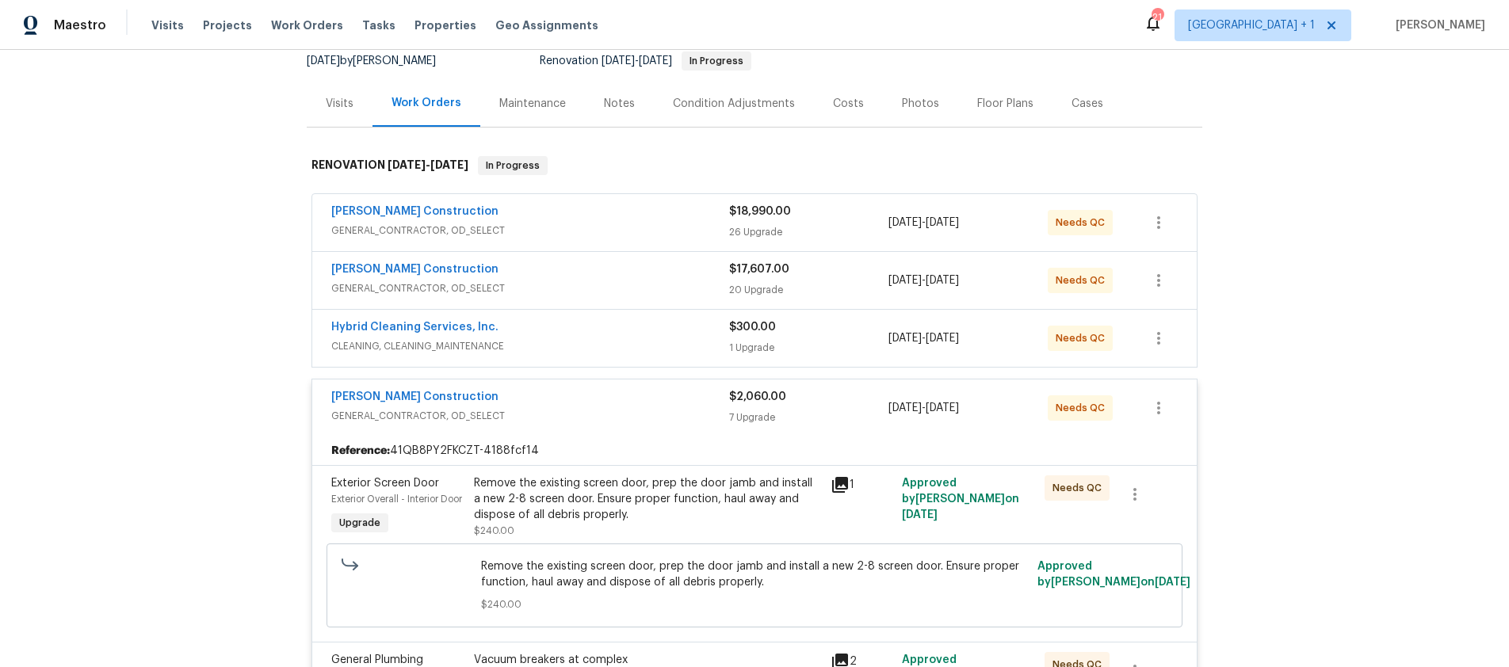
click at [746, 509] on div "Remove the existing screen door, prep the door jamb and install a new 2-8 scree…" at bounding box center [647, 500] width 347 height 48
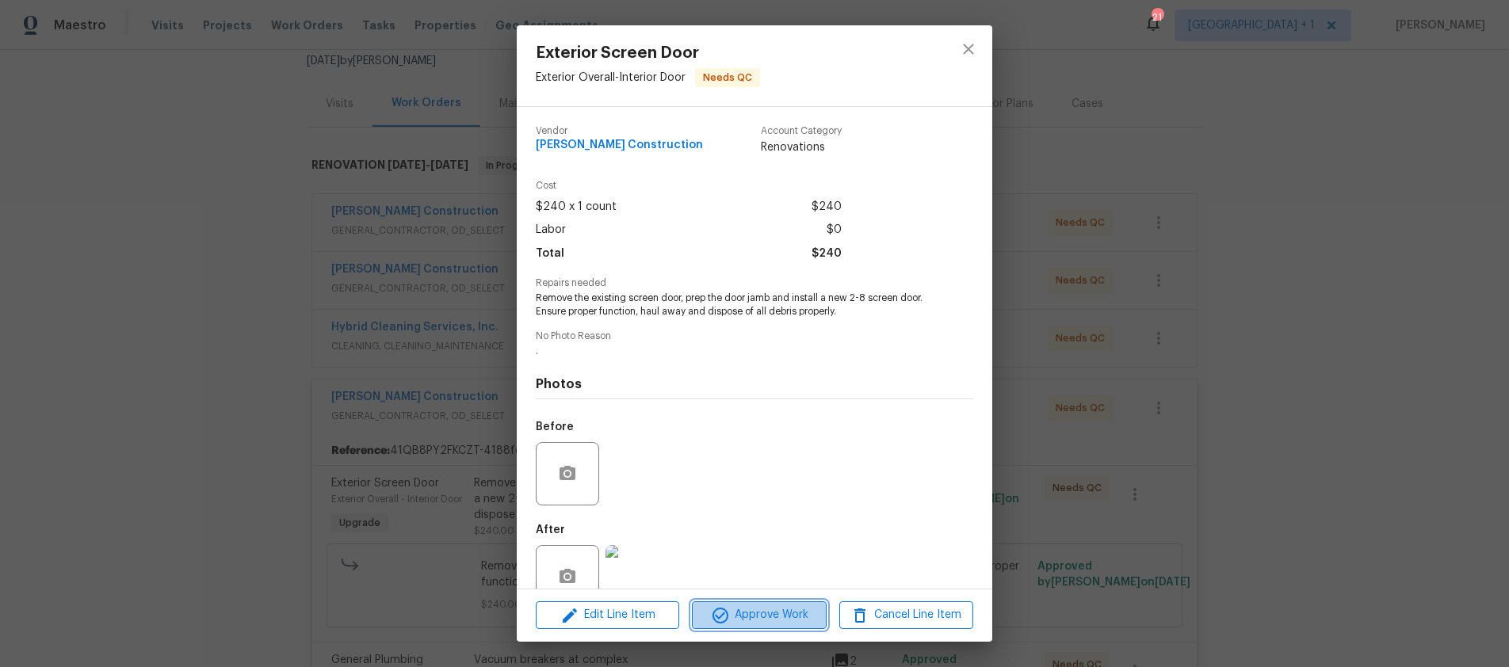
click at [764, 611] on span "Approve Work" at bounding box center [759, 616] width 124 height 20
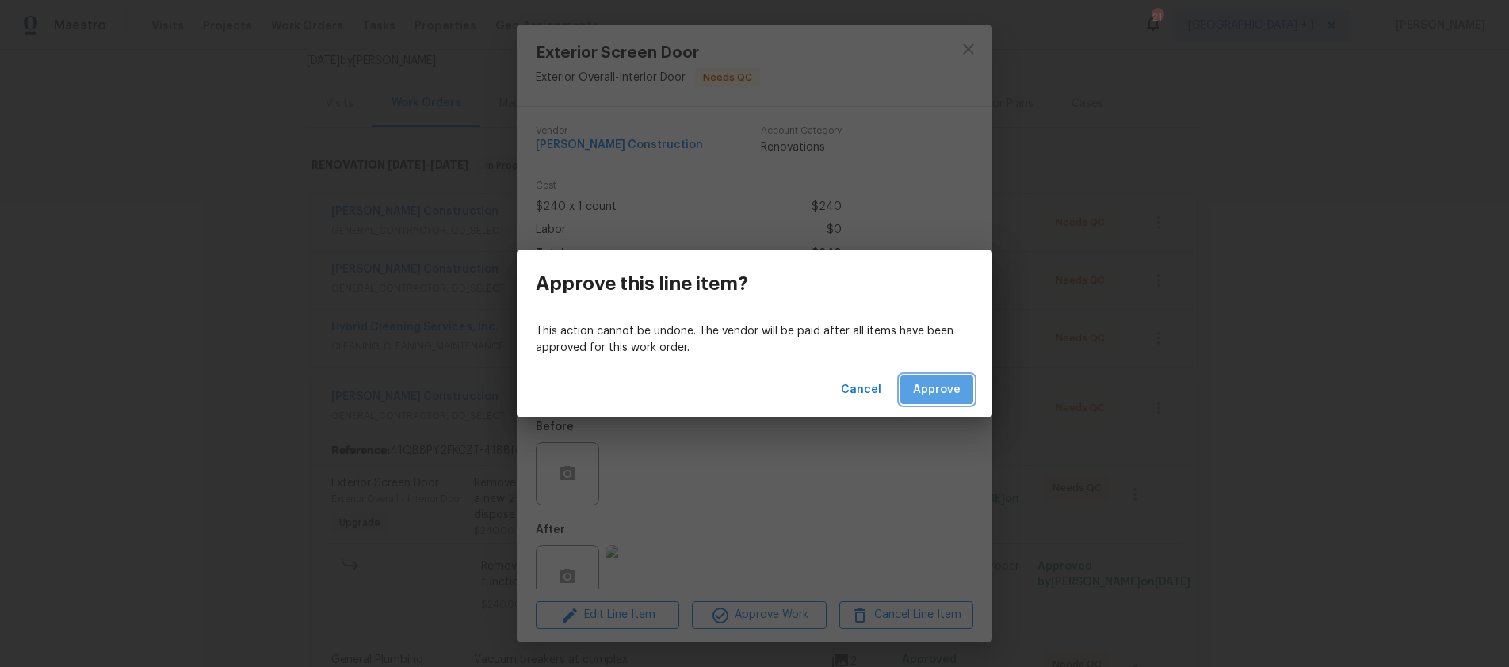
click at [937, 381] on span "Approve" at bounding box center [937, 391] width 48 height 20
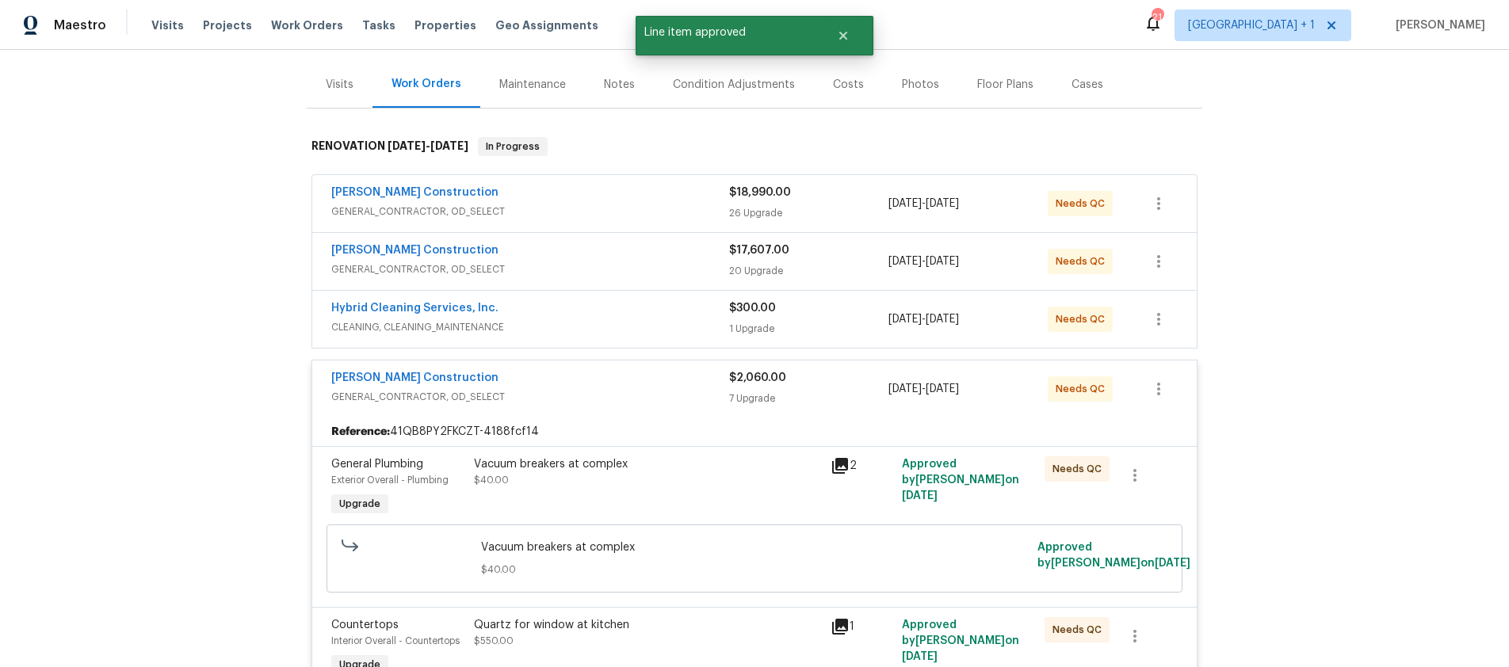
scroll to position [188, 0]
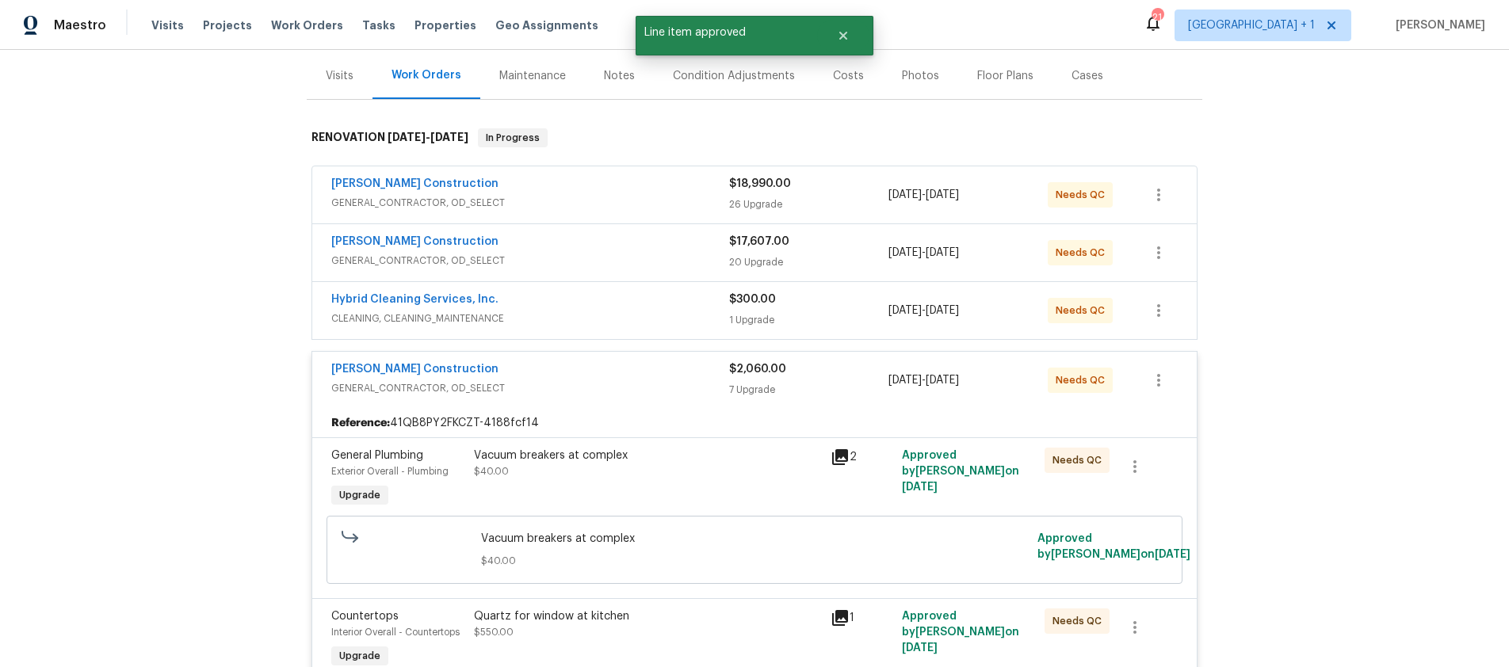
click at [766, 449] on div "Vacuum breakers at complex" at bounding box center [647, 456] width 347 height 16
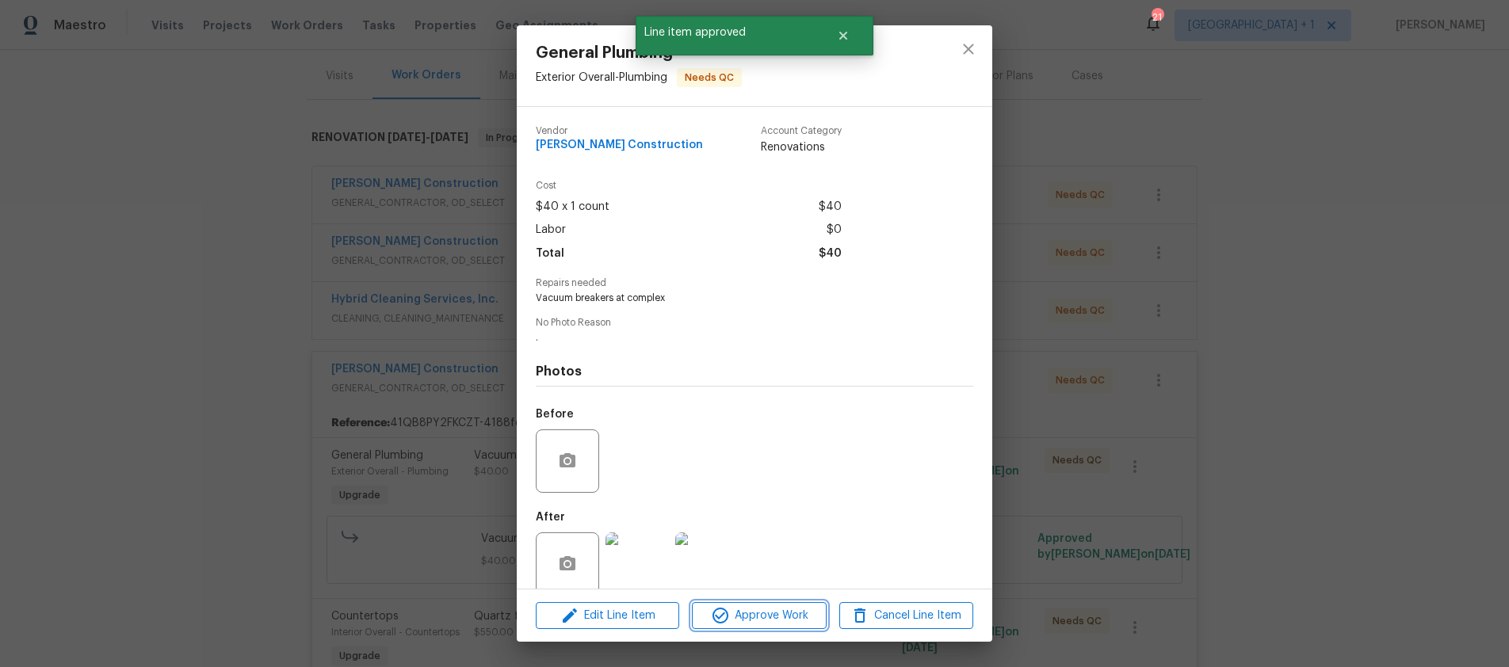
click at [759, 623] on span "Approve Work" at bounding box center [759, 616] width 124 height 20
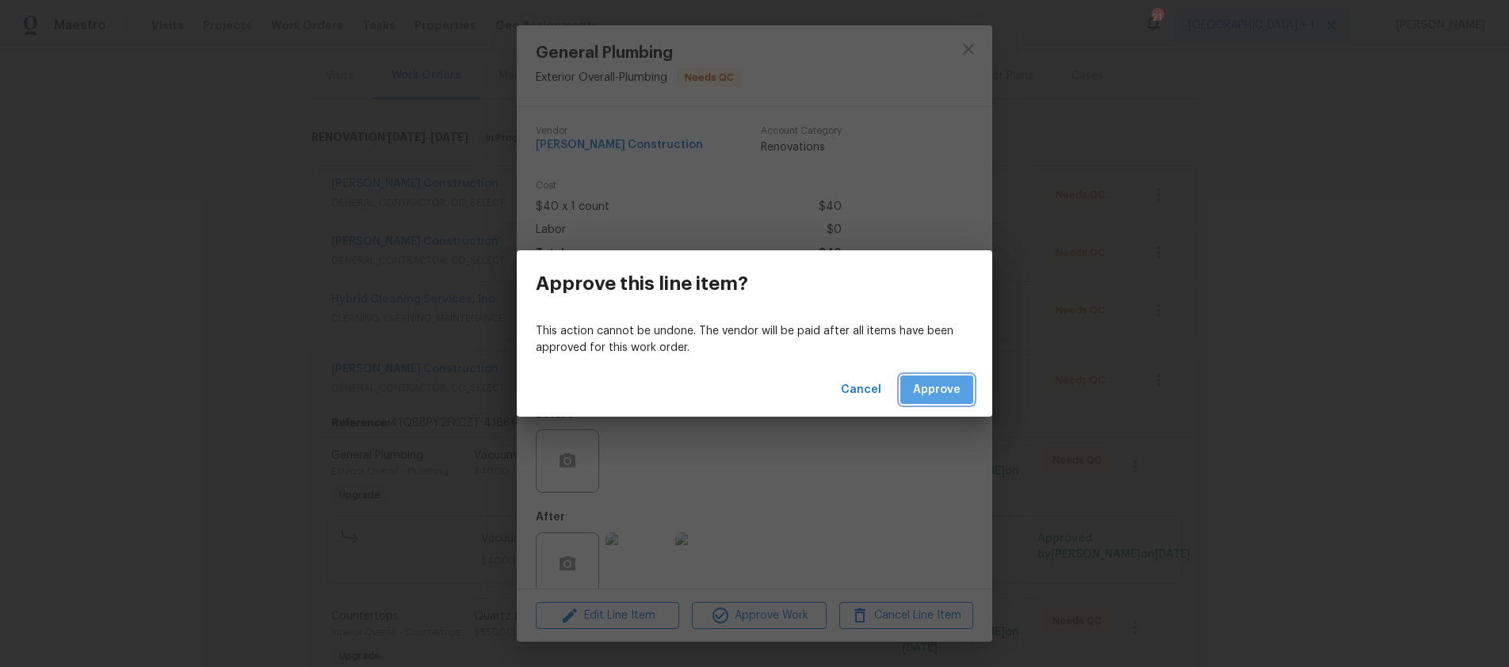
click at [941, 393] on span "Approve" at bounding box center [937, 391] width 48 height 20
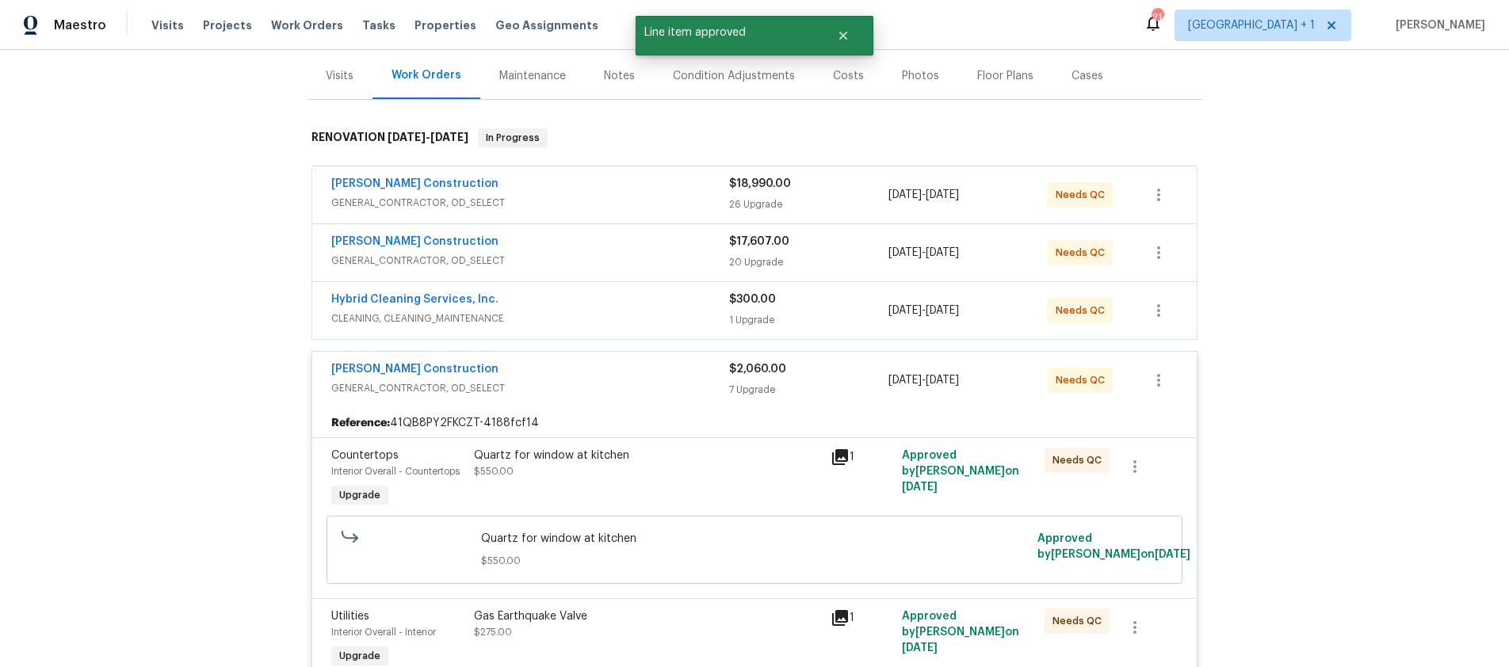
click at [805, 484] on div "Quartz for window at kitchen $550.00" at bounding box center [647, 479] width 357 height 73
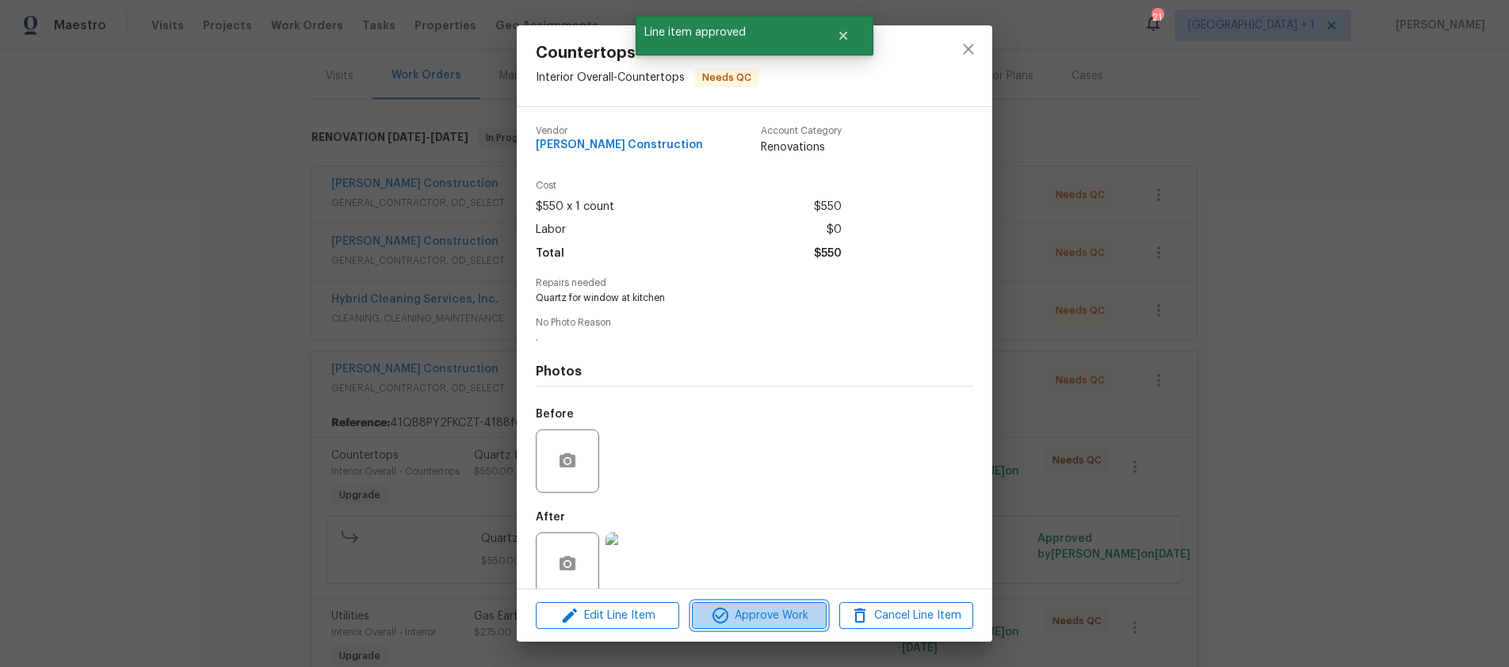
click at [774, 621] on span "Approve Work" at bounding box center [759, 616] width 124 height 20
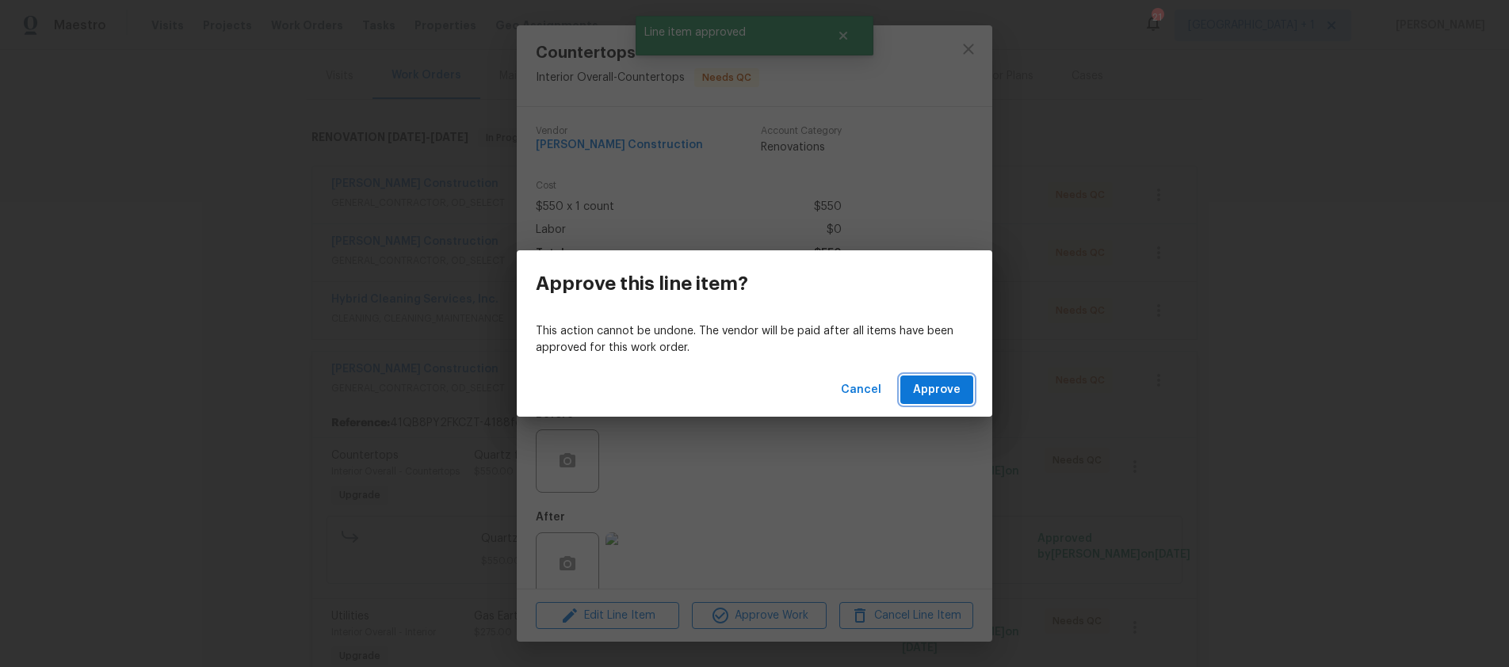
click at [954, 388] on span "Approve" at bounding box center [937, 391] width 48 height 20
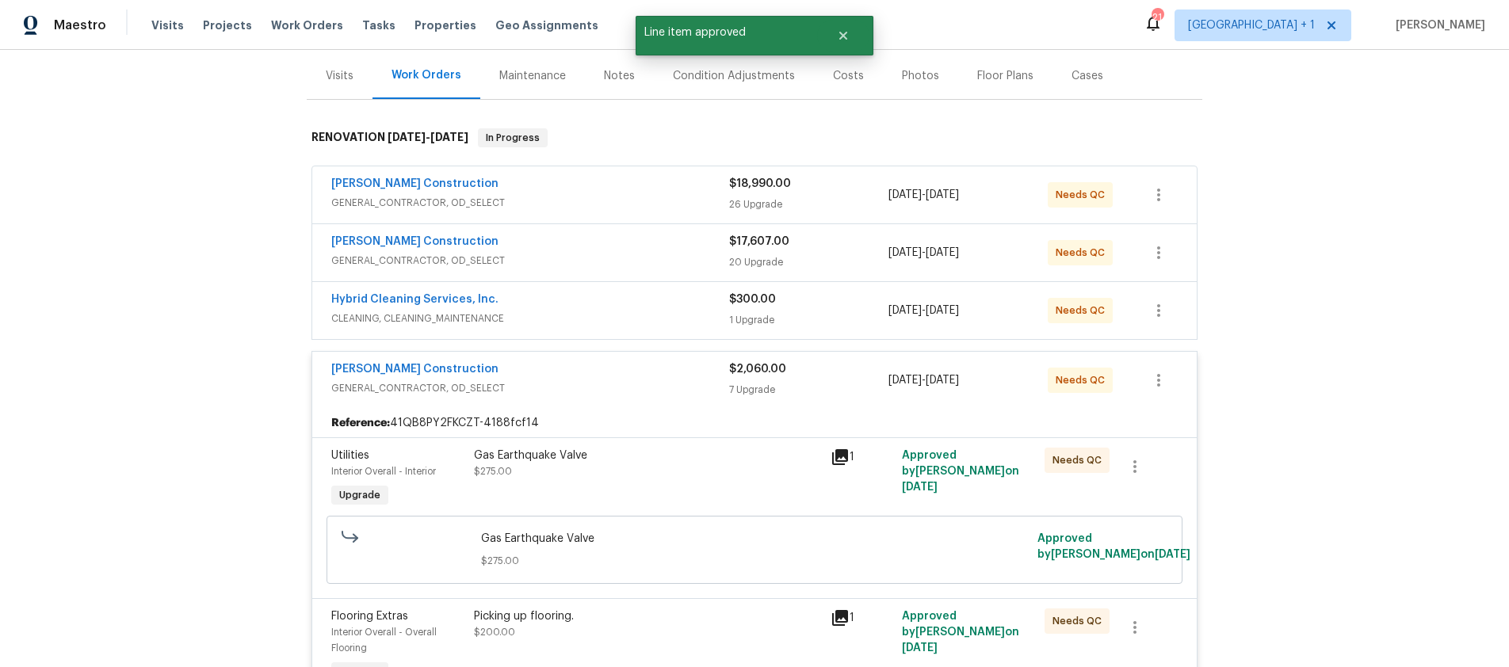
click at [764, 488] on div "Gas Earthquake Valve $275.00" at bounding box center [647, 479] width 357 height 73
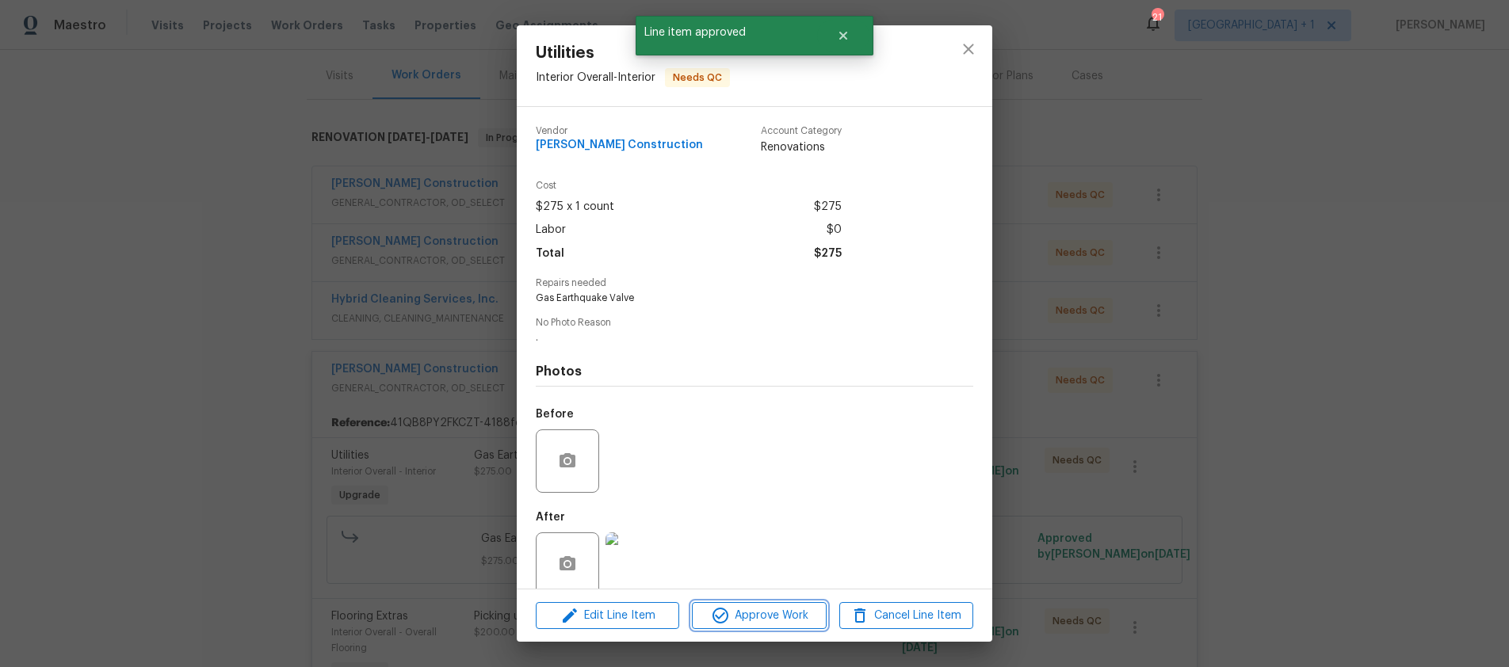
click at [773, 610] on span "Approve Work" at bounding box center [759, 616] width 124 height 20
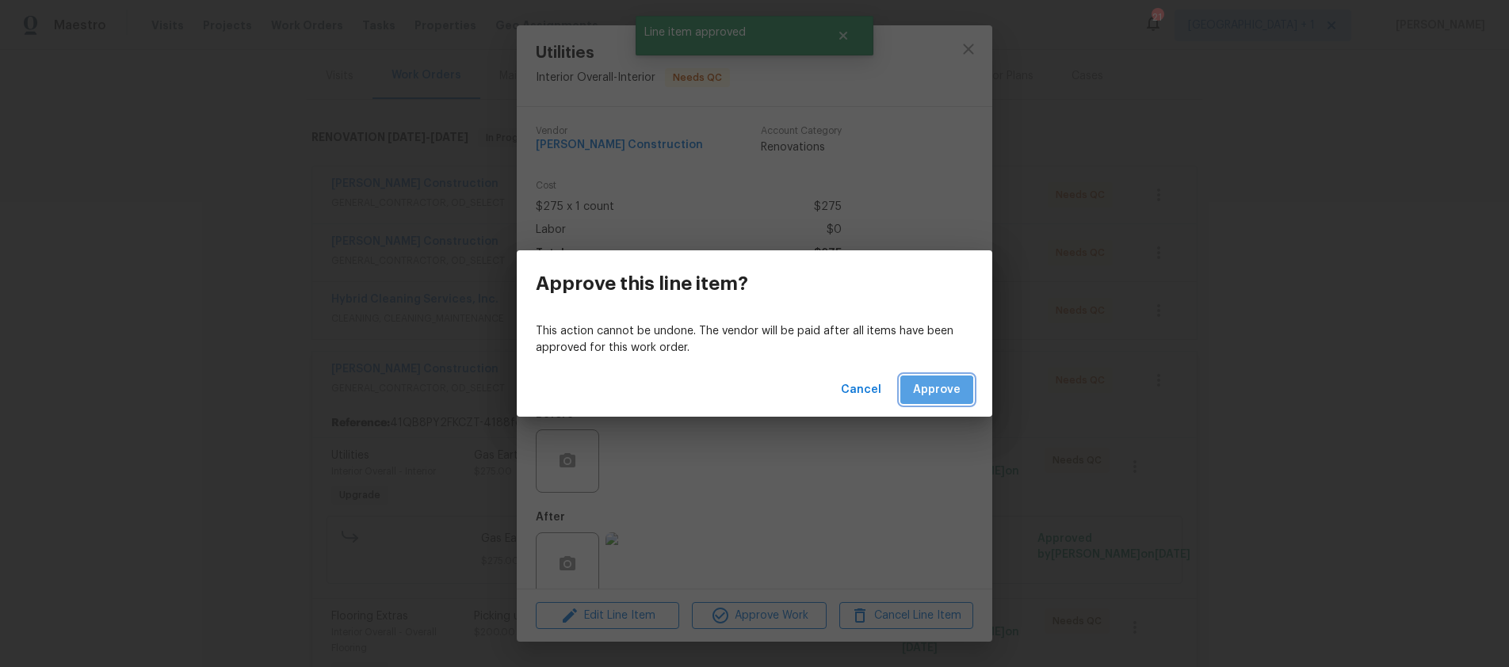
click at [931, 398] on span "Approve" at bounding box center [937, 391] width 48 height 20
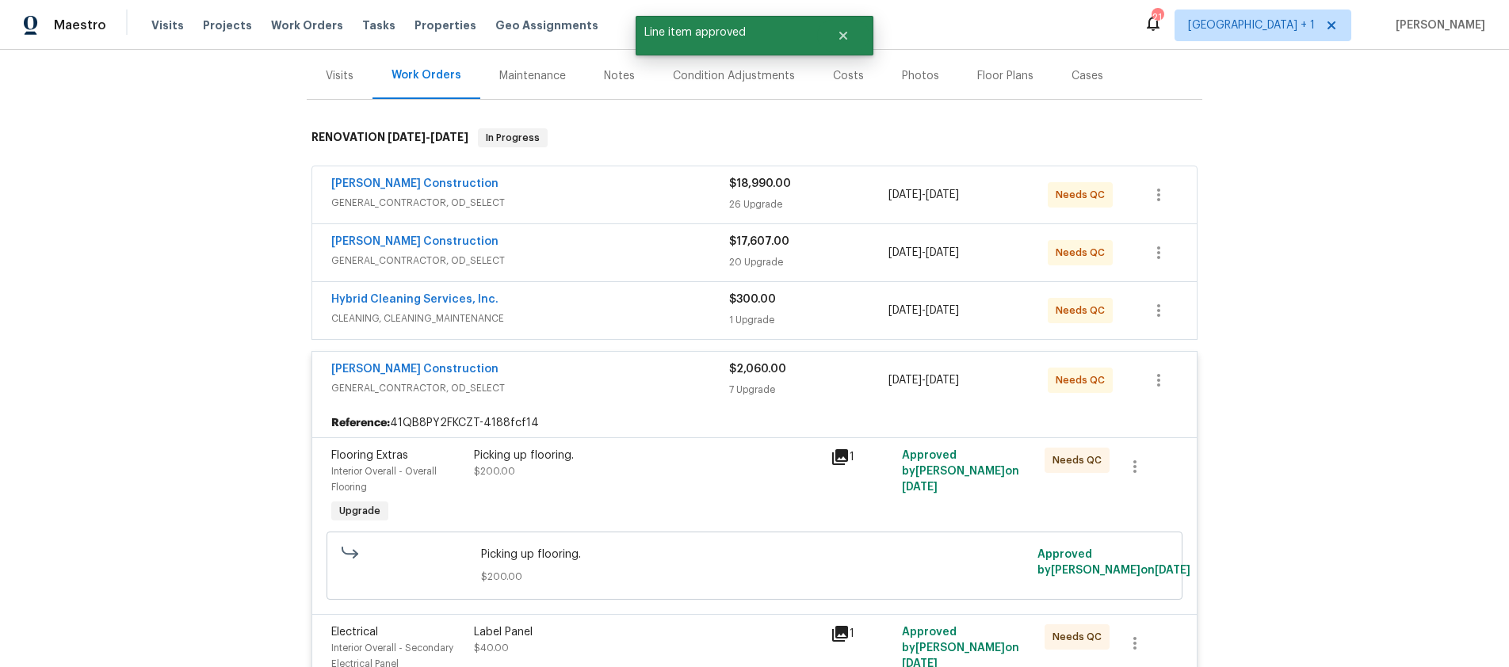
click at [765, 480] on div "Picking up flooring. $200.00" at bounding box center [647, 487] width 357 height 89
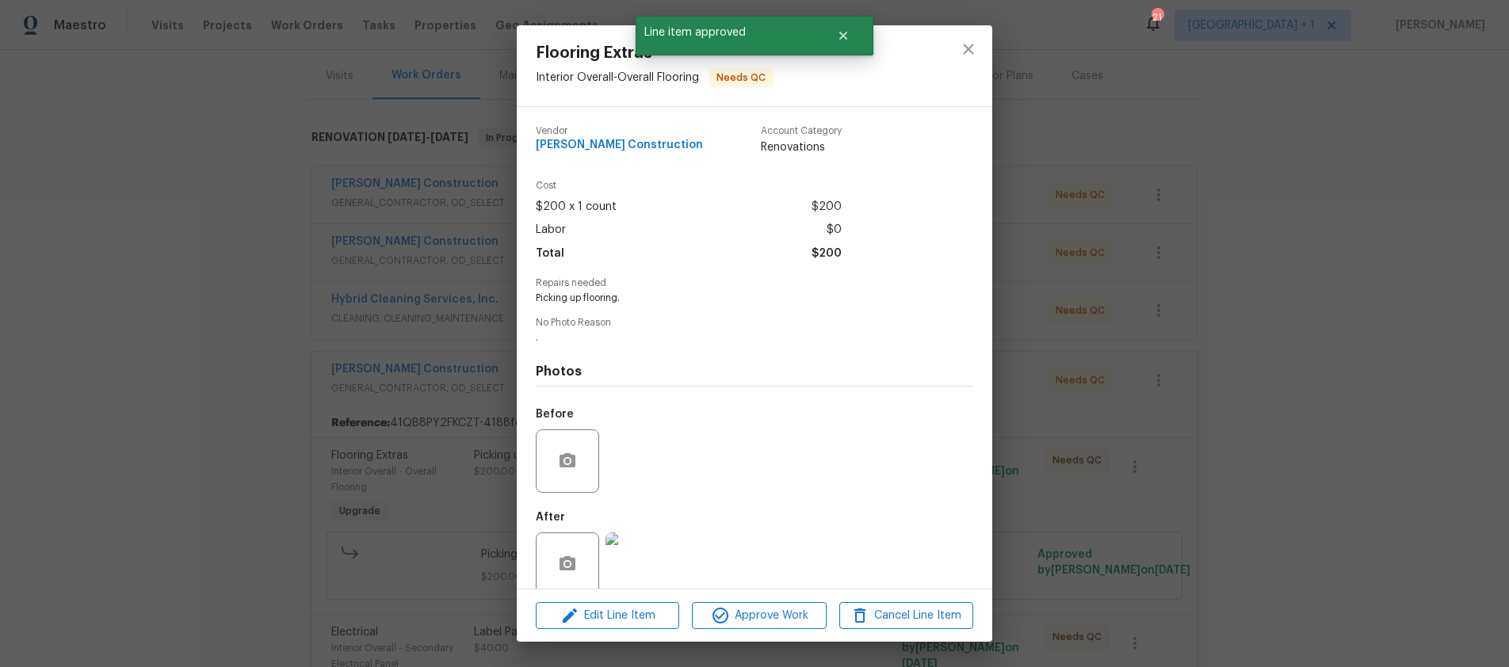
click at [774, 599] on div "Edit Line Item Approve Work Cancel Line Item" at bounding box center [755, 616] width 476 height 53
click at [774, 605] on button "Approve Work" at bounding box center [759, 616] width 134 height 28
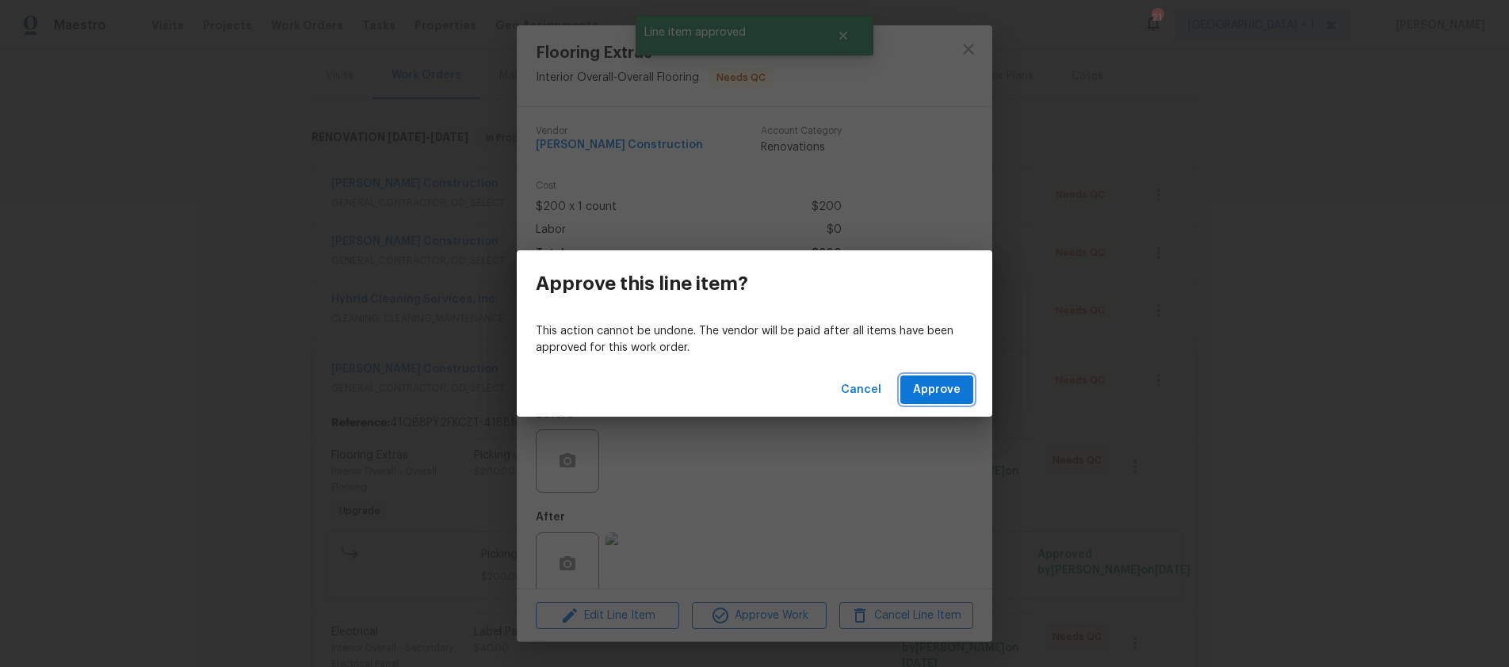
click at [912, 385] on button "Approve" at bounding box center [937, 390] width 73 height 29
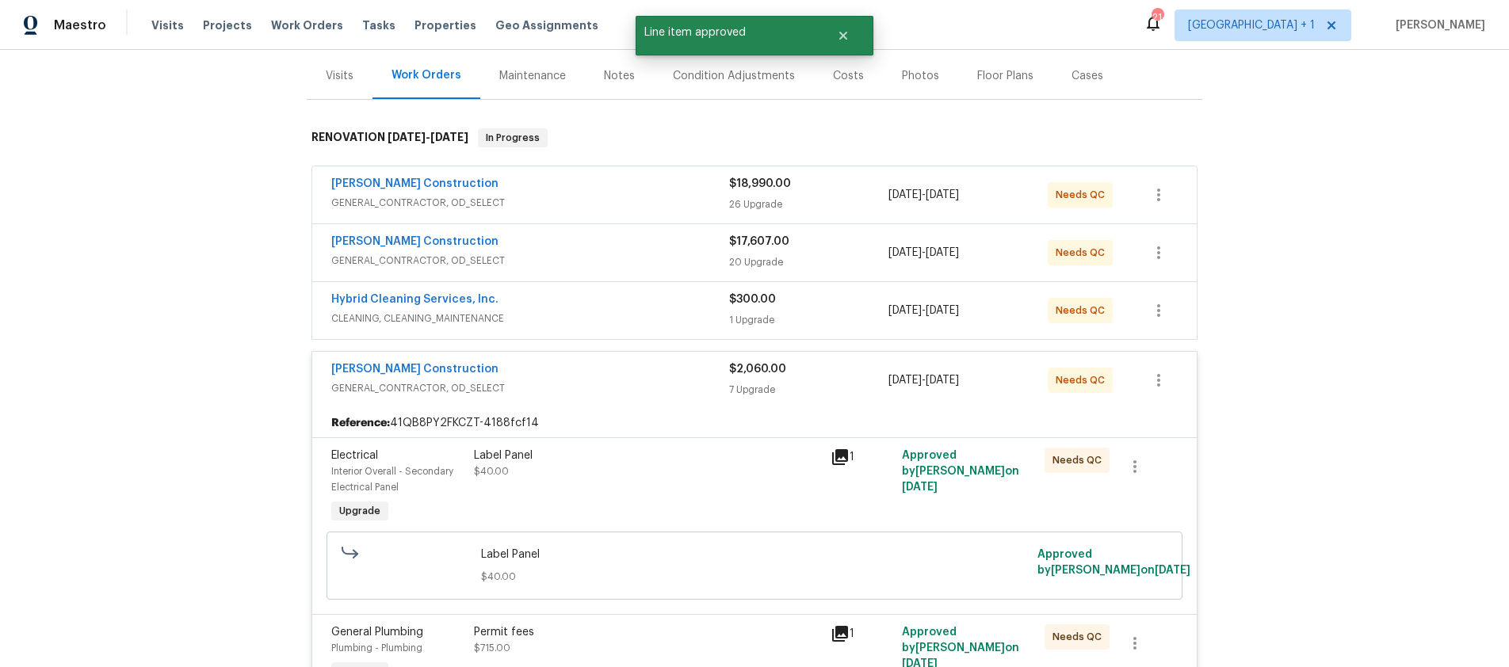
click at [732, 469] on div "Label Panel $40.00" at bounding box center [647, 464] width 347 height 32
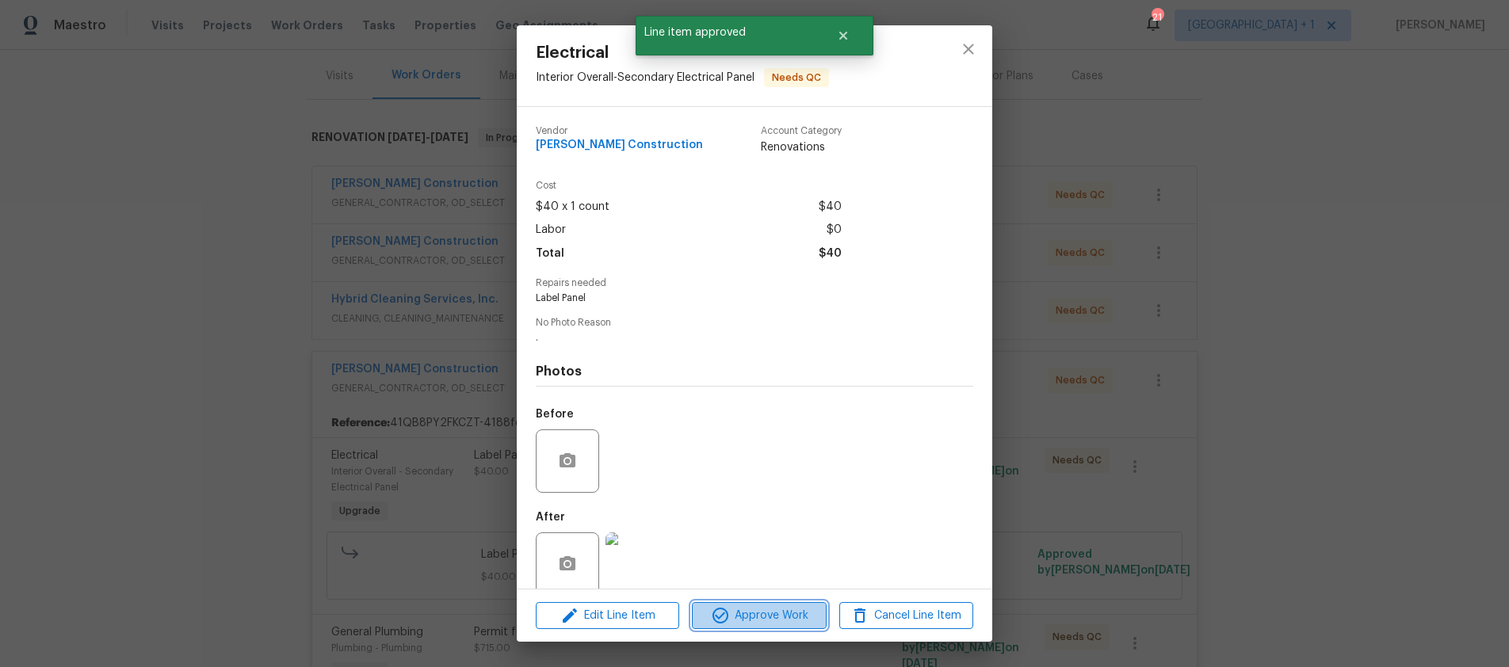
click at [774, 610] on span "Approve Work" at bounding box center [759, 616] width 124 height 20
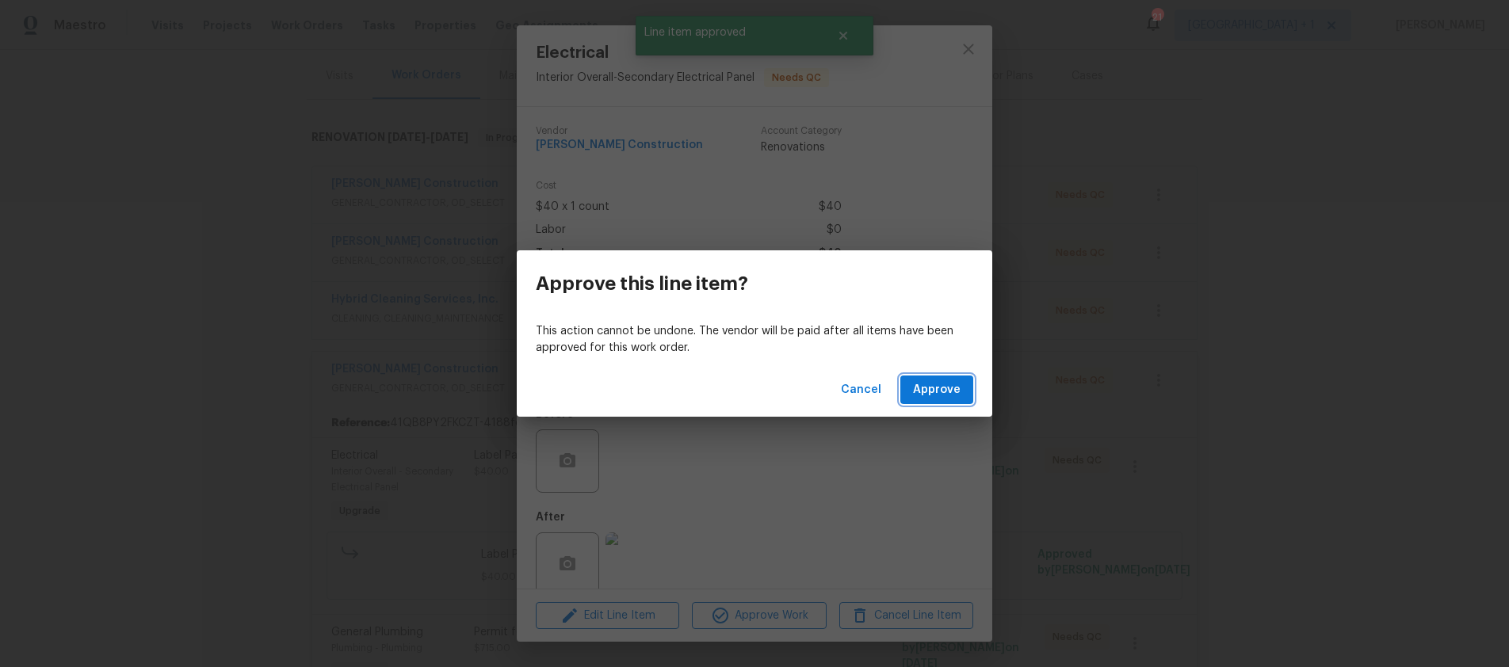
click at [938, 397] on span "Approve" at bounding box center [937, 391] width 48 height 20
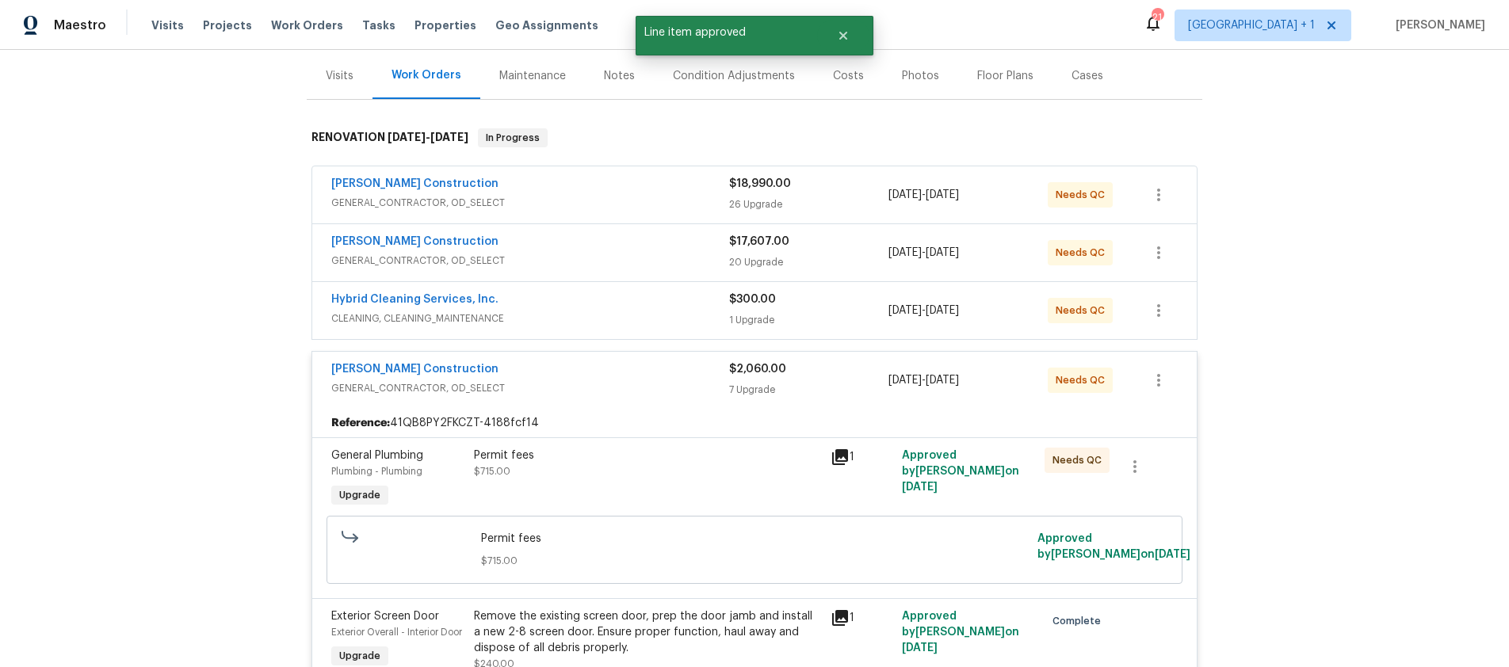
click at [726, 472] on div "Permit fees $715.00" at bounding box center [647, 464] width 347 height 32
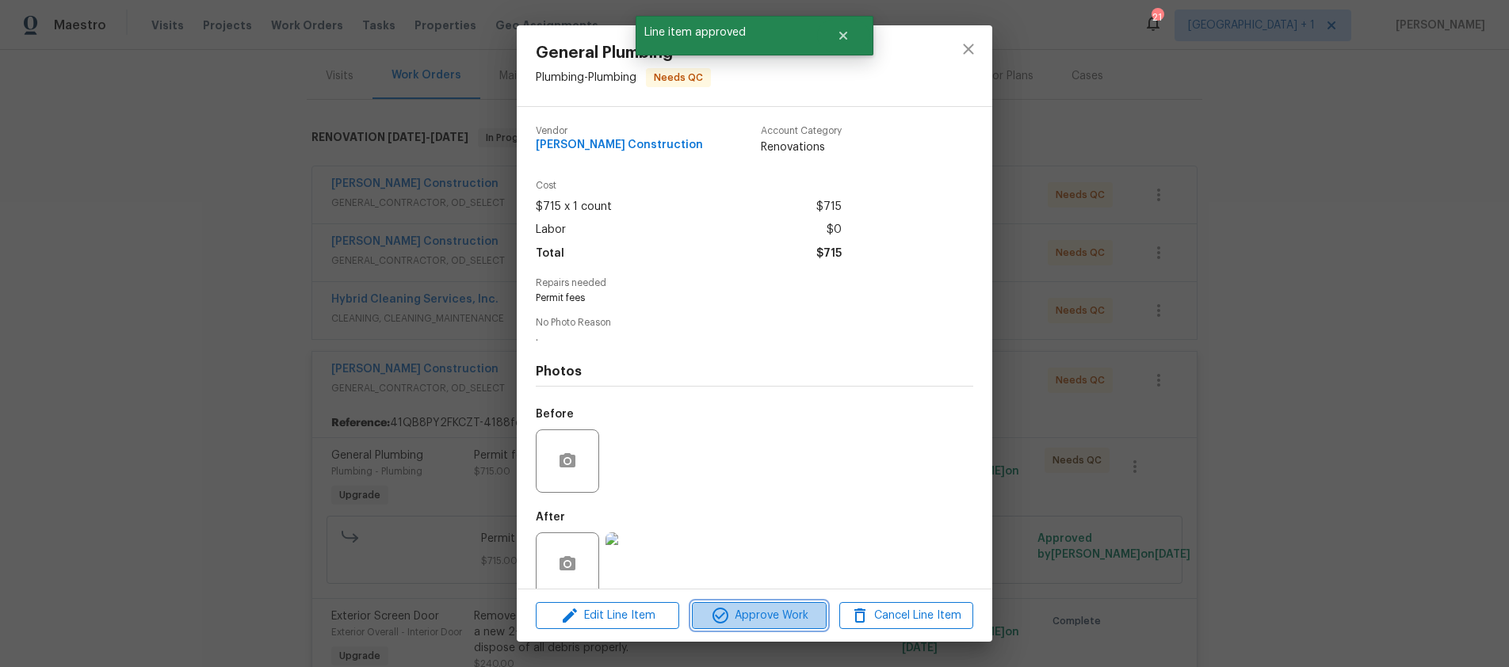
click at [752, 615] on span "Approve Work" at bounding box center [759, 616] width 124 height 20
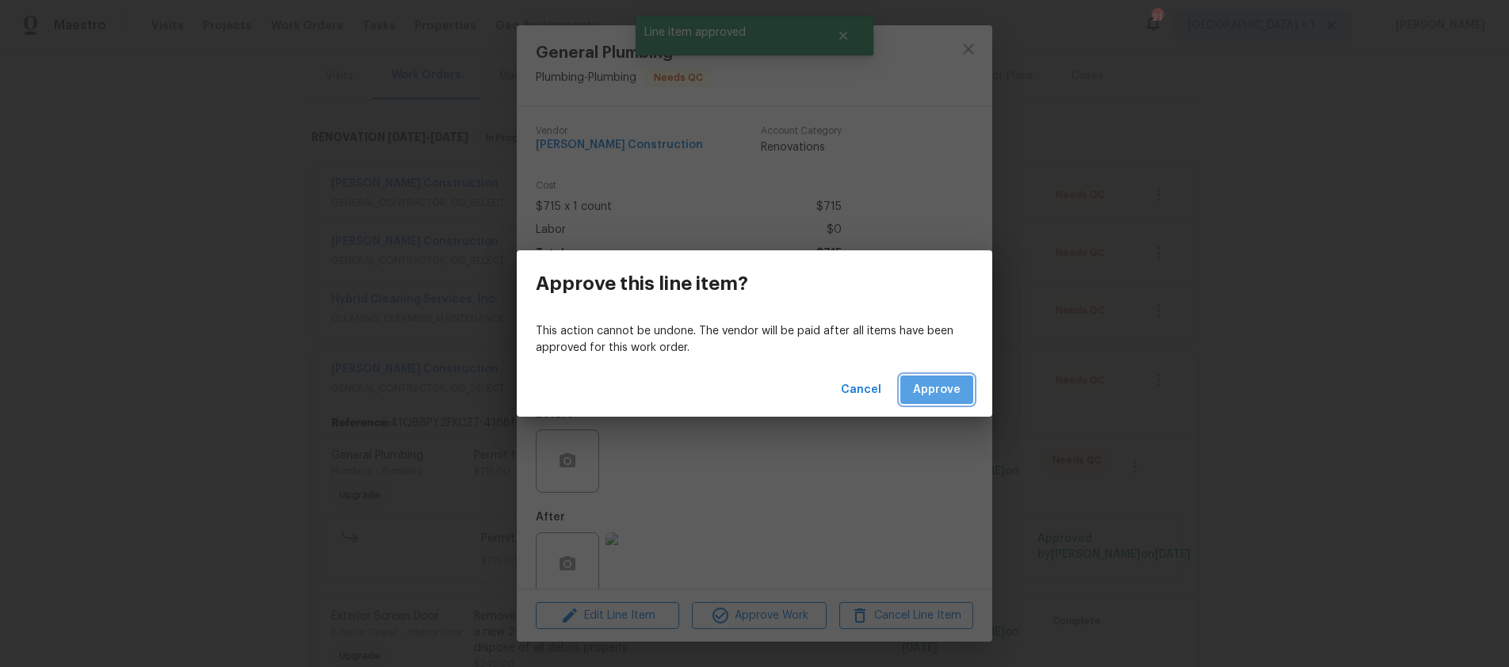
click at [958, 380] on button "Approve" at bounding box center [937, 390] width 73 height 29
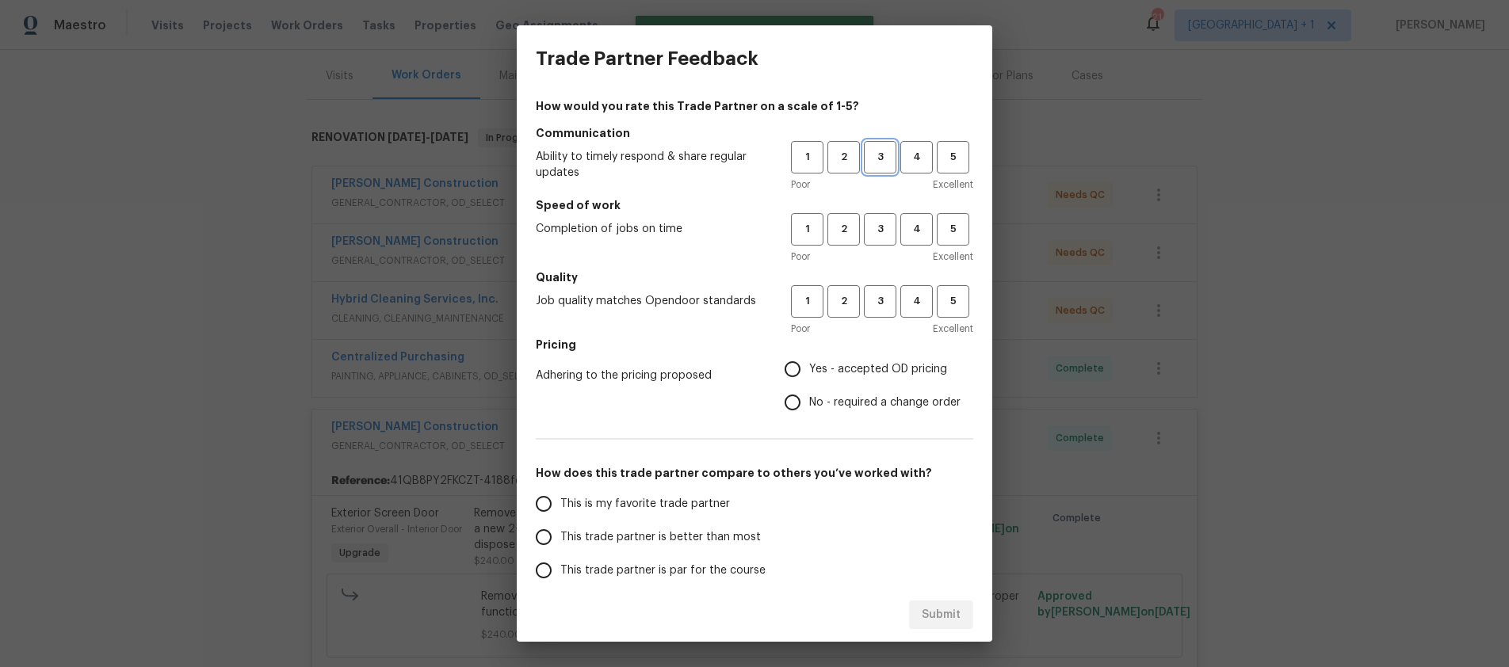
click at [881, 162] on span "3" at bounding box center [880, 157] width 29 height 18
click at [878, 220] on span "3" at bounding box center [880, 229] width 29 height 18
click at [874, 289] on button "3" at bounding box center [880, 301] width 33 height 33
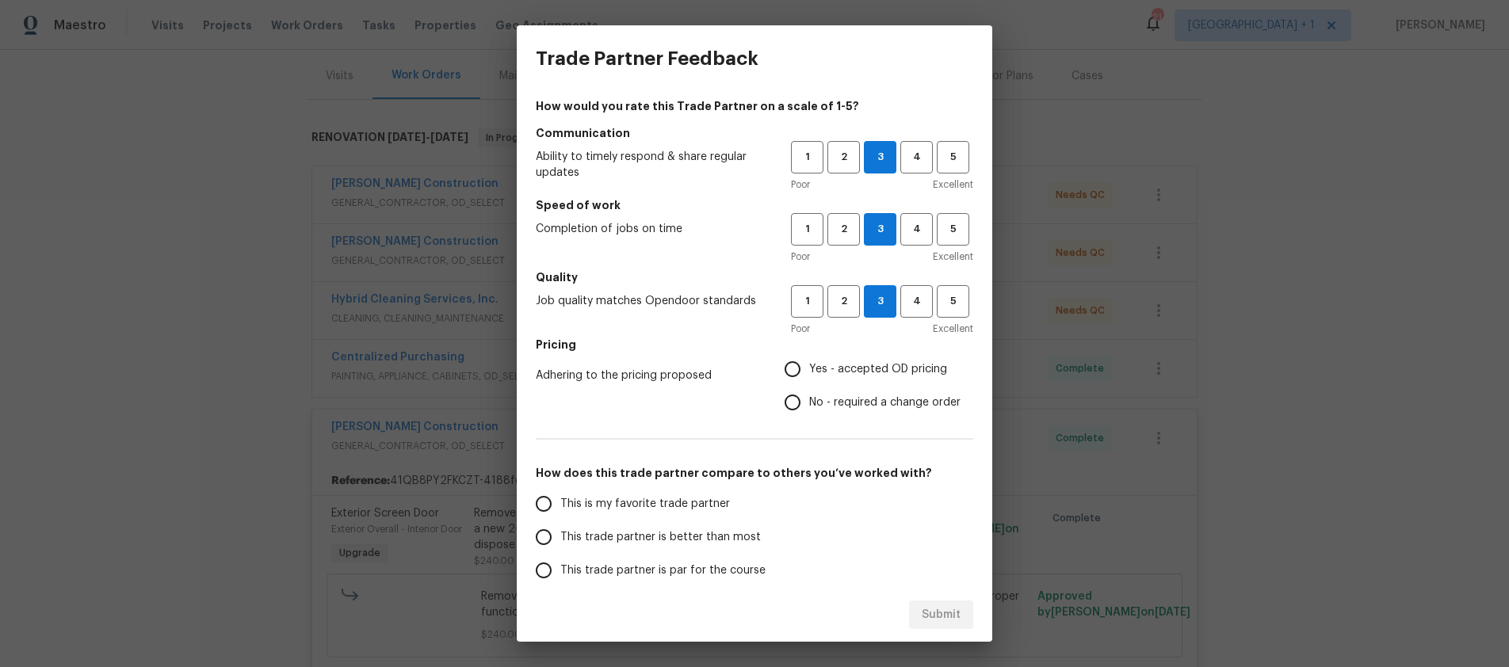
click at [782, 368] on input "Yes - accepted OD pricing" at bounding box center [792, 369] width 33 height 33
radio input "true"
click at [553, 534] on input "This trade partner is better than most" at bounding box center [543, 537] width 33 height 33
click at [922, 607] on span "Submit" at bounding box center [941, 616] width 39 height 20
radio input "true"
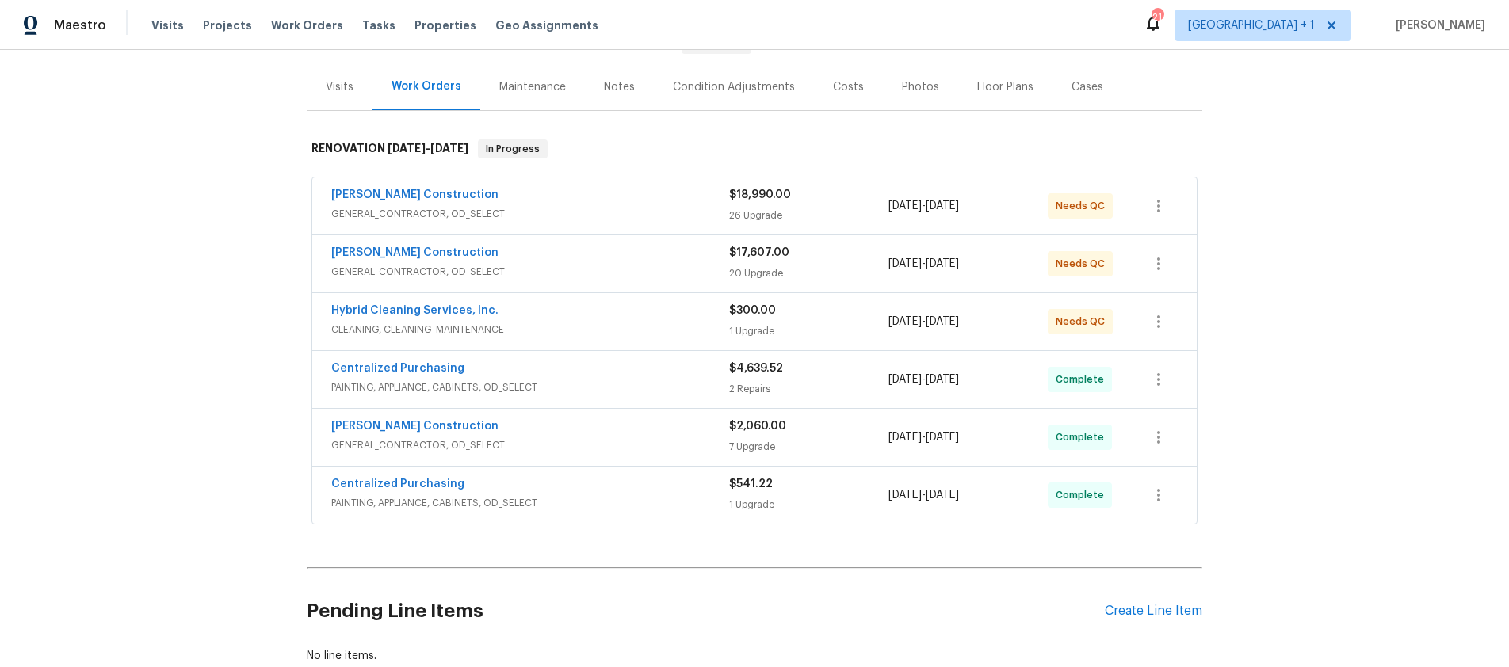
scroll to position [159, 0]
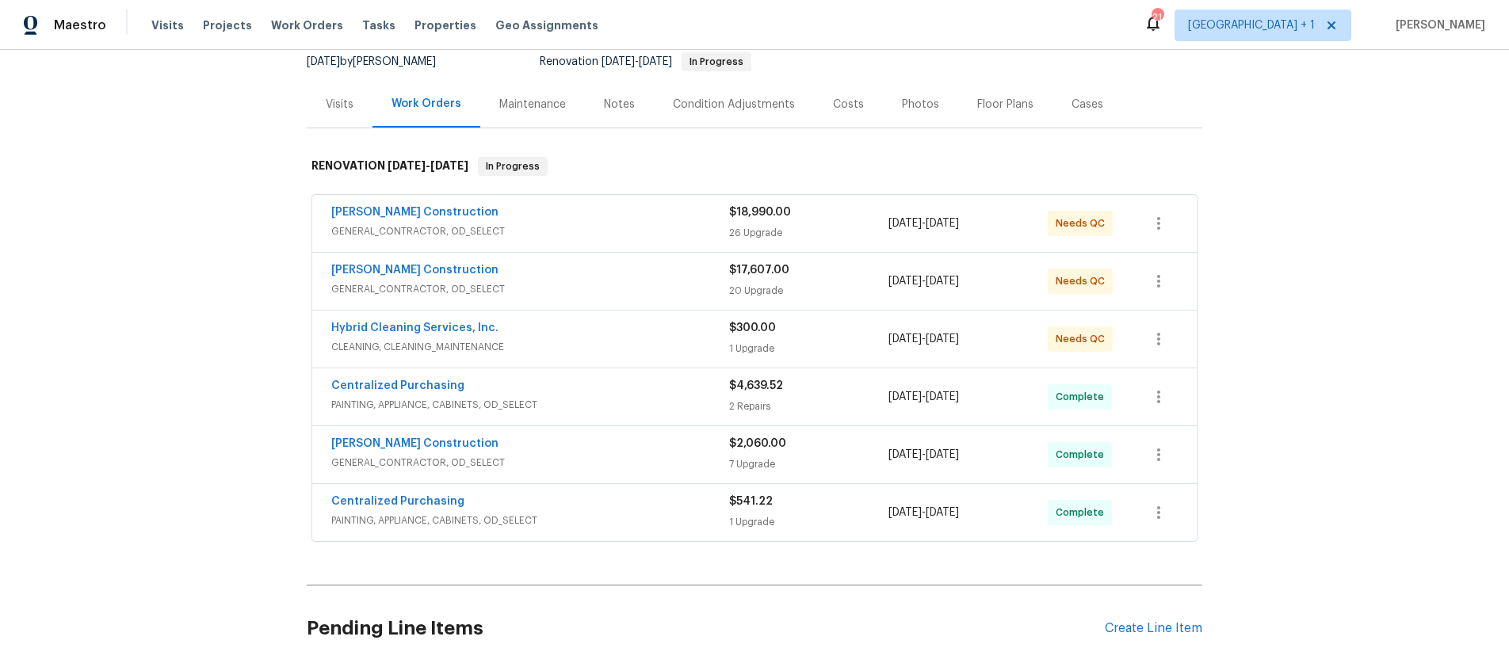
click at [664, 338] on div "Hybrid Cleaning Services, Inc." at bounding box center [530, 329] width 398 height 19
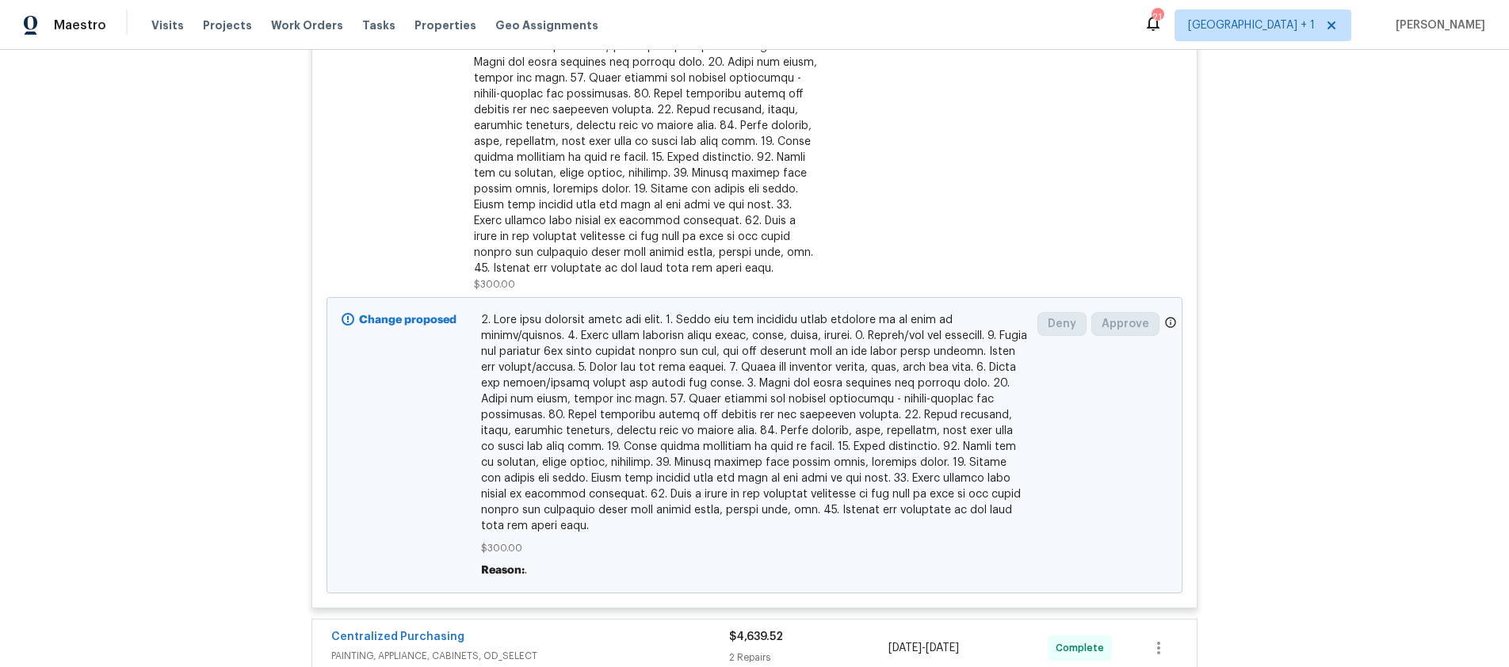
scroll to position [340, 0]
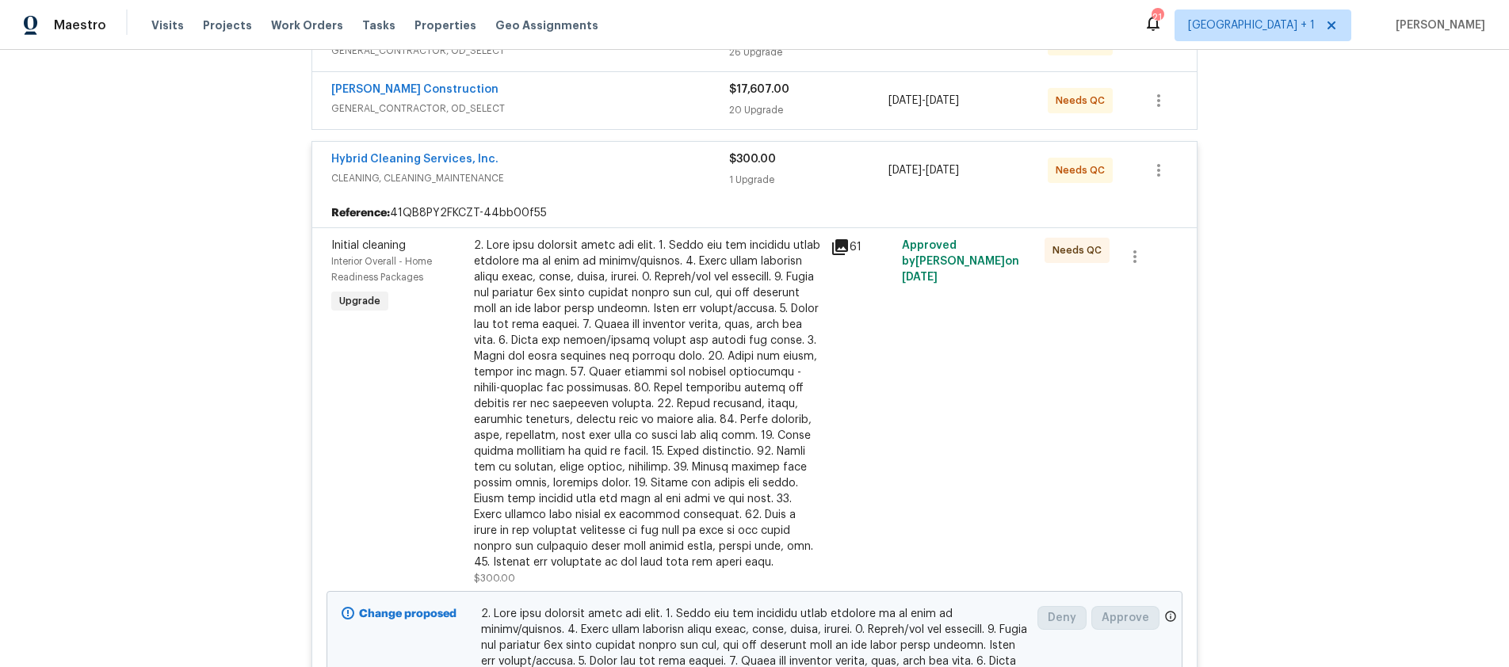
click at [690, 381] on div at bounding box center [647, 404] width 347 height 333
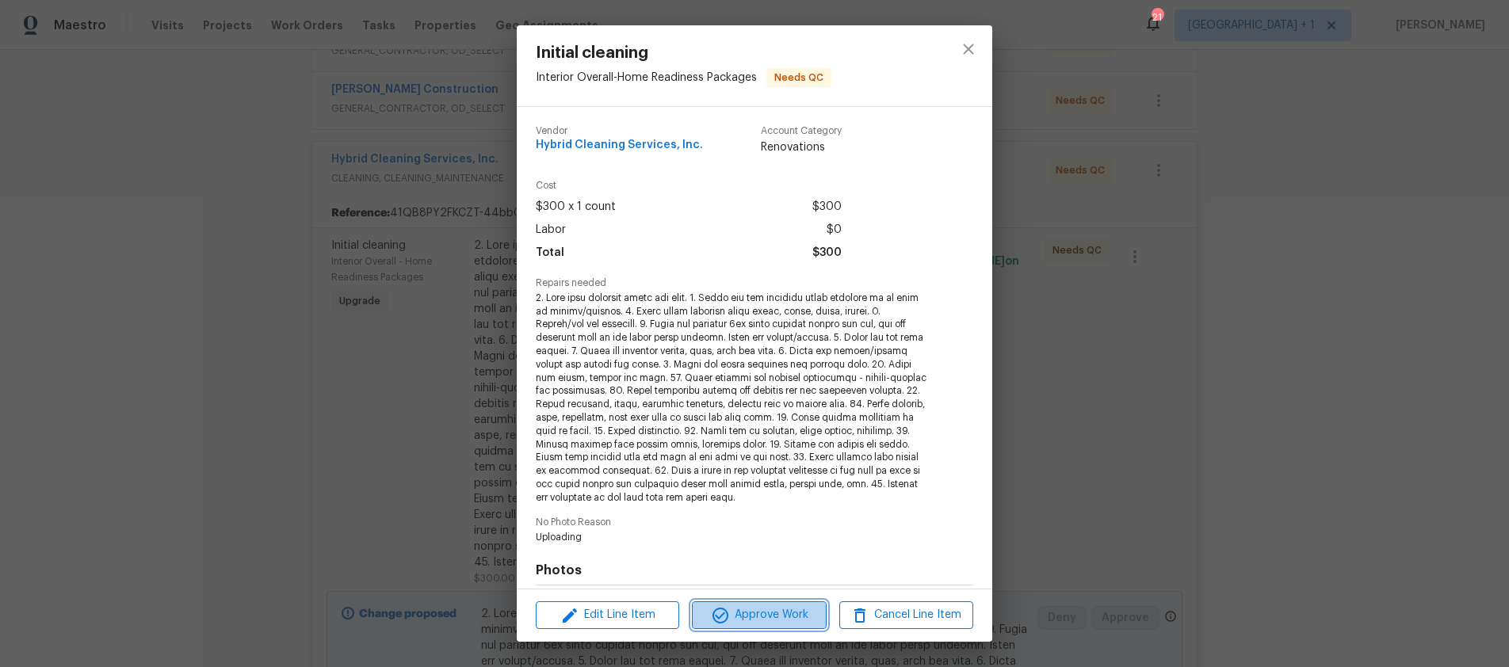
click at [767, 610] on span "Approve Work" at bounding box center [759, 616] width 124 height 20
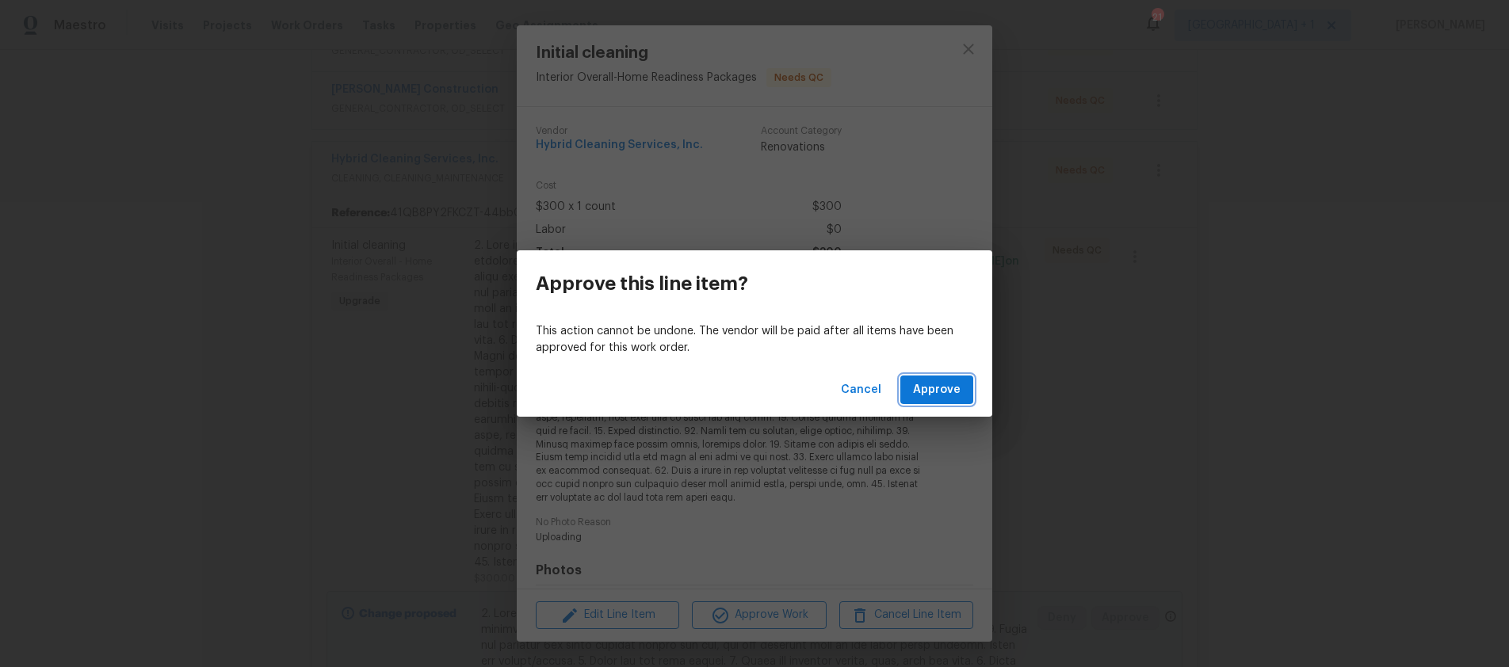
click at [931, 395] on span "Approve" at bounding box center [937, 391] width 48 height 20
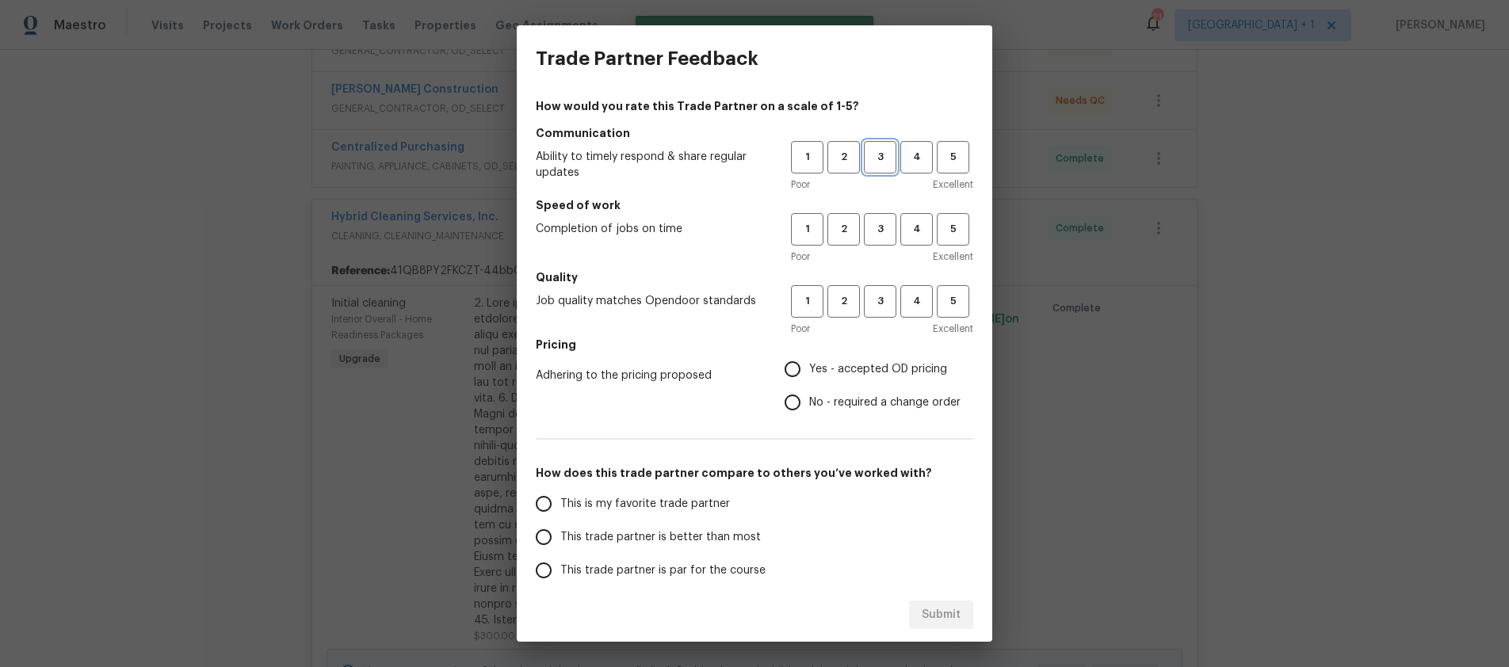
drag, startPoint x: 860, startPoint y: 144, endPoint x: 862, endPoint y: 152, distance: 8.1
click at [864, 145] on button "3" at bounding box center [880, 157] width 33 height 33
click at [866, 231] on span "3" at bounding box center [880, 229] width 29 height 18
drag, startPoint x: 860, startPoint y: 303, endPoint x: 851, endPoint y: 321, distance: 20.6
click at [866, 303] on span "3" at bounding box center [880, 302] width 29 height 18
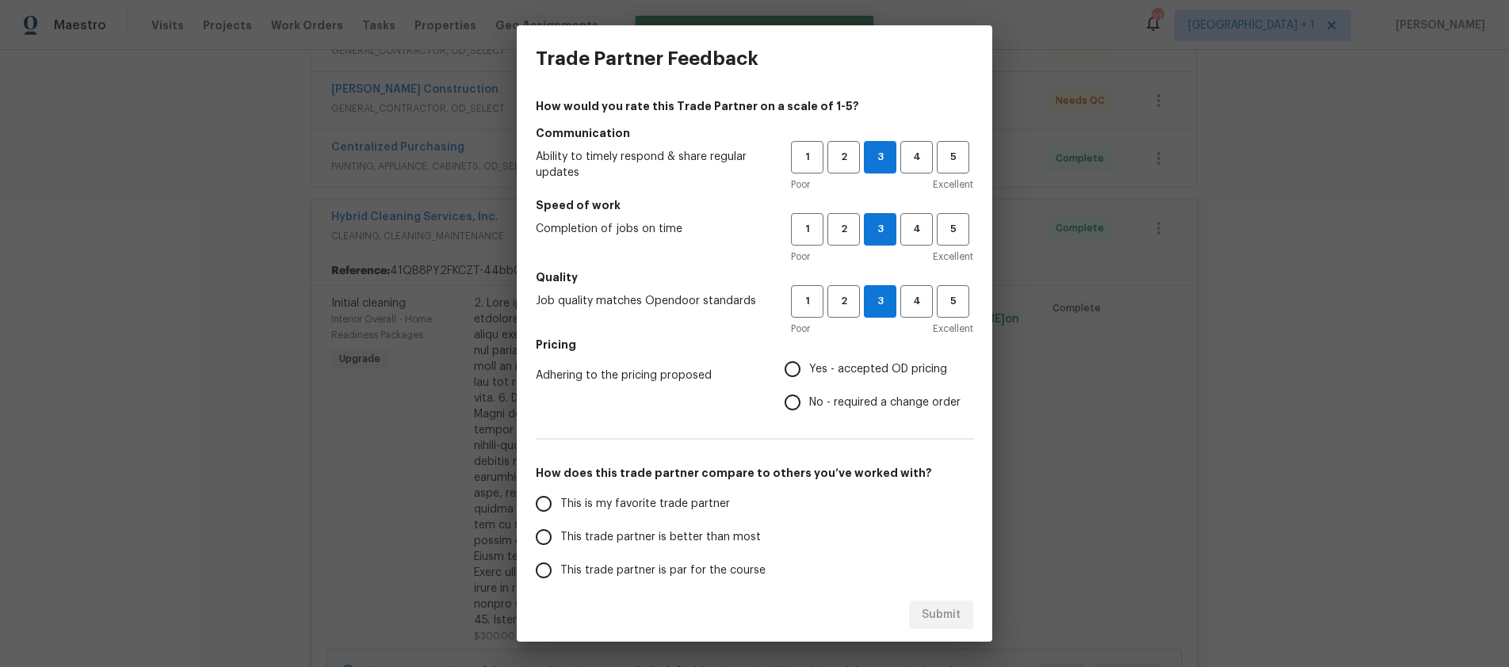
click at [782, 373] on input "Yes - accepted OD pricing" at bounding box center [792, 369] width 33 height 33
radio input "true"
click at [552, 546] on input "This trade partner is better than most" at bounding box center [543, 537] width 33 height 33
click at [958, 611] on span "Submit" at bounding box center [941, 616] width 39 height 20
radio input "true"
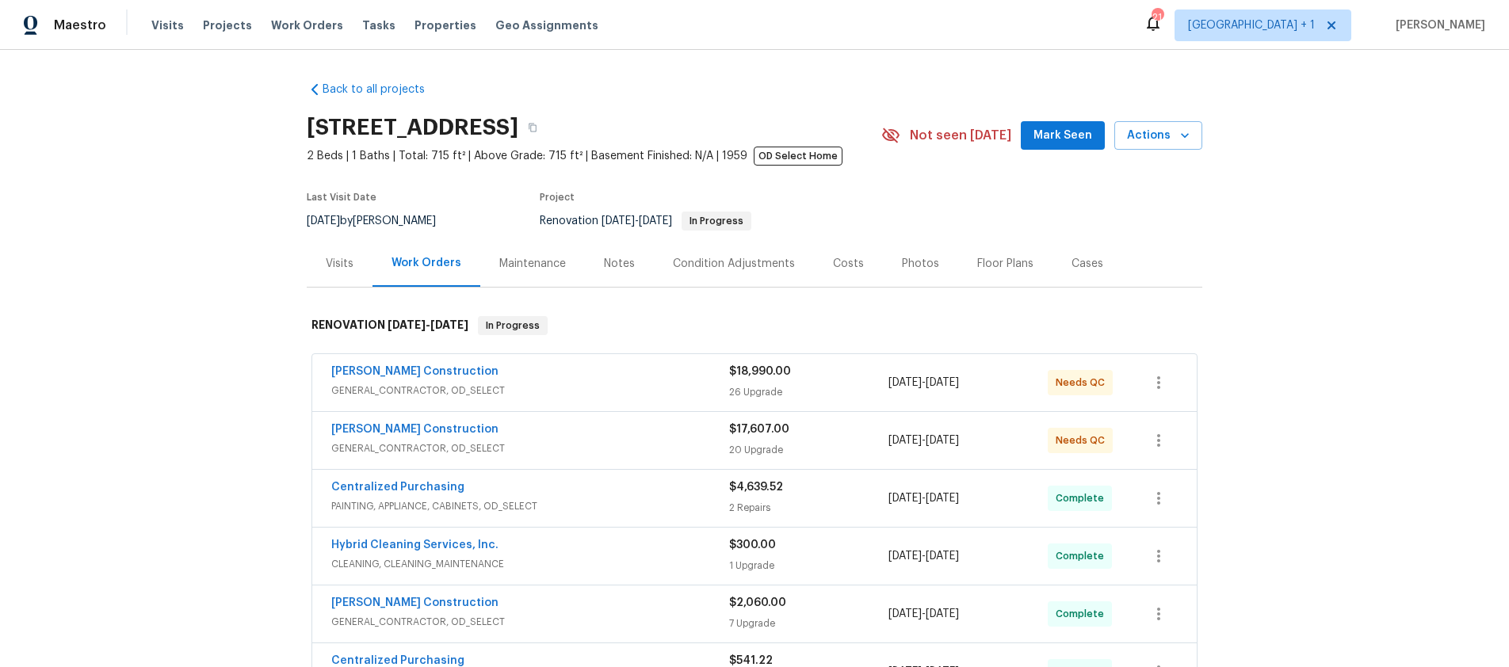
click at [678, 438] on div "[PERSON_NAME] Construction" at bounding box center [530, 431] width 398 height 19
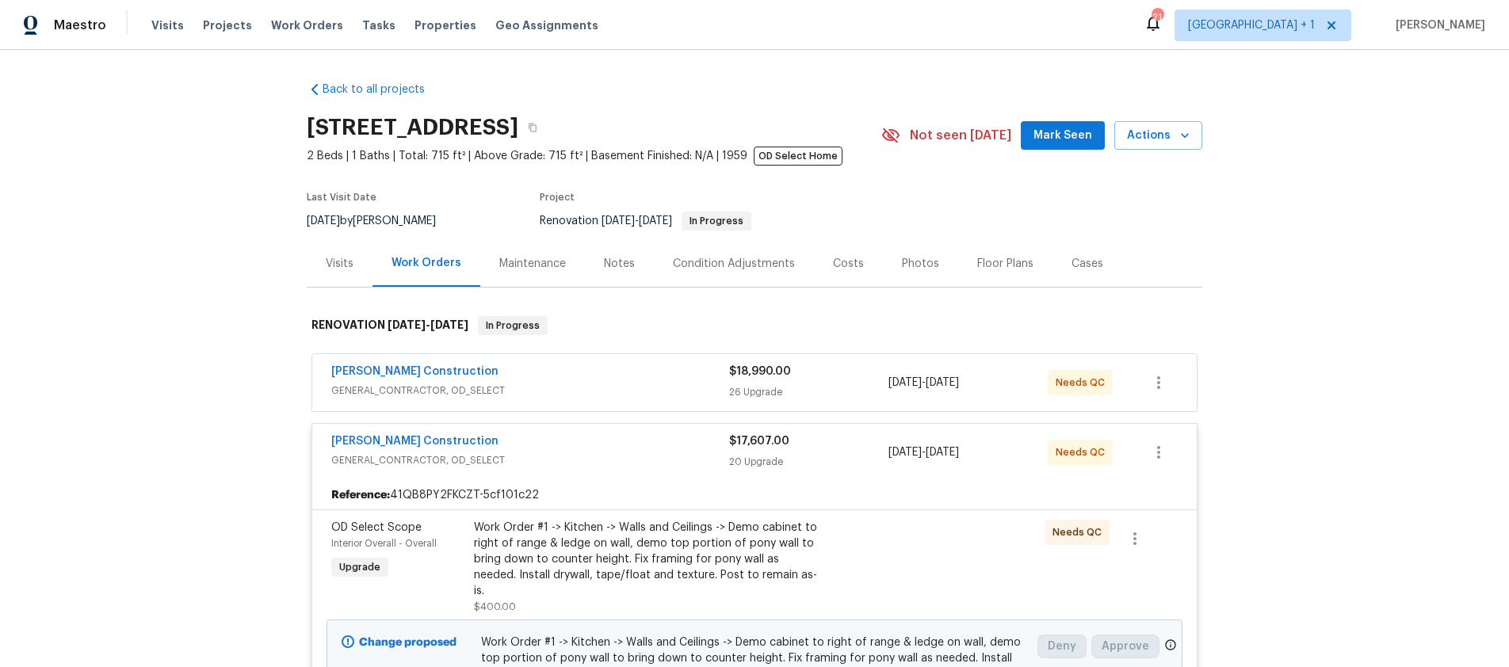
click at [734, 539] on div "Work Order #1 -> Kitchen -> Walls and Ceilings -> Demo cabinet to right of rang…" at bounding box center [647, 559] width 347 height 79
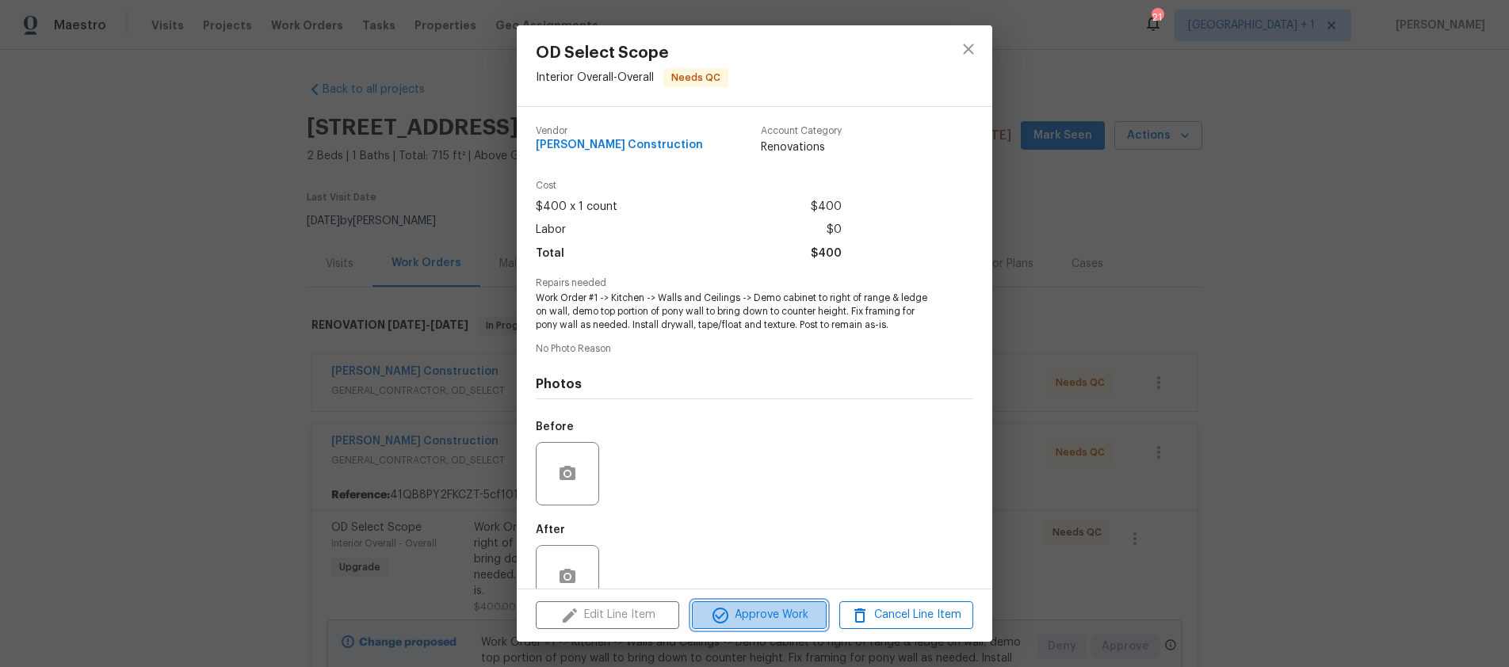
click at [768, 621] on span "Approve Work" at bounding box center [759, 616] width 124 height 20
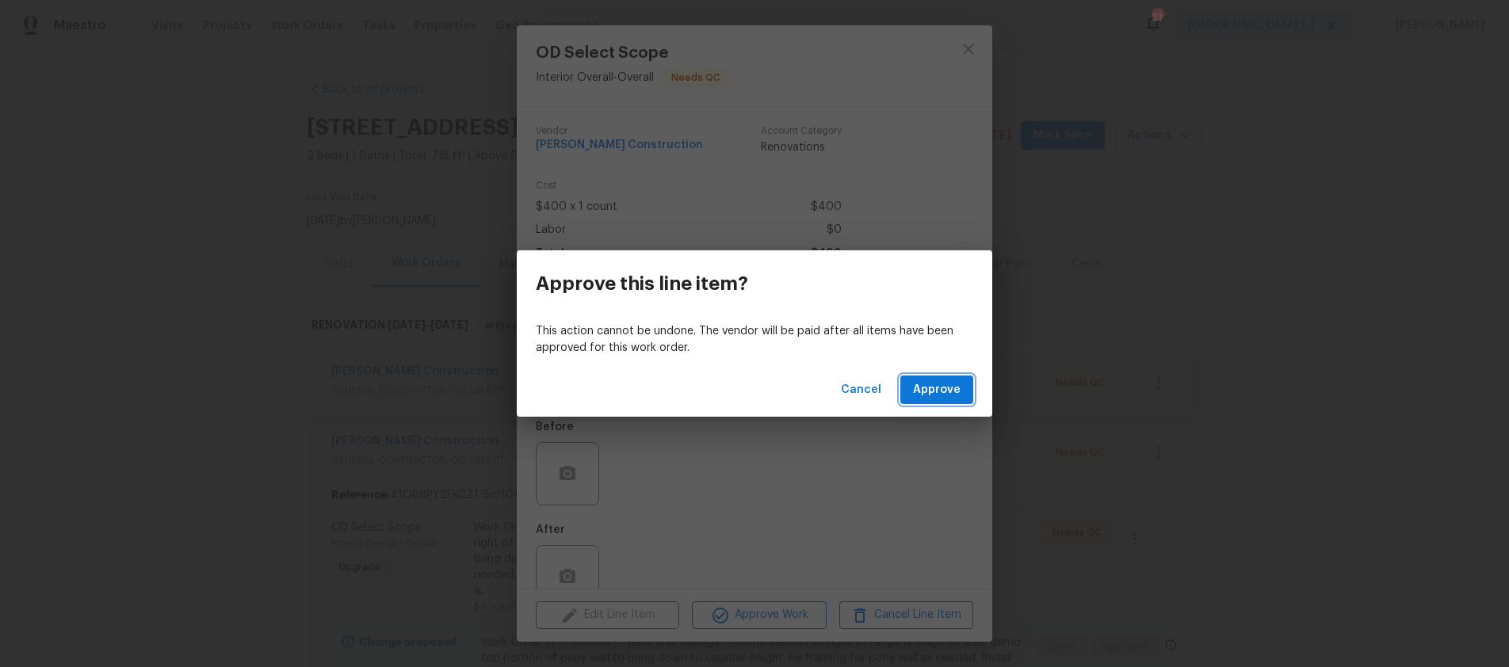
click at [930, 400] on button "Approve" at bounding box center [937, 390] width 73 height 29
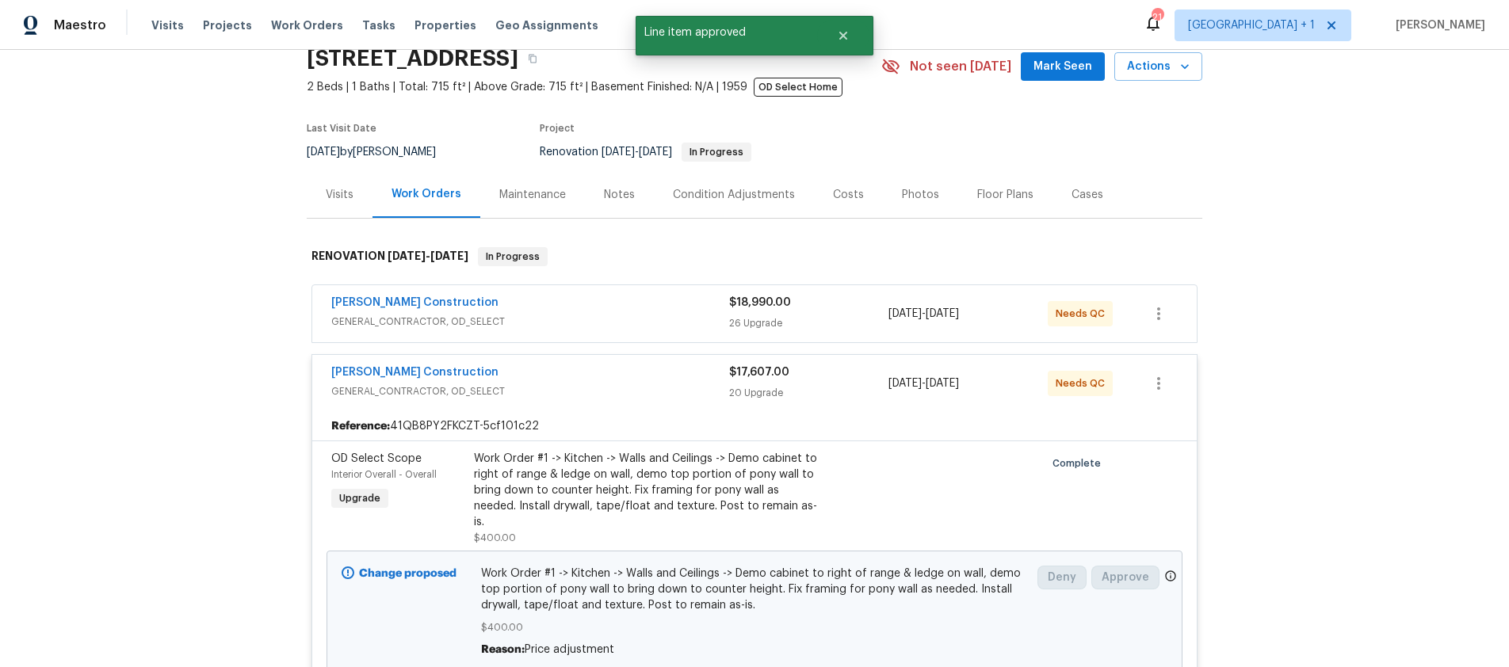
scroll to position [71, 0]
click at [679, 396] on span "GENERAL_CONTRACTOR, OD_SELECT" at bounding box center [530, 390] width 398 height 16
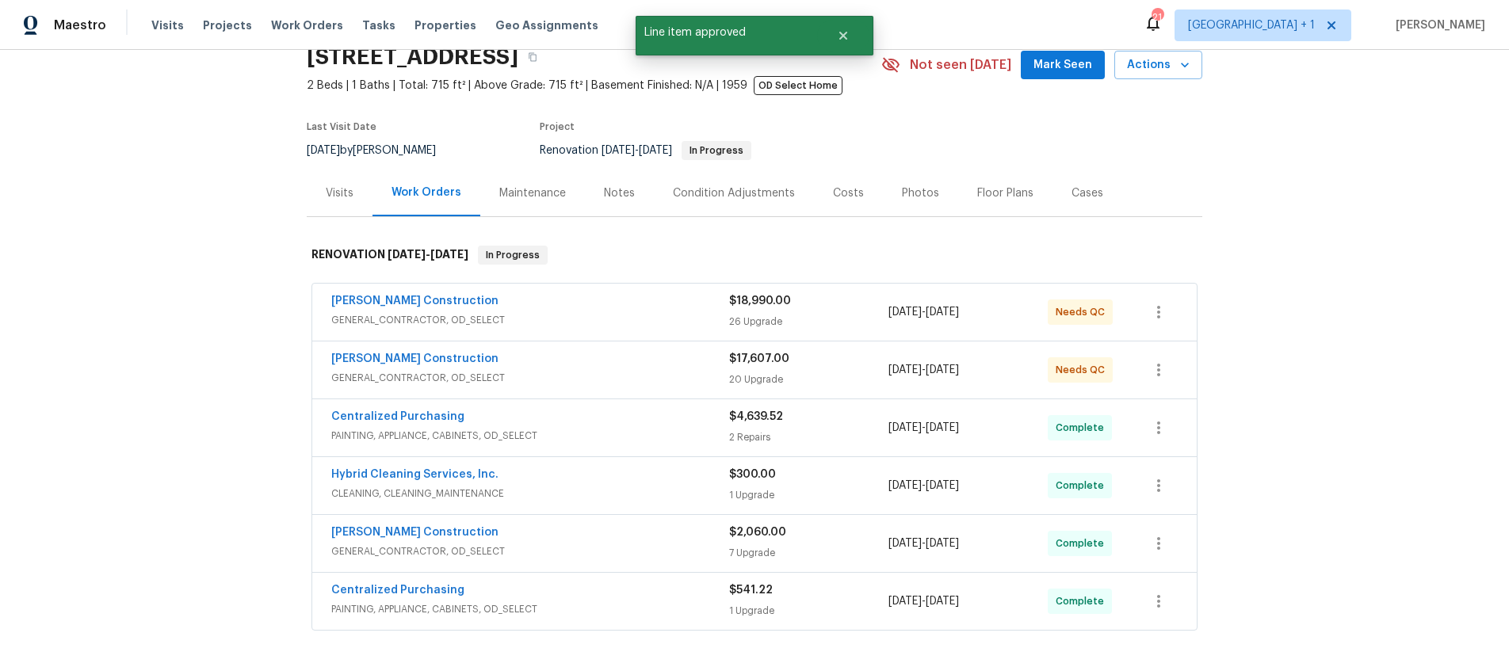
click at [680, 374] on span "GENERAL_CONTRACTOR, OD_SELECT" at bounding box center [530, 378] width 398 height 16
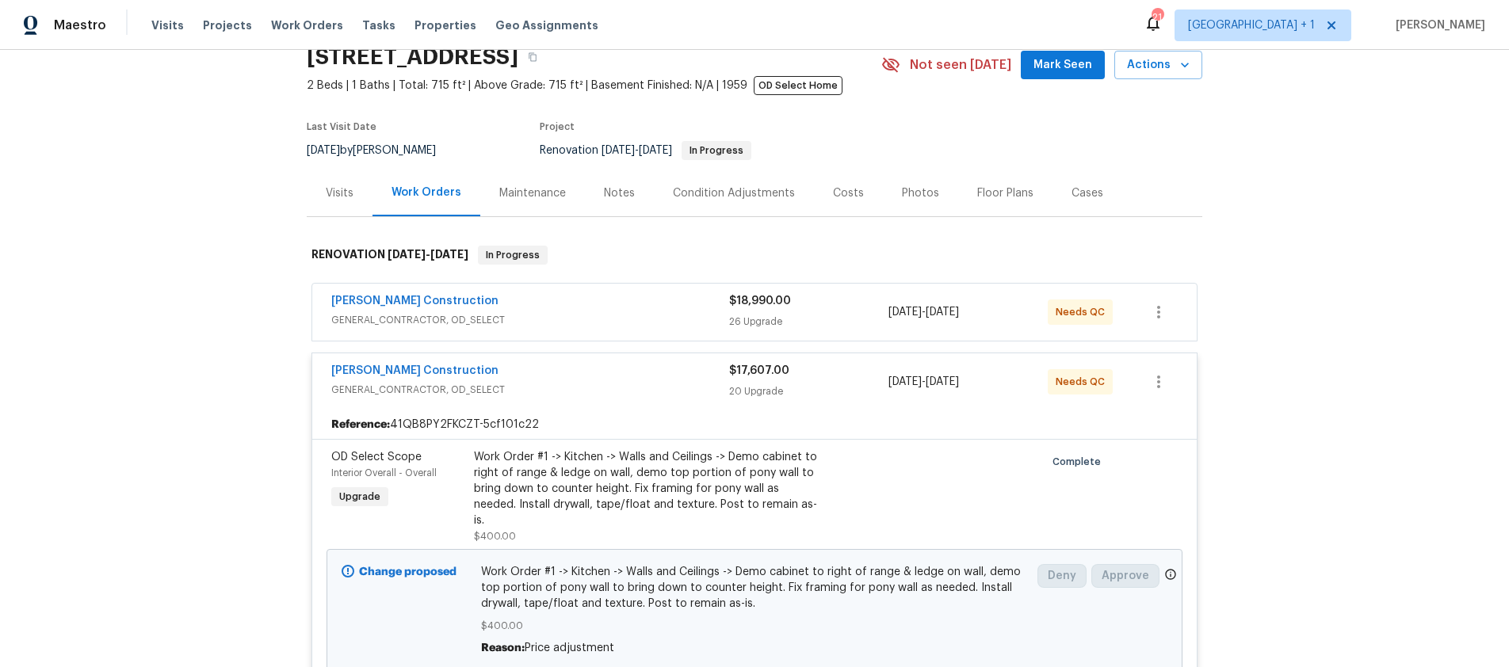
click at [739, 484] on div "Work Order #1 -> Kitchen -> Walls and Ceilings -> Demo cabinet to right of rang…" at bounding box center [647, 488] width 347 height 79
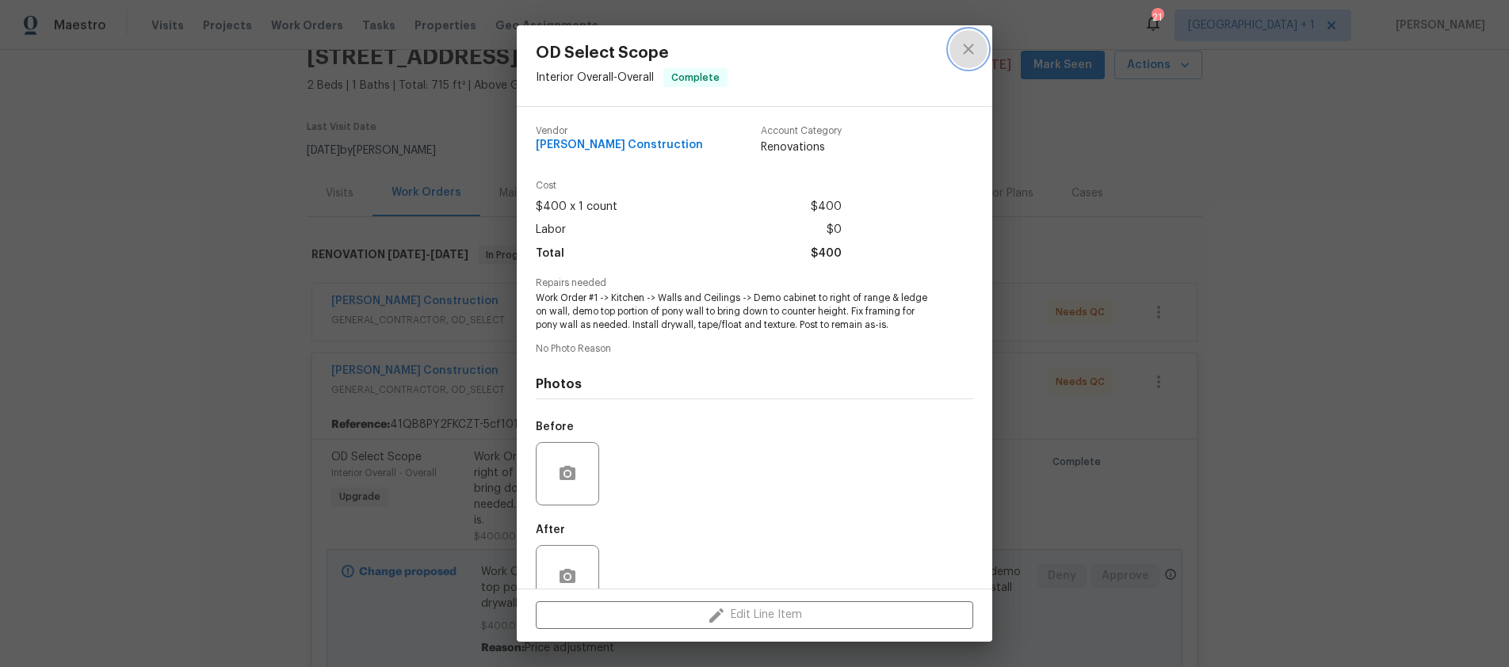
click at [967, 52] on icon "close" at bounding box center [968, 49] width 19 height 19
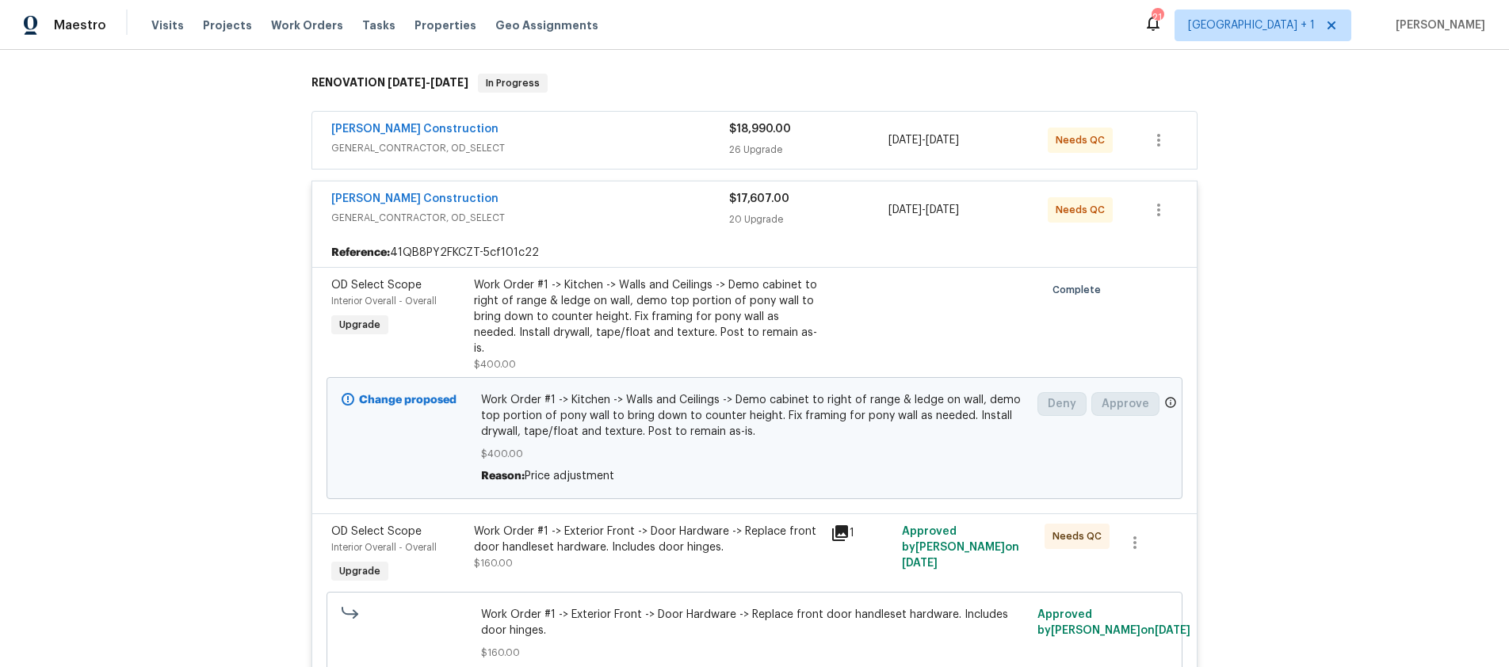
scroll to position [337, 0]
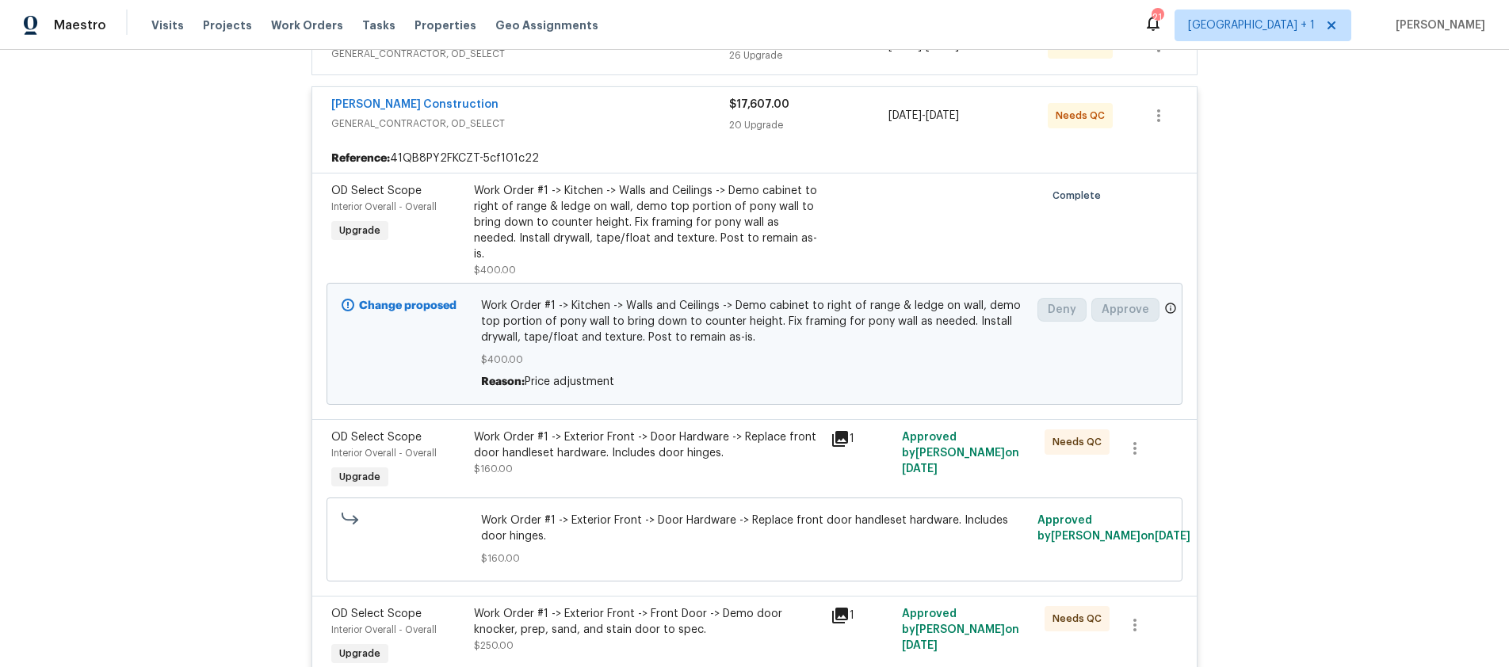
click at [755, 447] on div "Work Order #1 -> Exterior Front -> Door Hardware -> Replace front door handlese…" at bounding box center [647, 454] width 347 height 48
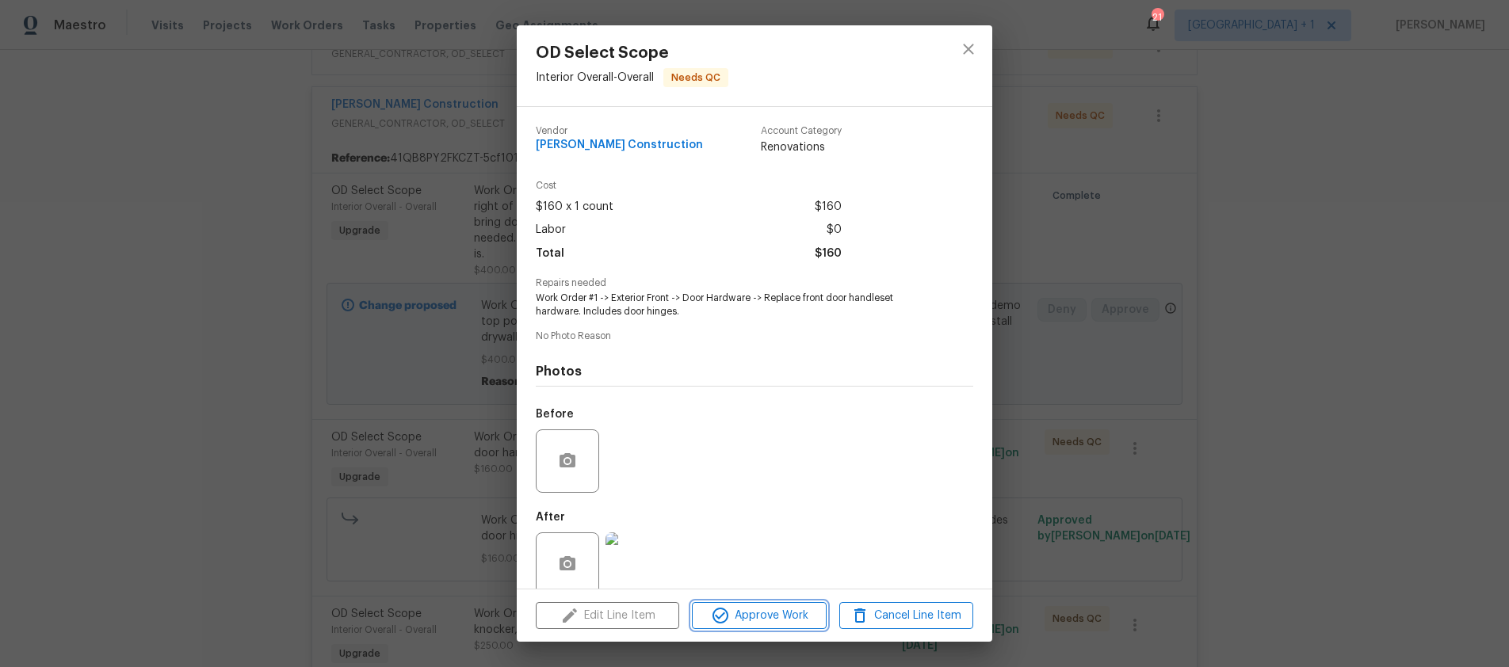
click at [760, 622] on span "Approve Work" at bounding box center [759, 616] width 124 height 20
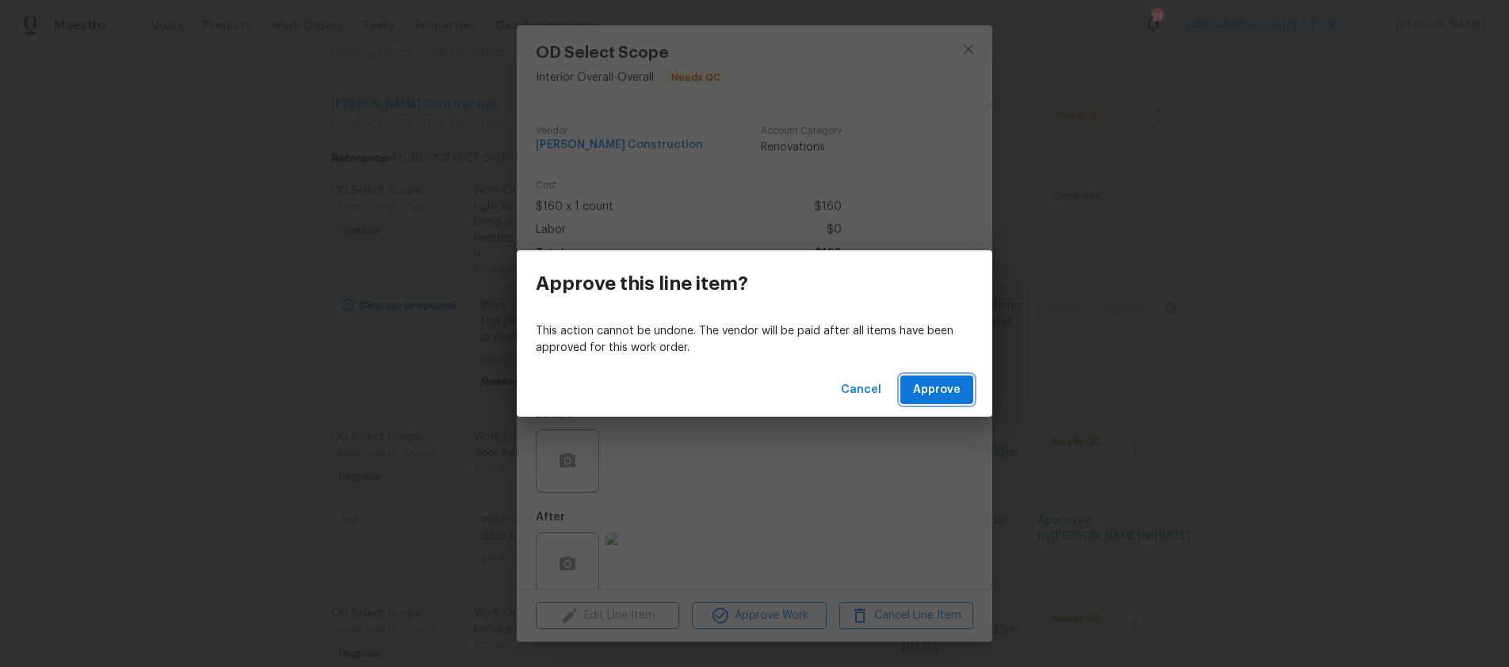
click at [924, 383] on span "Approve" at bounding box center [937, 391] width 48 height 20
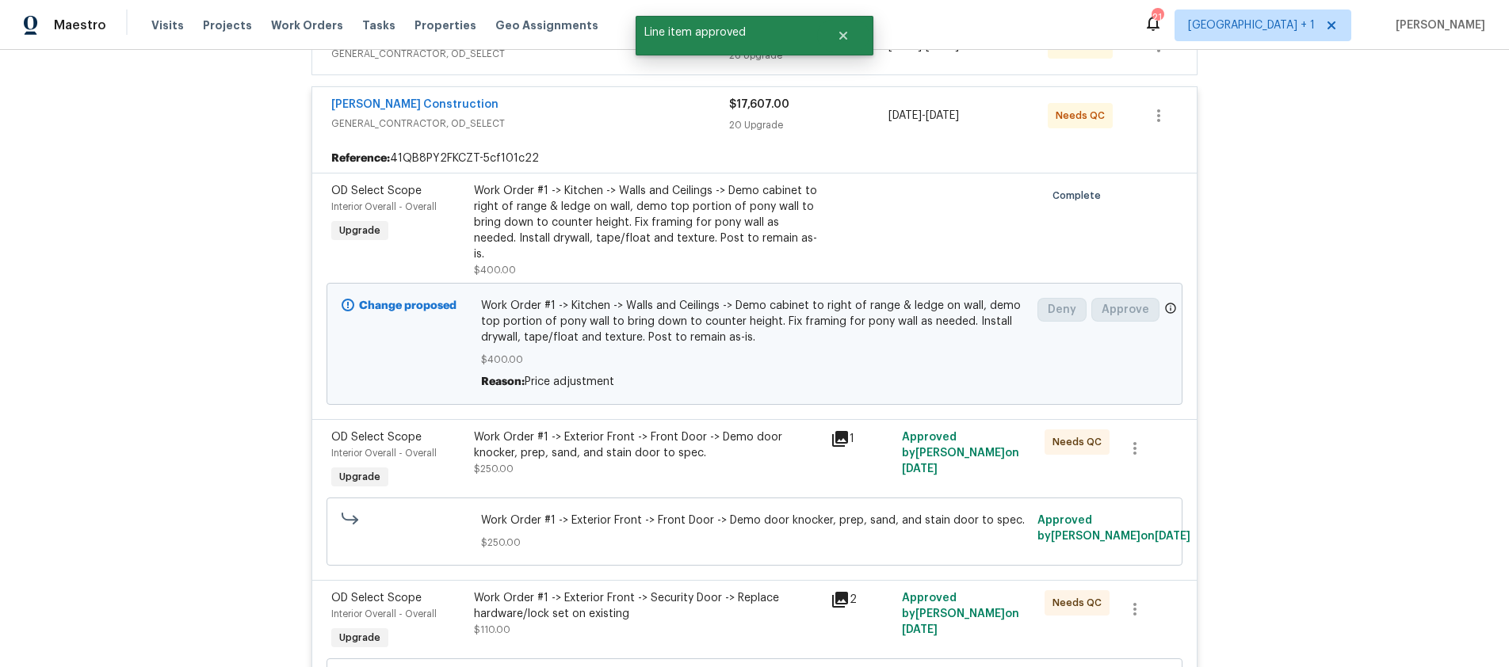
click at [752, 437] on div "Work Order #1 -> Exterior Front -> Front Door -> Demo door knocker, prep, sand,…" at bounding box center [647, 446] width 347 height 32
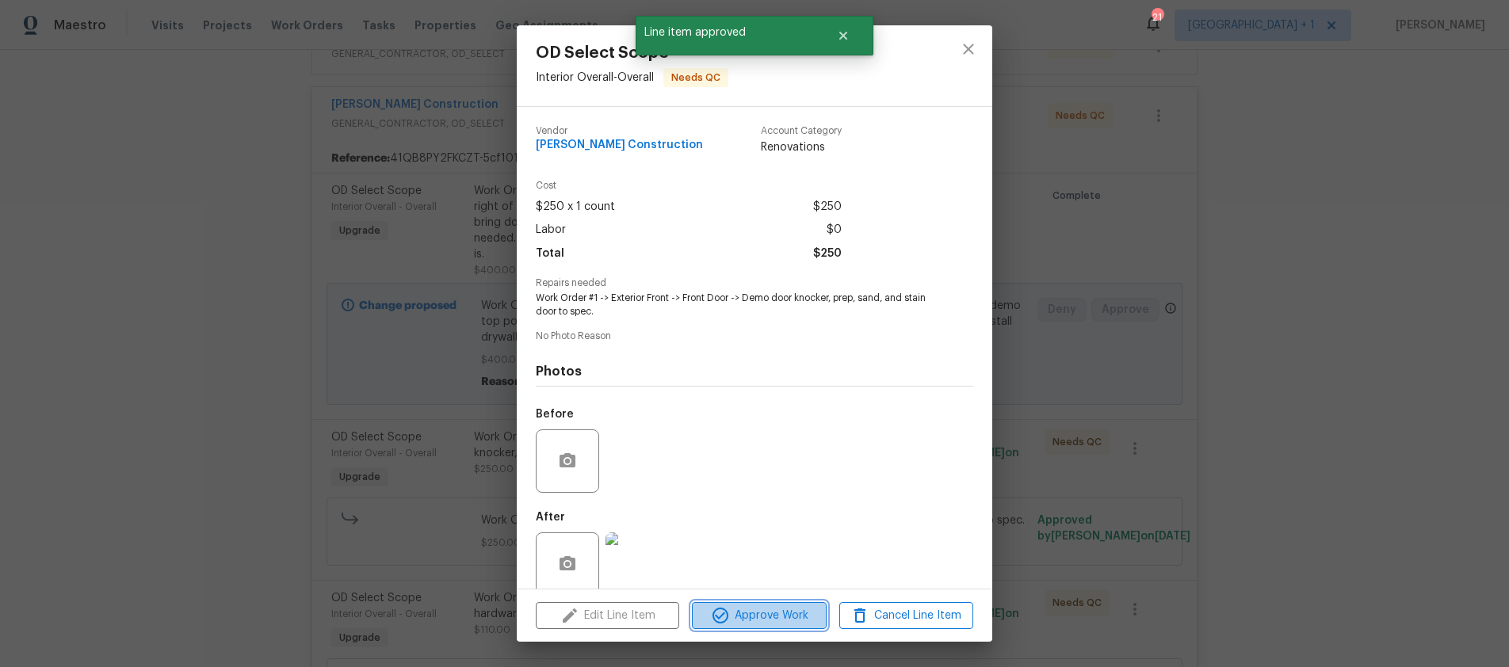
click at [797, 614] on span "Approve Work" at bounding box center [759, 616] width 124 height 20
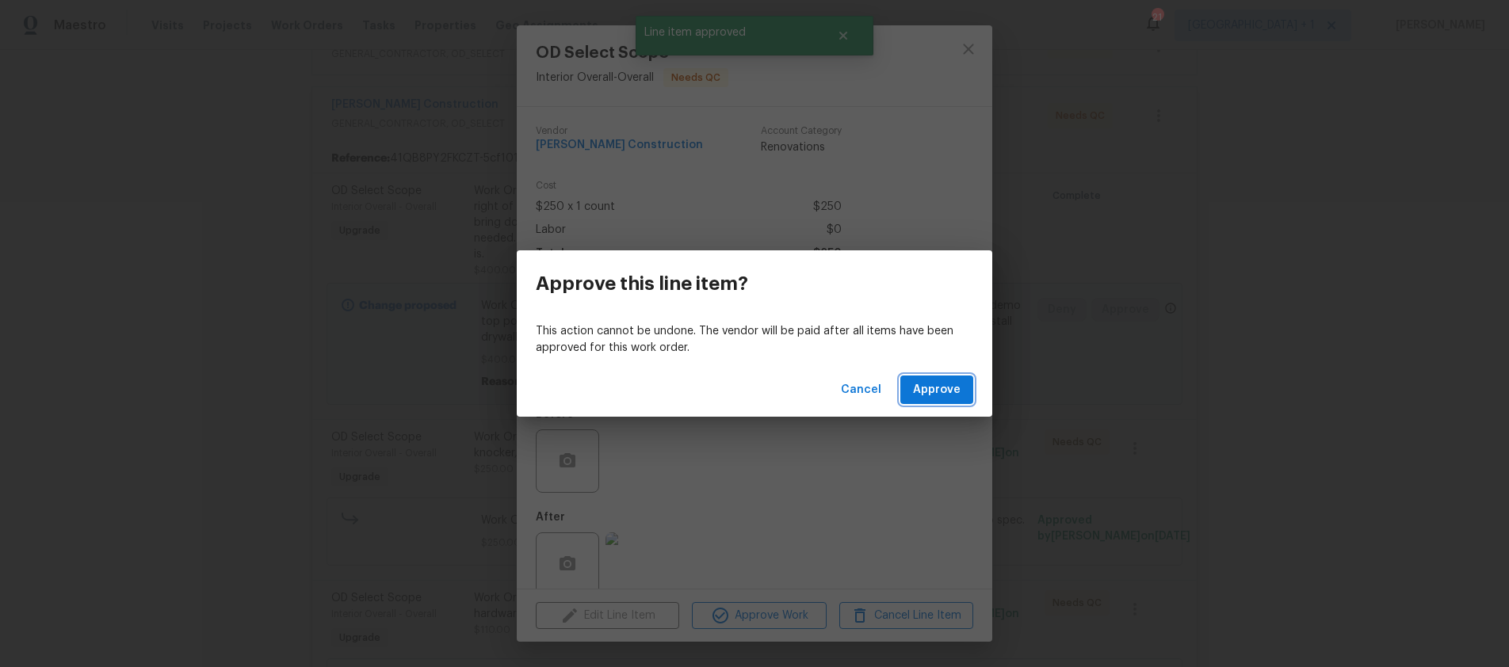
click at [926, 392] on span "Approve" at bounding box center [937, 391] width 48 height 20
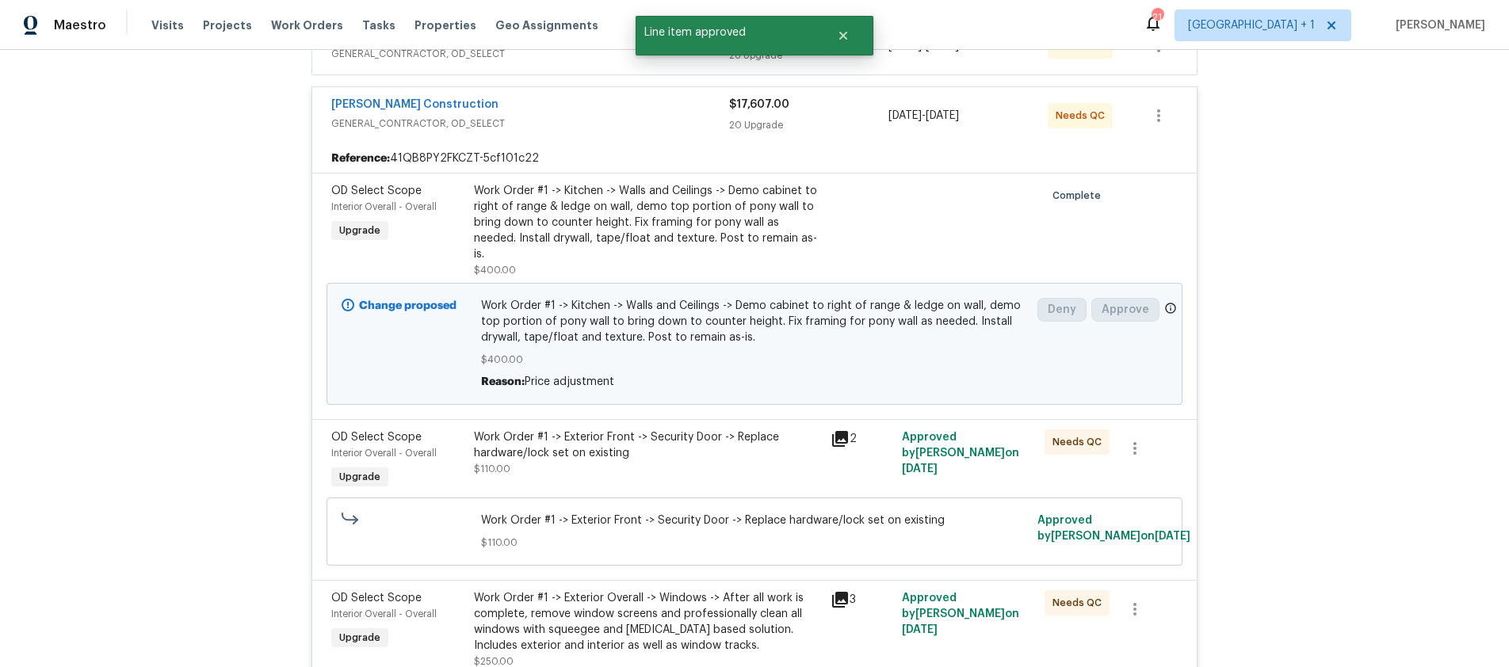
click at [778, 438] on div "Work Order #1 -> Exterior Front -> Security Door -> Replace hardware/lock set o…" at bounding box center [647, 446] width 347 height 32
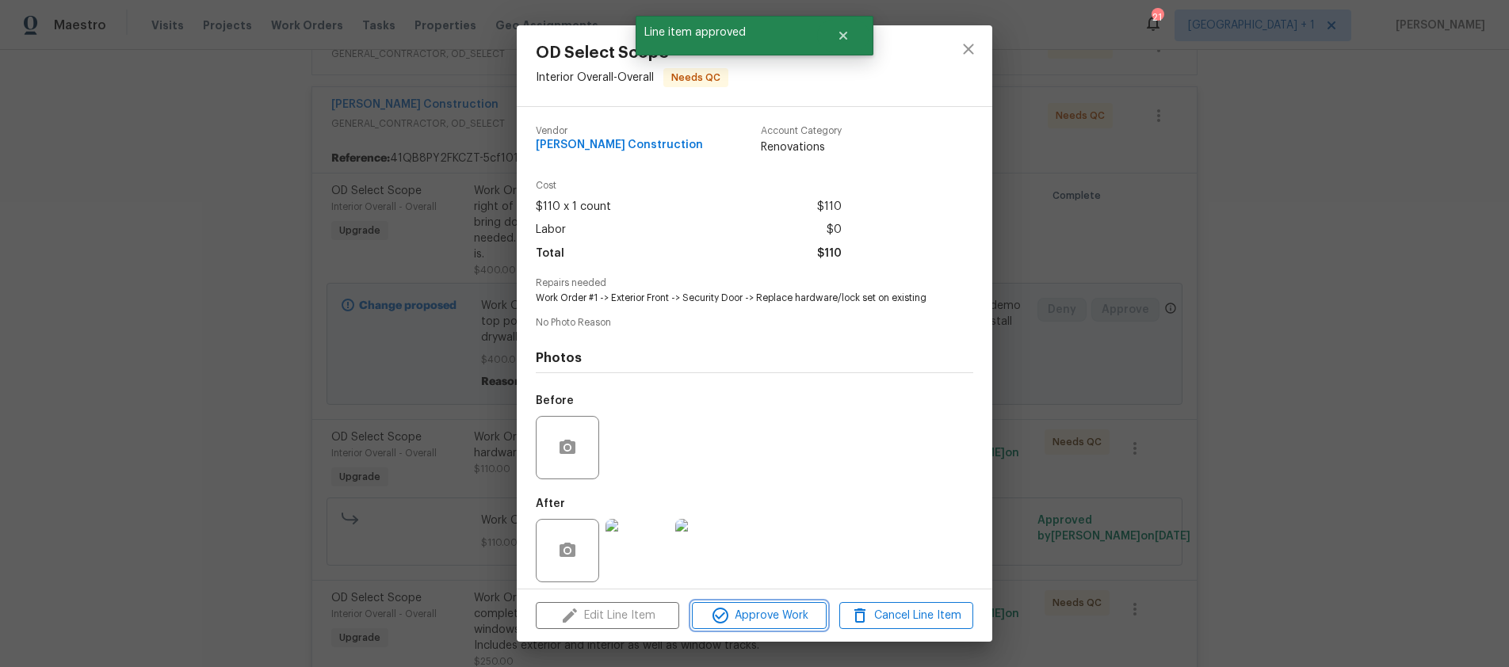
click at [775, 612] on span "Approve Work" at bounding box center [759, 616] width 124 height 20
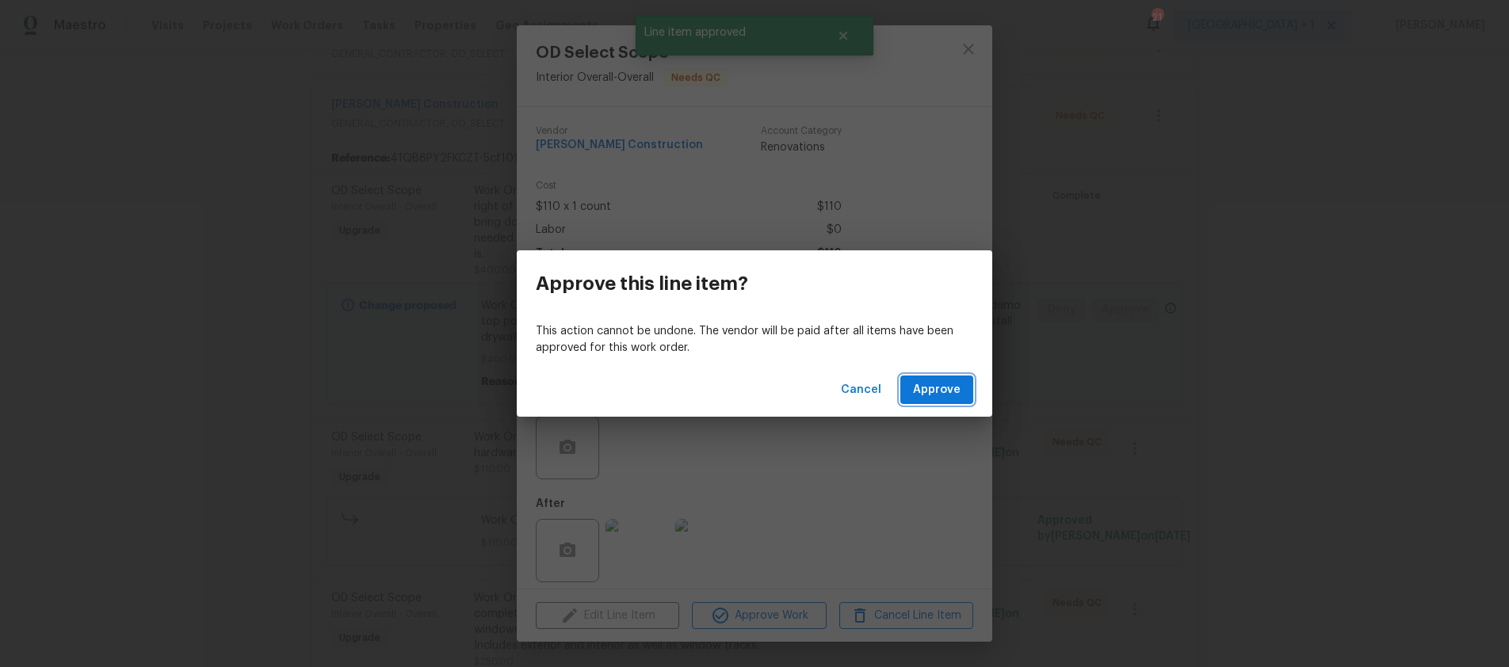
click at [933, 383] on span "Approve" at bounding box center [937, 391] width 48 height 20
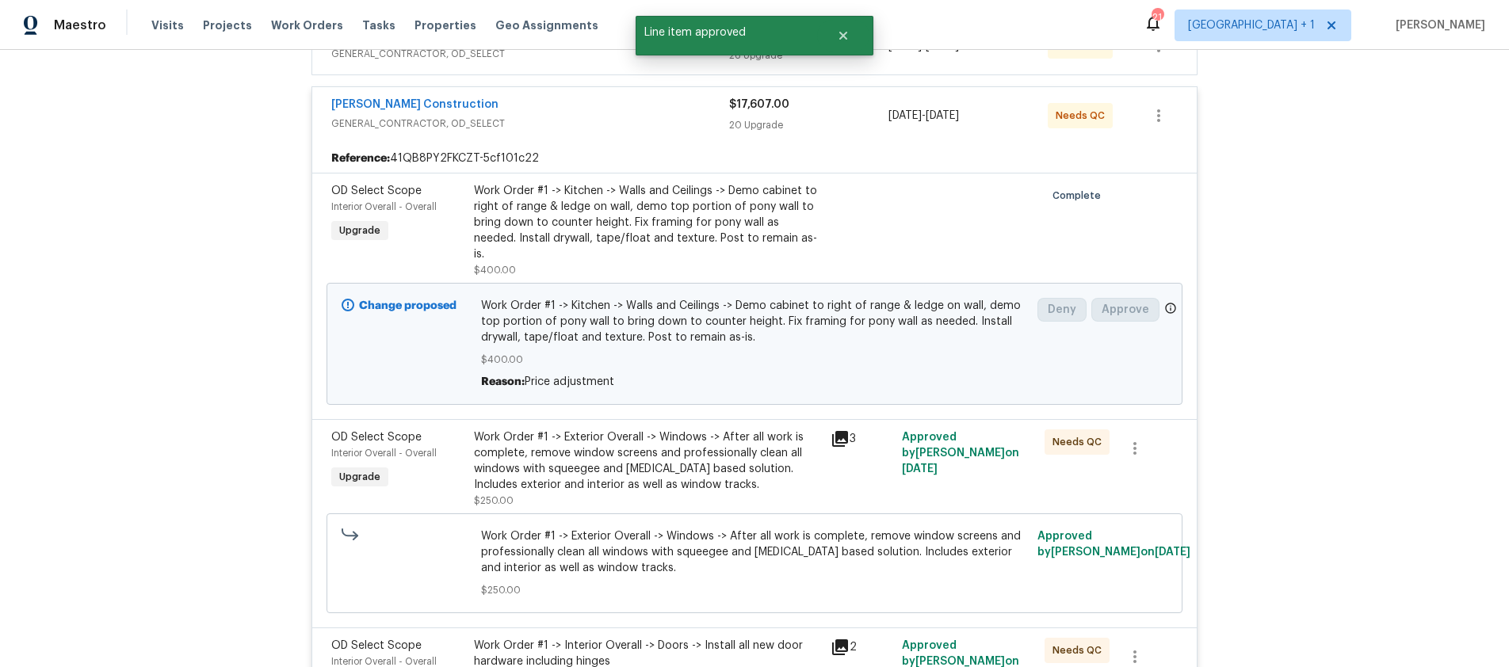
click at [761, 433] on div "Work Order #1 -> Exterior Overall -> Windows -> After all work is complete, rem…" at bounding box center [647, 461] width 347 height 63
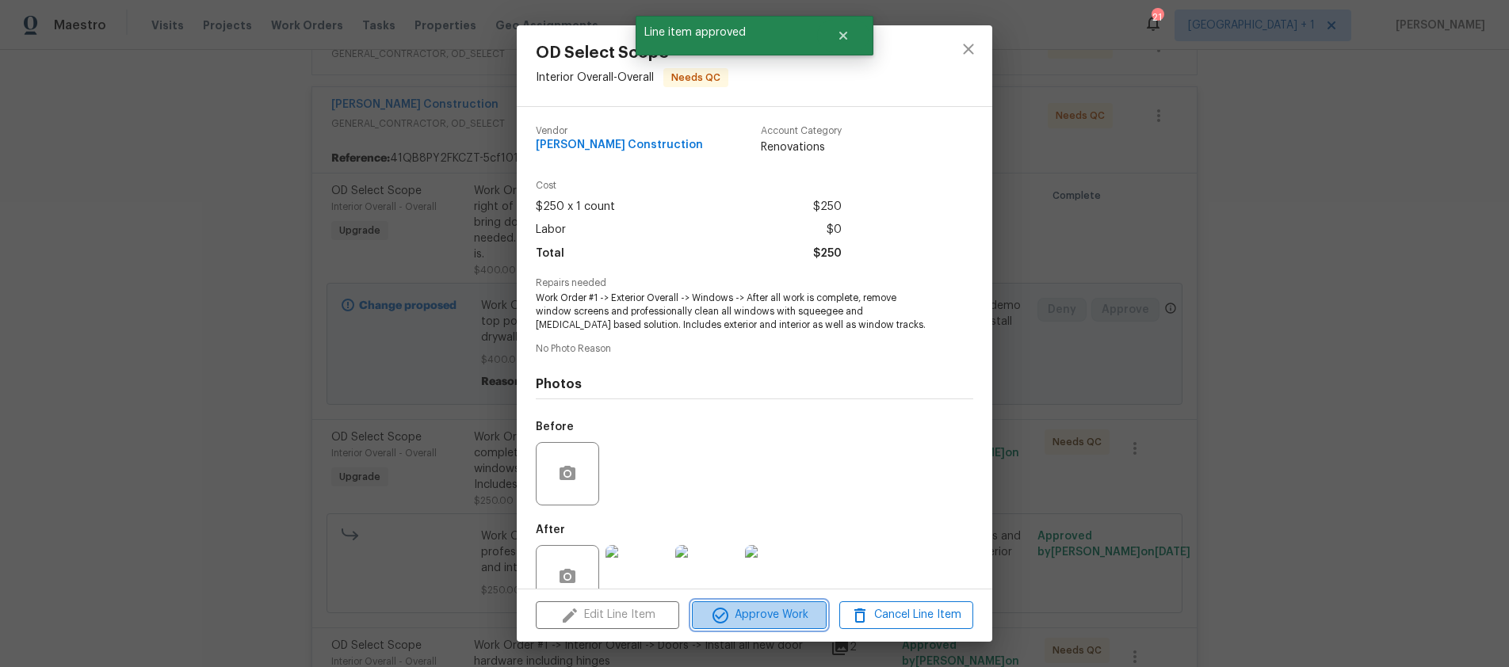
click at [775, 606] on span "Approve Work" at bounding box center [759, 616] width 124 height 20
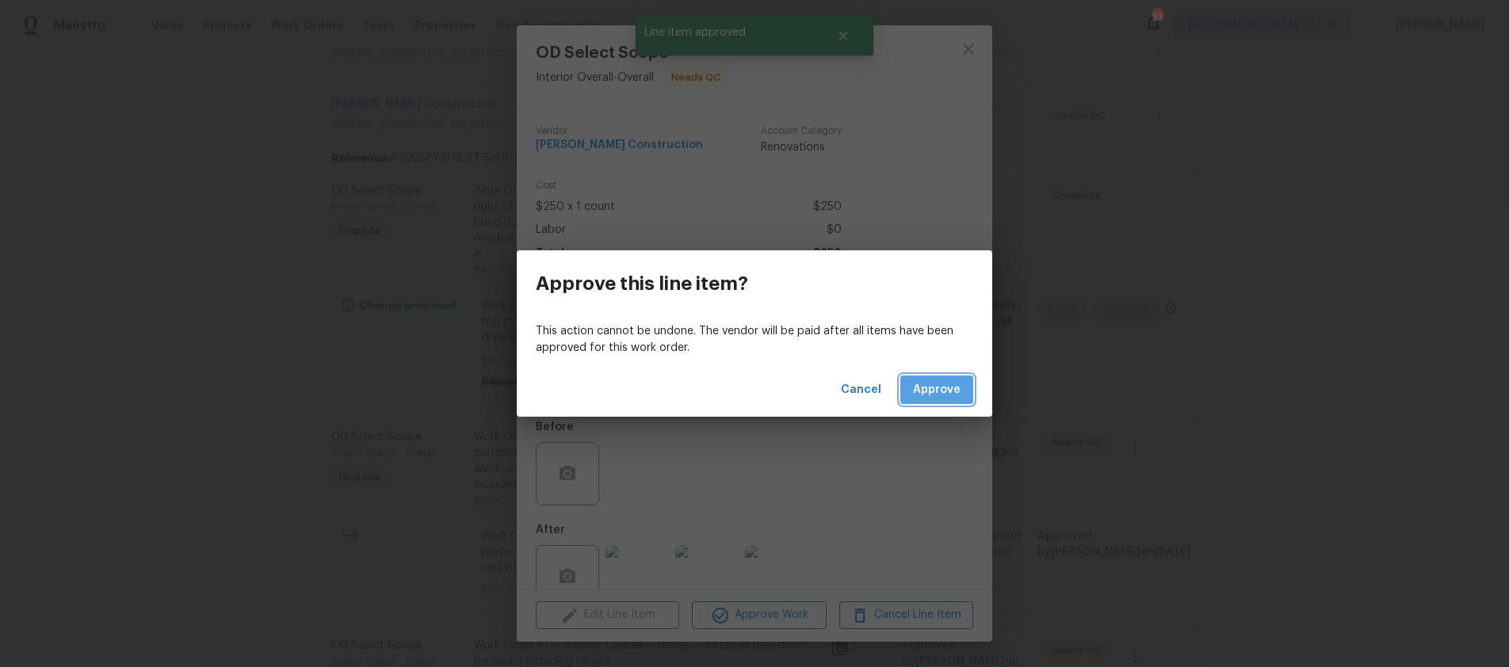
click at [953, 382] on span "Approve" at bounding box center [937, 391] width 48 height 20
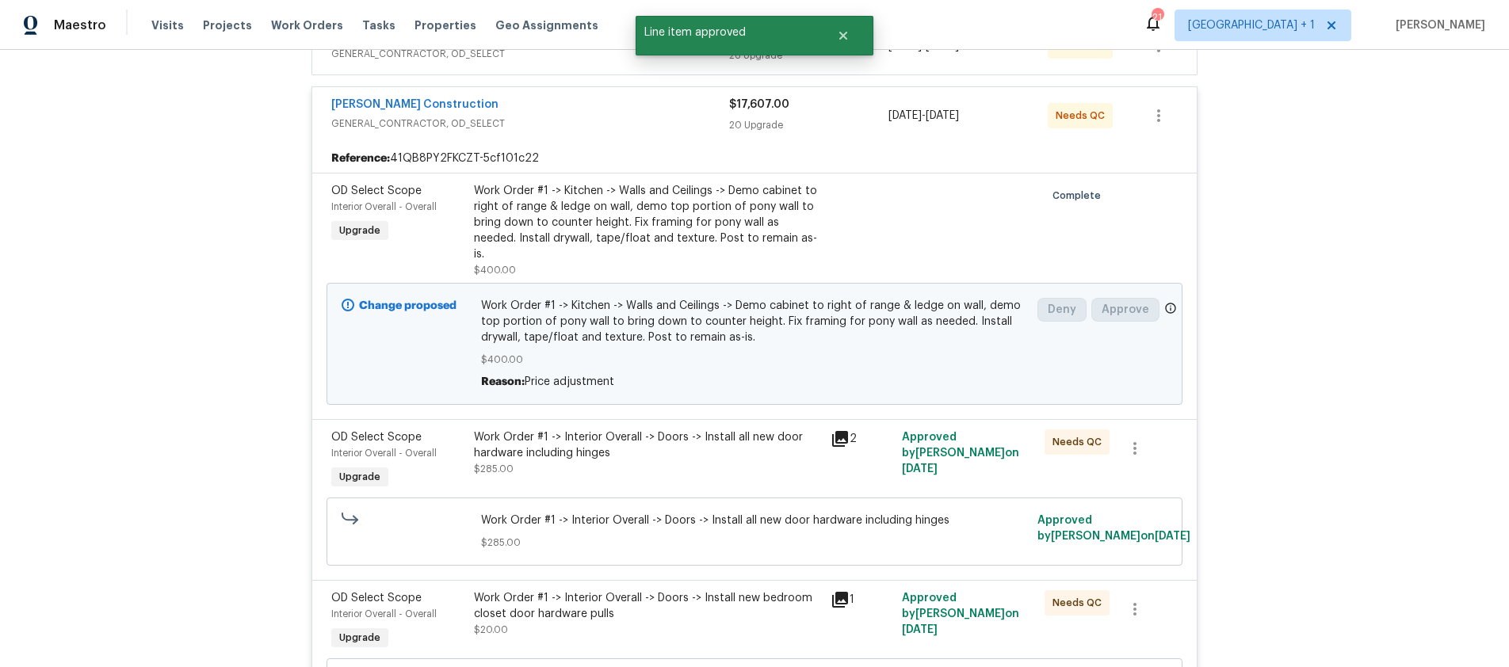
click at [764, 430] on div "Work Order #1 -> Interior Overall -> Doors -> Install all new door hardware inc…" at bounding box center [647, 446] width 347 height 32
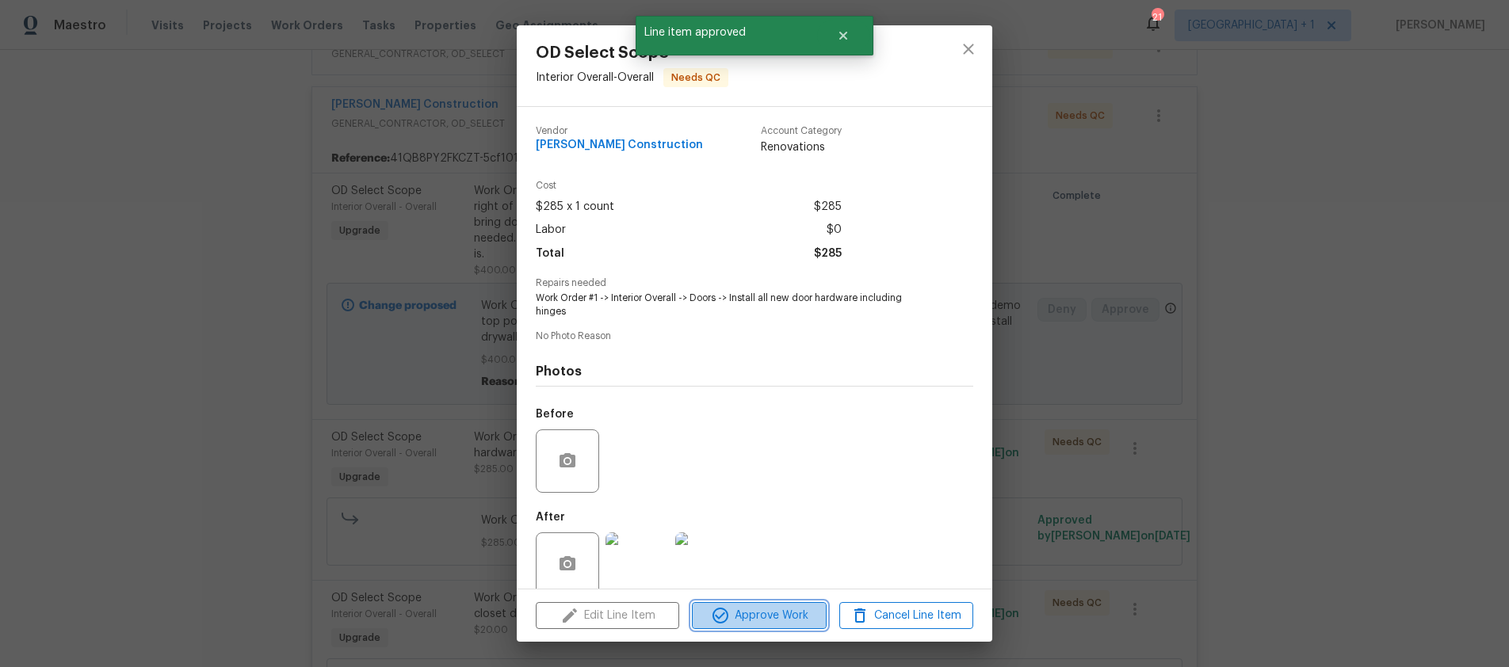
click at [785, 614] on span "Approve Work" at bounding box center [759, 616] width 124 height 20
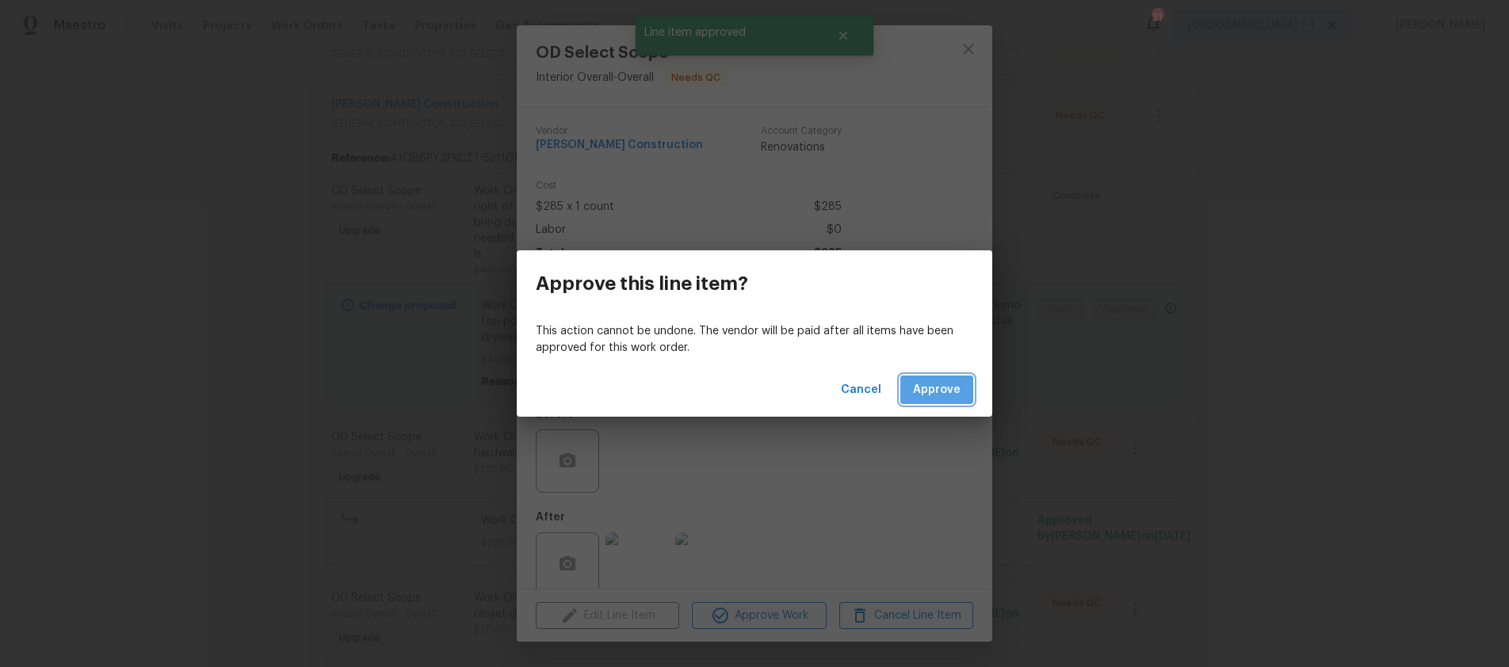
click at [958, 396] on span "Approve" at bounding box center [937, 391] width 48 height 20
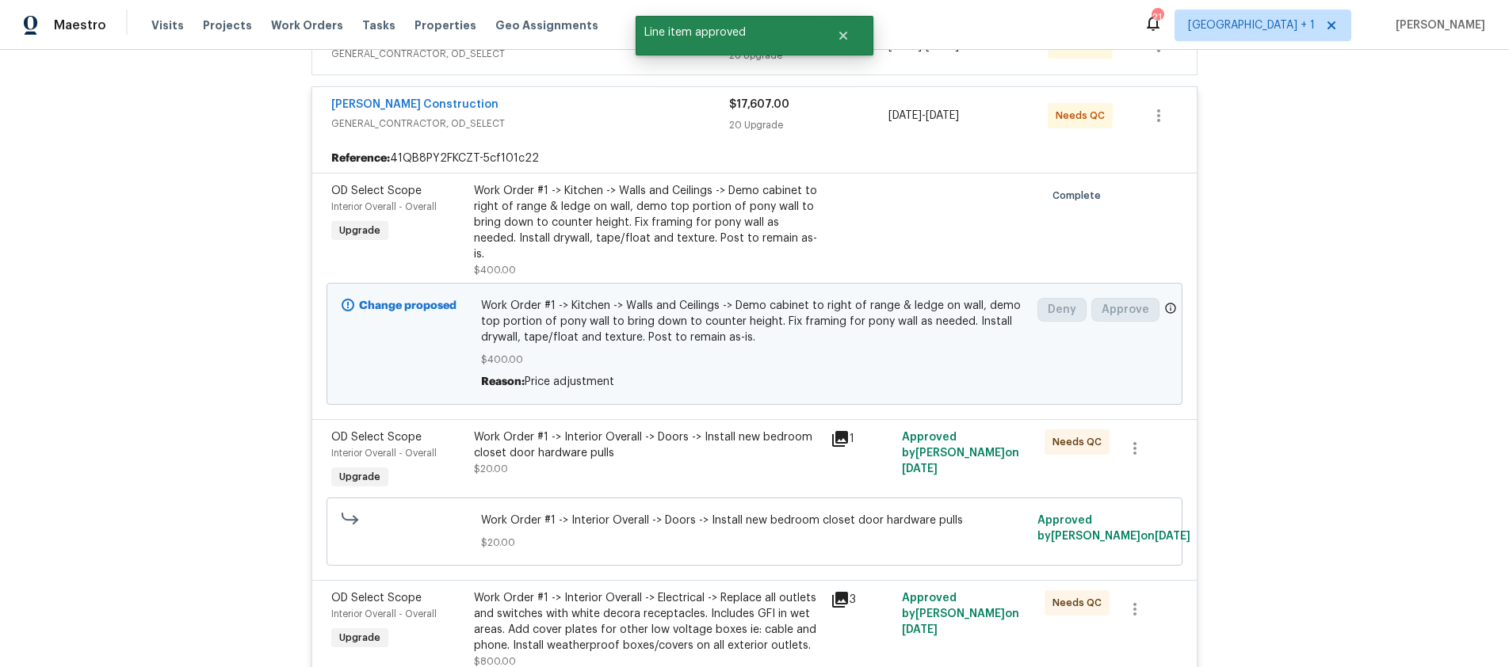
click at [745, 430] on div "Work Order #1 -> Interior Overall -> Doors -> Install new bedroom closet door h…" at bounding box center [647, 446] width 347 height 32
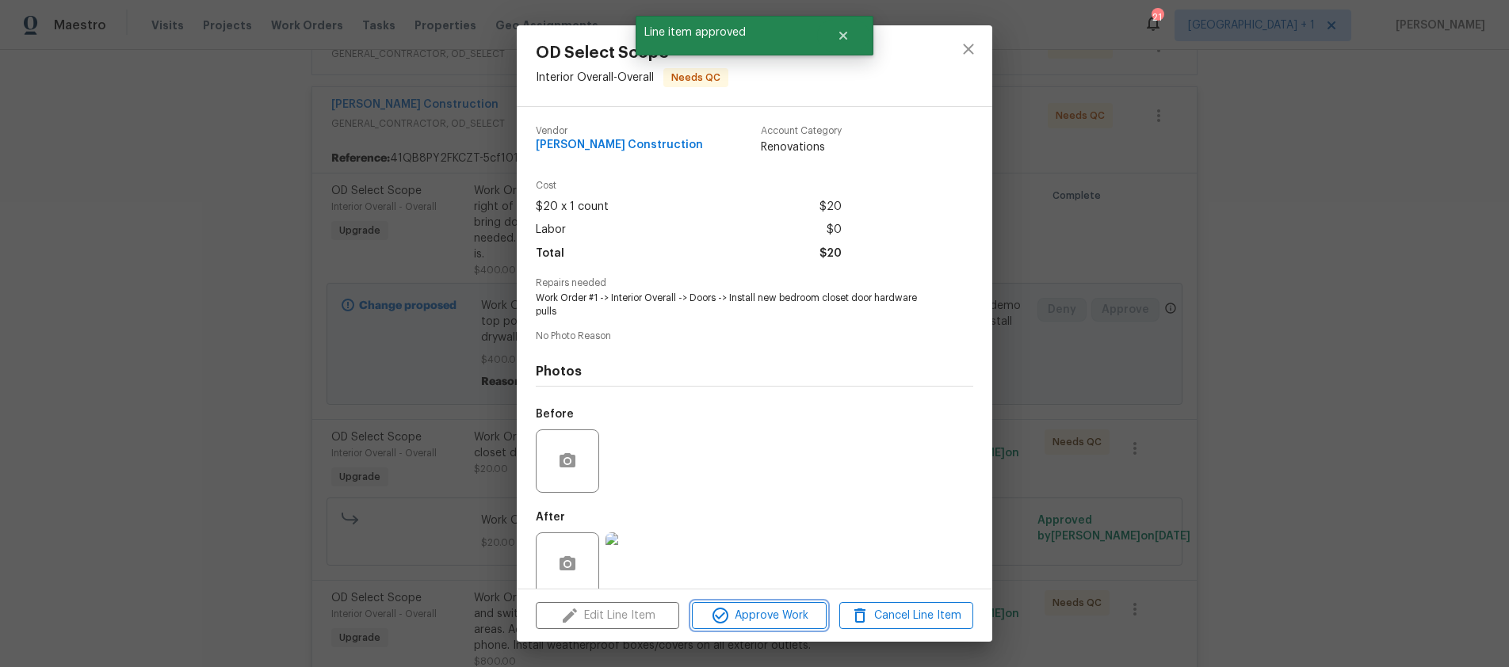
click at [748, 609] on span "Approve Work" at bounding box center [759, 616] width 124 height 20
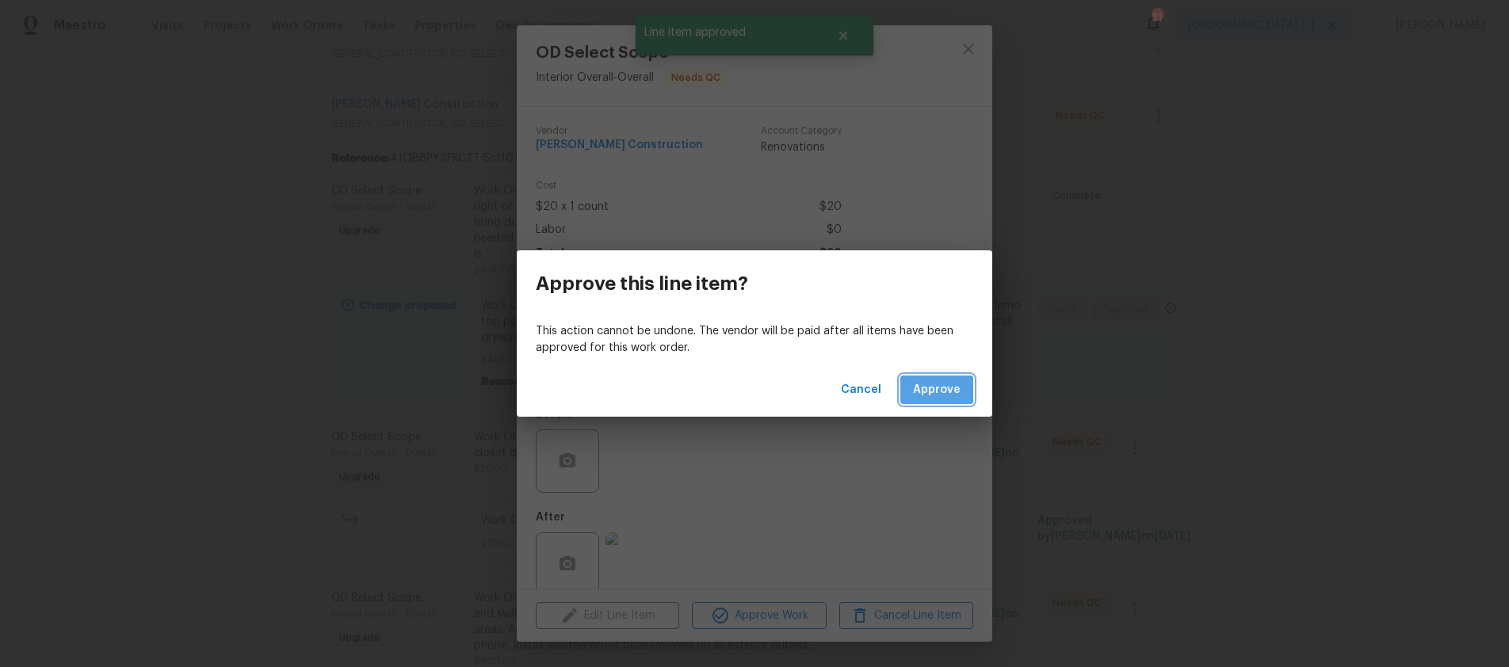
click at [921, 387] on span "Approve" at bounding box center [937, 391] width 48 height 20
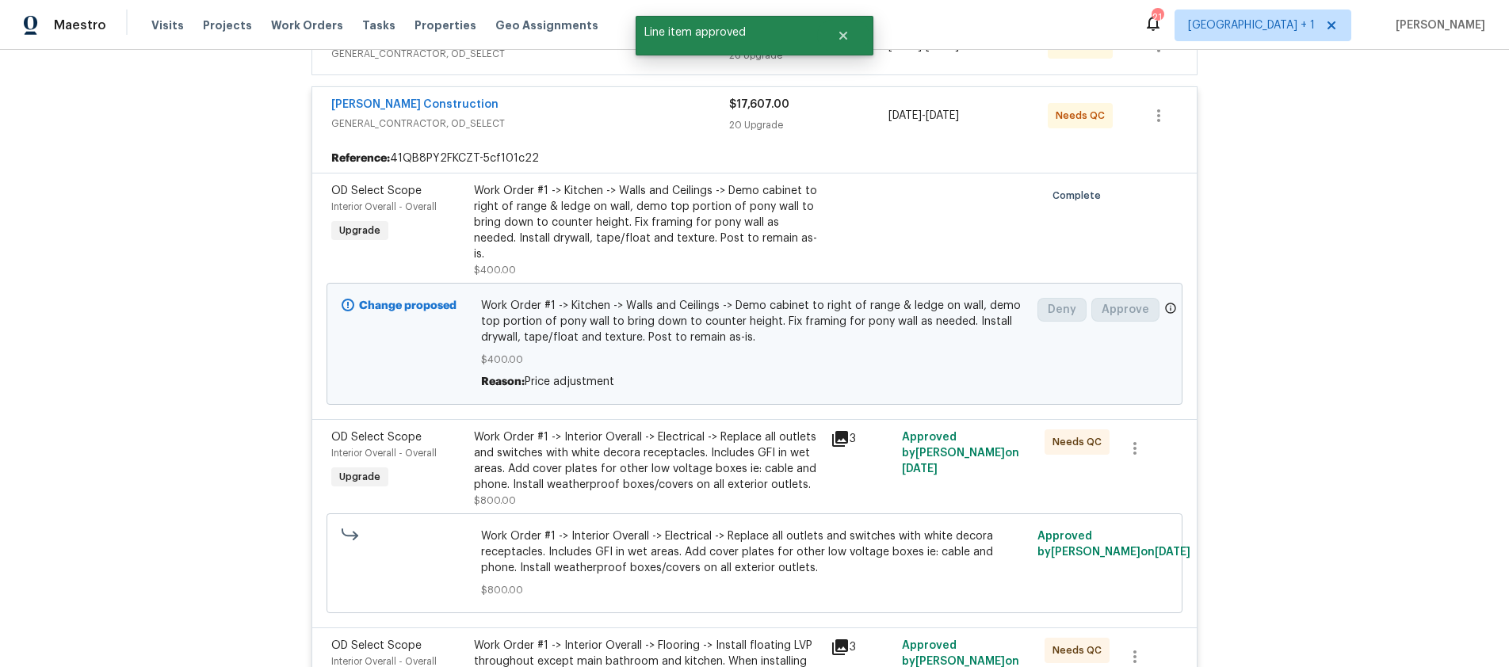
click at [800, 430] on div "Work Order #1 -> Interior Overall -> Electrical -> Replace all outlets and swit…" at bounding box center [647, 461] width 347 height 63
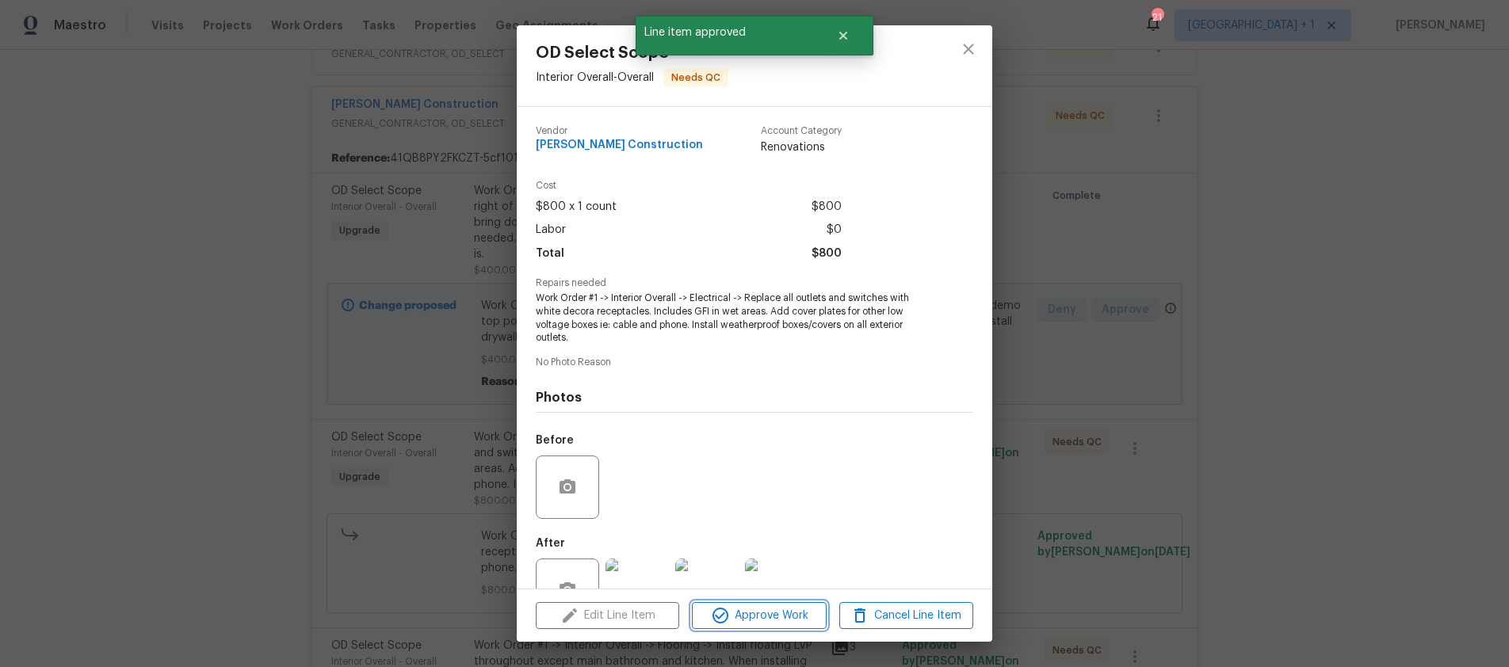
click at [779, 611] on span "Approve Work" at bounding box center [759, 616] width 124 height 20
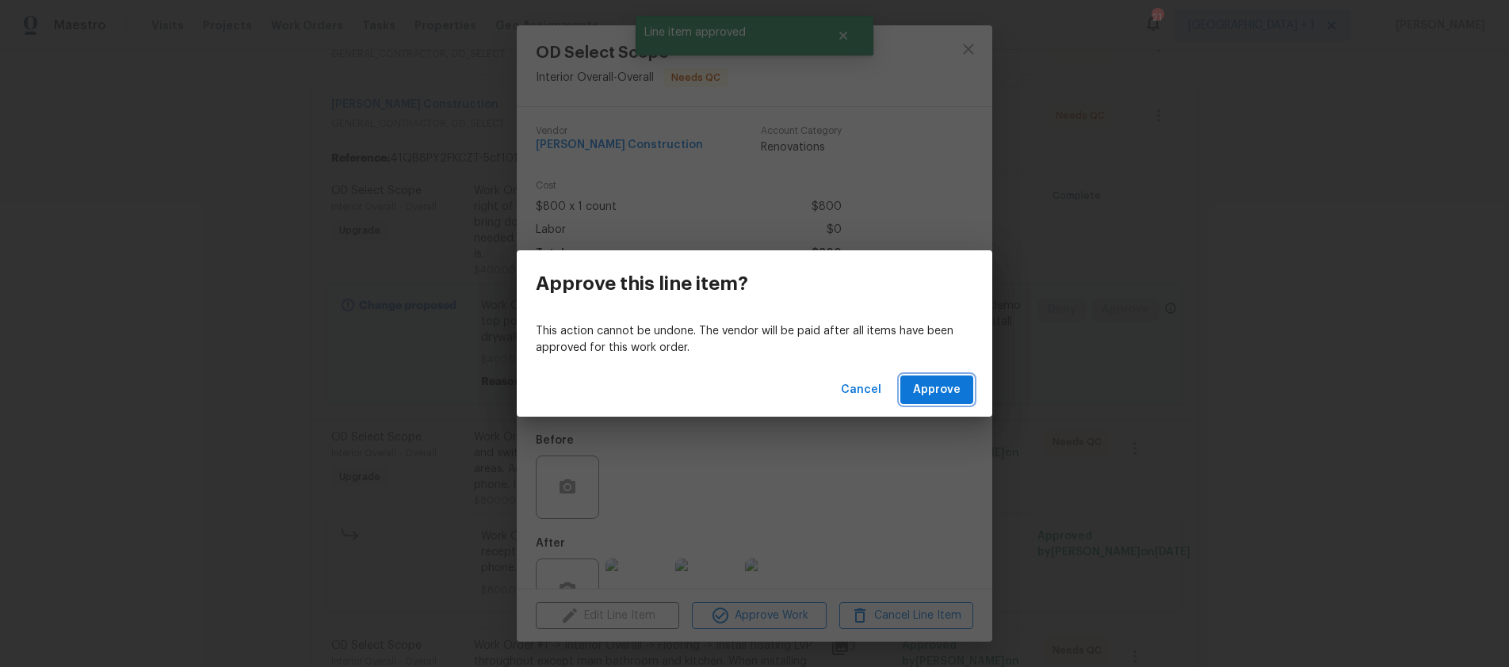
click at [962, 397] on button "Approve" at bounding box center [937, 390] width 73 height 29
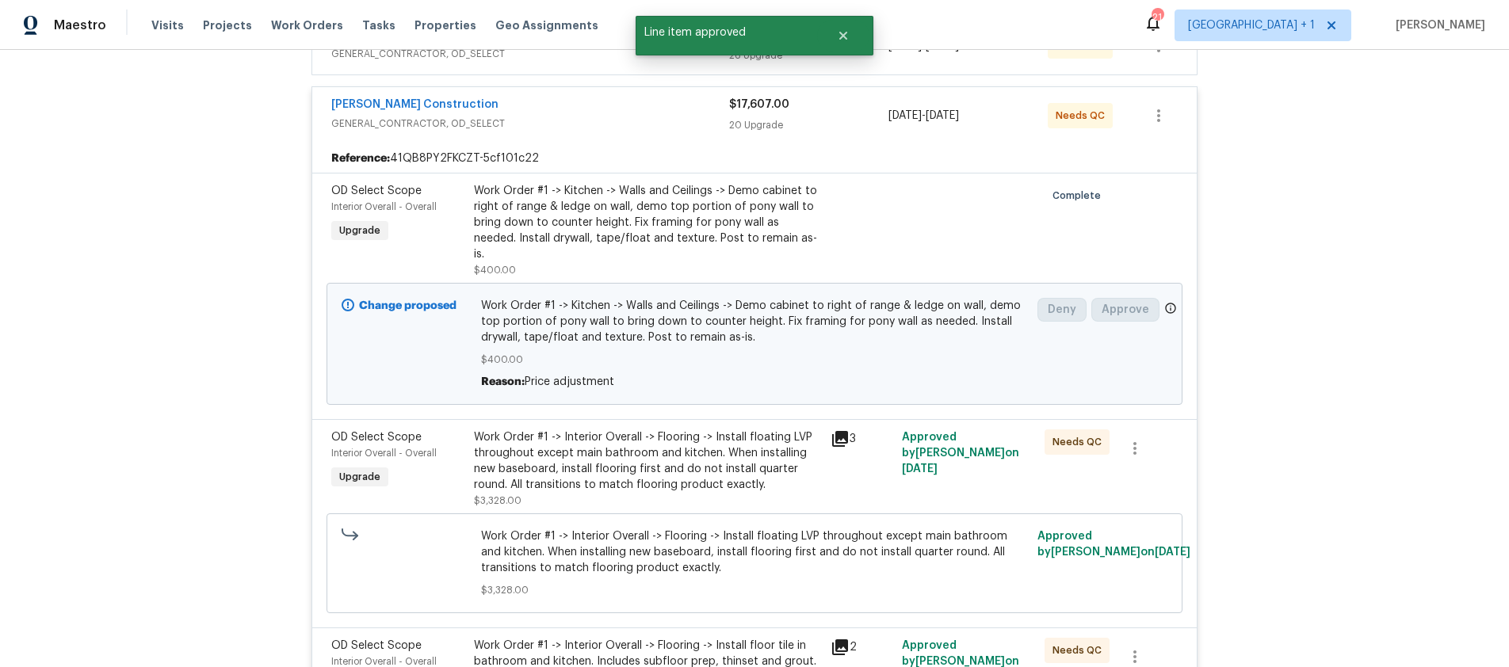
click at [755, 444] on div "Work Order #1 -> Interior Overall -> Flooring -> Install floating LVP throughou…" at bounding box center [647, 461] width 347 height 63
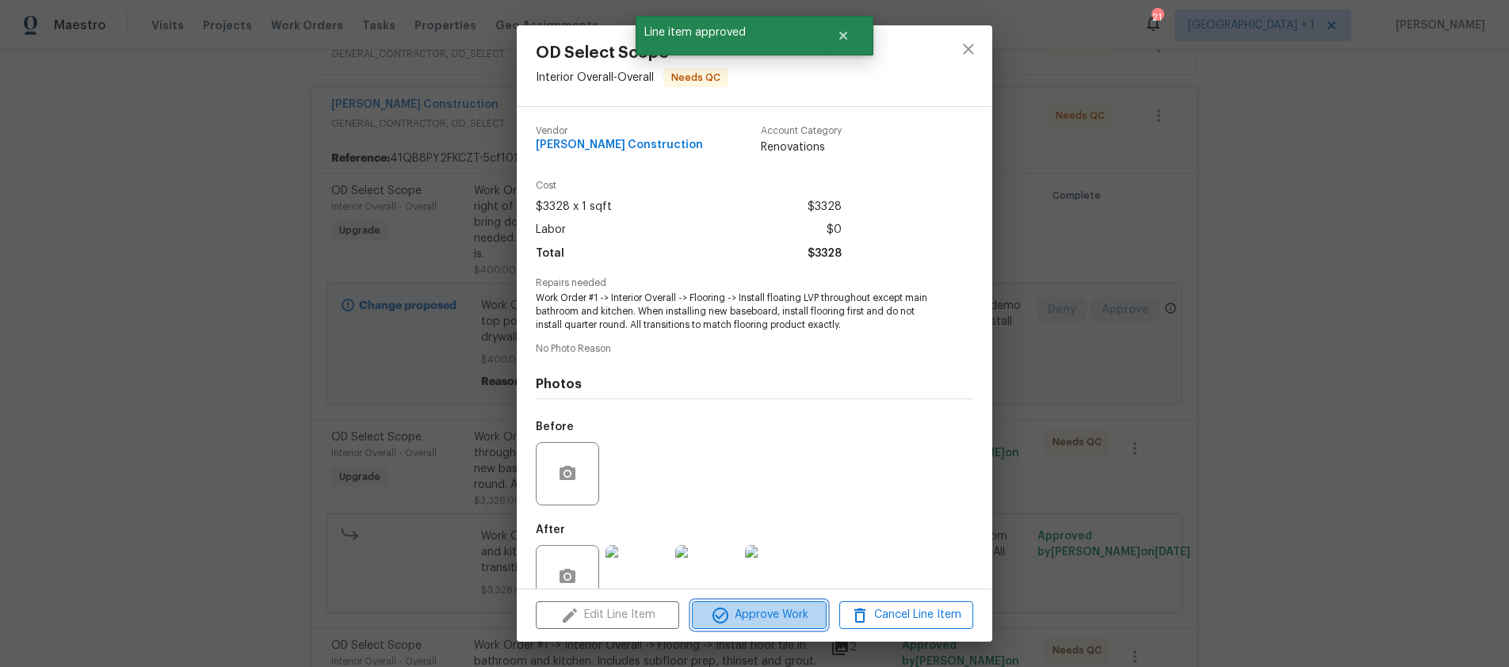
click at [763, 603] on button "Approve Work" at bounding box center [759, 616] width 134 height 28
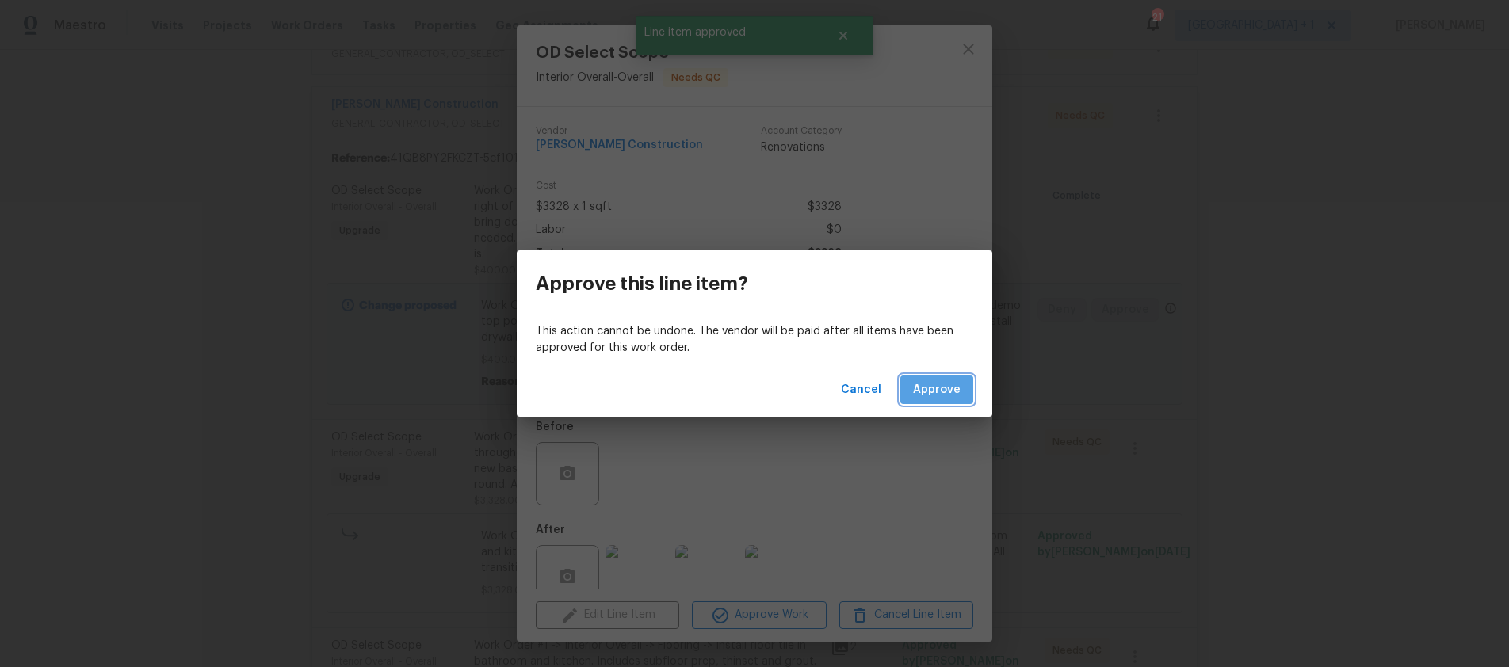
click at [939, 396] on span "Approve" at bounding box center [937, 391] width 48 height 20
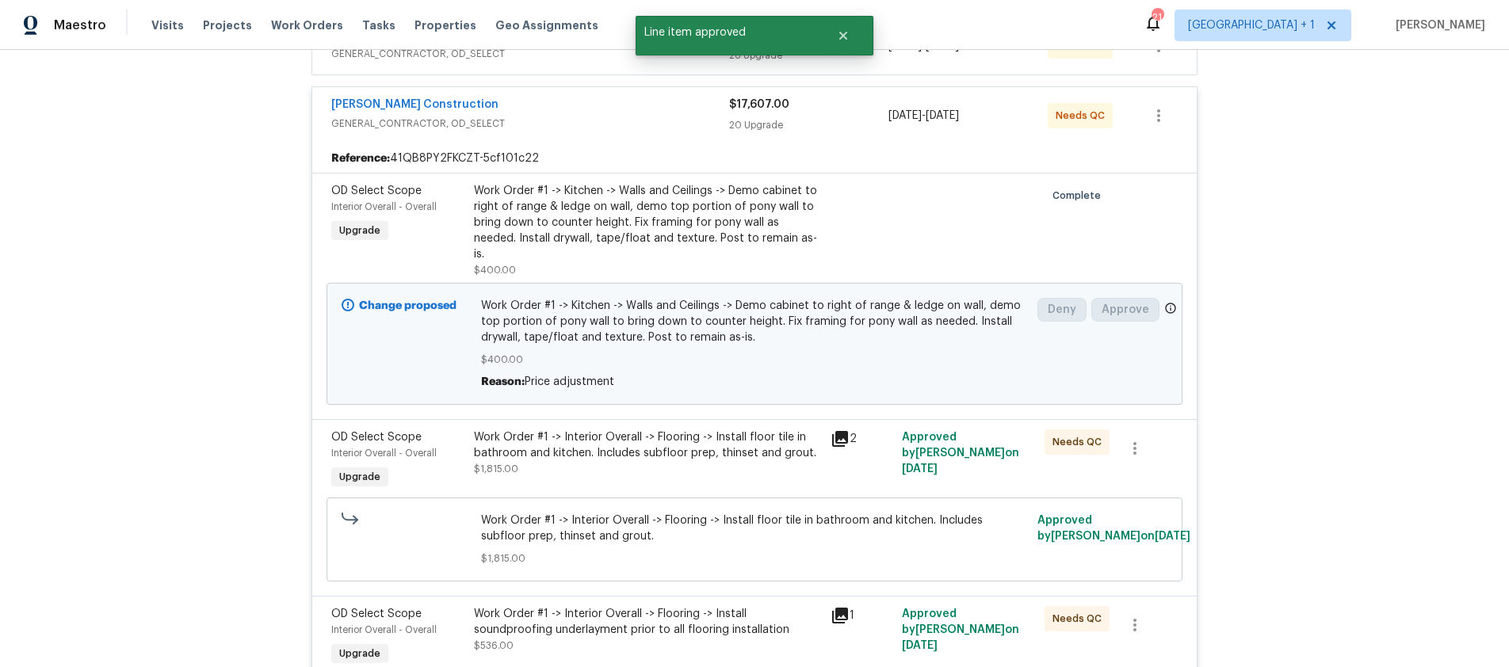
click at [757, 446] on div "Work Order #1 -> Interior Overall -> Flooring -> Install floor tile in bathroom…" at bounding box center [647, 454] width 347 height 48
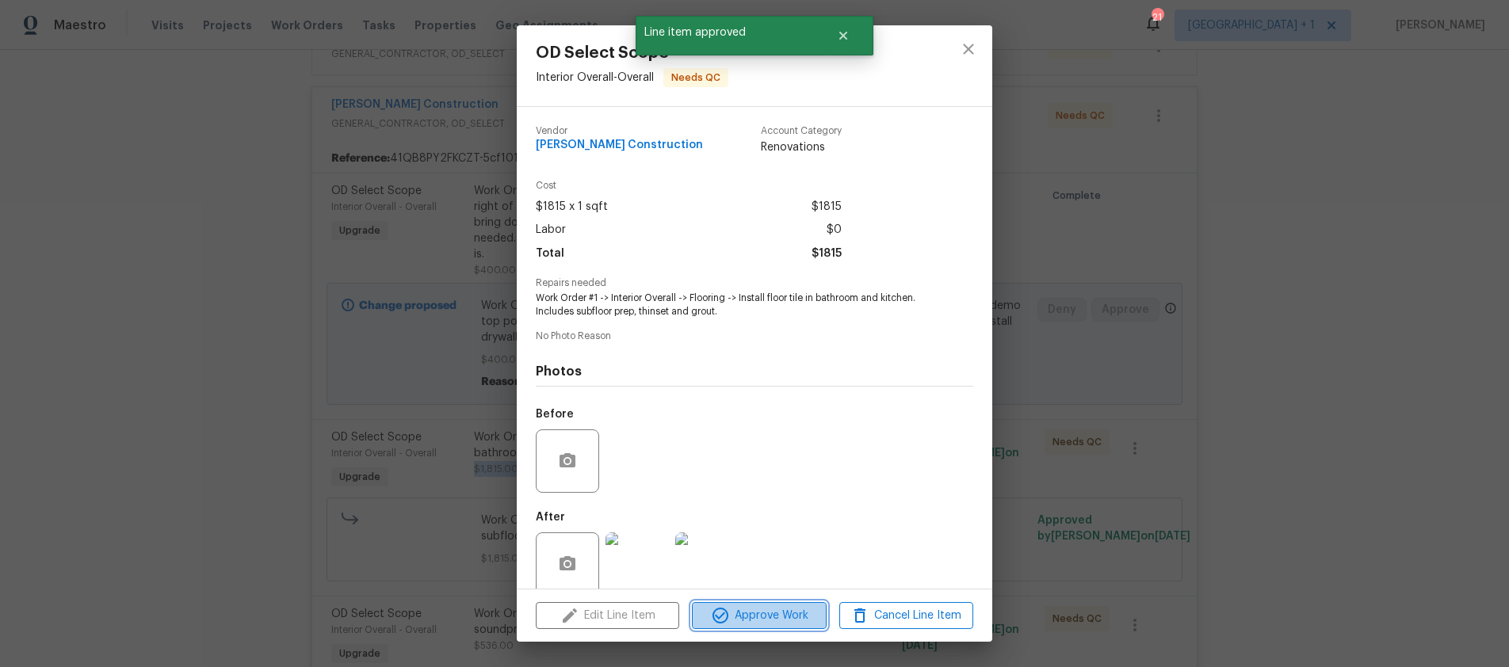
click at [764, 610] on span "Approve Work" at bounding box center [759, 616] width 124 height 20
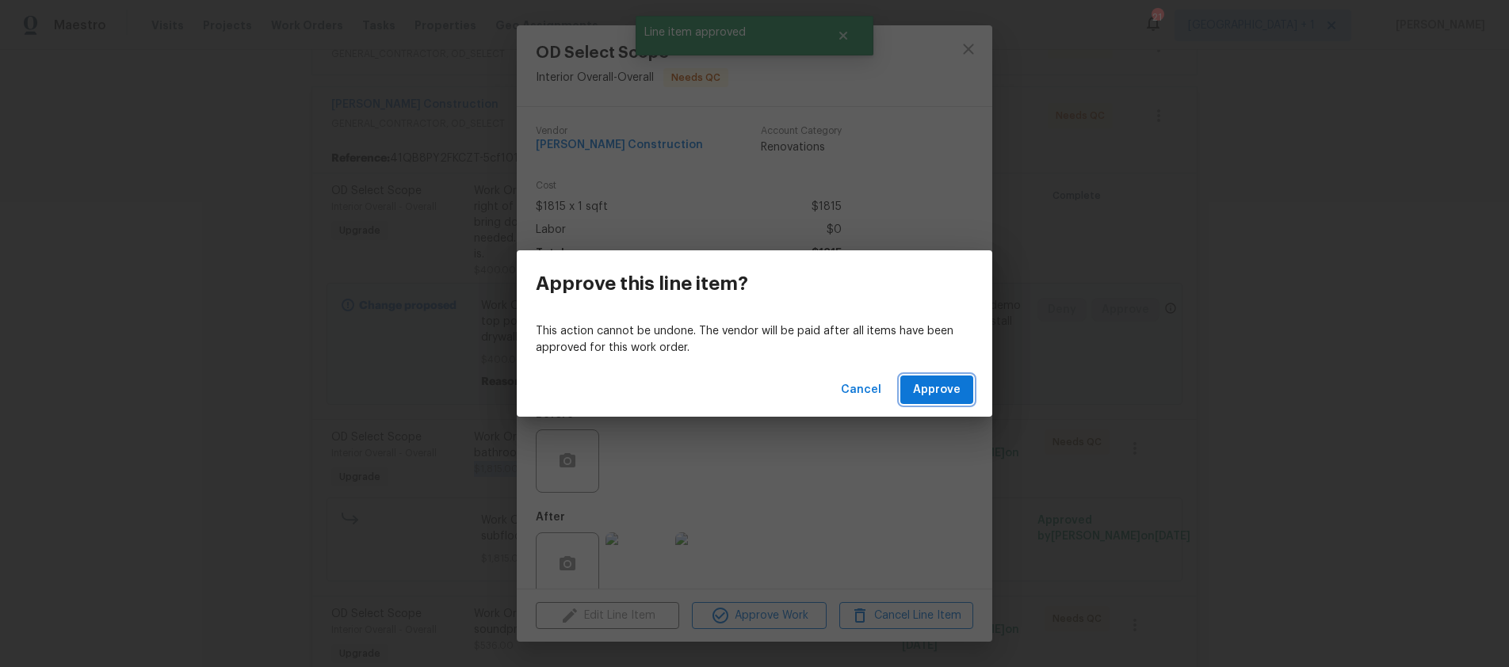
click at [945, 394] on span "Approve" at bounding box center [937, 391] width 48 height 20
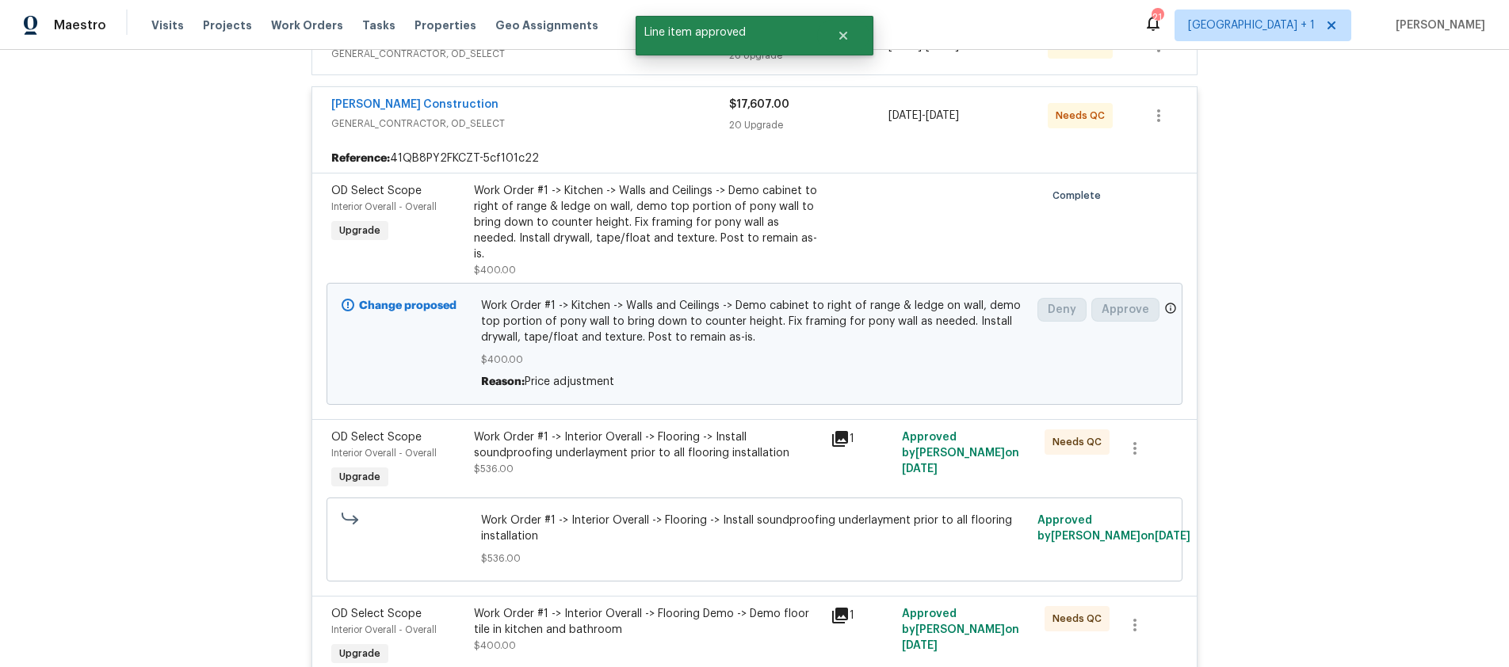
click at [779, 453] on div "Work Order #1 -> Interior Overall -> Flooring -> Install soundproofing underlay…" at bounding box center [647, 454] width 347 height 48
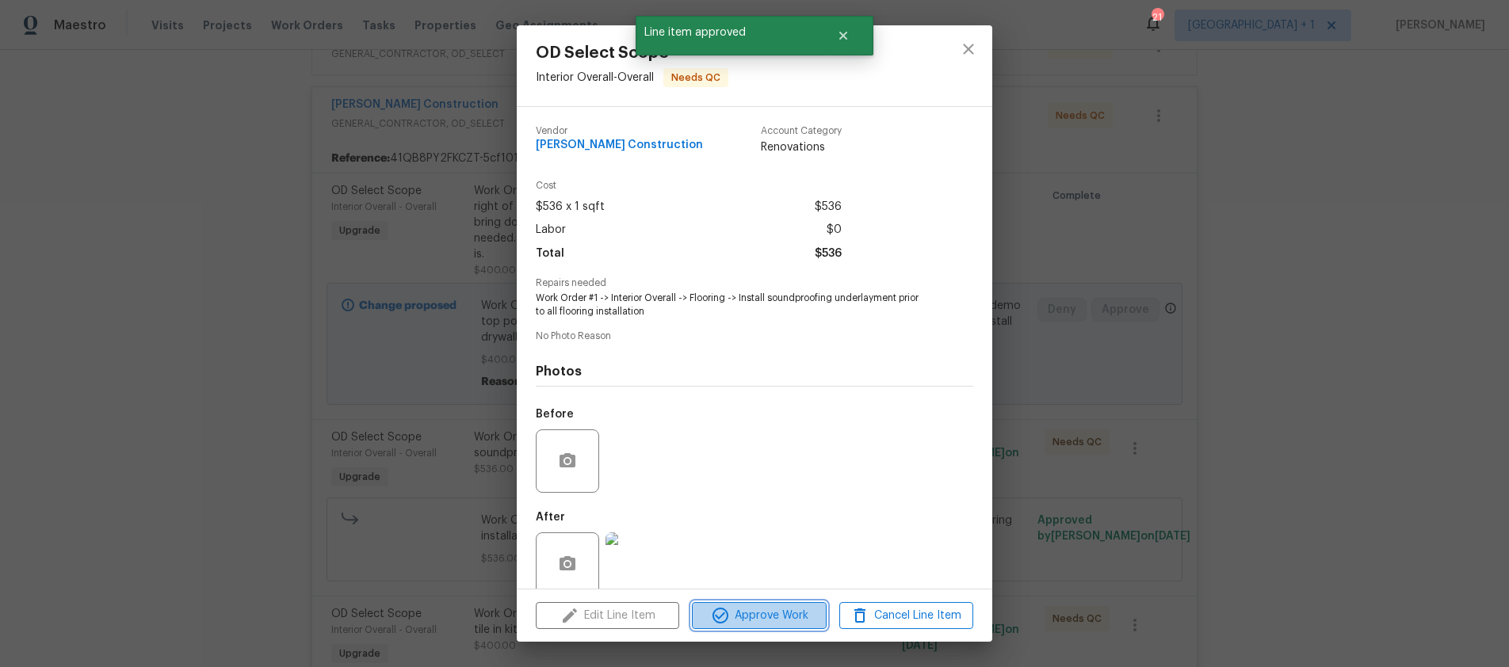
click at [782, 621] on span "Approve Work" at bounding box center [759, 616] width 124 height 20
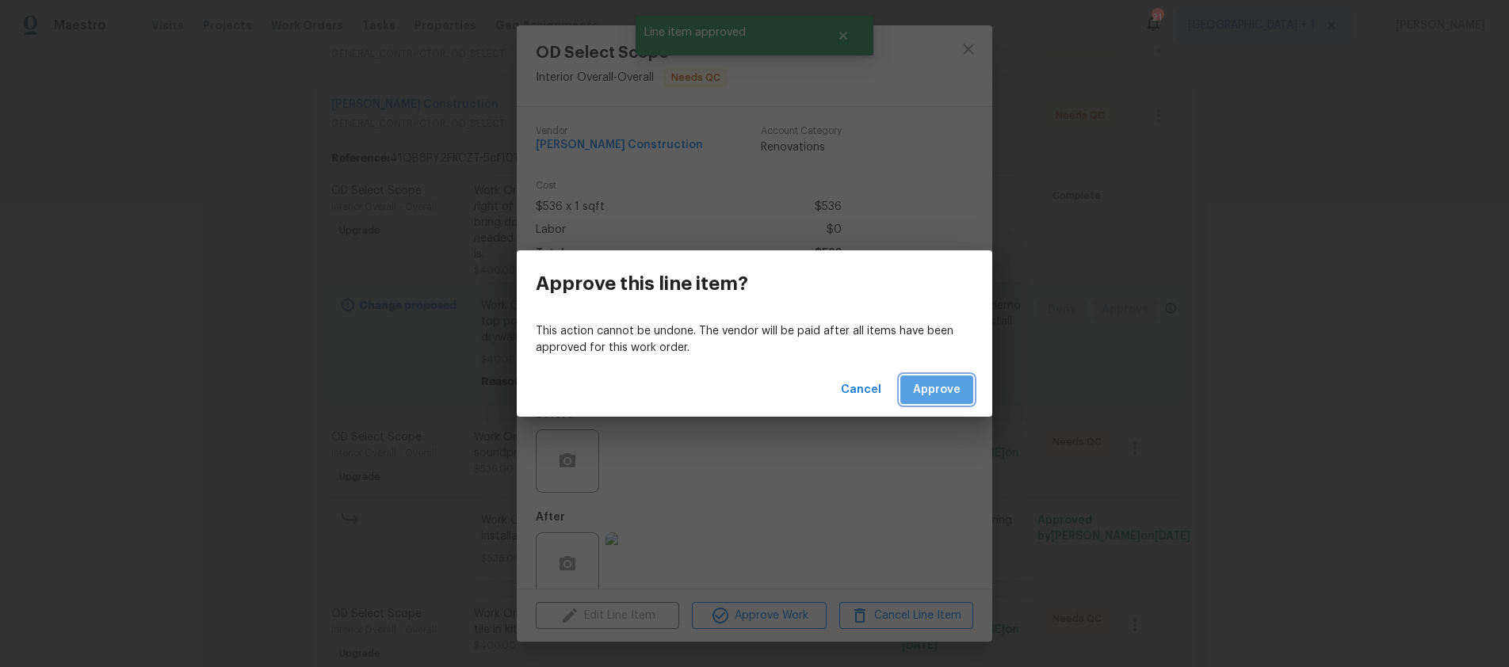
click at [950, 393] on span "Approve" at bounding box center [937, 391] width 48 height 20
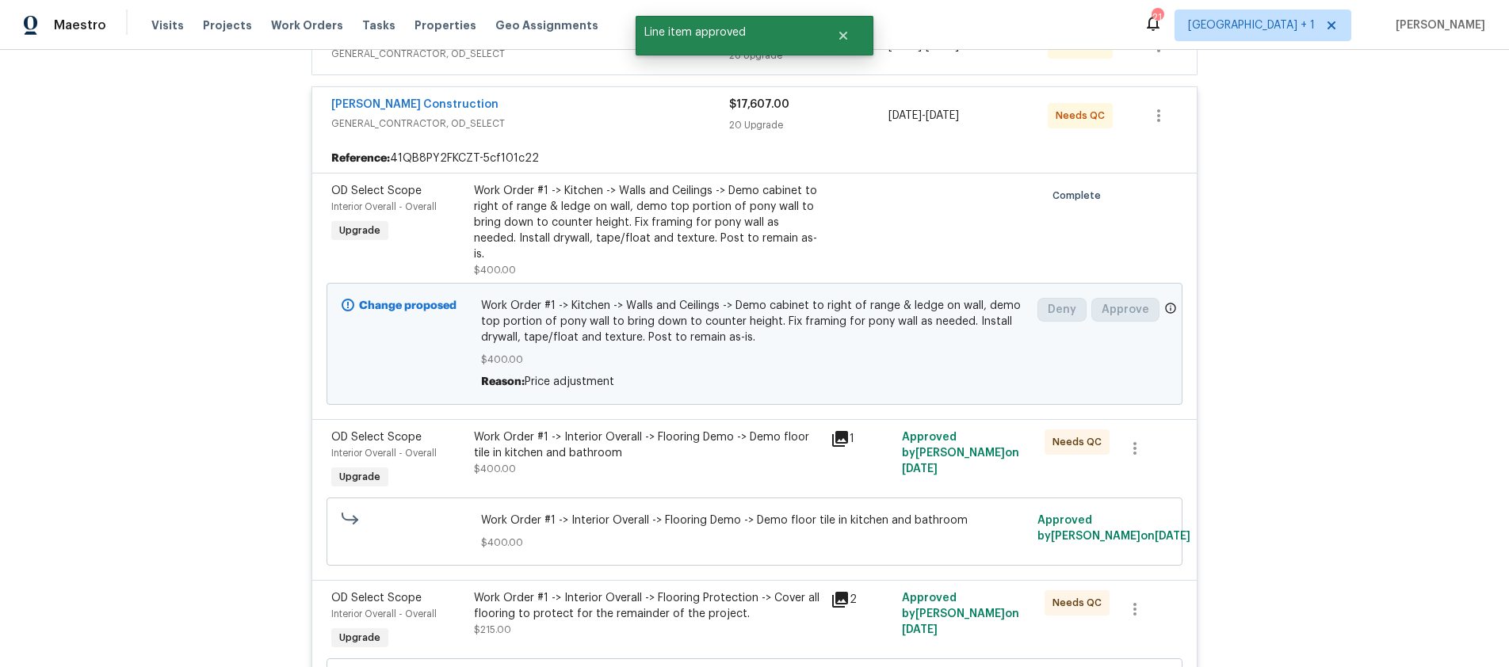
click at [764, 439] on div "Work Order #1 -> Interior Overall -> Flooring Demo -> Demo floor tile in kitche…" at bounding box center [647, 446] width 347 height 32
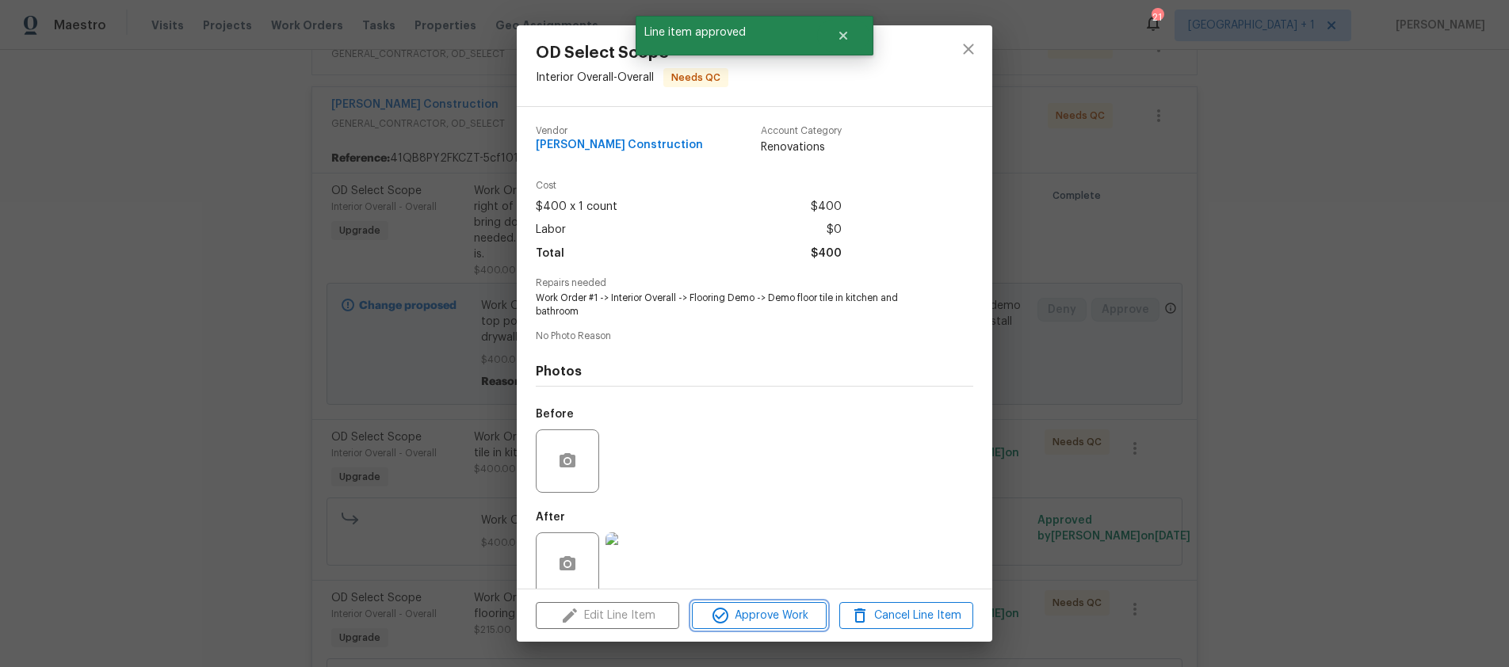
click at [770, 618] on span "Approve Work" at bounding box center [759, 616] width 124 height 20
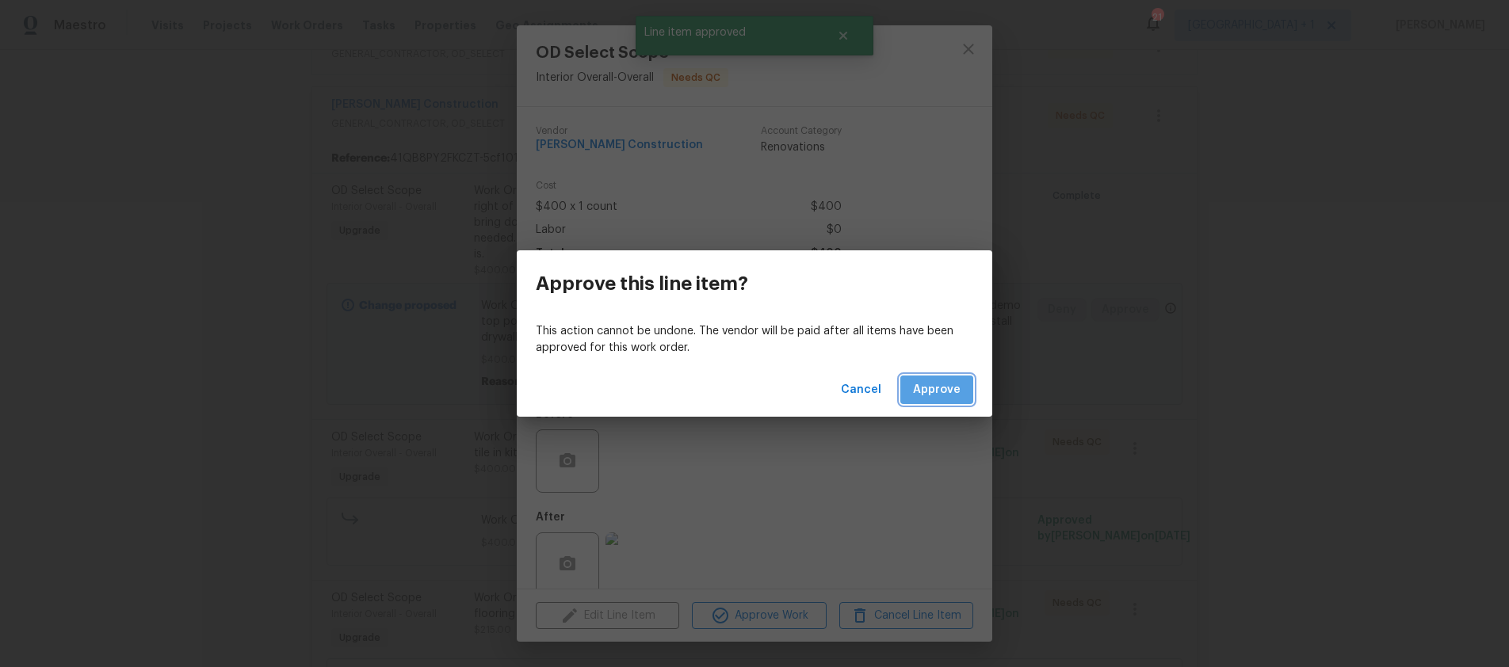
click at [944, 390] on span "Approve" at bounding box center [937, 391] width 48 height 20
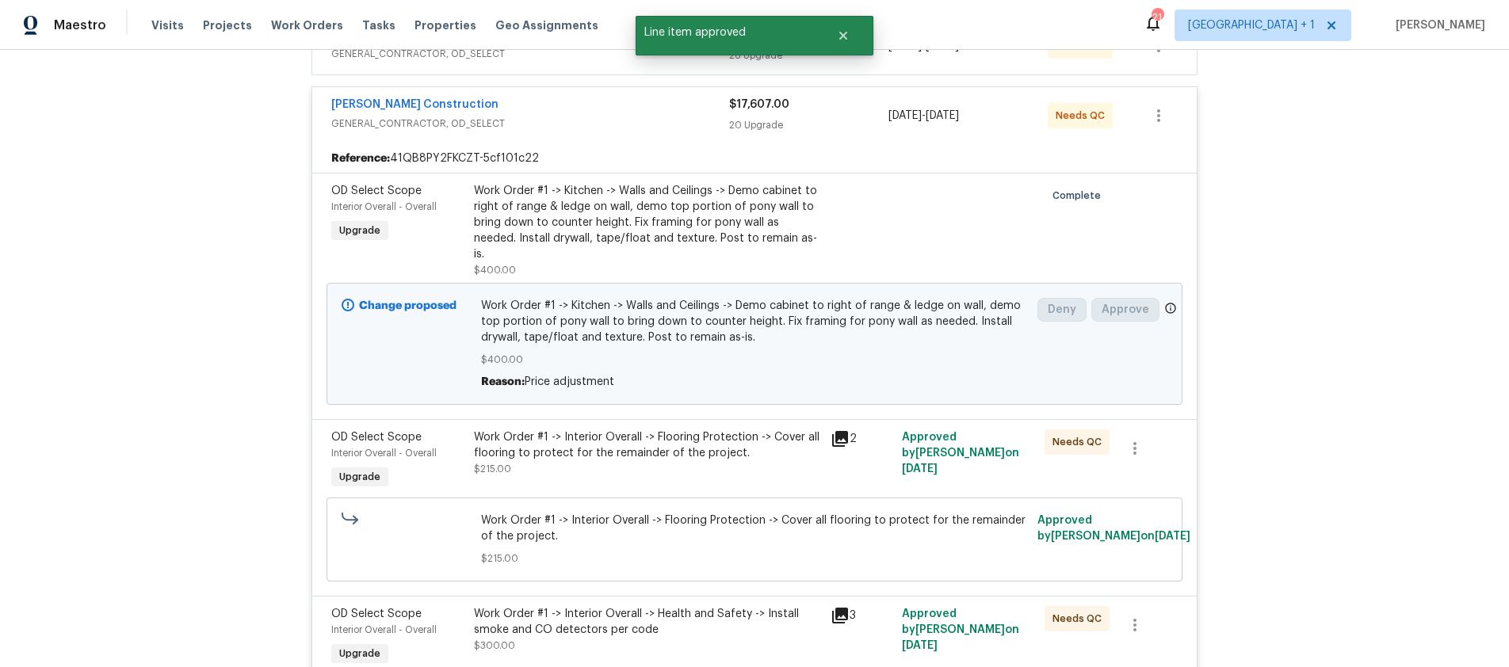
click at [763, 438] on div "Work Order #1 -> Interior Overall -> Flooring Protection -> Cover all flooring …" at bounding box center [647, 446] width 347 height 32
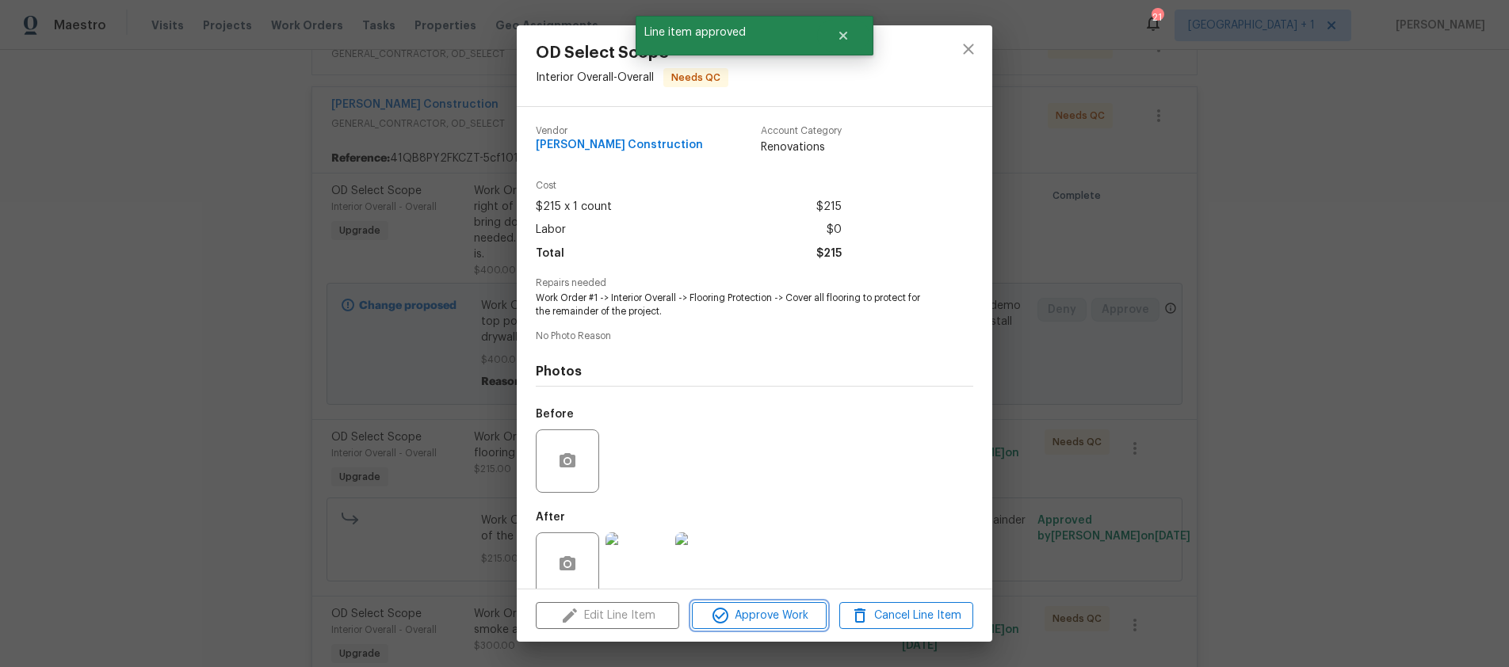
click at [773, 611] on span "Approve Work" at bounding box center [759, 616] width 124 height 20
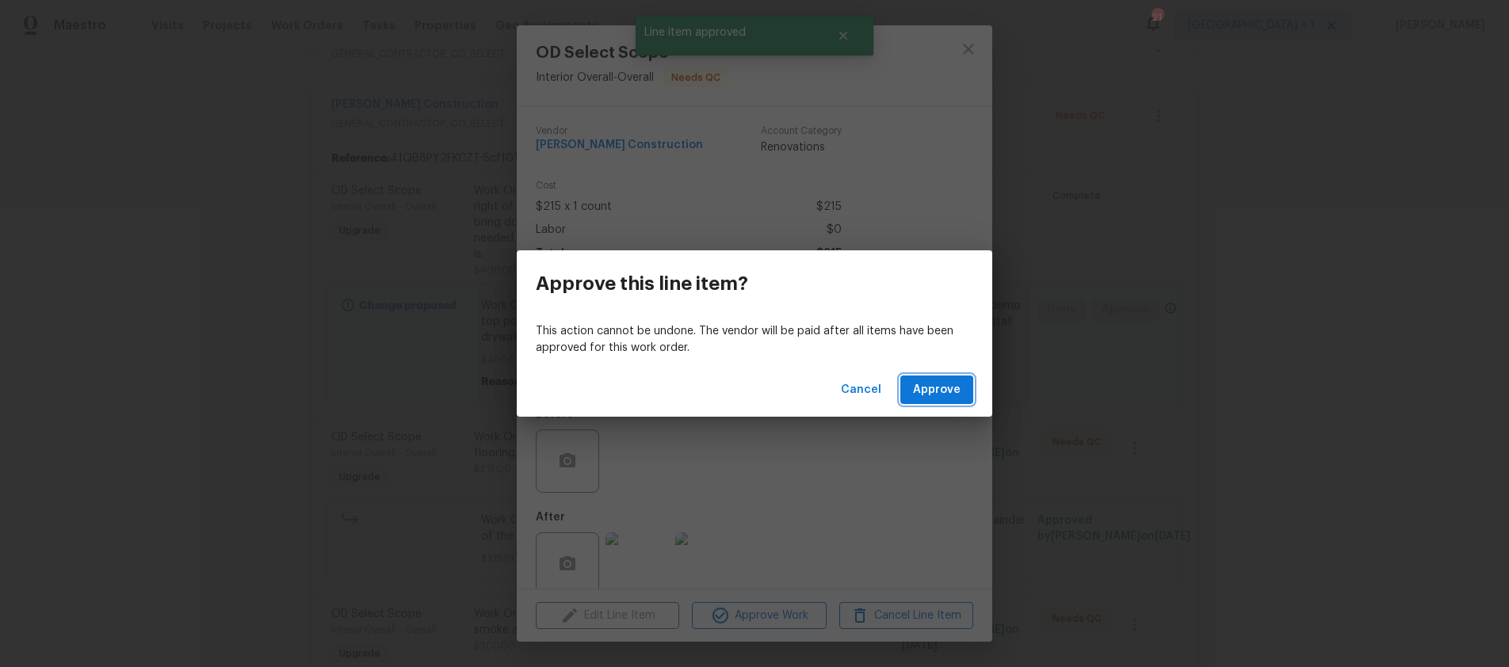
click at [934, 402] on button "Approve" at bounding box center [937, 390] width 73 height 29
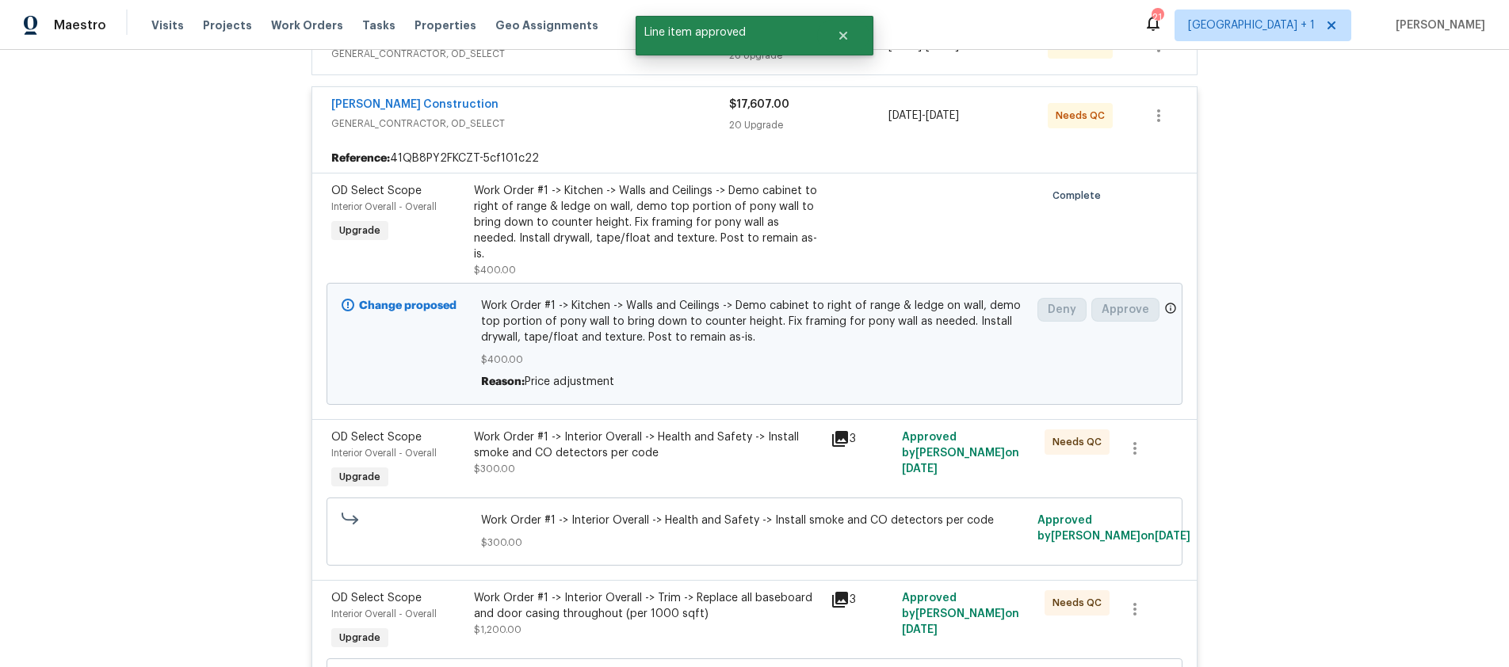
click at [760, 440] on div "Work Order #1 -> Interior Overall -> Health and Safety -> Install smoke and CO …" at bounding box center [647, 446] width 347 height 32
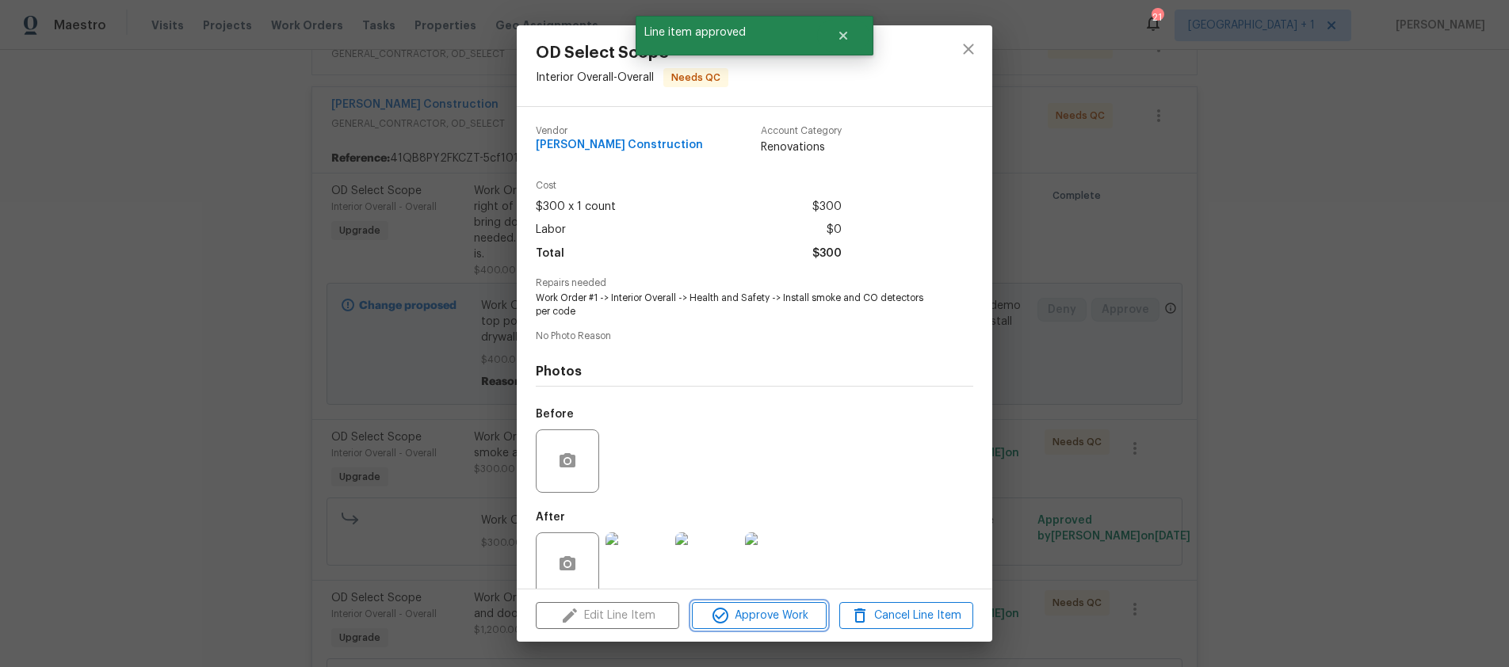
click at [761, 620] on span "Approve Work" at bounding box center [759, 616] width 124 height 20
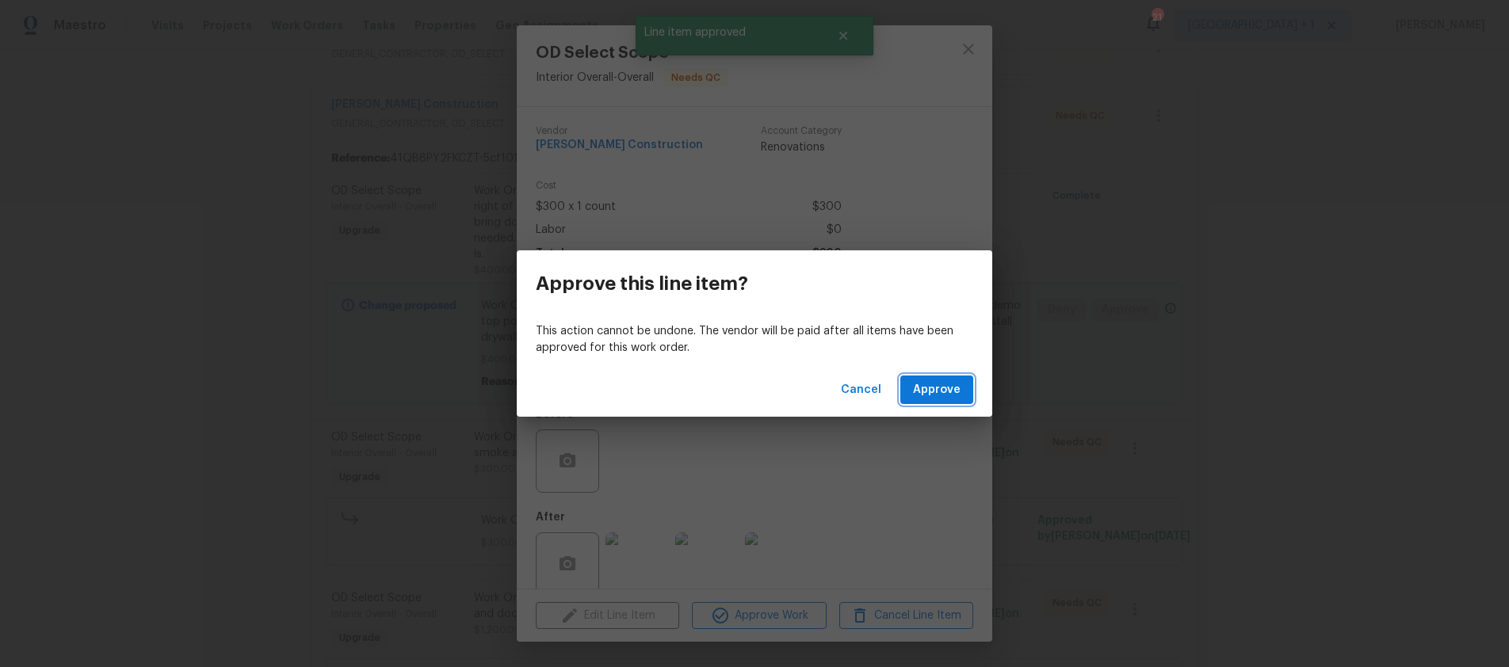
click at [938, 403] on button "Approve" at bounding box center [937, 390] width 73 height 29
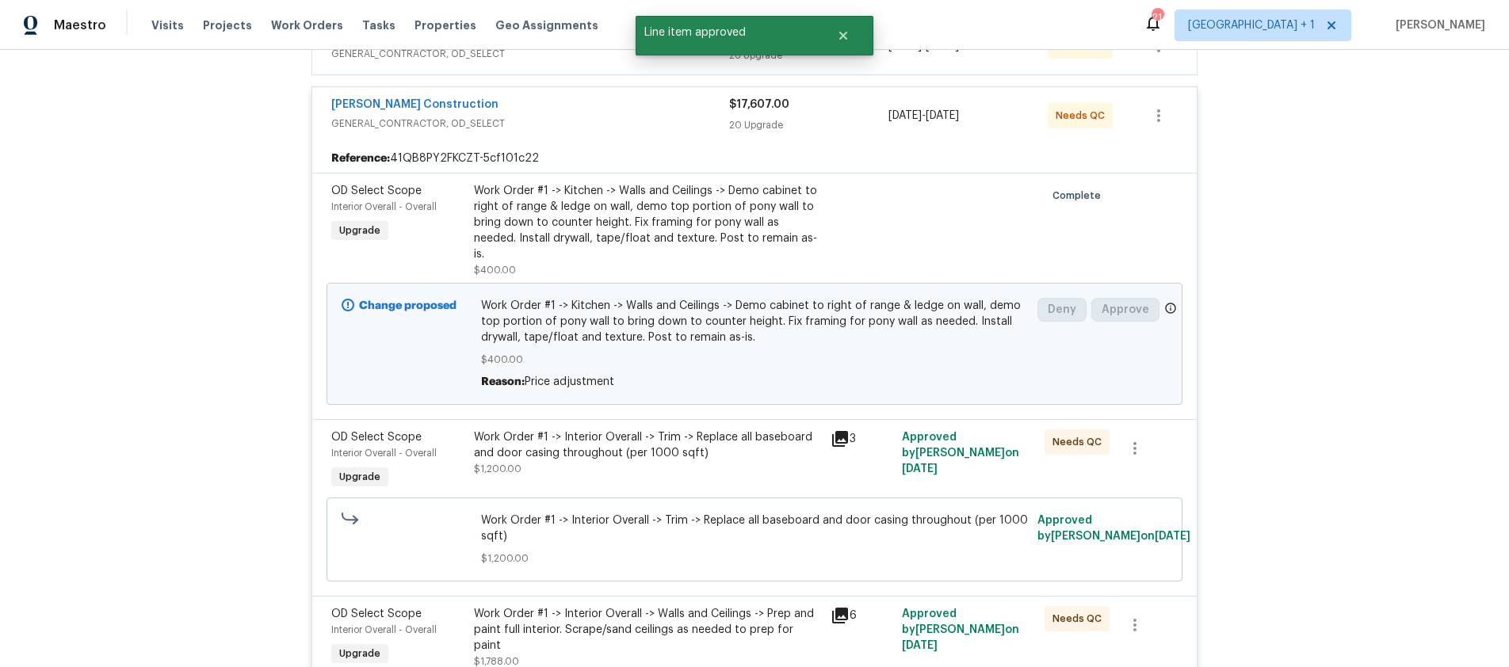
click at [784, 445] on div "Work Order #1 -> Interior Overall -> Trim -> Replace all baseboard and door cas…" at bounding box center [647, 446] width 347 height 32
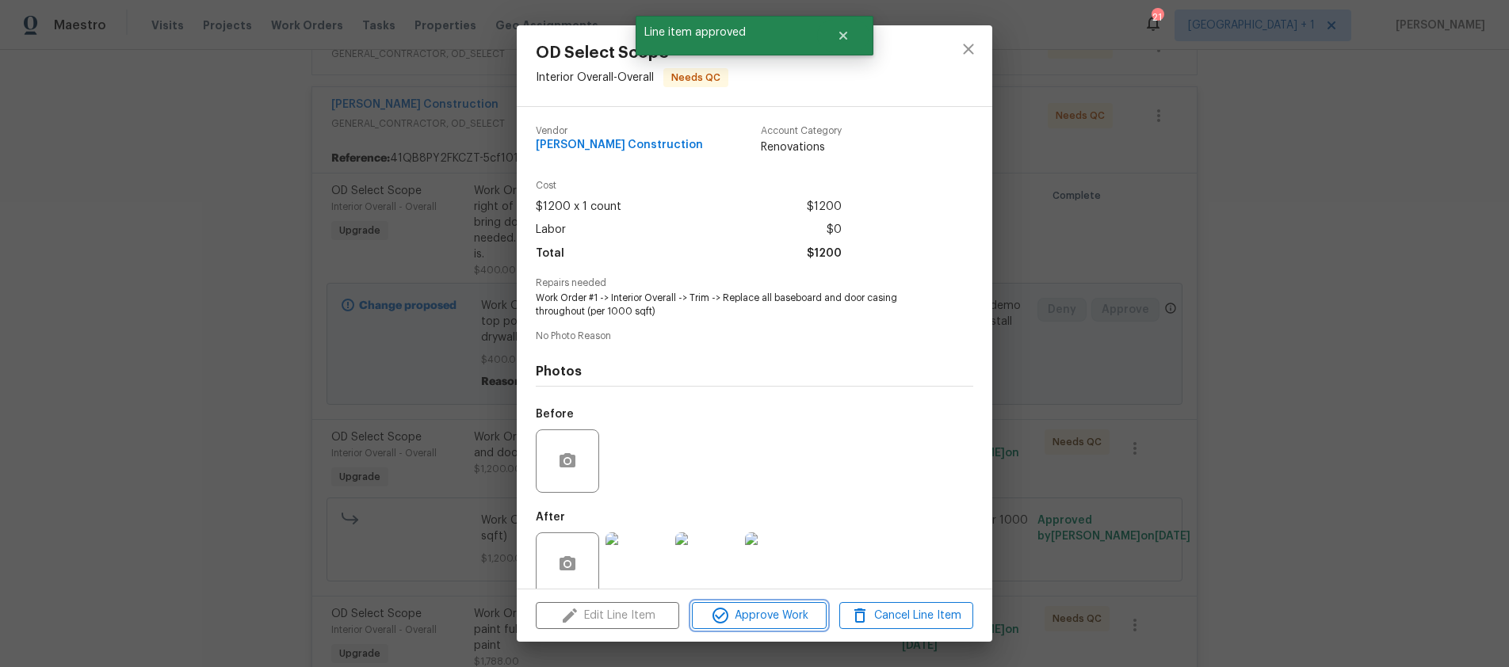
click at [775, 619] on span "Approve Work" at bounding box center [759, 616] width 124 height 20
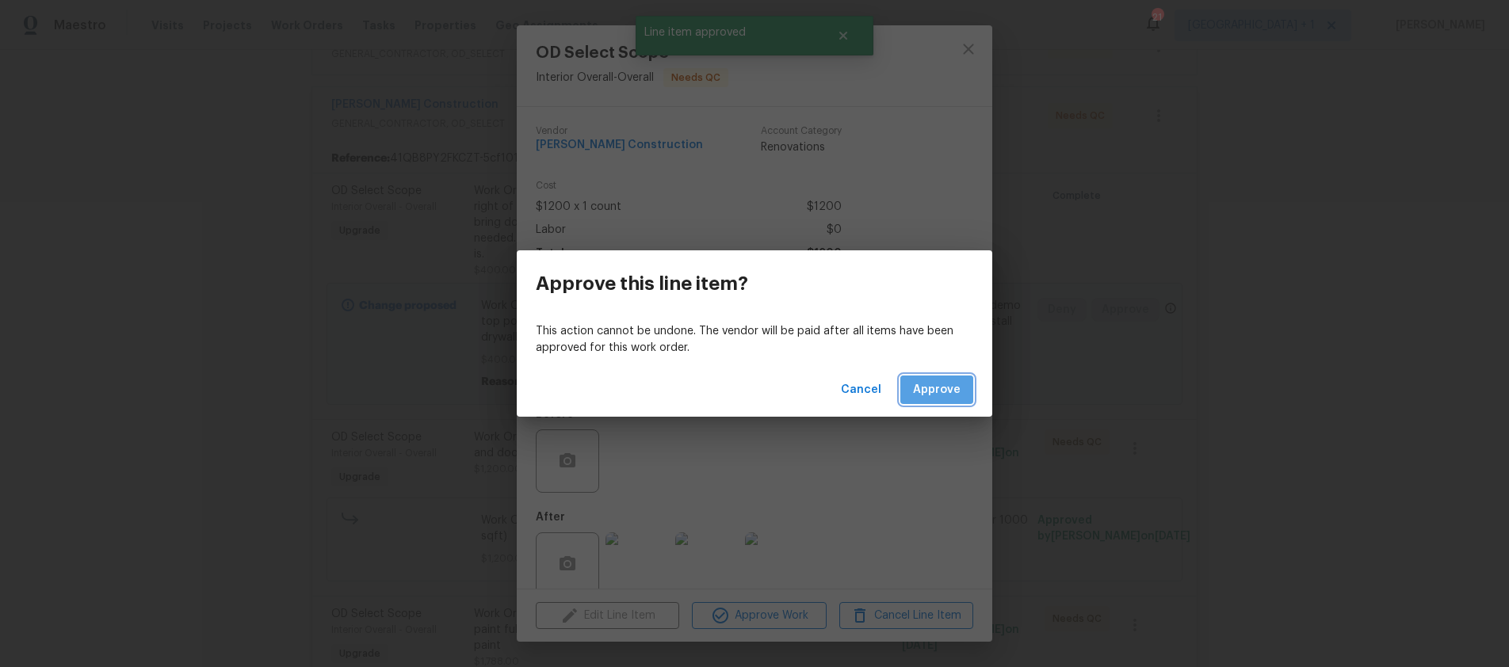
click at [954, 400] on button "Approve" at bounding box center [937, 390] width 73 height 29
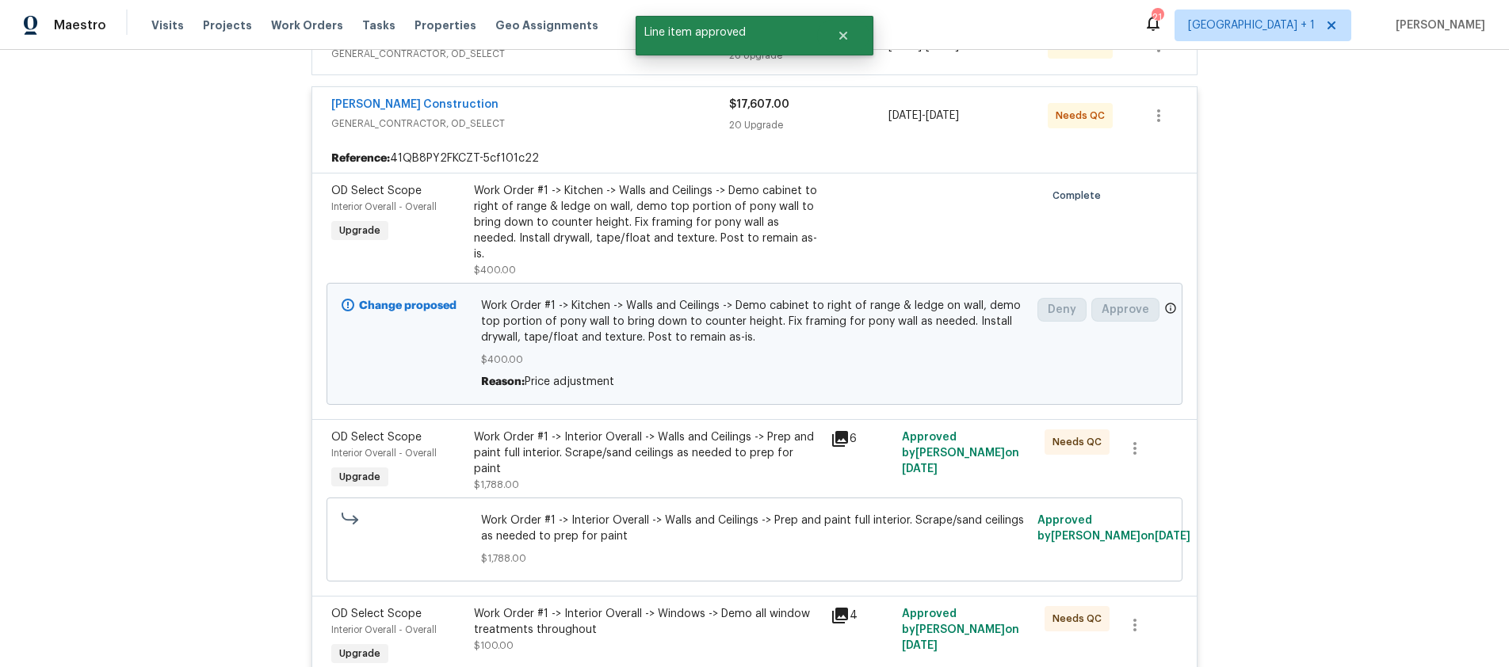
click at [792, 438] on div "Work Order #1 -> Interior Overall -> Walls and Ceilings -> Prep and paint full …" at bounding box center [647, 454] width 347 height 48
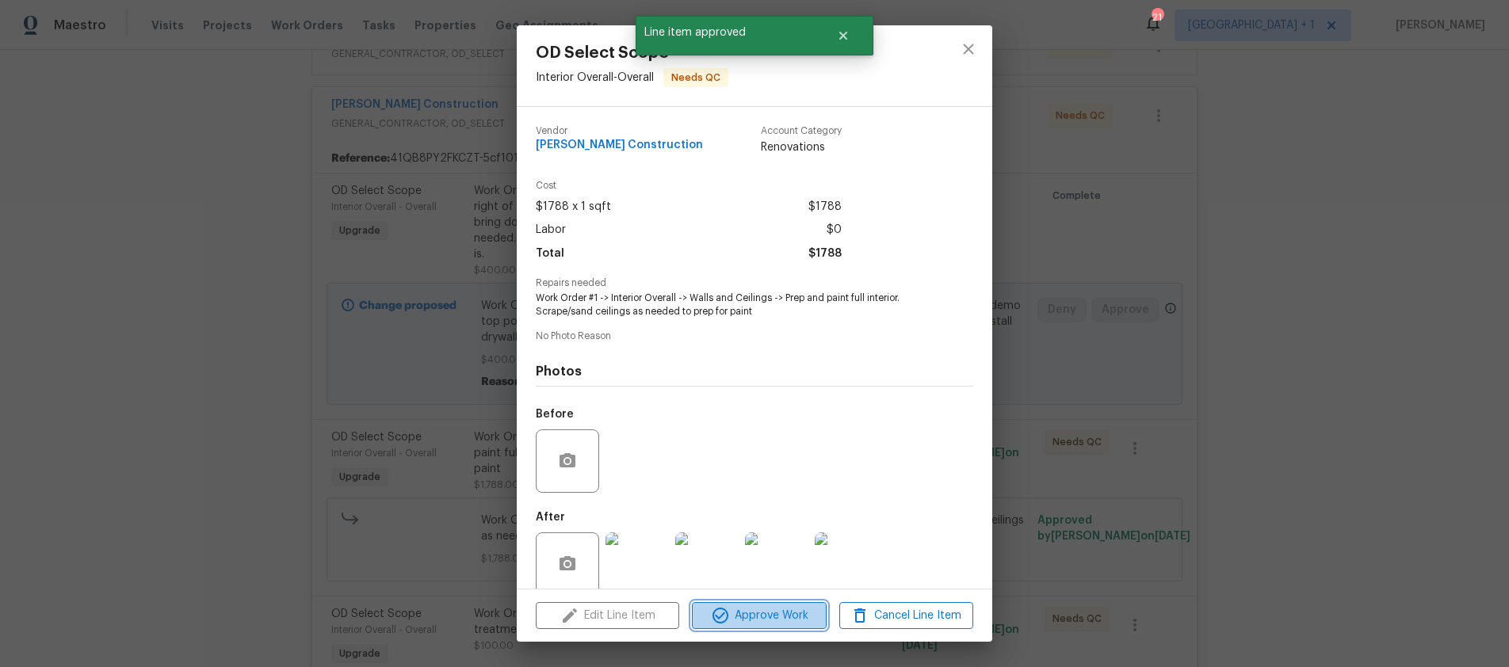
click at [758, 618] on span "Approve Work" at bounding box center [759, 616] width 124 height 20
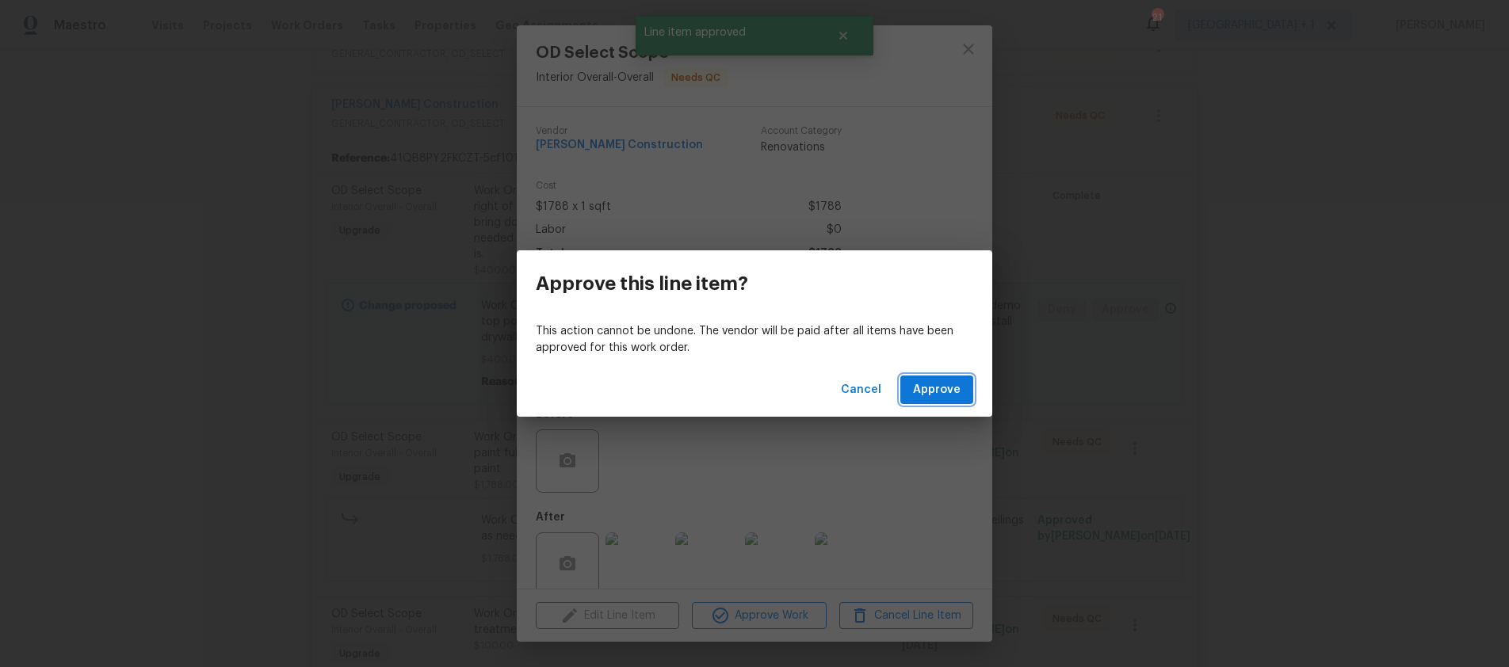
click at [931, 389] on span "Approve" at bounding box center [937, 391] width 48 height 20
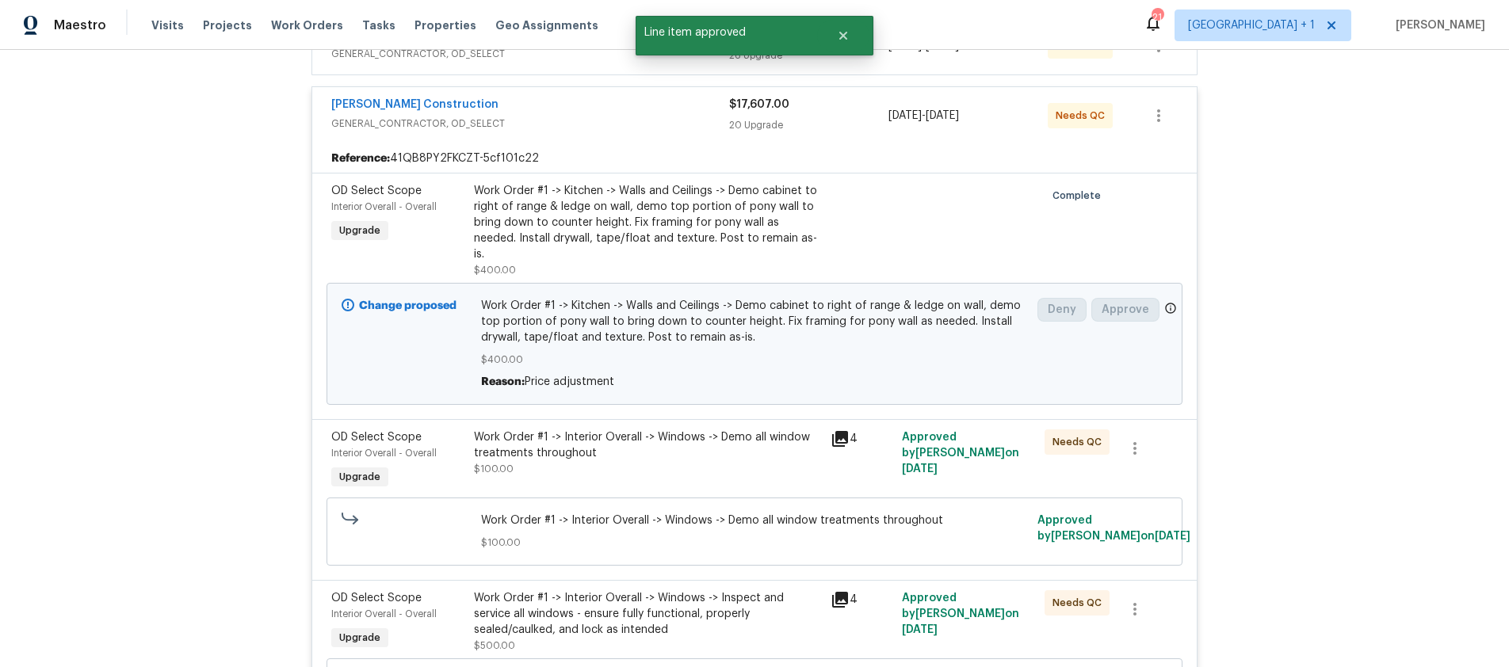
click at [776, 439] on div "Work Order #1 -> Interior Overall -> Windows -> Demo all window treatments thro…" at bounding box center [647, 446] width 347 height 32
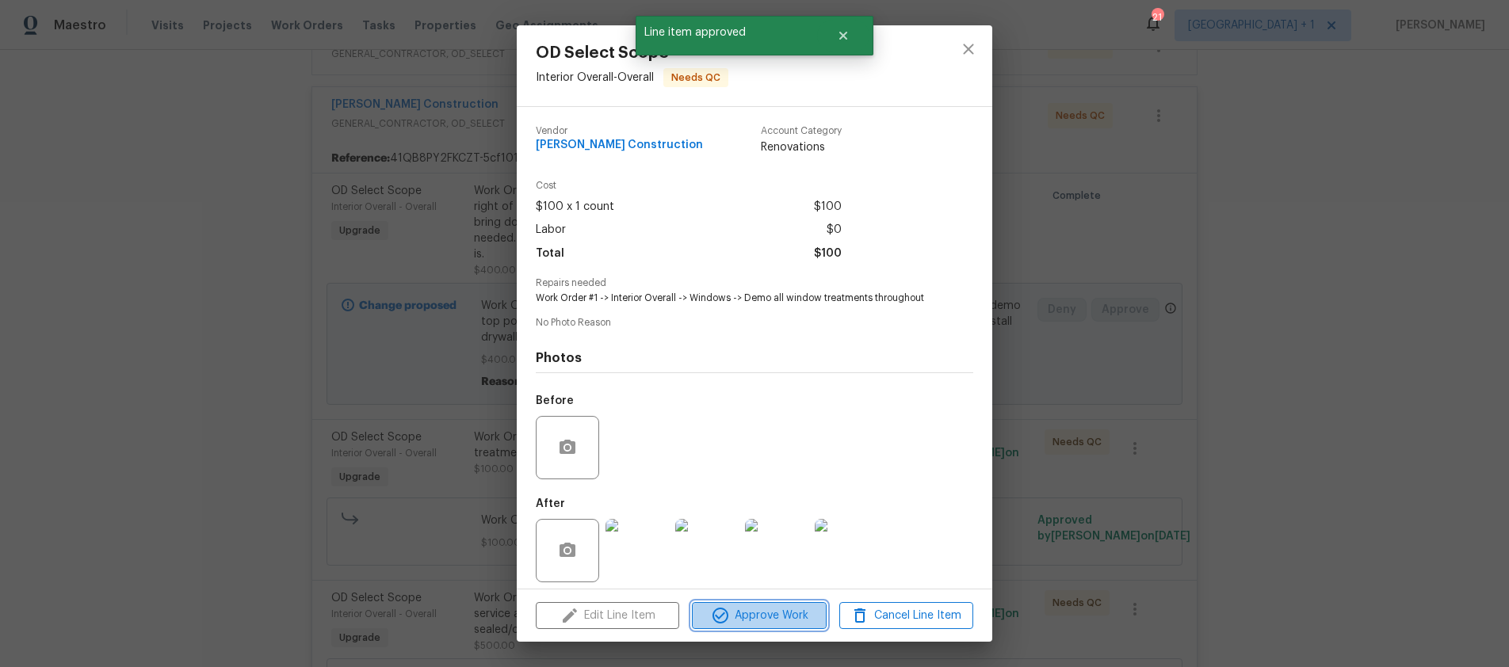
click at [778, 606] on span "Approve Work" at bounding box center [759, 616] width 124 height 20
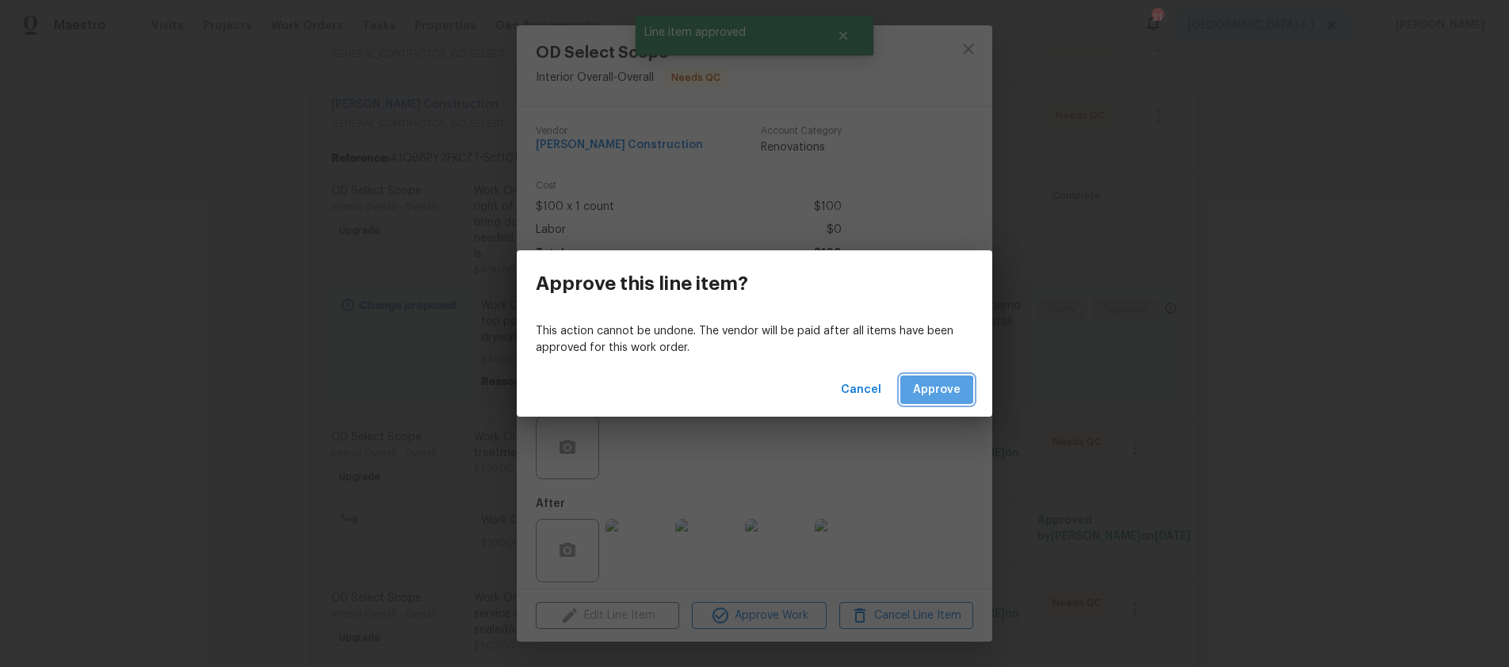
click at [907, 400] on button "Approve" at bounding box center [937, 390] width 73 height 29
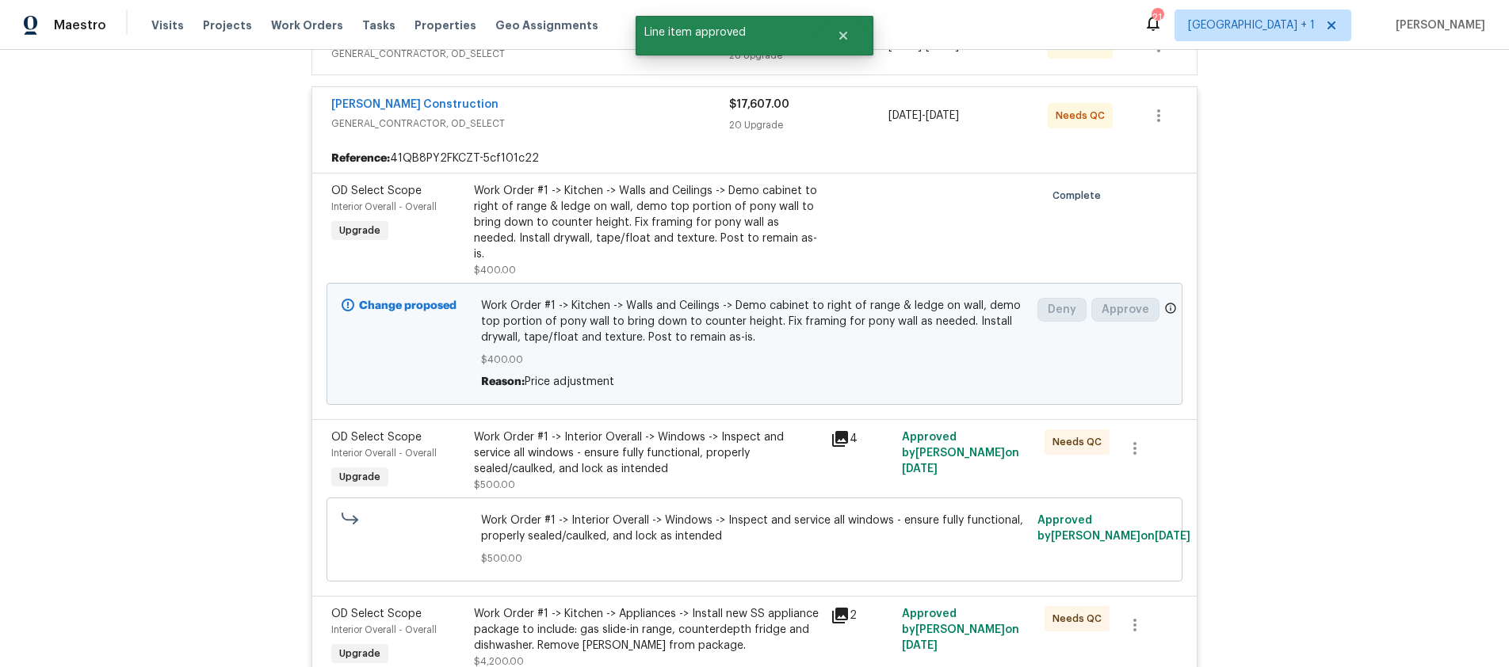
click at [771, 434] on div "Work Order #1 -> Interior Overall -> Windows -> Inspect and service all windows…" at bounding box center [647, 454] width 347 height 48
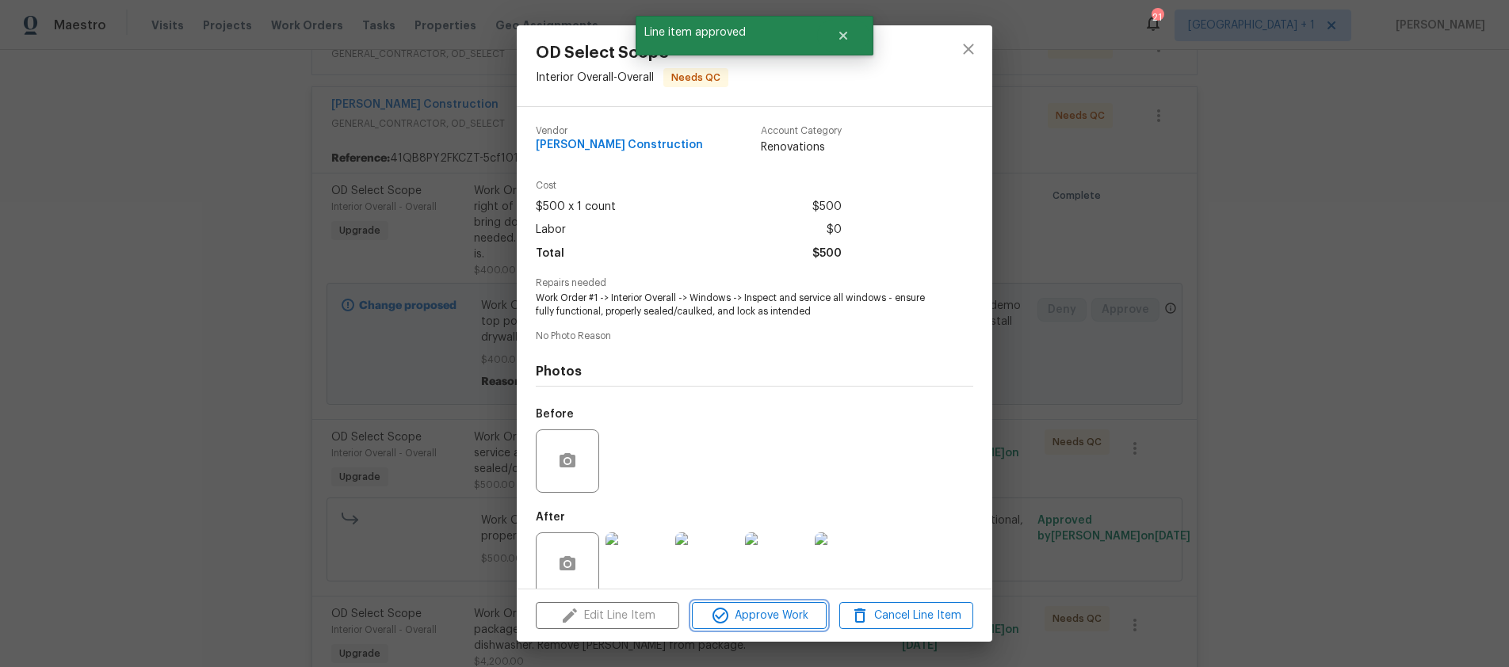
click at [774, 621] on span "Approve Work" at bounding box center [759, 616] width 124 height 20
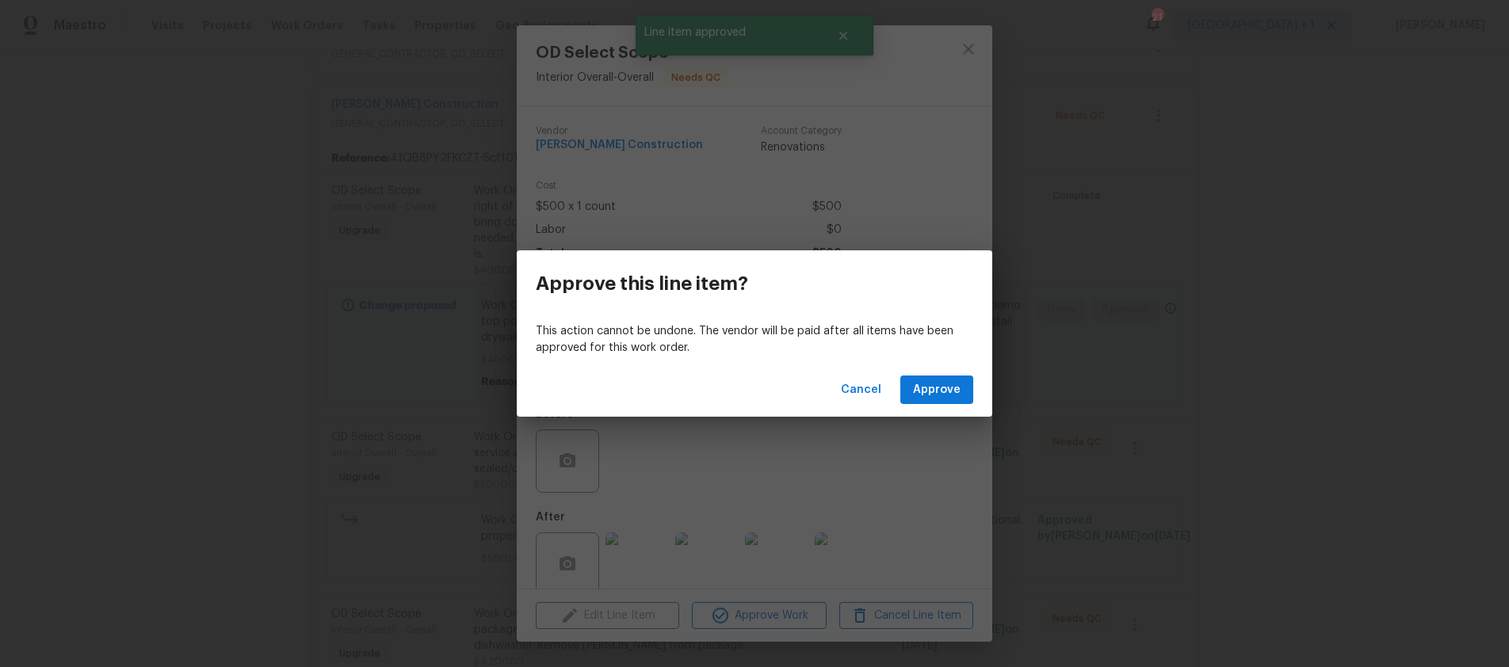
click at [962, 374] on div "Cancel Approve" at bounding box center [755, 390] width 476 height 55
click at [909, 391] on button "Approve" at bounding box center [937, 390] width 73 height 29
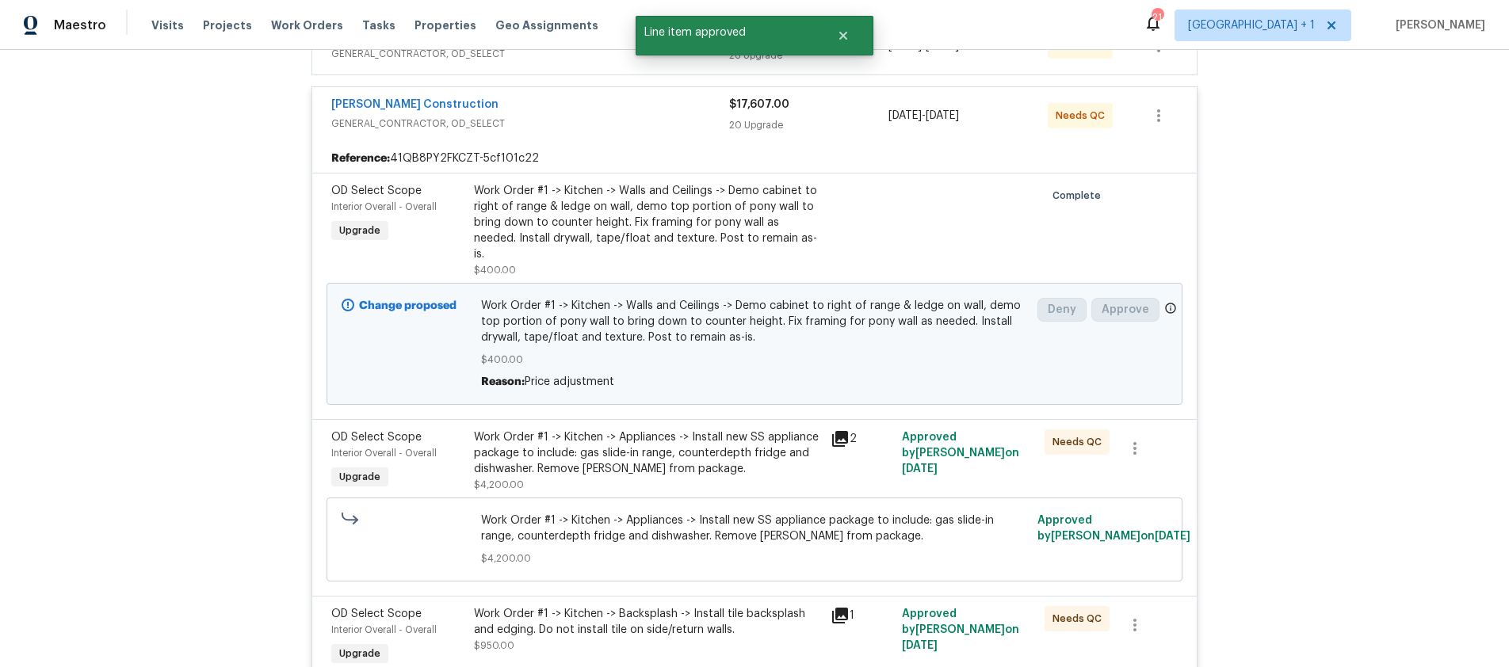
click at [767, 439] on div "Work Order #1 -> Kitchen -> Appliances -> Install new SS appliance package to i…" at bounding box center [647, 454] width 347 height 48
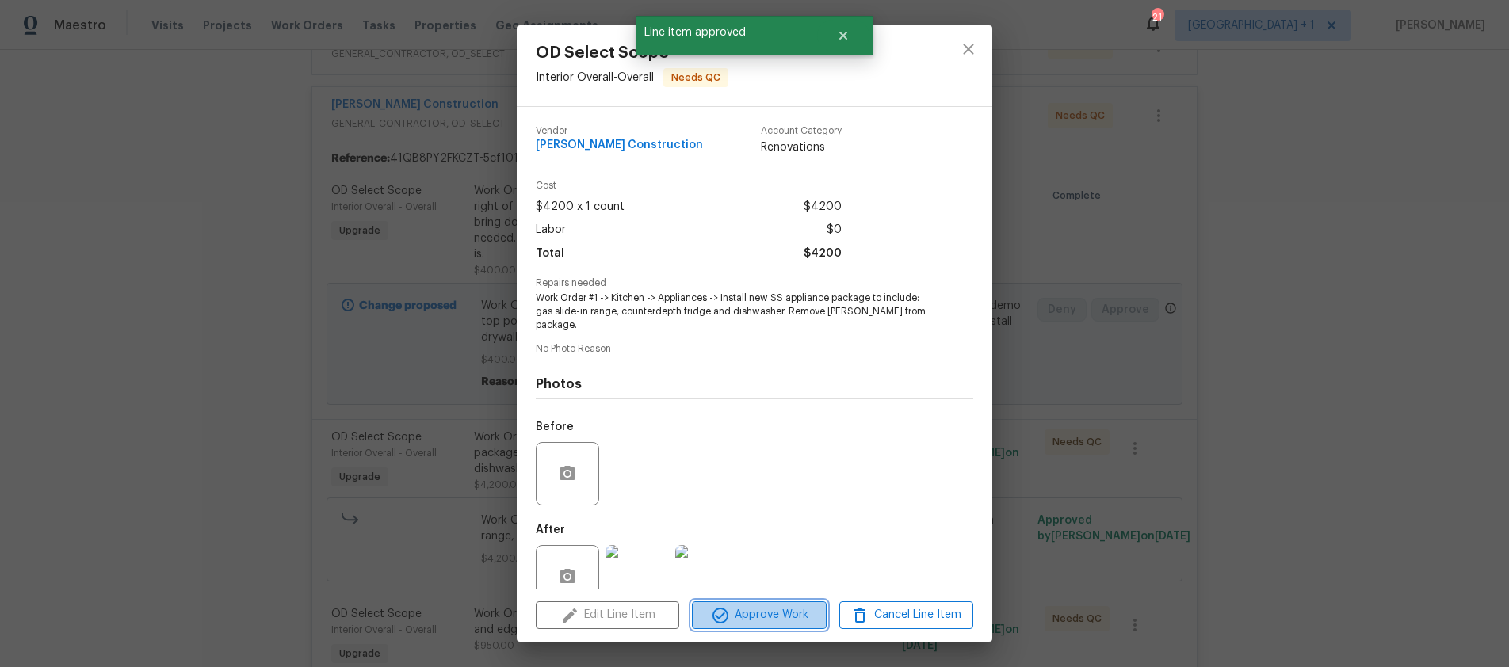
click at [763, 610] on span "Approve Work" at bounding box center [759, 616] width 124 height 20
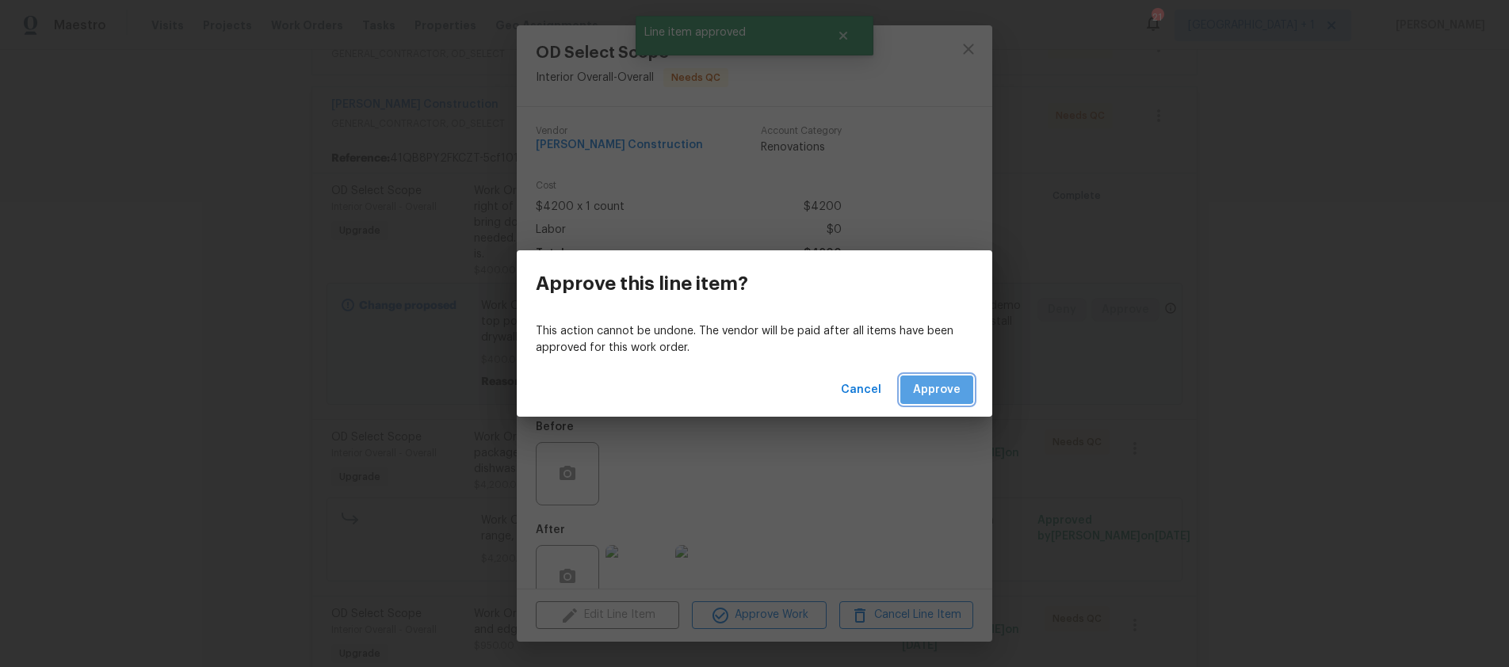
click at [931, 388] on span "Approve" at bounding box center [937, 391] width 48 height 20
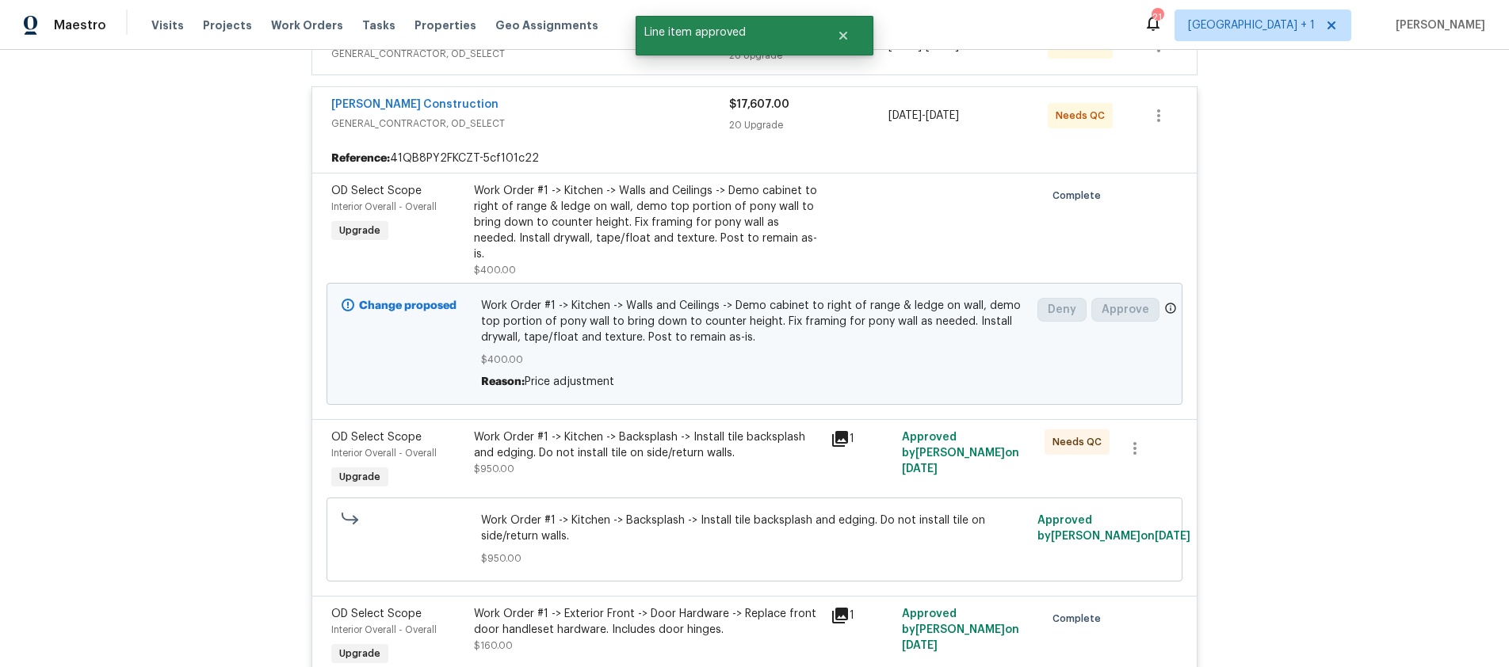
click at [782, 430] on div "Work Order #1 -> Kitchen -> Backsplash -> Install tile backsplash and edging. D…" at bounding box center [647, 446] width 347 height 32
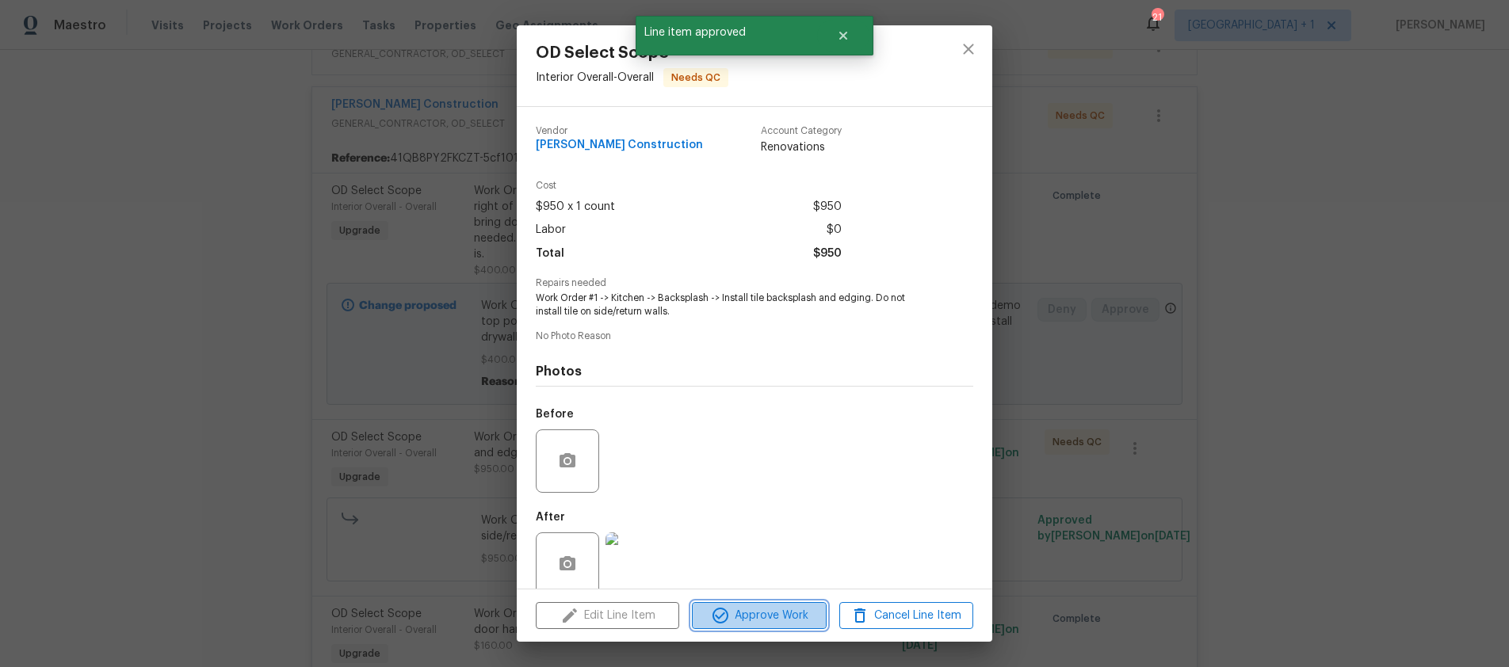
click at [771, 611] on span "Approve Work" at bounding box center [759, 616] width 124 height 20
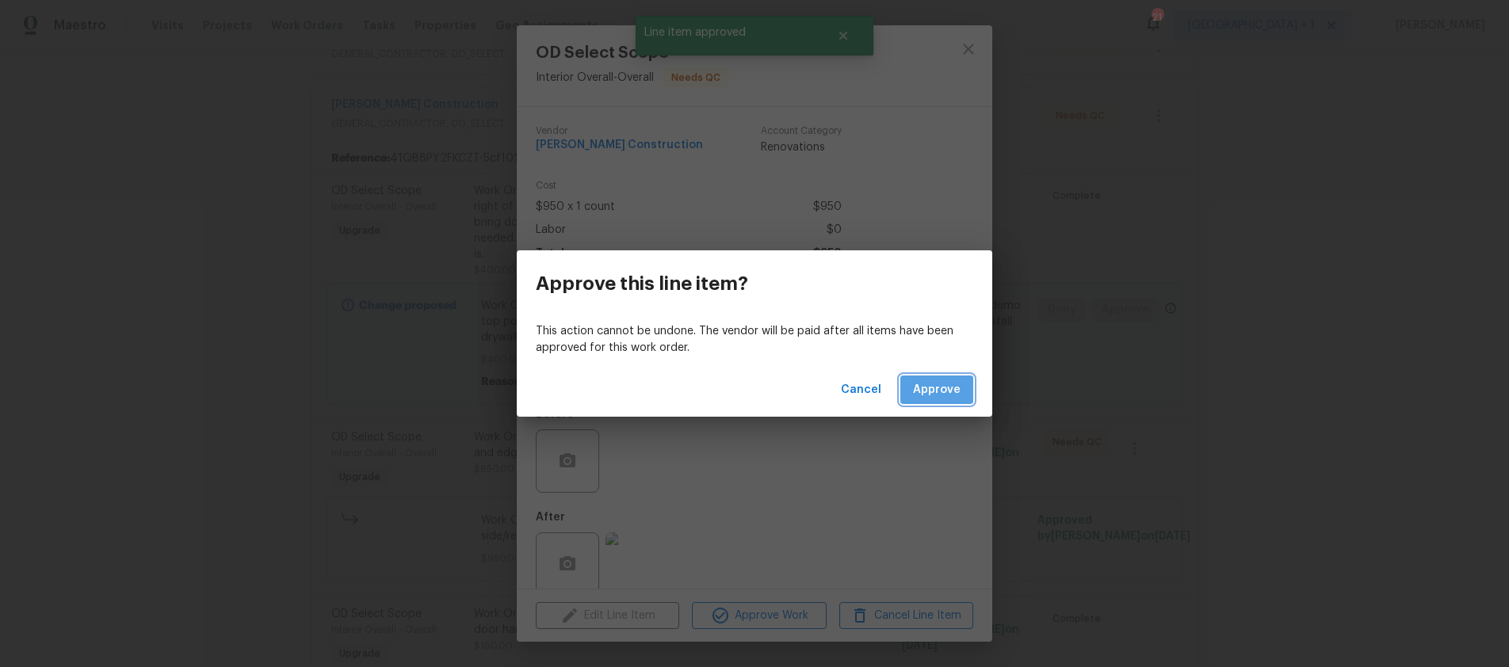
click at [950, 397] on span "Approve" at bounding box center [937, 391] width 48 height 20
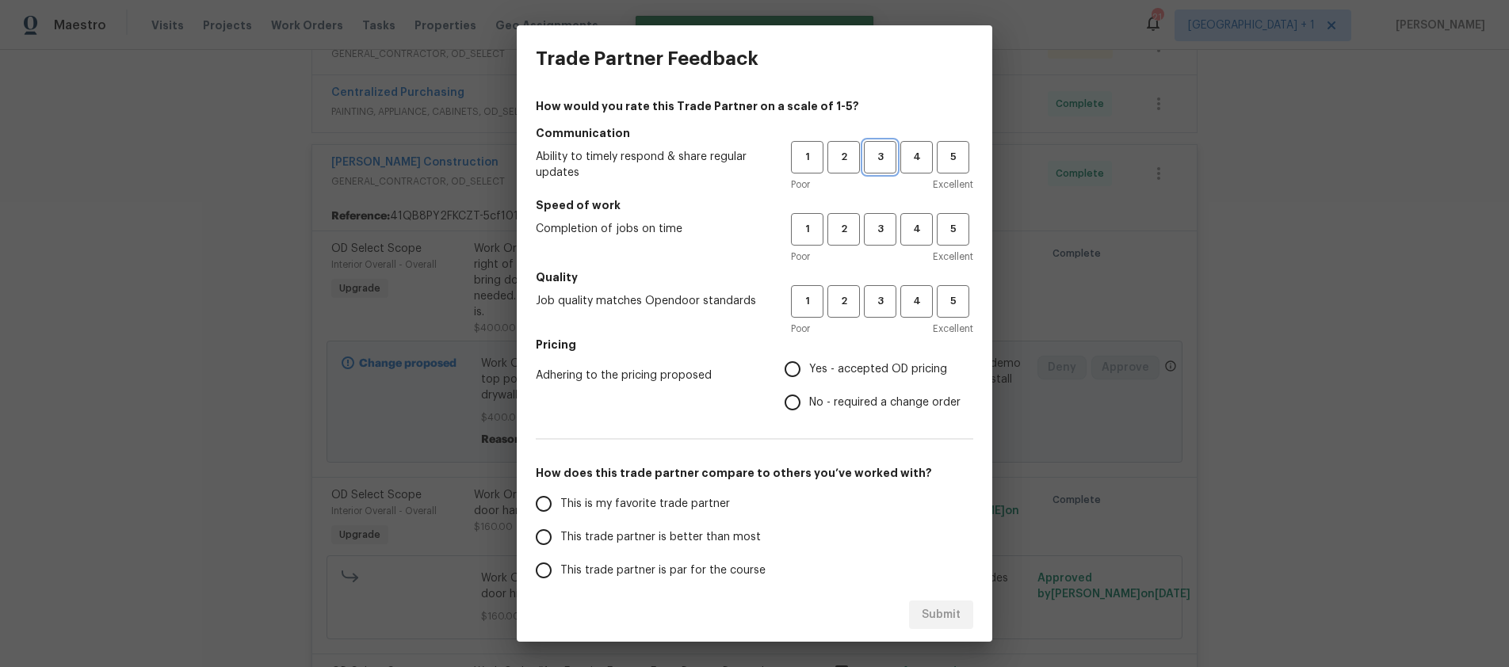
click at [875, 163] on span "3" at bounding box center [880, 157] width 29 height 18
click at [874, 233] on span "3" at bounding box center [880, 229] width 29 height 18
click at [865, 310] on button "3" at bounding box center [880, 301] width 33 height 33
click at [783, 374] on input "Yes - accepted OD pricing" at bounding box center [792, 369] width 33 height 33
radio input "true"
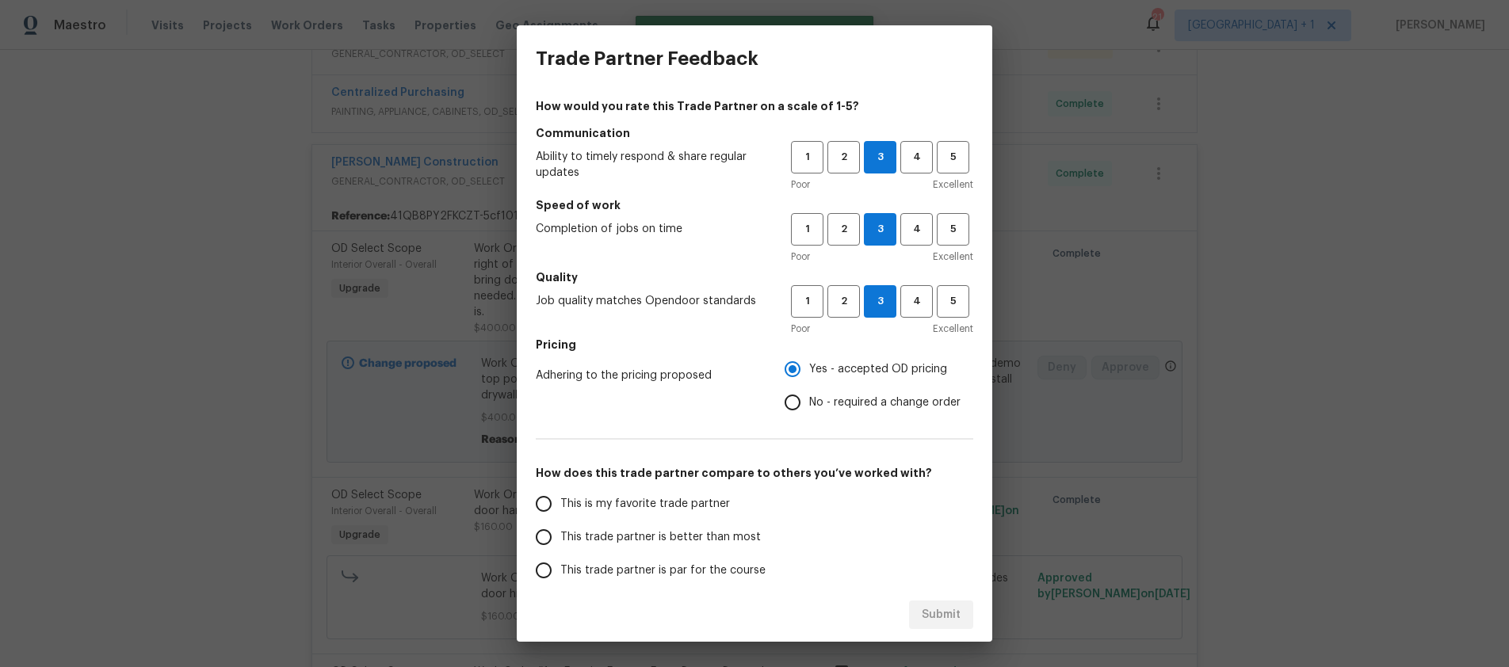
click at [567, 542] on span "This trade partner is better than most" at bounding box center [660, 538] width 201 height 17
click at [560, 542] on input "This trade partner is better than most" at bounding box center [543, 537] width 33 height 33
click at [936, 607] on span "Submit" at bounding box center [941, 616] width 39 height 20
radio input "true"
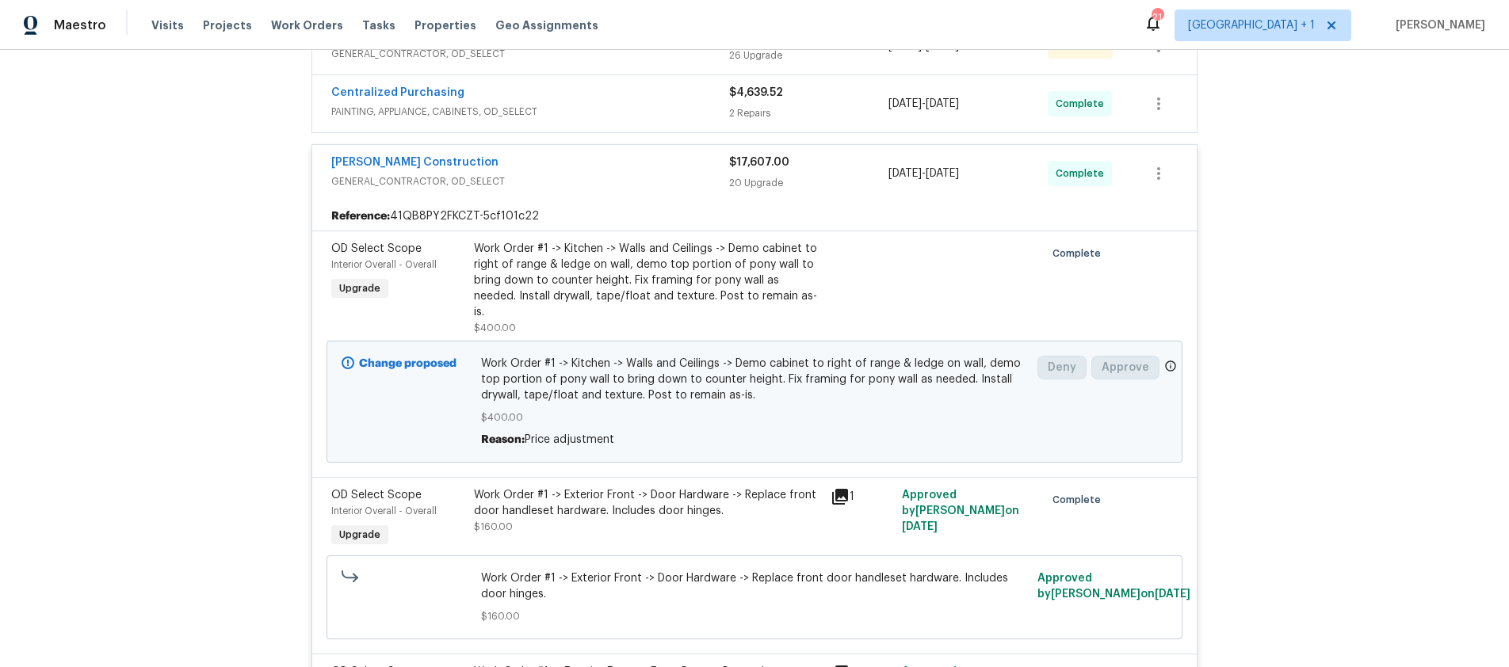
radio input "false"
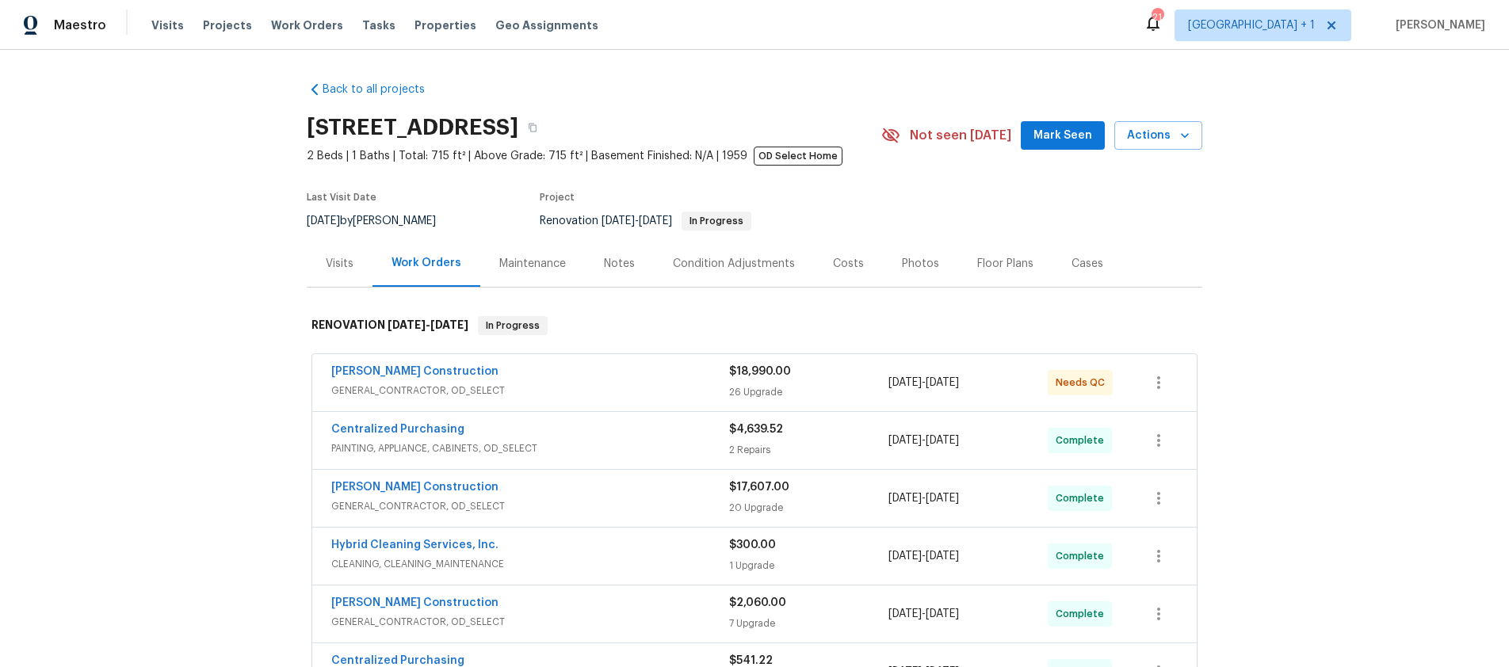
click at [741, 387] on div "26 Upgrade" at bounding box center [808, 392] width 159 height 16
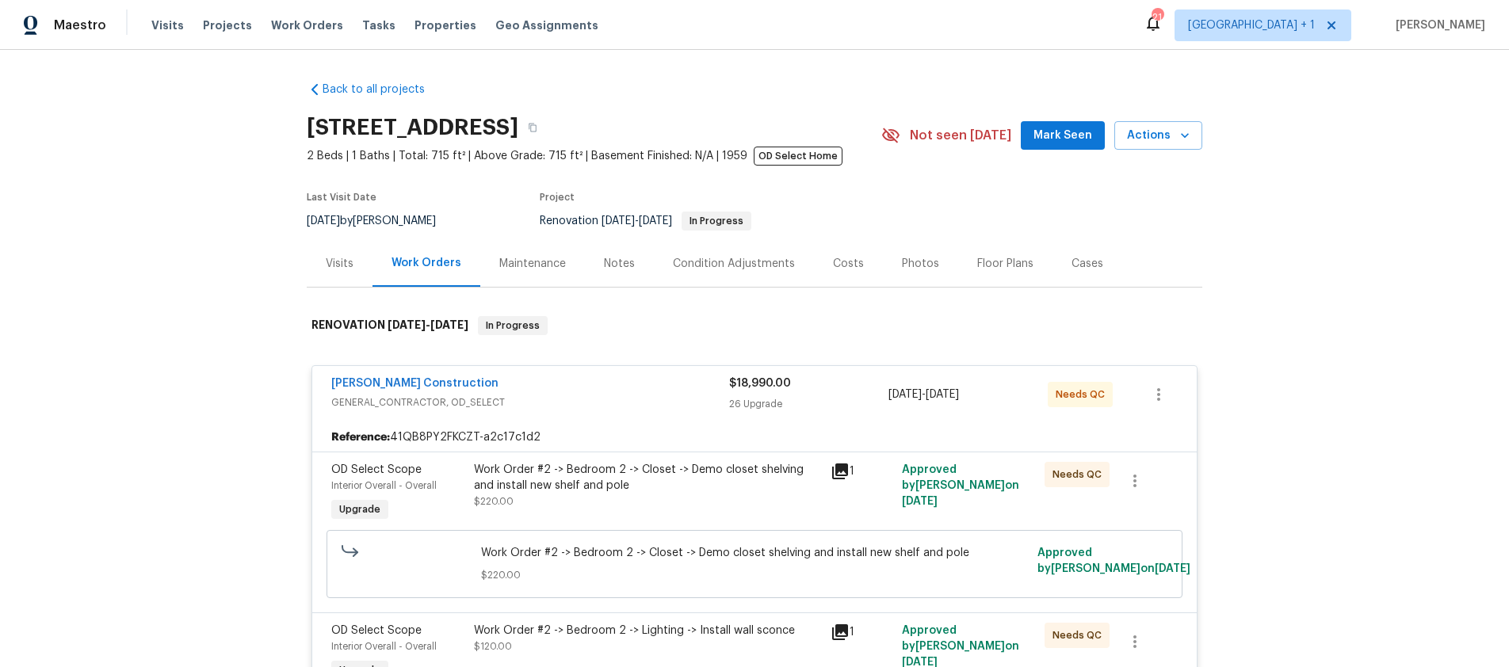
click at [759, 480] on div "Work Order #2 -> Bedroom 2 -> Closet -> Demo closet shelving and install new sh…" at bounding box center [647, 478] width 347 height 32
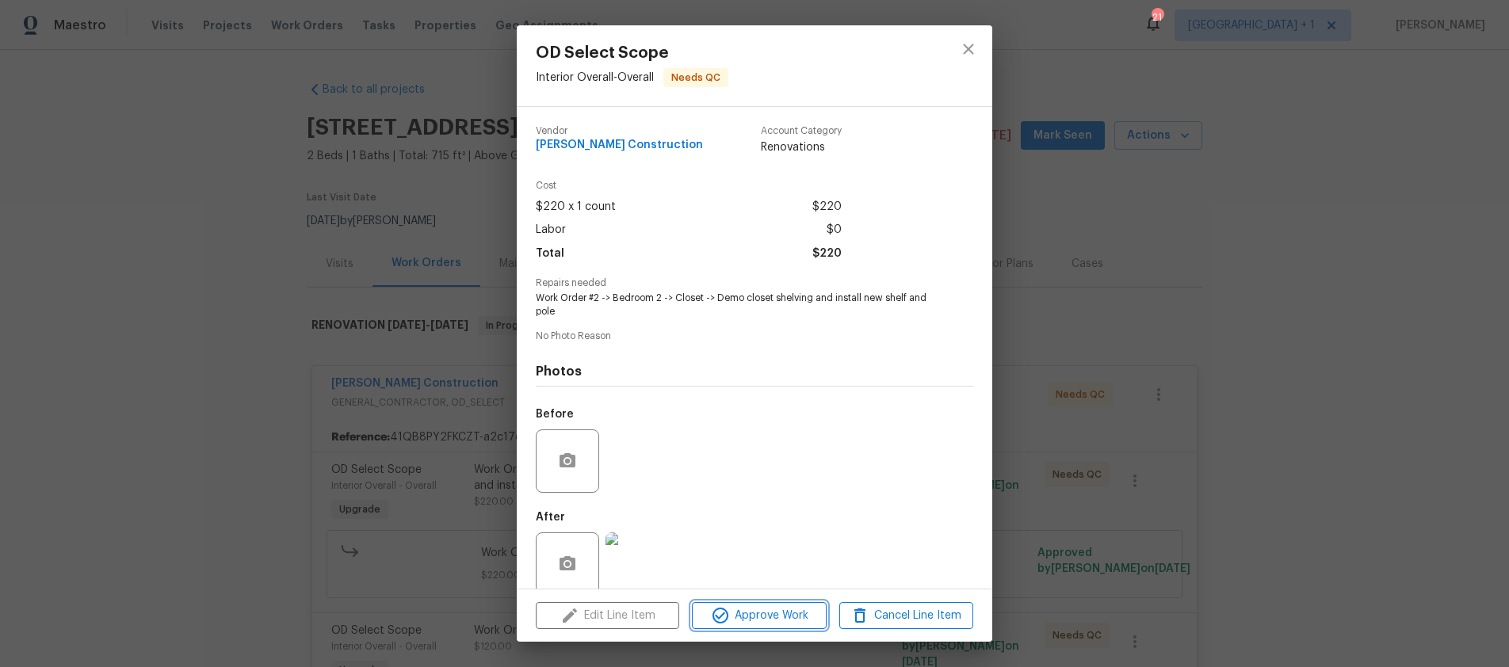
click at [763, 607] on span "Approve Work" at bounding box center [759, 616] width 124 height 20
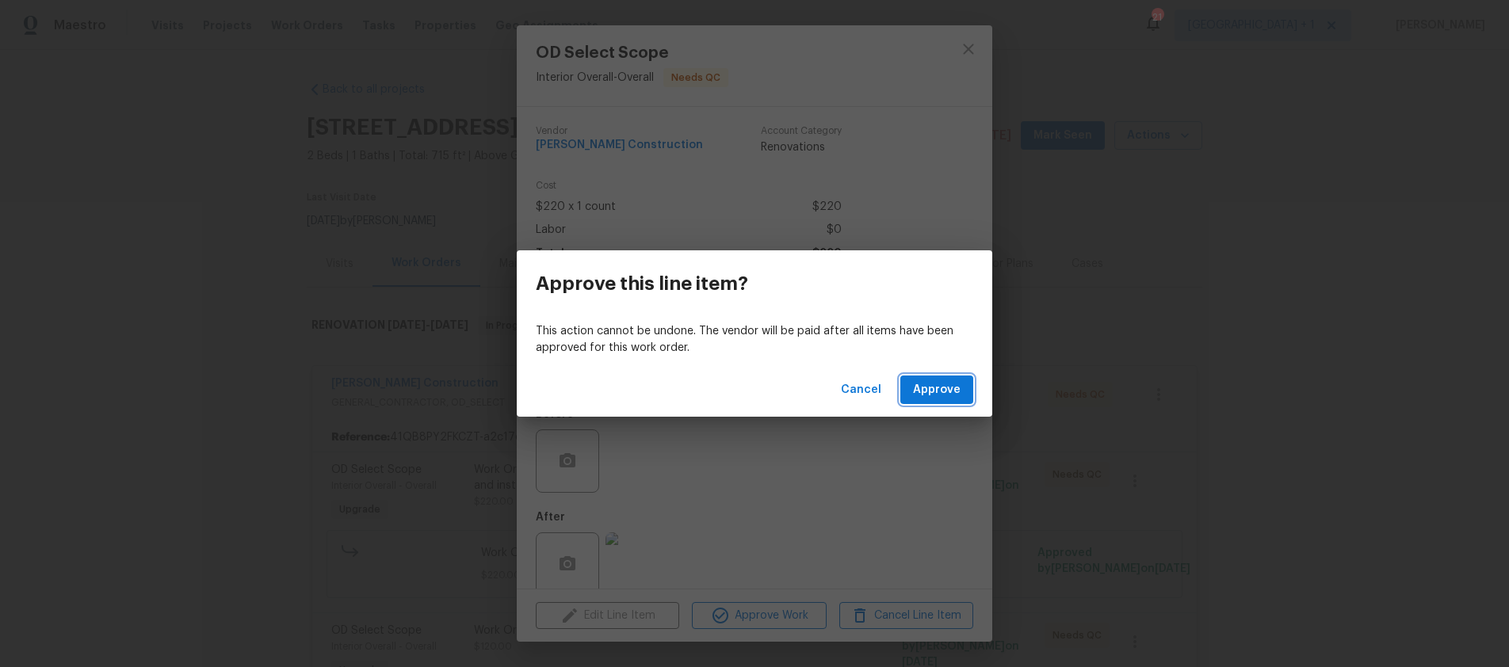
click at [938, 384] on span "Approve" at bounding box center [937, 391] width 48 height 20
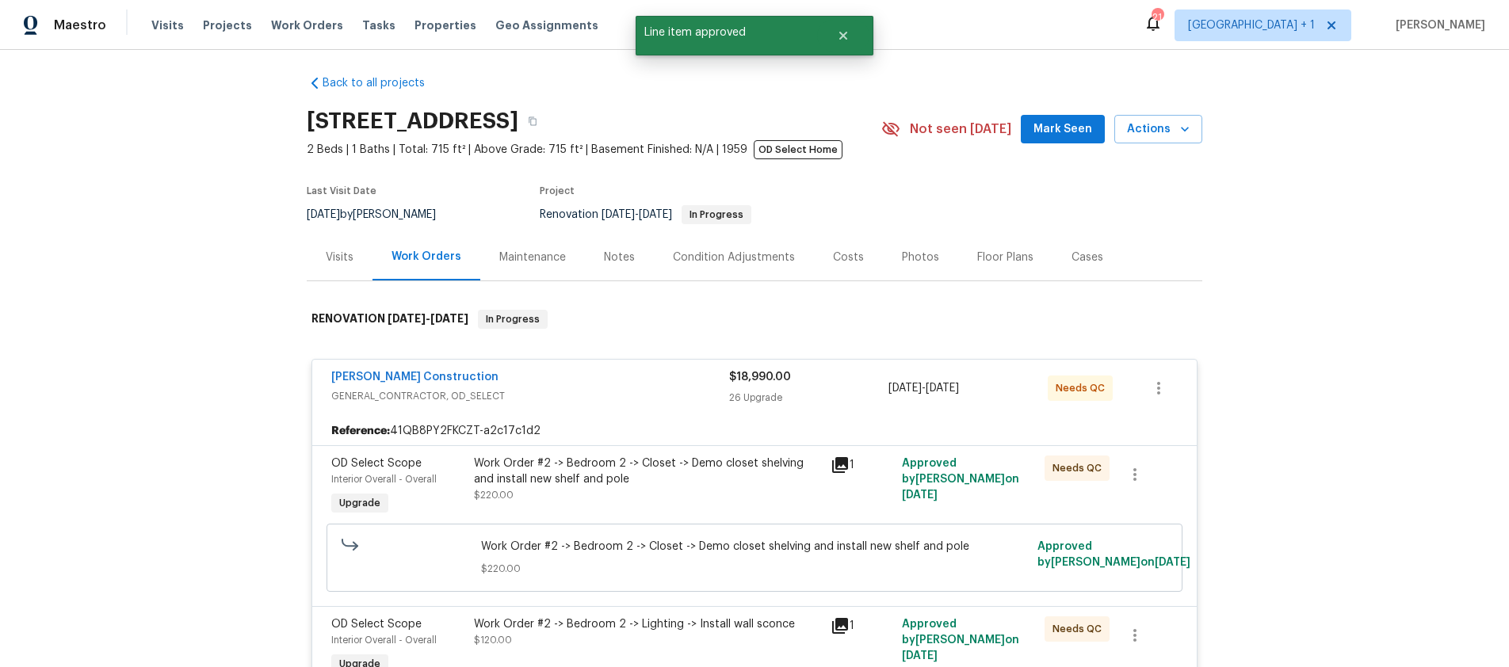
scroll to position [13, 0]
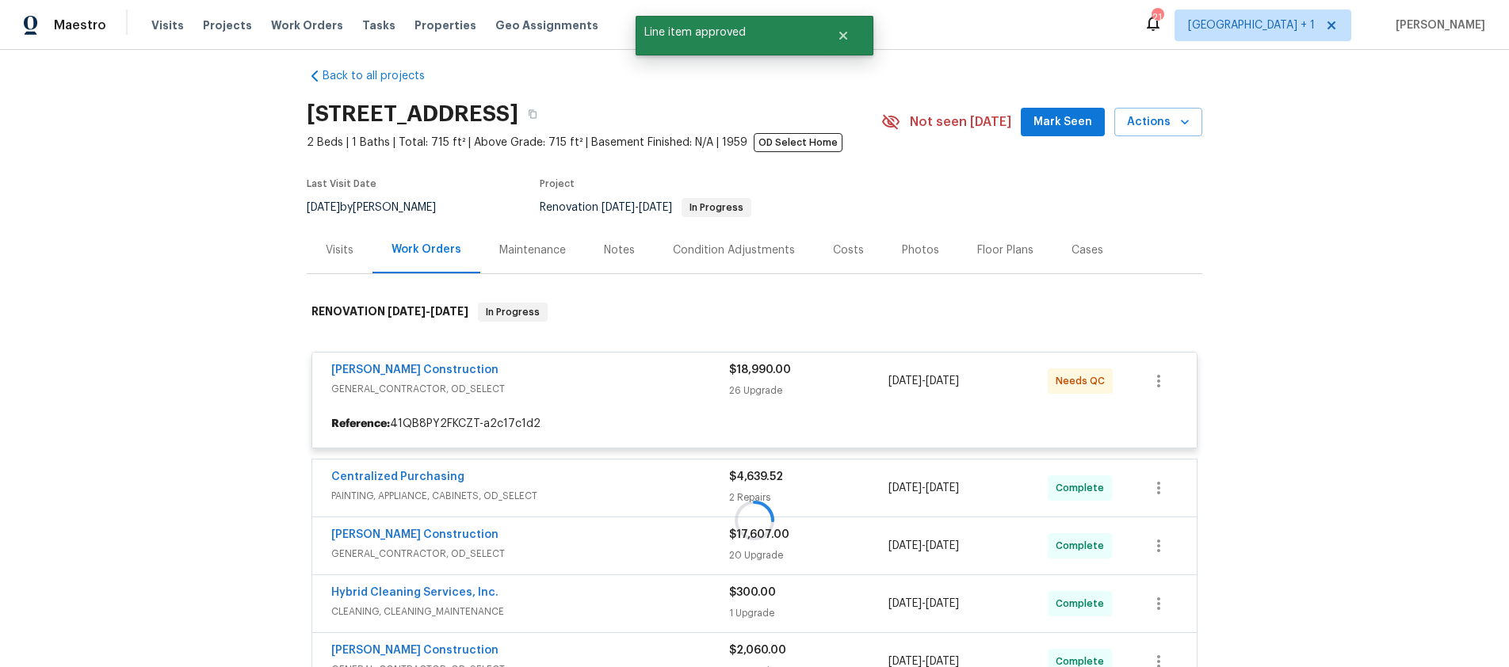
click at [755, 479] on div at bounding box center [755, 520] width 896 height 467
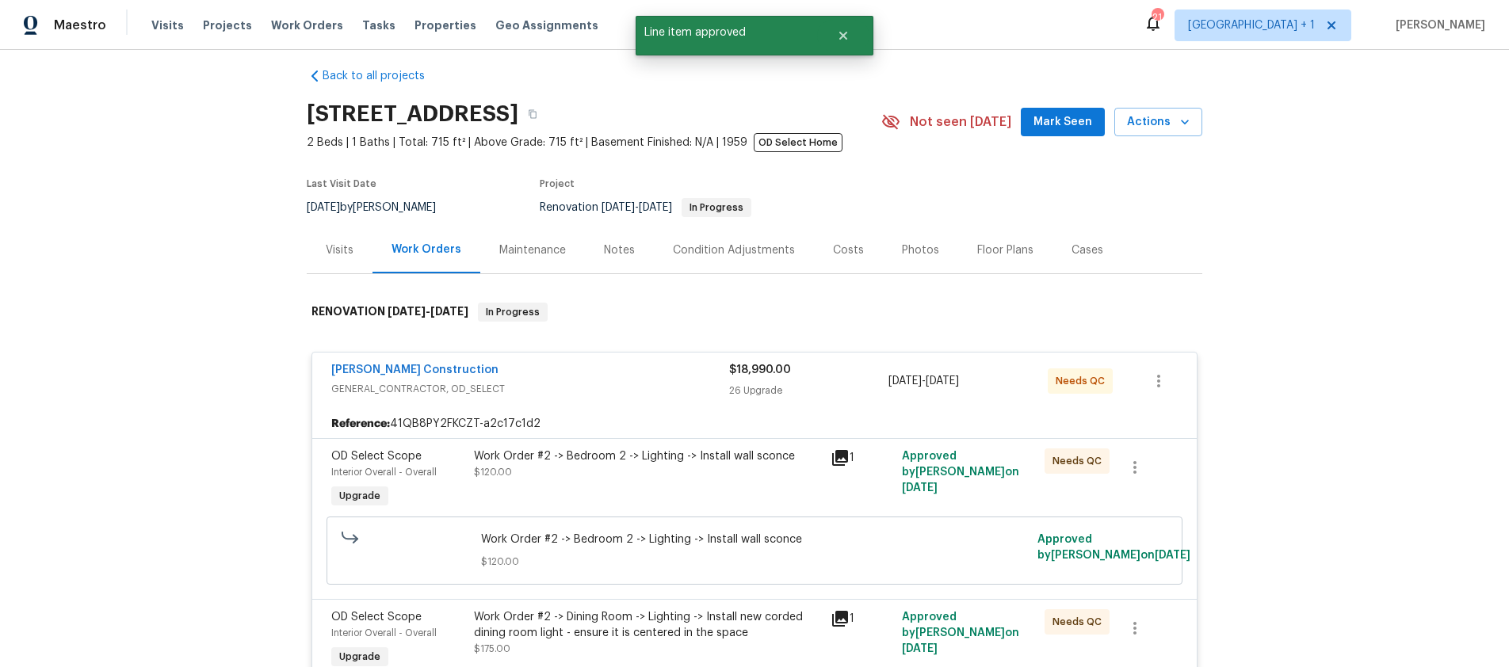
click at [754, 386] on div "26 Upgrade" at bounding box center [808, 391] width 159 height 16
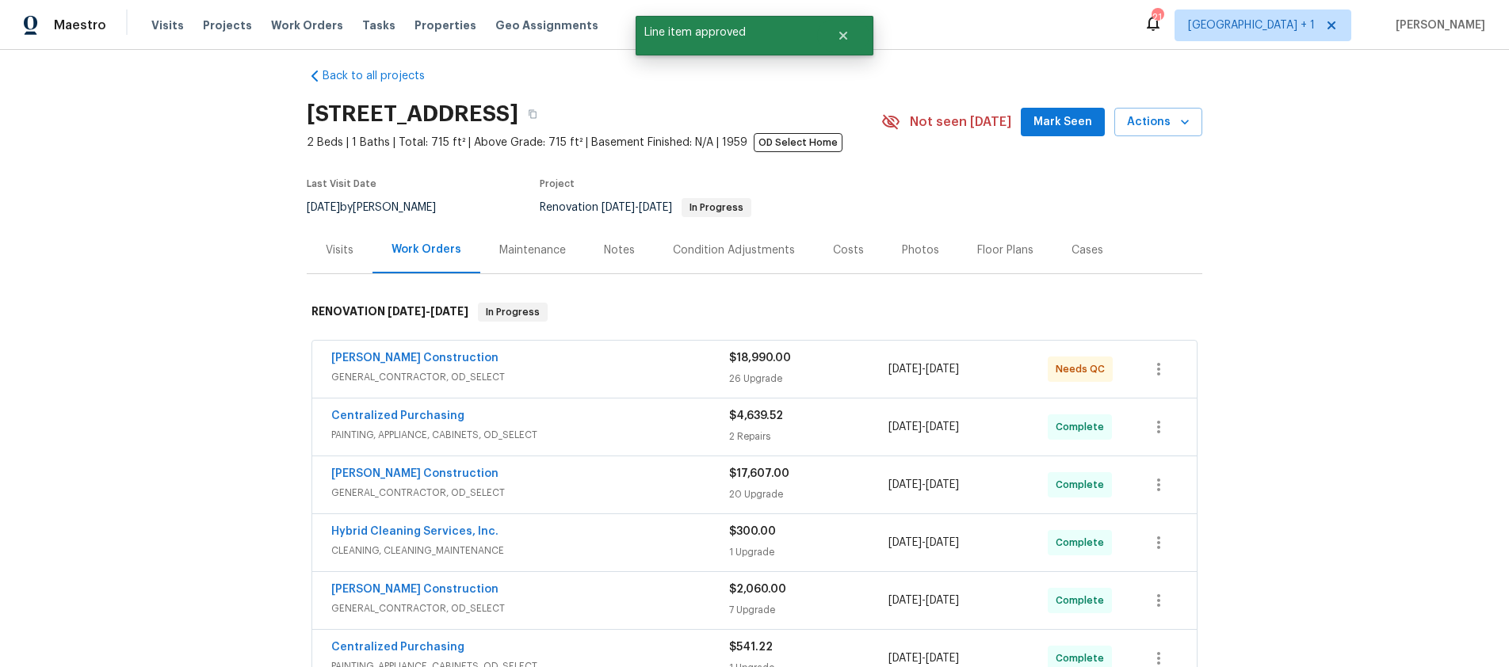
click at [748, 384] on div "26 Upgrade" at bounding box center [808, 379] width 159 height 16
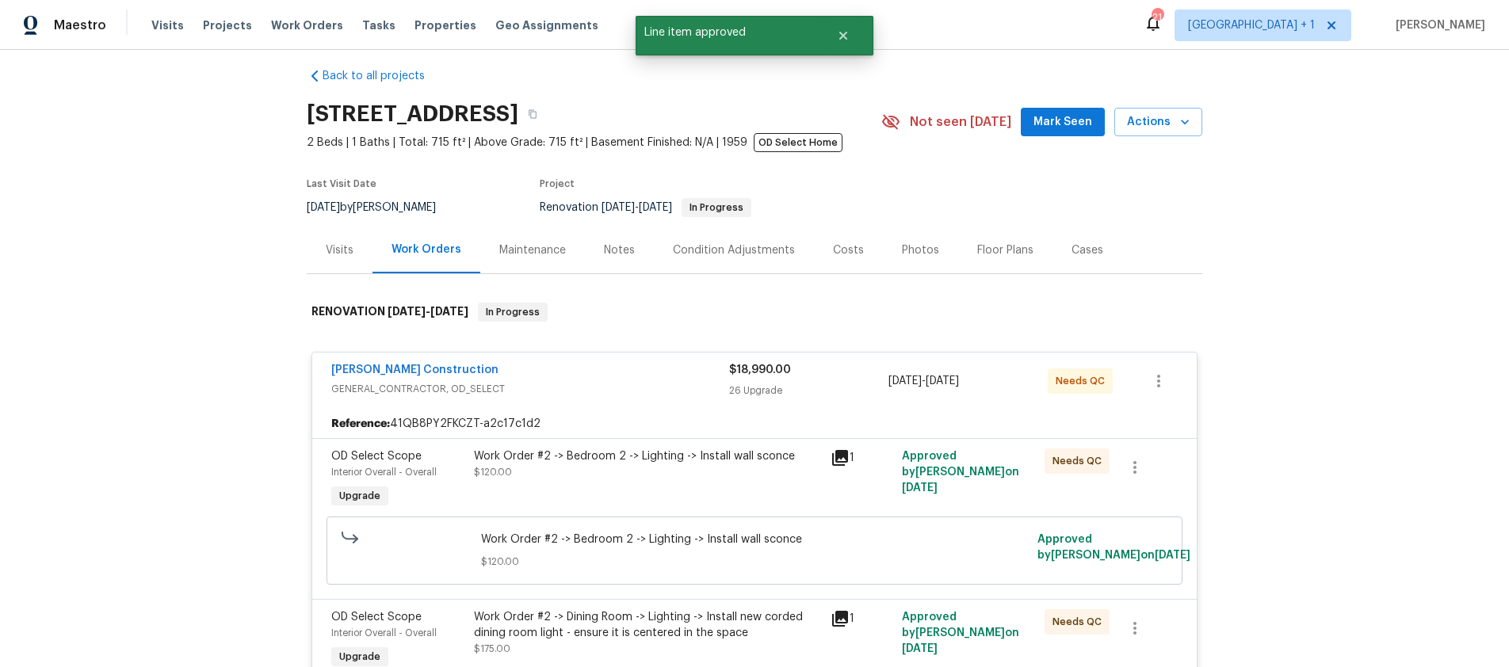
click at [769, 480] on div "Work Order #2 -> Bedroom 2 -> Lighting -> Install wall sconce $120.00" at bounding box center [647, 465] width 347 height 32
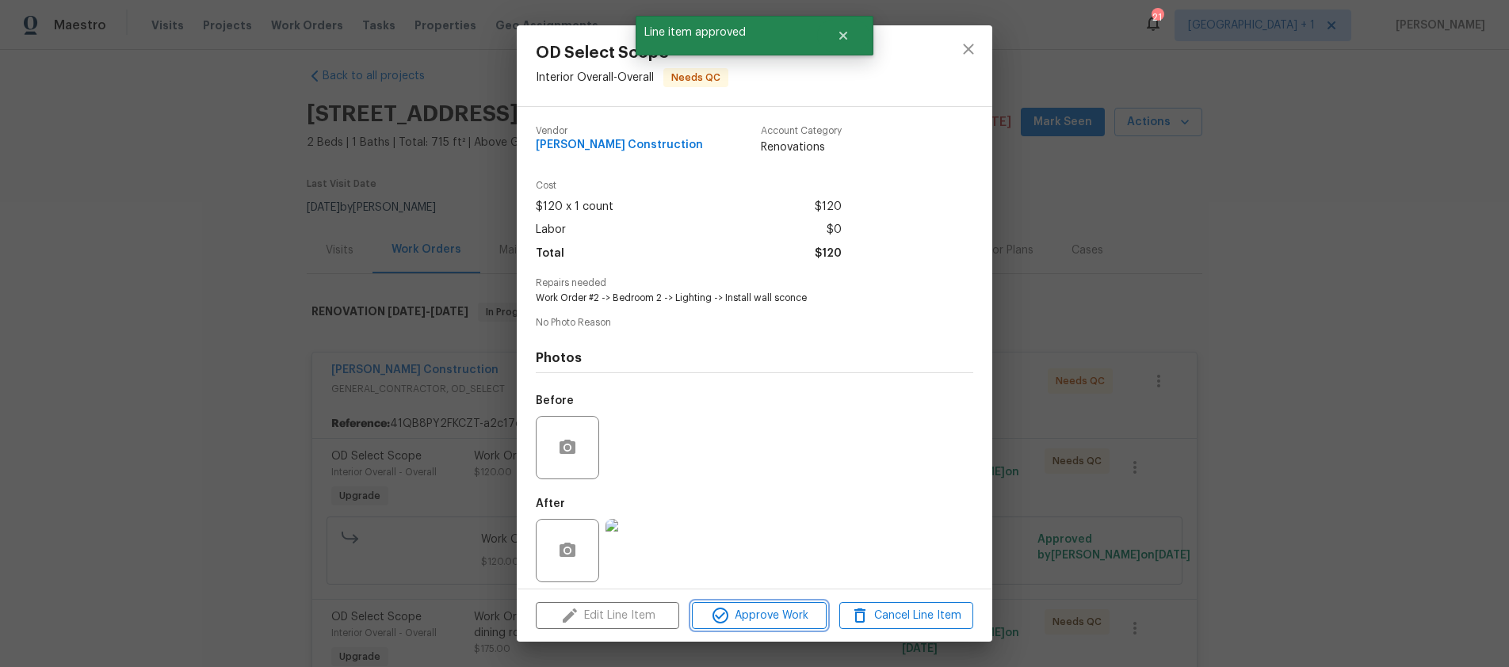
click at [790, 612] on span "Approve Work" at bounding box center [759, 616] width 124 height 20
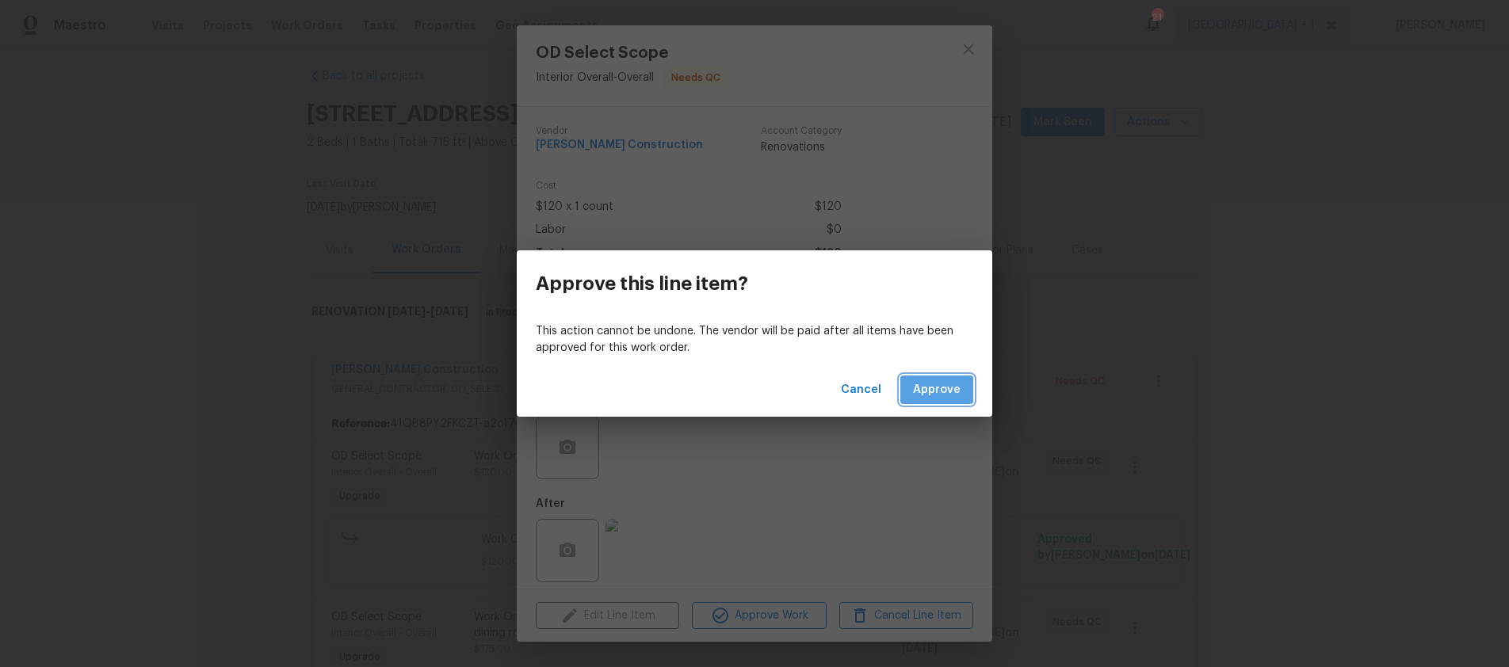
click at [939, 384] on span "Approve" at bounding box center [937, 391] width 48 height 20
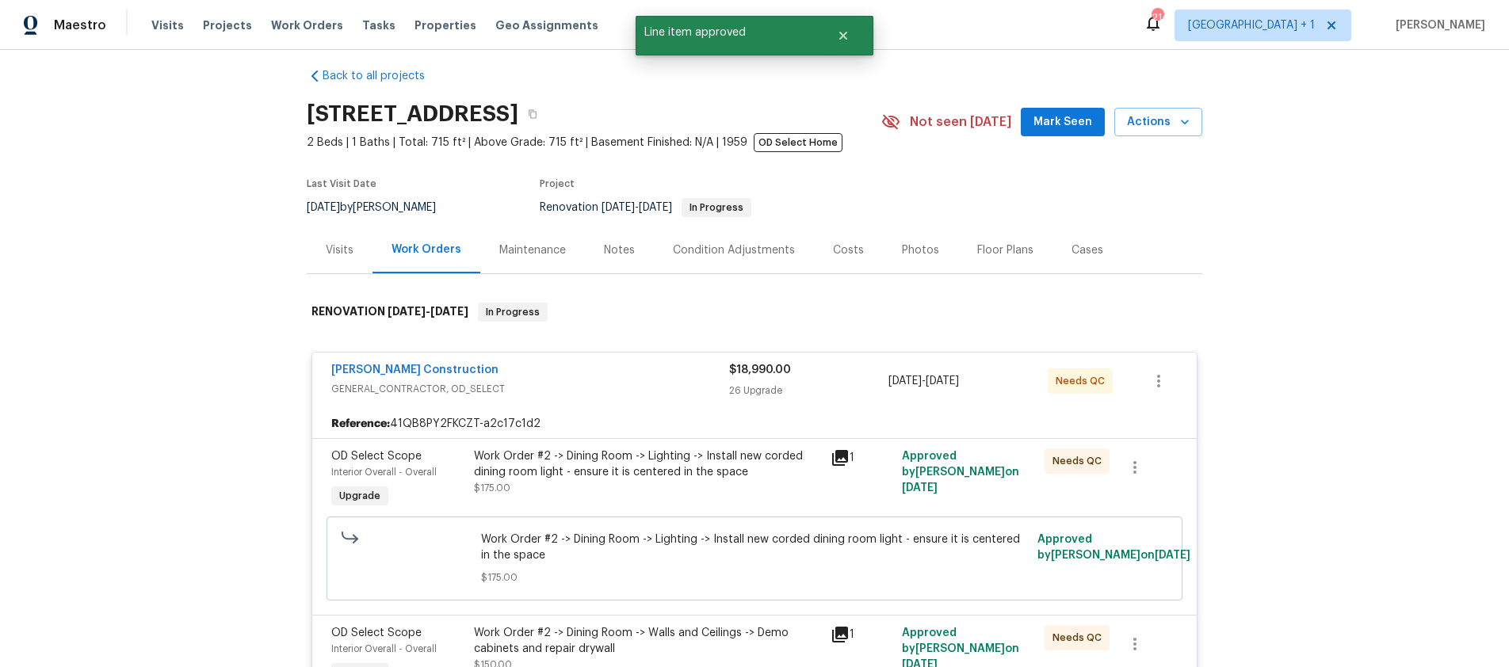
click at [751, 486] on div "Work Order #2 -> Dining Room -> Lighting -> Install new corded dining room ligh…" at bounding box center [647, 473] width 347 height 48
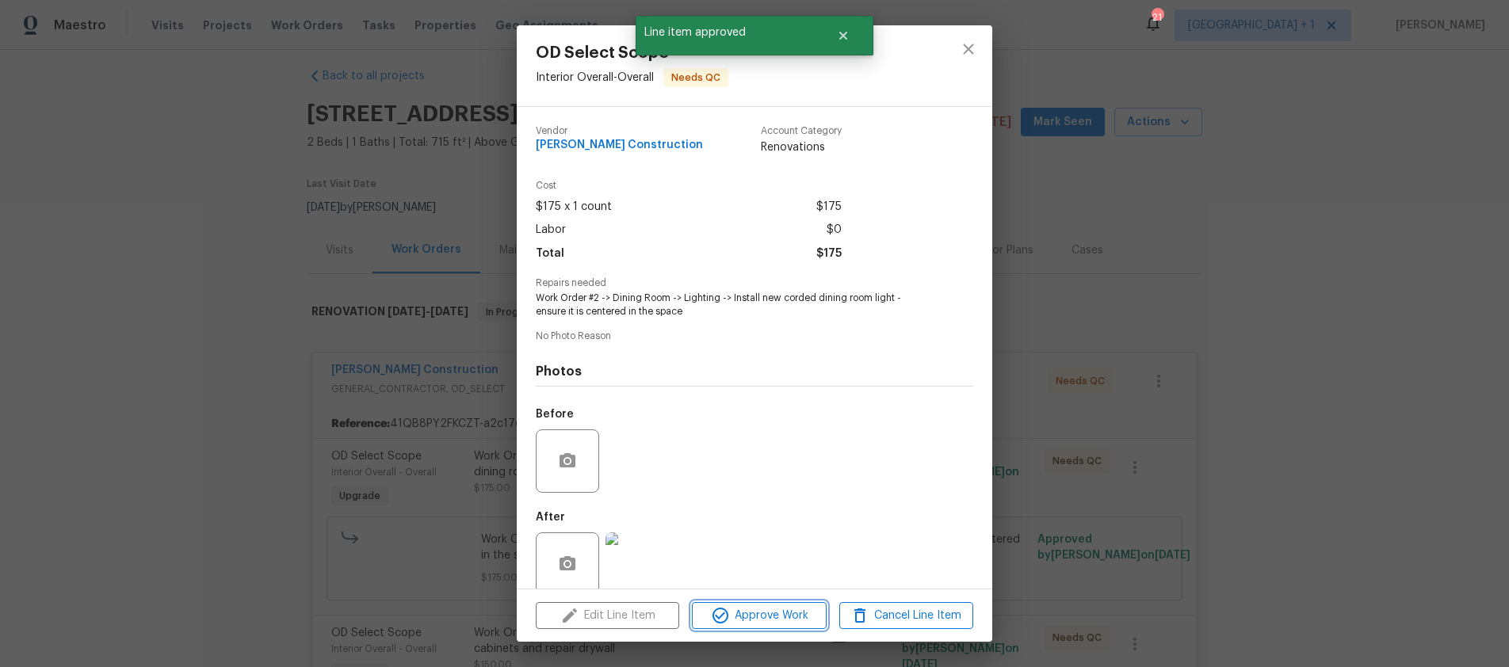
click at [783, 618] on span "Approve Work" at bounding box center [759, 616] width 124 height 20
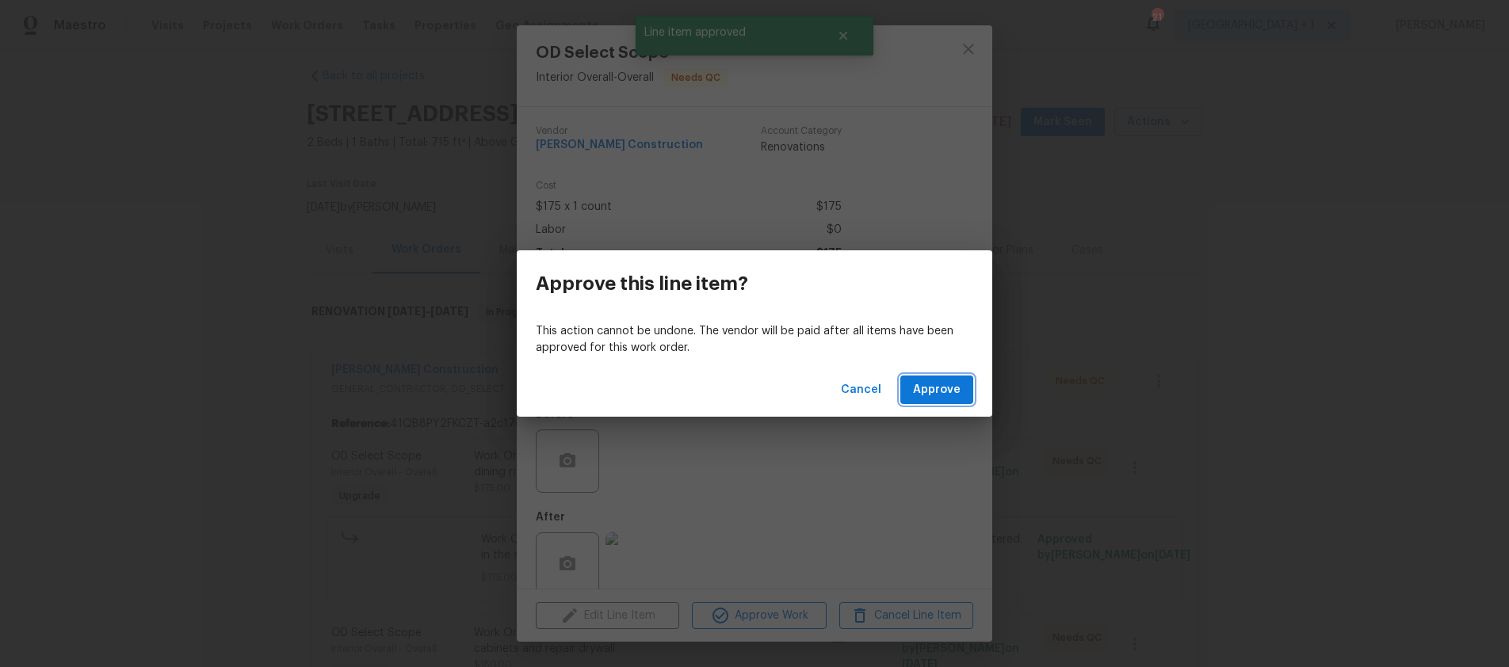
click at [954, 381] on span "Approve" at bounding box center [937, 391] width 48 height 20
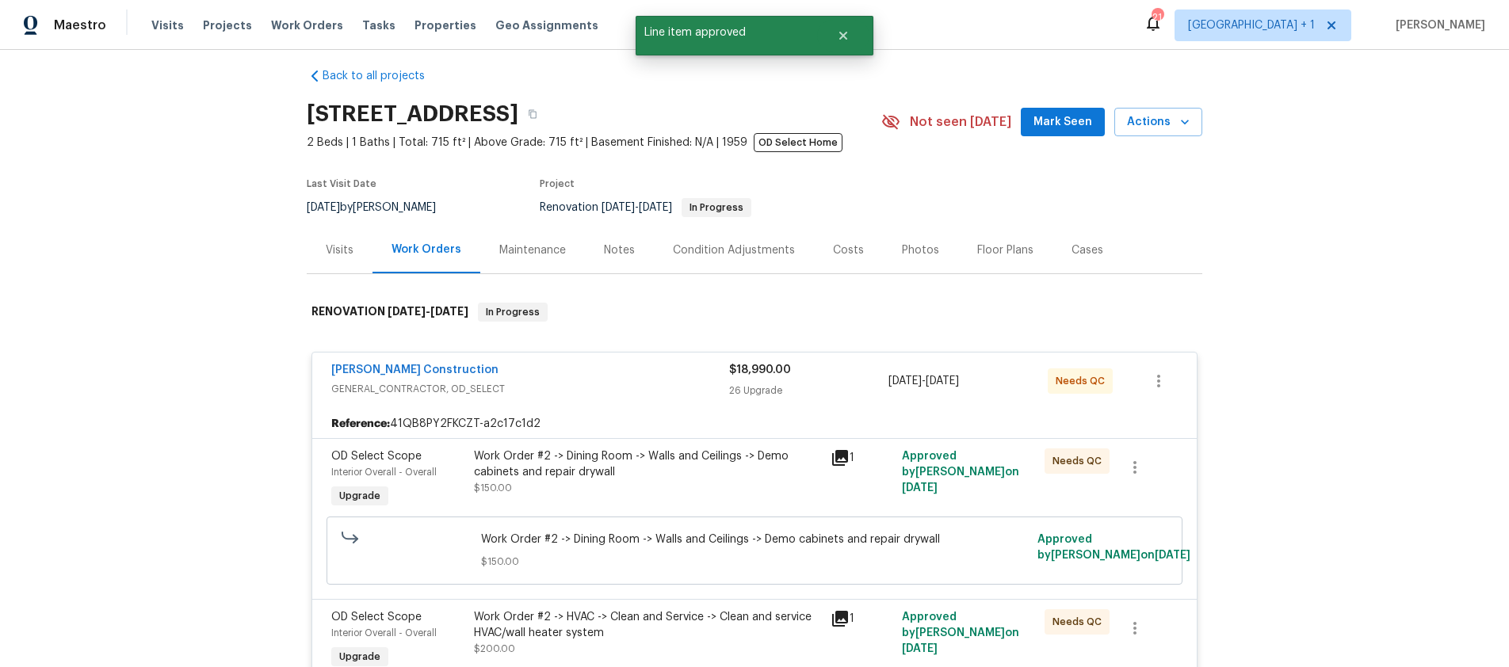
click at [741, 480] on div "Work Order #2 -> Dining Room -> Walls and Ceilings -> Demo cabinets and repair …" at bounding box center [647, 473] width 347 height 48
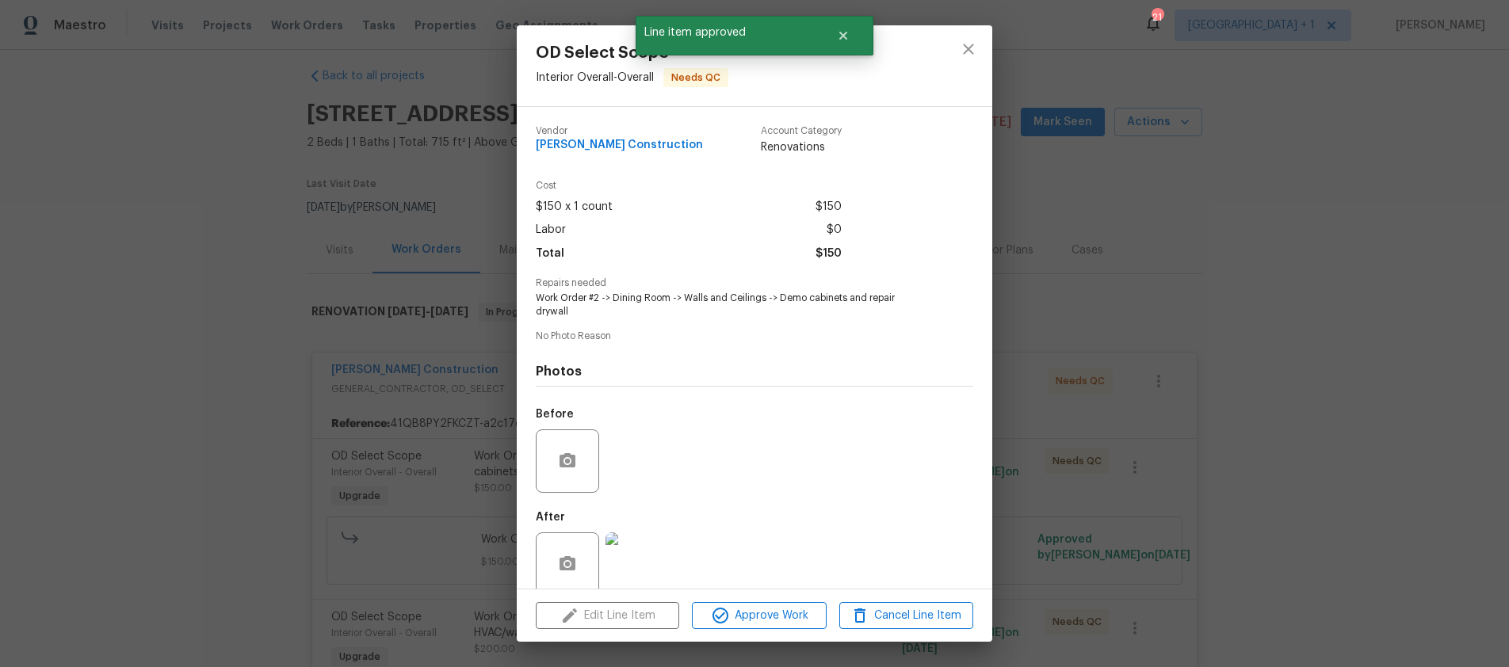
click at [770, 638] on div "Edit Line Item Approve Work Cancel Line Item" at bounding box center [755, 616] width 476 height 53
click at [772, 611] on span "Approve Work" at bounding box center [759, 616] width 124 height 20
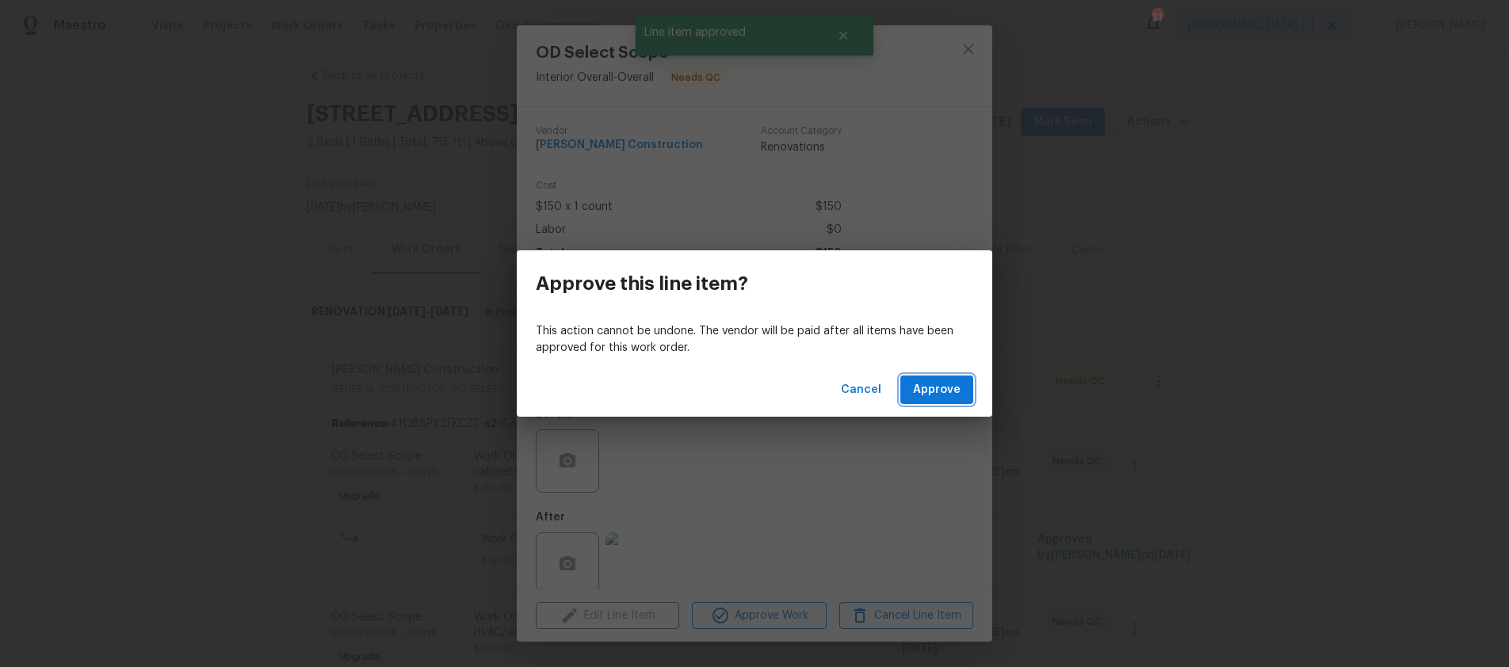
click at [928, 381] on span "Approve" at bounding box center [937, 391] width 48 height 20
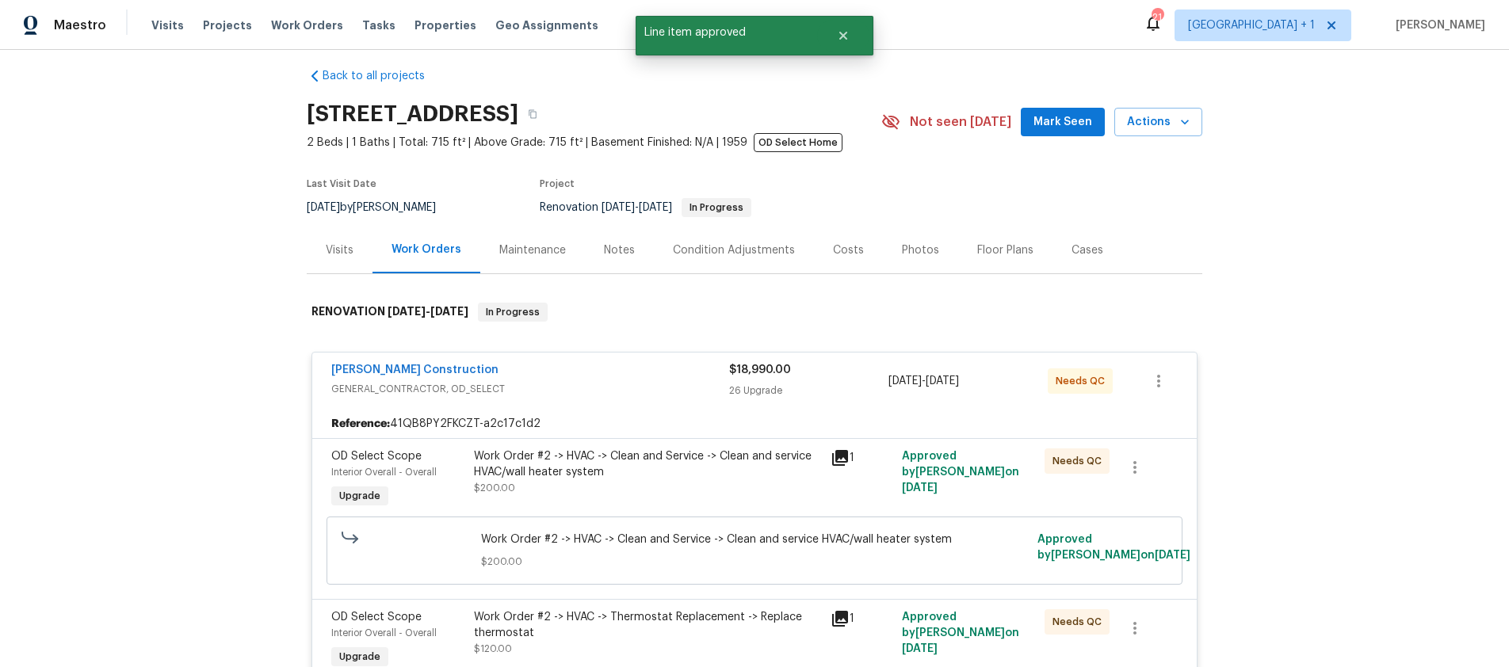
click at [751, 466] on div "Work Order #2 -> HVAC -> Clean and Service -> Clean and service HVAC/wall heate…" at bounding box center [647, 465] width 347 height 32
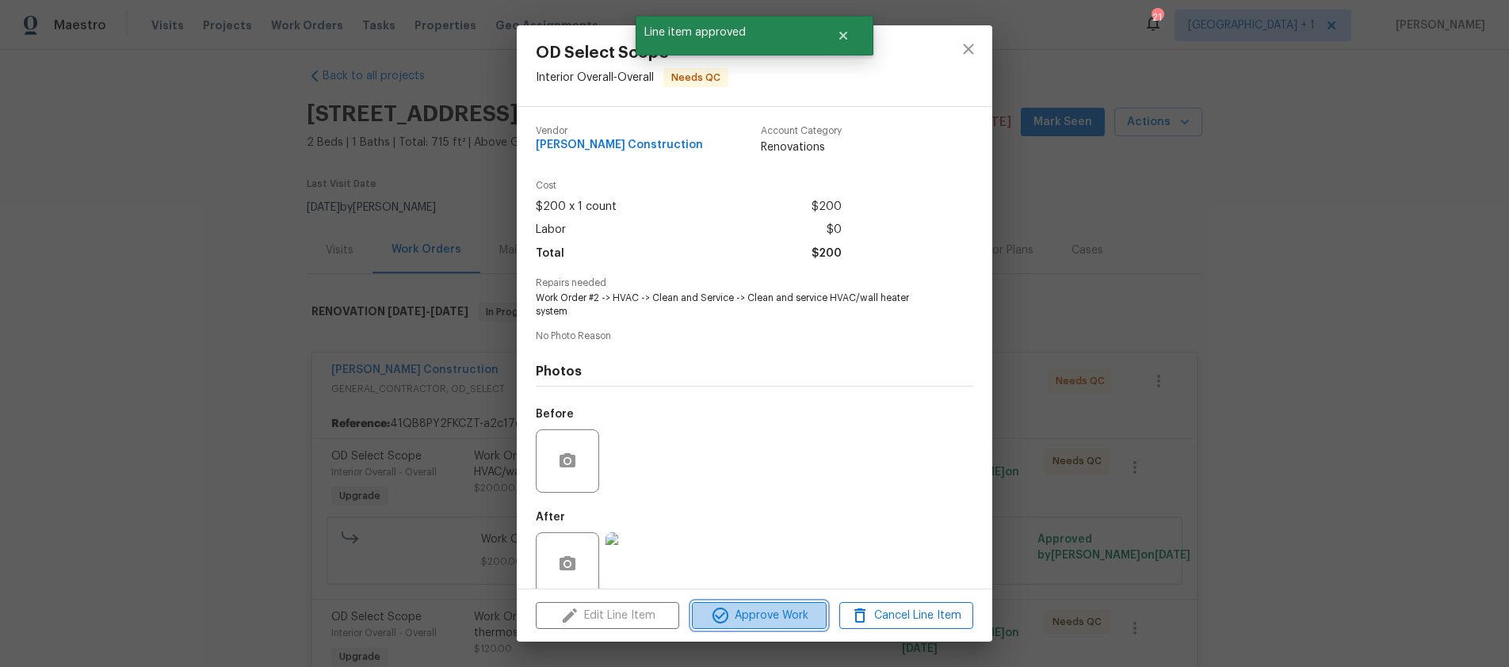
click at [759, 614] on span "Approve Work" at bounding box center [759, 616] width 124 height 20
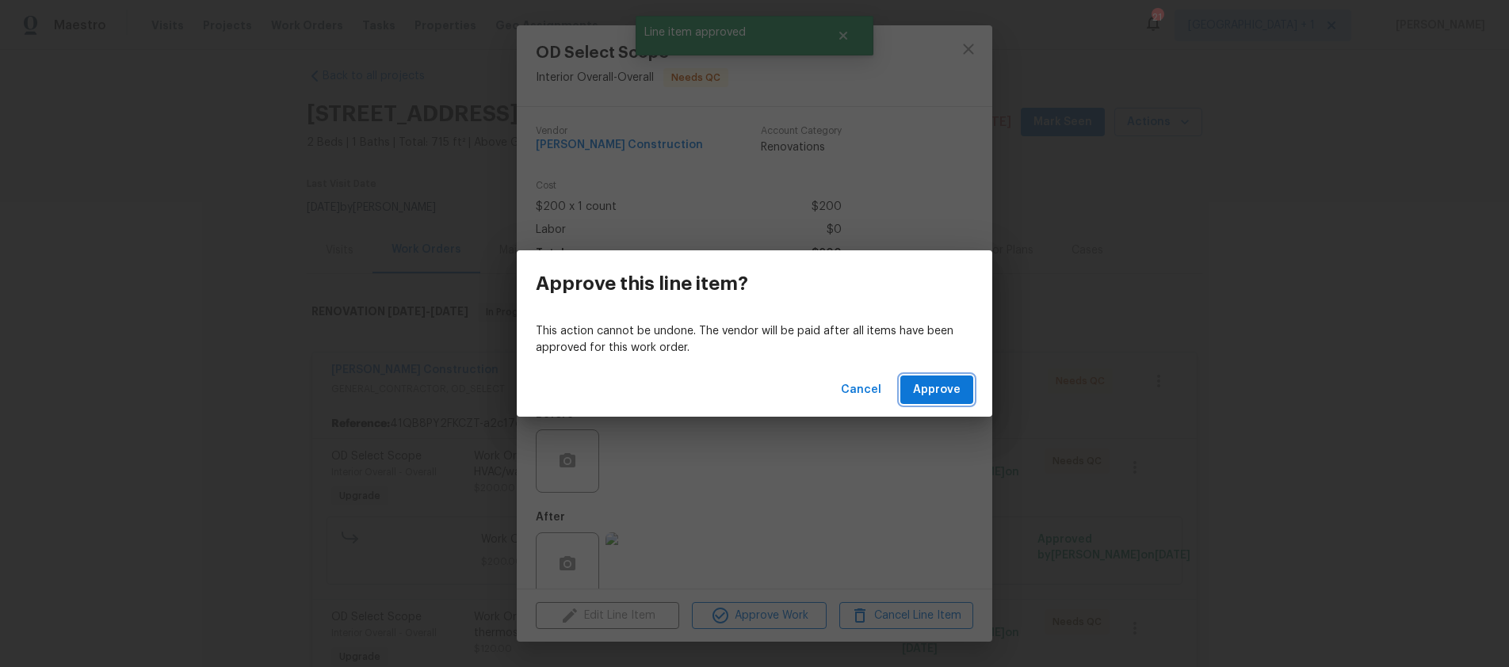
click at [943, 396] on span "Approve" at bounding box center [937, 391] width 48 height 20
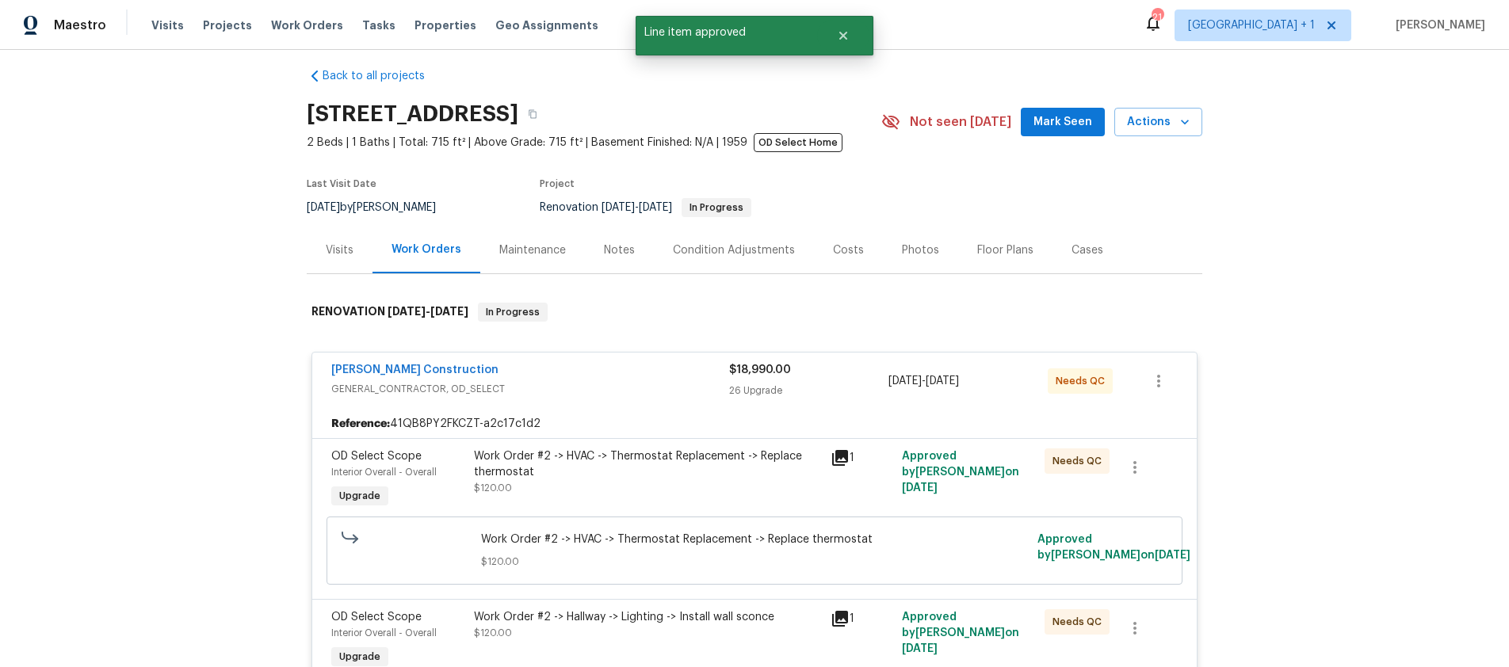
click at [736, 474] on div "Work Order #2 -> HVAC -> Thermostat Replacement -> Replace thermostat" at bounding box center [647, 465] width 347 height 32
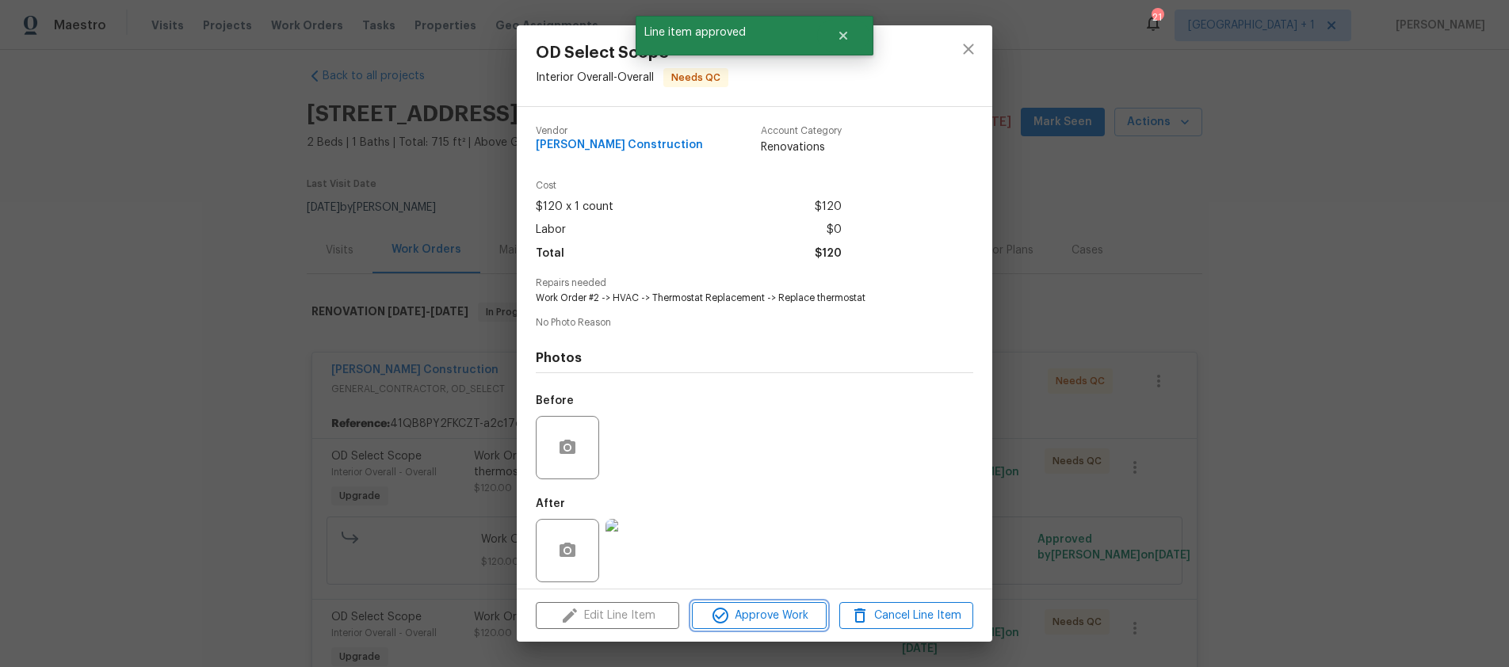
click at [743, 614] on span "Approve Work" at bounding box center [759, 616] width 124 height 20
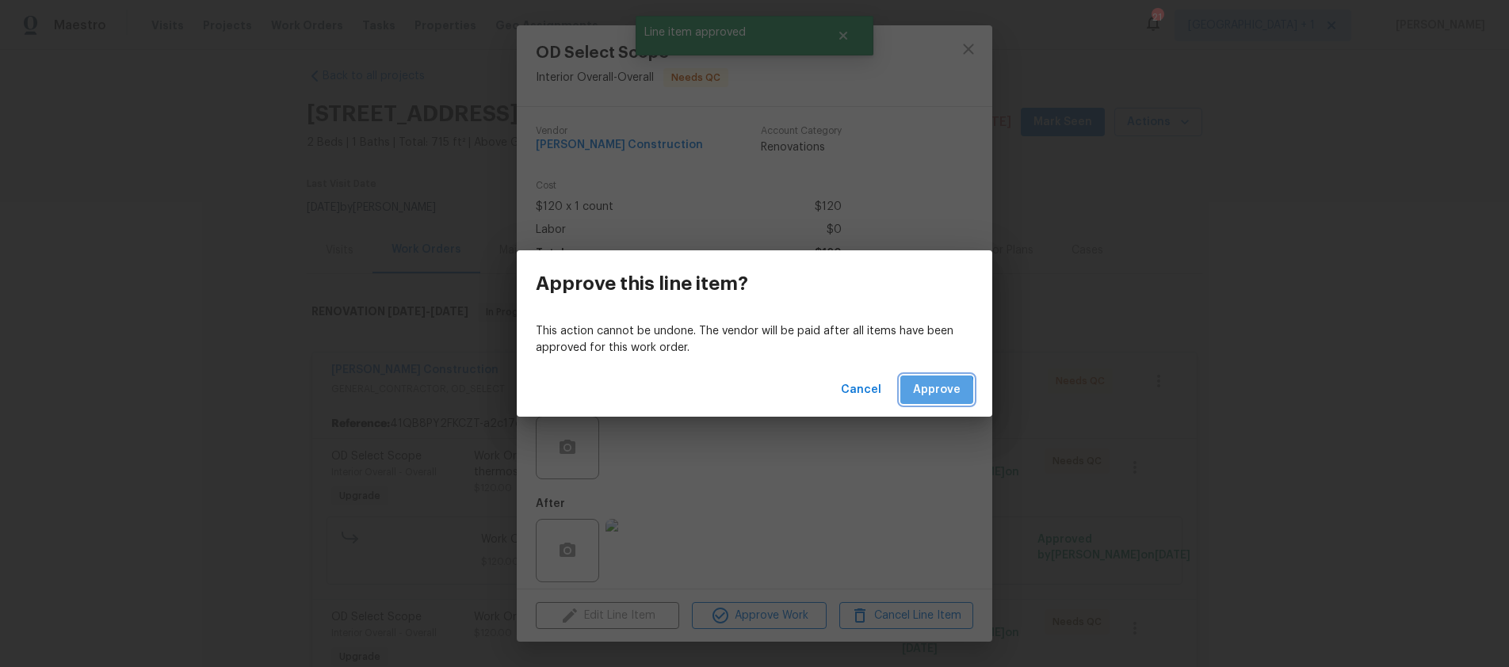
click at [916, 395] on span "Approve" at bounding box center [937, 391] width 48 height 20
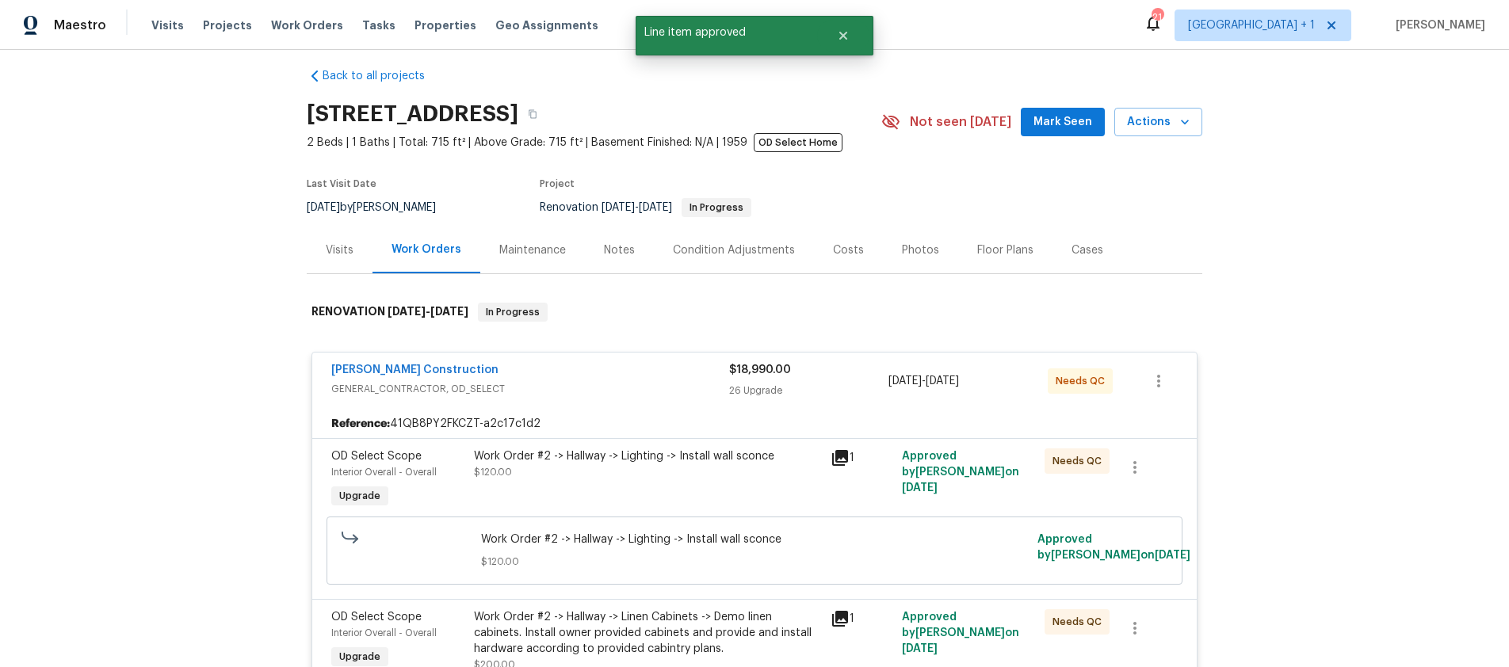
click at [748, 484] on div "Work Order #2 -> Hallway -> Lighting -> Install wall sconce $120.00" at bounding box center [647, 480] width 357 height 73
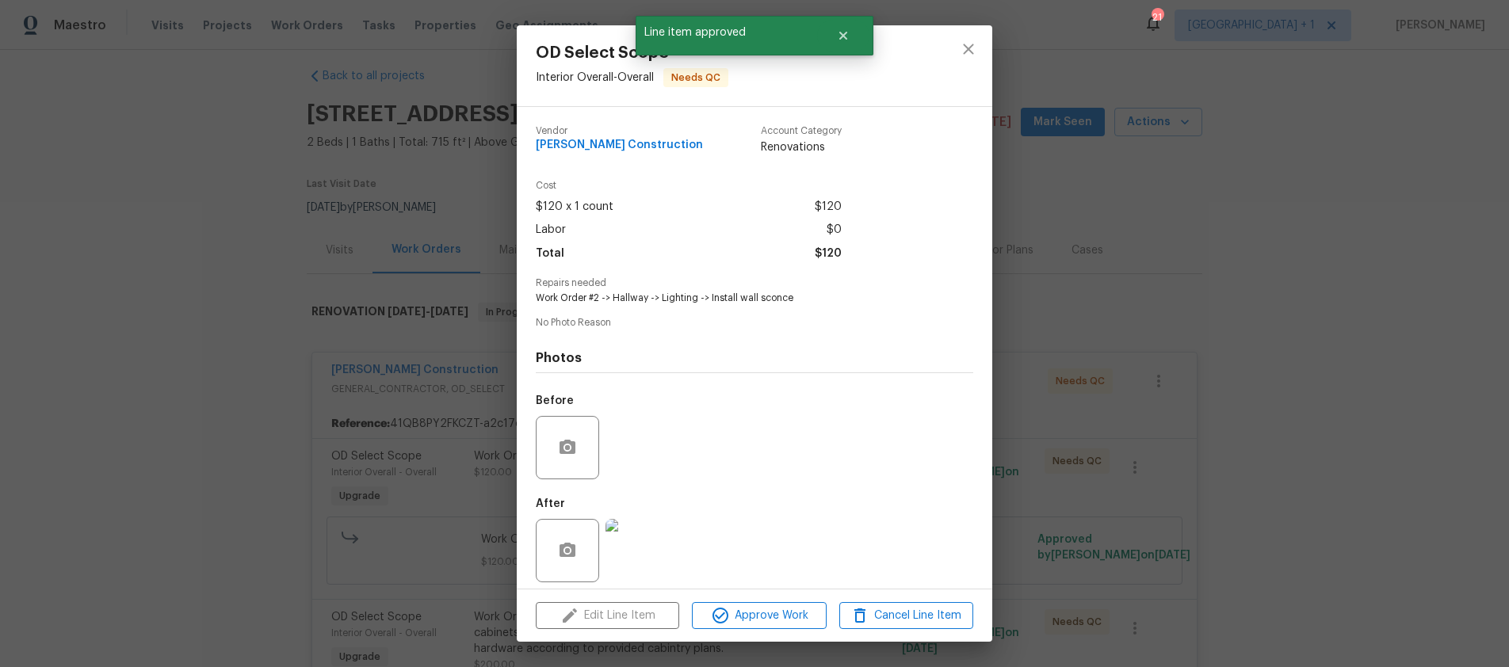
click at [759, 629] on div "Edit Line Item Approve Work Cancel Line Item" at bounding box center [755, 616] width 476 height 53
click at [764, 619] on span "Approve Work" at bounding box center [759, 616] width 124 height 20
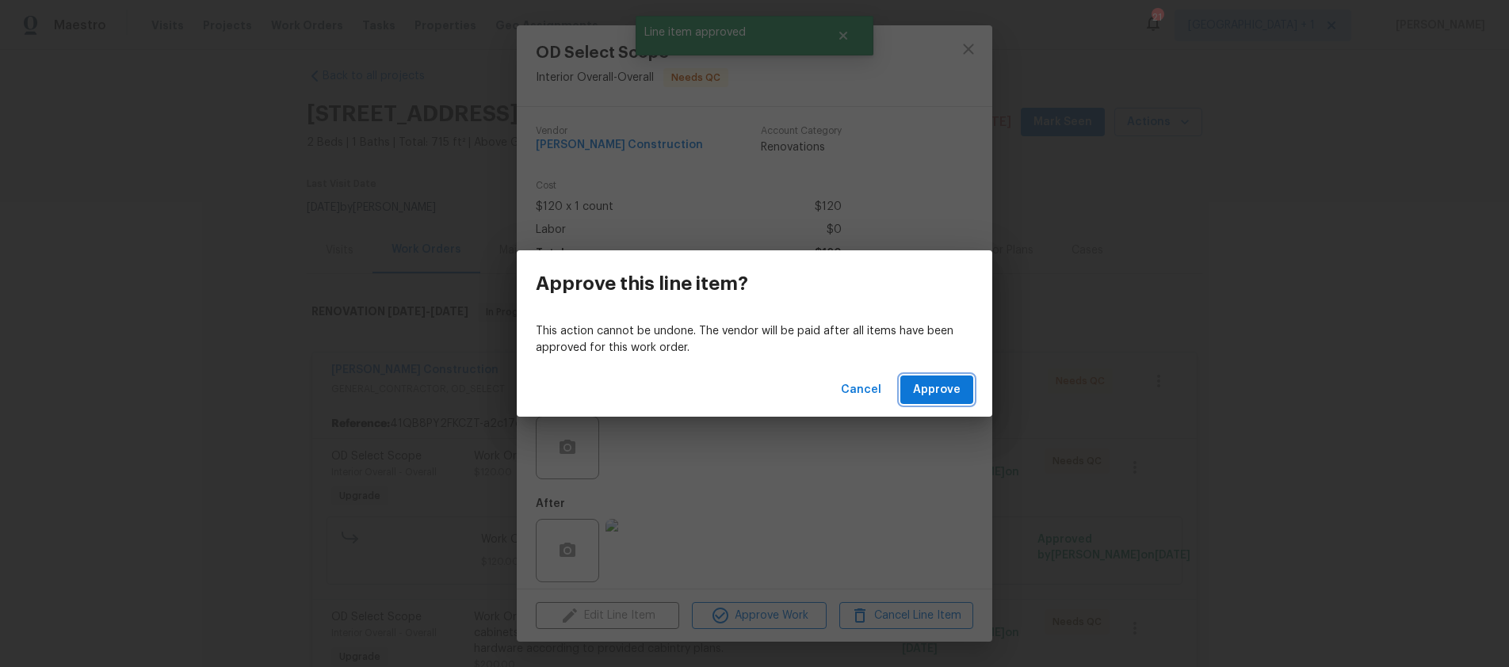
click at [919, 402] on button "Approve" at bounding box center [937, 390] width 73 height 29
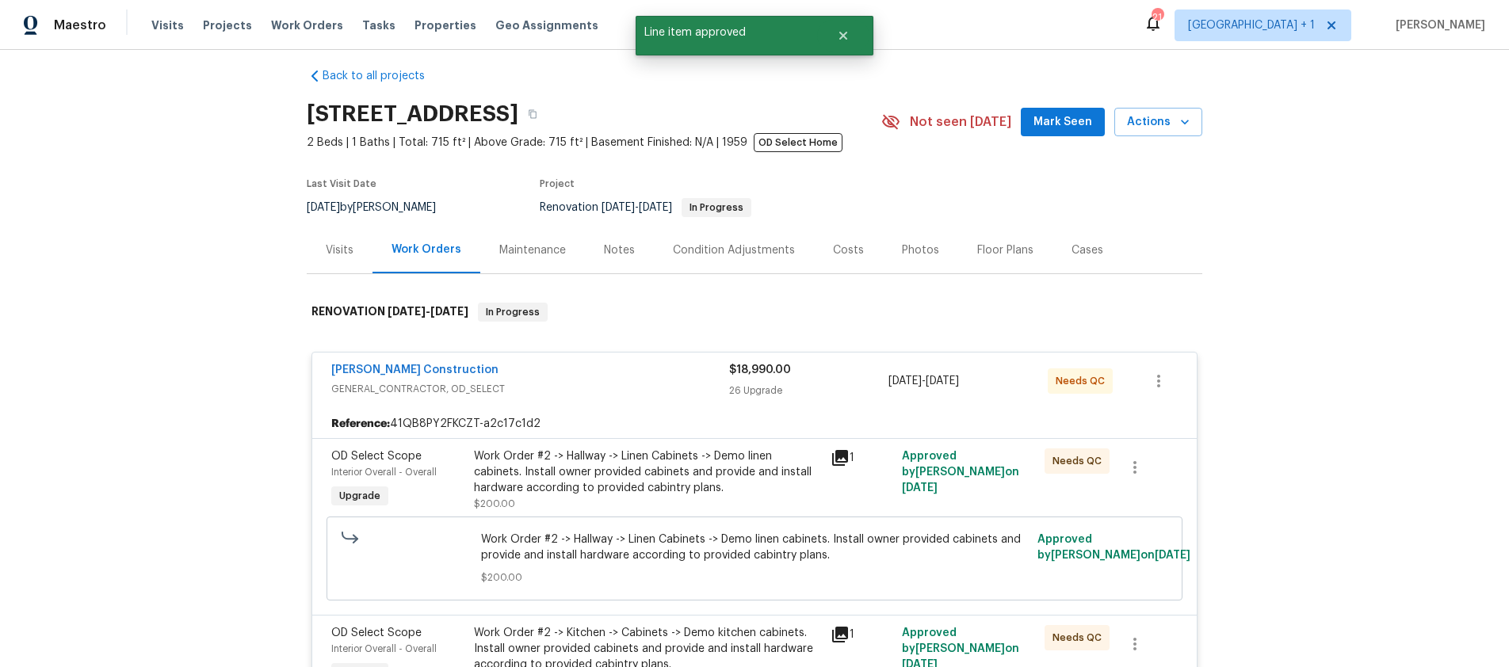
click at [744, 475] on div "Work Order #2 -> Hallway -> Linen Cabinets -> Demo linen cabinets. Install owne…" at bounding box center [647, 473] width 347 height 48
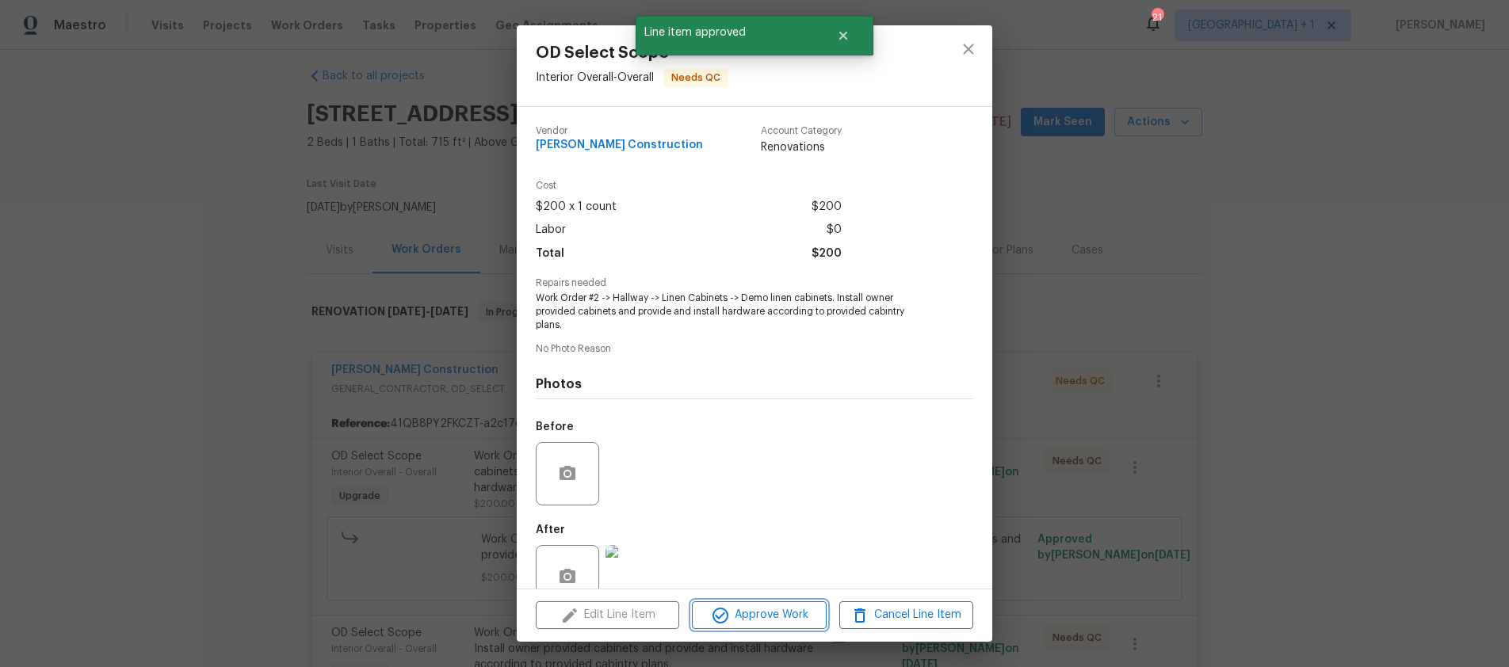
click at [777, 608] on span "Approve Work" at bounding box center [759, 616] width 124 height 20
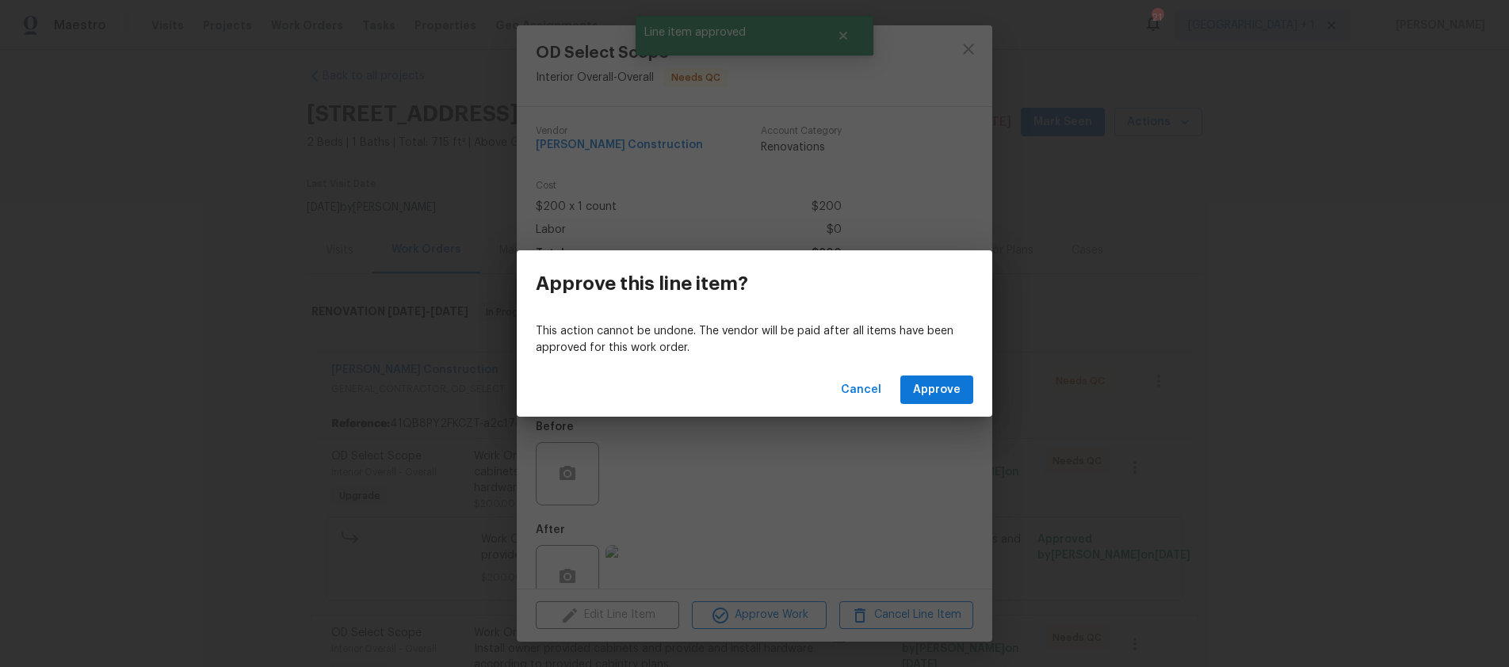
drag, startPoint x: 940, startPoint y: 364, endPoint x: 944, endPoint y: 384, distance: 20.2
click at [942, 369] on div "Cancel Approve" at bounding box center [755, 390] width 476 height 55
click at [944, 384] on span "Approve" at bounding box center [937, 391] width 48 height 20
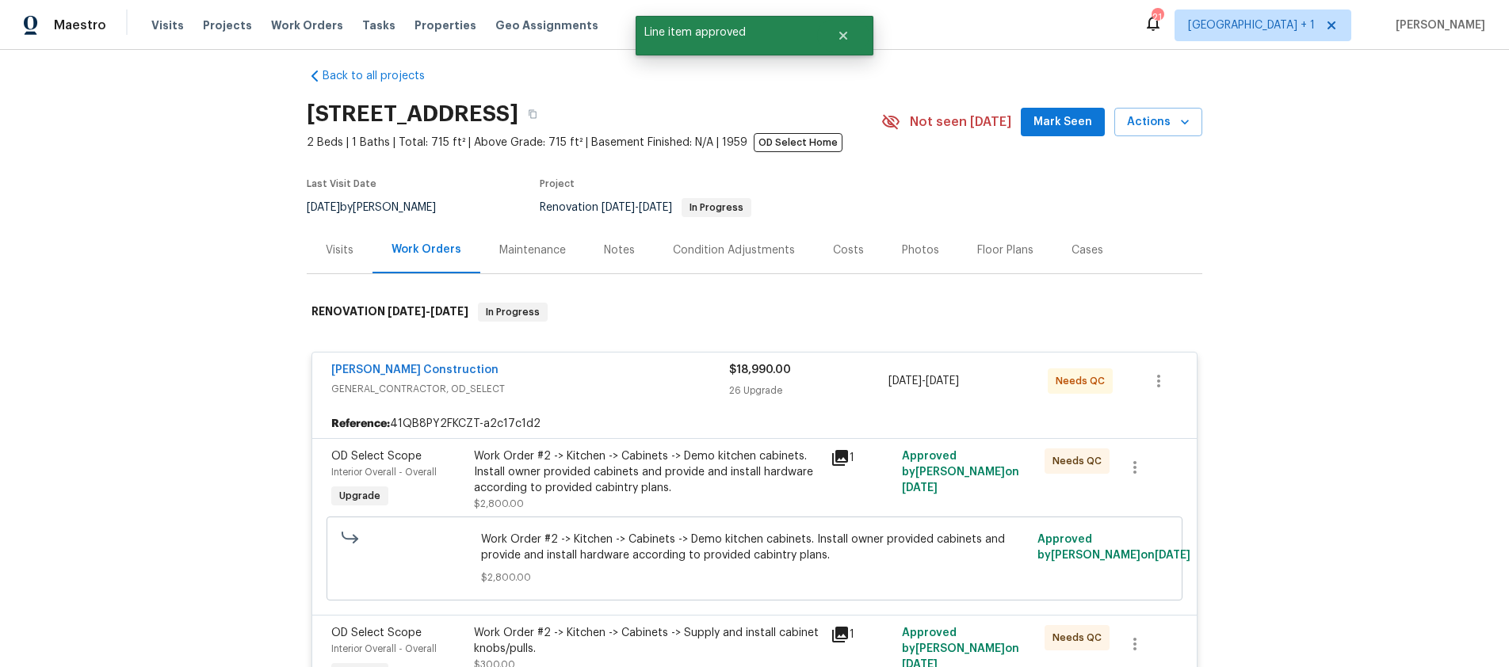
click at [755, 470] on div "Work Order #2 -> Kitchen -> Cabinets -> Demo kitchen cabinets. Install owner pr…" at bounding box center [647, 473] width 347 height 48
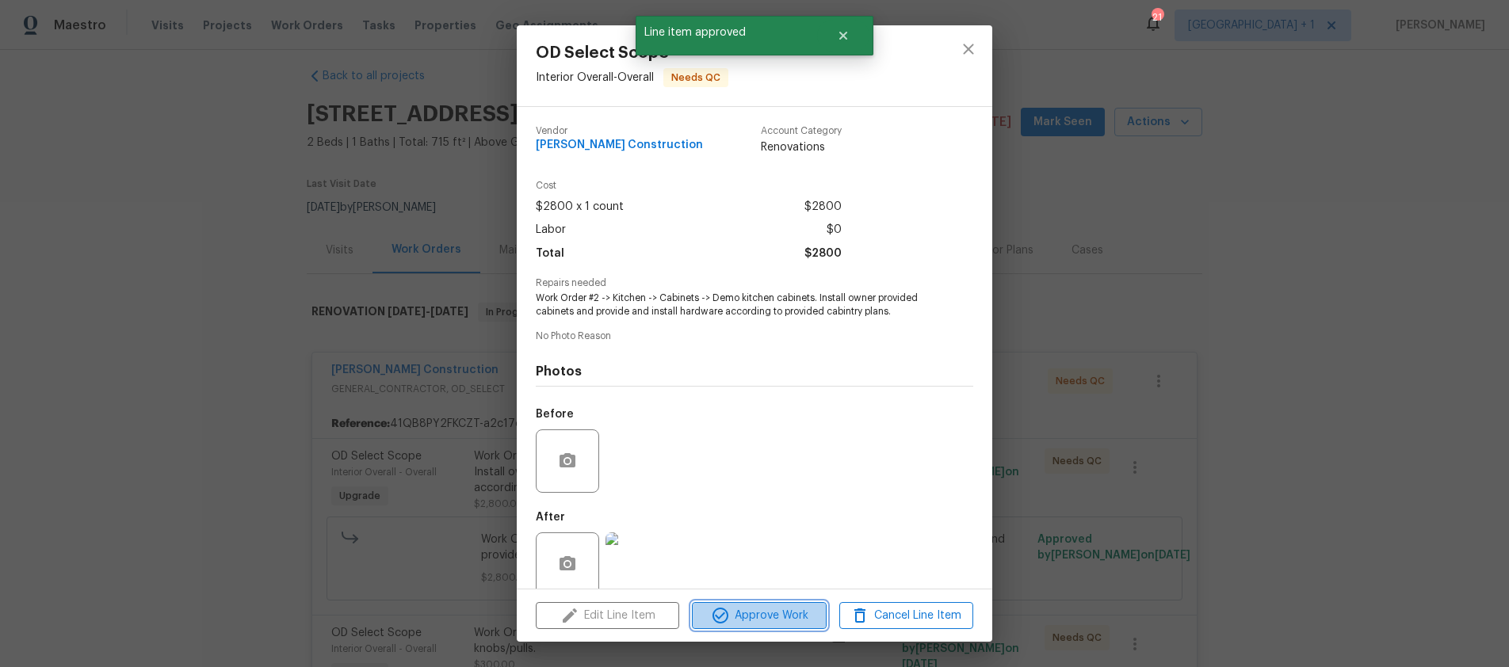
click at [775, 607] on span "Approve Work" at bounding box center [759, 616] width 124 height 20
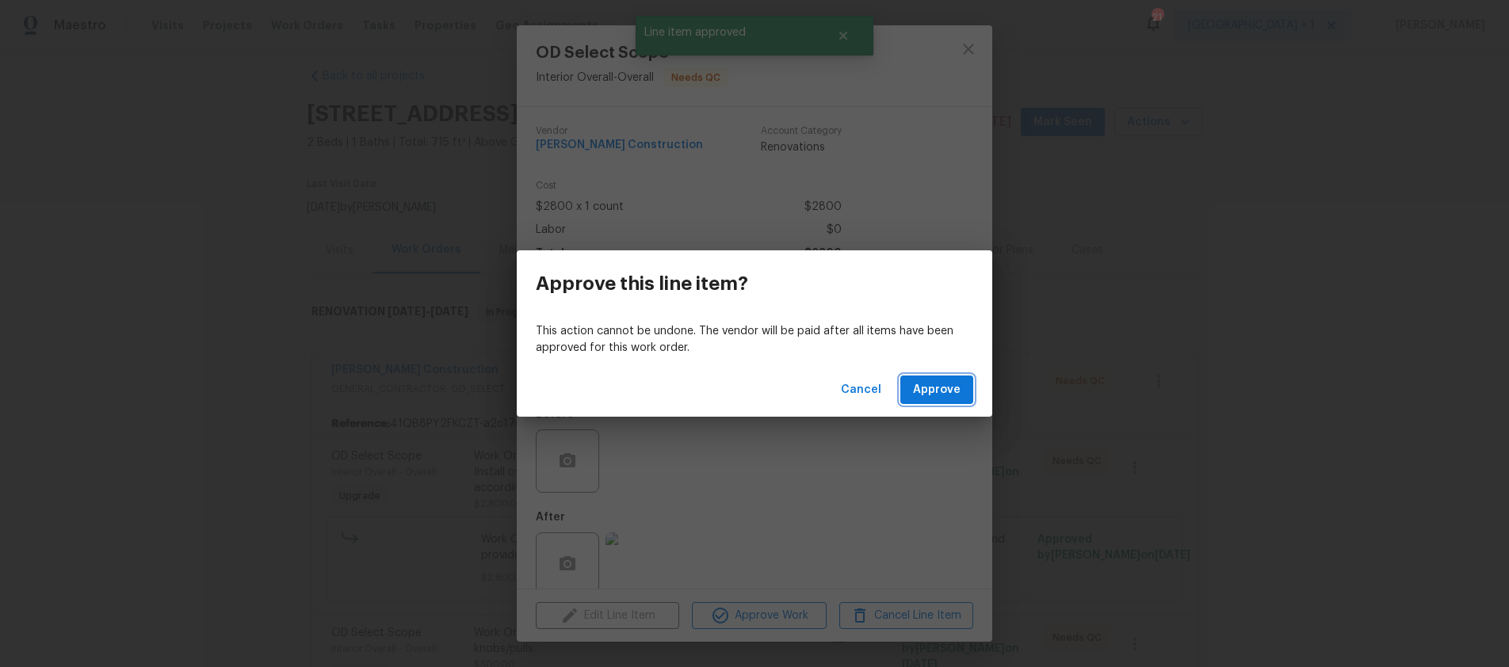
click at [927, 386] on span "Approve" at bounding box center [937, 391] width 48 height 20
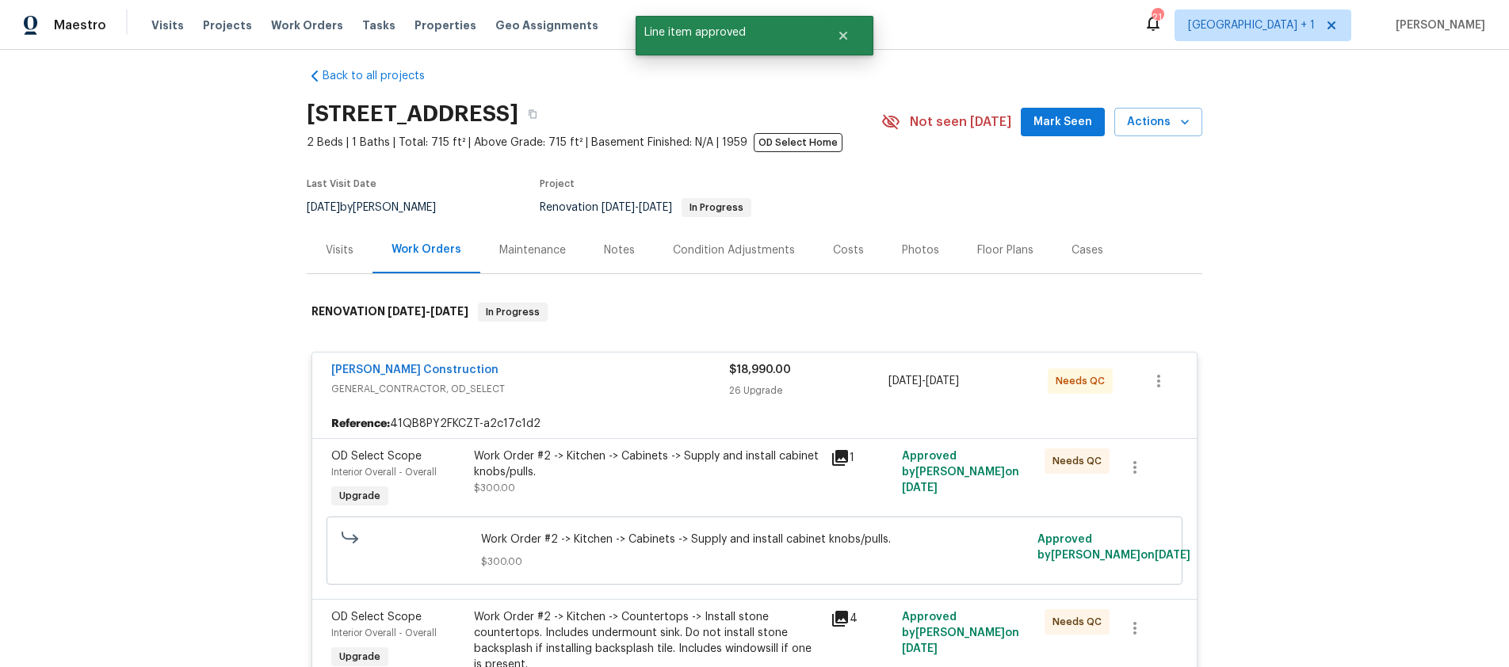
click at [744, 476] on div "Work Order #2 -> Kitchen -> Cabinets -> Supply and install cabinet knobs/pulls." at bounding box center [647, 465] width 347 height 32
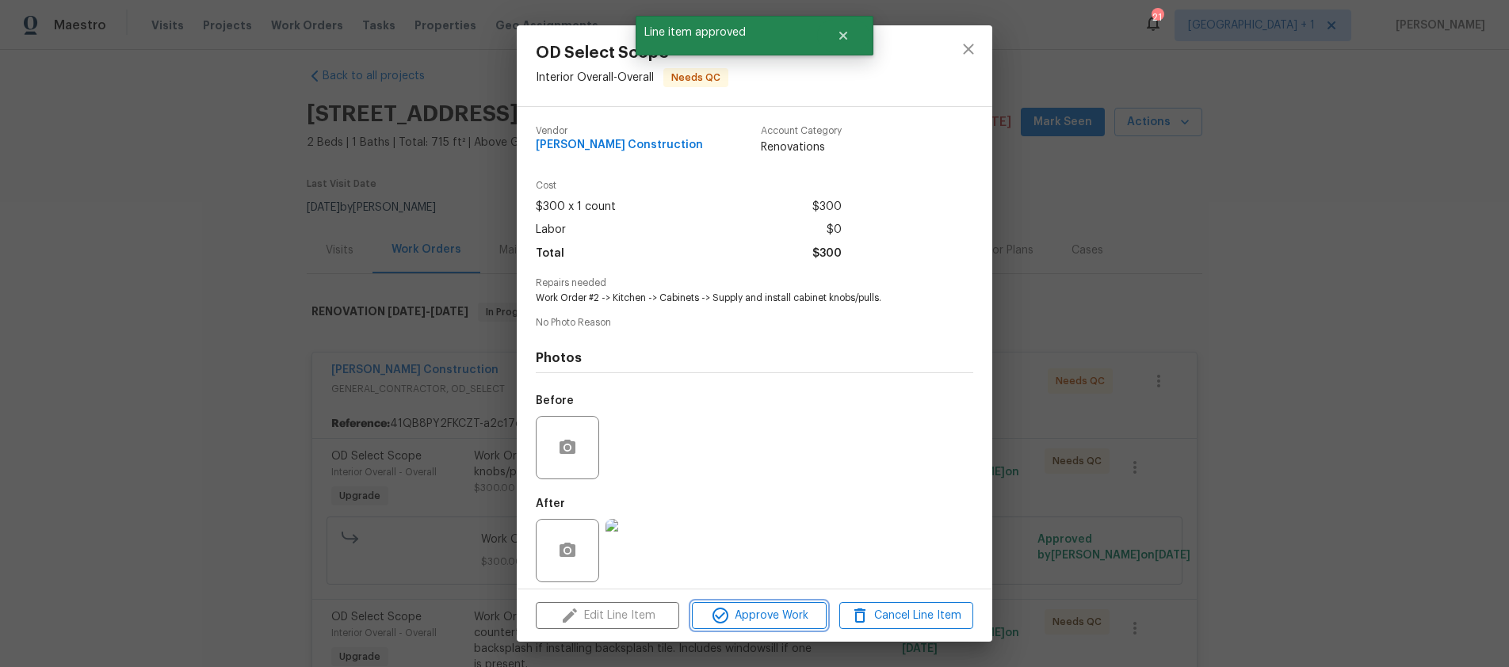
click at [745, 626] on button "Approve Work" at bounding box center [759, 616] width 134 height 28
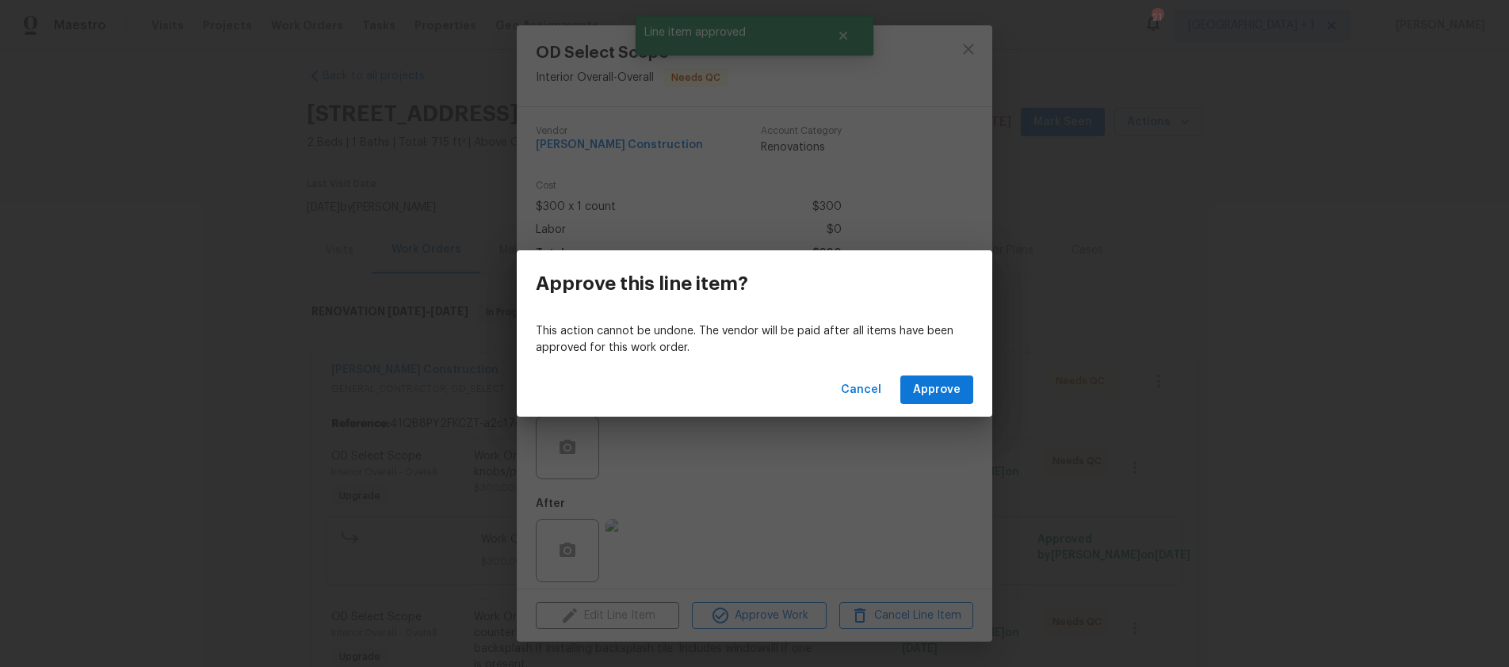
drag, startPoint x: 927, startPoint y: 368, endPoint x: 929, endPoint y: 397, distance: 29.4
click at [927, 369] on div "Cancel Approve" at bounding box center [755, 390] width 476 height 55
click at [929, 398] on span "Approve" at bounding box center [937, 391] width 48 height 20
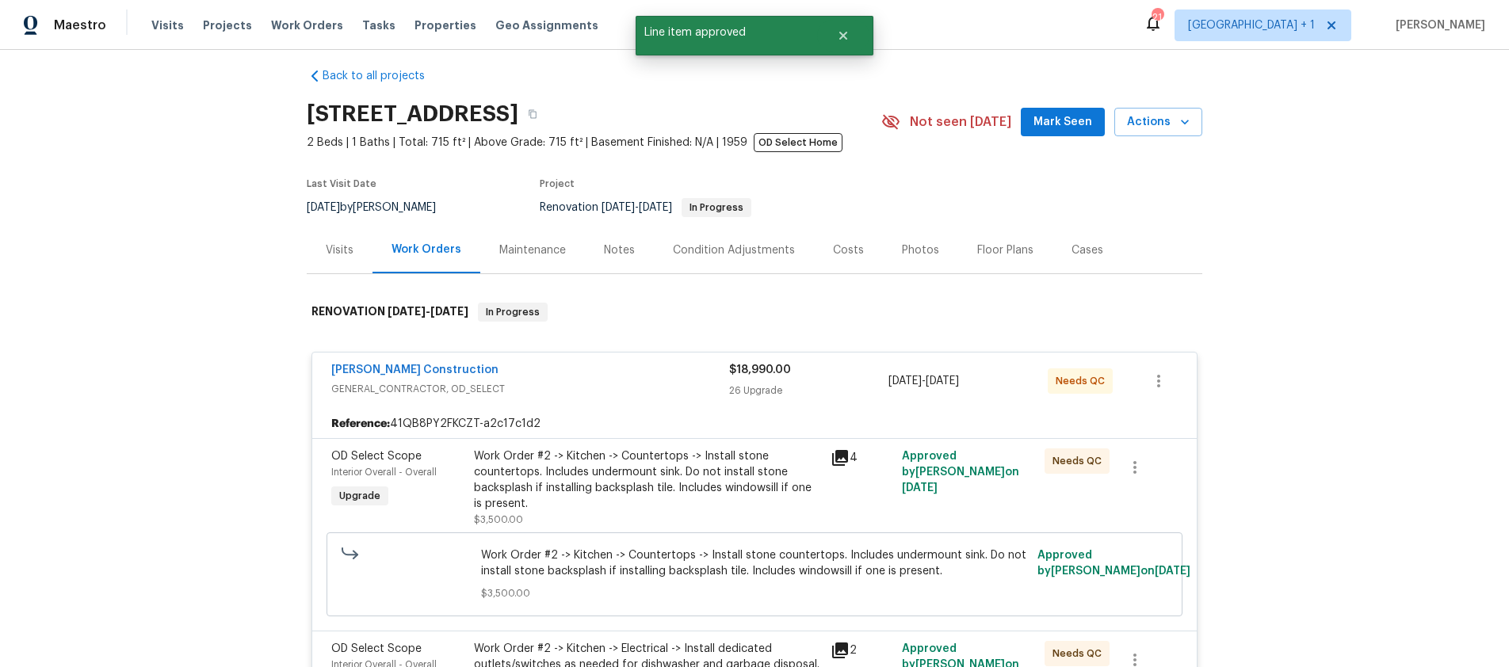
click at [740, 483] on div "Work Order #2 -> Kitchen -> Countertops -> Install stone countertops. Includes …" at bounding box center [647, 480] width 347 height 63
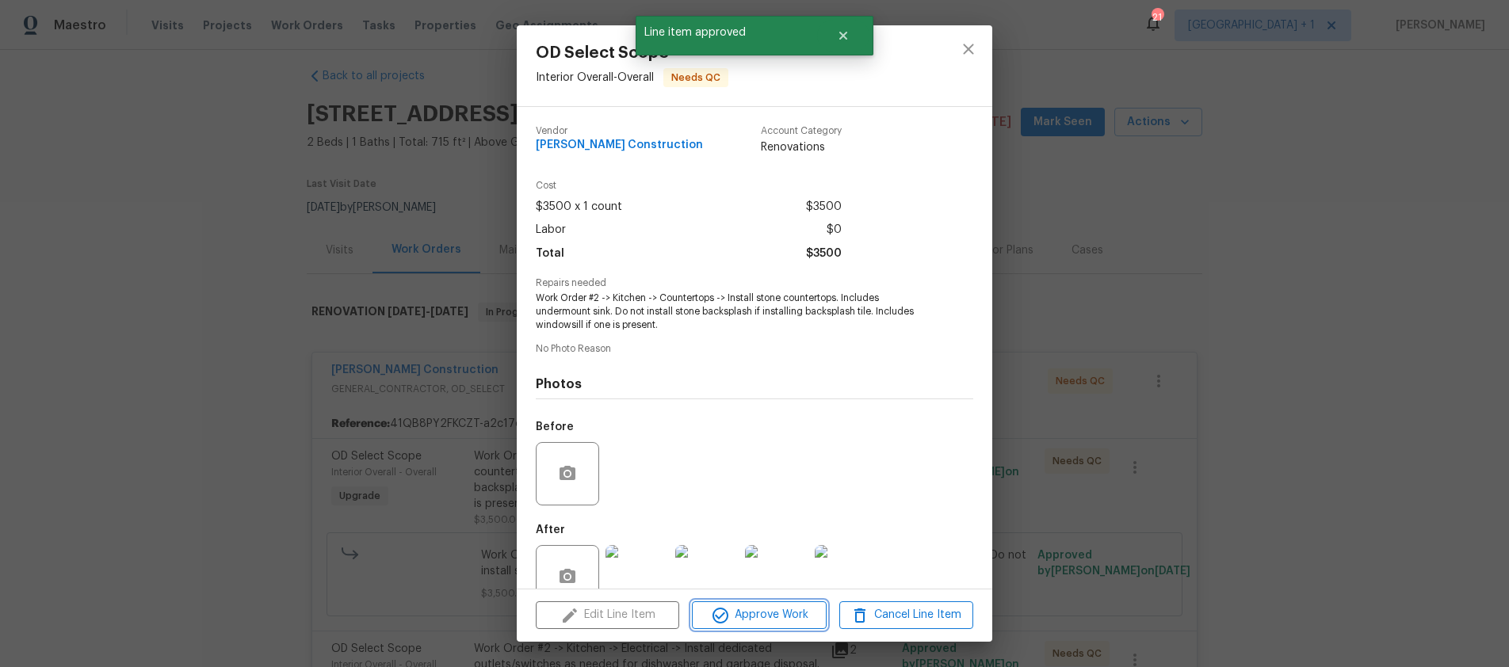
click at [755, 620] on span "Approve Work" at bounding box center [759, 616] width 124 height 20
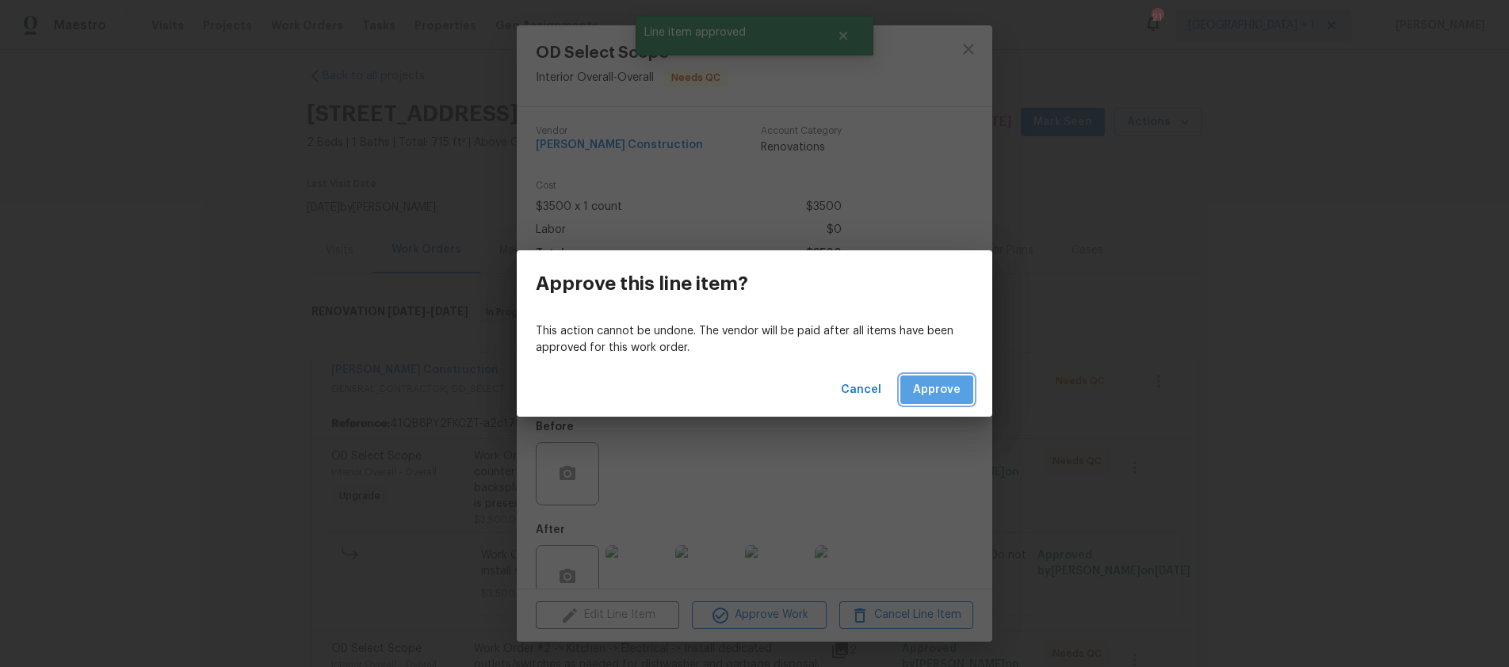
click at [940, 392] on span "Approve" at bounding box center [937, 391] width 48 height 20
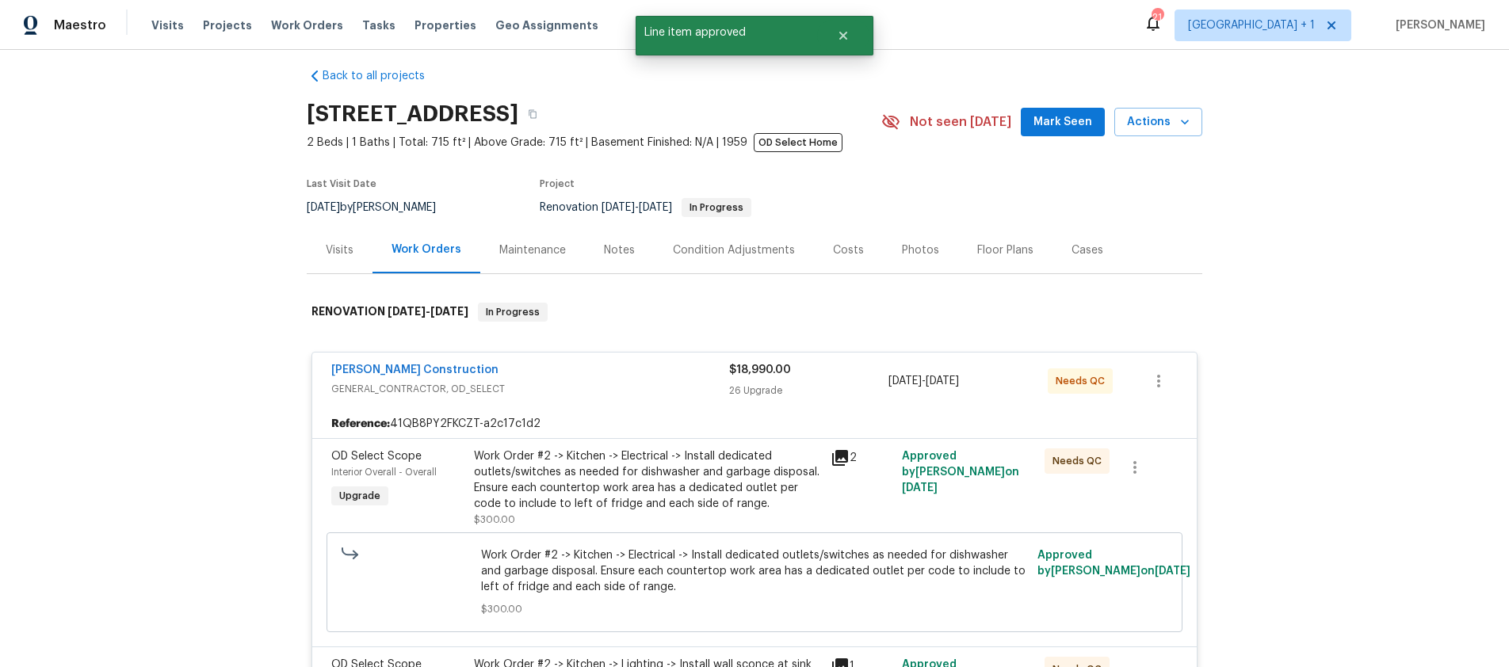
click at [763, 472] on div "Work Order #2 -> Kitchen -> Electrical -> Install dedicated outlets/switches as…" at bounding box center [647, 480] width 347 height 63
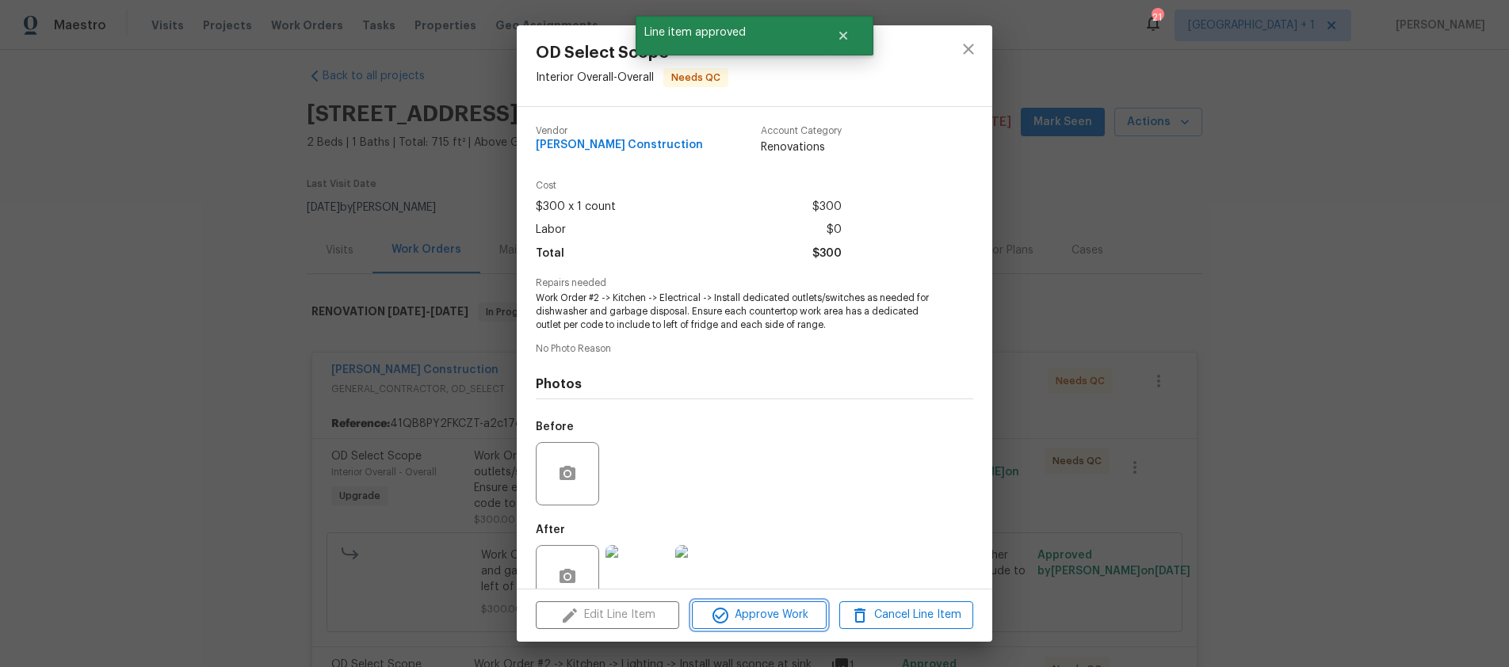
click at [768, 616] on span "Approve Work" at bounding box center [759, 616] width 124 height 20
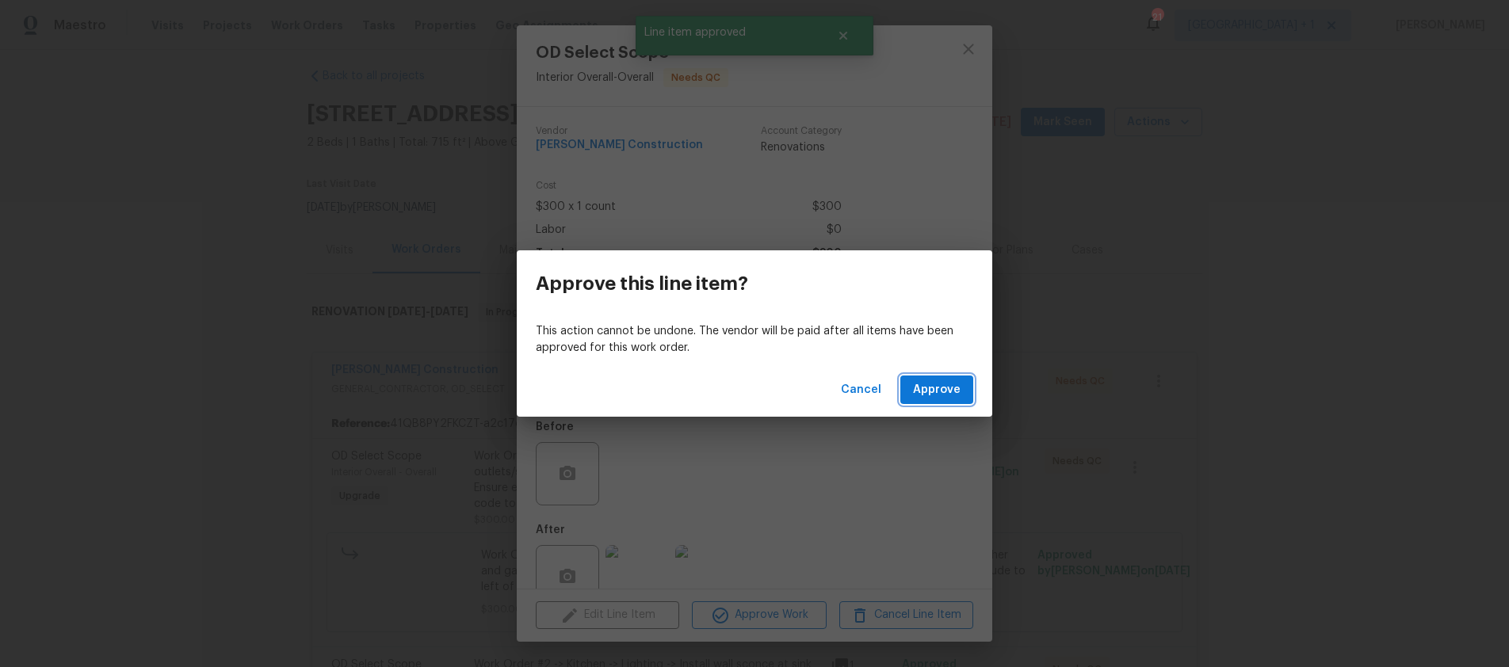
click at [925, 396] on span "Approve" at bounding box center [937, 391] width 48 height 20
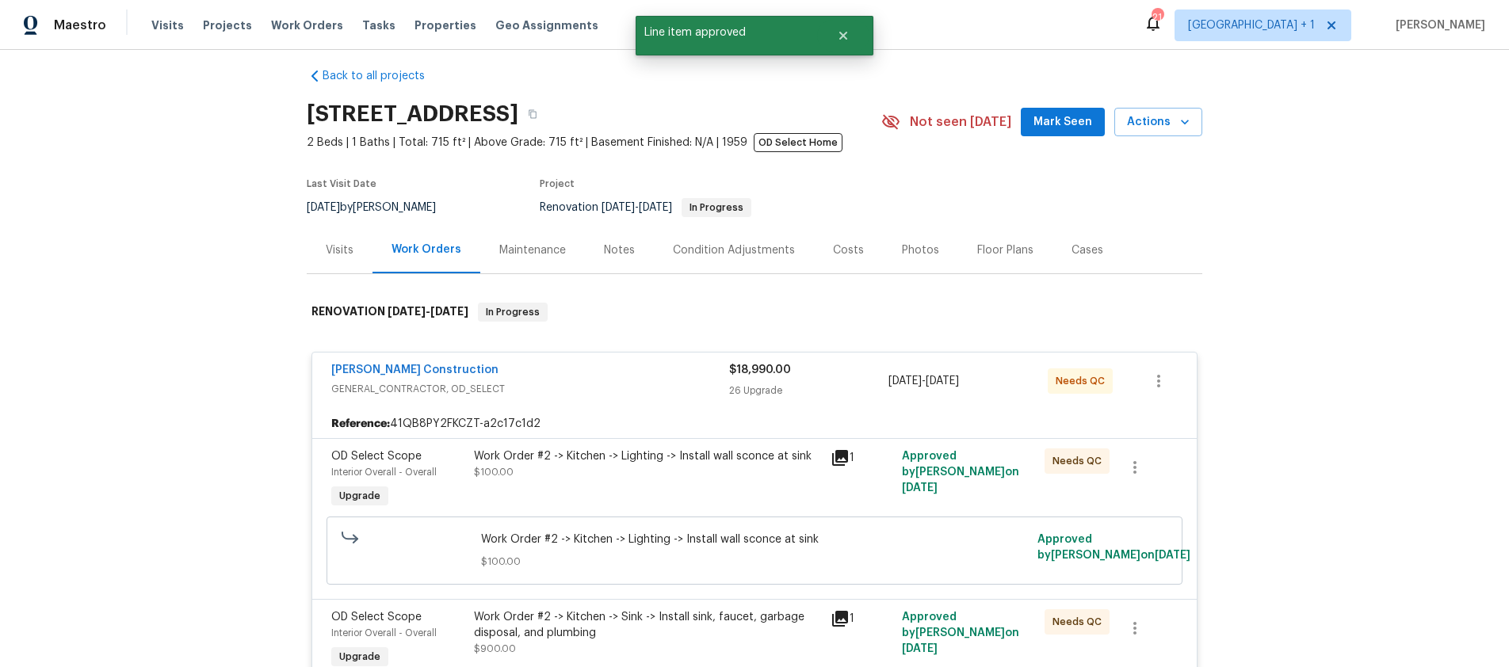
click at [747, 489] on div "Work Order #2 -> Kitchen -> Lighting -> Install wall sconce at sink $100.00" at bounding box center [647, 480] width 357 height 73
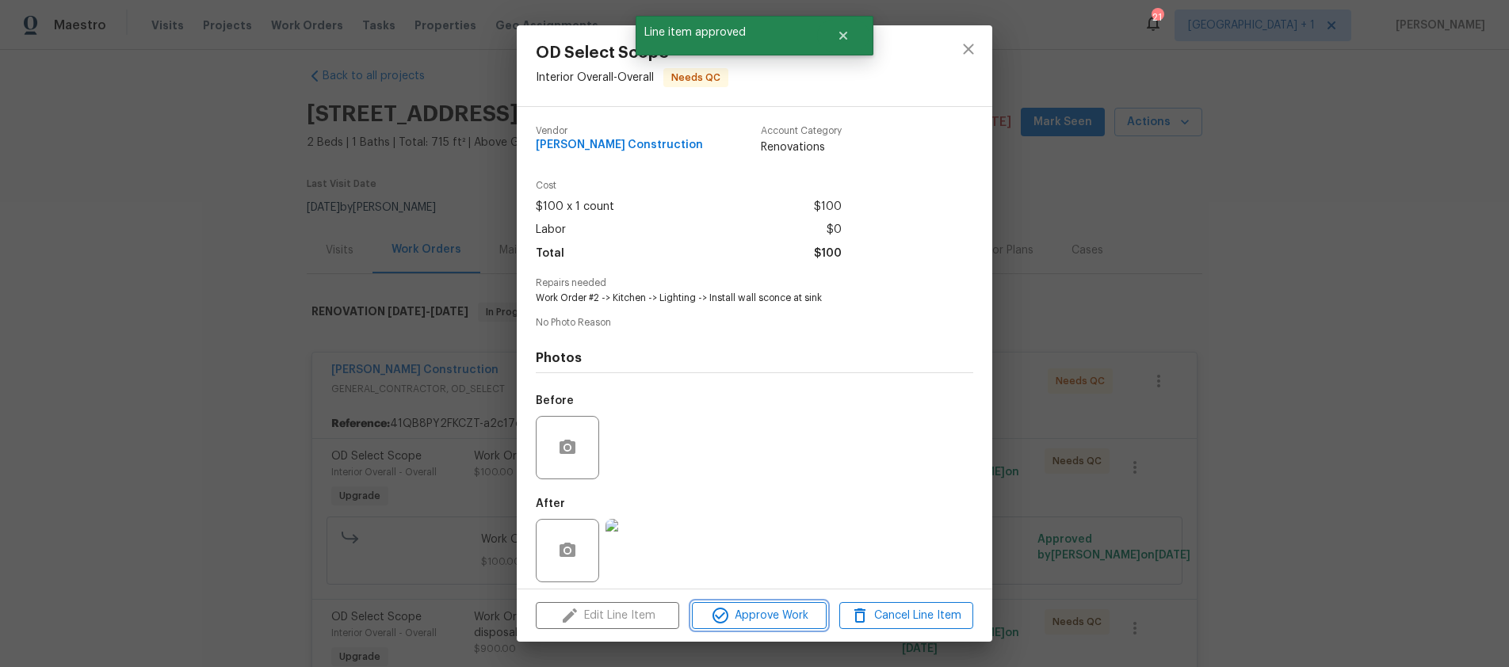
click at [757, 615] on span "Approve Work" at bounding box center [759, 616] width 124 height 20
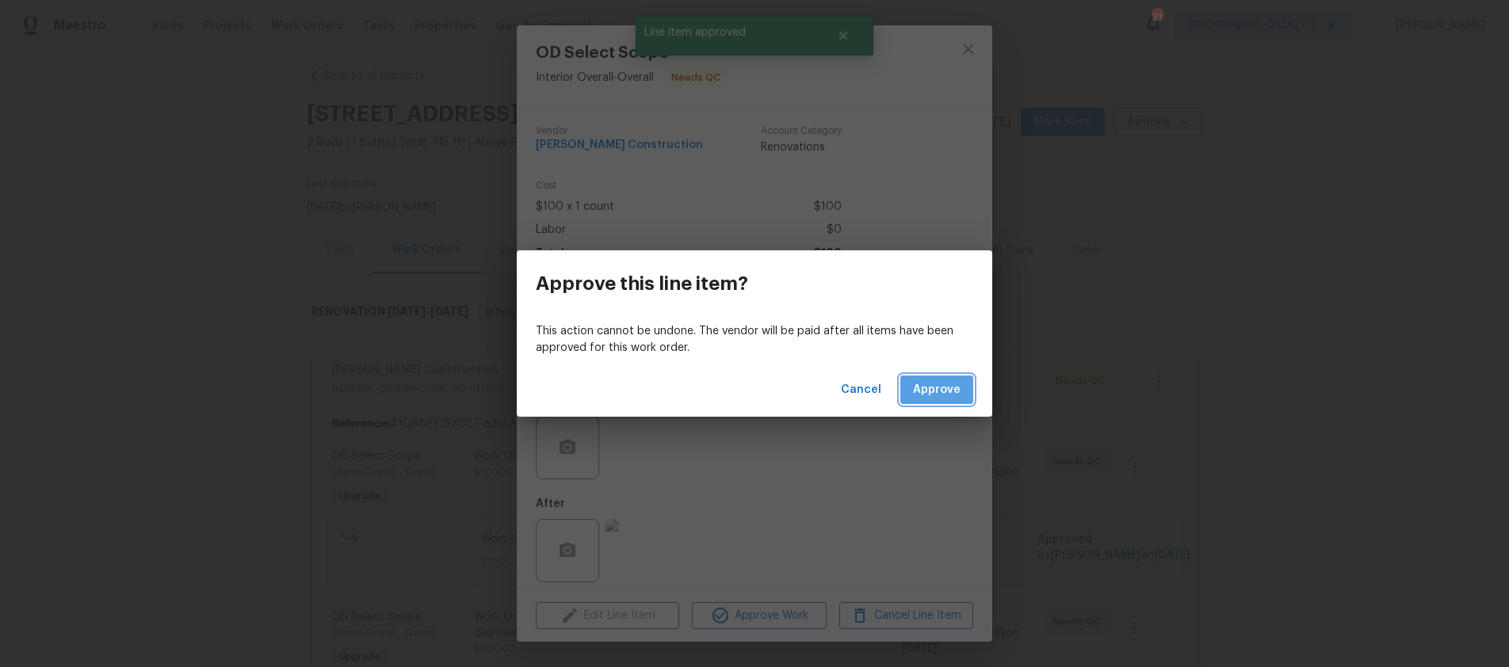
click at [939, 400] on button "Approve" at bounding box center [937, 390] width 73 height 29
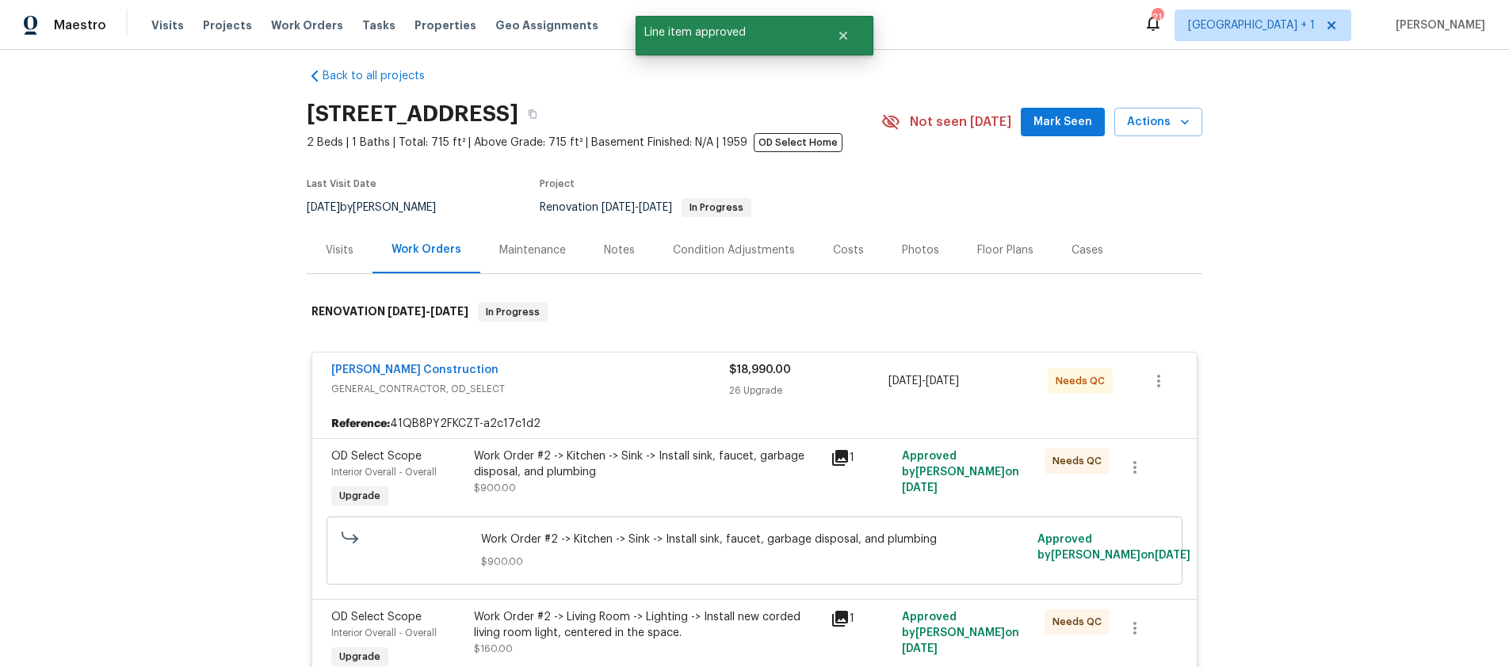
click at [755, 483] on div "Work Order #2 -> Kitchen -> Sink -> Install sink, faucet, garbage disposal, and…" at bounding box center [647, 473] width 347 height 48
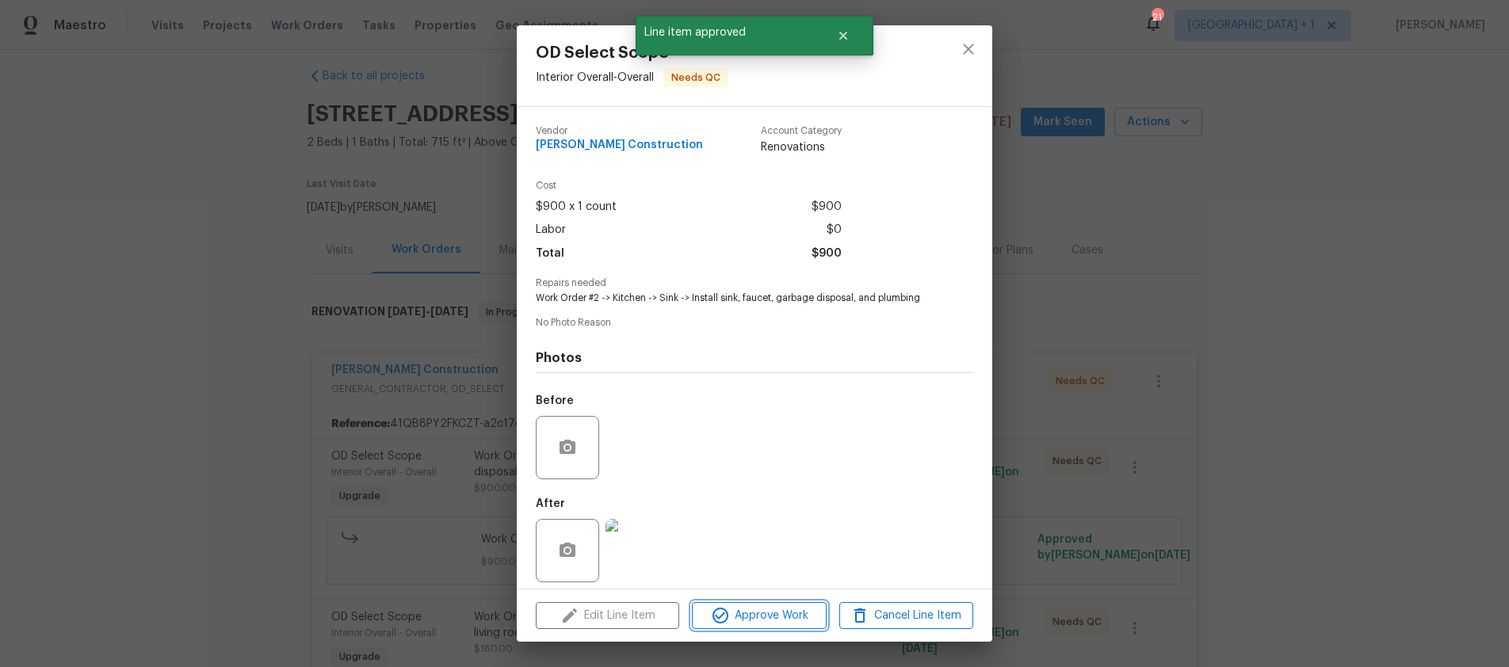
click at [786, 623] on span "Approve Work" at bounding box center [759, 616] width 124 height 20
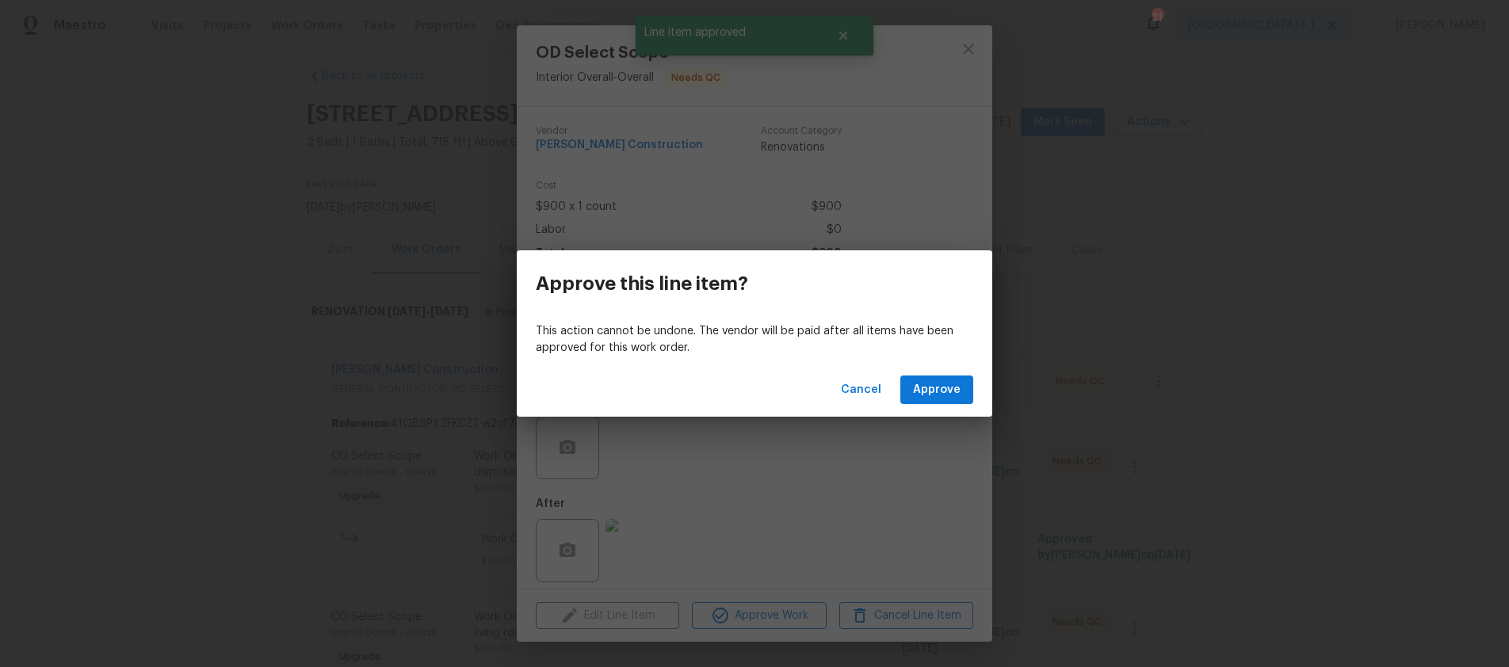
click at [946, 410] on div "Cancel Approve" at bounding box center [755, 390] width 476 height 55
click at [948, 388] on span "Approve" at bounding box center [937, 391] width 48 height 20
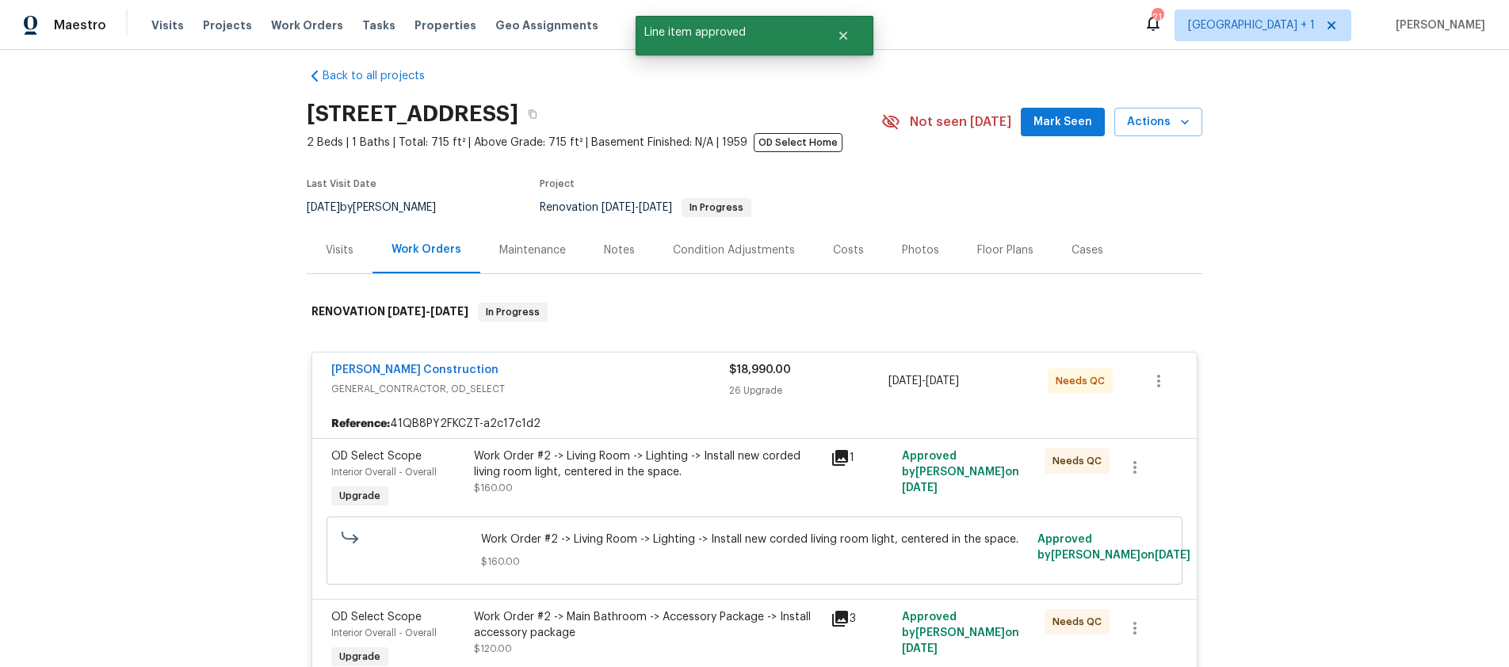
click at [747, 476] on div "Work Order #2 -> Living Room -> Lighting -> Install new corded living room ligh…" at bounding box center [647, 465] width 347 height 32
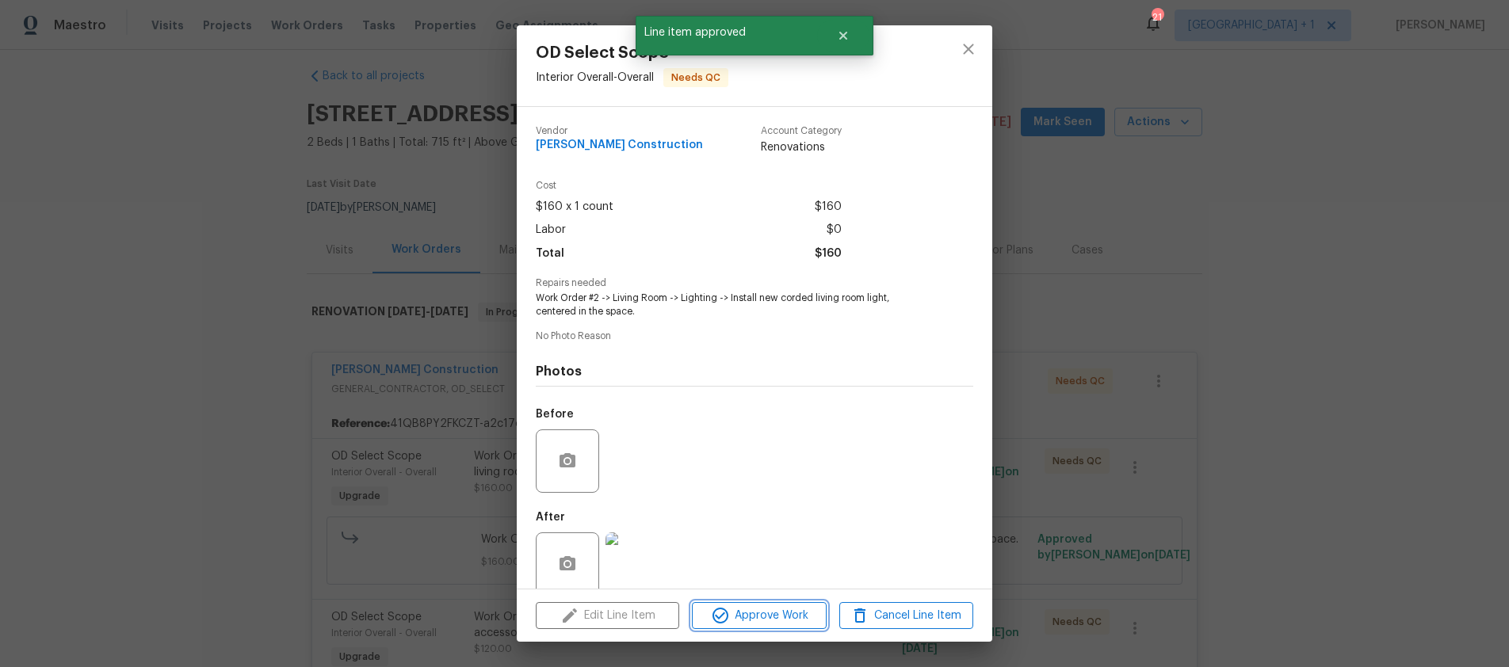
click at [768, 608] on span "Approve Work" at bounding box center [759, 616] width 124 height 20
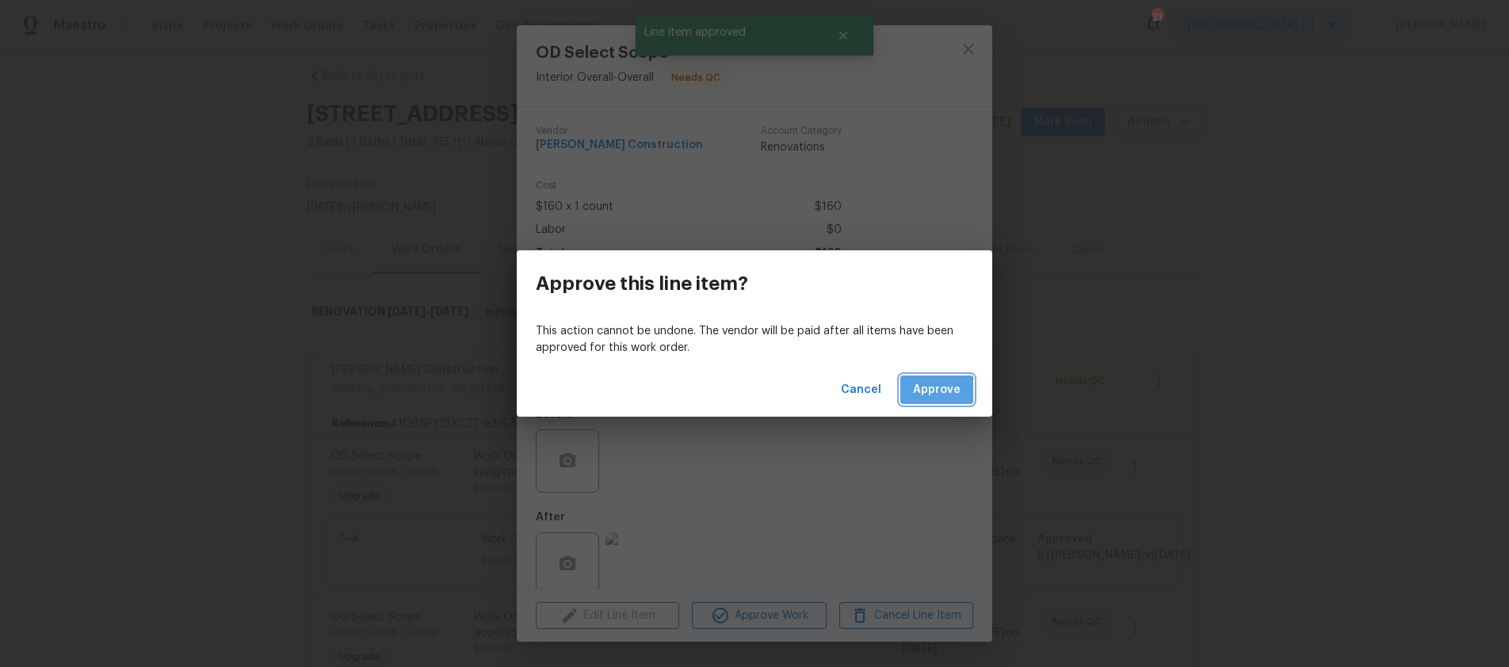
click at [930, 391] on span "Approve" at bounding box center [937, 391] width 48 height 20
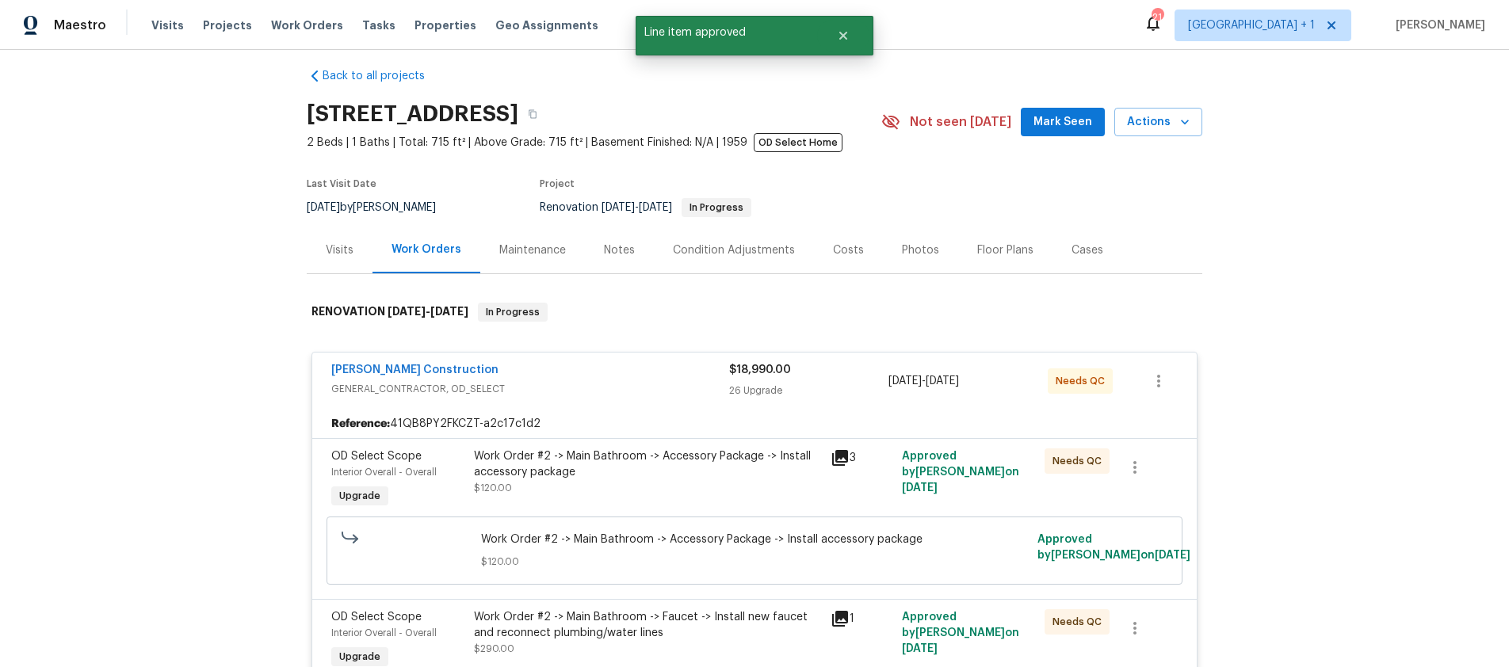
click at [772, 476] on div "Work Order #2 -> Main Bathroom -> Accessory Package -> Install accessory package" at bounding box center [647, 465] width 347 height 32
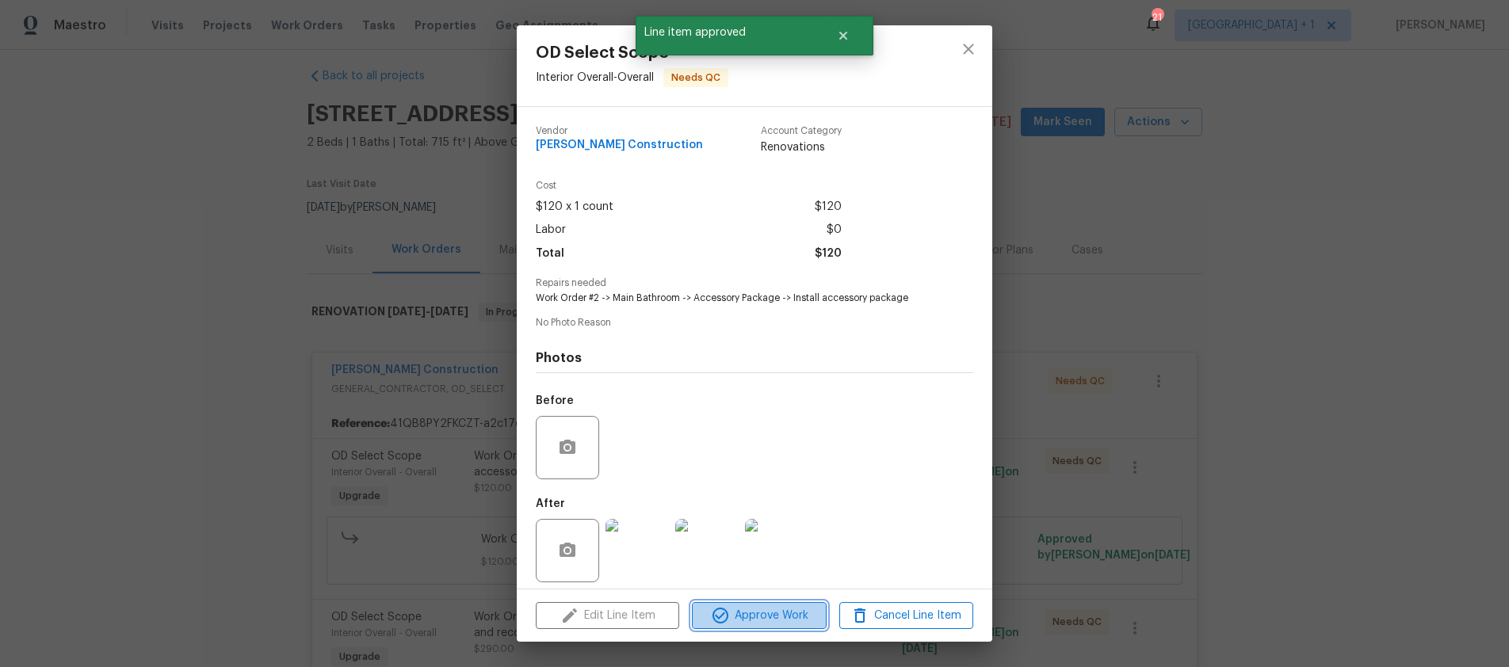
click at [783, 606] on span "Approve Work" at bounding box center [759, 616] width 124 height 20
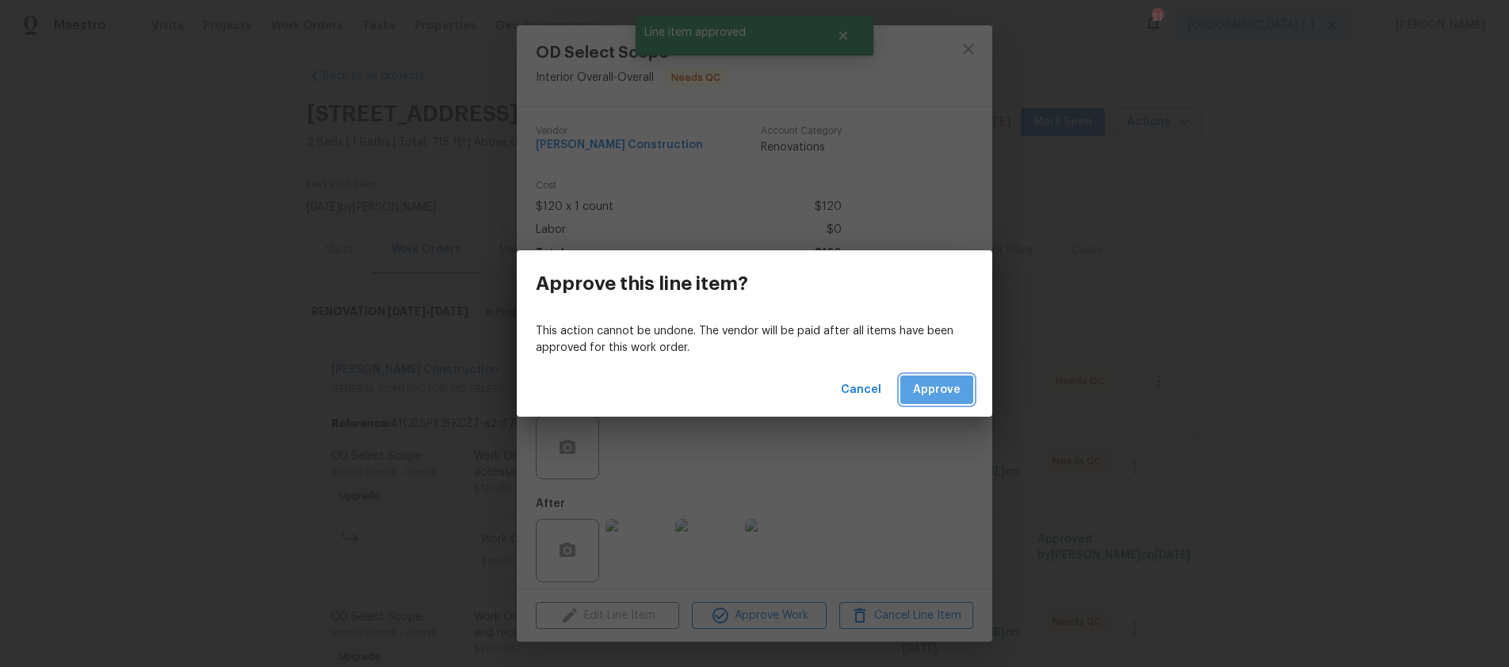
click at [925, 393] on span "Approve" at bounding box center [937, 391] width 48 height 20
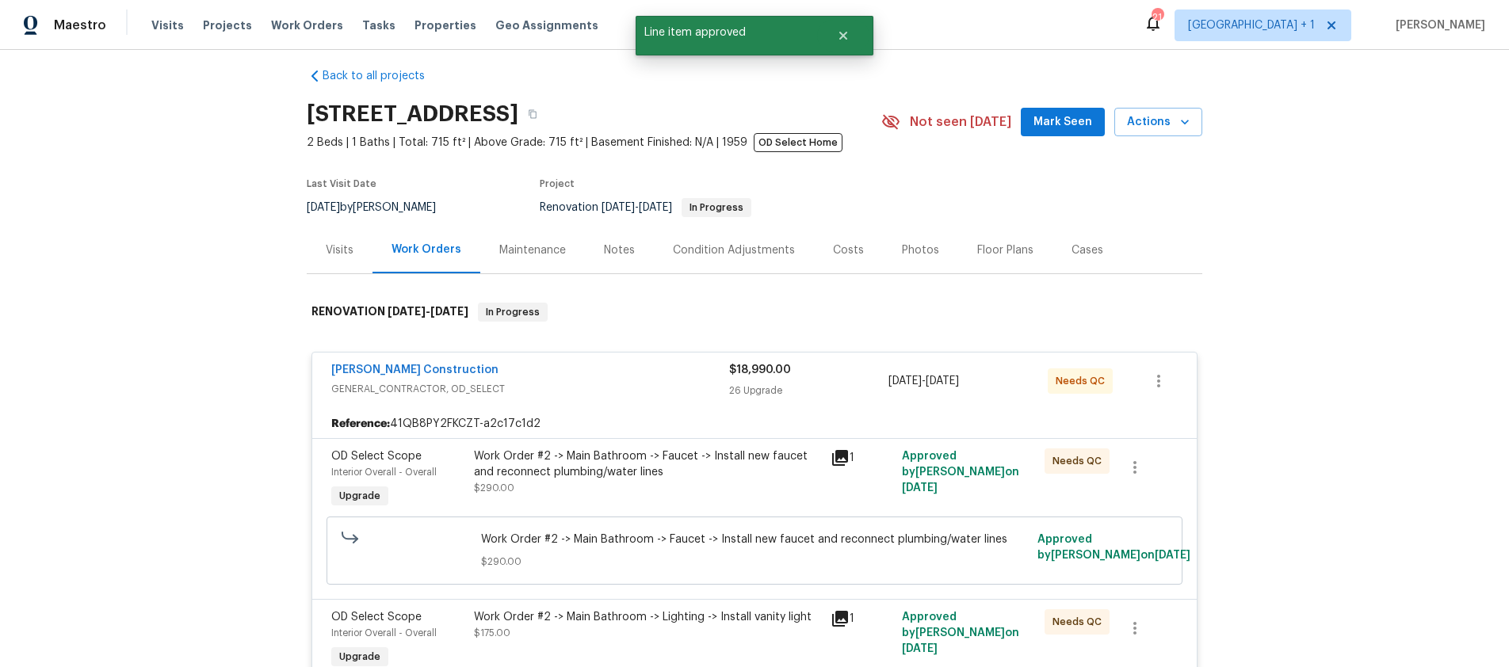
click at [759, 400] on div "$18,990.00 26 Upgrade" at bounding box center [808, 381] width 159 height 38
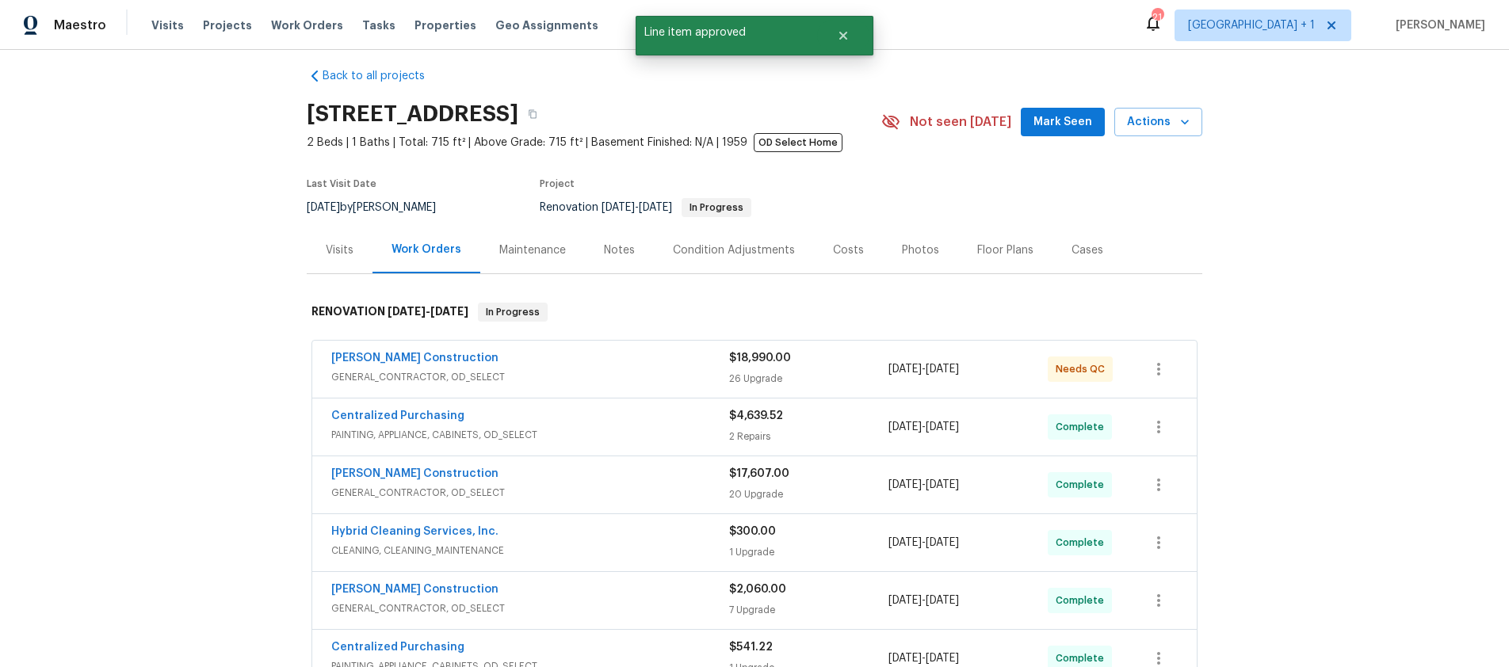
click at [697, 376] on span "GENERAL_CONTRACTOR, OD_SELECT" at bounding box center [530, 377] width 398 height 16
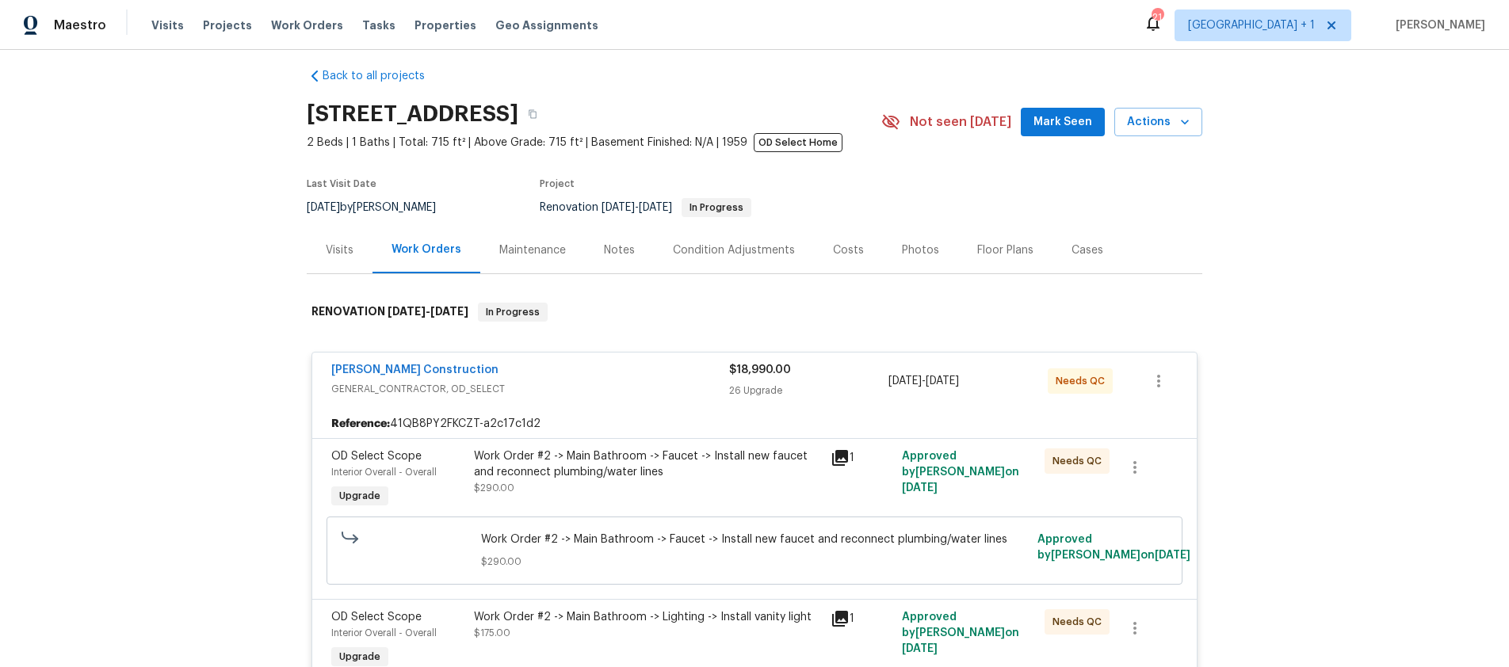
click at [754, 488] on div "Work Order #2 -> Main Bathroom -> Faucet -> Install new faucet and reconnect pl…" at bounding box center [647, 473] width 347 height 48
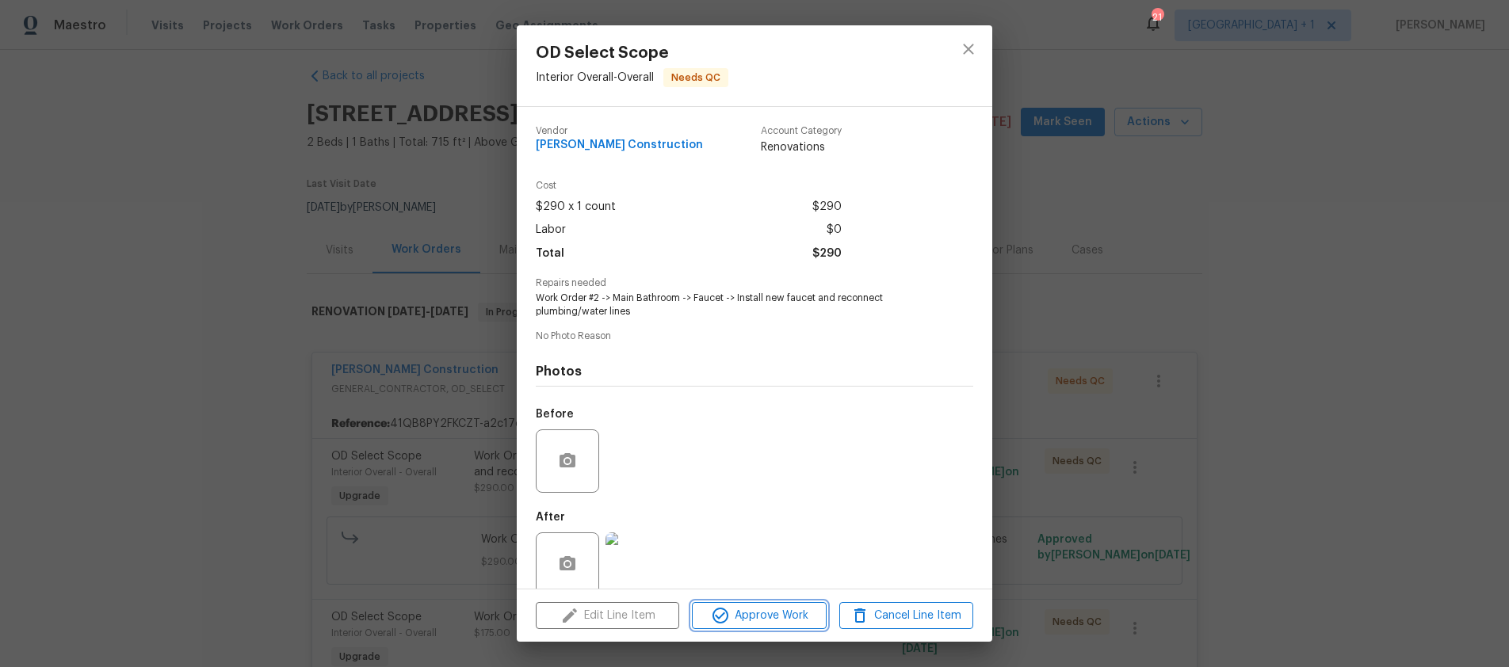
click at [788, 610] on span "Approve Work" at bounding box center [759, 616] width 124 height 20
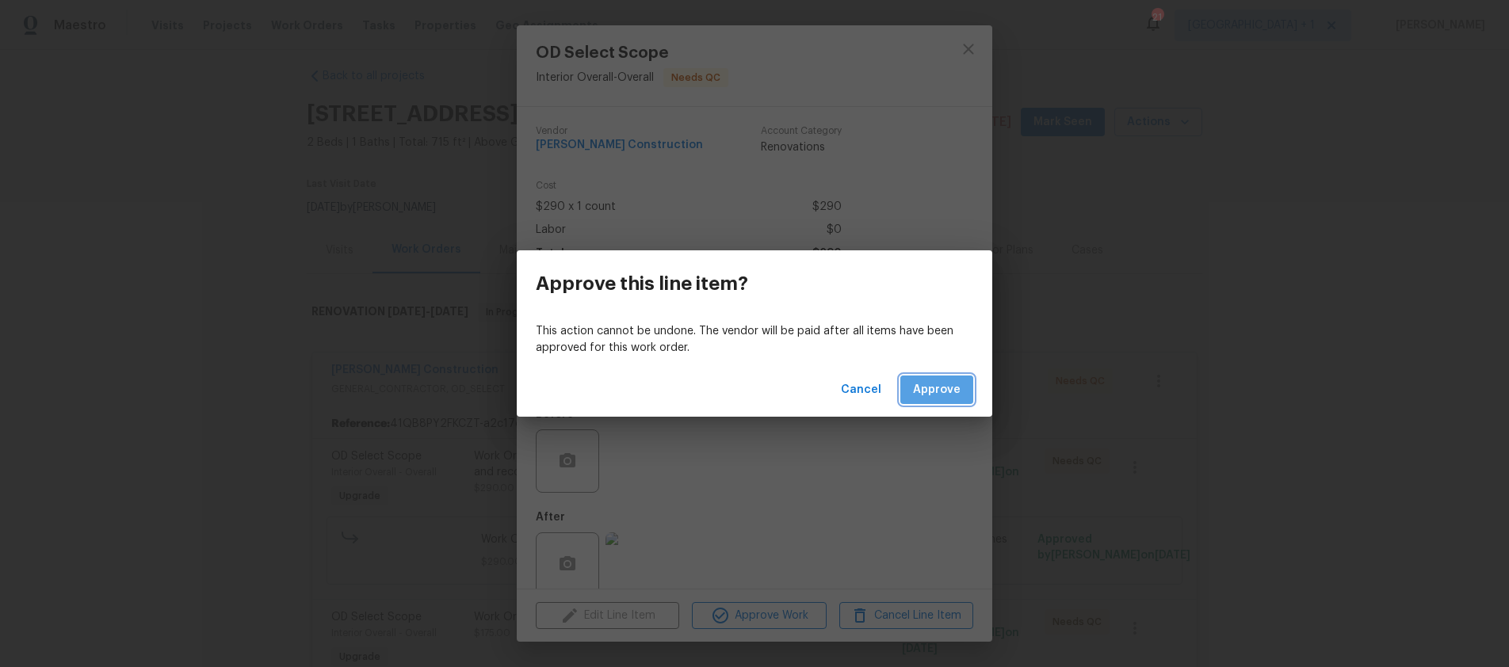
click at [937, 403] on button "Approve" at bounding box center [937, 390] width 73 height 29
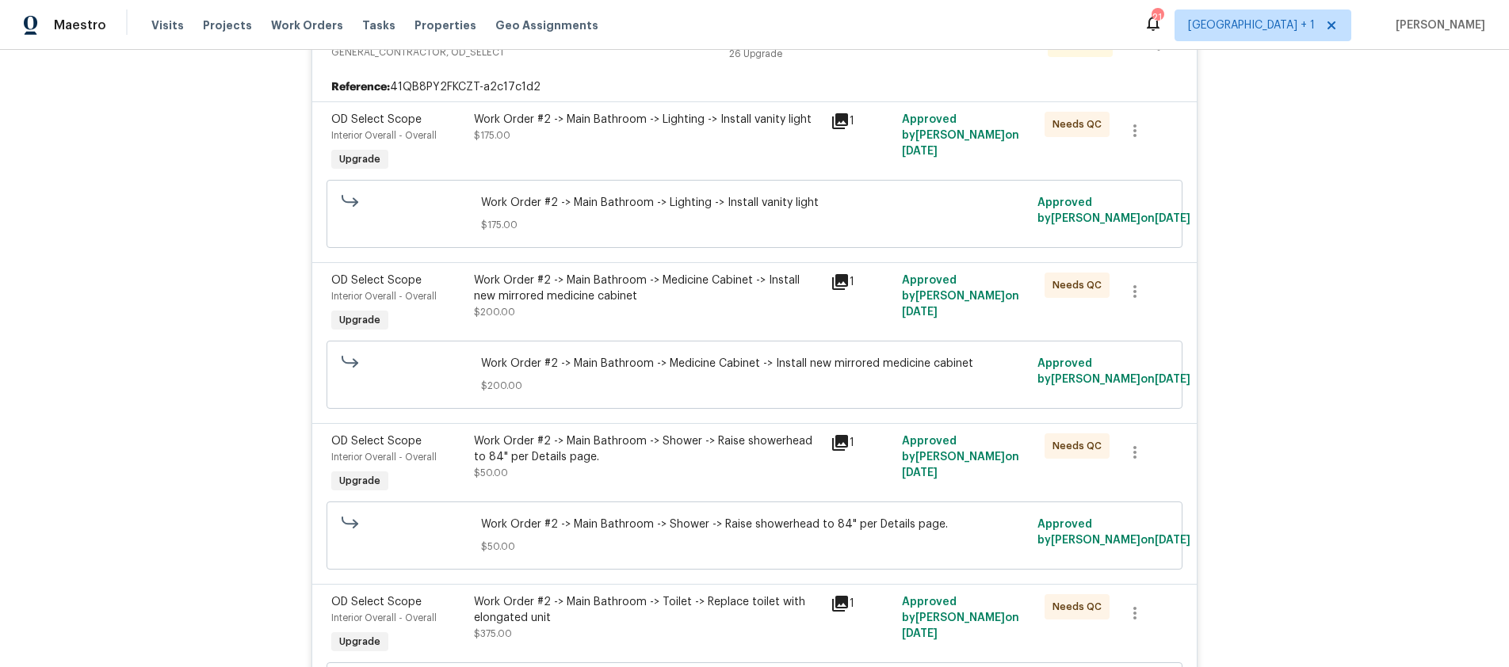
scroll to position [293, 0]
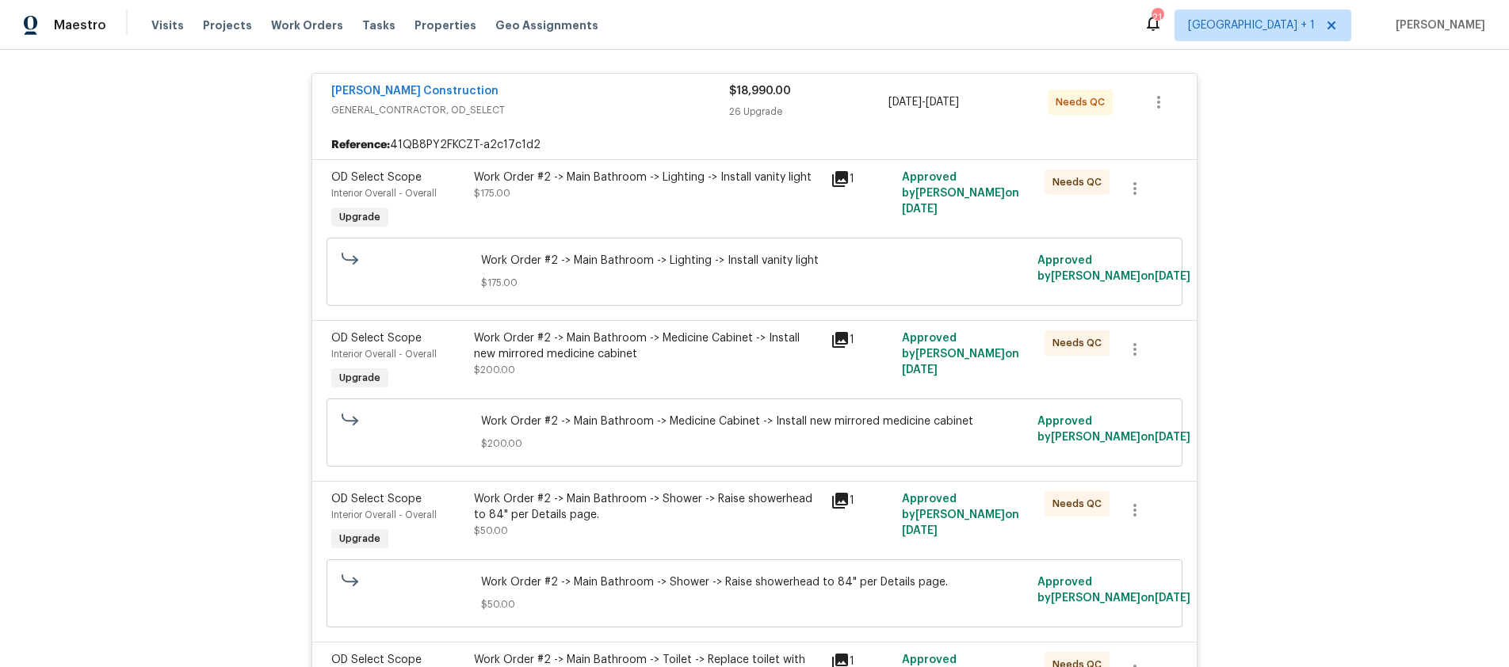
click at [774, 365] on div "Work Order #2 -> Main Bathroom -> Medicine Cabinet -> Install new mirrored medi…" at bounding box center [647, 355] width 347 height 48
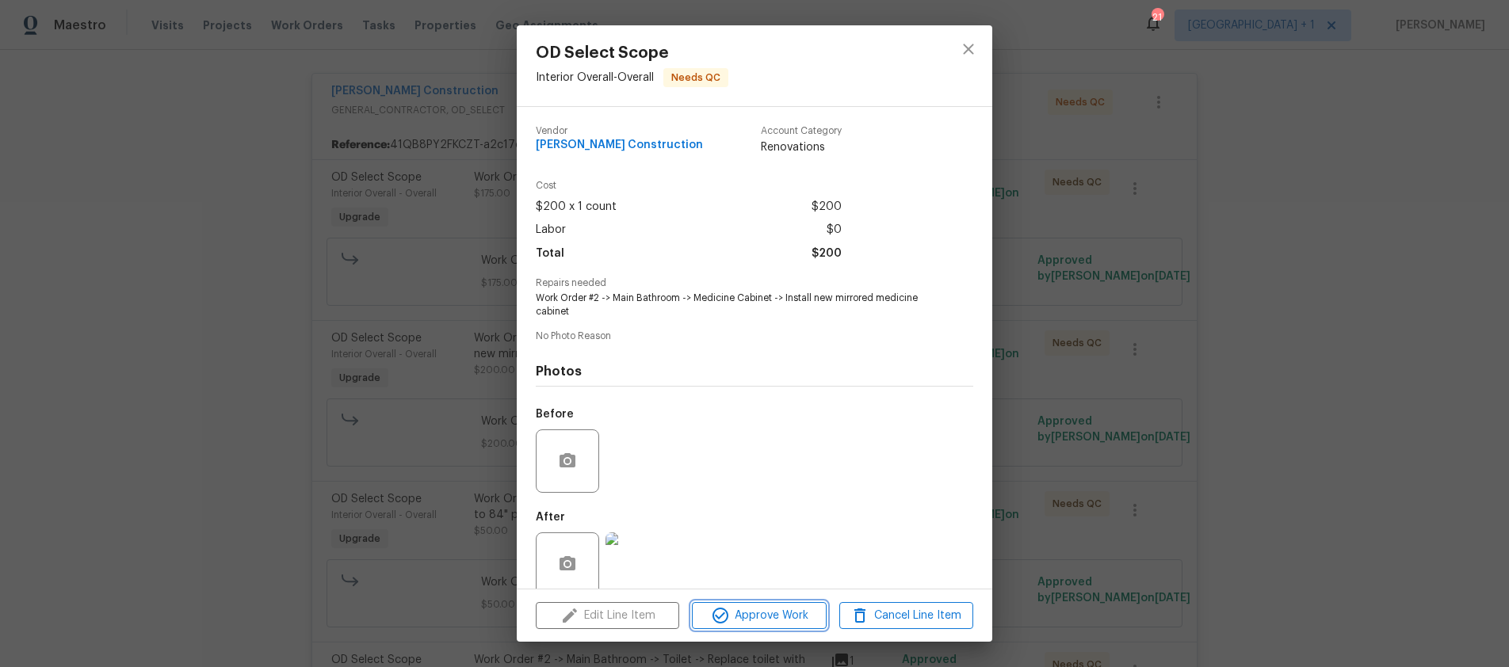
click at [765, 610] on span "Approve Work" at bounding box center [759, 616] width 124 height 20
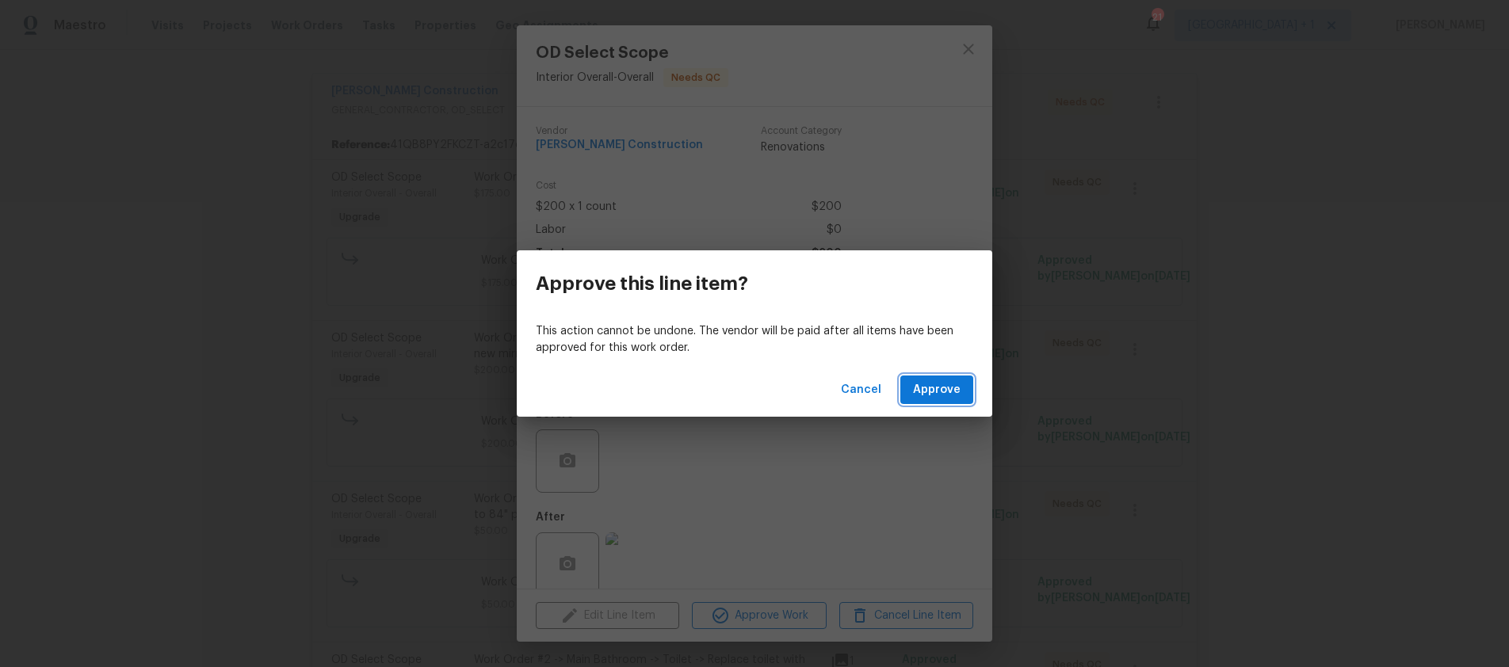
click at [913, 396] on button "Approve" at bounding box center [937, 390] width 73 height 29
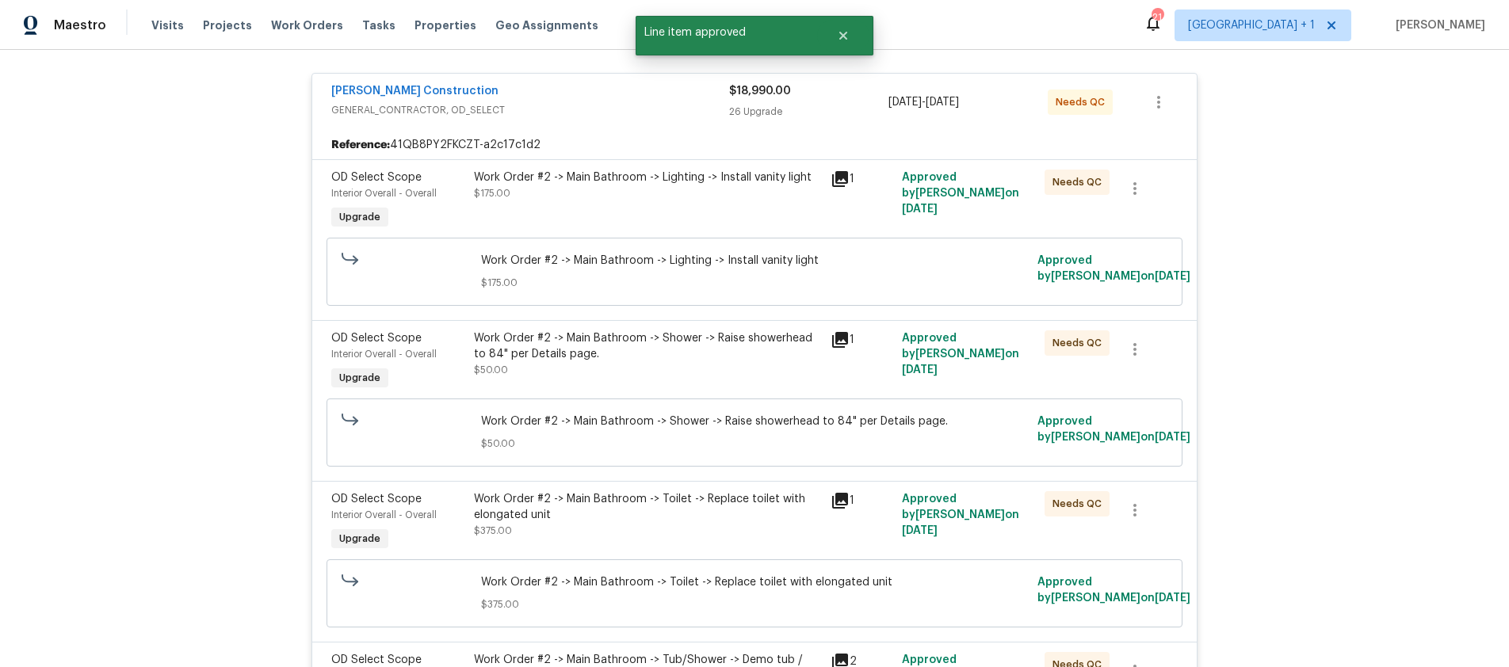
click at [783, 377] on div "Work Order #2 -> Main Bathroom -> Shower -> Raise showerhead to 84" per Details…" at bounding box center [647, 355] width 347 height 48
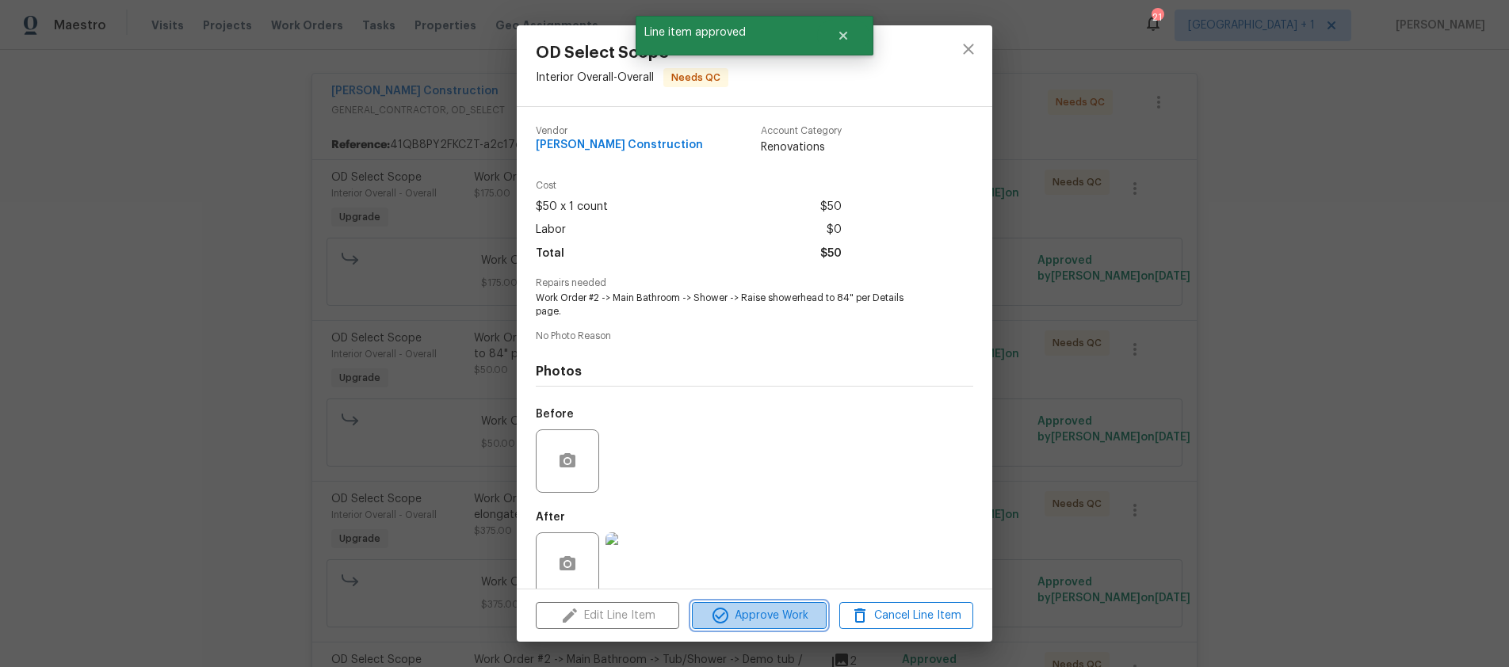
click at [743, 611] on span "Approve Work" at bounding box center [759, 616] width 124 height 20
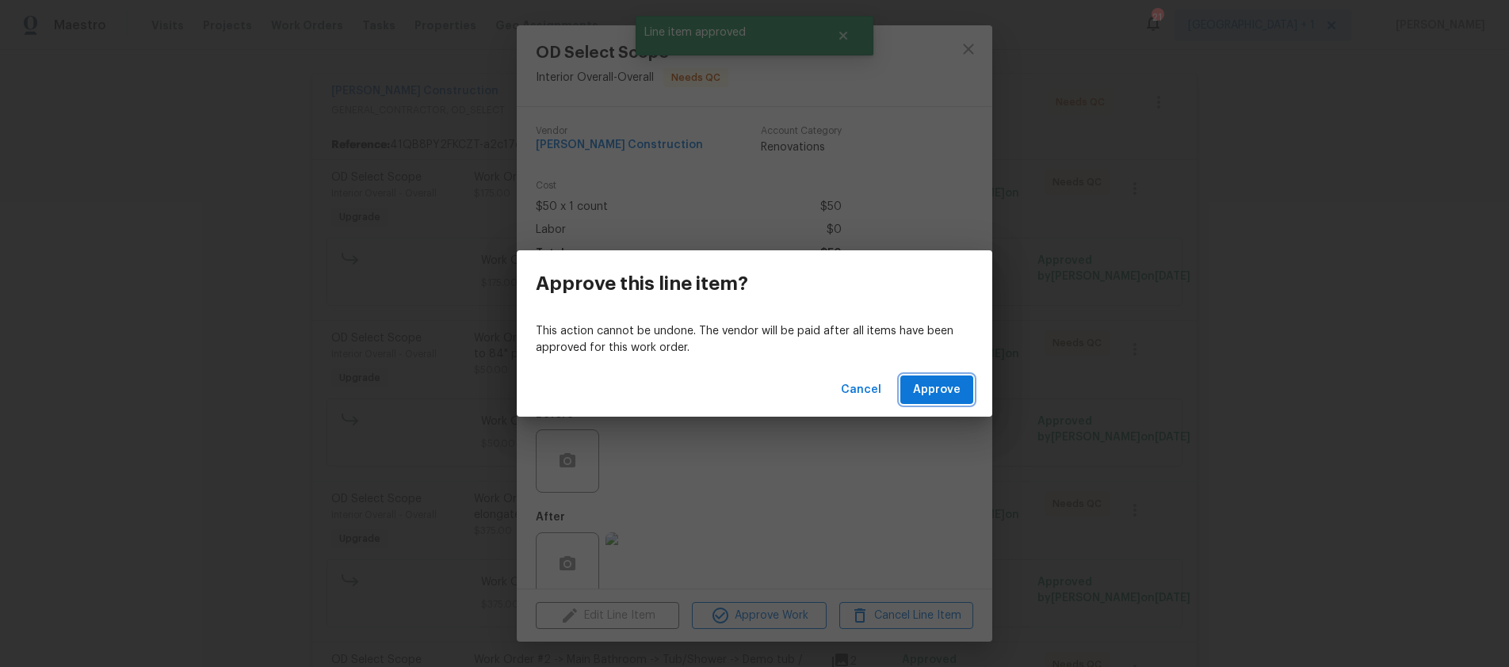
click at [916, 389] on span "Approve" at bounding box center [937, 391] width 48 height 20
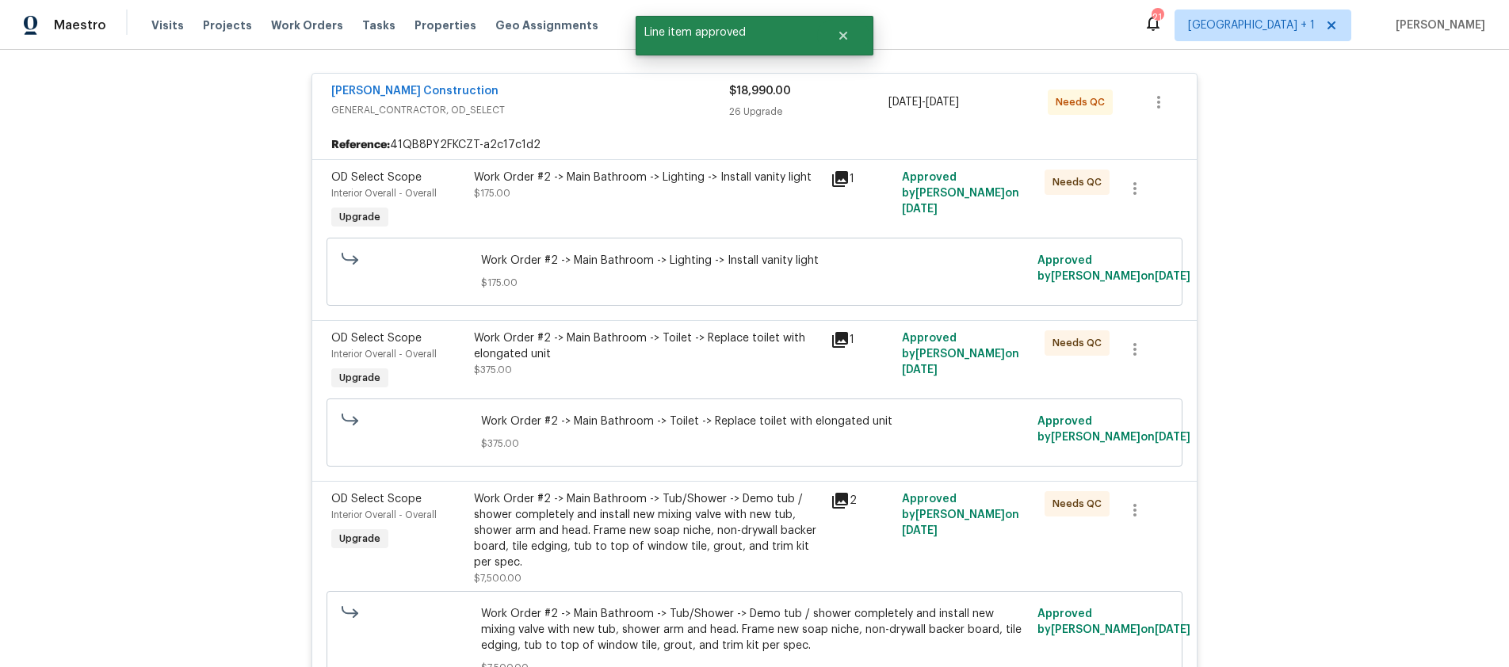
click at [786, 381] on div "Work Order #2 -> Main Bathroom -> Toilet -> Replace toilet with elongated unit …" at bounding box center [647, 362] width 357 height 73
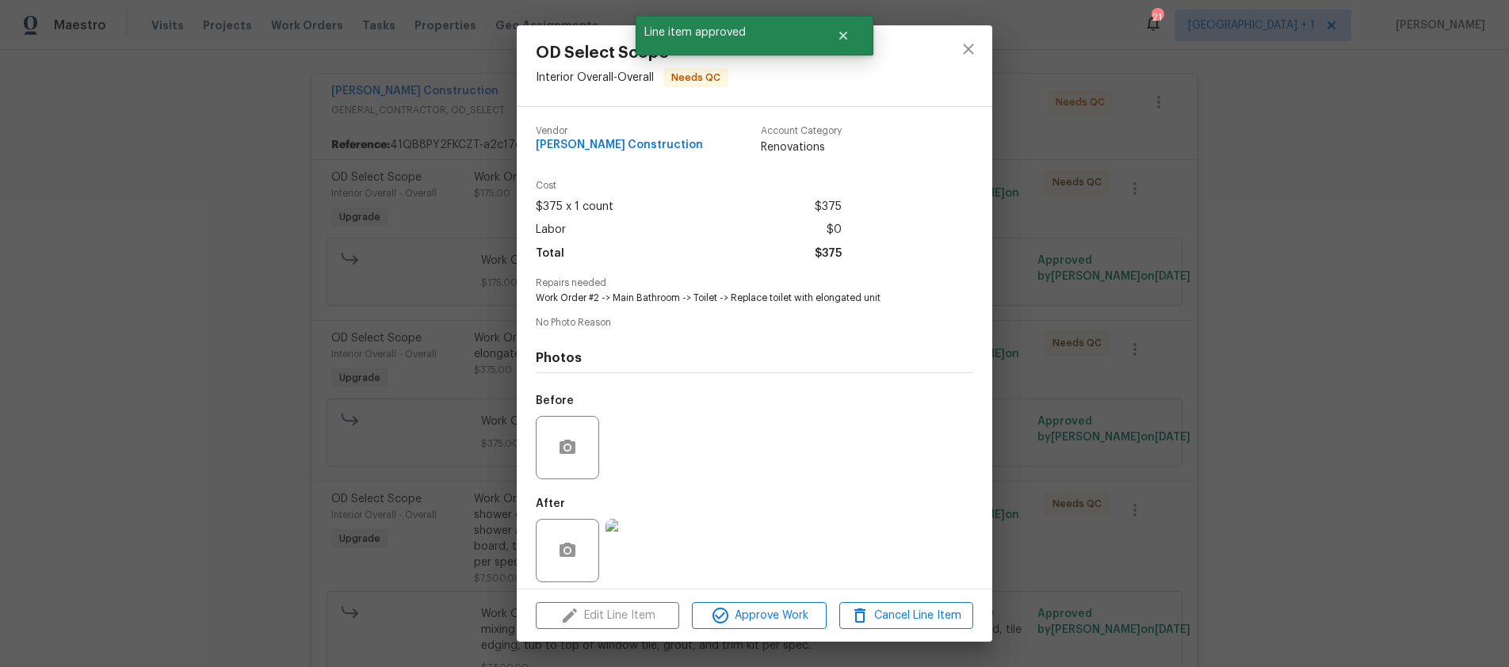
click at [774, 629] on div "Edit Line Item Approve Work Cancel Line Item" at bounding box center [755, 616] width 476 height 53
click at [776, 622] on span "Approve Work" at bounding box center [759, 616] width 124 height 20
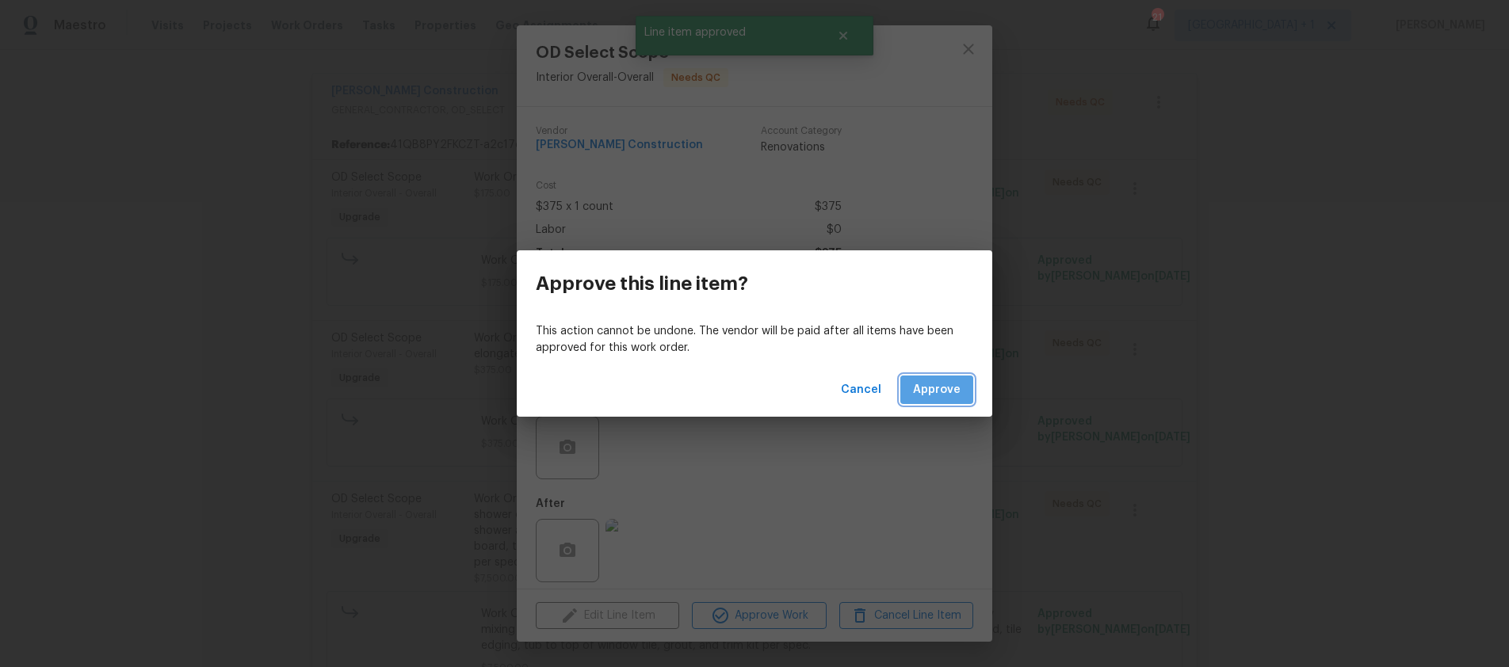
click at [929, 397] on span "Approve" at bounding box center [937, 391] width 48 height 20
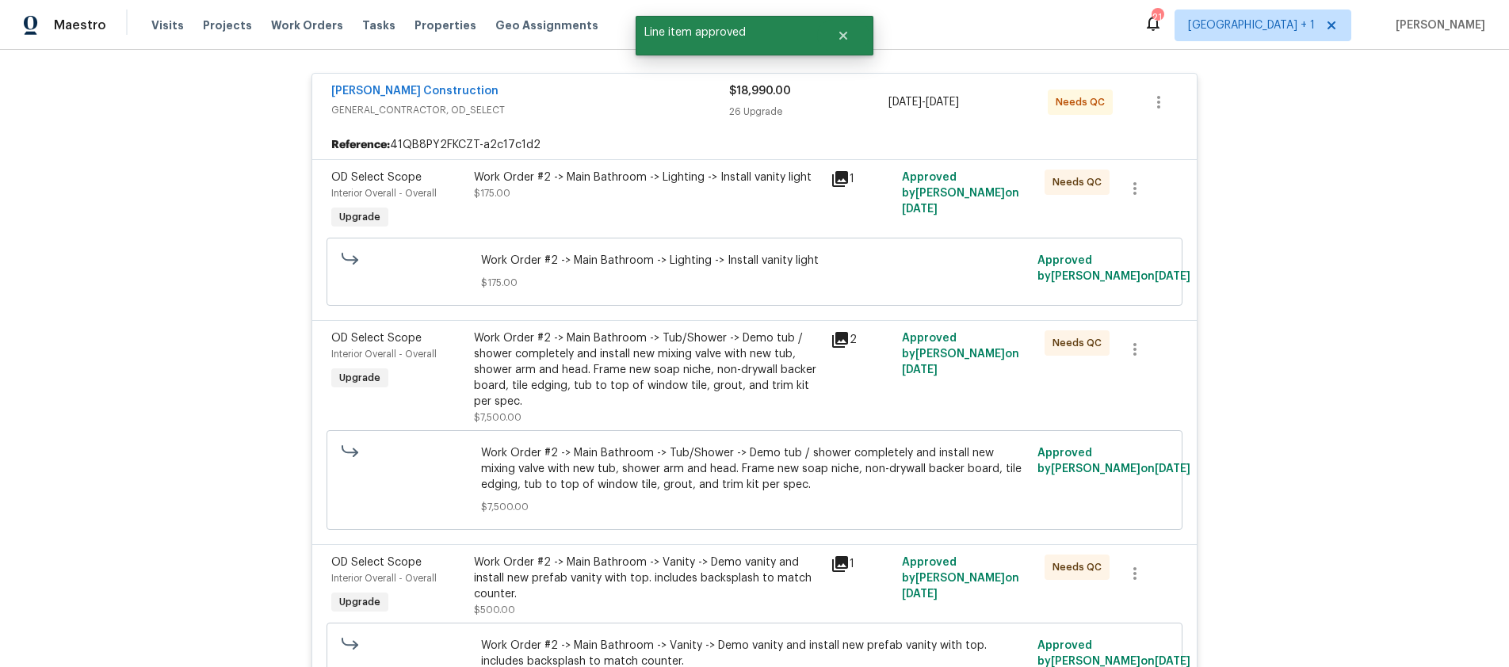
click at [751, 362] on div "Work Order #2 -> Main Bathroom -> Tub/Shower -> Demo tub / shower completely an…" at bounding box center [647, 370] width 347 height 79
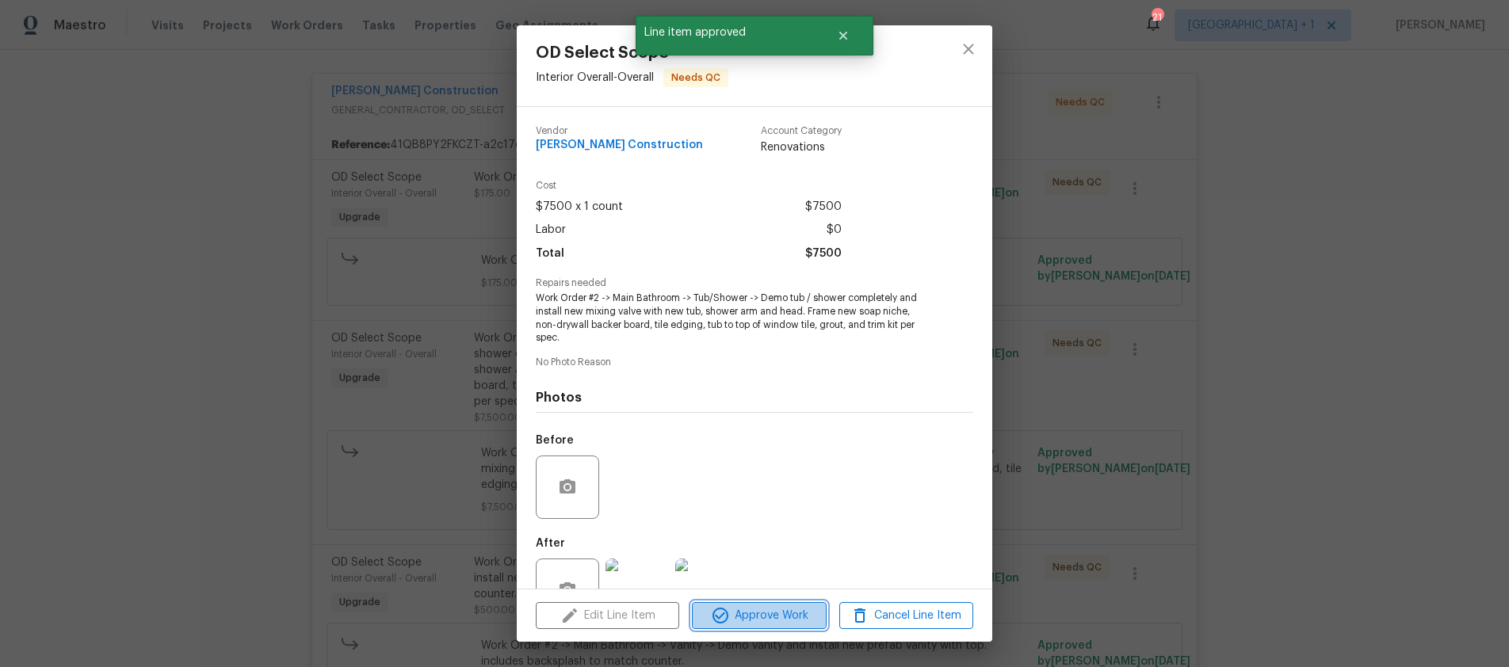
click at [767, 614] on span "Approve Work" at bounding box center [759, 616] width 124 height 20
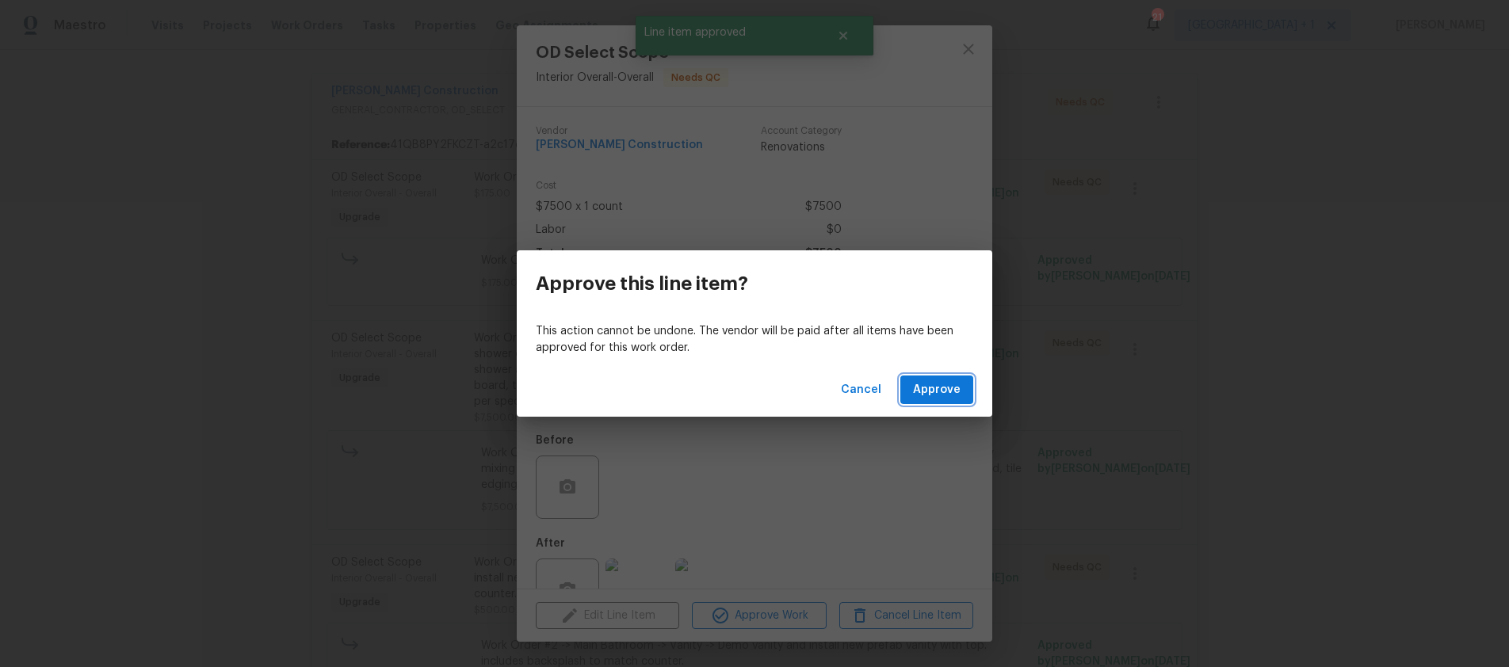
click at [954, 399] on span "Approve" at bounding box center [937, 391] width 48 height 20
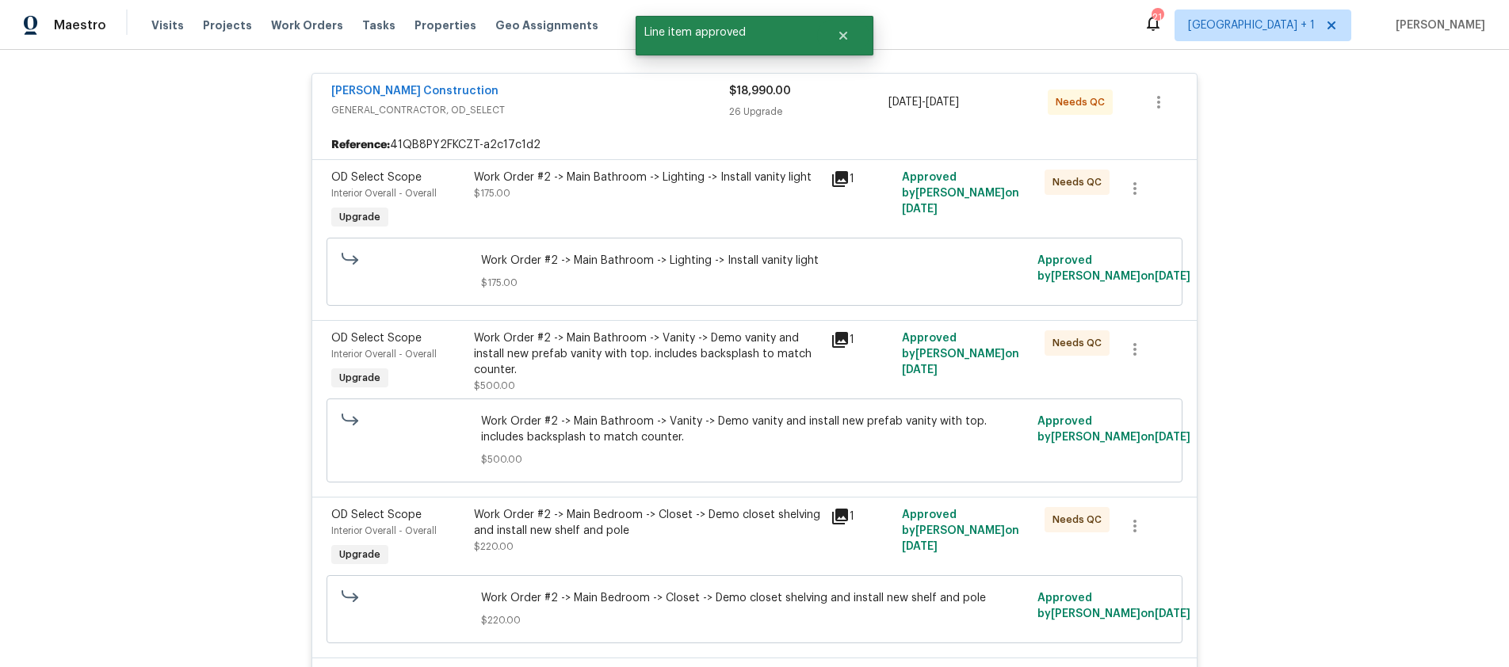
click at [767, 348] on div "Work Order #2 -> Main Bathroom -> Vanity -> Demo vanity and install new prefab …" at bounding box center [647, 355] width 347 height 48
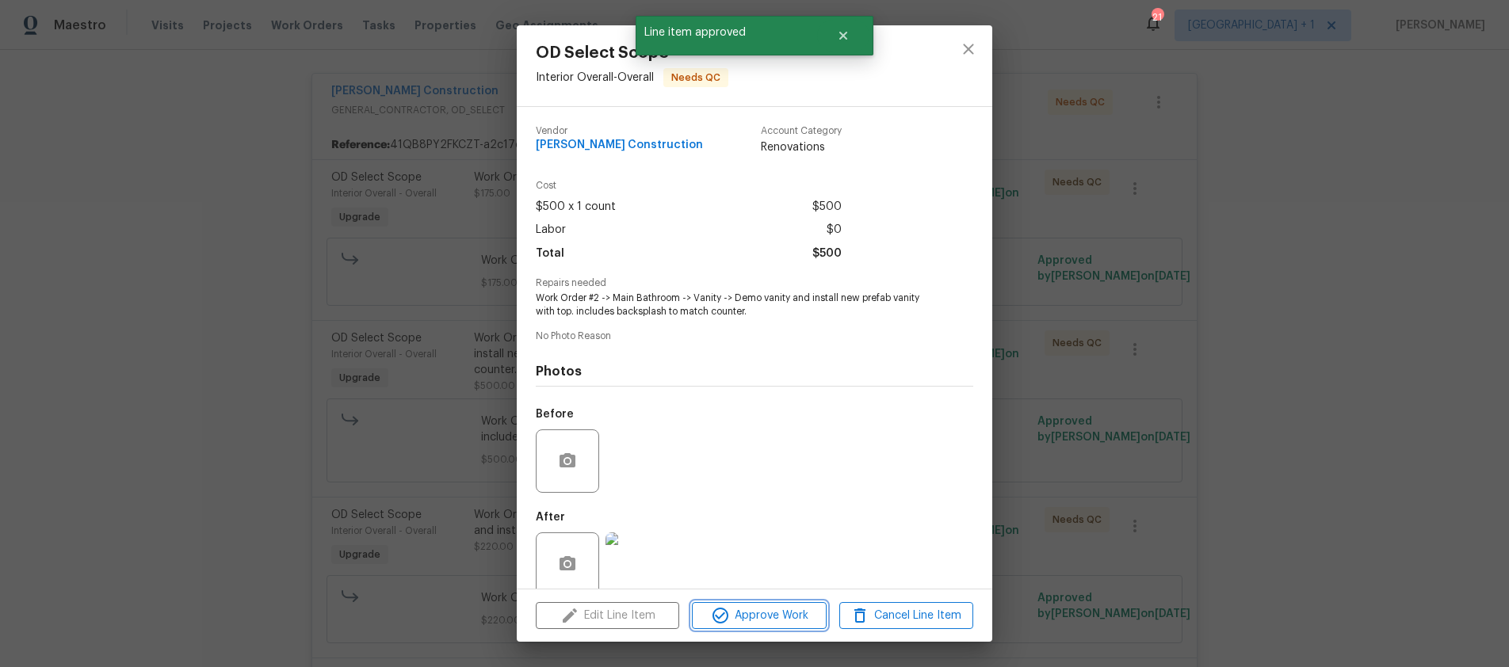
click at [772, 614] on span "Approve Work" at bounding box center [759, 616] width 124 height 20
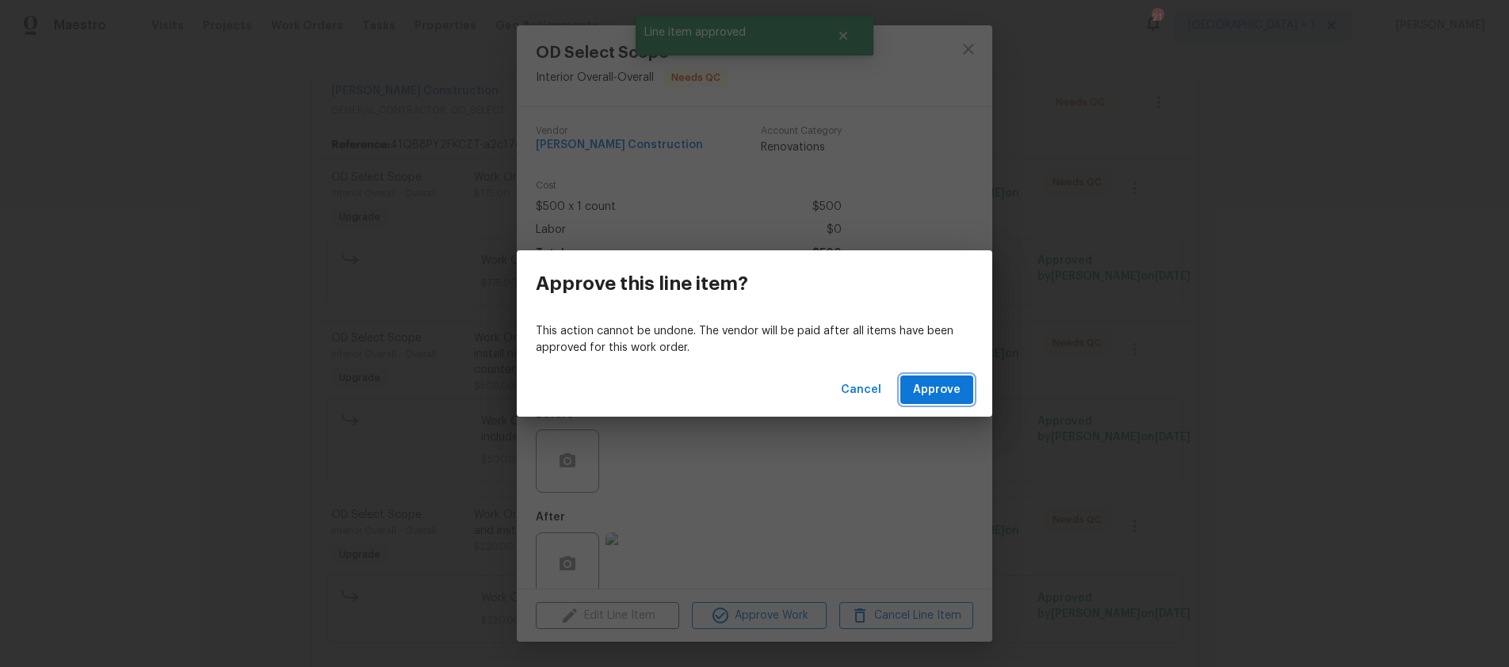
click at [936, 390] on span "Approve" at bounding box center [937, 391] width 48 height 20
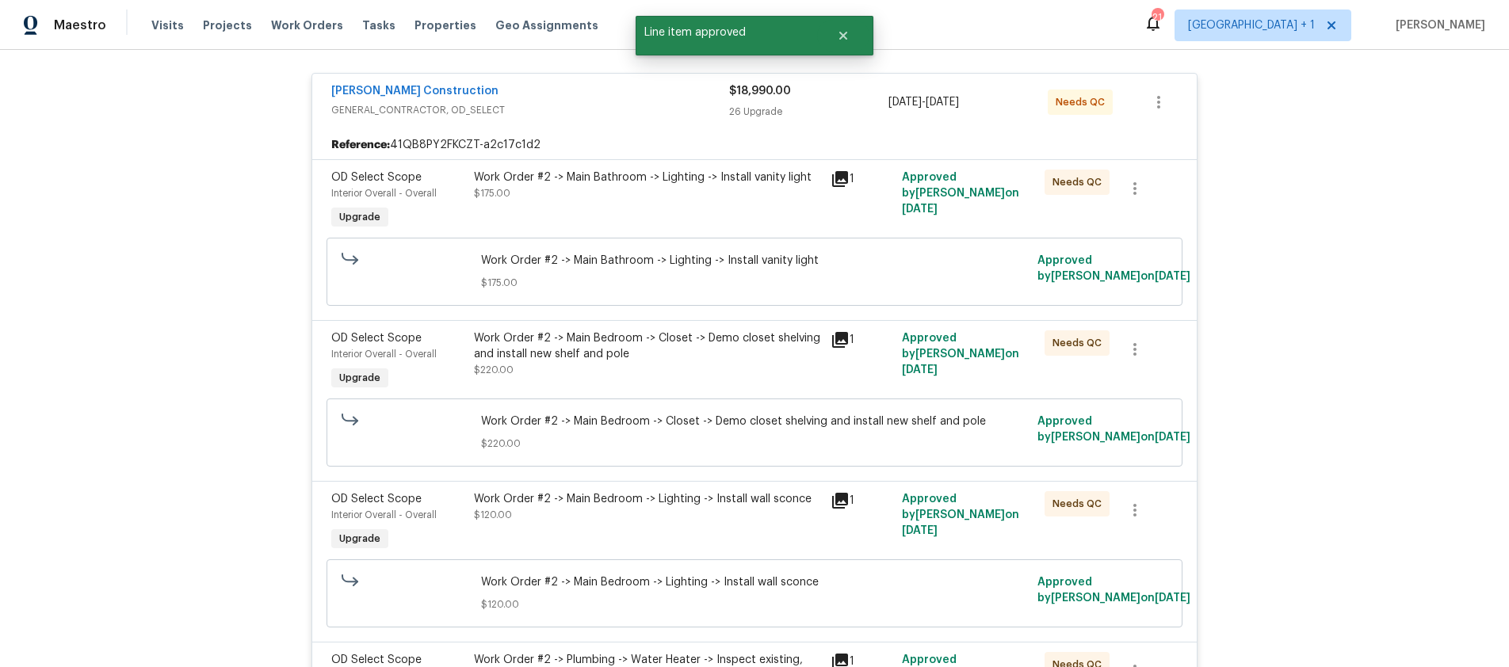
click at [773, 360] on div "Work Order #2 -> Main Bedroom -> Closet -> Demo closet shelving and install new…" at bounding box center [647, 347] width 347 height 32
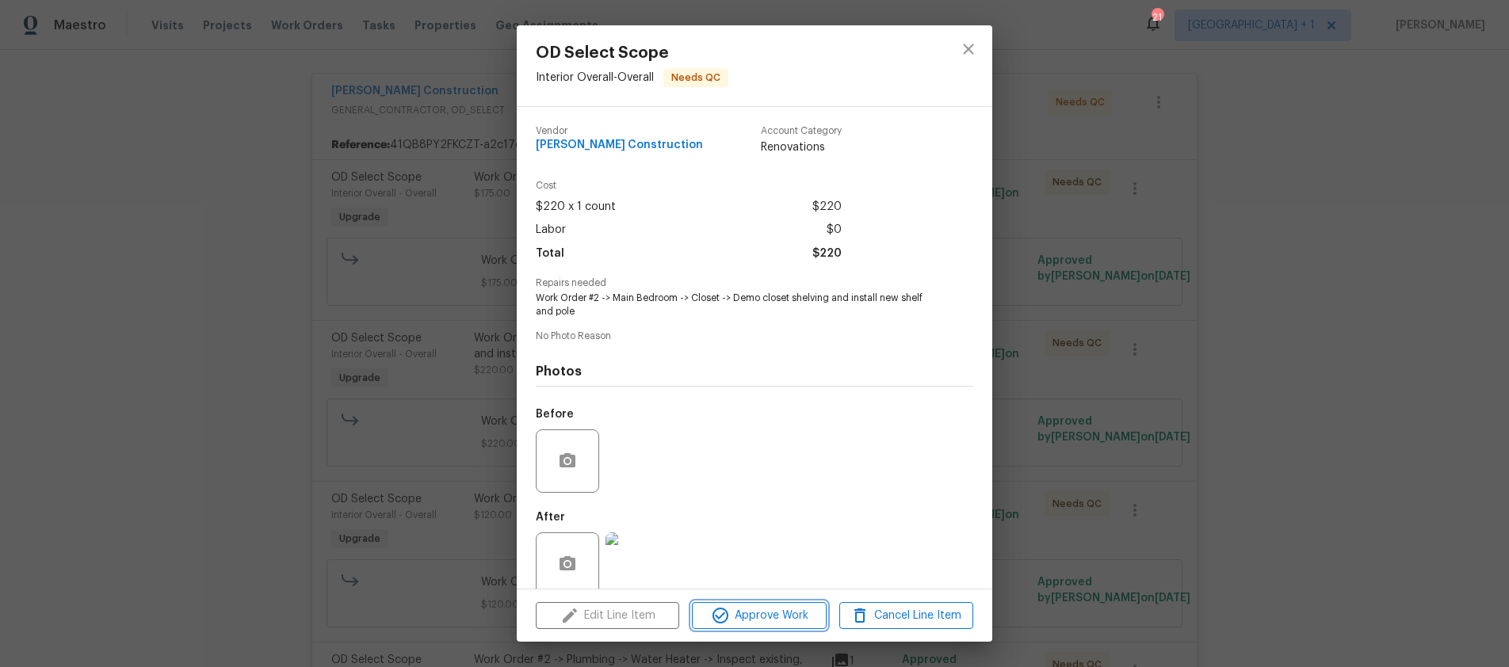
click at [773, 625] on button "Approve Work" at bounding box center [759, 616] width 134 height 28
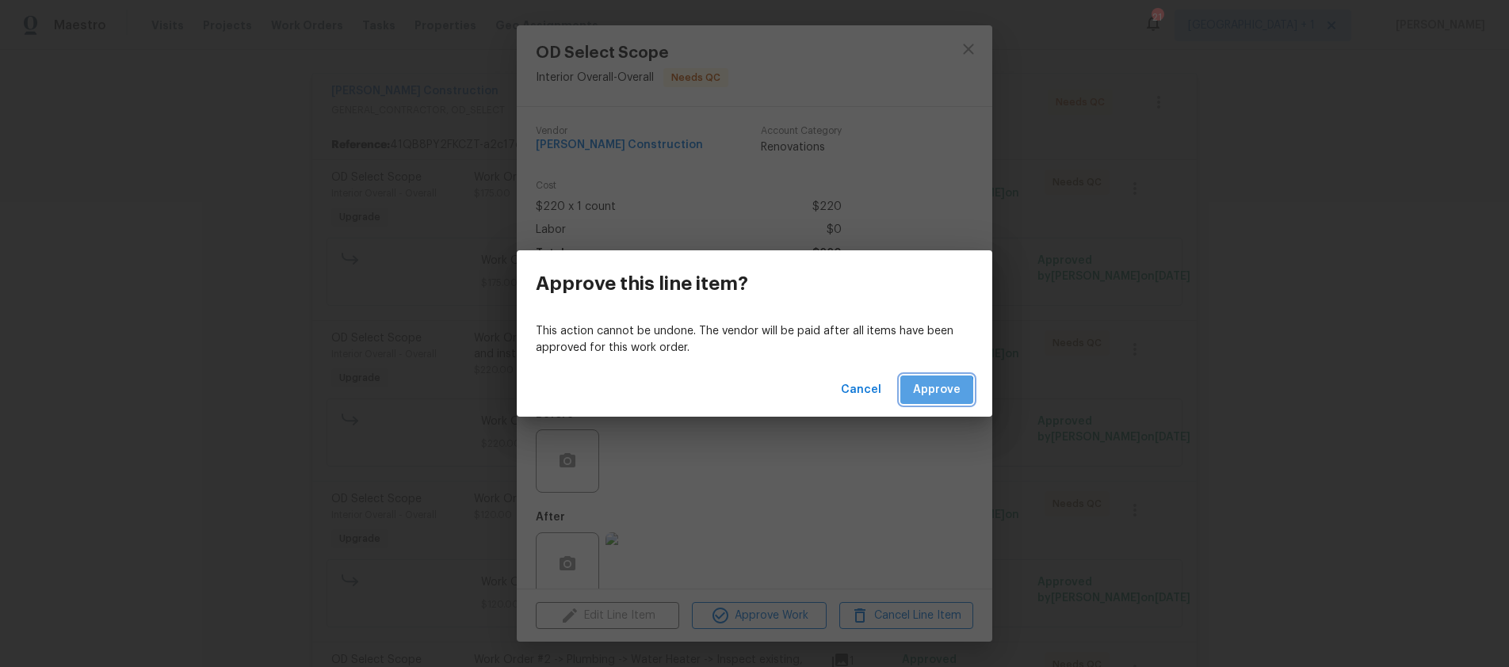
click at [920, 395] on span "Approve" at bounding box center [937, 391] width 48 height 20
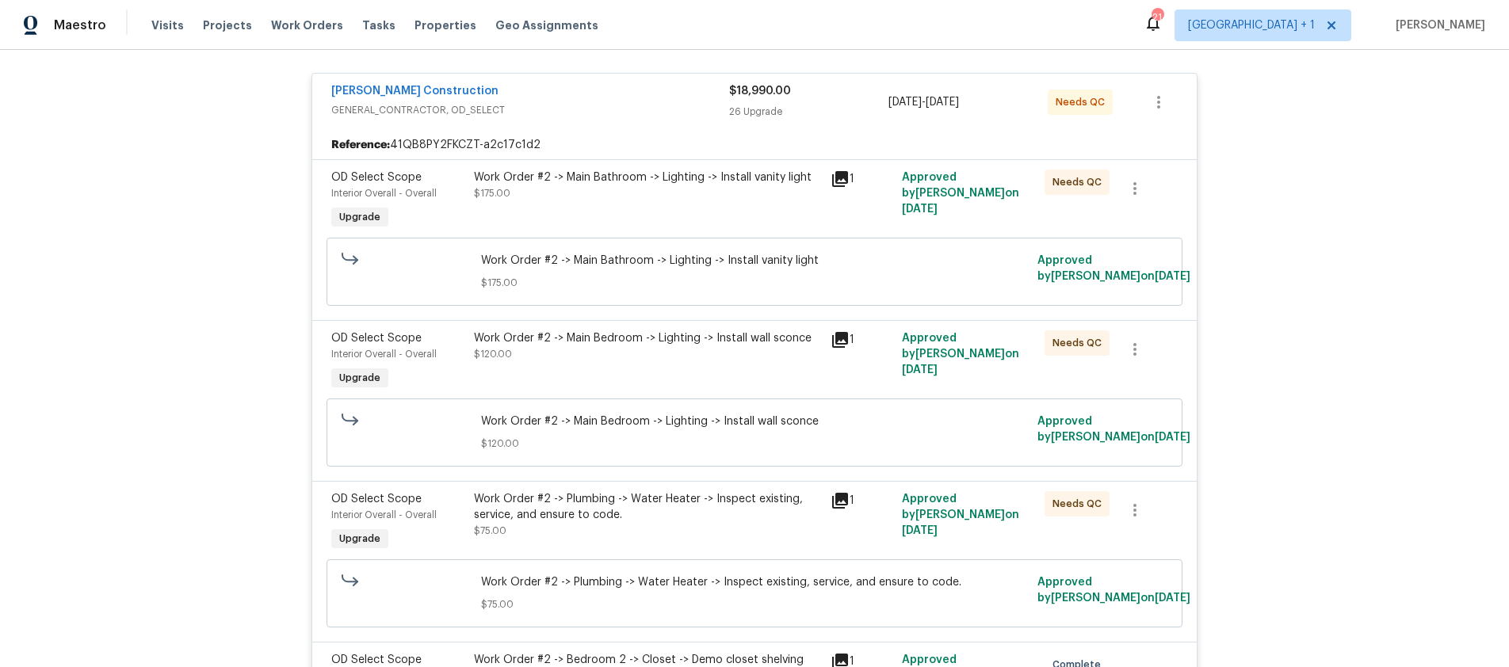
click at [788, 201] on div "Work Order #2 -> Main Bathroom -> Lighting -> Install vanity light $175.00" at bounding box center [647, 186] width 347 height 32
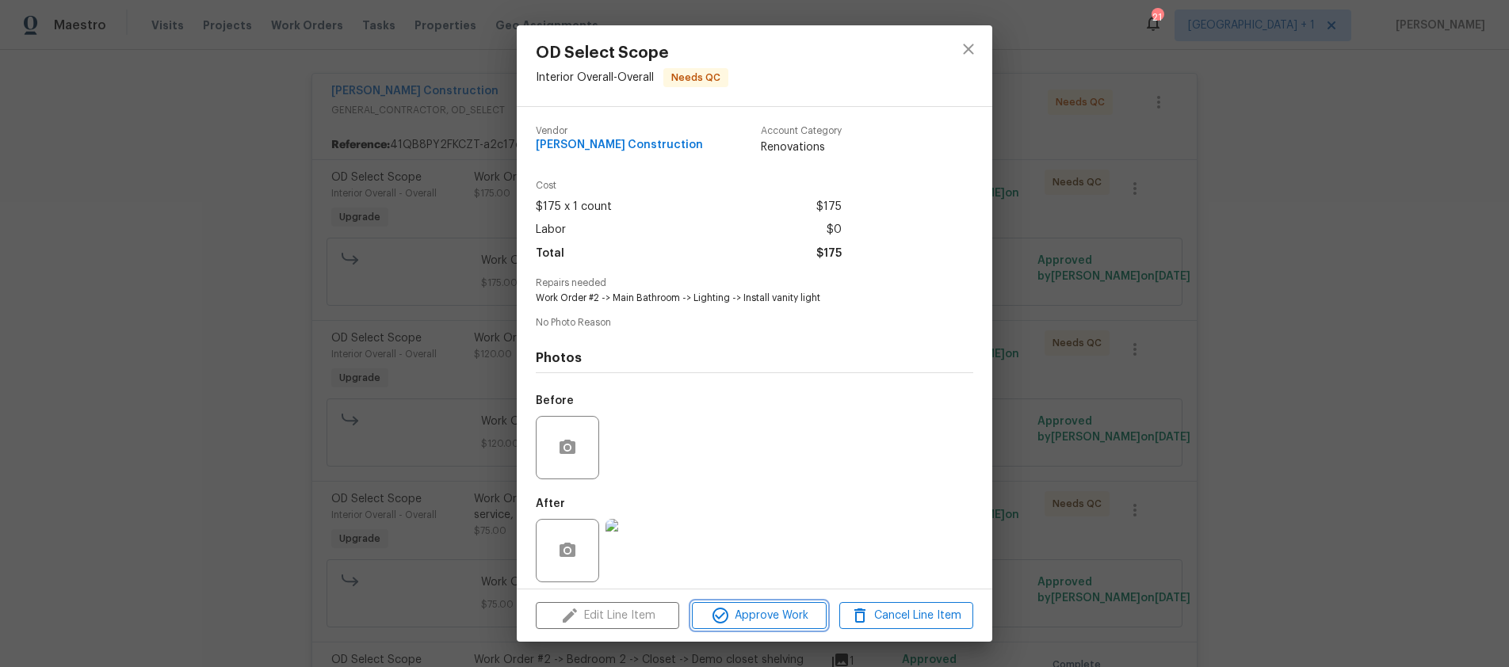
click at [797, 611] on span "Approve Work" at bounding box center [759, 616] width 124 height 20
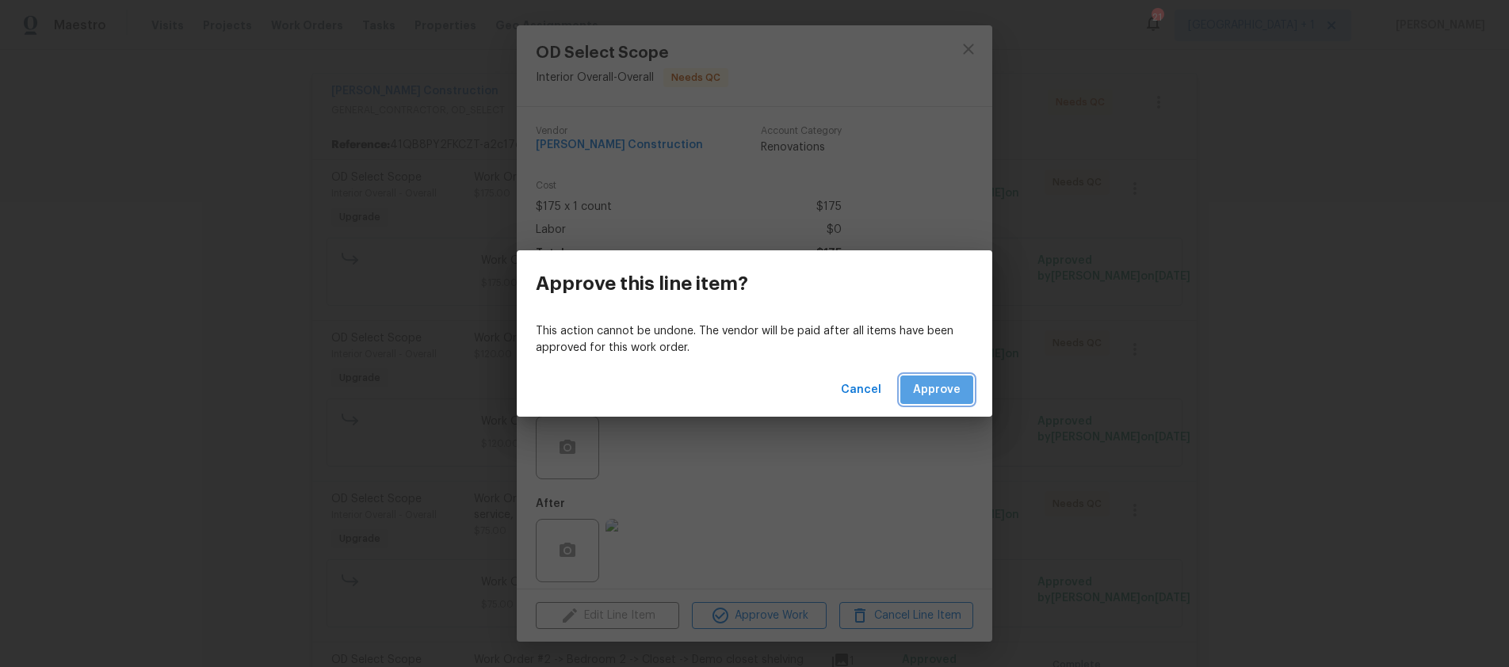
click at [948, 383] on span "Approve" at bounding box center [937, 391] width 48 height 20
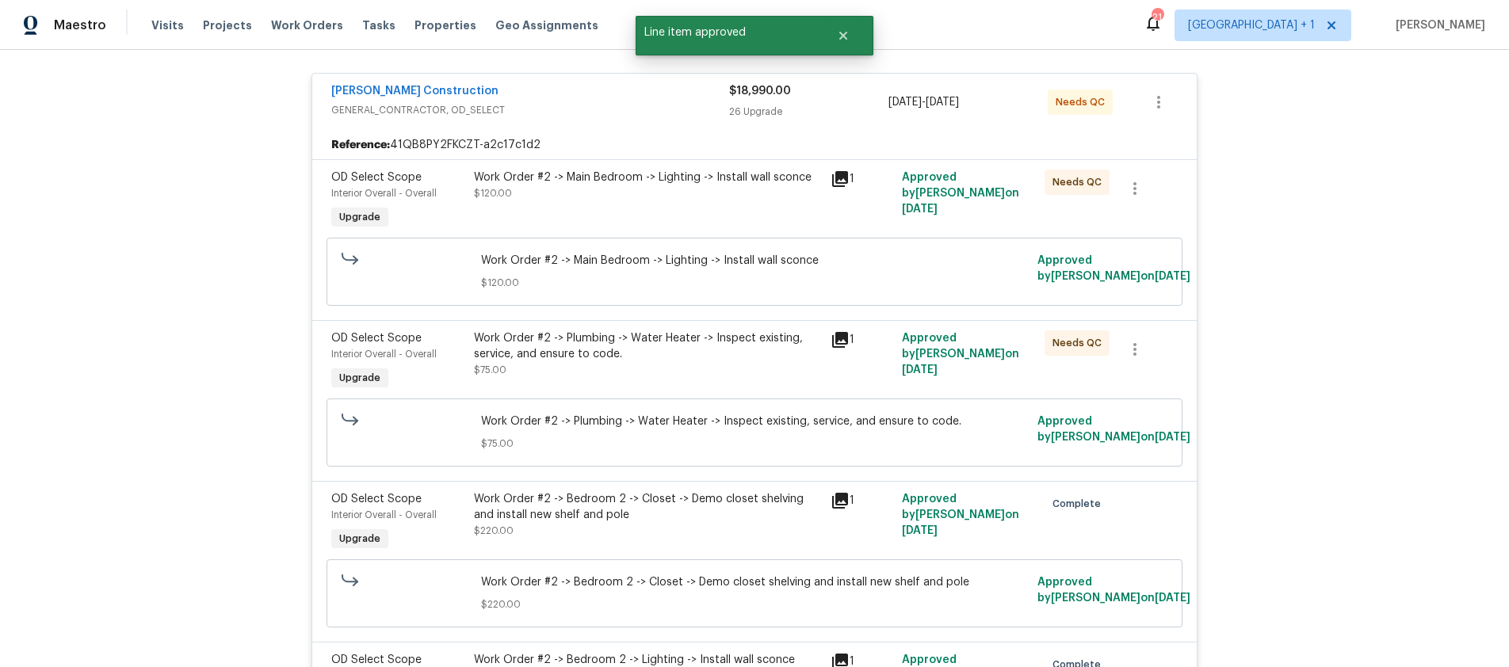
click at [729, 207] on div "Work Order #2 -> Main Bedroom -> Lighting -> Install wall sconce $120.00" at bounding box center [647, 201] width 357 height 73
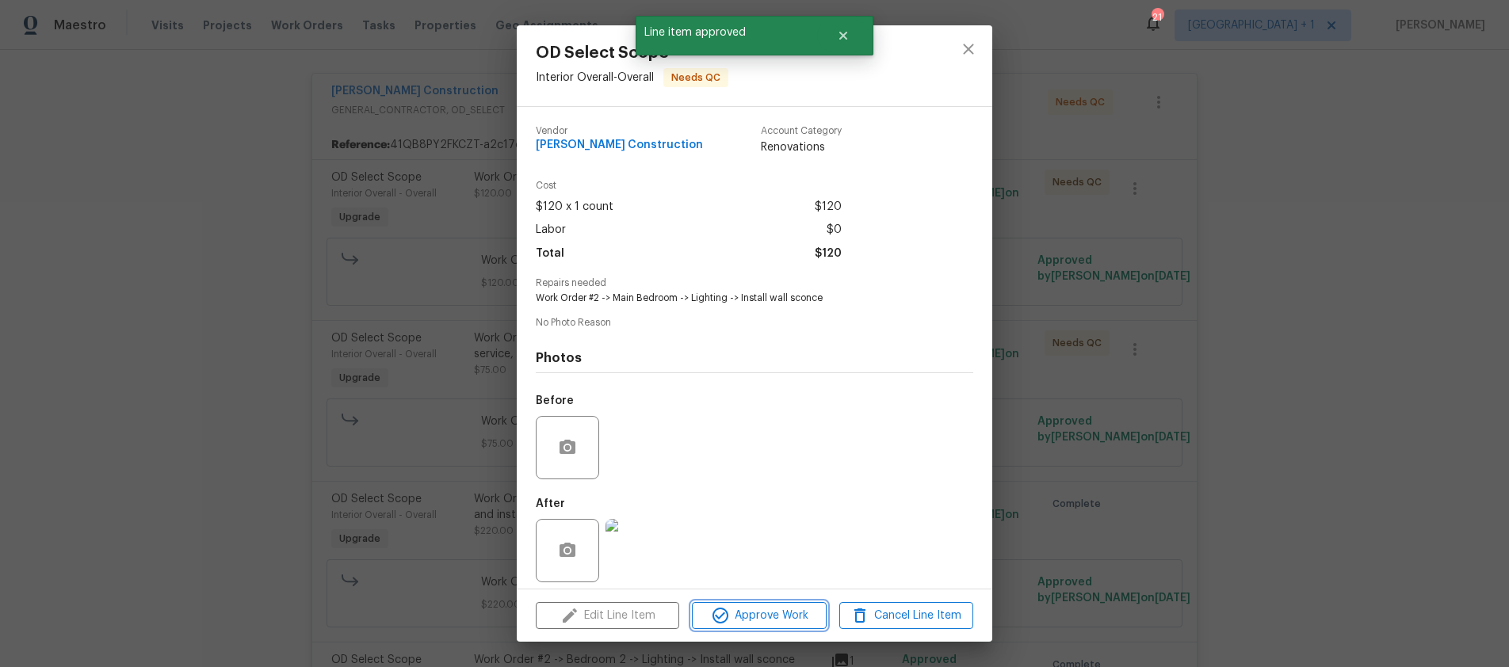
click at [751, 623] on span "Approve Work" at bounding box center [759, 616] width 124 height 20
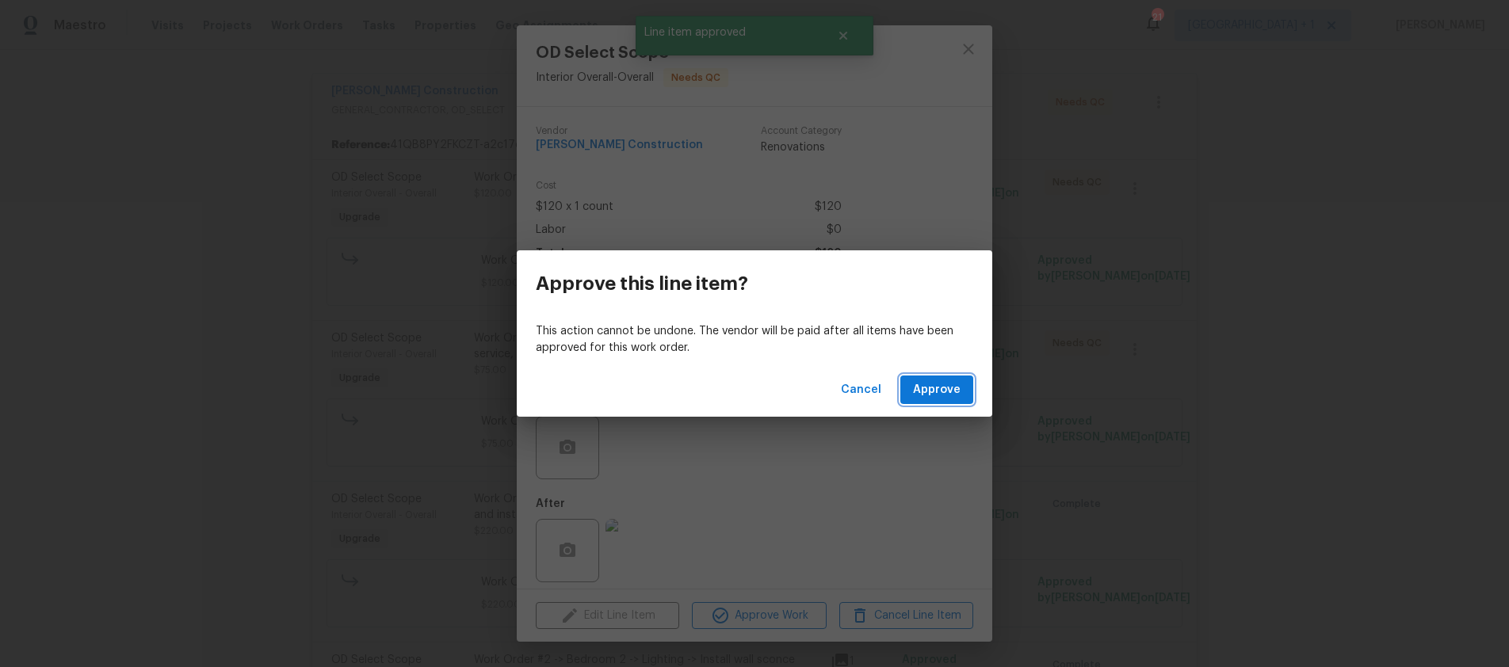
click at [934, 403] on button "Approve" at bounding box center [937, 390] width 73 height 29
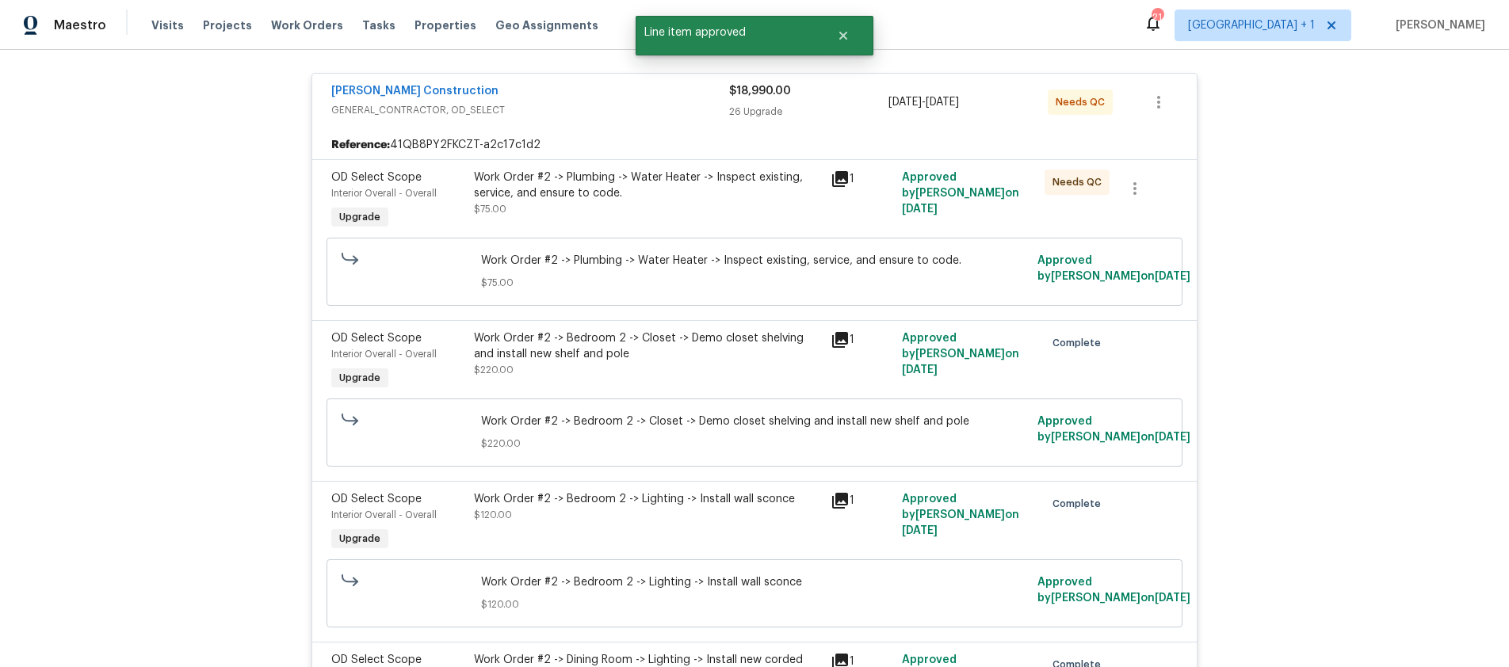
click at [723, 204] on div "Work Order #2 -> Plumbing -> Water Heater -> Inspect existing, service, and ens…" at bounding box center [647, 194] width 347 height 48
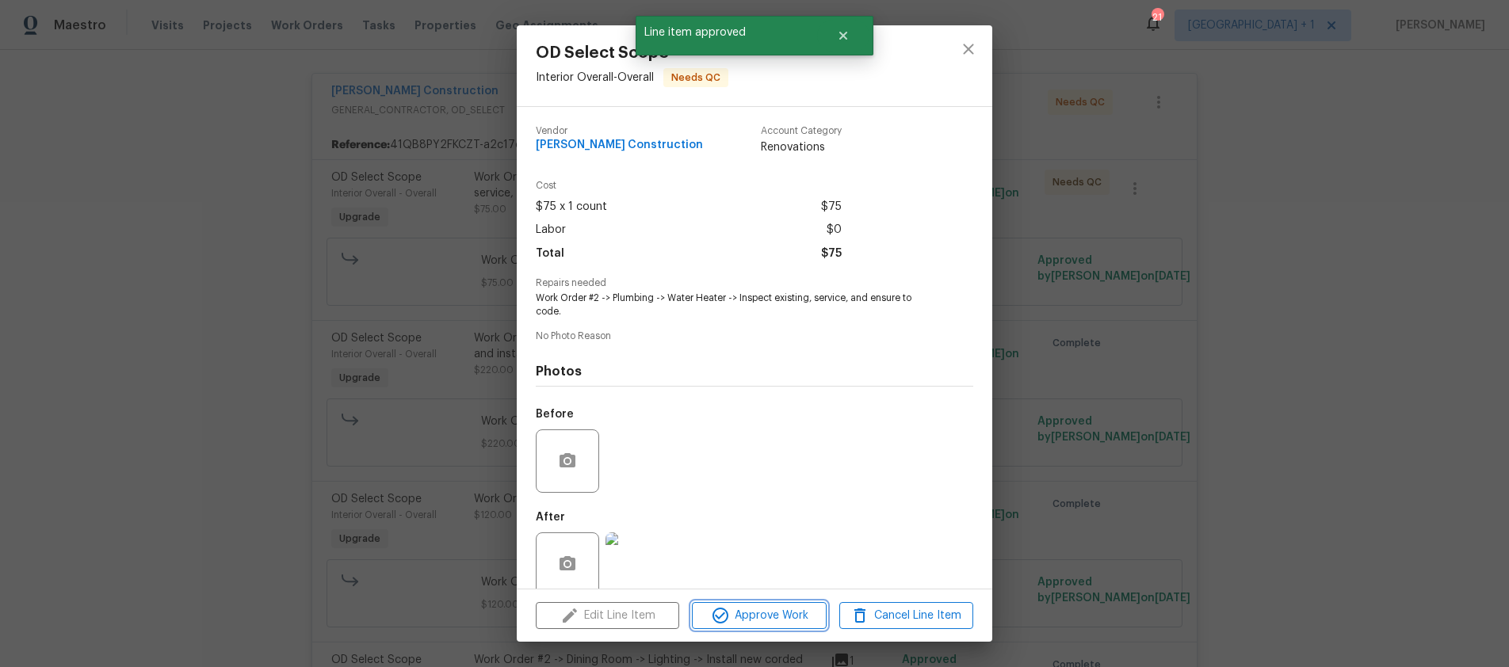
click at [747, 619] on span "Approve Work" at bounding box center [759, 616] width 124 height 20
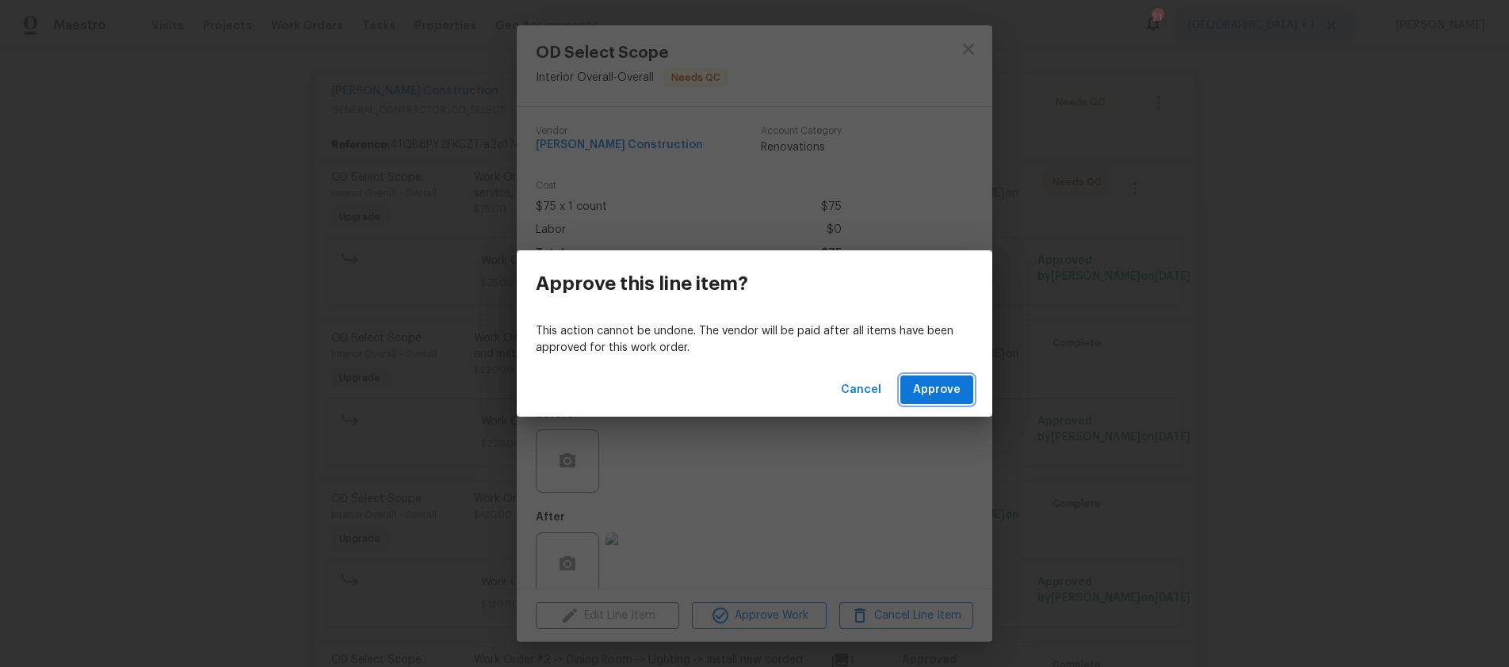
click at [919, 391] on span "Approve" at bounding box center [937, 391] width 48 height 20
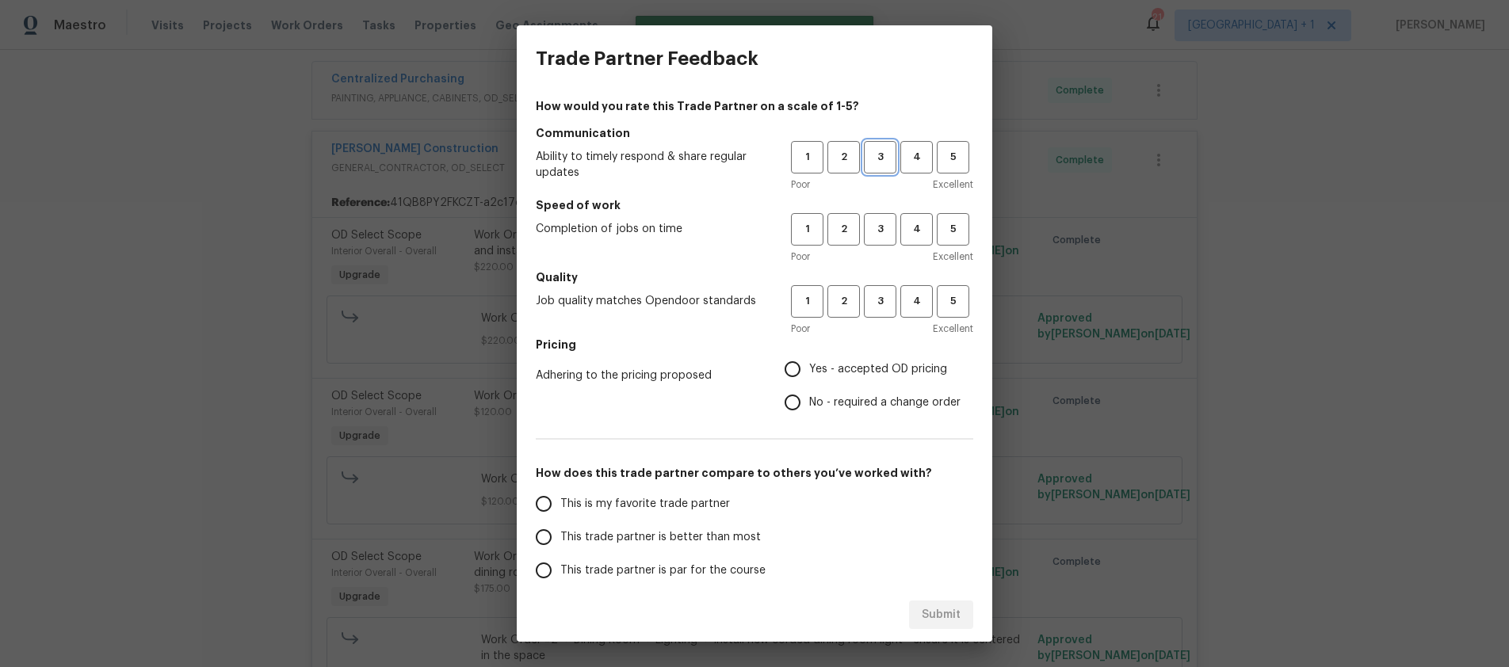
drag, startPoint x: 864, startPoint y: 155, endPoint x: 870, endPoint y: 219, distance: 64.5
click at [866, 155] on span "3" at bounding box center [880, 157] width 29 height 18
drag, startPoint x: 870, startPoint y: 229, endPoint x: 882, endPoint y: 296, distance: 68.4
click at [871, 229] on span "3" at bounding box center [880, 229] width 29 height 18
click at [881, 300] on span "3" at bounding box center [880, 302] width 29 height 18
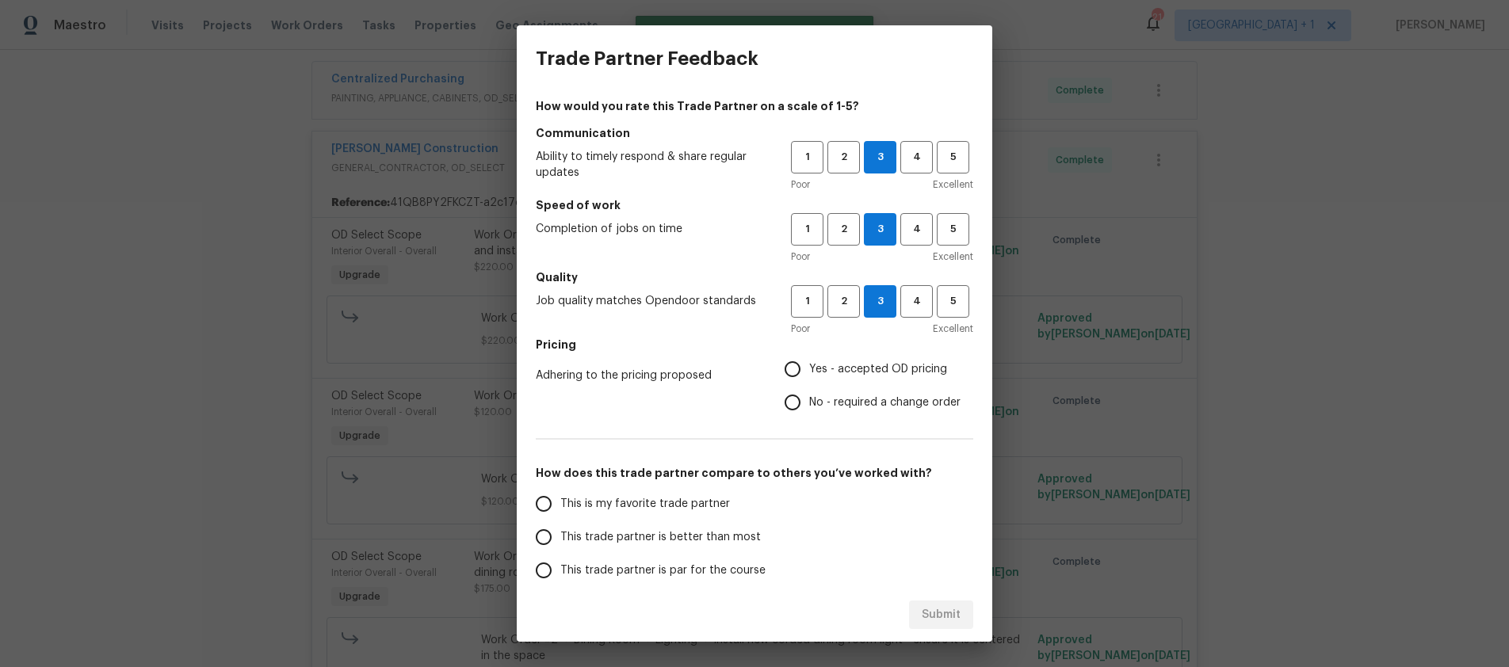
click at [788, 369] on input "Yes - accepted OD pricing" at bounding box center [792, 369] width 33 height 33
radio input "true"
drag, startPoint x: 556, startPoint y: 538, endPoint x: 572, endPoint y: 537, distance: 16.7
click at [556, 538] on input "This trade partner is better than most" at bounding box center [543, 537] width 33 height 33
click at [924, 613] on span "Submit" at bounding box center [941, 616] width 39 height 20
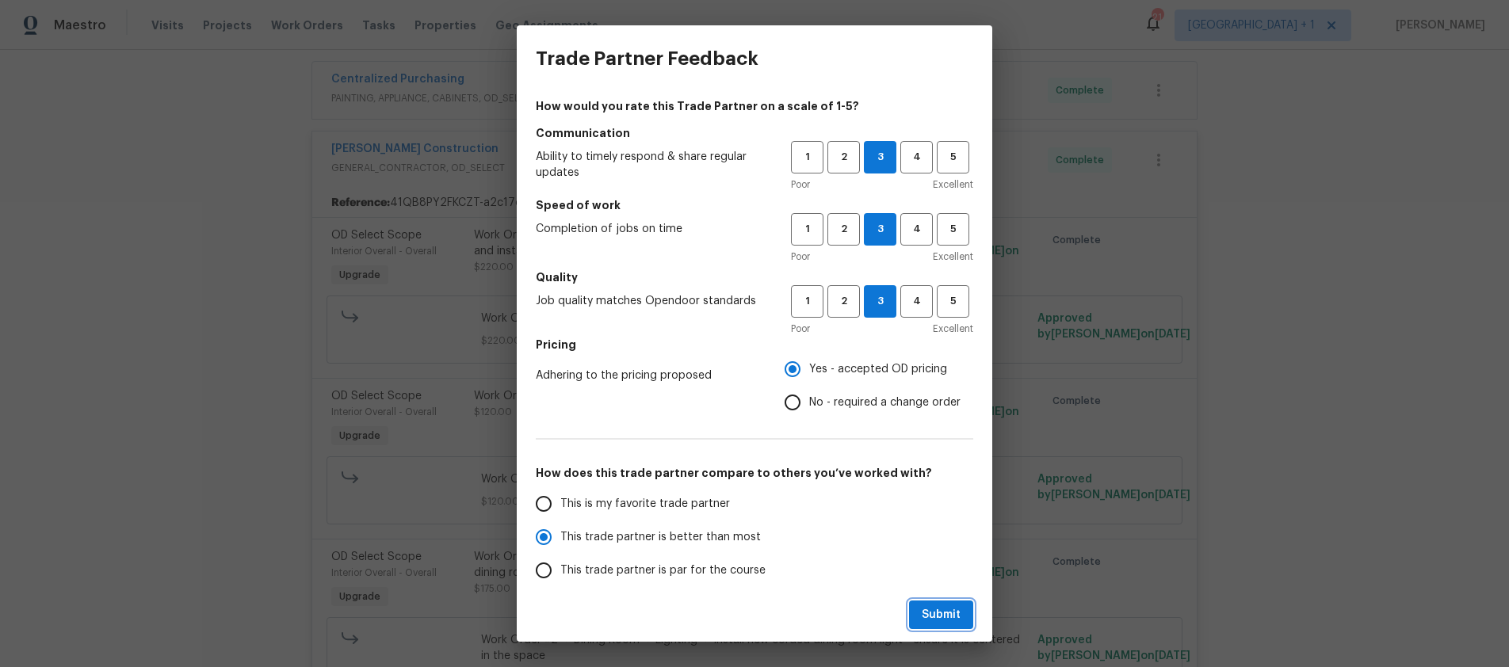
radio input "true"
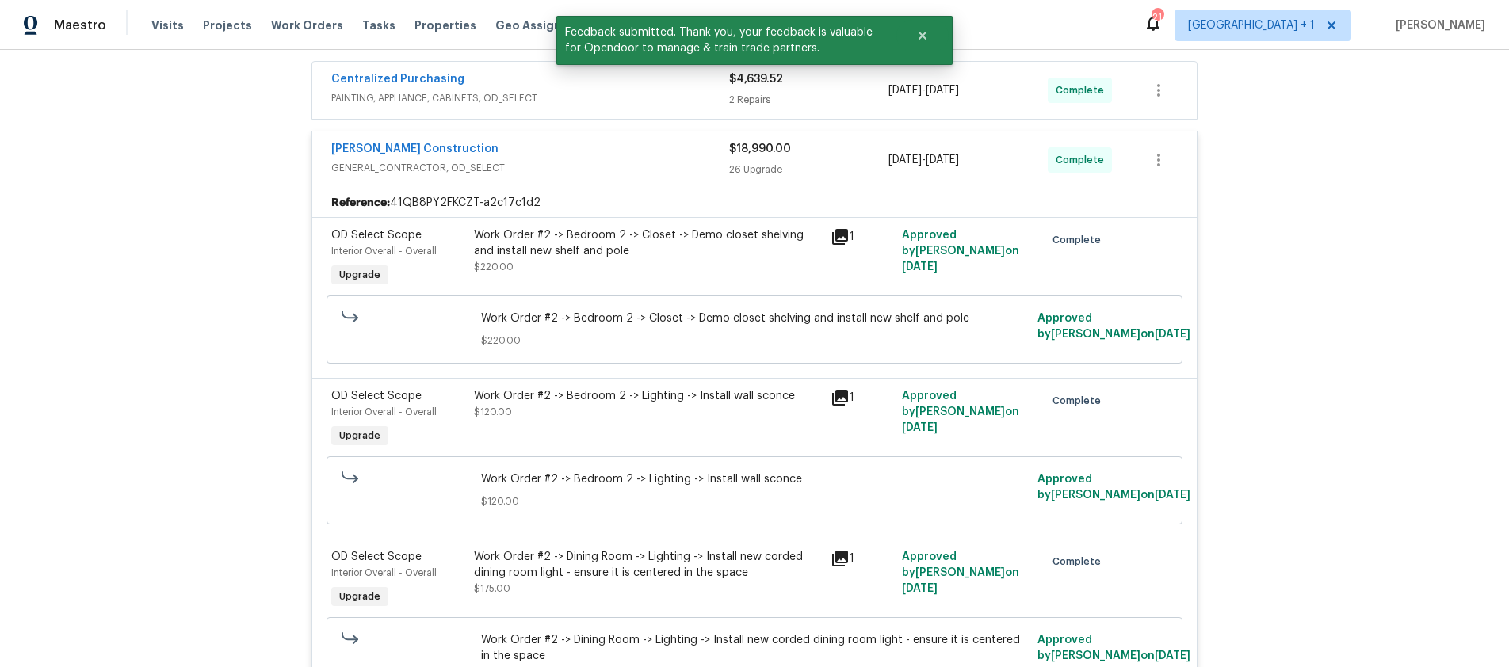
click at [255, 377] on div "Back to all projects [STREET_ADDRESS] 2 Beds | 1 Baths | Total: 715 ft² | Above…" at bounding box center [754, 359] width 1509 height 618
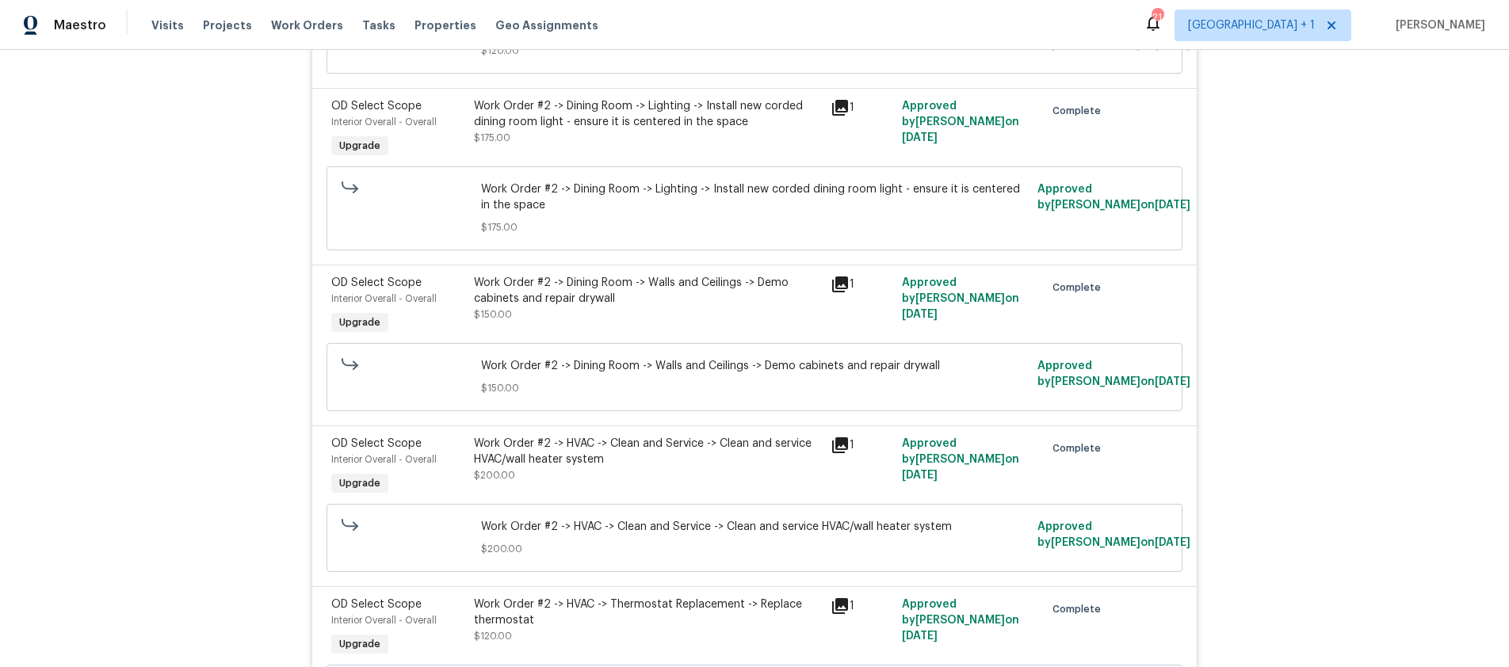
scroll to position [434, 0]
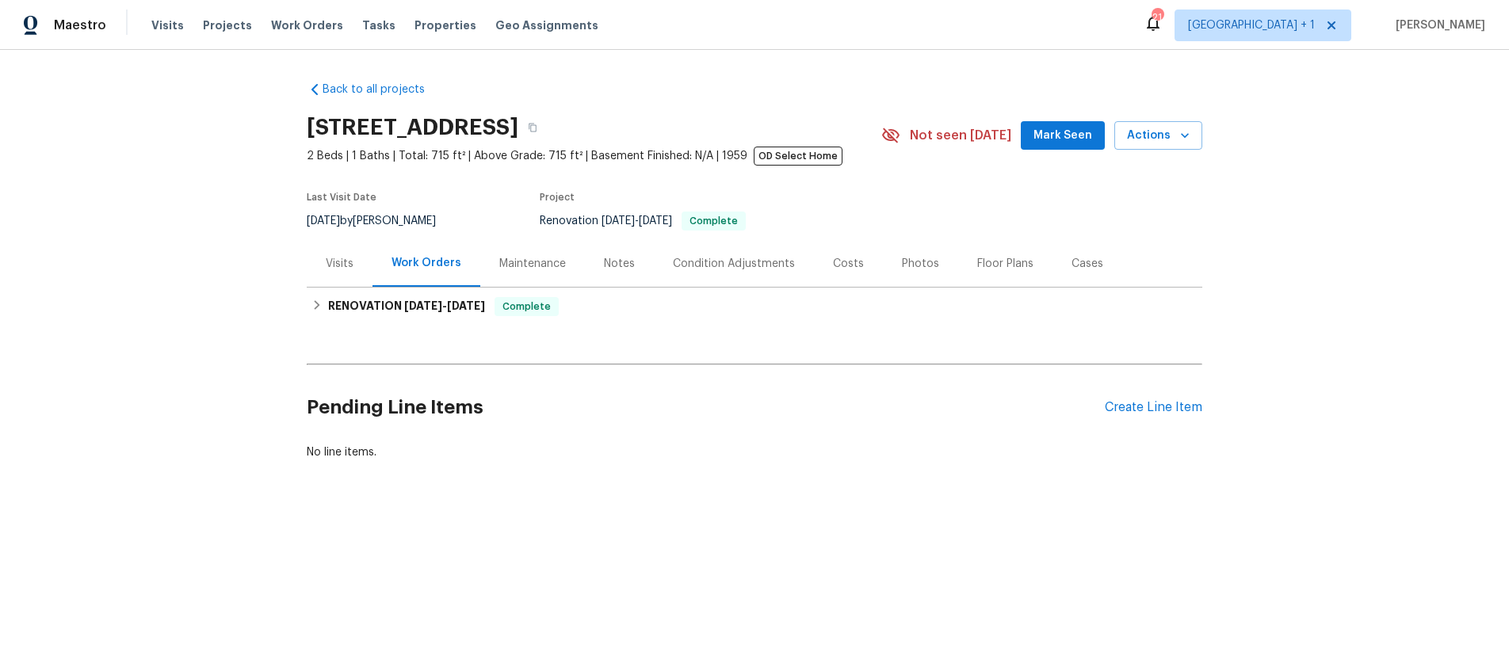
click at [925, 531] on div "Back to all projects [STREET_ADDRESS] 2 Beds | 1 Baths | Total: 715 ft² | Above…" at bounding box center [754, 309] width 1509 height 518
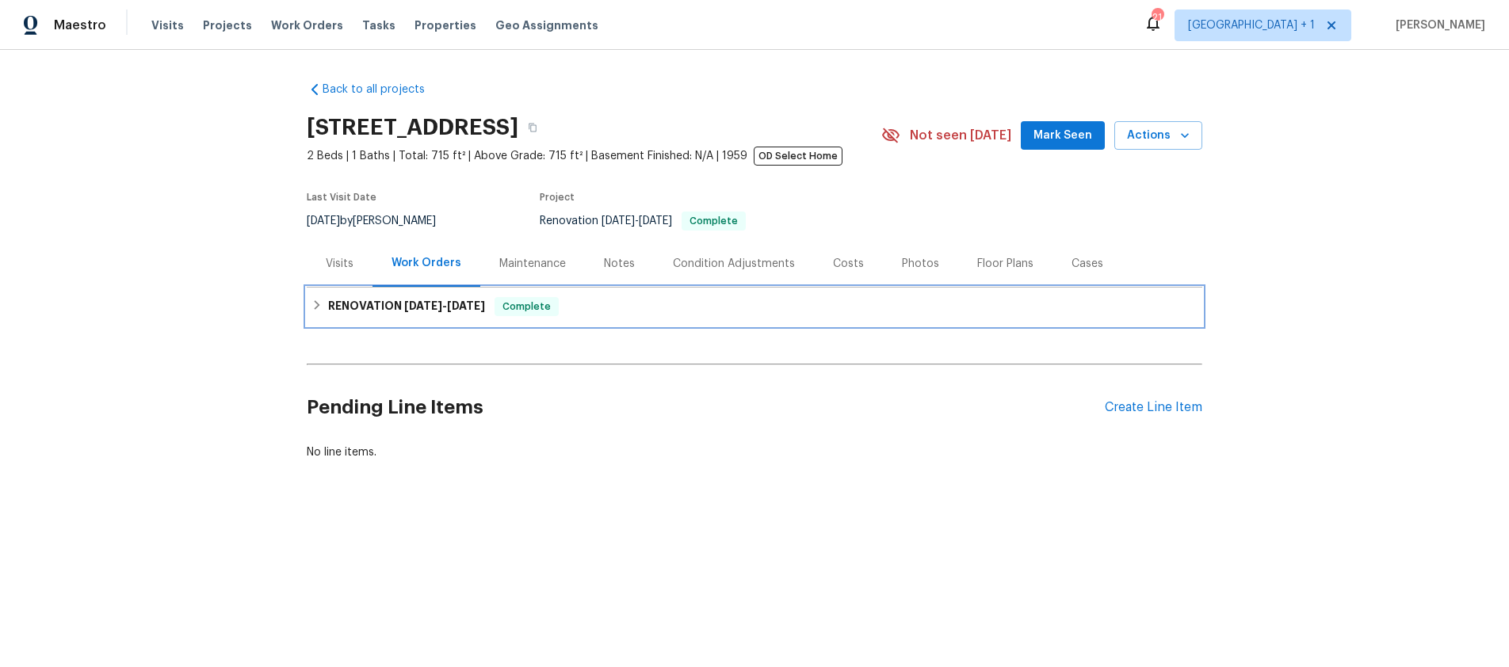
click at [335, 304] on h6 "RENOVATION [DATE] - [DATE]" at bounding box center [406, 306] width 157 height 19
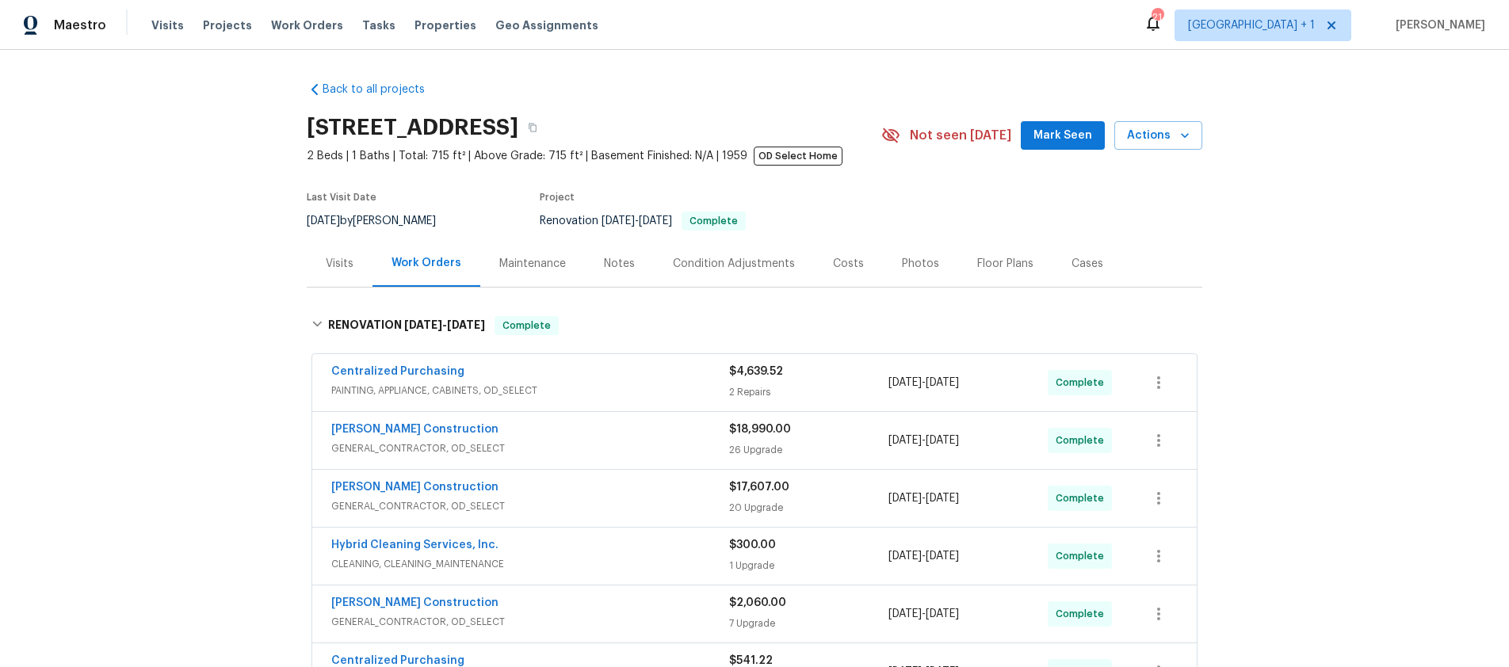
click at [1344, 456] on div "Back to all projects [STREET_ADDRESS] 2 Beds | 1 Baths | Total: 715 ft² | Above…" at bounding box center [754, 359] width 1509 height 618
click at [214, 299] on div "Back to all projects [STREET_ADDRESS] 2 Beds | 1 Baths | Total: 715 ft² | Above…" at bounding box center [754, 359] width 1509 height 618
click at [833, 265] on div "Costs" at bounding box center [848, 264] width 31 height 16
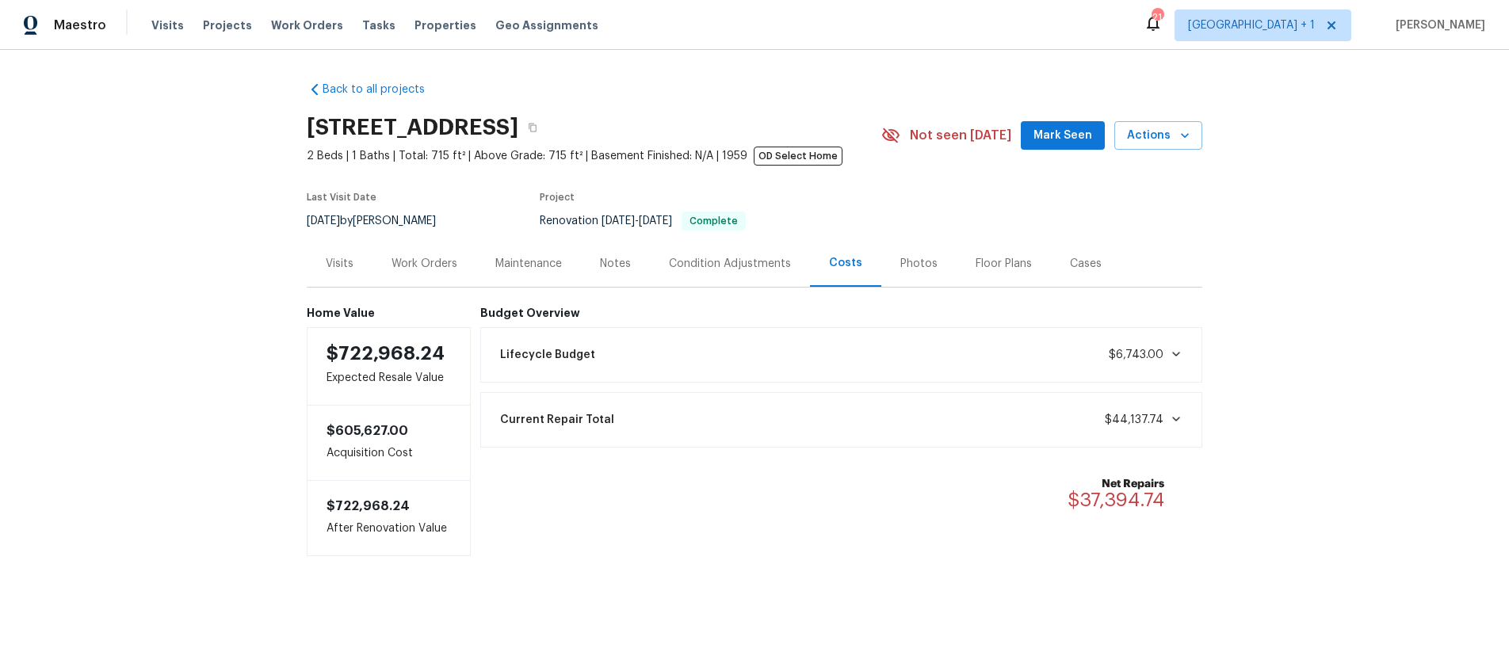
click at [166, 295] on div "Back to all projects [STREET_ADDRESS] 2 Beds | 1 Baths | Total: 715 ft² | Above…" at bounding box center [754, 351] width 1509 height 602
drag, startPoint x: 1383, startPoint y: 172, endPoint x: 1375, endPoint y: 174, distance: 8.3
click at [1379, 174] on div "Back to all projects 2909 10th St Apt 4, Santa Monica, CA 90405 2 Beds | 1 Bath…" at bounding box center [754, 351] width 1509 height 602
click at [1054, 140] on span "Mark Seen" at bounding box center [1063, 136] width 59 height 20
click at [183, 151] on div "Back to all projects 2909 10th St Apt 4, Santa Monica, CA 90405 2 Beds | 1 Bath…" at bounding box center [754, 351] width 1509 height 602
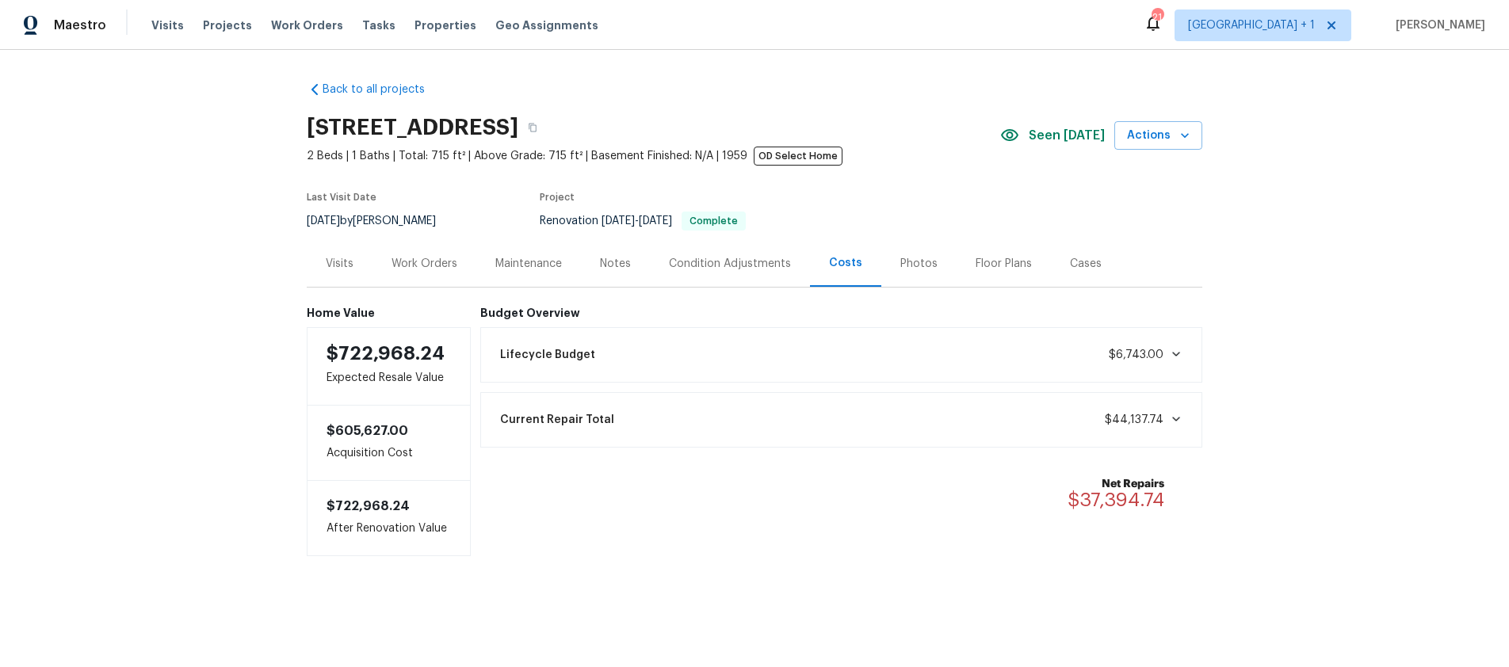
click at [400, 267] on div "Work Orders" at bounding box center [425, 264] width 66 height 16
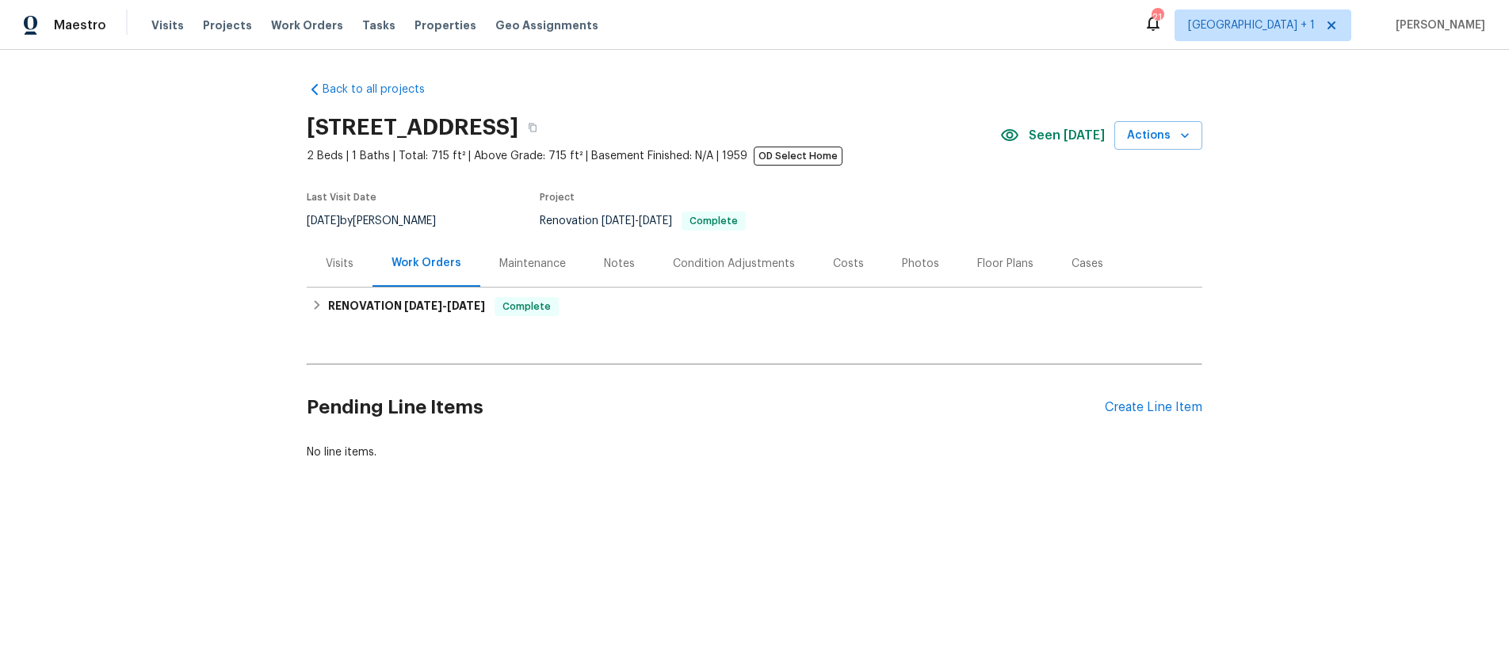
click at [526, 266] on div "Maintenance" at bounding box center [532, 264] width 67 height 16
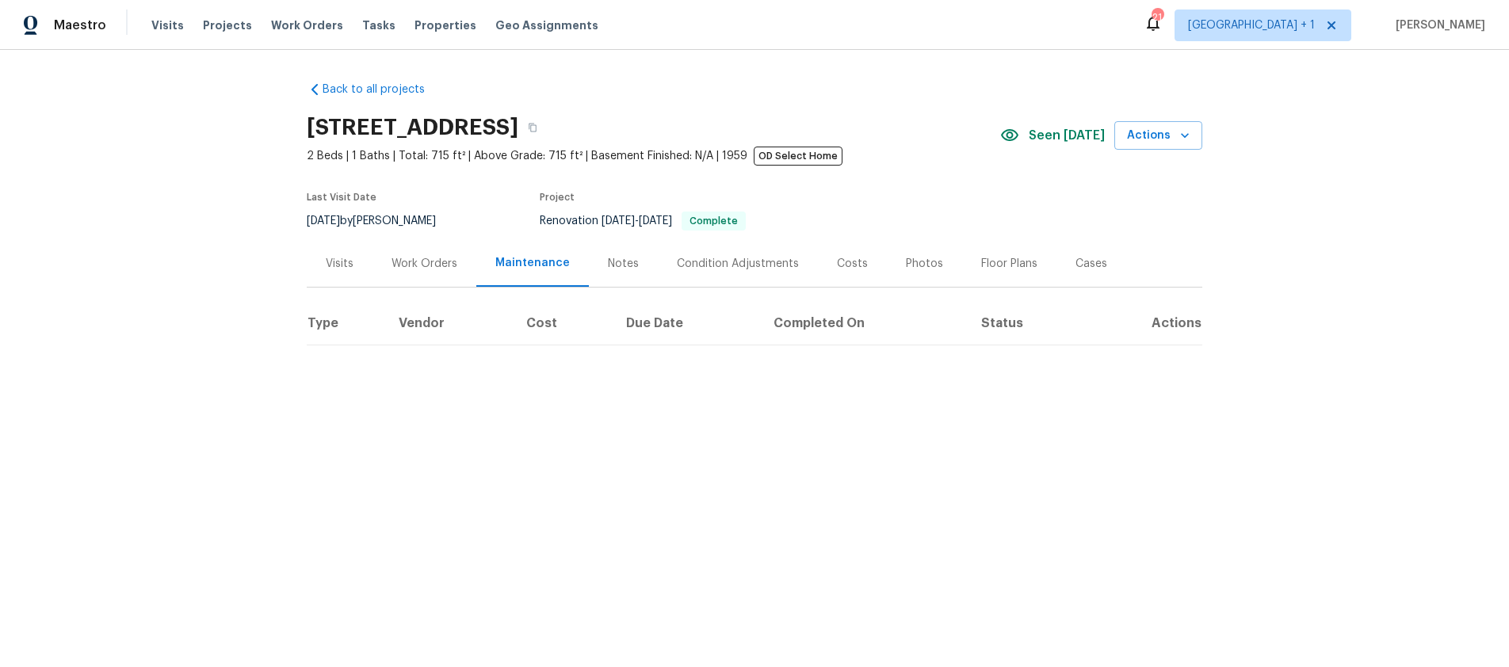
click at [615, 265] on div "Notes" at bounding box center [623, 264] width 31 height 16
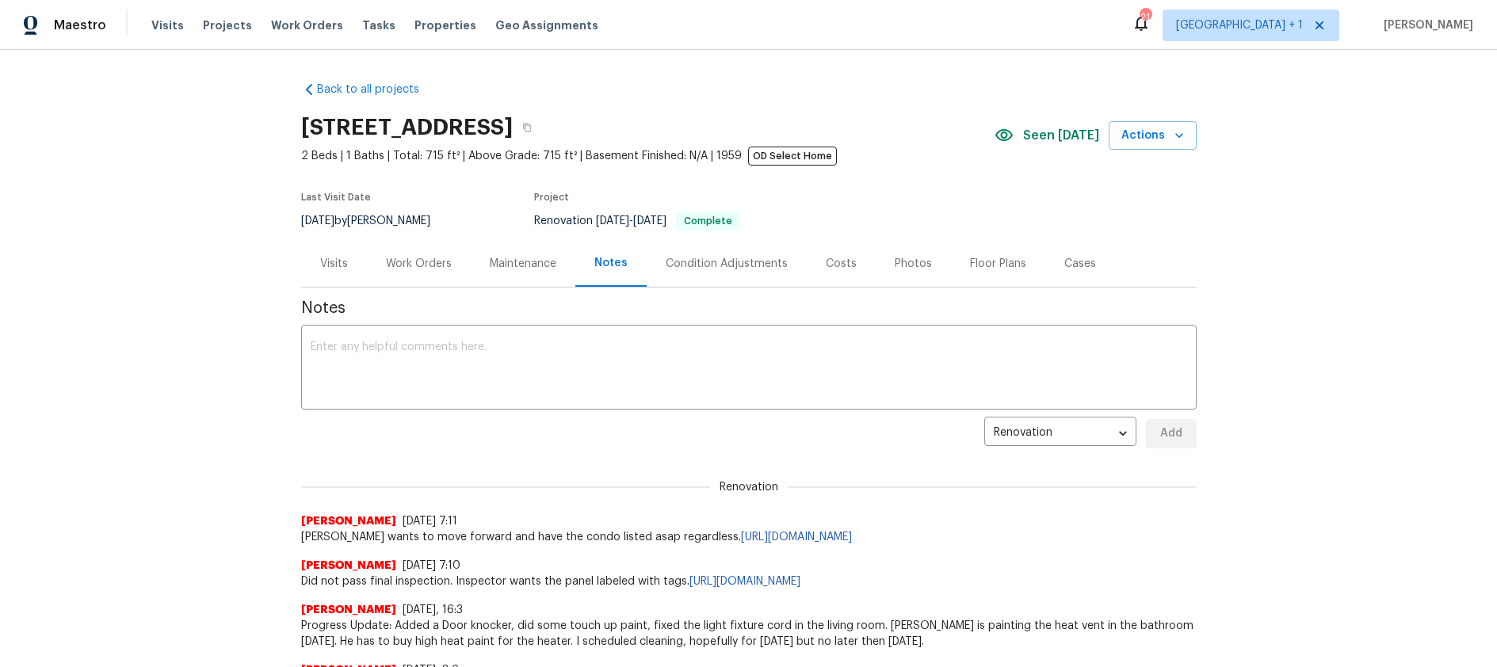
click at [344, 263] on div "Visits" at bounding box center [334, 263] width 66 height 47
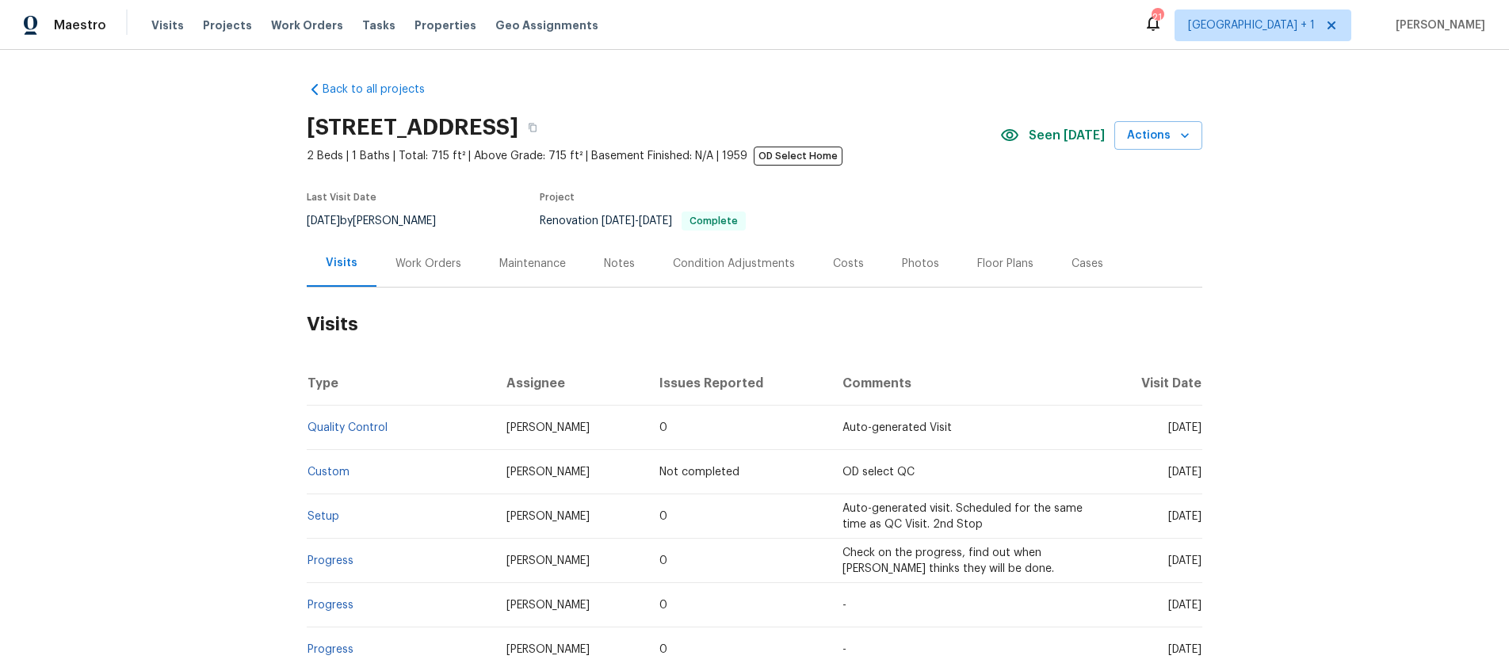
click at [212, 266] on div "Back to all projects 2909 10th St Apt 4, Santa Monica, CA 90405 2 Beds | 1 Bath…" at bounding box center [754, 359] width 1509 height 618
click at [604, 266] on div "Notes" at bounding box center [619, 264] width 31 height 16
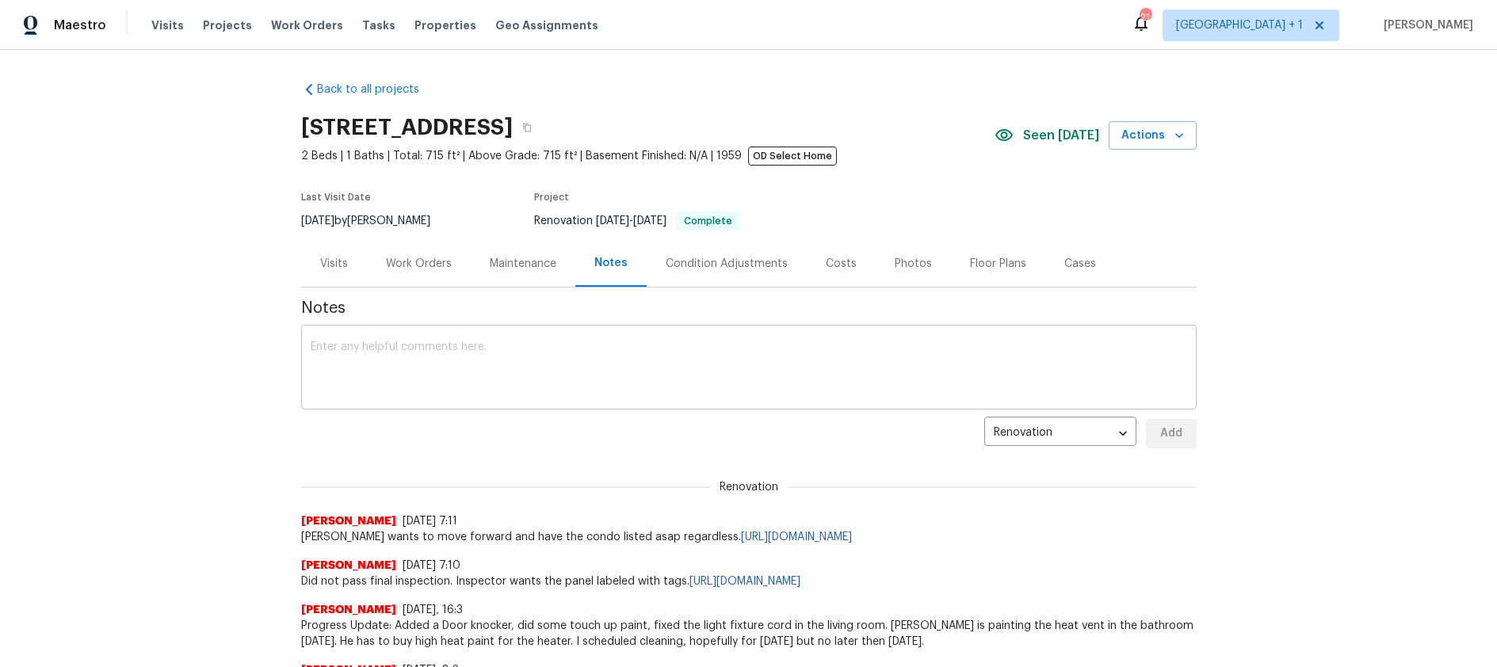
click at [332, 343] on textarea at bounding box center [749, 369] width 877 height 55
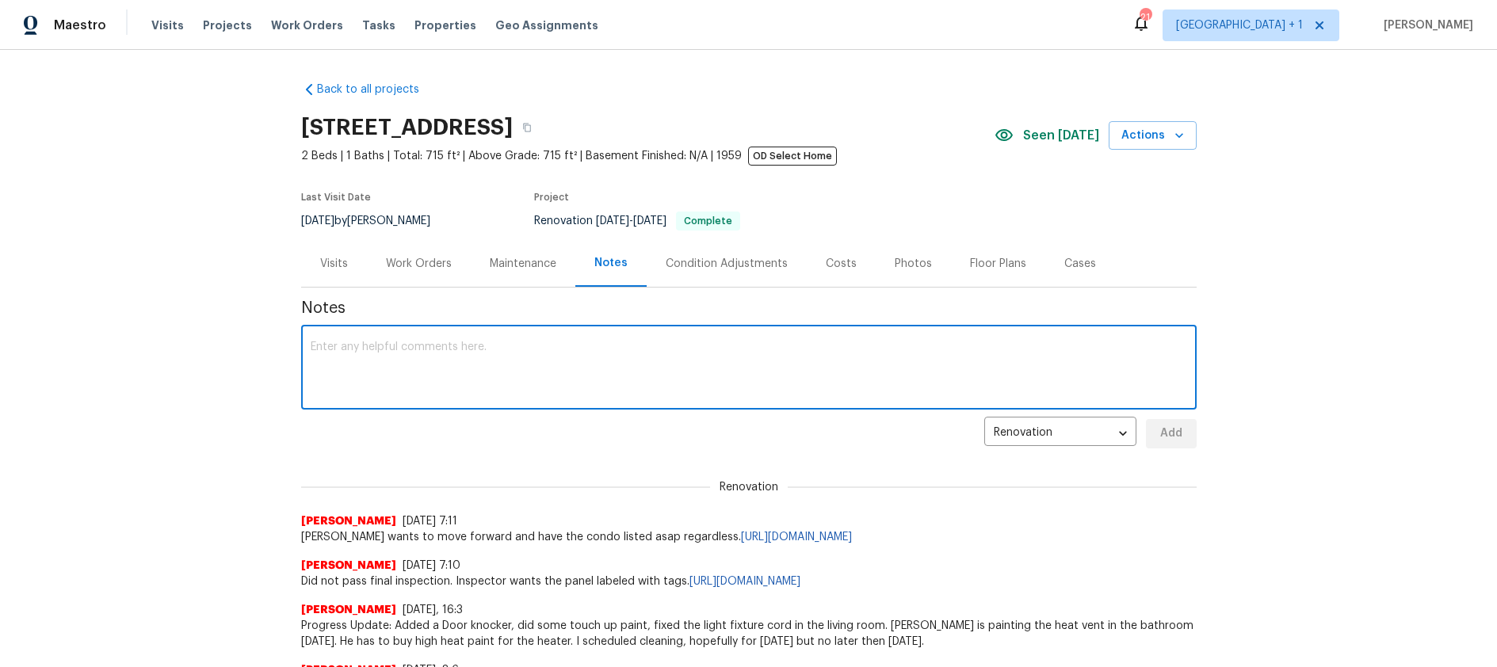
paste textarea "2909 10th St Apt 4, Santa Monica Ca 90405 - Renovation is complete. Listing pho…"
paste textarea "https://opendoor.slack.com/archives/C08TAUS6WCS/p1758237569081109"
type textarea "2909 10th St Apt 4, Santa Monica Ca 90405 - Renovation is complete. Listing pho…"
click at [1163, 432] on span "Add" at bounding box center [1171, 434] width 25 height 20
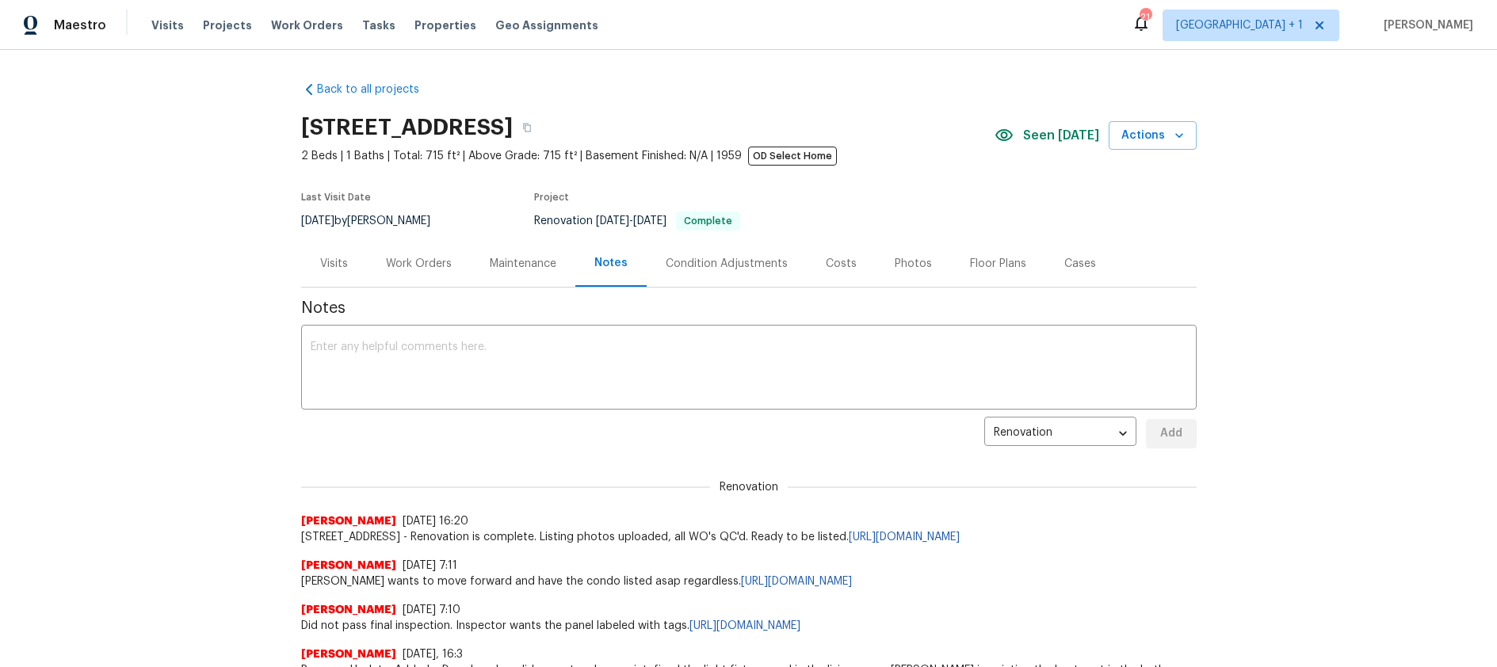
click at [1308, 449] on div "Back to all projects 2909 10th St Apt 4, Santa Monica, CA 90405 2 Beds | 1 Bath…" at bounding box center [748, 359] width 1497 height 618
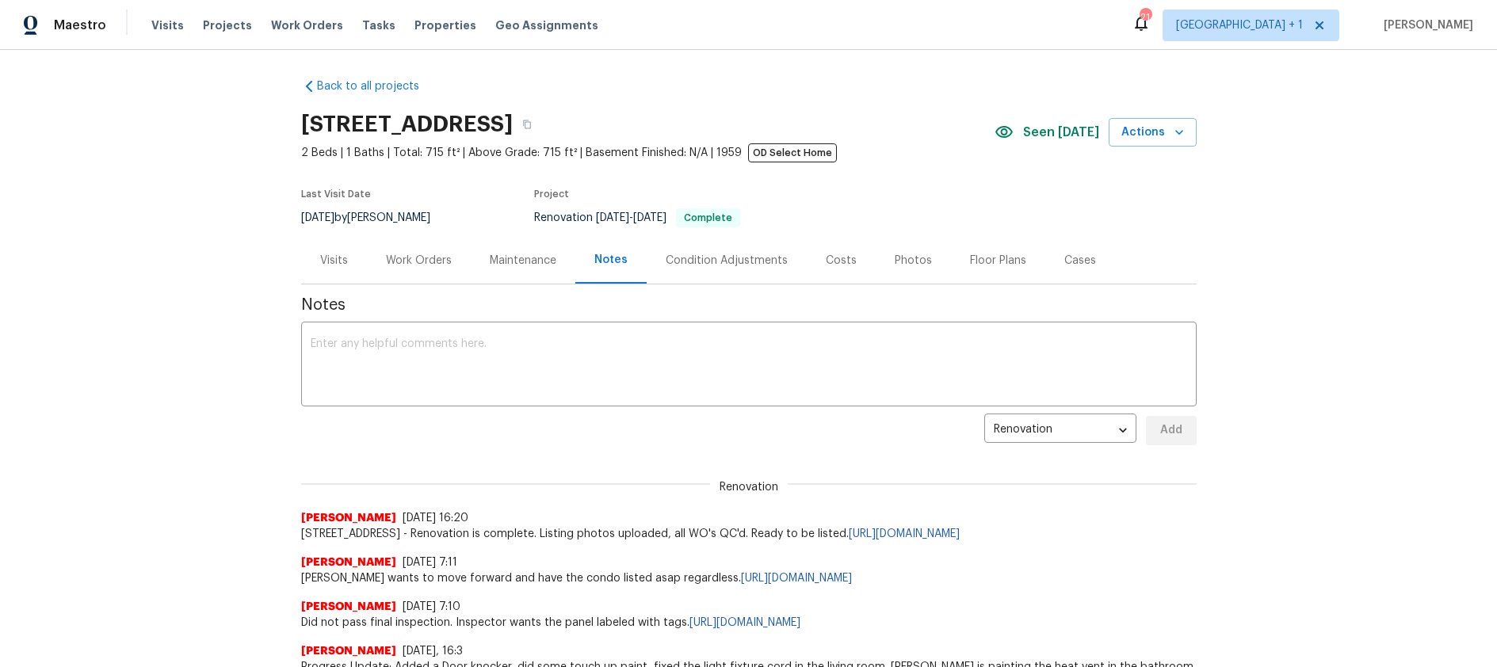
click at [1314, 270] on div "Back to all projects 2909 10th St Apt 4, Santa Monica, CA 90405 2 Beds | 1 Bath…" at bounding box center [748, 359] width 1497 height 618
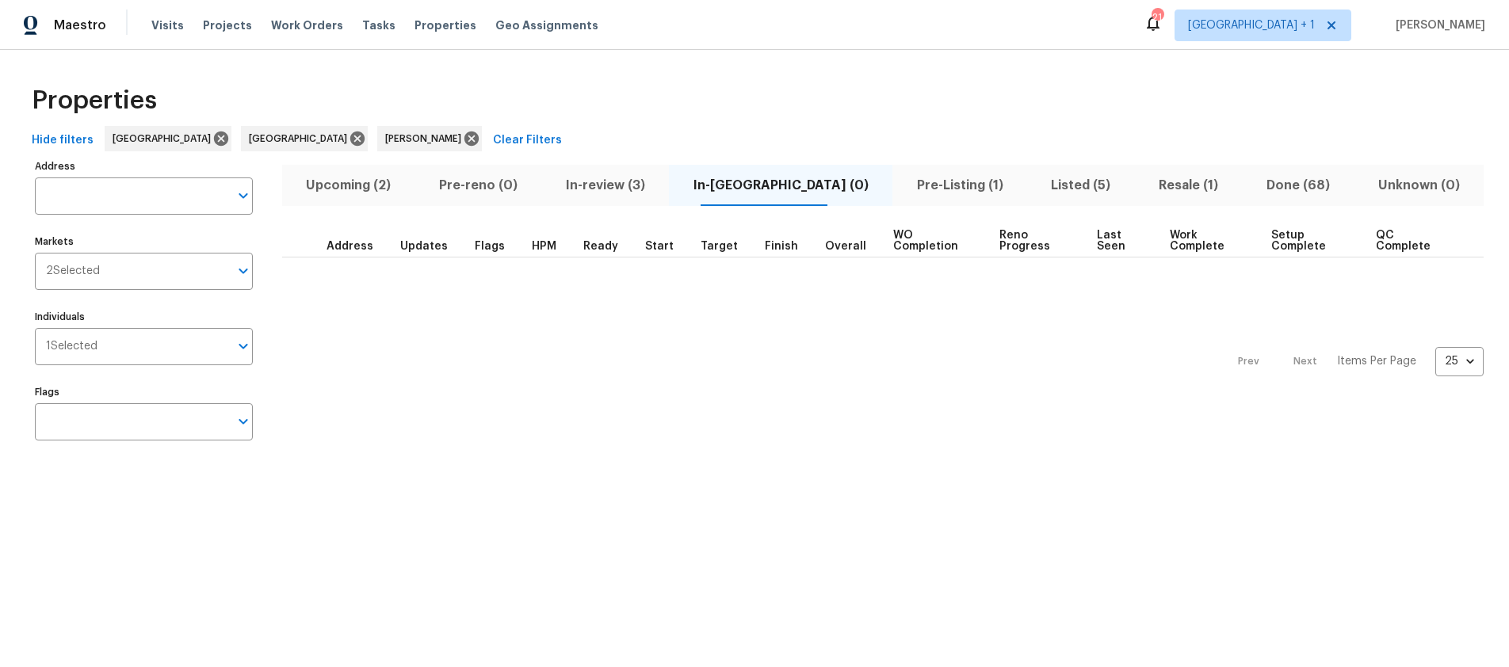
click at [355, 182] on span "Upcoming (2)" at bounding box center [349, 185] width 114 height 22
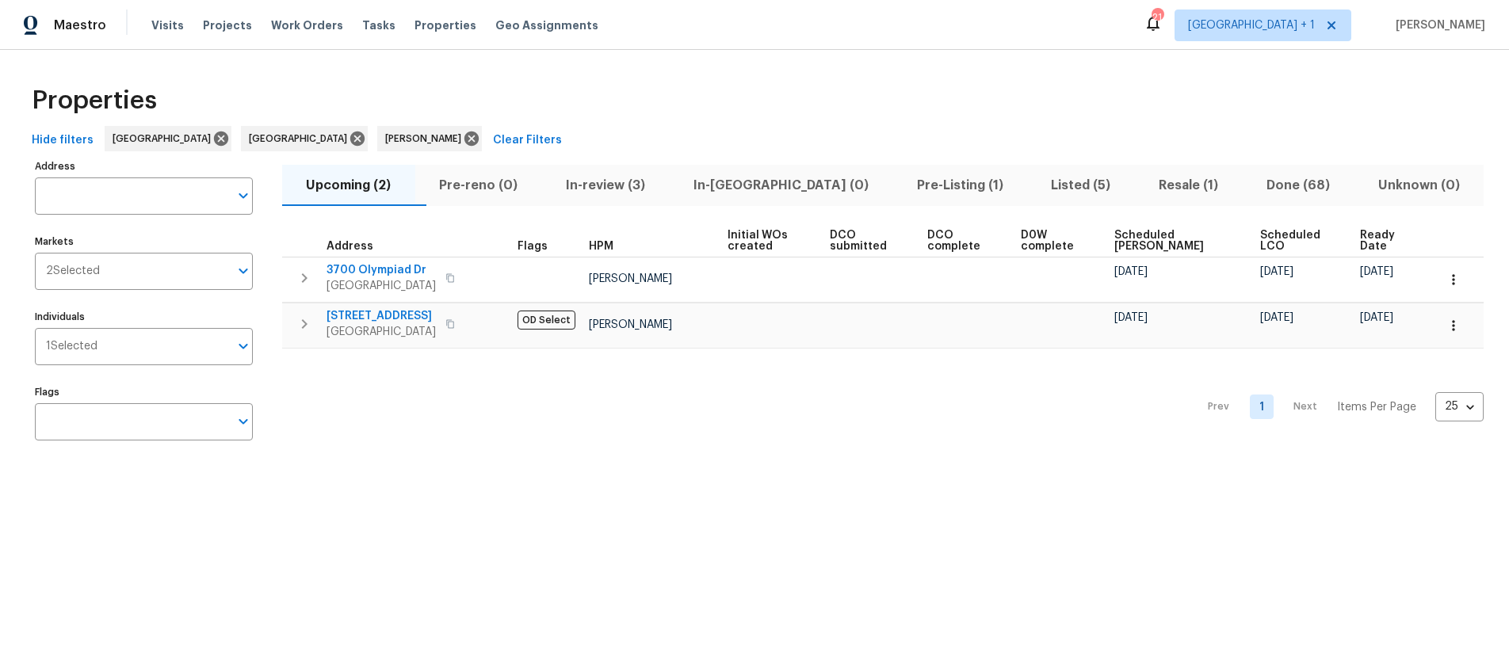
click at [907, 185] on span "Pre-Listing (1)" at bounding box center [960, 185] width 116 height 22
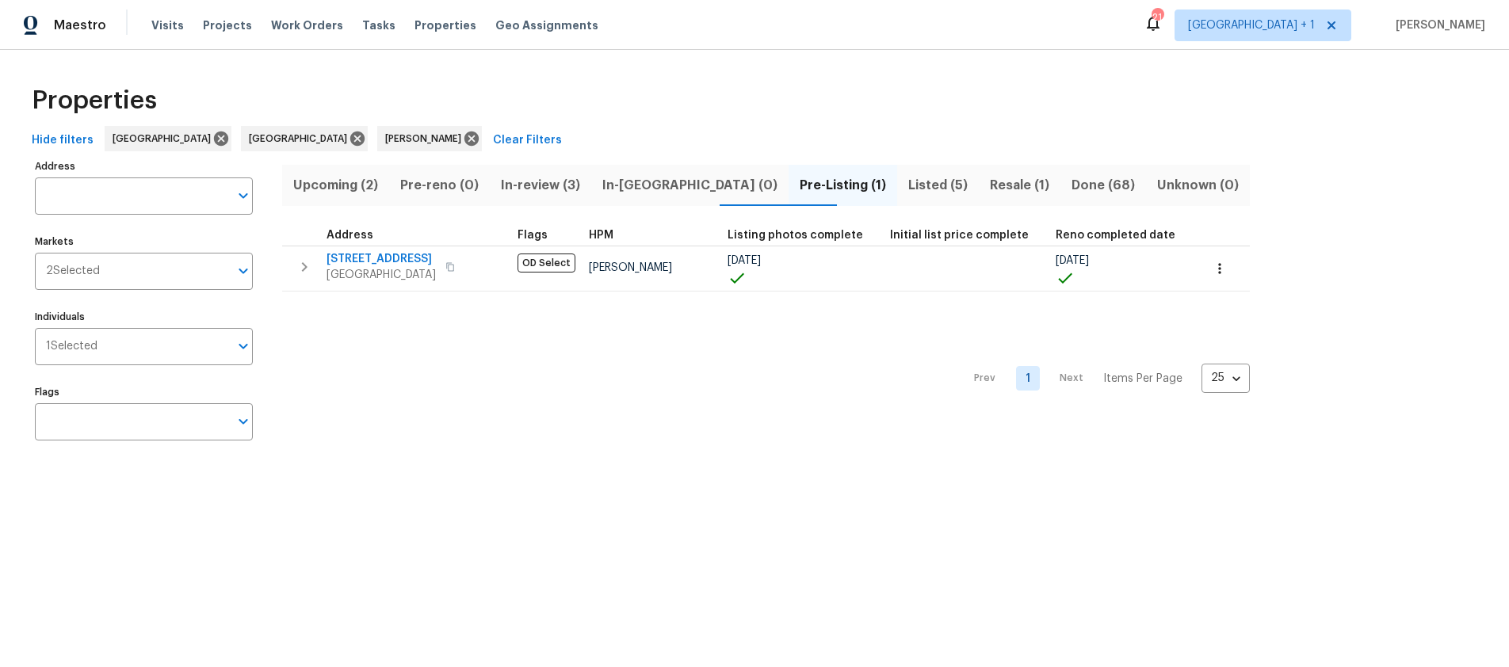
click at [695, 407] on div "Prev 1 Next Items Per Page 25 25 ​" at bounding box center [766, 374] width 968 height 165
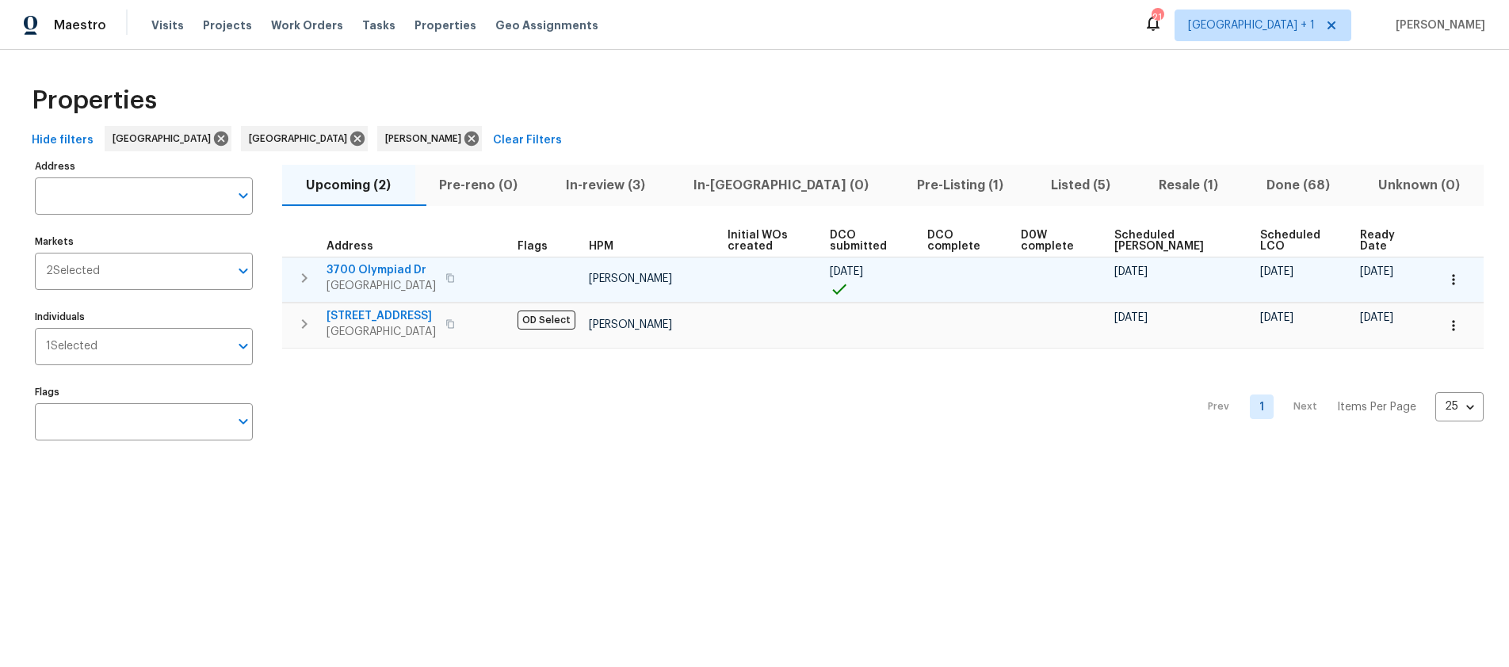
click at [801, 276] on td at bounding box center [772, 279] width 102 height 45
click at [453, 278] on icon "button" at bounding box center [451, 278] width 10 height 10
click at [388, 277] on span "3700 Olympiad Dr" at bounding box center [381, 270] width 109 height 16
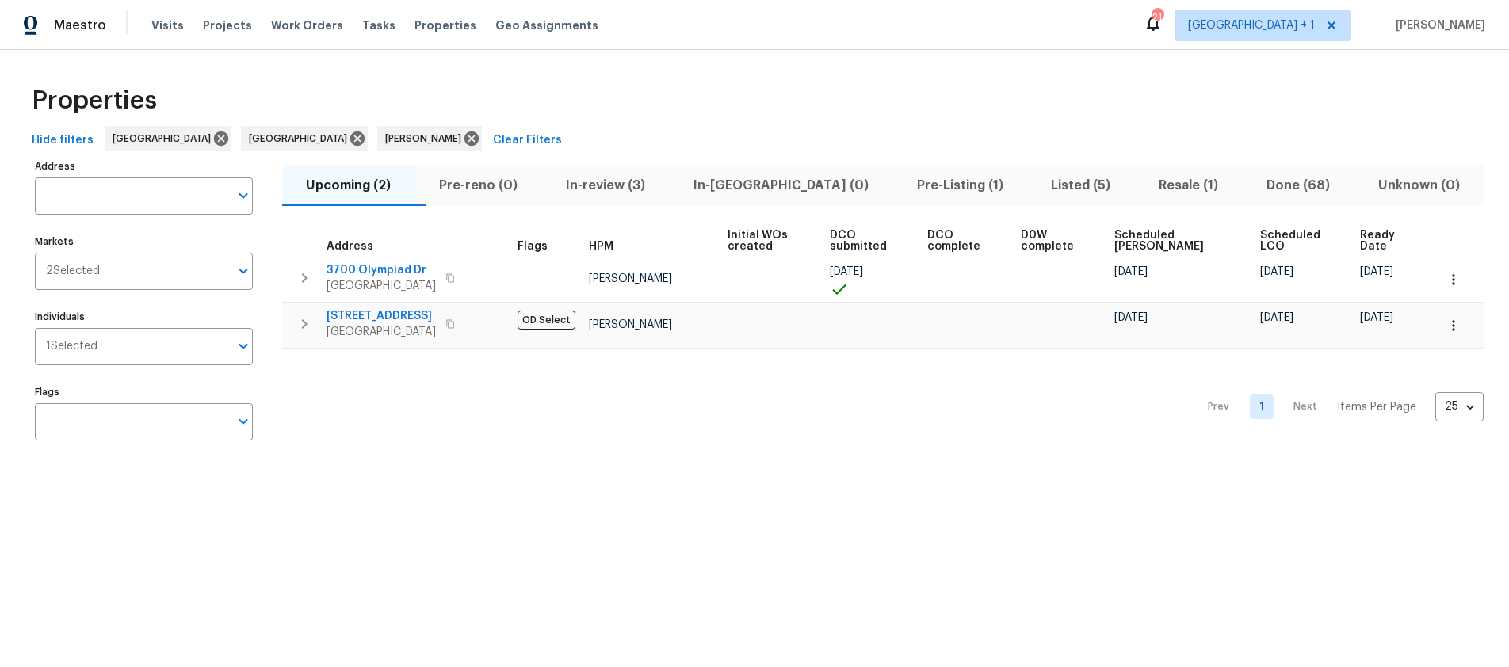
click at [464, 393] on div "Prev 1 Next Items Per Page 25 25 ​" at bounding box center [883, 403] width 1202 height 108
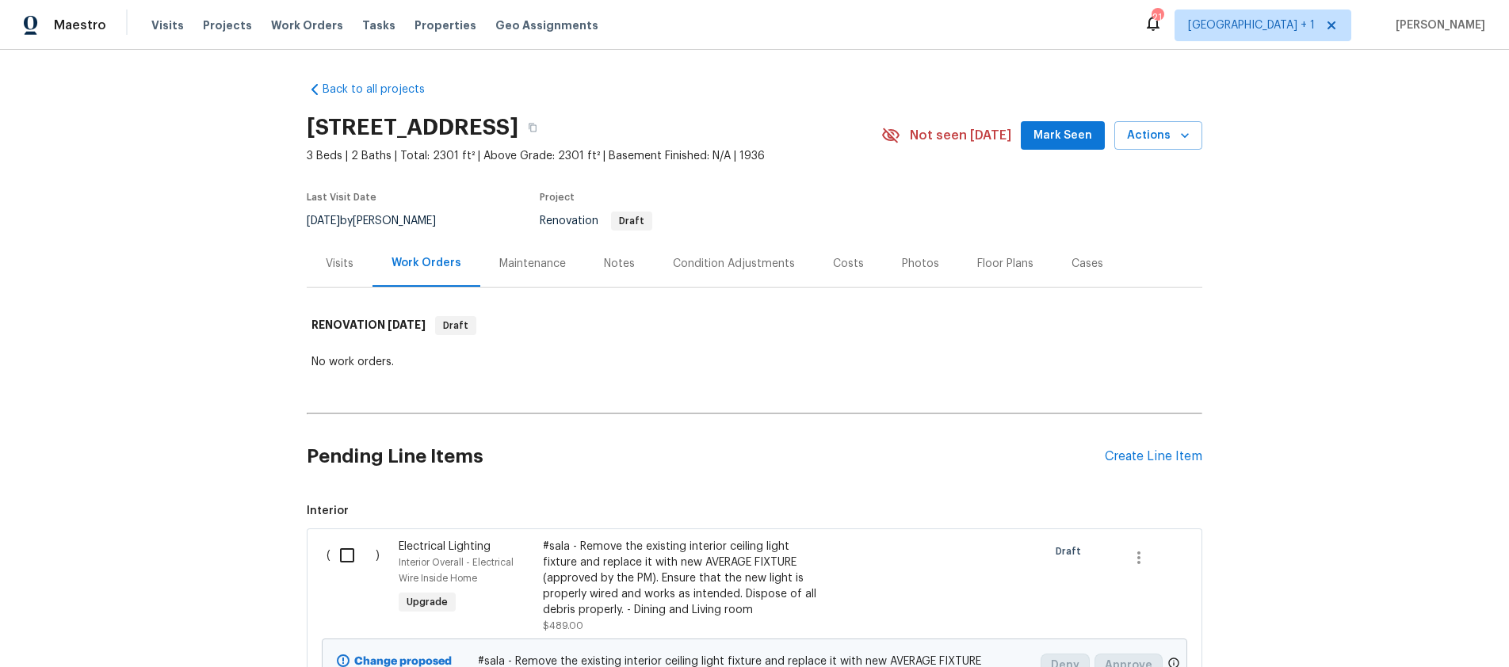
click at [604, 260] on div "Notes" at bounding box center [619, 264] width 31 height 16
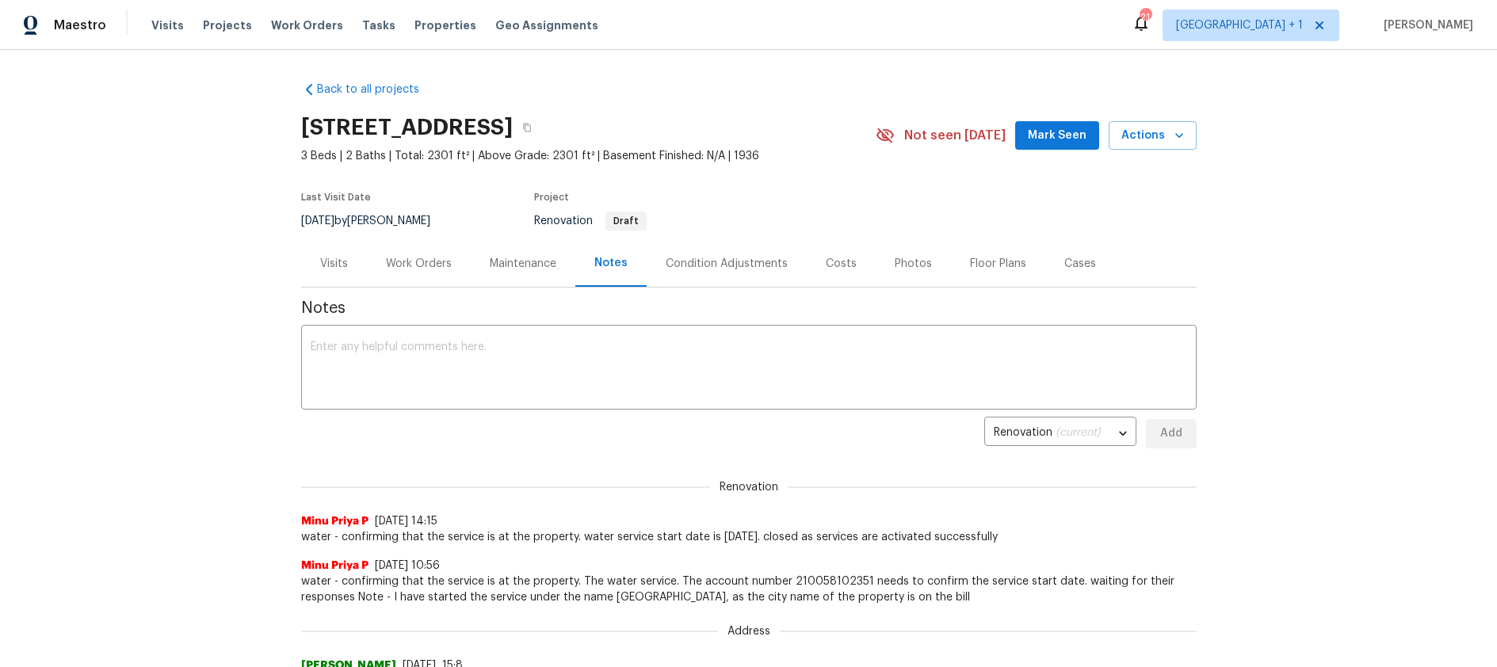
click at [411, 258] on div "Work Orders" at bounding box center [419, 264] width 66 height 16
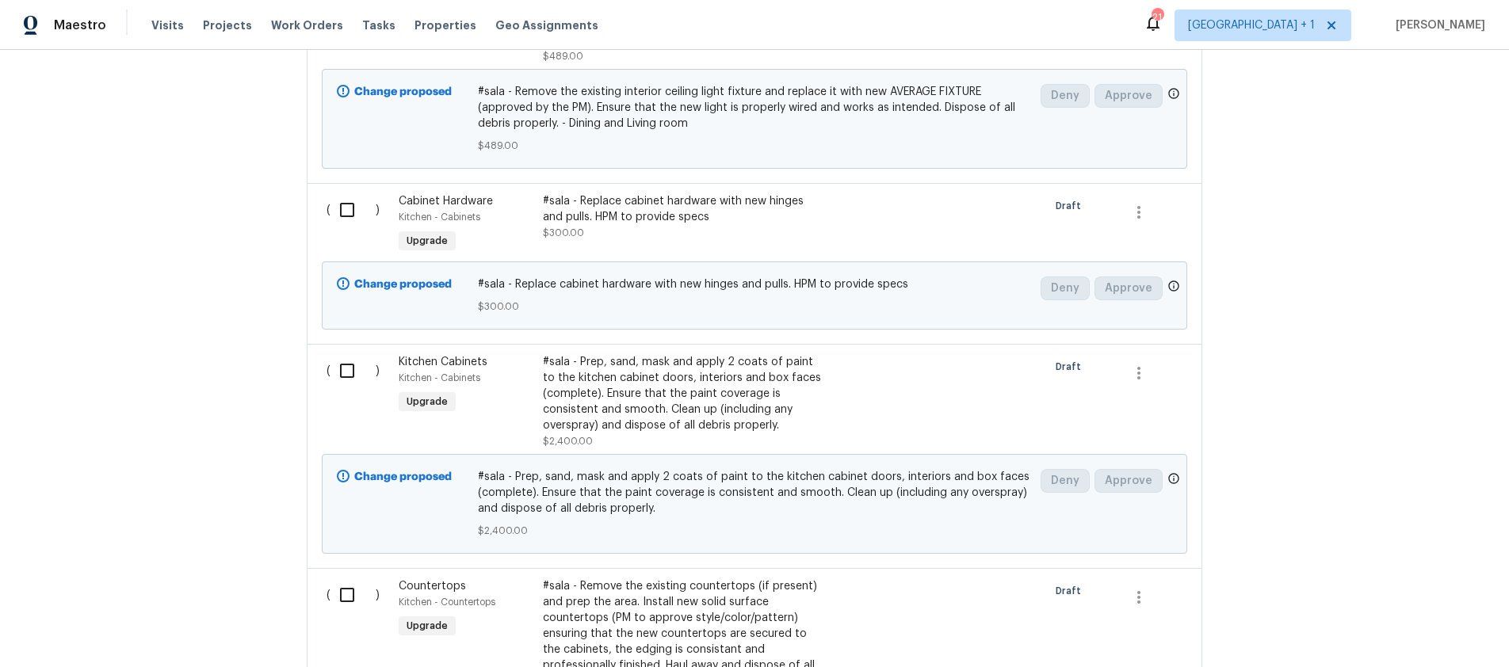
scroll to position [182, 0]
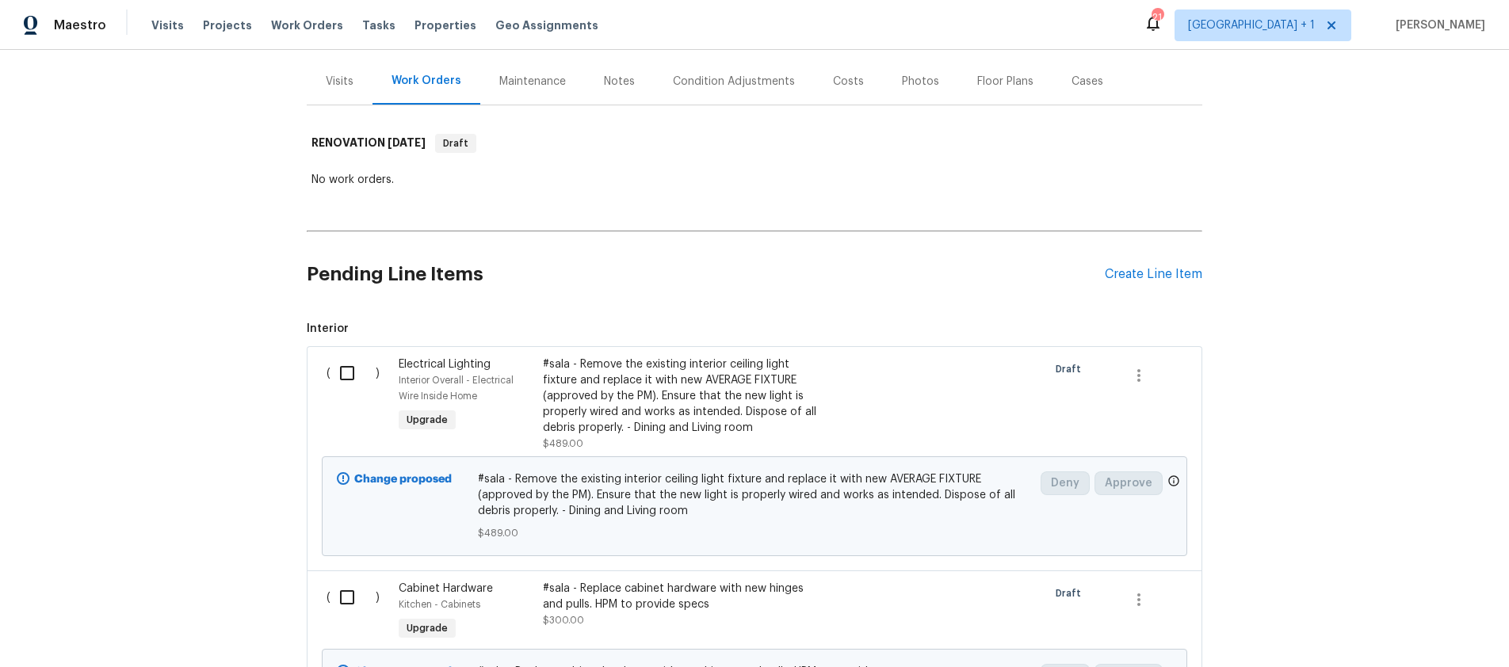
click at [1306, 258] on div "Back to all projects [STREET_ADDRESS] 3 Beds | 2 Baths | Total: 2301 ft² | Abov…" at bounding box center [754, 359] width 1509 height 618
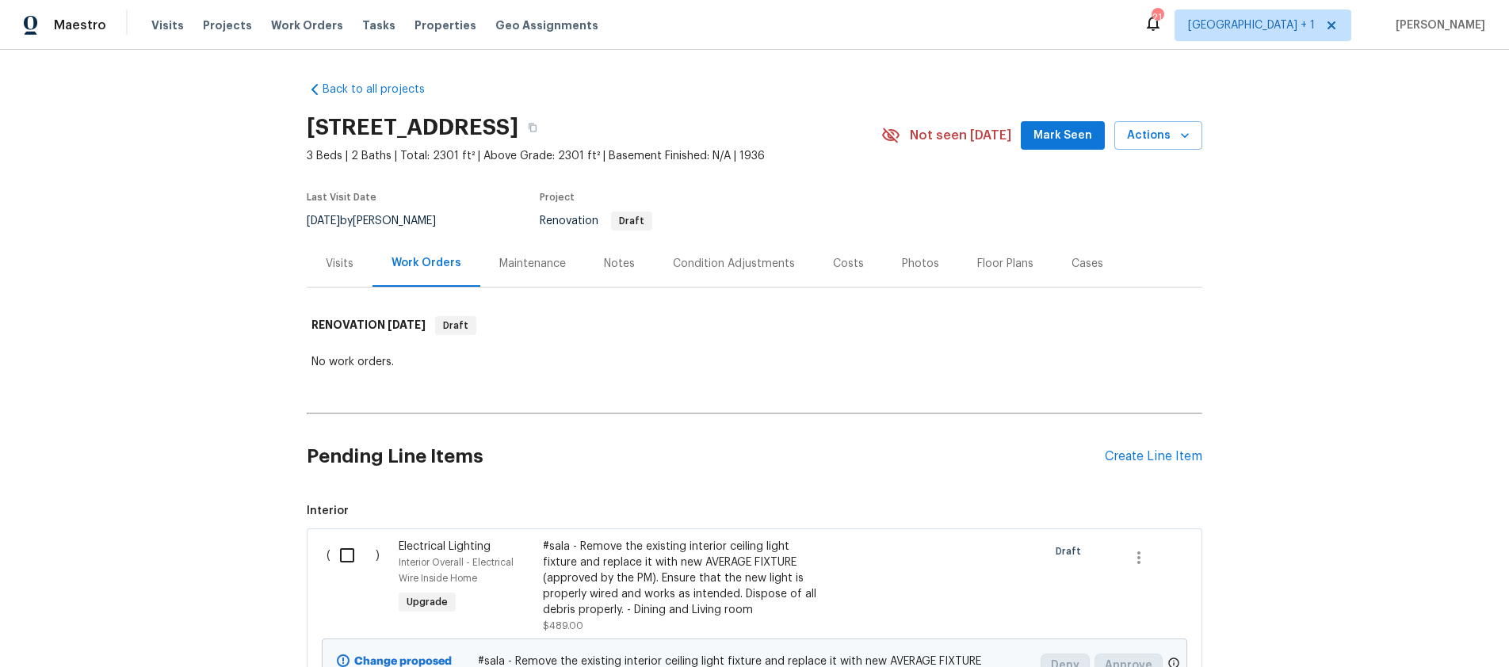
click at [781, 213] on div "Renovation Draft" at bounding box center [692, 221] width 304 height 19
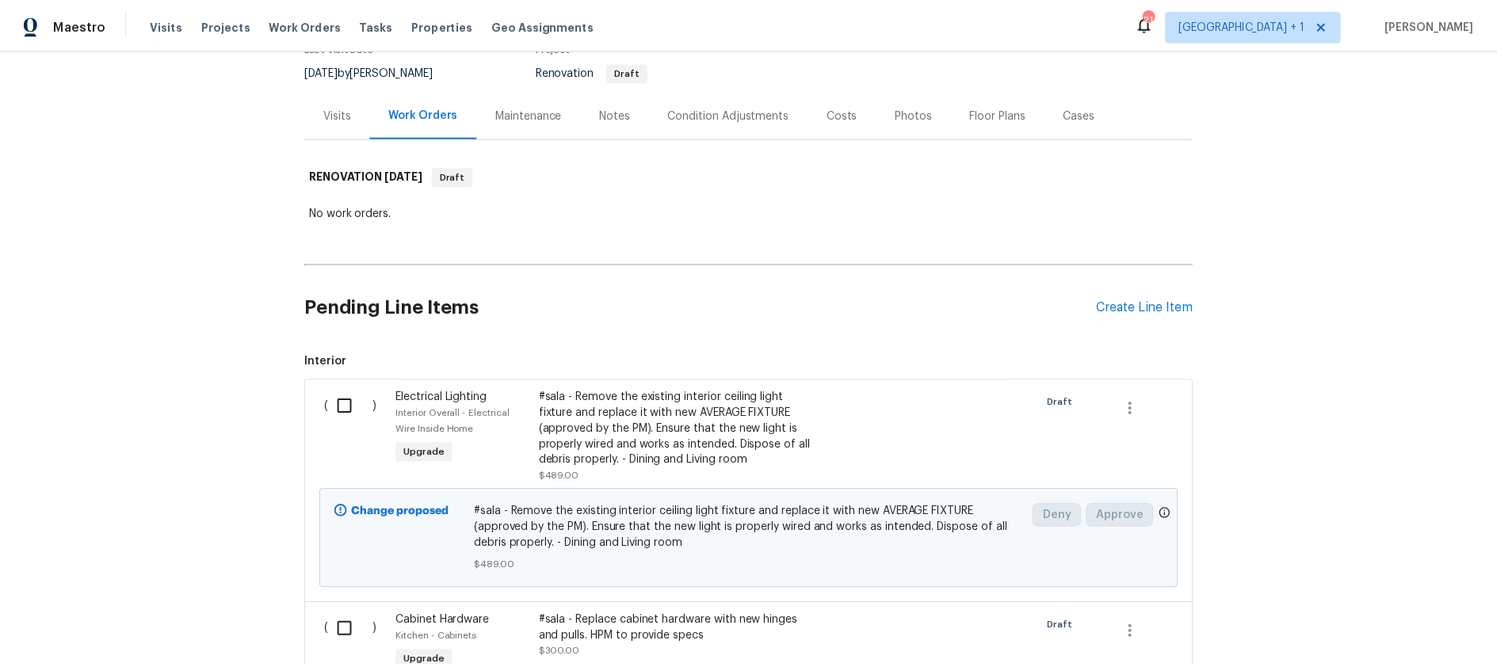
scroll to position [146, 0]
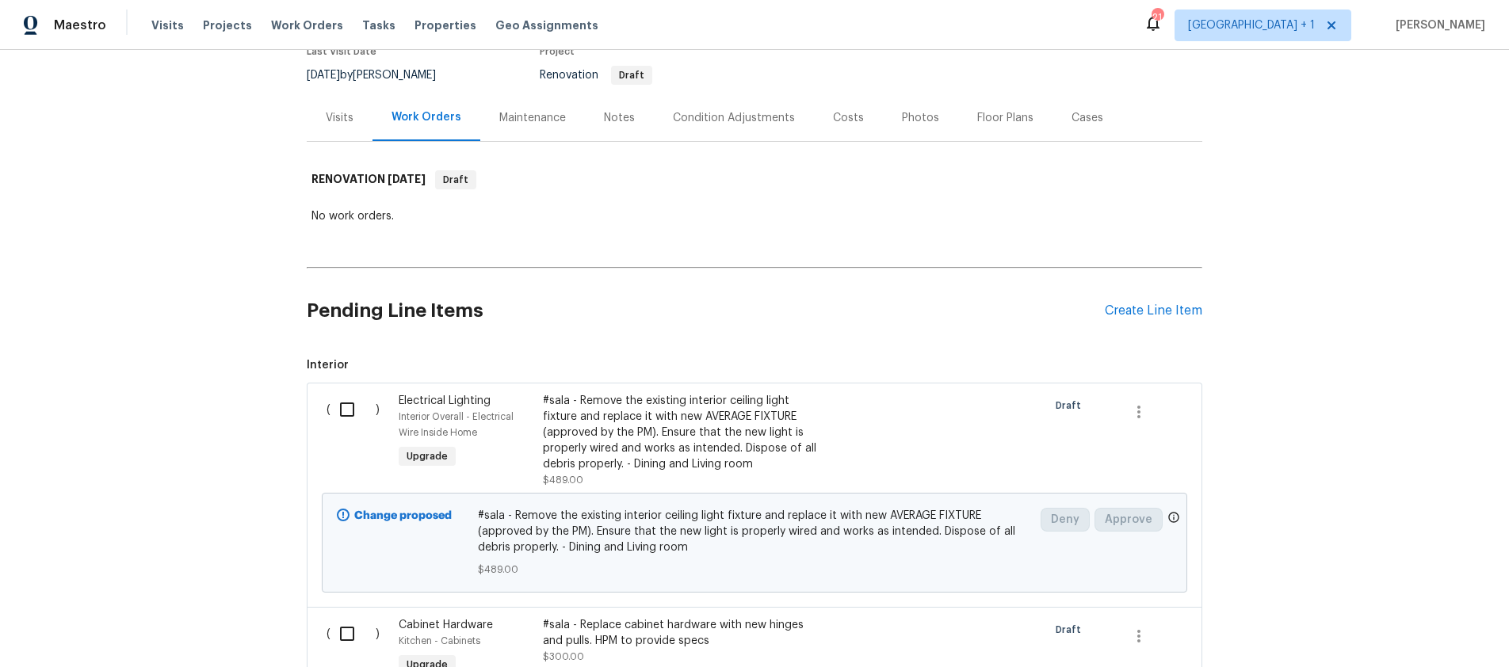
click at [616, 124] on div "Notes" at bounding box center [619, 118] width 31 height 16
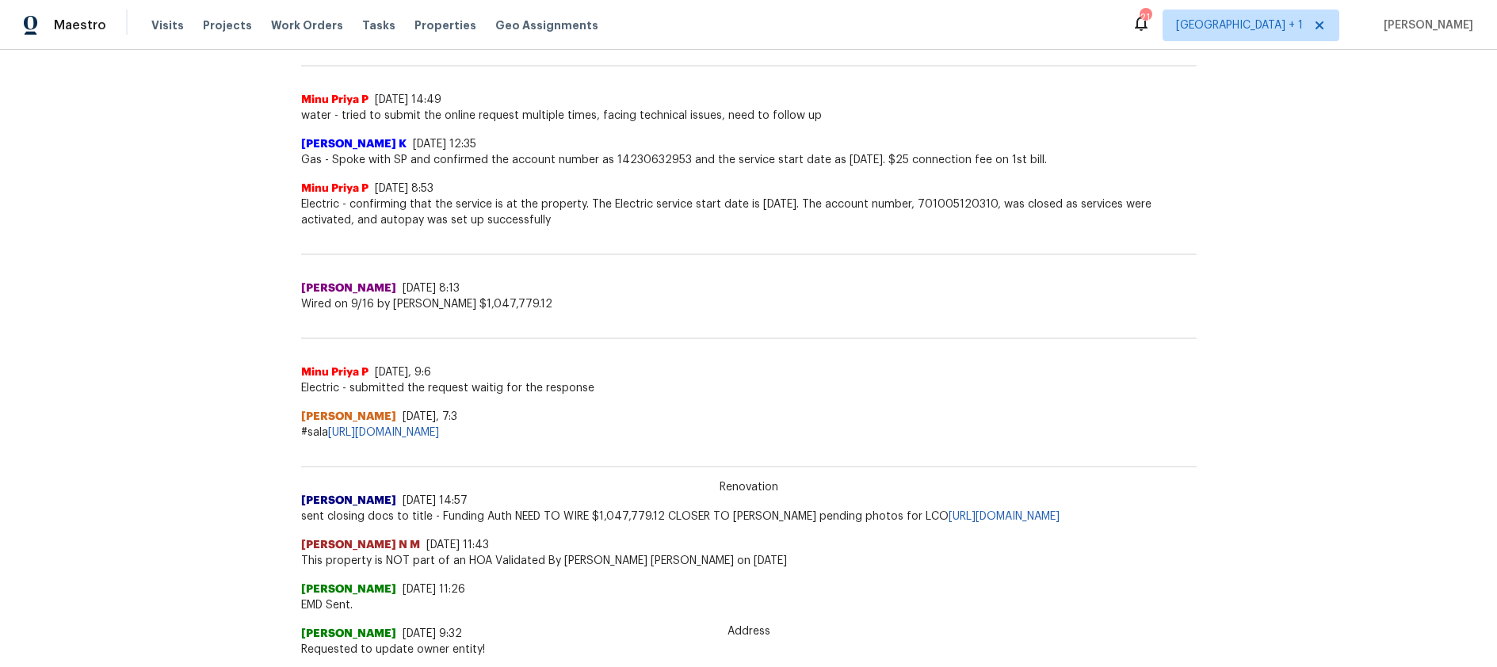
scroll to position [681, 0]
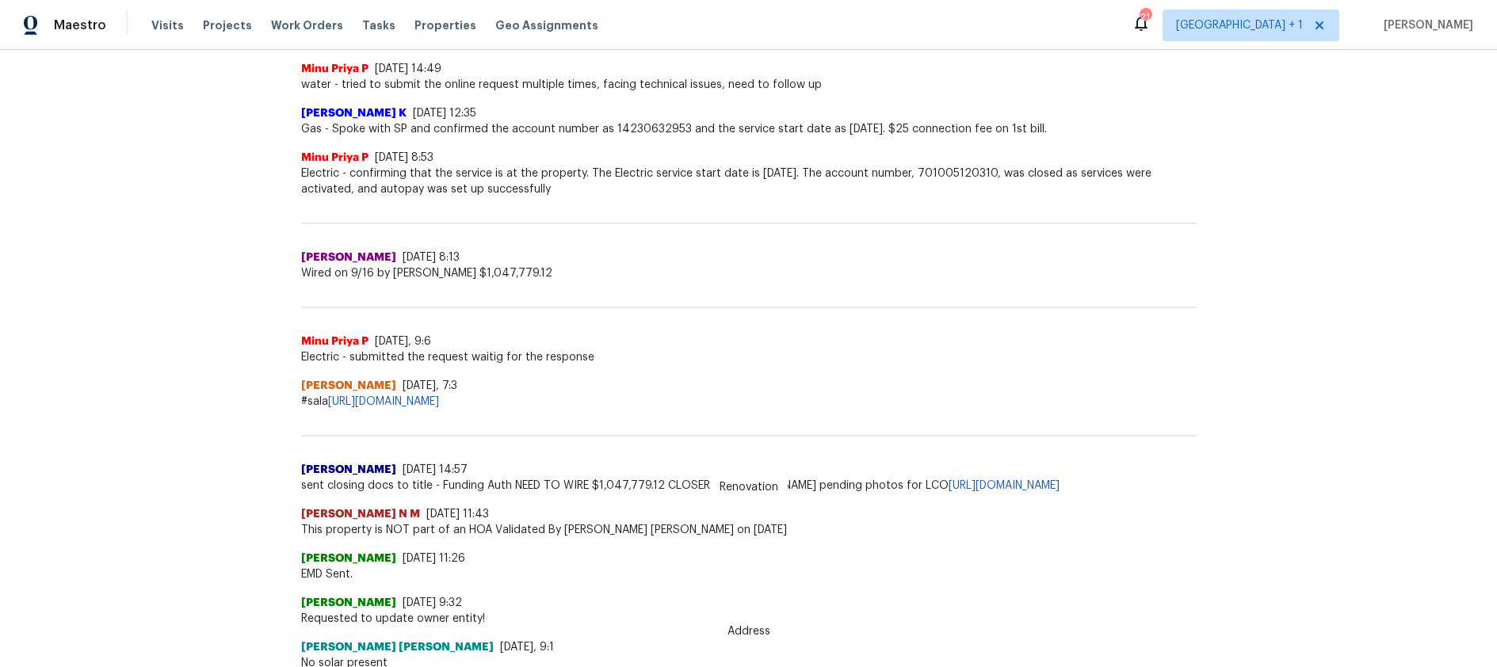
click at [1244, 404] on div "Back to all projects [STREET_ADDRESS] 3 Beds | 2 Baths | Total: 2301 ft² | Abov…" at bounding box center [748, 359] width 1497 height 618
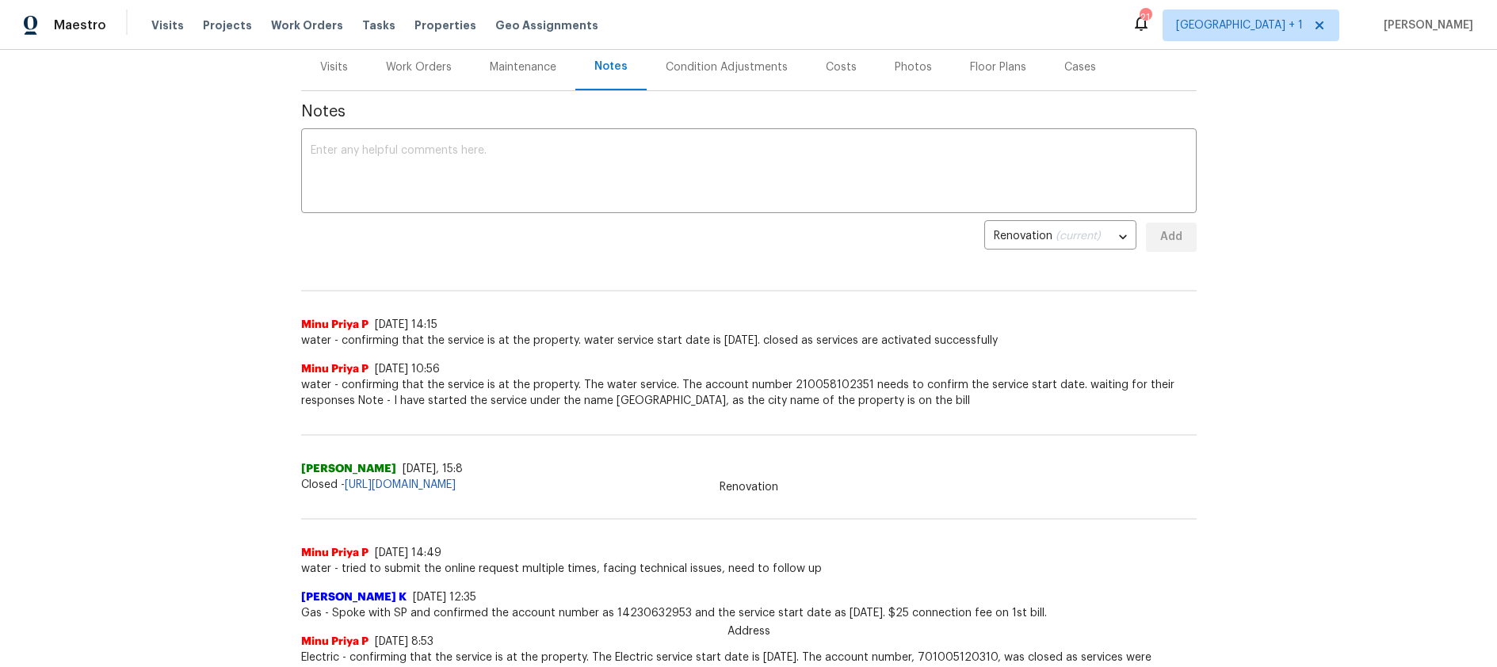
scroll to position [88, 0]
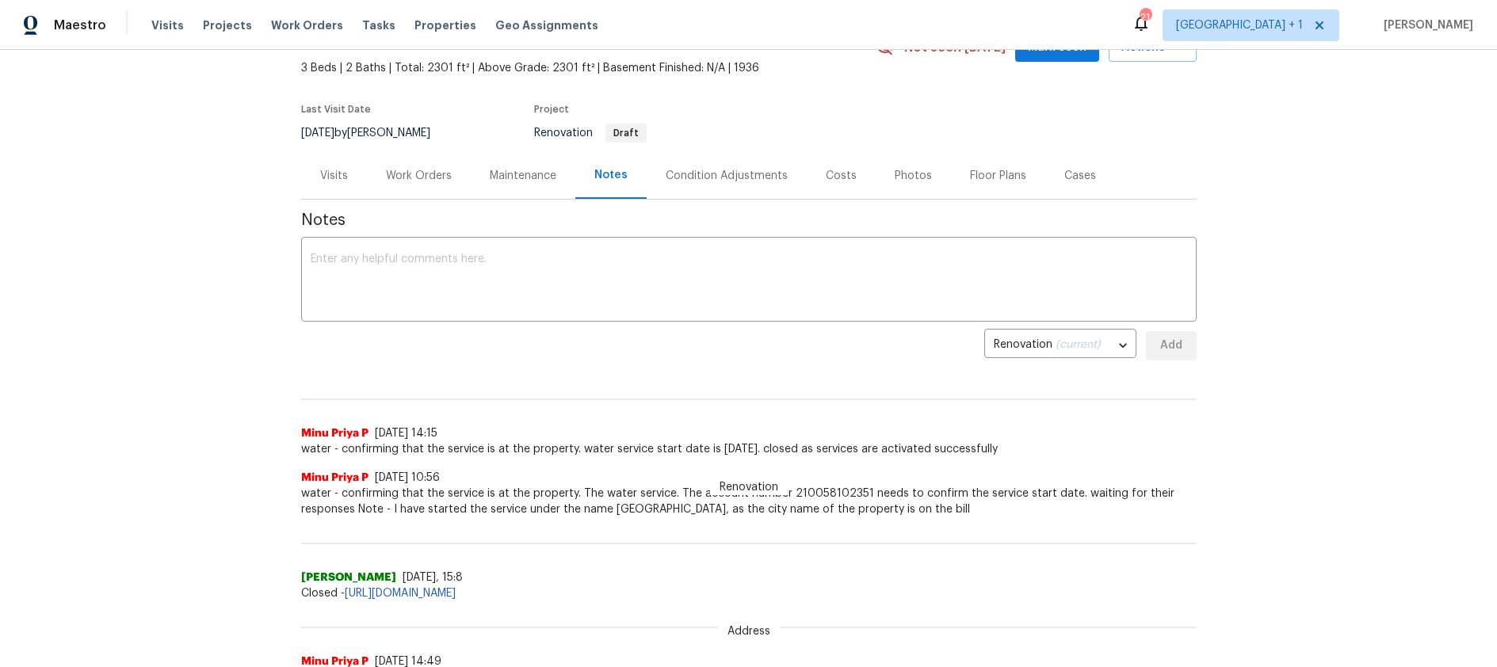
click at [595, 178] on div "Notes" at bounding box center [611, 175] width 33 height 16
click at [1276, 329] on div "Back to all projects [STREET_ADDRESS] 3 Beds | 2 Baths | Total: 2301 ft² | Abov…" at bounding box center [748, 359] width 1497 height 618
click at [232, 335] on div "Back to all projects [STREET_ADDRESS] 3 Beds | 2 Baths | Total: 2301 ft² | Abov…" at bounding box center [748, 359] width 1497 height 618
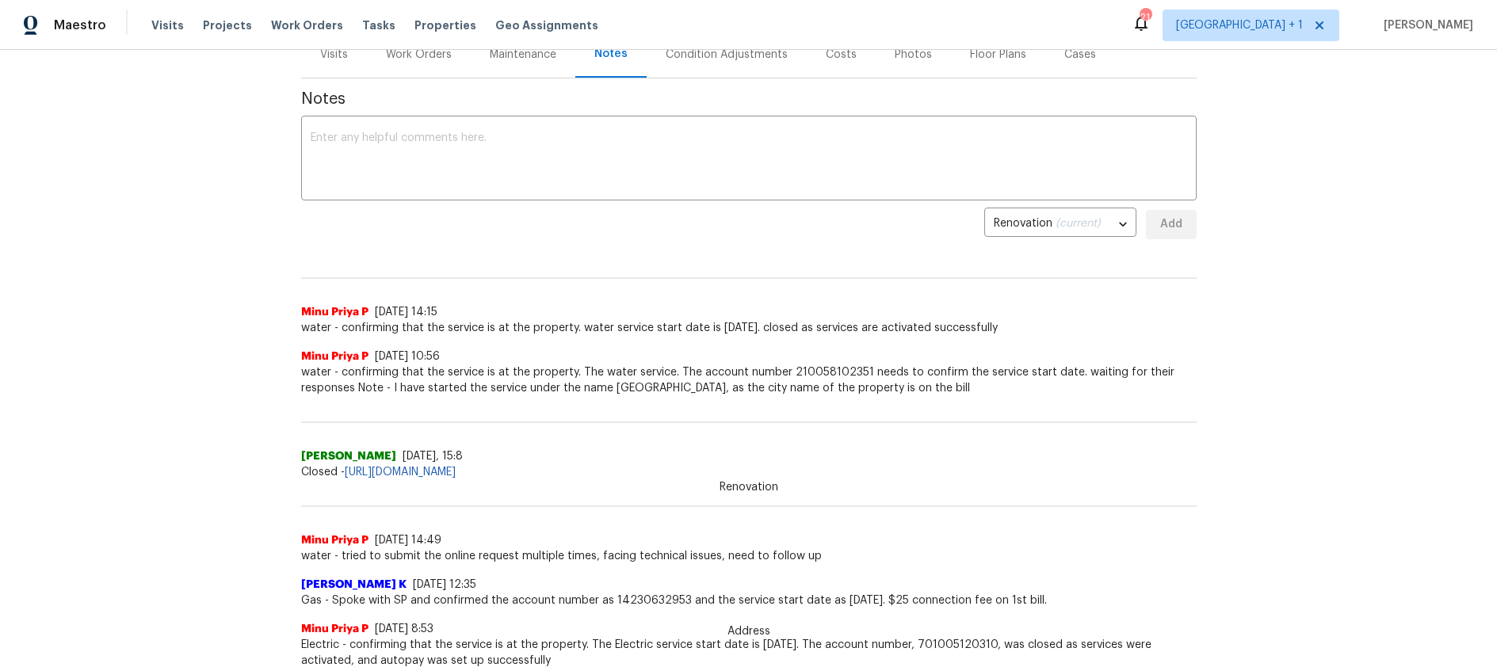
scroll to position [438, 0]
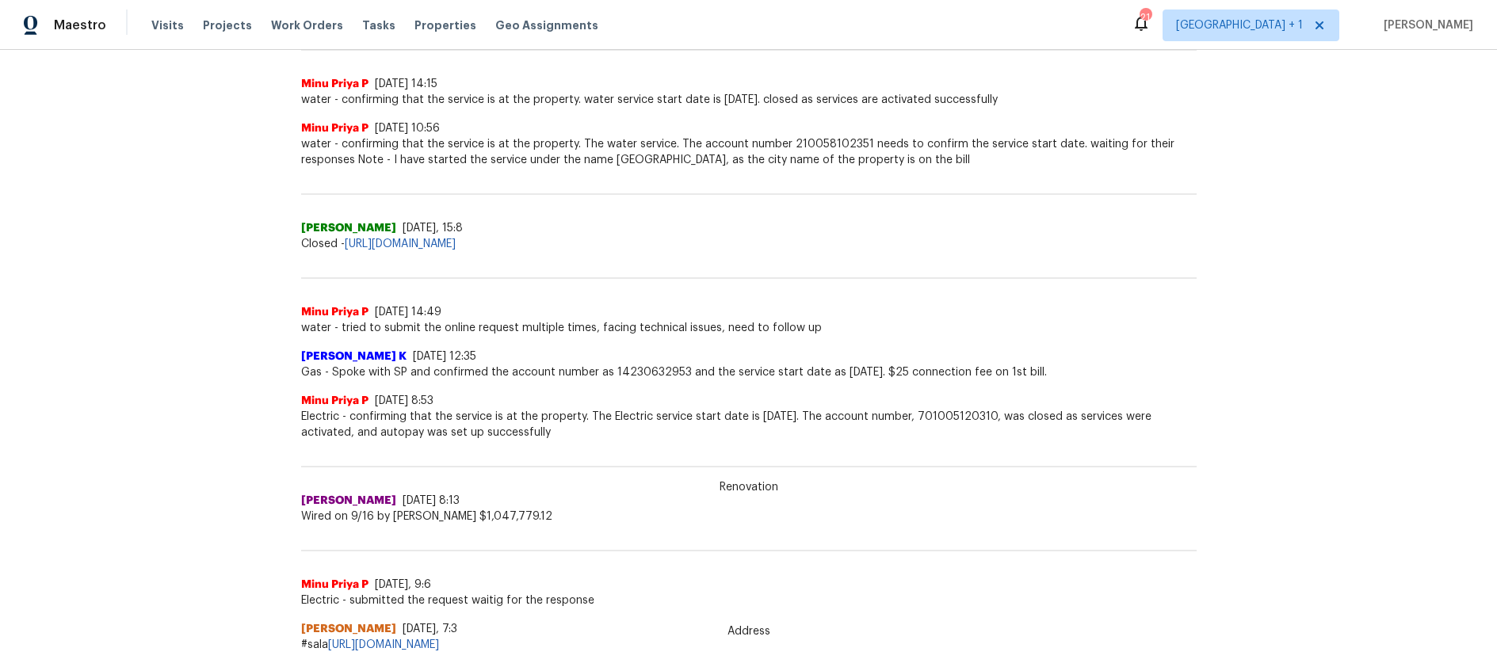
click at [750, 486] on span "Renovation" at bounding box center [749, 488] width 78 height 16
drag, startPoint x: 1365, startPoint y: 480, endPoint x: 1327, endPoint y: 469, distance: 39.6
click at [1365, 479] on div "Back to all projects [STREET_ADDRESS] 3 Beds | 2 Baths | Total: 2301 ft² | Abov…" at bounding box center [748, 359] width 1497 height 618
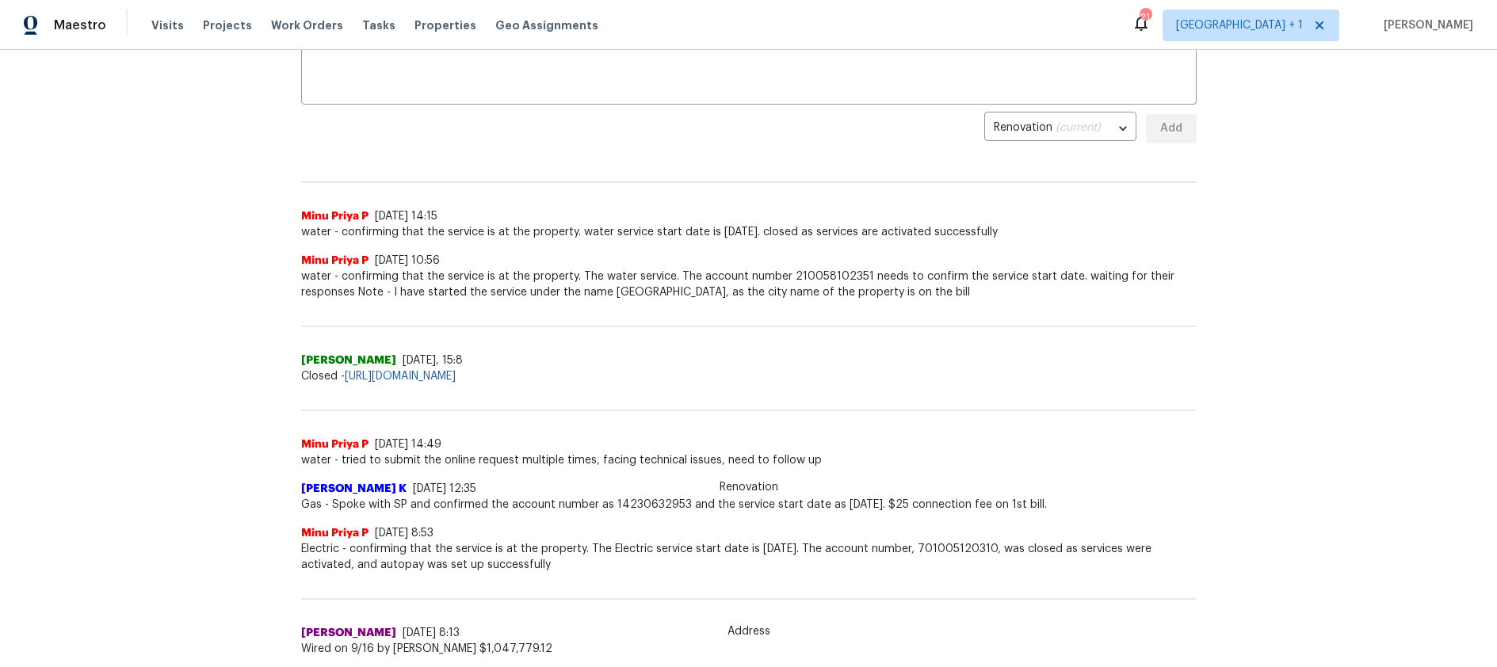
scroll to position [0, 0]
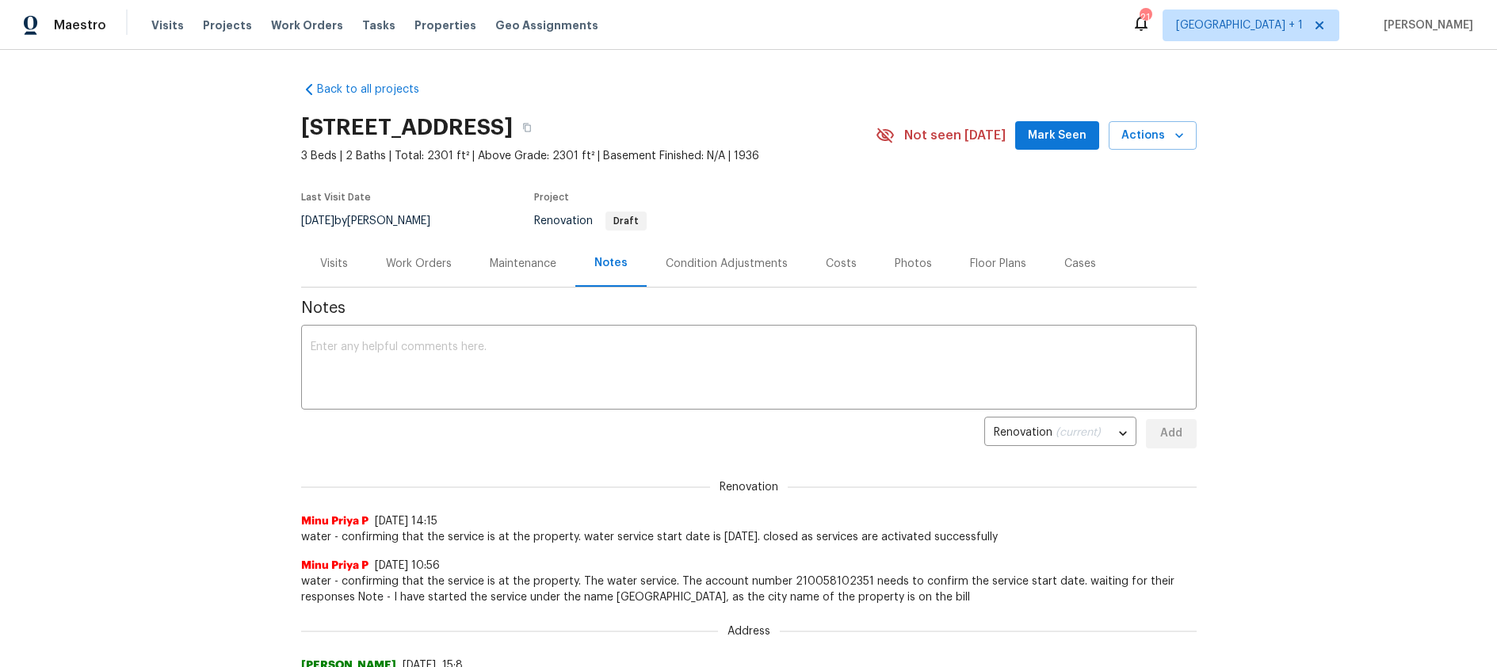
click at [169, 304] on div "Back to all projects [STREET_ADDRESS] 3 Beds | 2 Baths | Total: 2301 ft² | Abov…" at bounding box center [748, 359] width 1497 height 618
click at [1402, 244] on div "Back to all projects [STREET_ADDRESS] 3 Beds | 2 Baths | Total: 2301 ft² | Abov…" at bounding box center [748, 359] width 1497 height 618
click at [1366, 215] on div "Back to all projects [STREET_ADDRESS] 3 Beds | 2 Baths | Total: 2301 ft² | Abov…" at bounding box center [748, 359] width 1497 height 618
click at [759, 189] on div "Last Visit Date [DATE] by [PERSON_NAME] Project Renovation Draft" at bounding box center [569, 211] width 537 height 57
click at [1318, 213] on div "Back to all projects [STREET_ADDRESS] 3 Beds | 2 Baths | Total: 2301 ft² | Abov…" at bounding box center [748, 359] width 1497 height 618
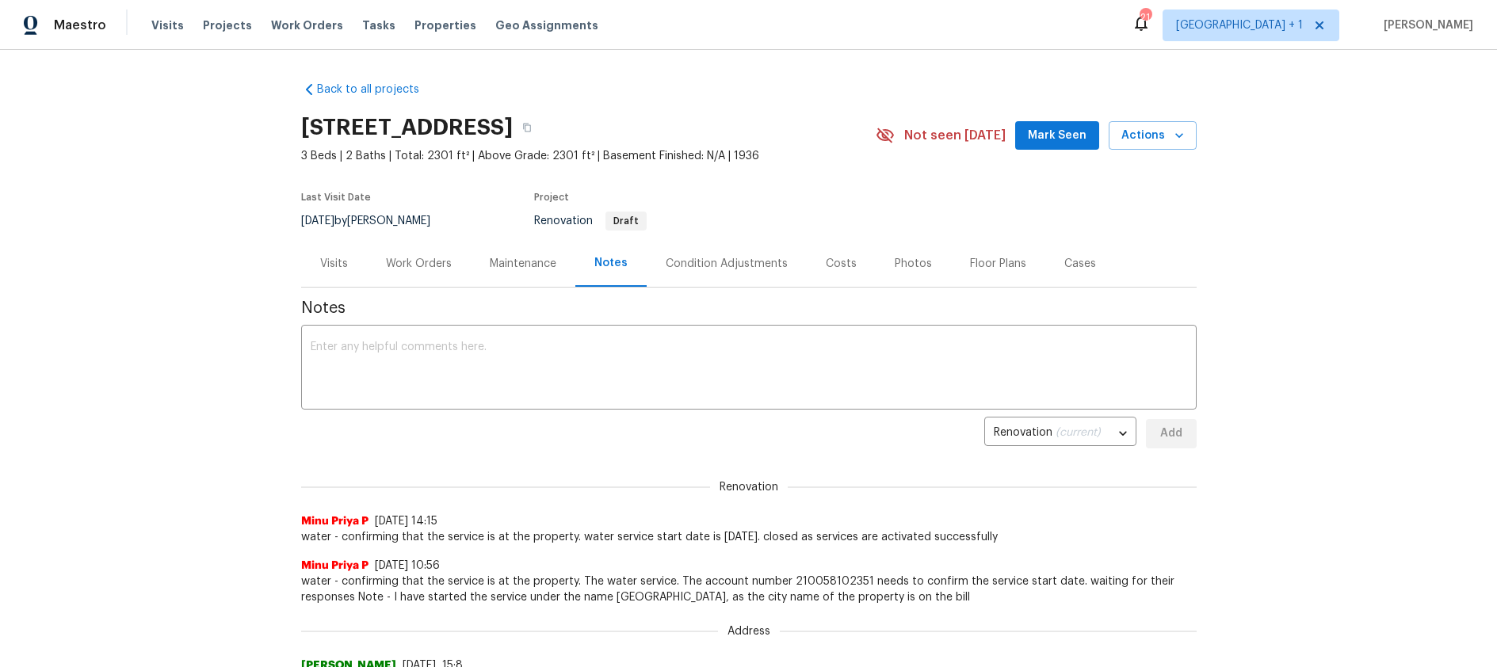
click at [1314, 213] on div "Back to all projects [STREET_ADDRESS] 3 Beds | 2 Baths | Total: 2301 ft² | Abov…" at bounding box center [748, 359] width 1497 height 618
click at [797, 145] on div "[STREET_ADDRESS]" at bounding box center [588, 127] width 575 height 41
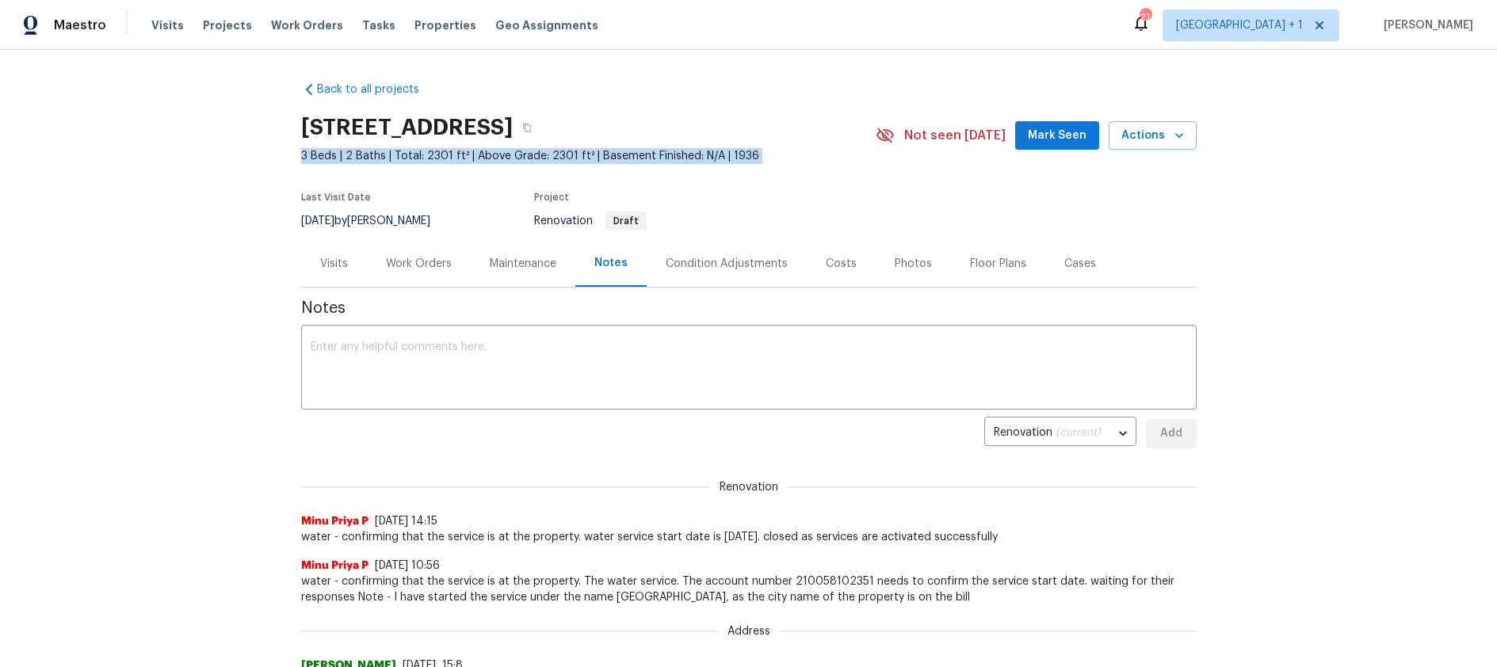
click at [797, 145] on div "[STREET_ADDRESS]" at bounding box center [588, 127] width 575 height 41
click at [804, 228] on div "Renovation Draft" at bounding box center [686, 221] width 304 height 19
click at [891, 200] on section "[STREET_ADDRESS] 3 Beds | 2 Baths | Total: 2301 ft² | Above Grade: 2301 ft² | B…" at bounding box center [749, 173] width 896 height 133
click at [548, 224] on span "Renovation Draft" at bounding box center [590, 221] width 113 height 11
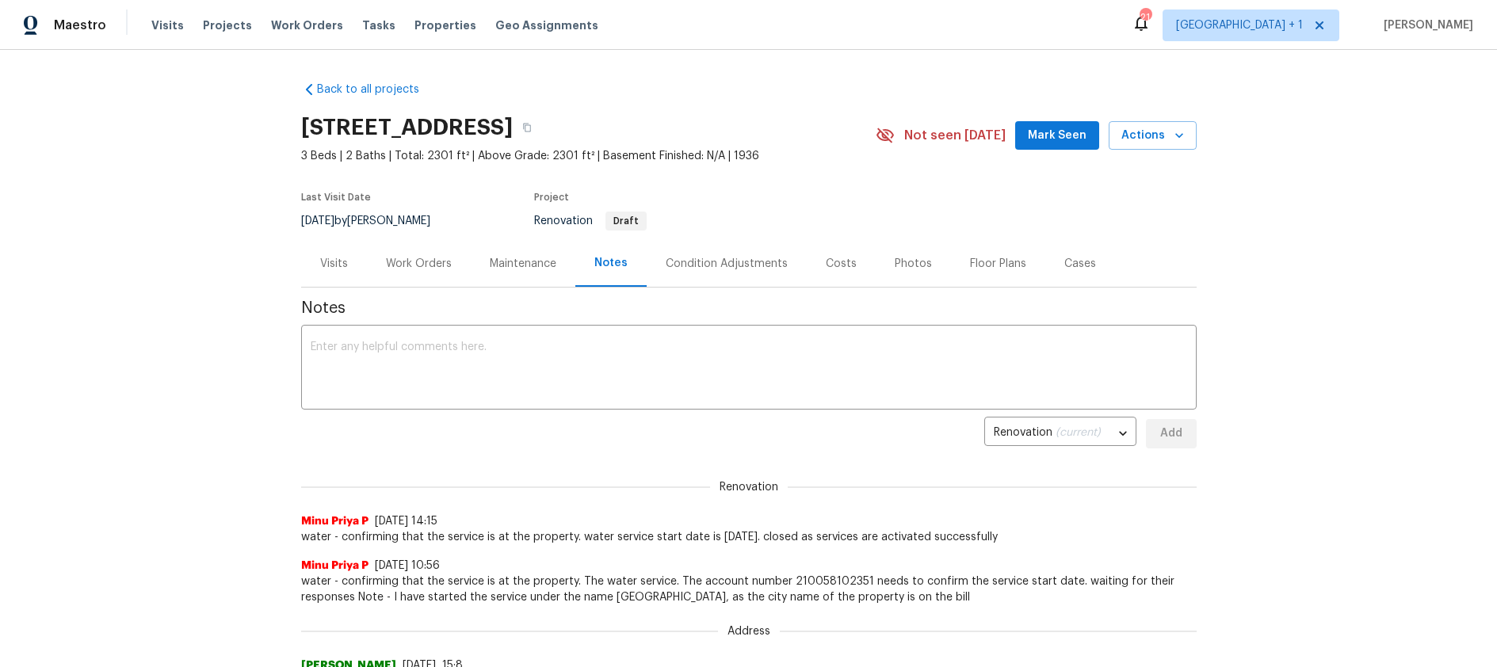
click at [631, 225] on span "Draft" at bounding box center [626, 221] width 38 height 10
click at [794, 209] on div "Project" at bounding box center [686, 202] width 304 height 19
